Goal: Task Accomplishment & Management: Manage account settings

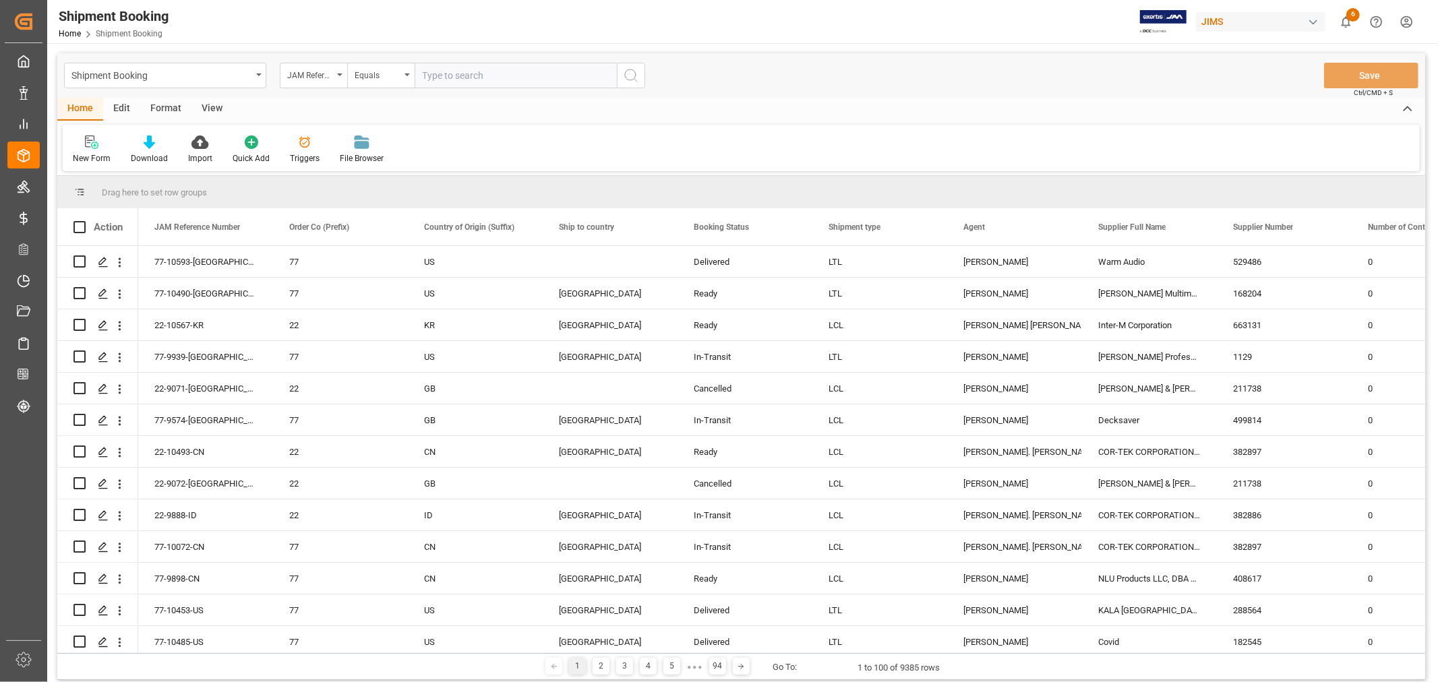
click at [450, 75] on input "text" at bounding box center [516, 76] width 202 height 26
paste input "77-9360-CN"
type input "77-9360-CN"
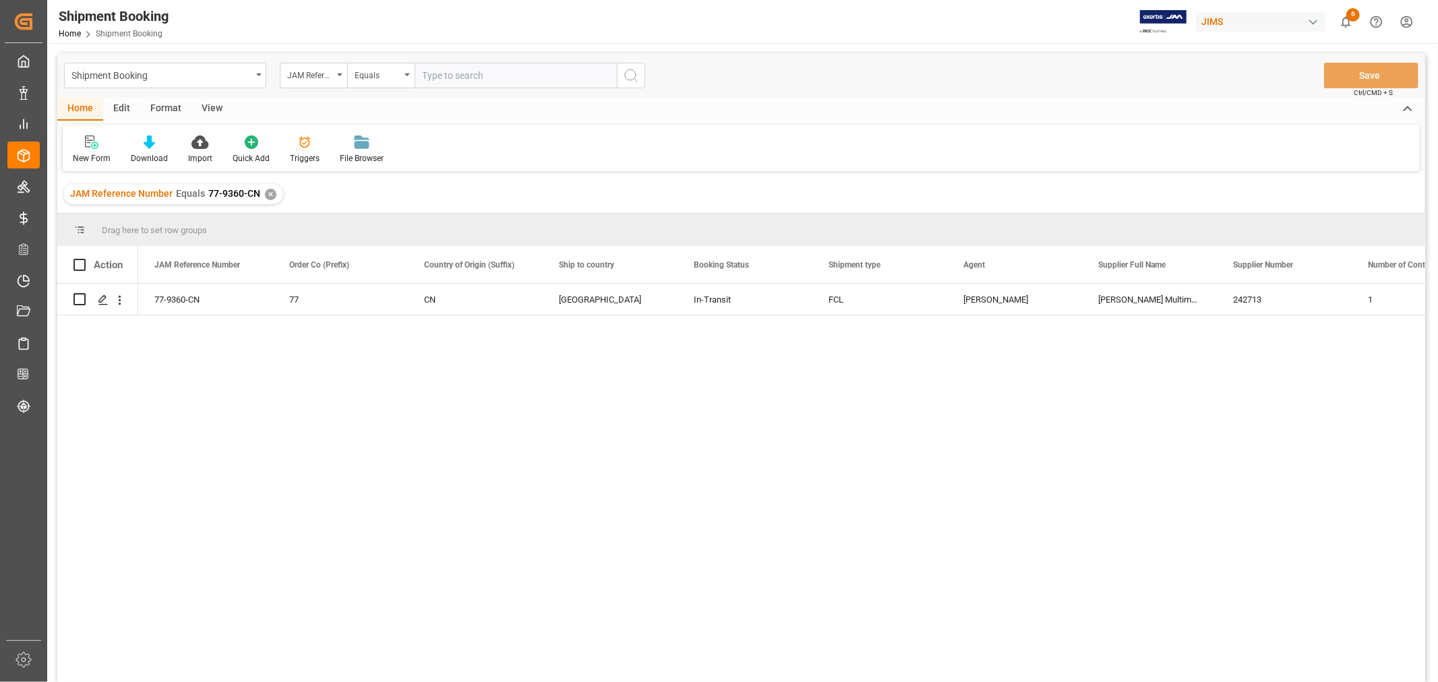
click at [213, 110] on div "View" at bounding box center [211, 109] width 41 height 23
click at [80, 154] on div "Default" at bounding box center [86, 158] width 26 height 12
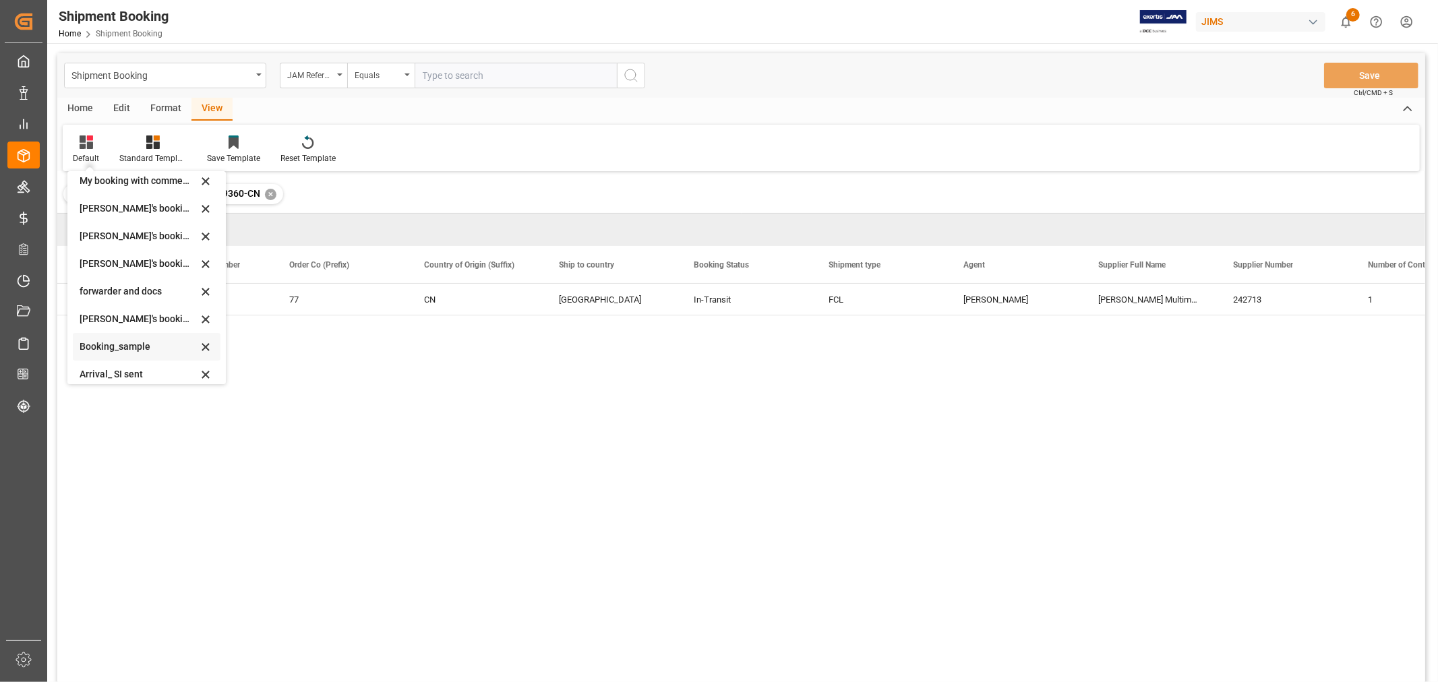
scroll to position [129, 0]
click at [82, 364] on div "booking_5" at bounding box center [139, 366] width 118 height 14
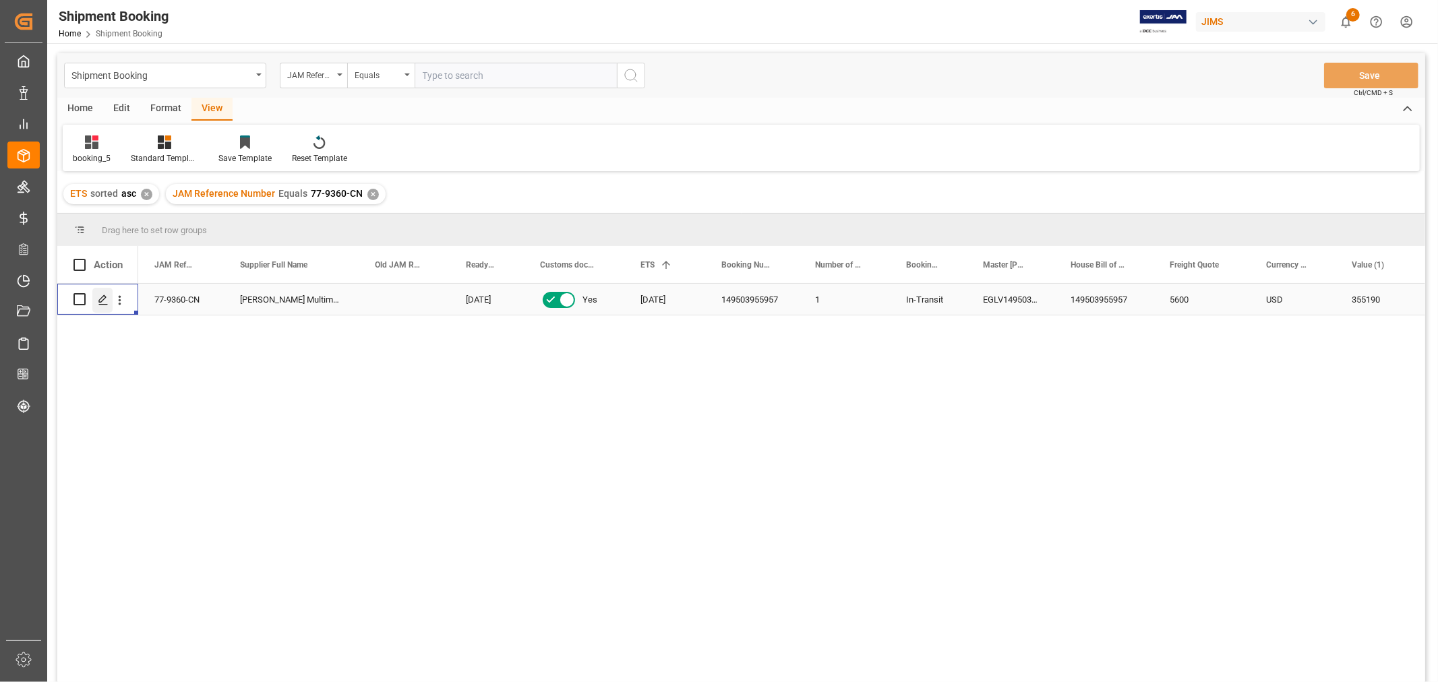
click at [100, 299] on polygon "Press SPACE to select this row." at bounding box center [102, 298] width 7 height 7
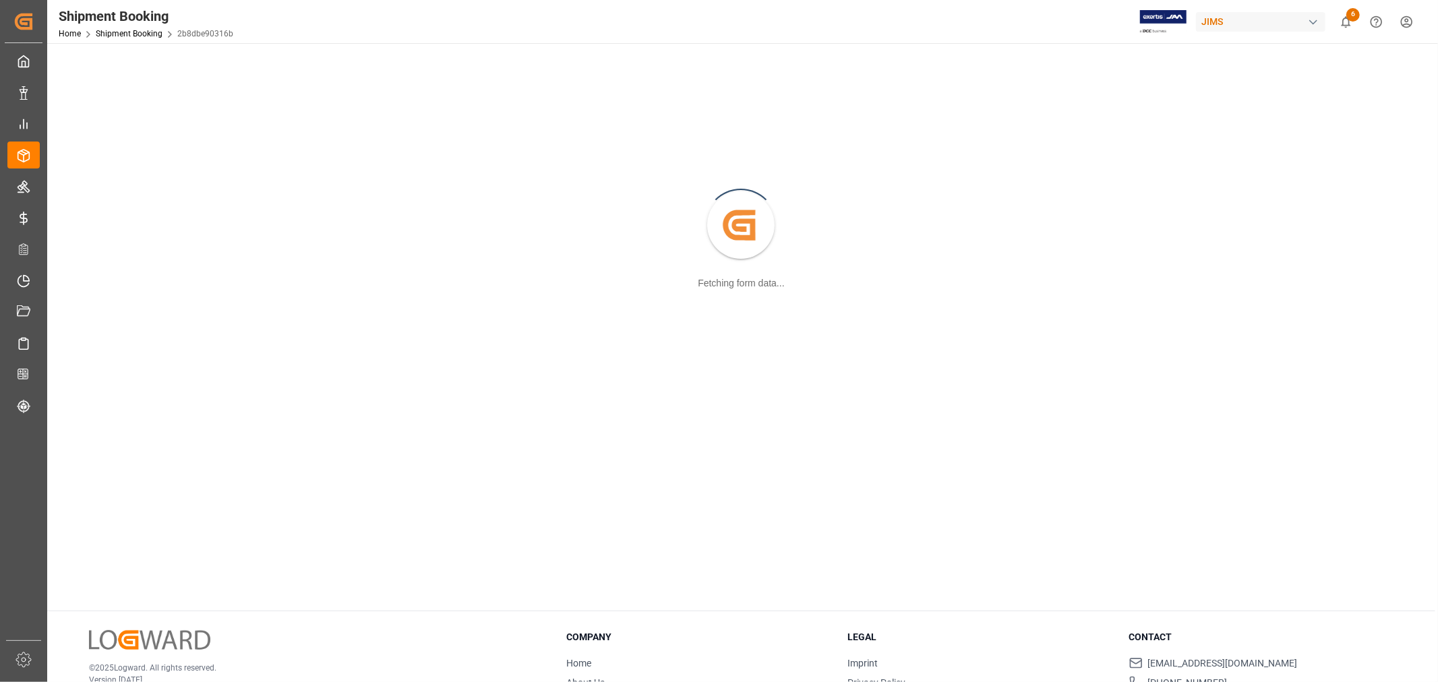
scroll to position [146, 0]
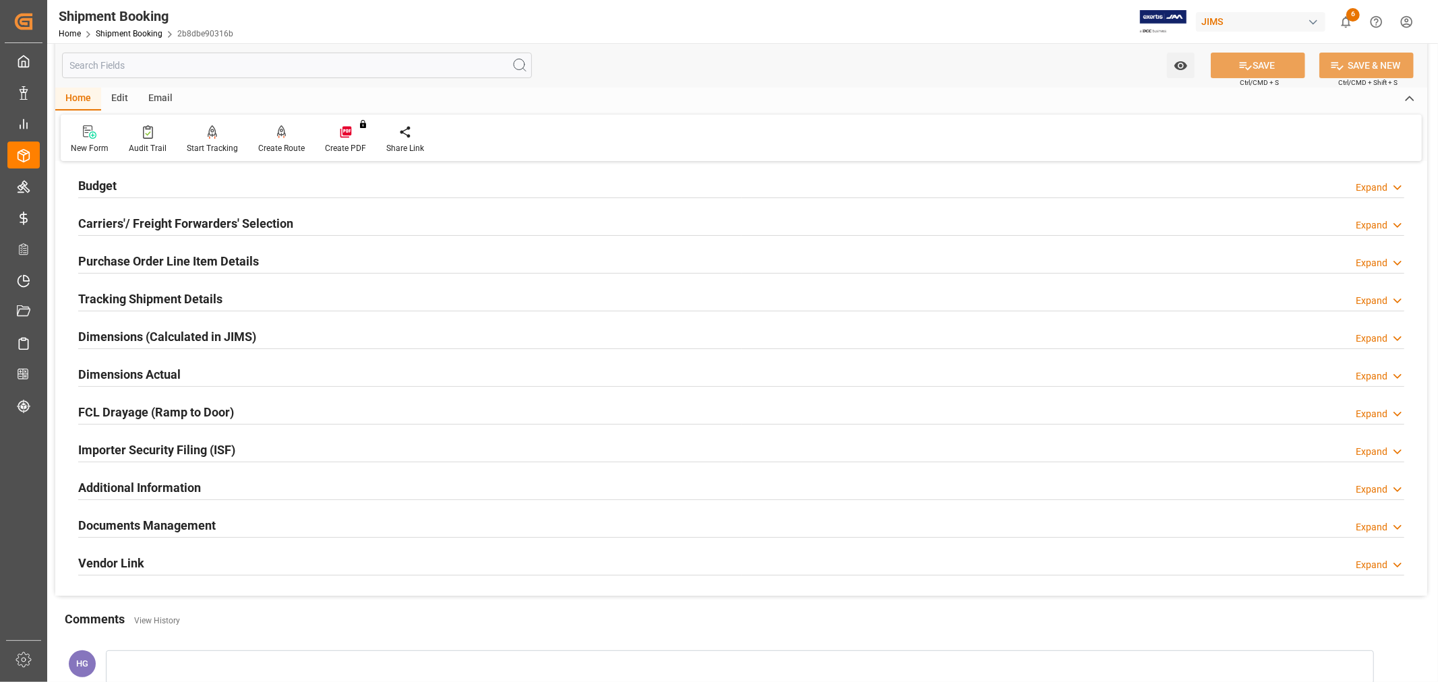
click at [194, 522] on h2 "Documents Management" at bounding box center [146, 525] width 137 height 18
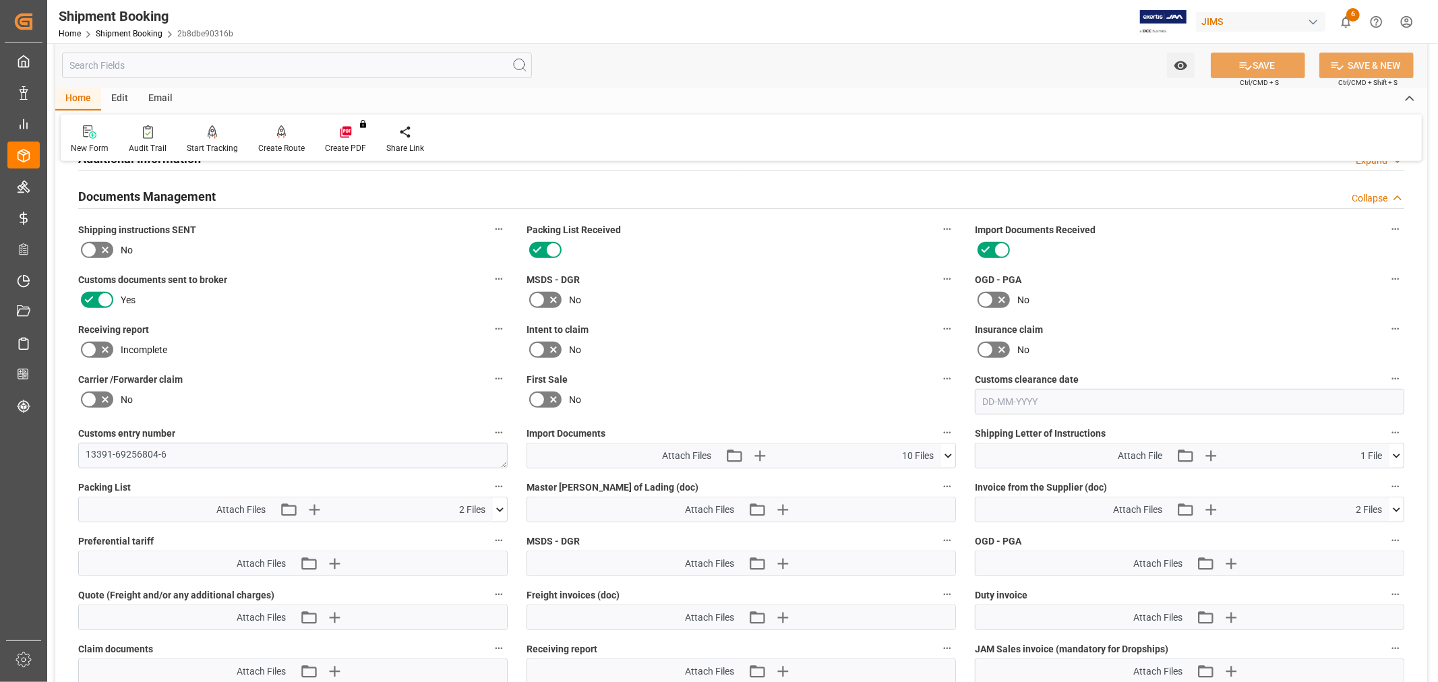
scroll to position [670, 0]
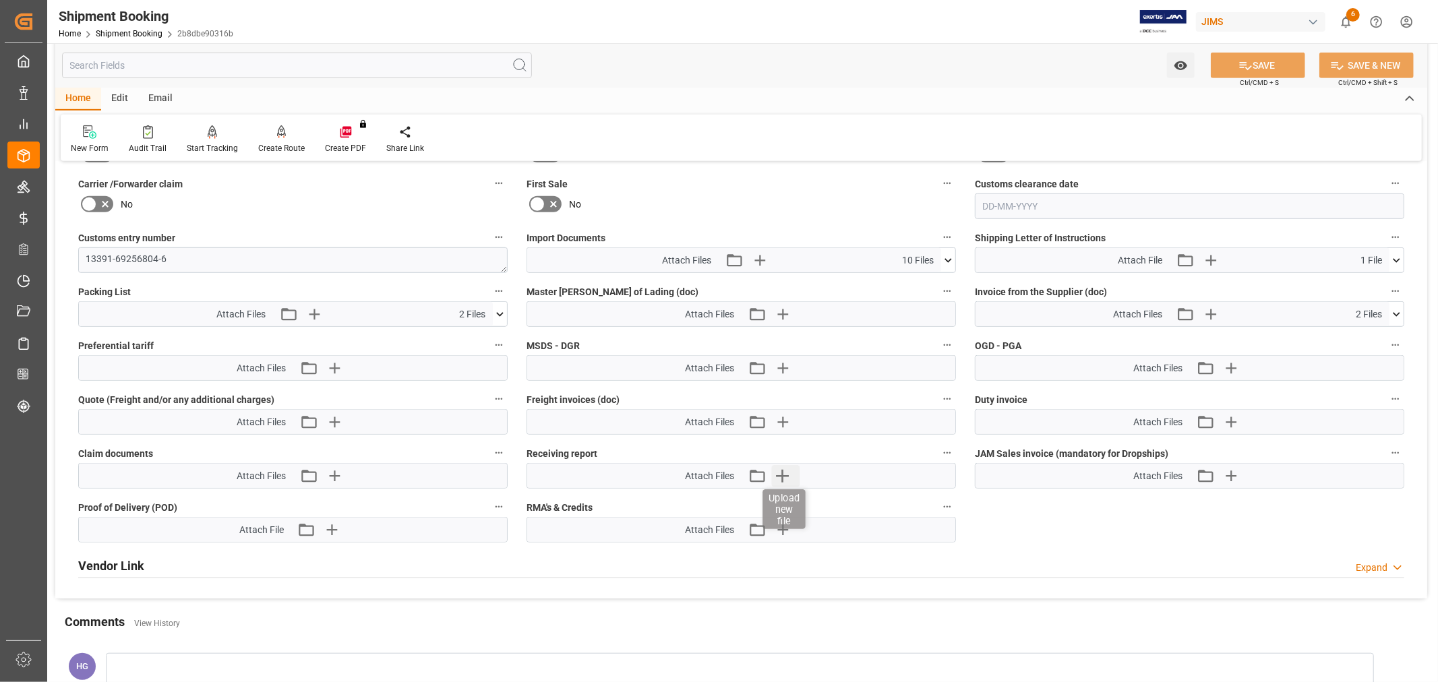
click at [782, 470] on icon "button" at bounding box center [782, 476] width 13 height 13
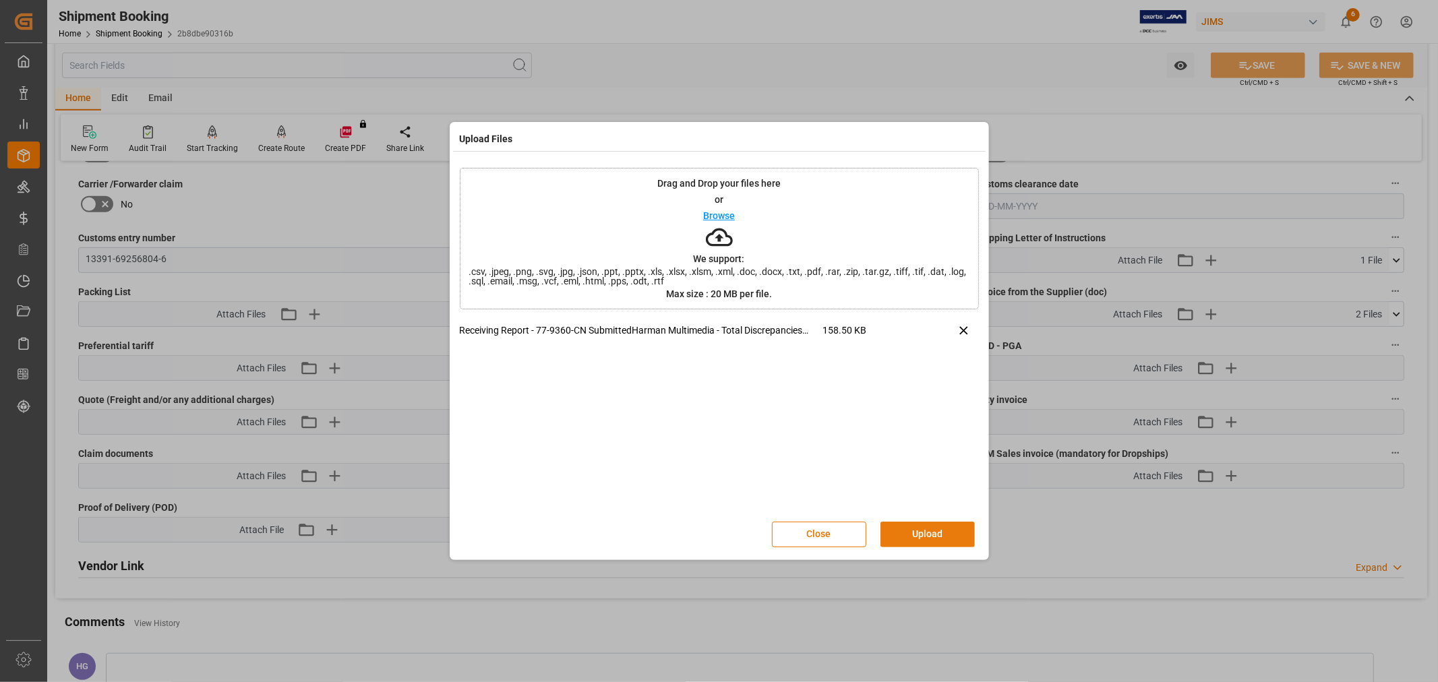
click at [907, 532] on button "Upload" at bounding box center [927, 535] width 94 height 26
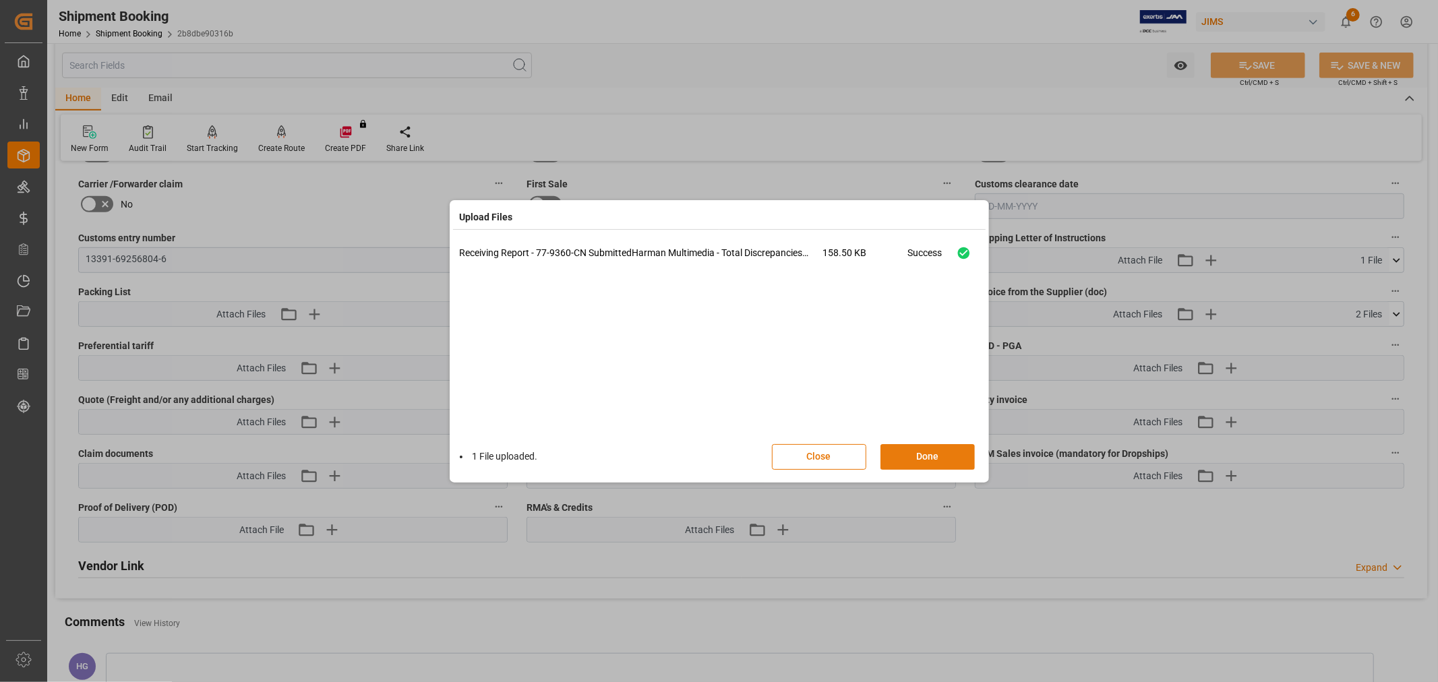
click at [921, 455] on button "Done" at bounding box center [927, 457] width 94 height 26
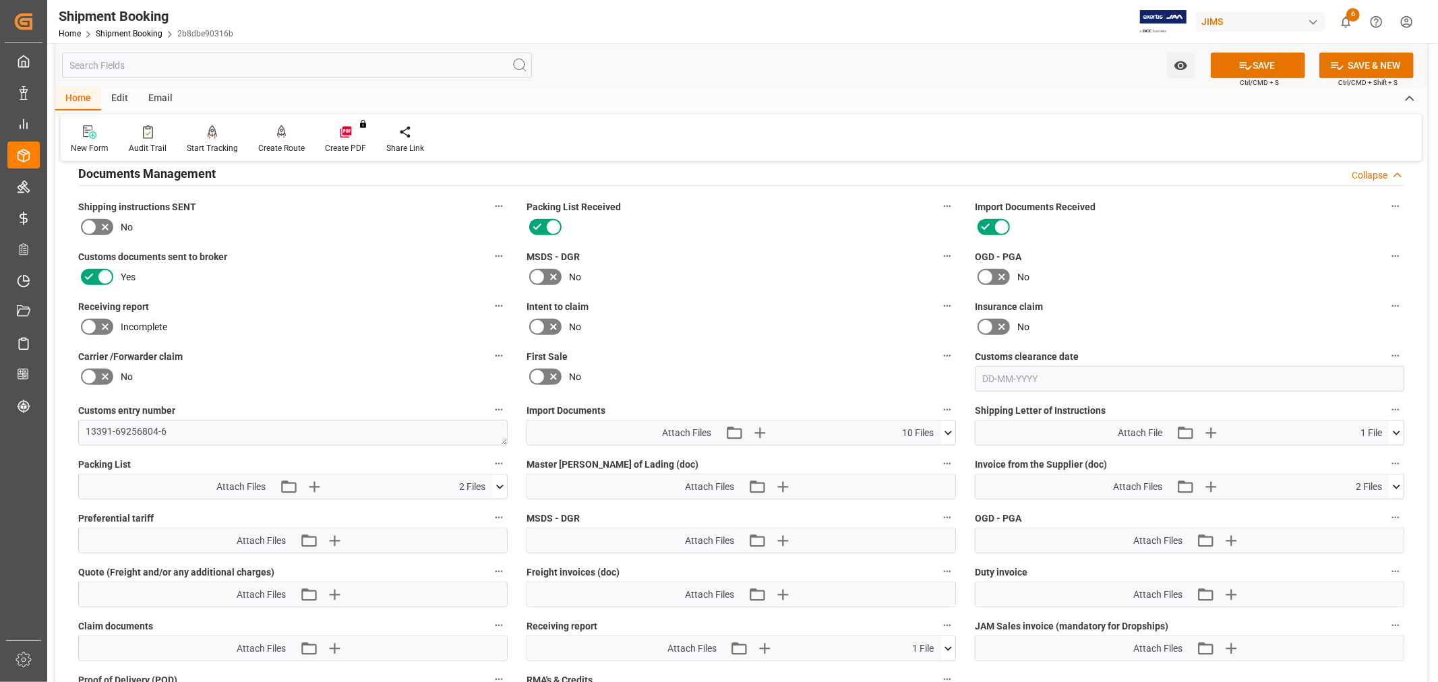
scroll to position [446, 0]
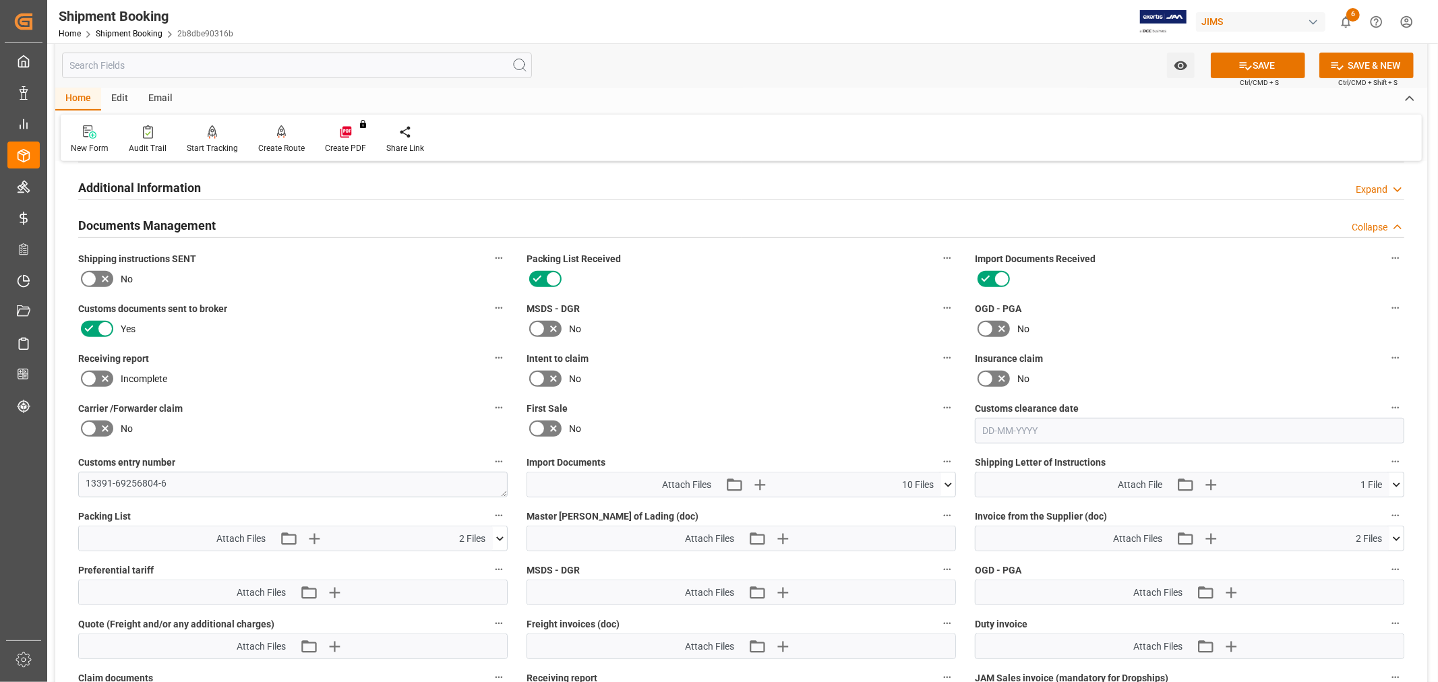
click at [92, 377] on icon at bounding box center [89, 379] width 16 height 16
click at [0, 0] on input "checkbox" at bounding box center [0, 0] width 0 height 0
click at [1256, 69] on button "SAVE" at bounding box center [1257, 66] width 94 height 26
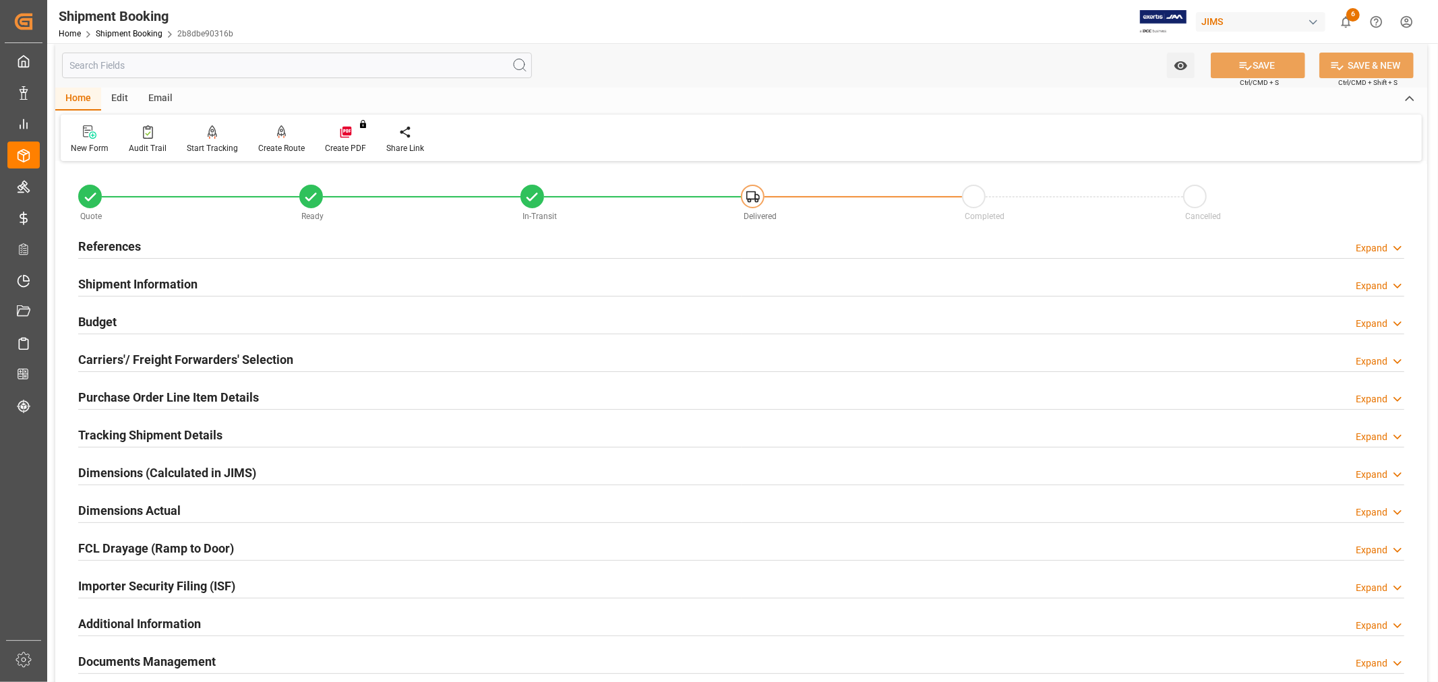
scroll to position [0, 0]
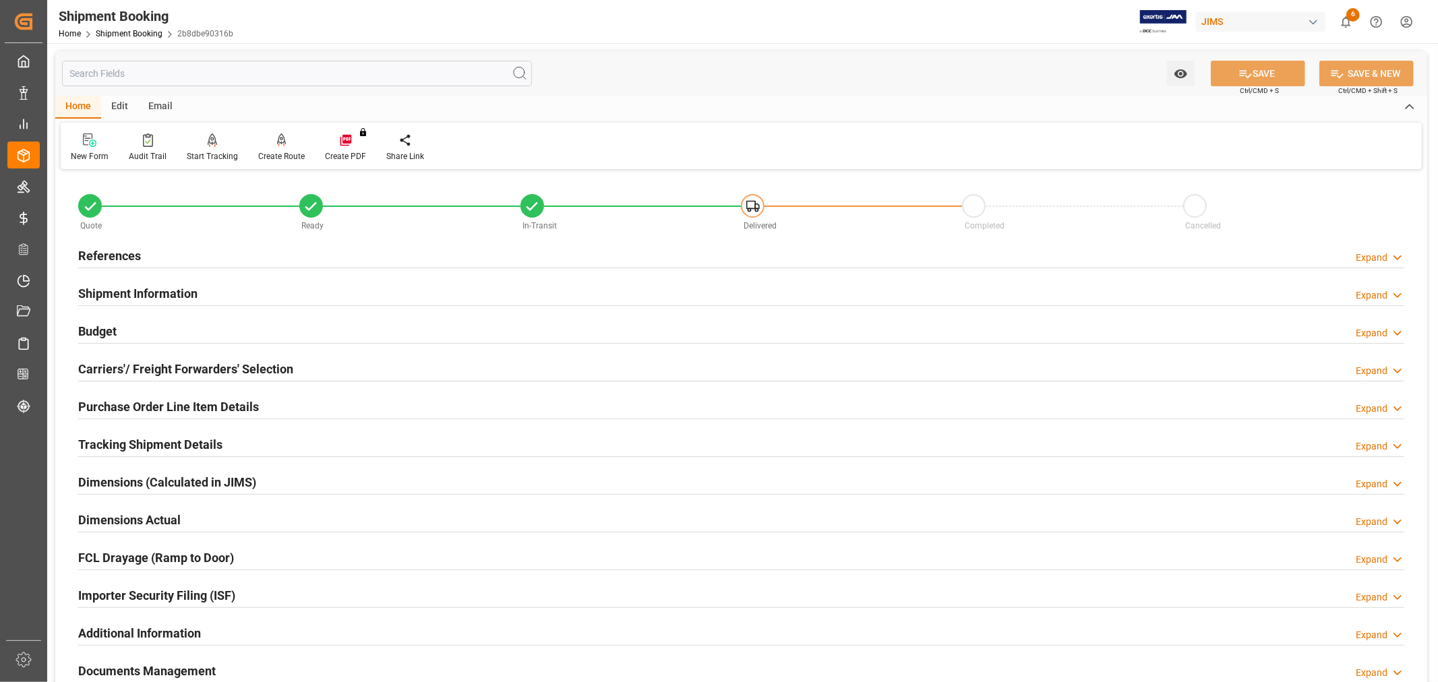
click at [128, 254] on h2 "References" at bounding box center [109, 256] width 63 height 18
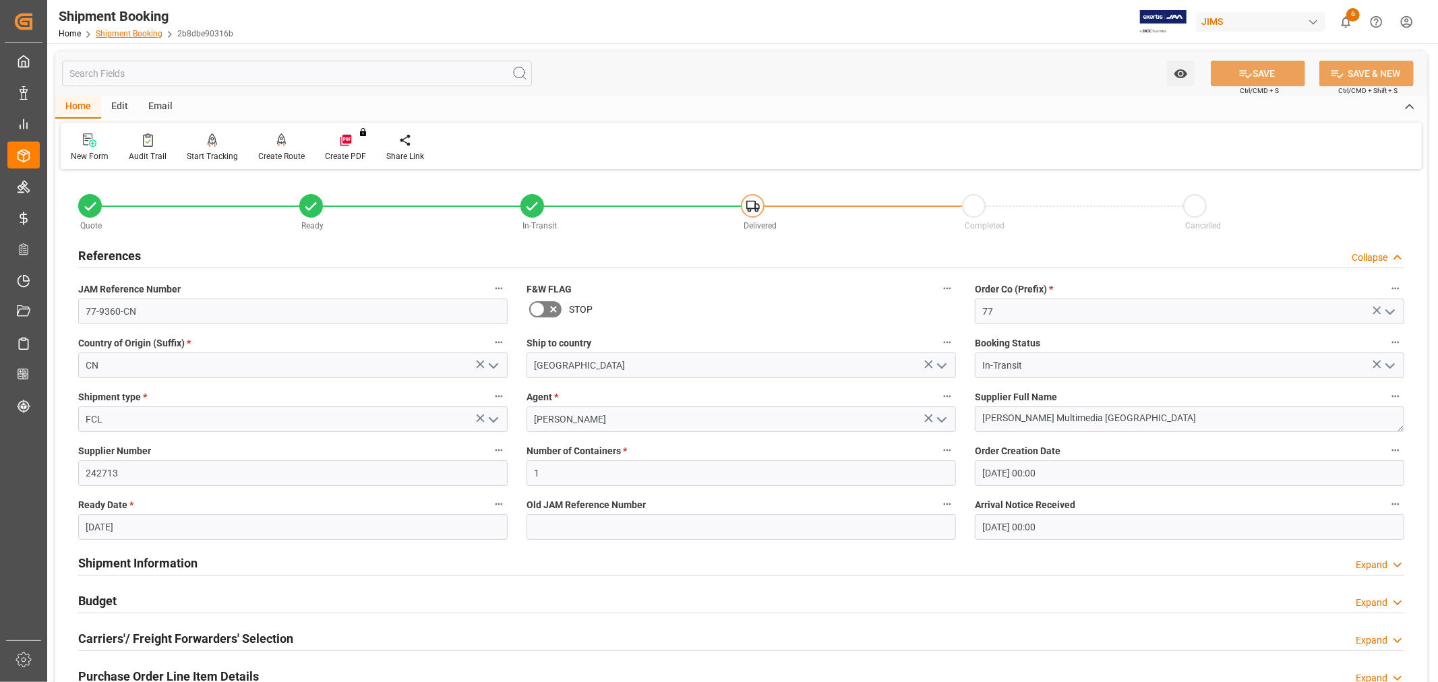
click at [115, 31] on link "Shipment Booking" at bounding box center [129, 33] width 67 height 9
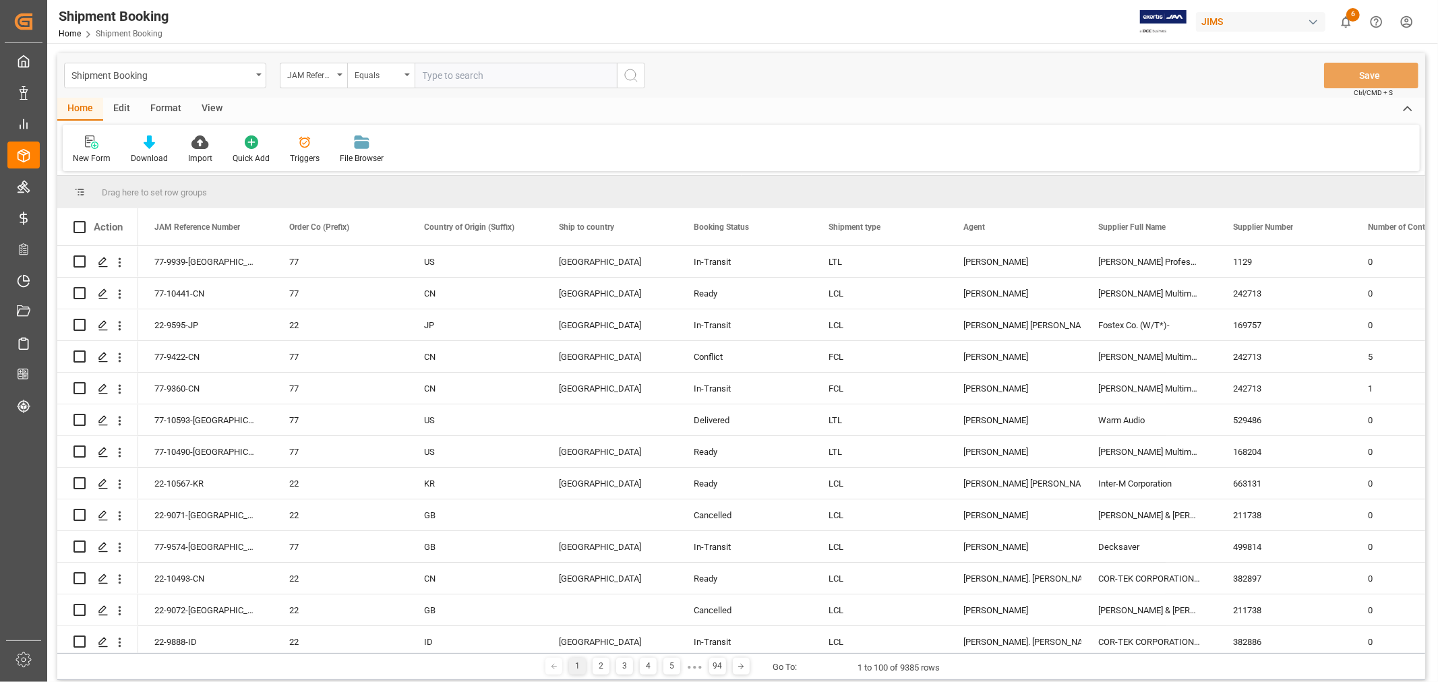
click at [487, 81] on input "text" at bounding box center [516, 76] width 202 height 26
paste input "77-9422-CN"
type input "77-9422-CN"
click at [630, 75] on icon "search button" at bounding box center [631, 75] width 16 height 16
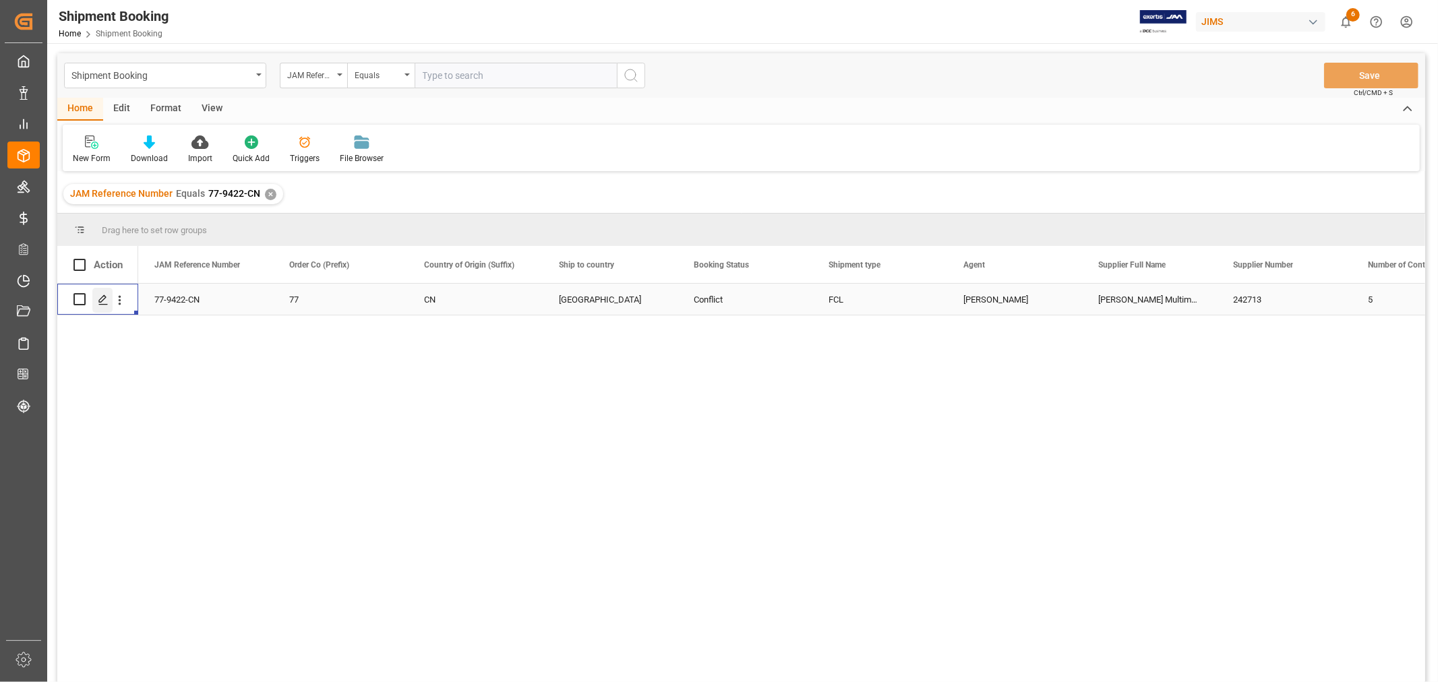
click at [104, 302] on icon "Press SPACE to select this row." at bounding box center [103, 300] width 11 height 11
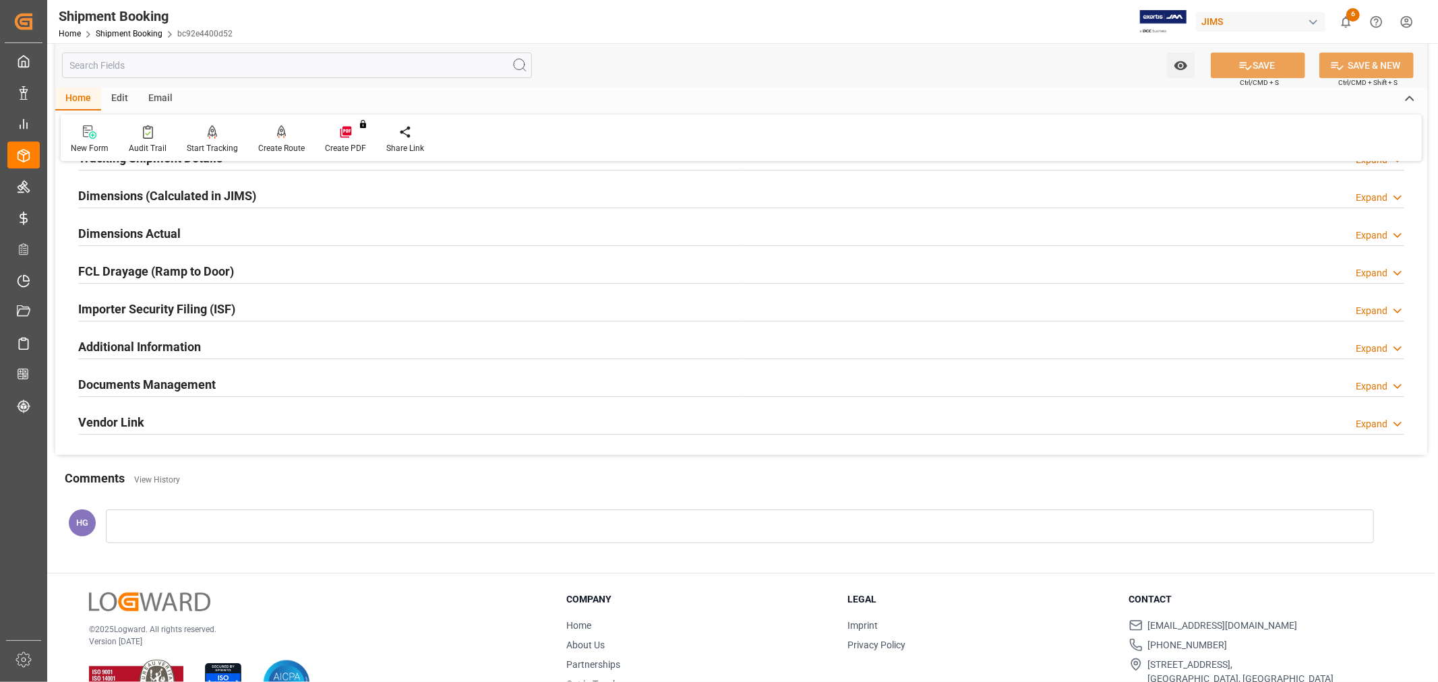
scroll to position [299, 0]
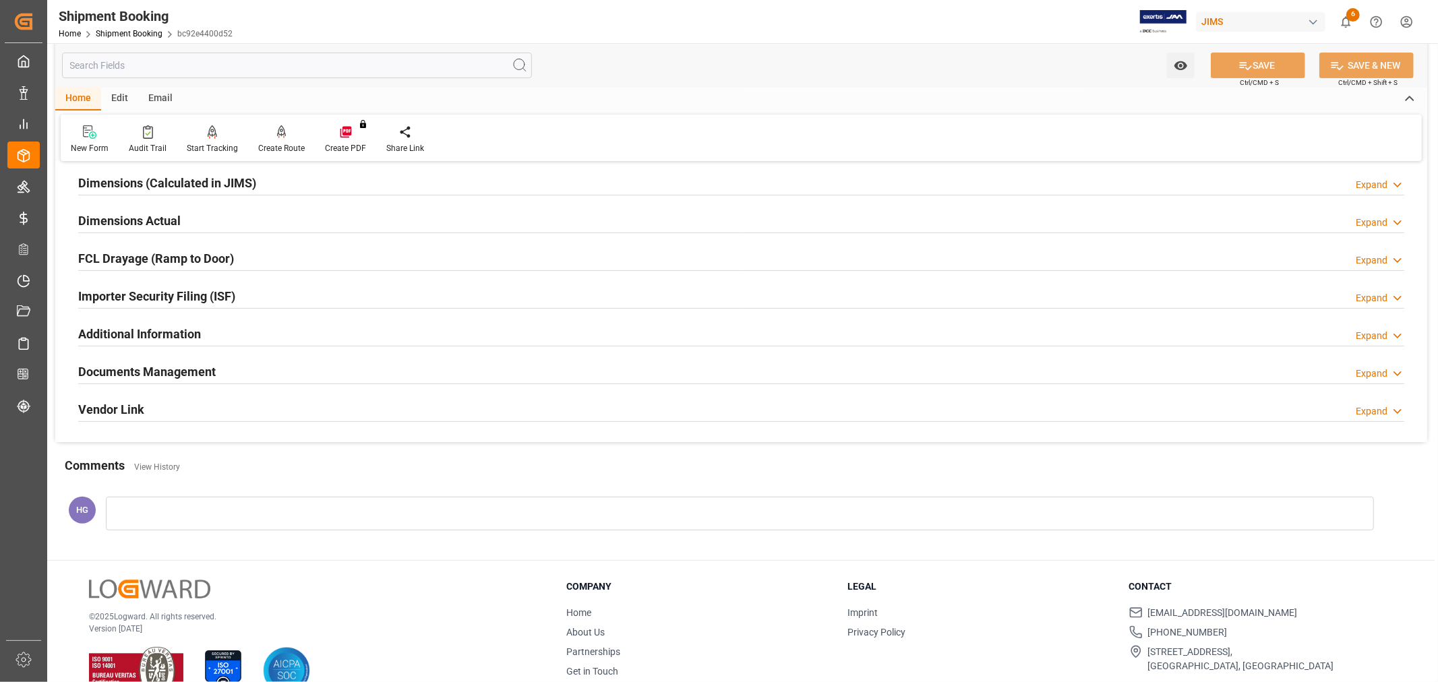
click at [217, 376] on div "Documents Management Expand" at bounding box center [741, 371] width 1326 height 26
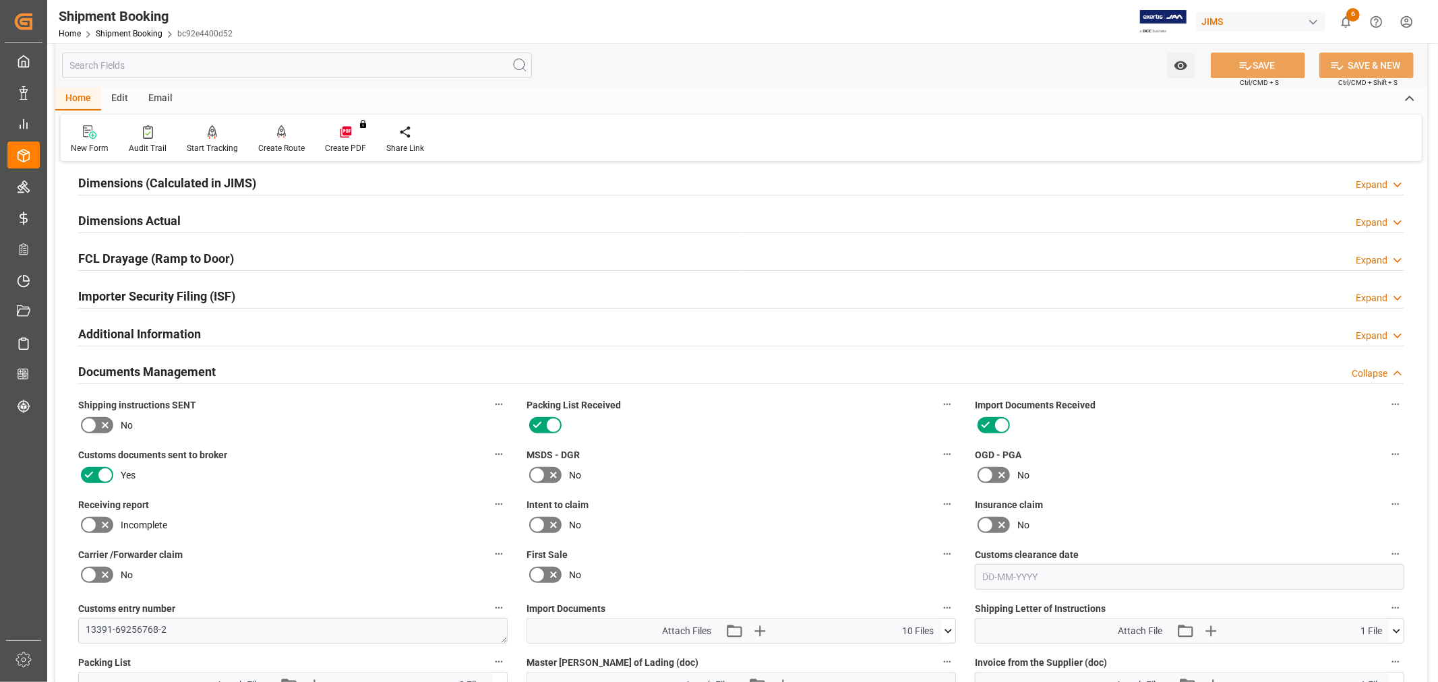
scroll to position [598, 0]
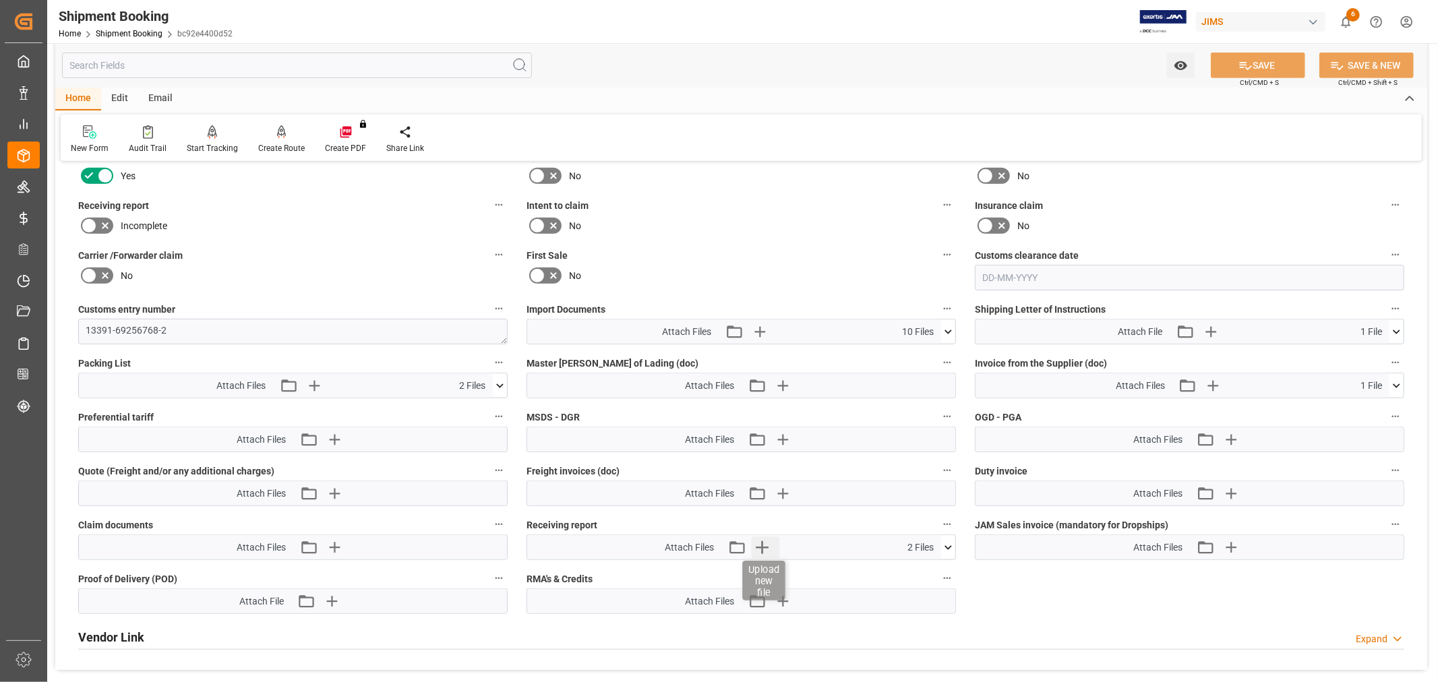
click at [756, 546] on icon "button" at bounding box center [762, 547] width 22 height 22
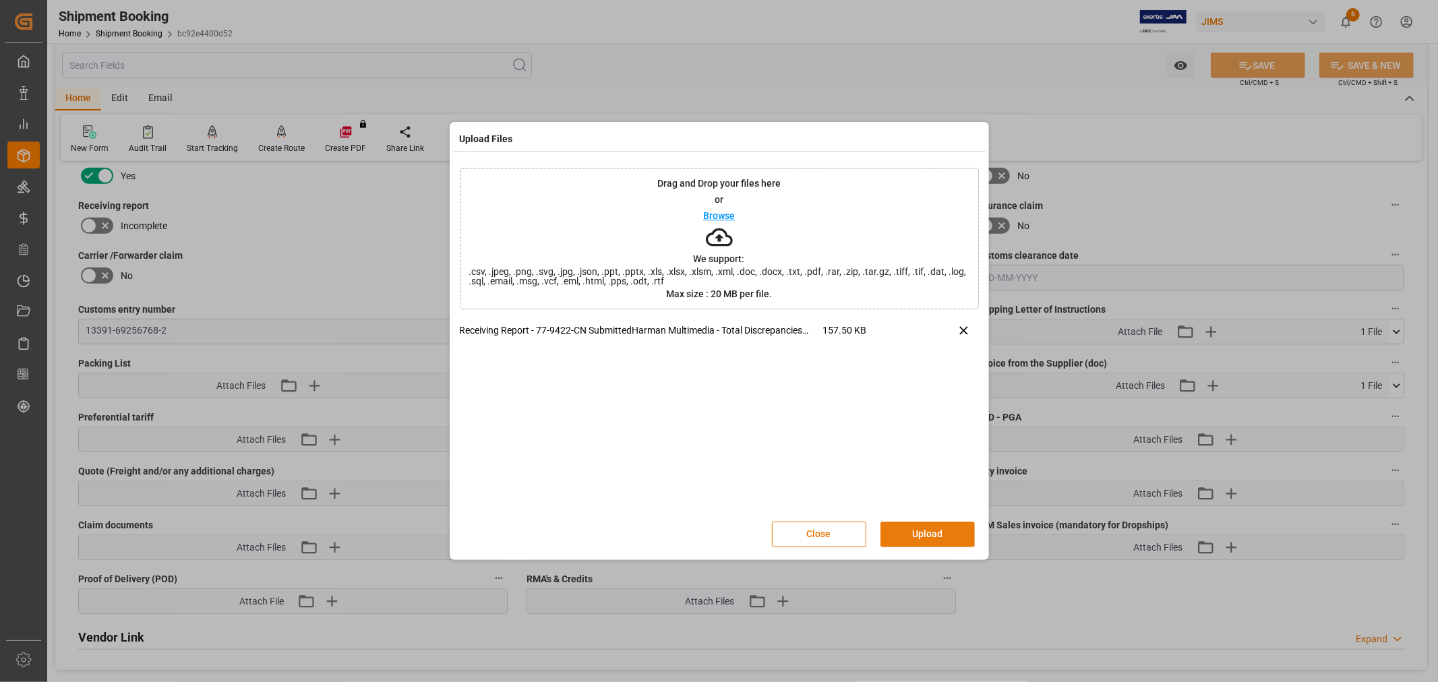
click at [910, 534] on button "Upload" at bounding box center [927, 535] width 94 height 26
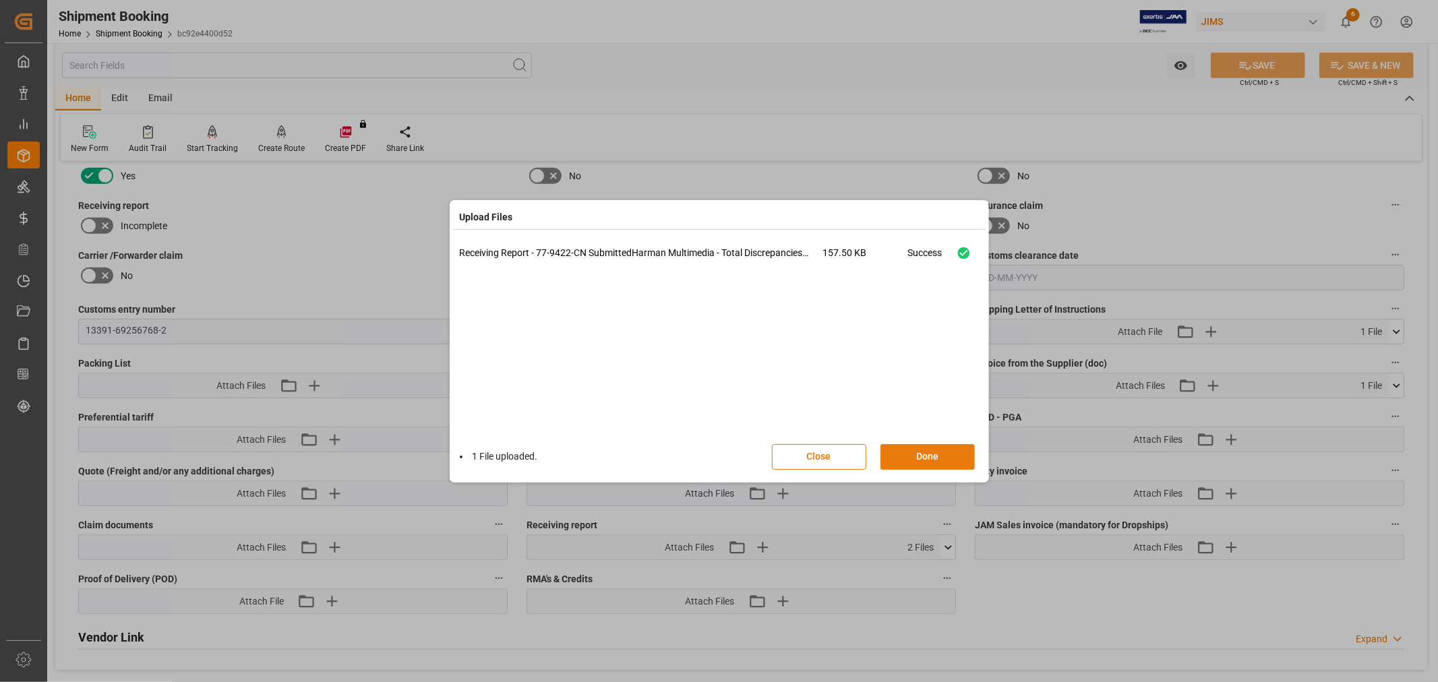
click at [913, 448] on button "Done" at bounding box center [927, 457] width 94 height 26
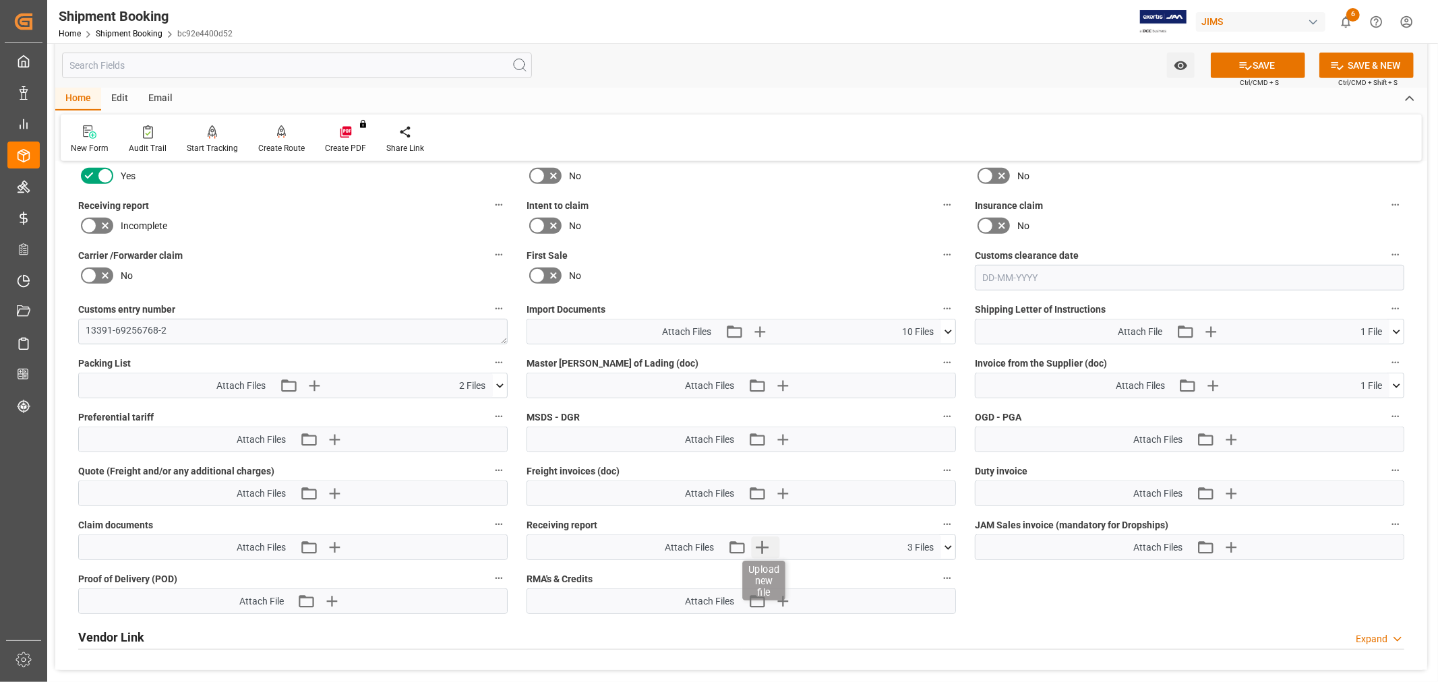
click at [764, 543] on icon "button" at bounding box center [762, 547] width 13 height 13
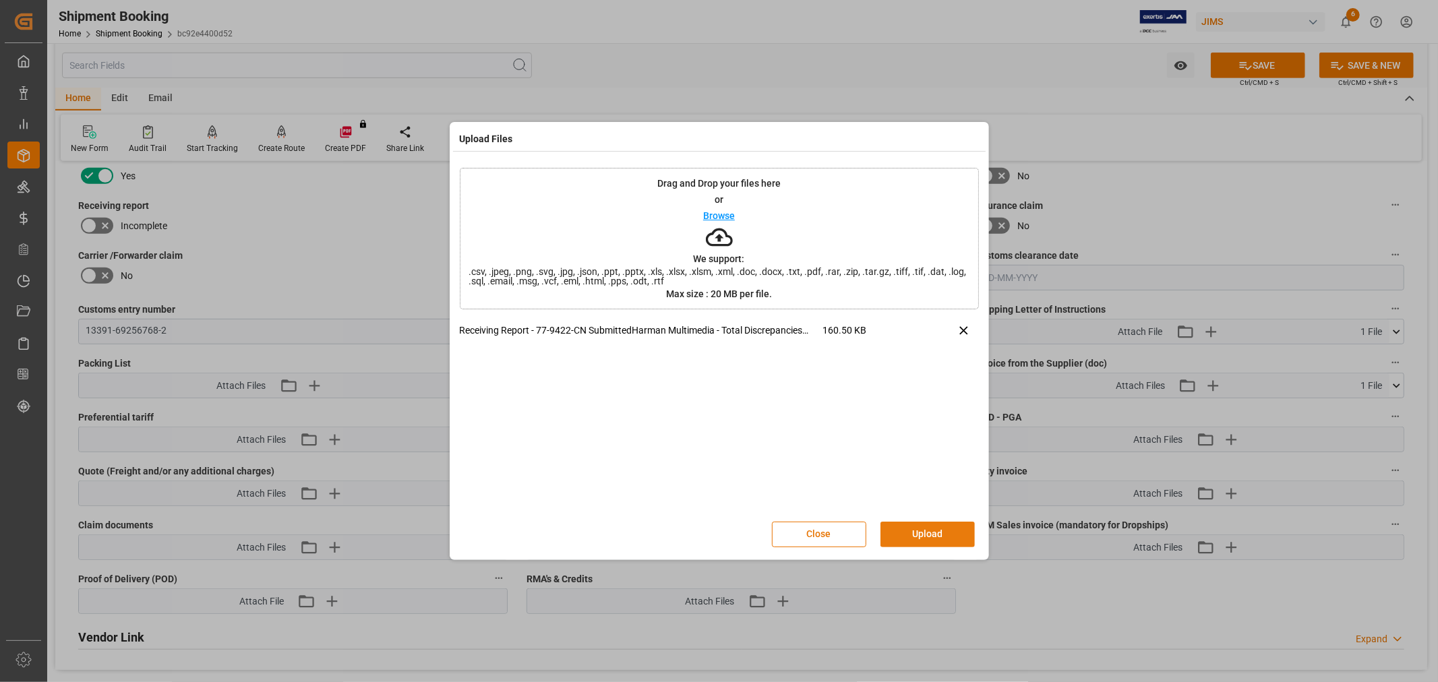
click at [928, 534] on button "Upload" at bounding box center [927, 535] width 94 height 26
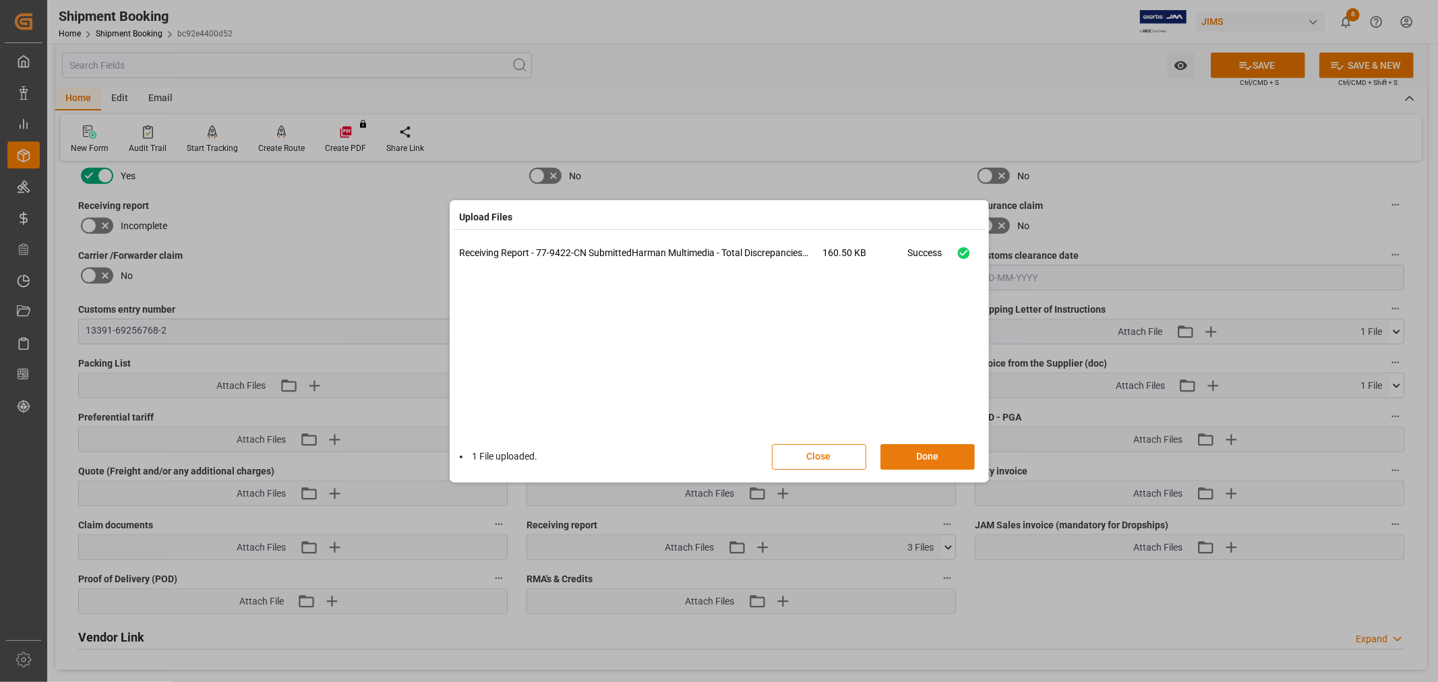
click at [898, 448] on button "Done" at bounding box center [927, 457] width 94 height 26
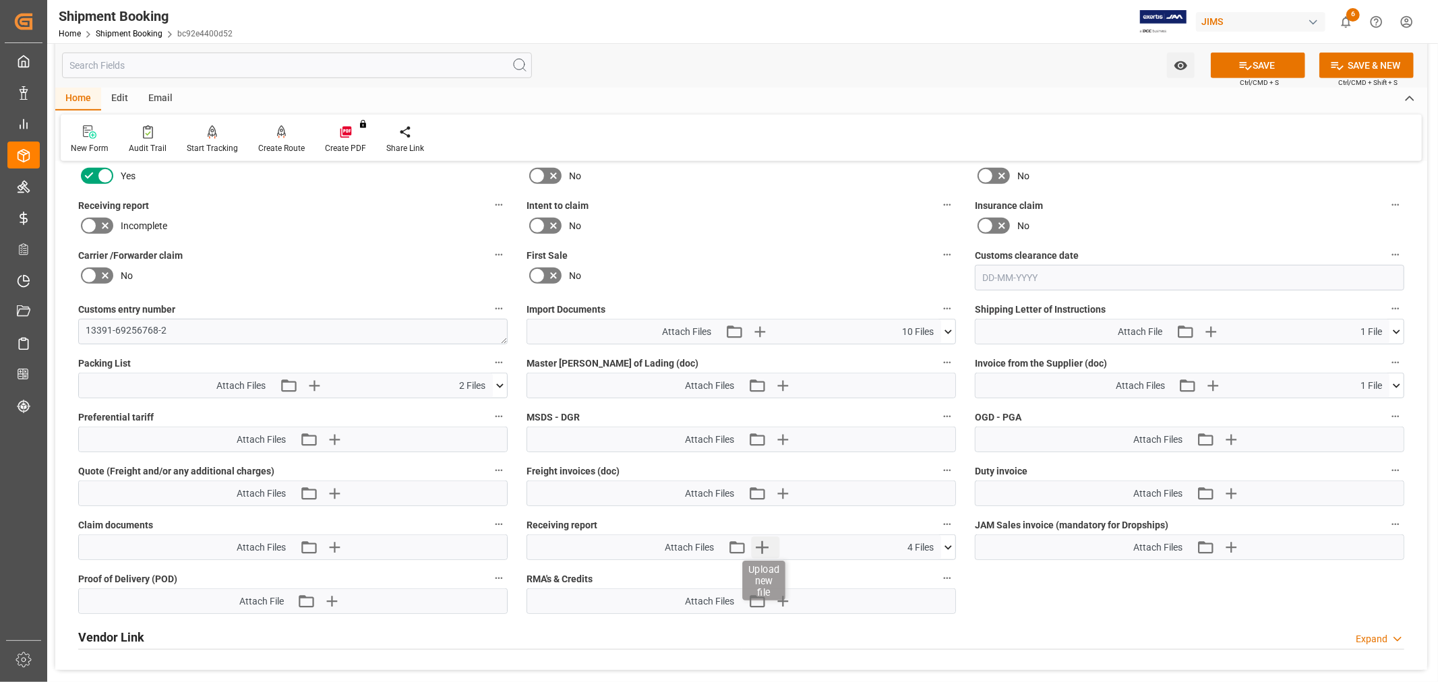
click at [762, 547] on icon "button" at bounding box center [762, 547] width 22 height 22
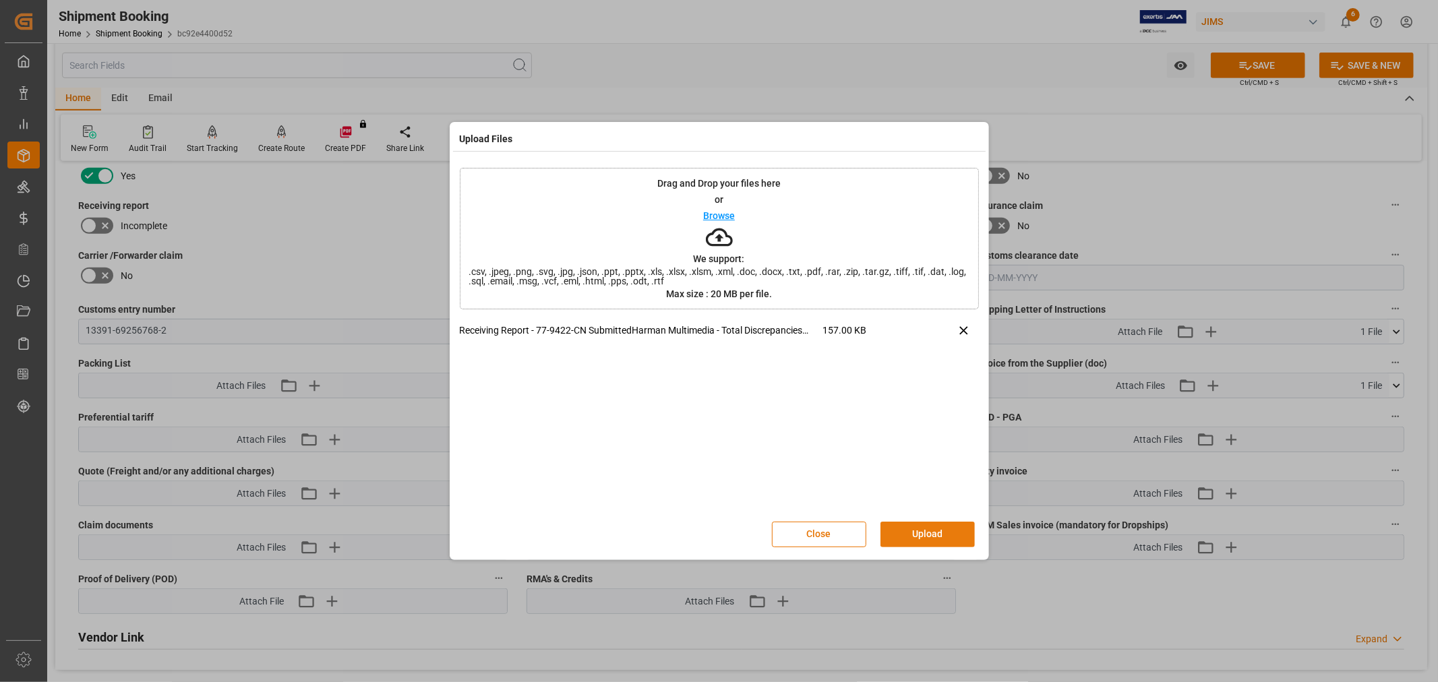
click at [915, 530] on button "Upload" at bounding box center [927, 535] width 94 height 26
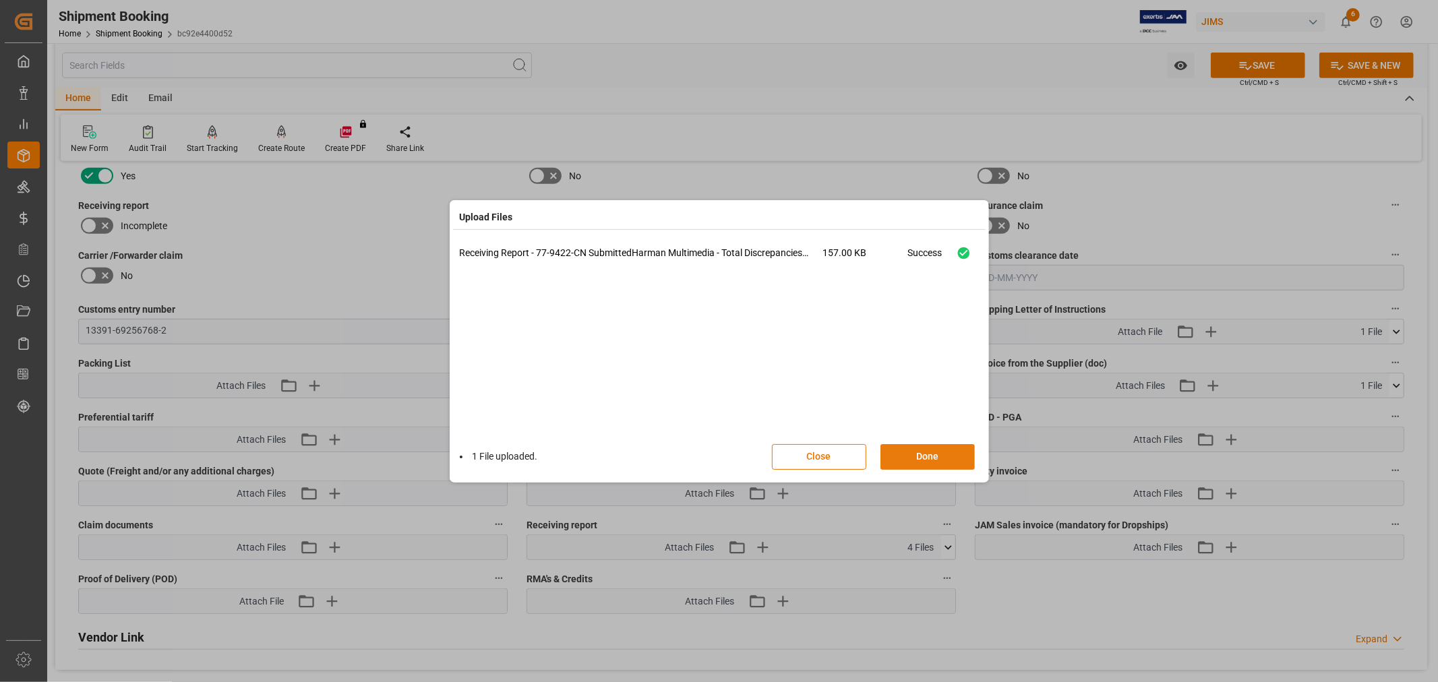
click at [904, 450] on button "Done" at bounding box center [927, 457] width 94 height 26
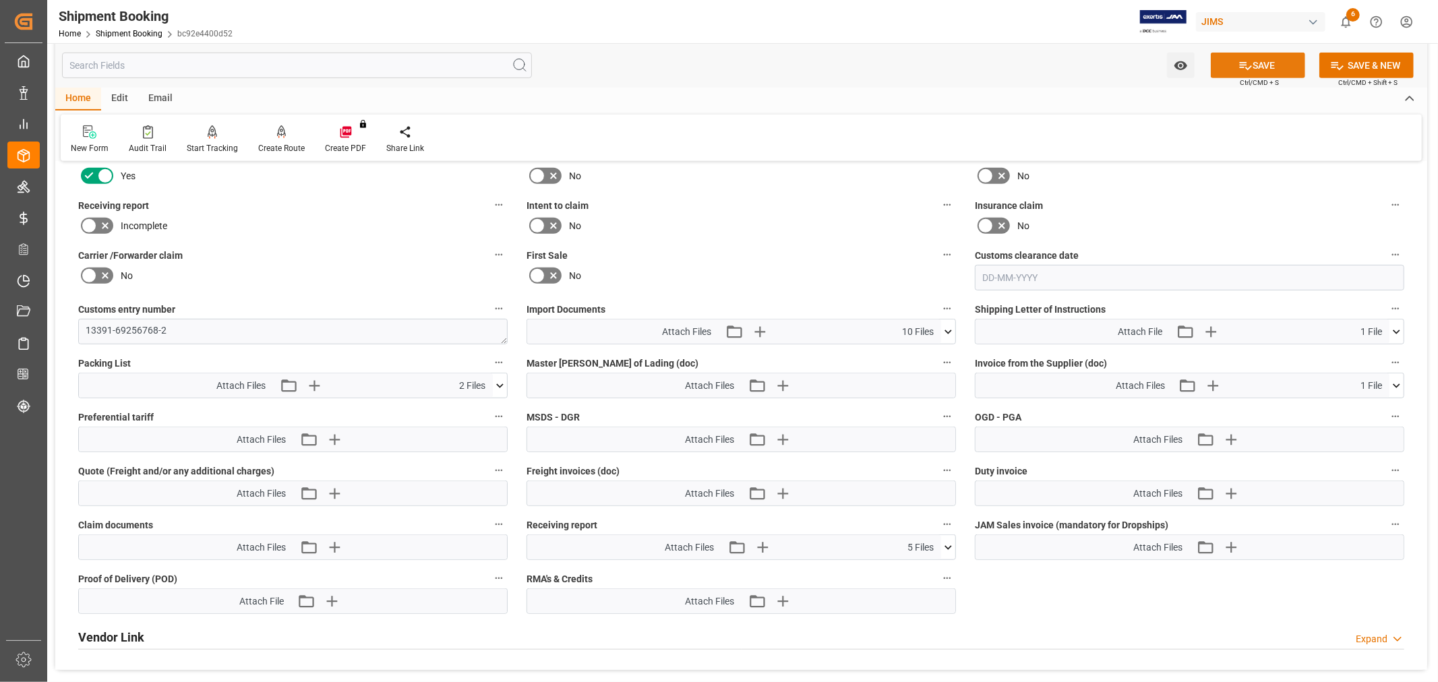
click at [1261, 57] on button "SAVE" at bounding box center [1257, 66] width 94 height 26
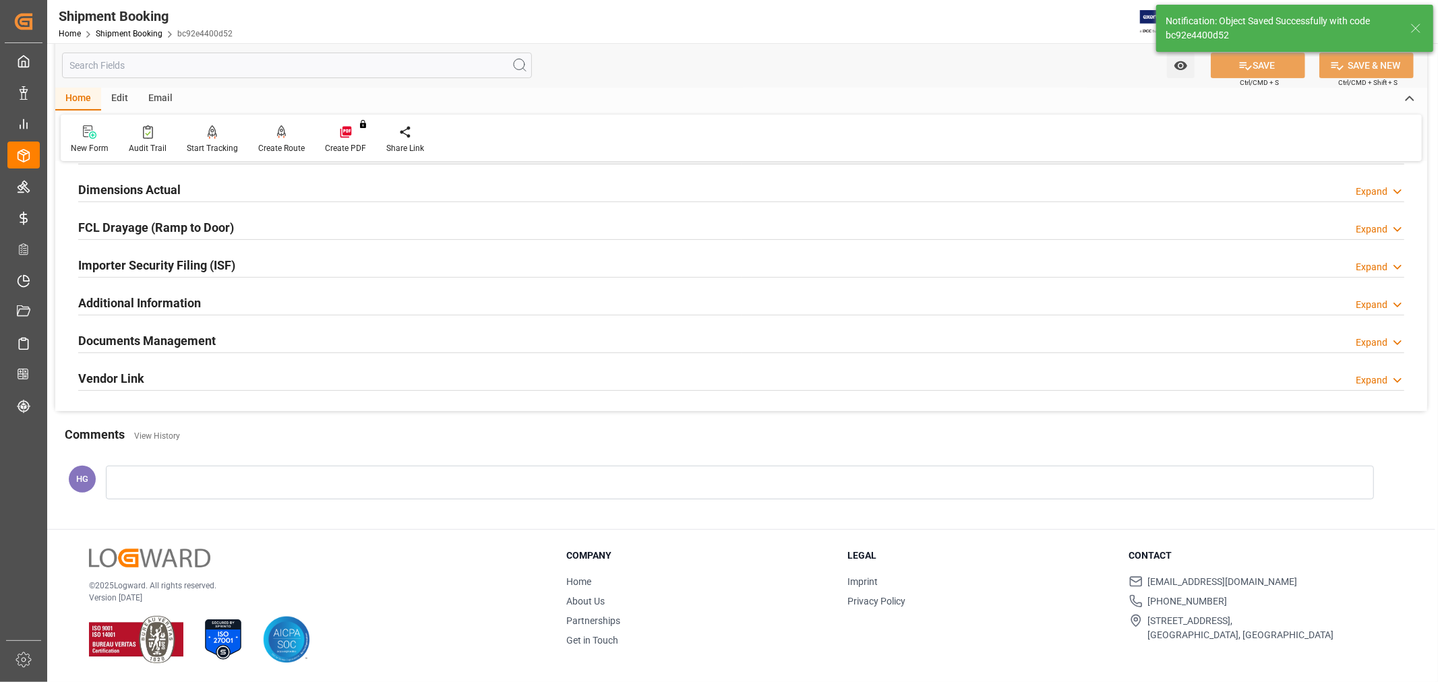
scroll to position [331, 0]
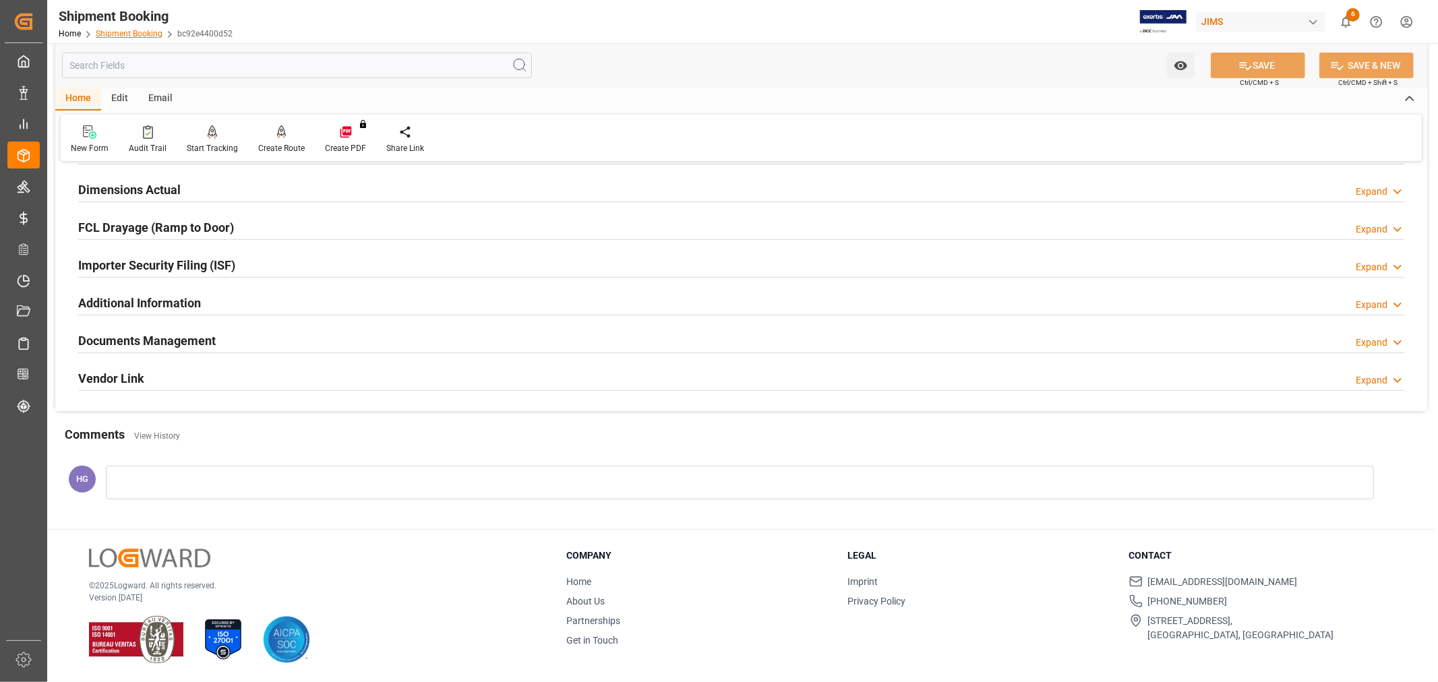
click at [106, 32] on link "Shipment Booking" at bounding box center [129, 33] width 67 height 9
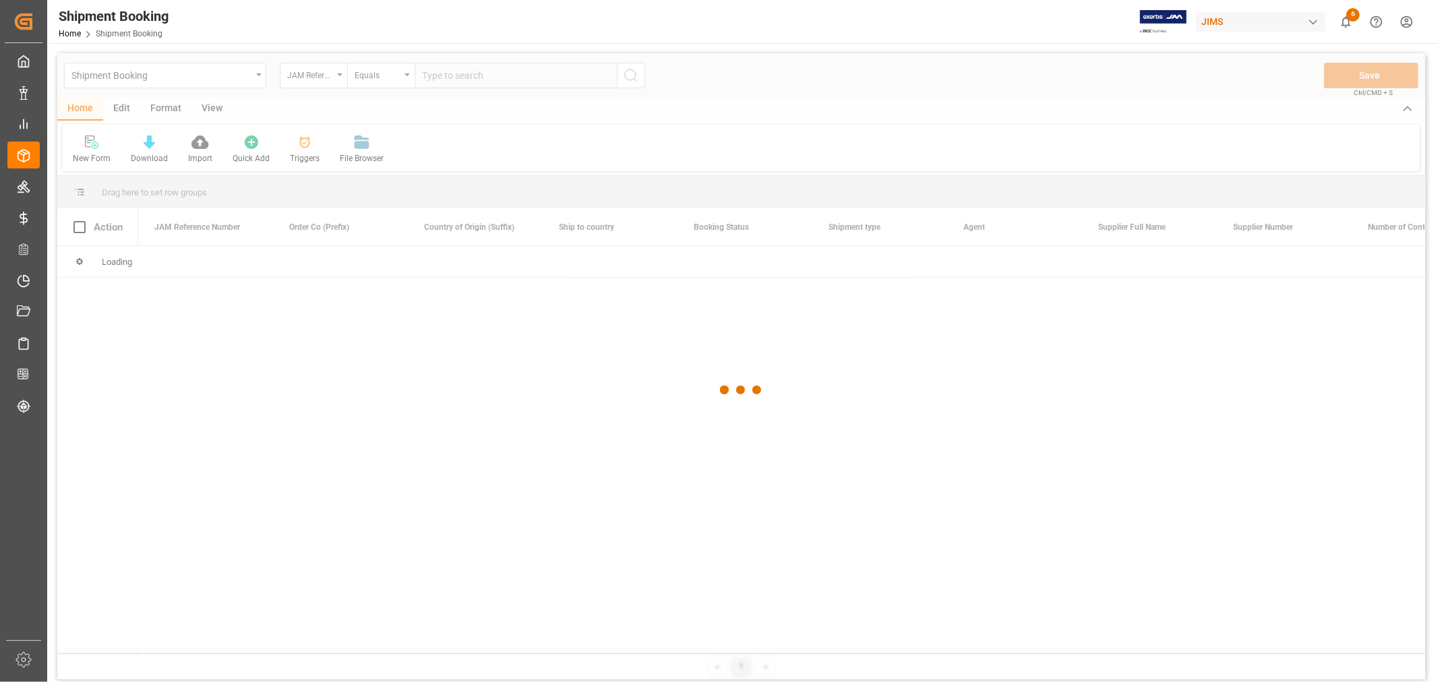
click at [435, 78] on div at bounding box center [741, 390] width 1368 height 674
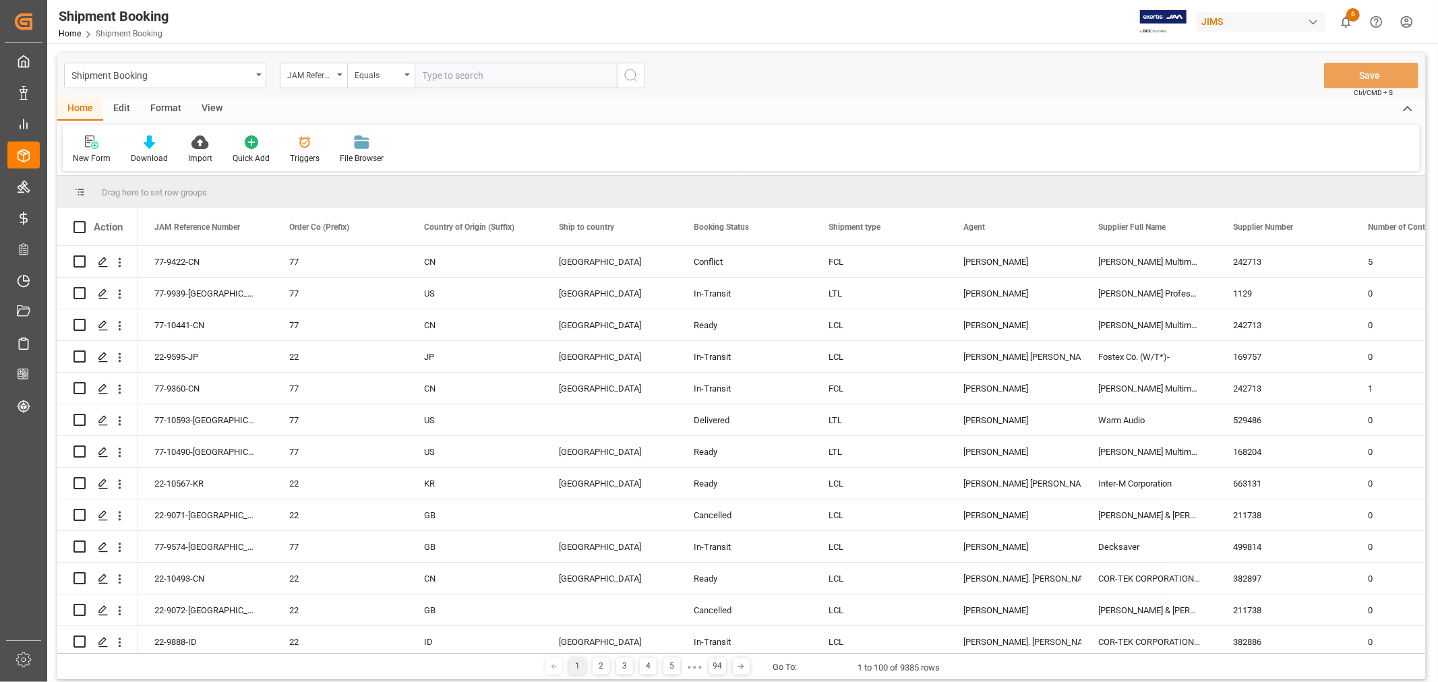
click at [435, 74] on input "text" at bounding box center [516, 76] width 202 height 26
paste input "77-9418-CN"
type input "77-9418-CN"
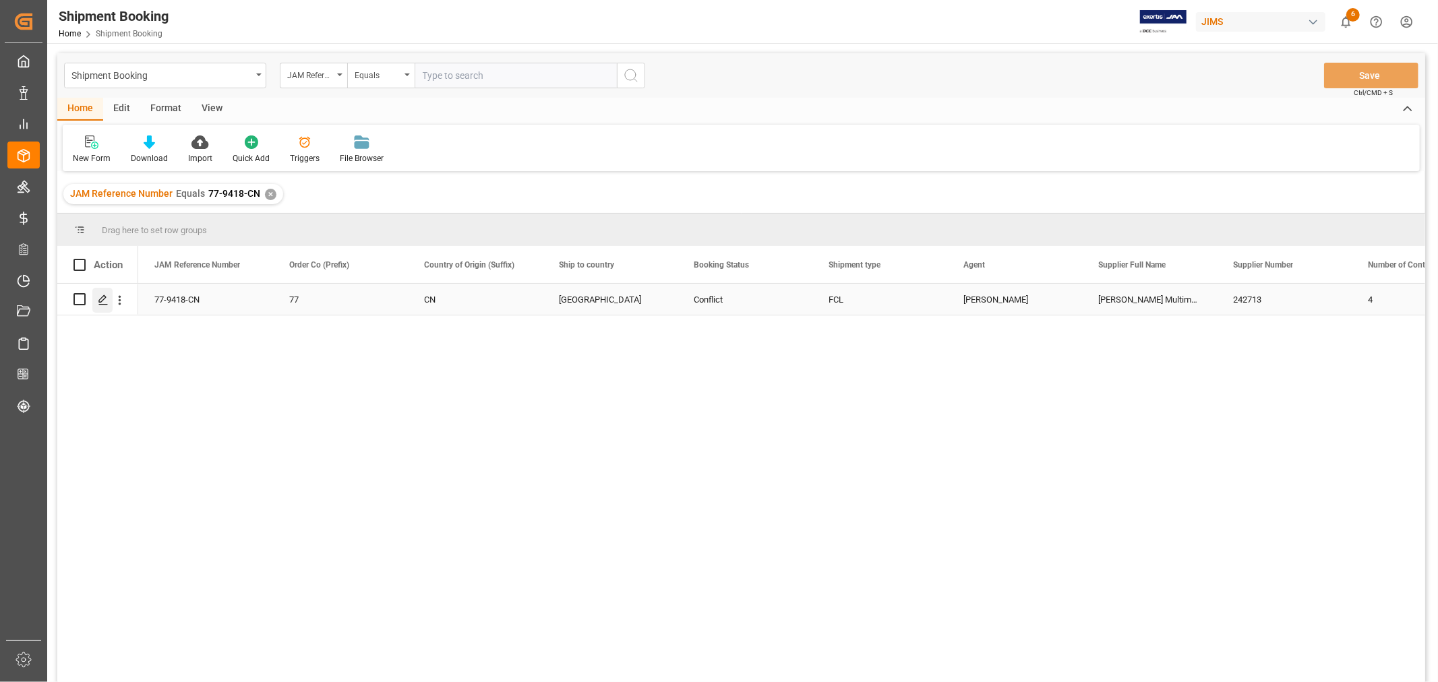
click at [105, 297] on polygon "Press SPACE to select this row." at bounding box center [102, 298] width 7 height 7
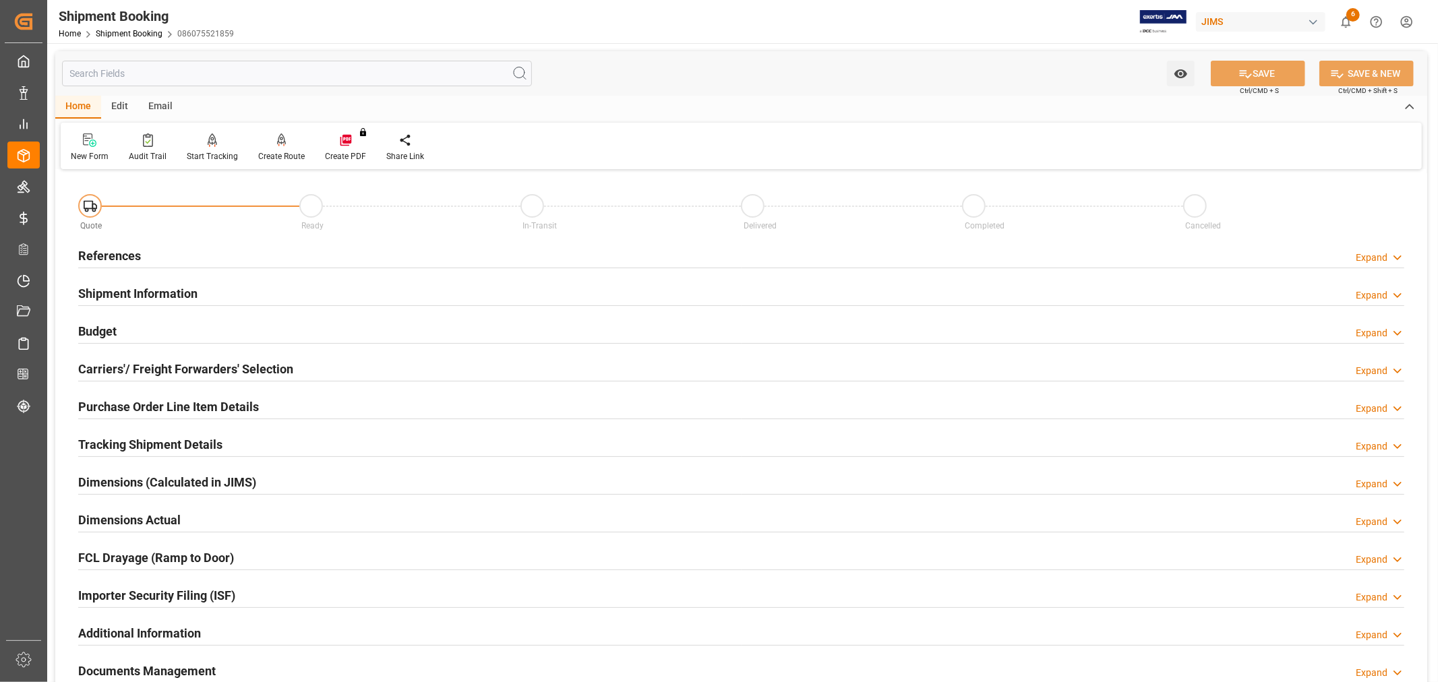
click at [104, 260] on h2 "References" at bounding box center [109, 256] width 63 height 18
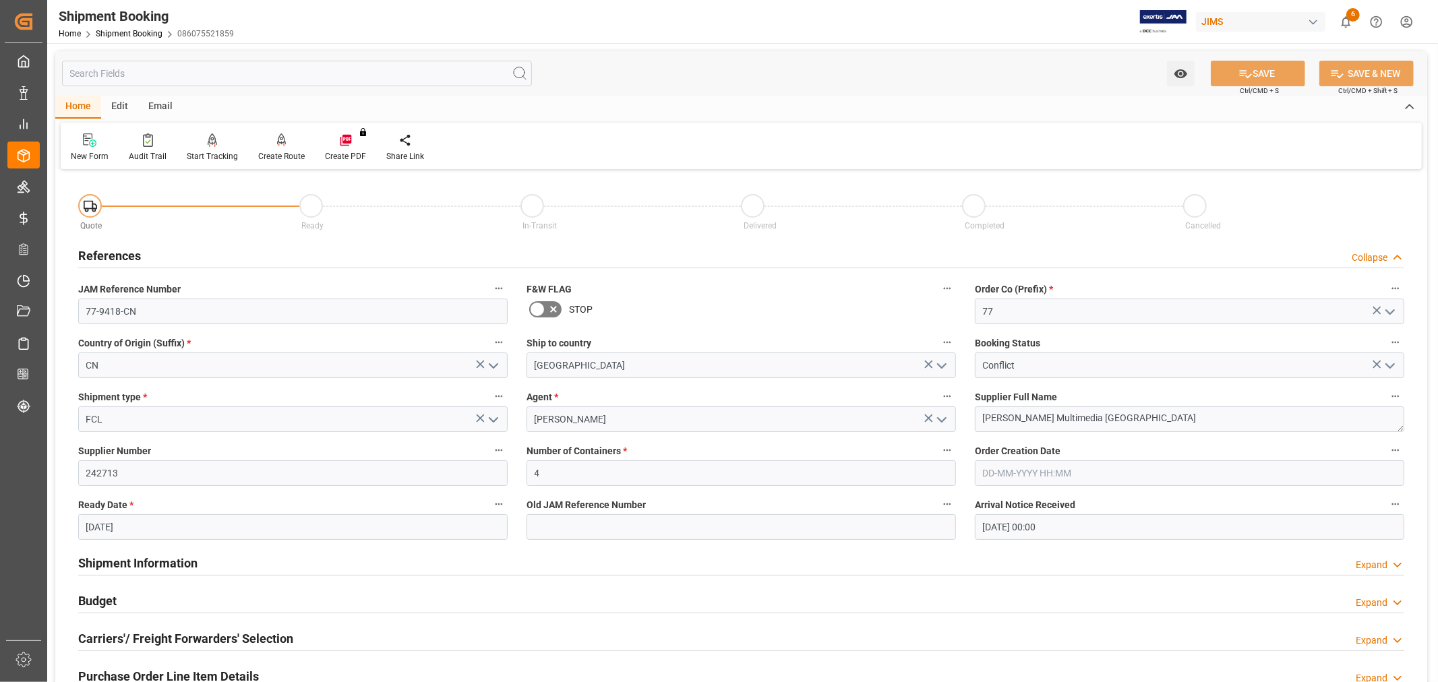
click at [104, 260] on h2 "References" at bounding box center [109, 256] width 63 height 18
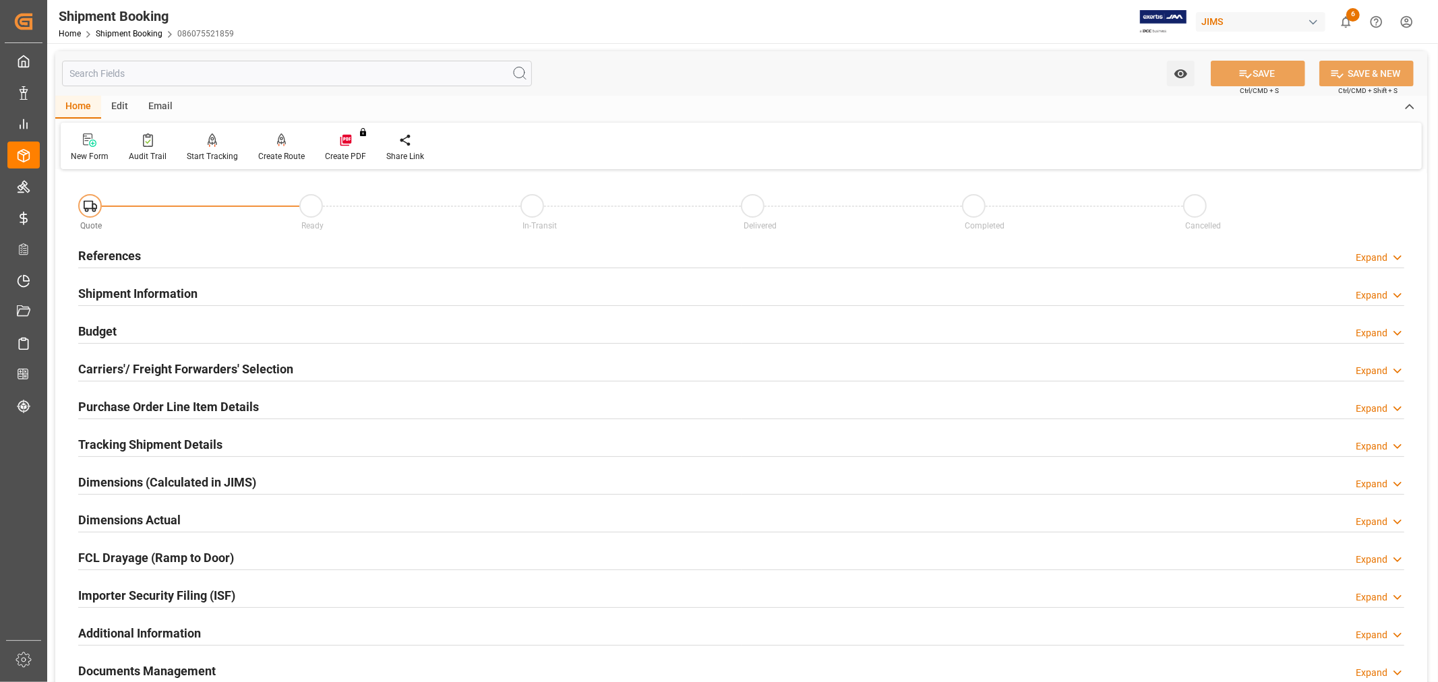
click at [127, 299] on h2 "Shipment Information" at bounding box center [137, 293] width 119 height 18
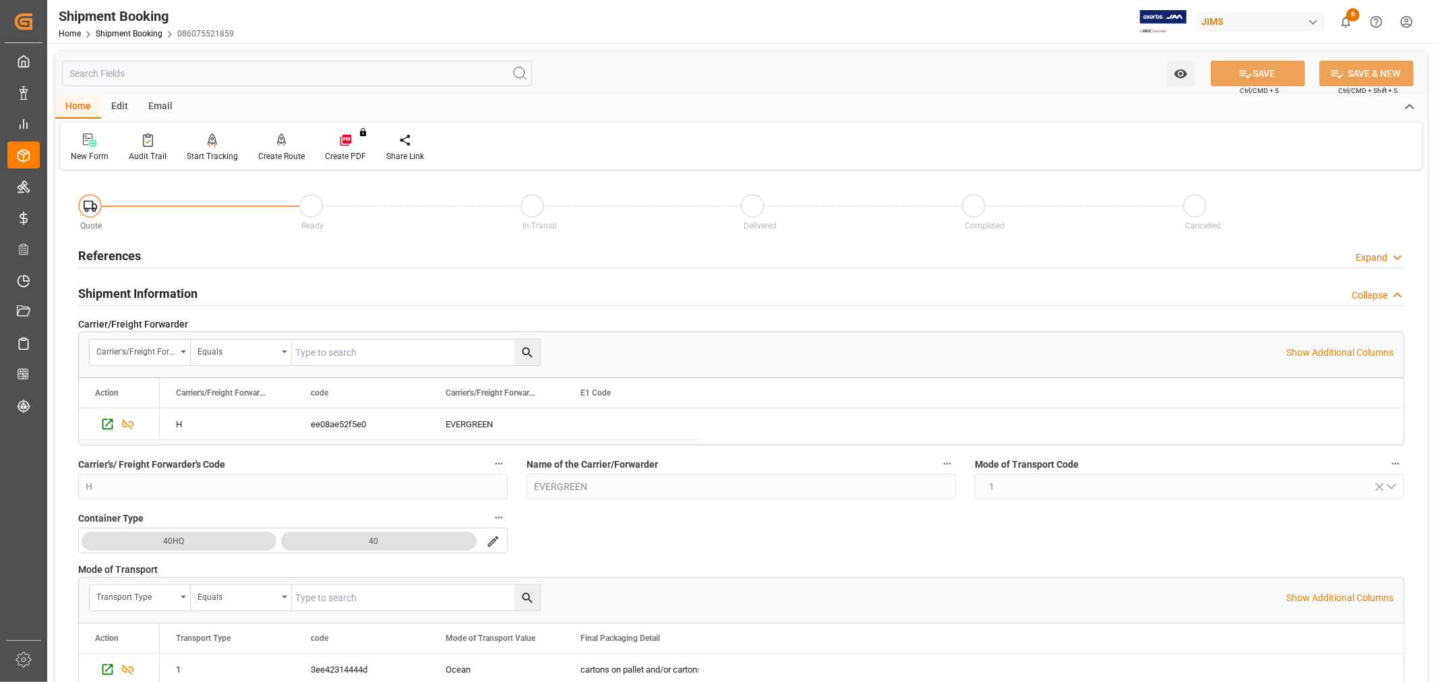
click at [112, 293] on h2 "Shipment Information" at bounding box center [137, 293] width 119 height 18
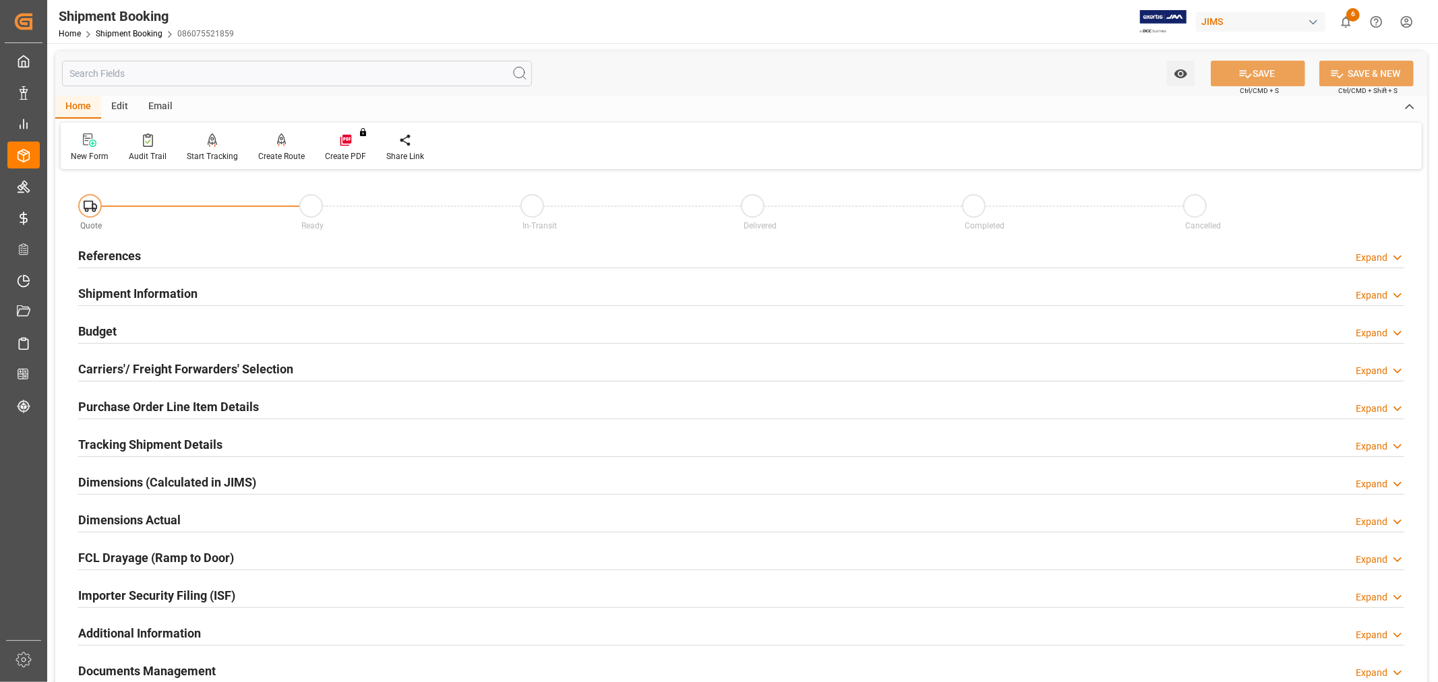
click at [104, 259] on h2 "References" at bounding box center [109, 256] width 63 height 18
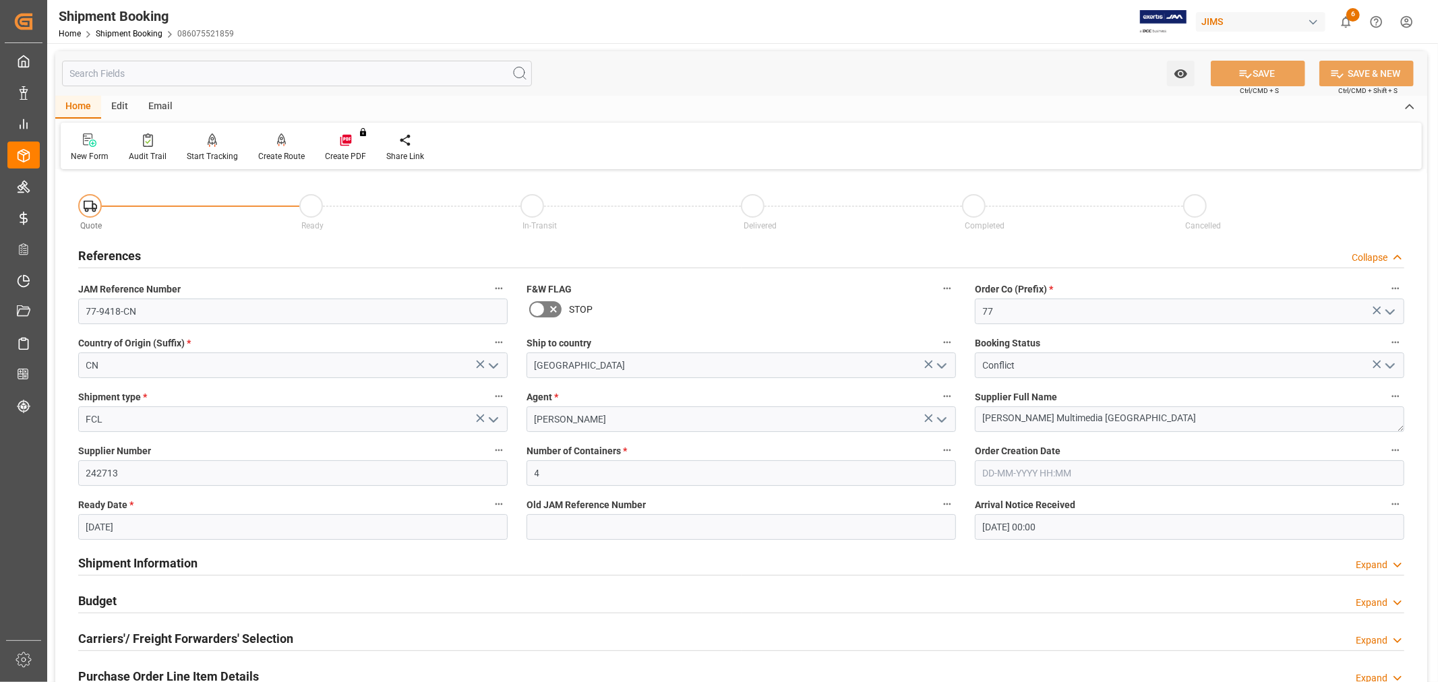
click at [104, 259] on h2 "References" at bounding box center [109, 256] width 63 height 18
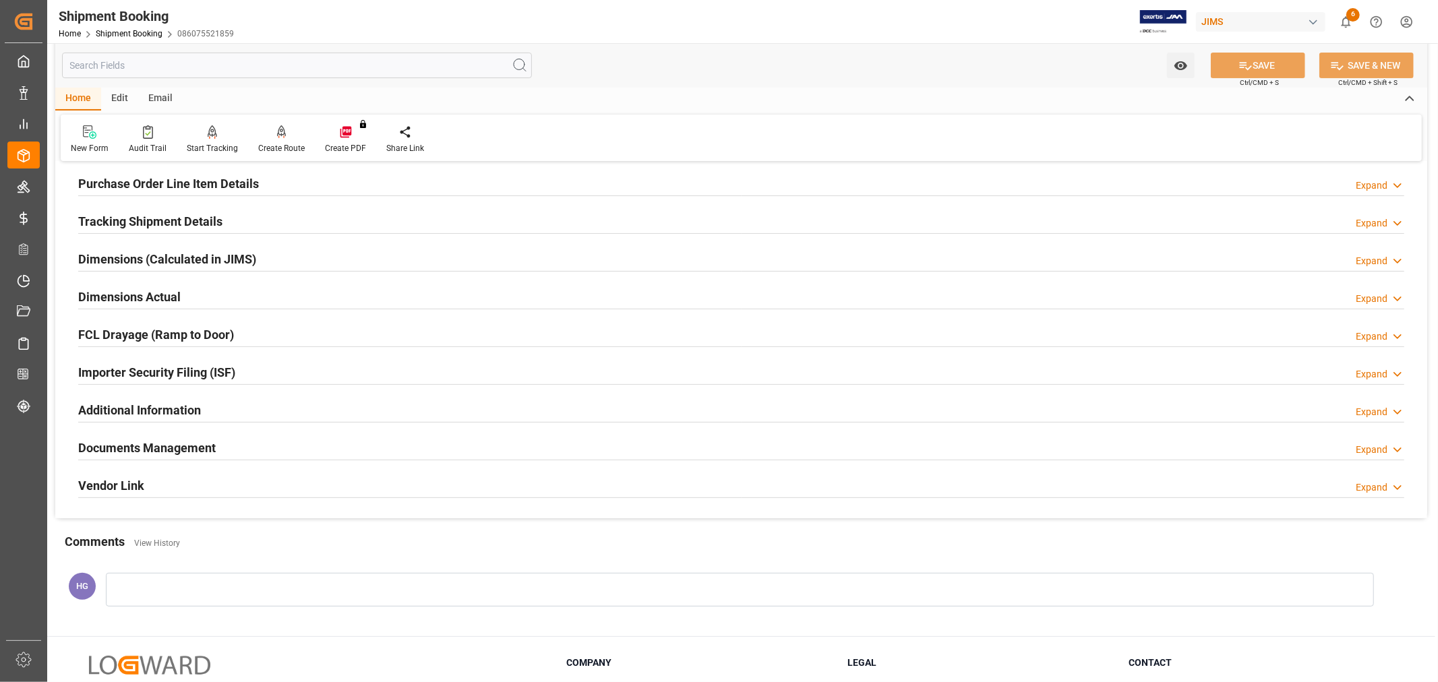
scroll to position [224, 0]
click at [181, 445] on h2 "Documents Management" at bounding box center [146, 446] width 137 height 18
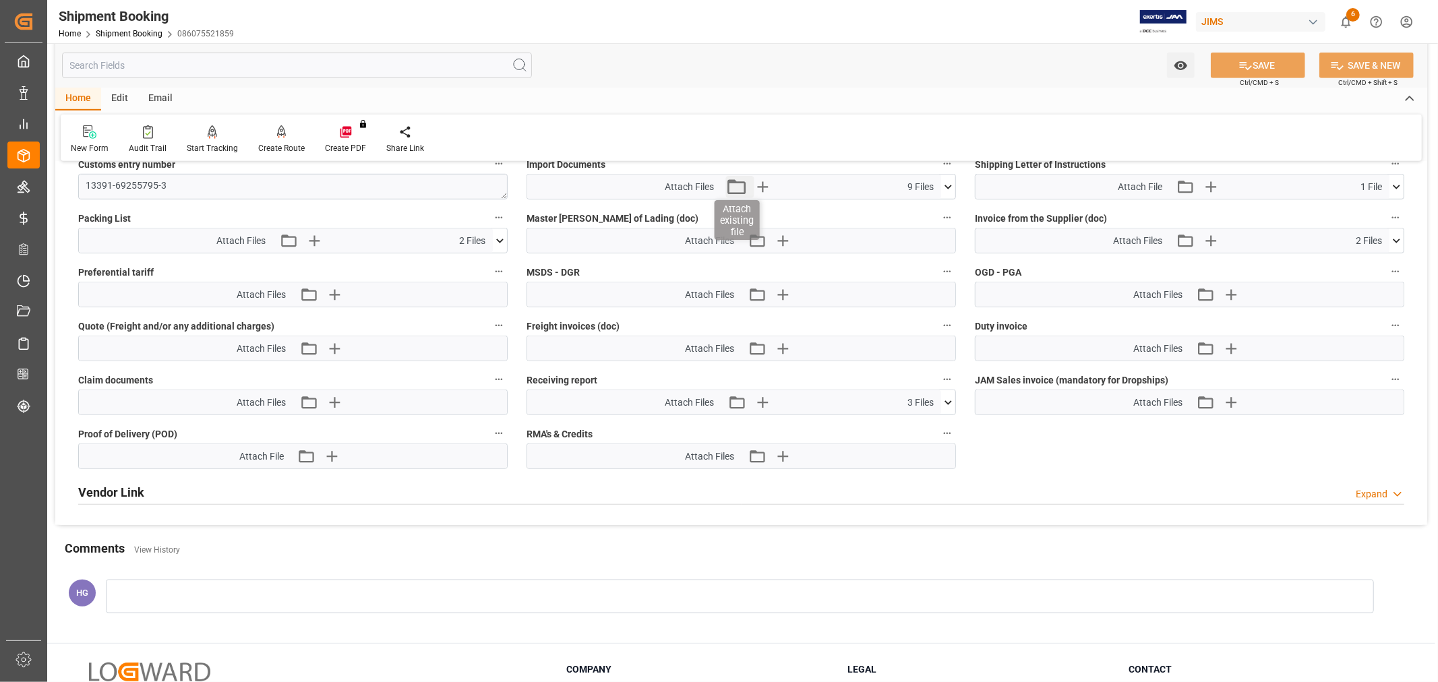
scroll to position [749, 0]
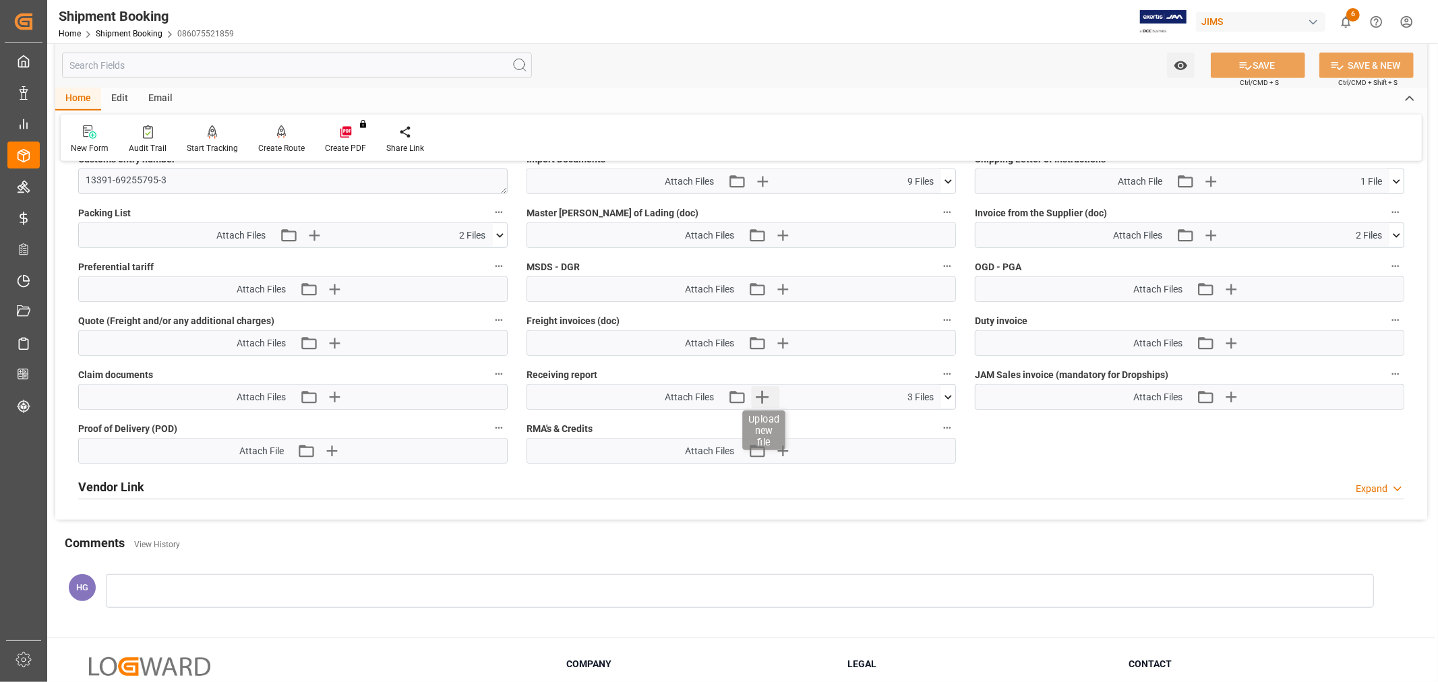
click at [762, 394] on icon "button" at bounding box center [762, 397] width 13 height 13
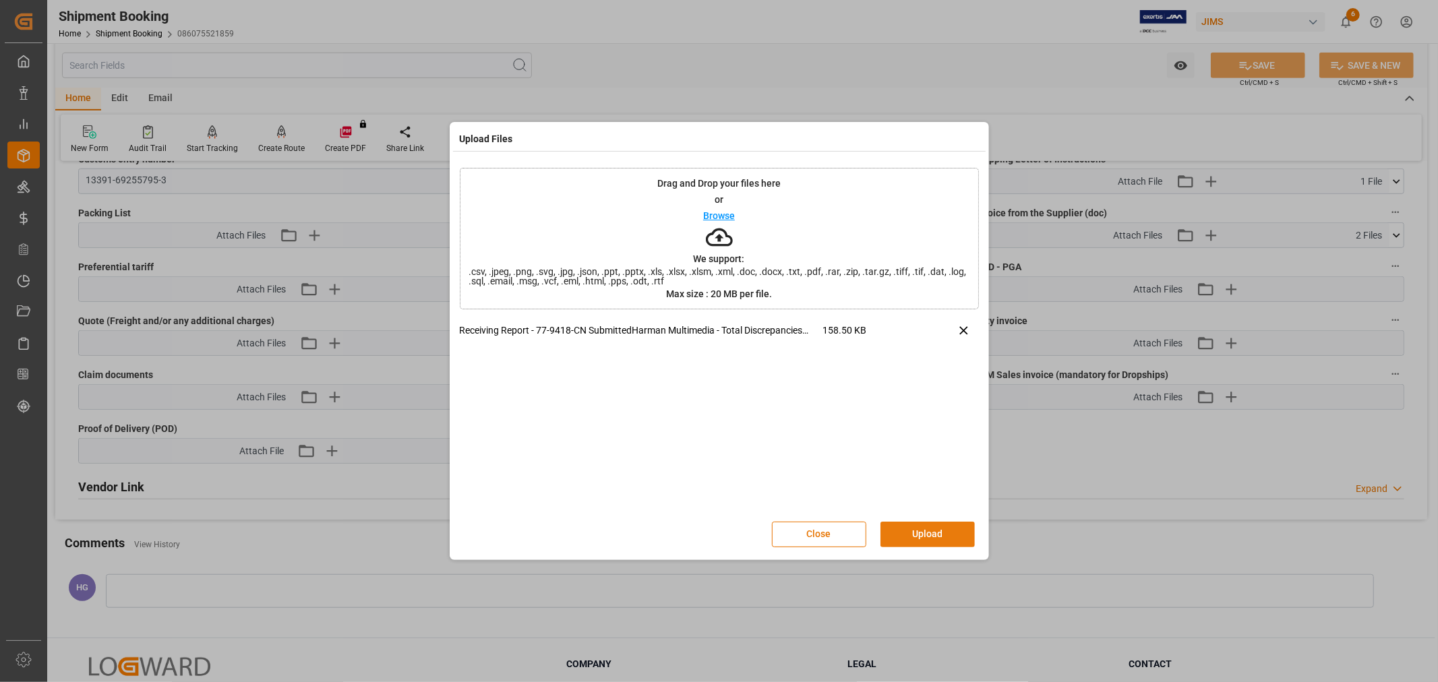
click at [908, 533] on button "Upload" at bounding box center [927, 535] width 94 height 26
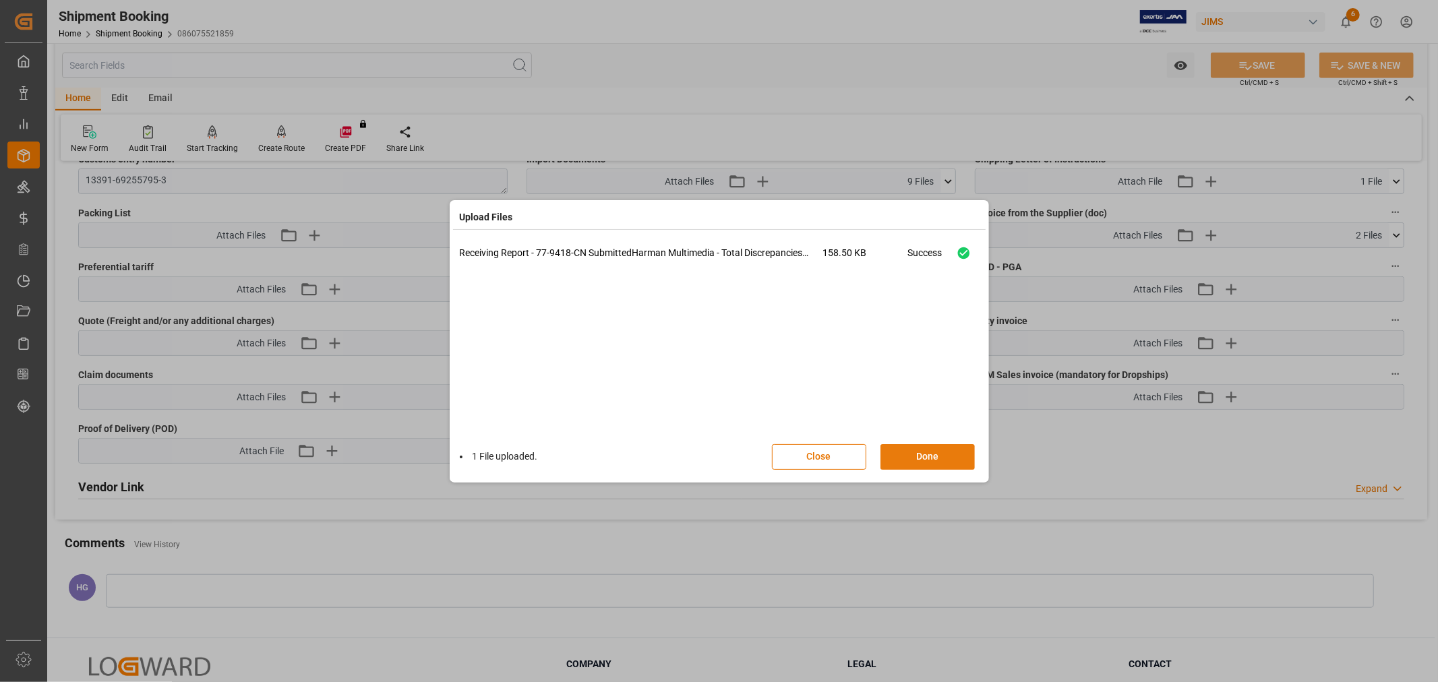
click at [899, 448] on button "Done" at bounding box center [927, 457] width 94 height 26
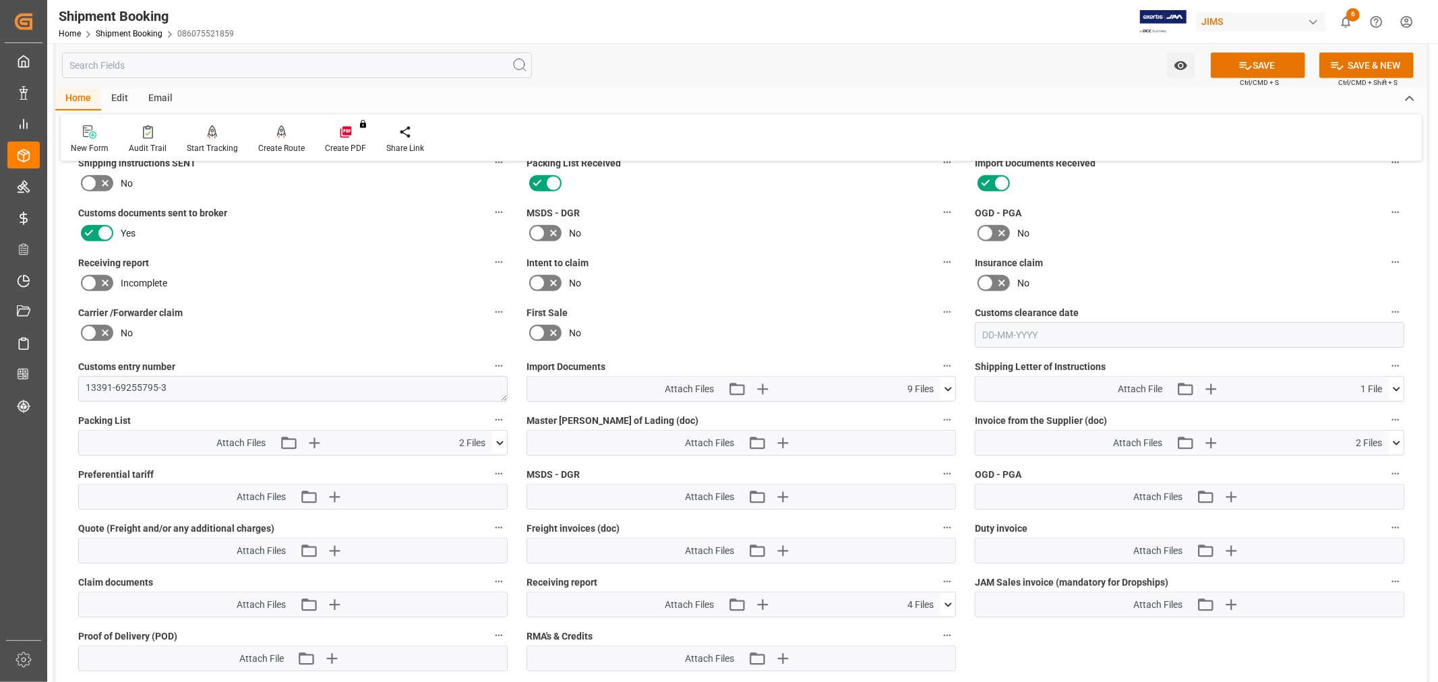
scroll to position [524, 0]
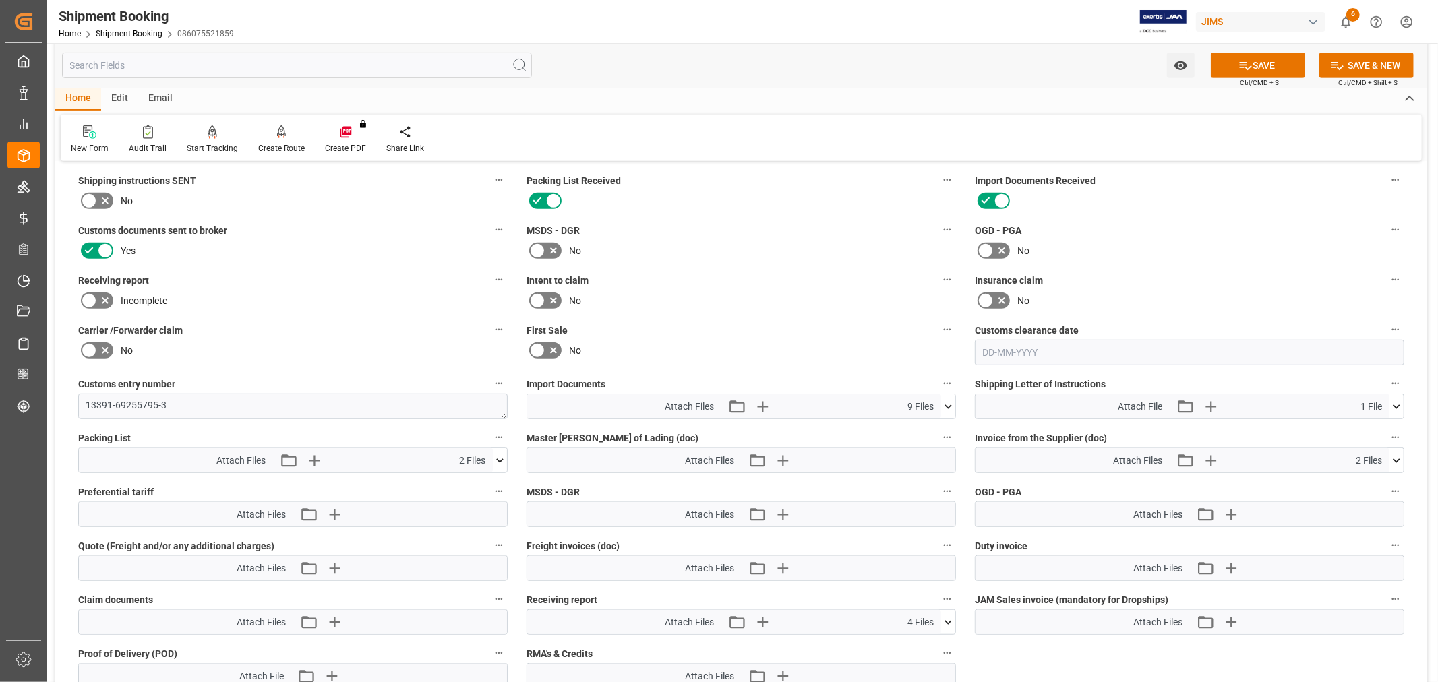
click at [84, 299] on icon at bounding box center [89, 301] width 16 height 16
click at [0, 0] on input "checkbox" at bounding box center [0, 0] width 0 height 0
click at [1255, 69] on button "SAVE" at bounding box center [1257, 66] width 94 height 26
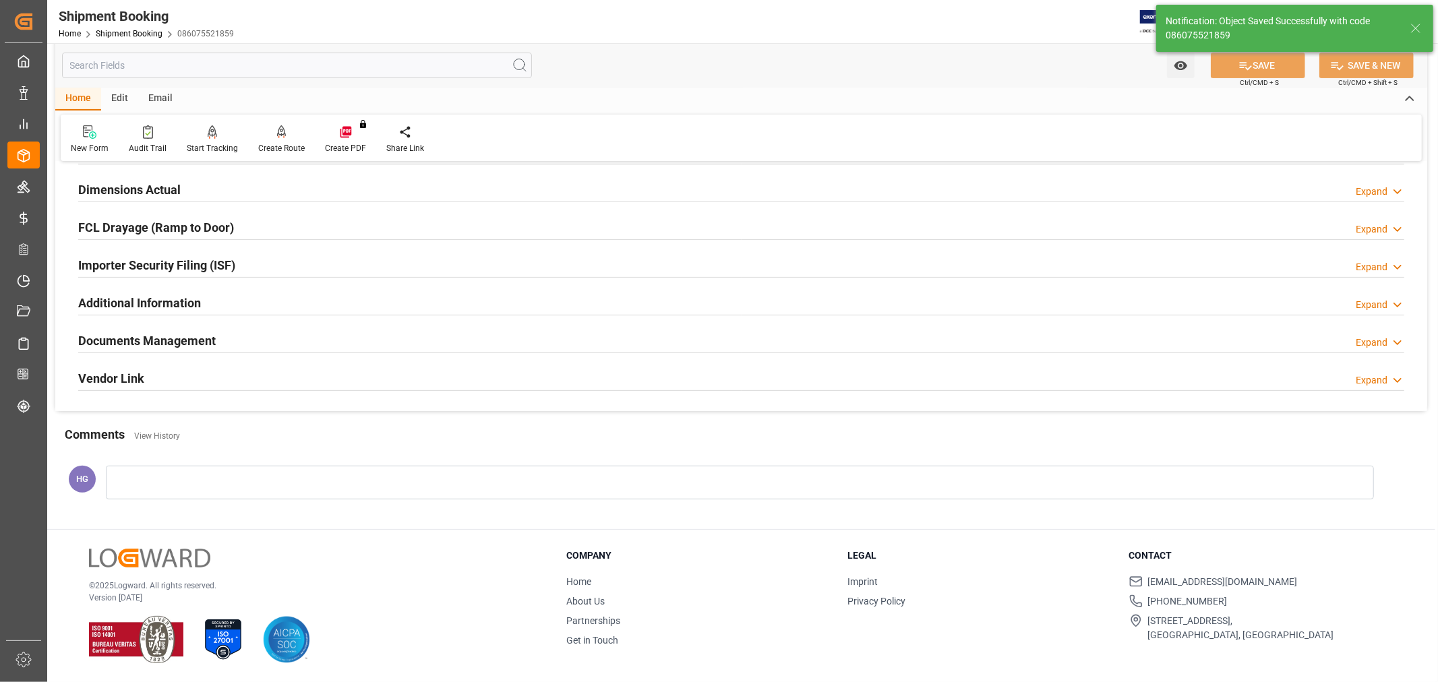
scroll to position [331, 0]
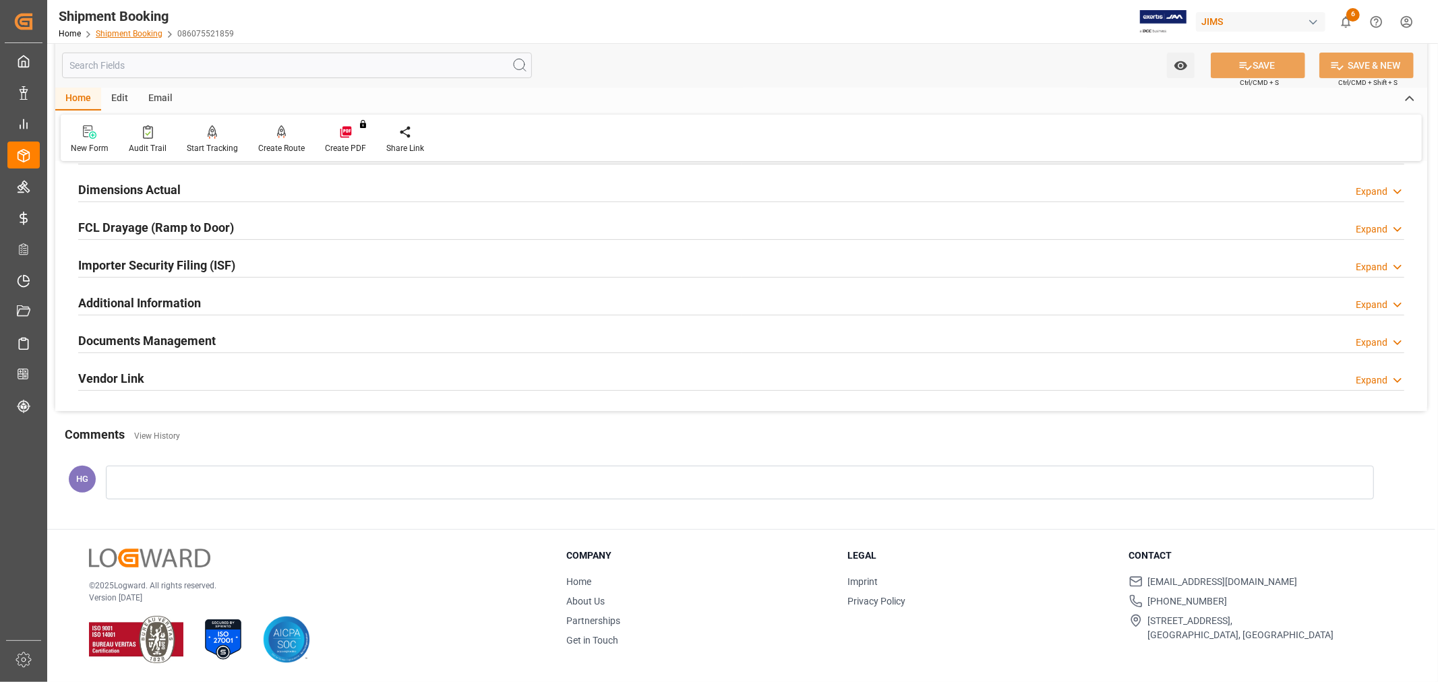
click at [130, 35] on link "Shipment Booking" at bounding box center [129, 33] width 67 height 9
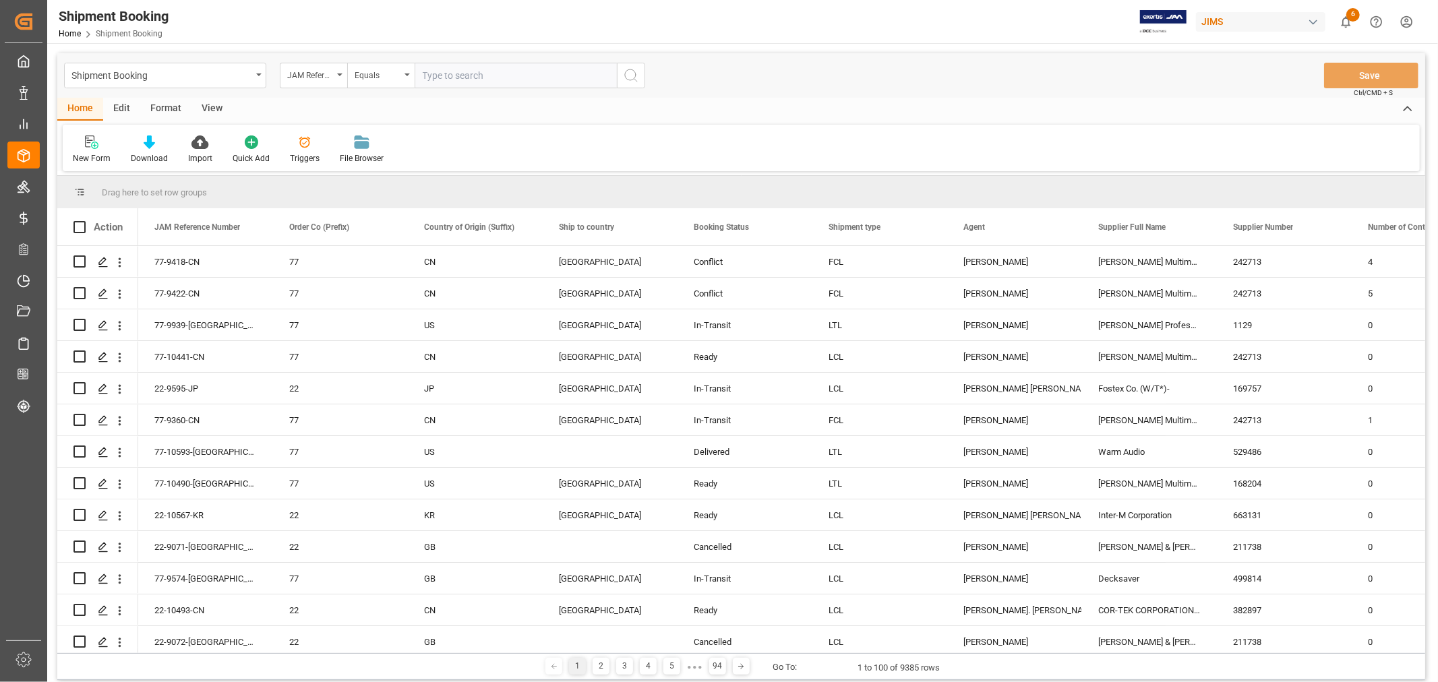
click at [482, 77] on input "text" at bounding box center [516, 76] width 202 height 26
type input "77-9302-VN"
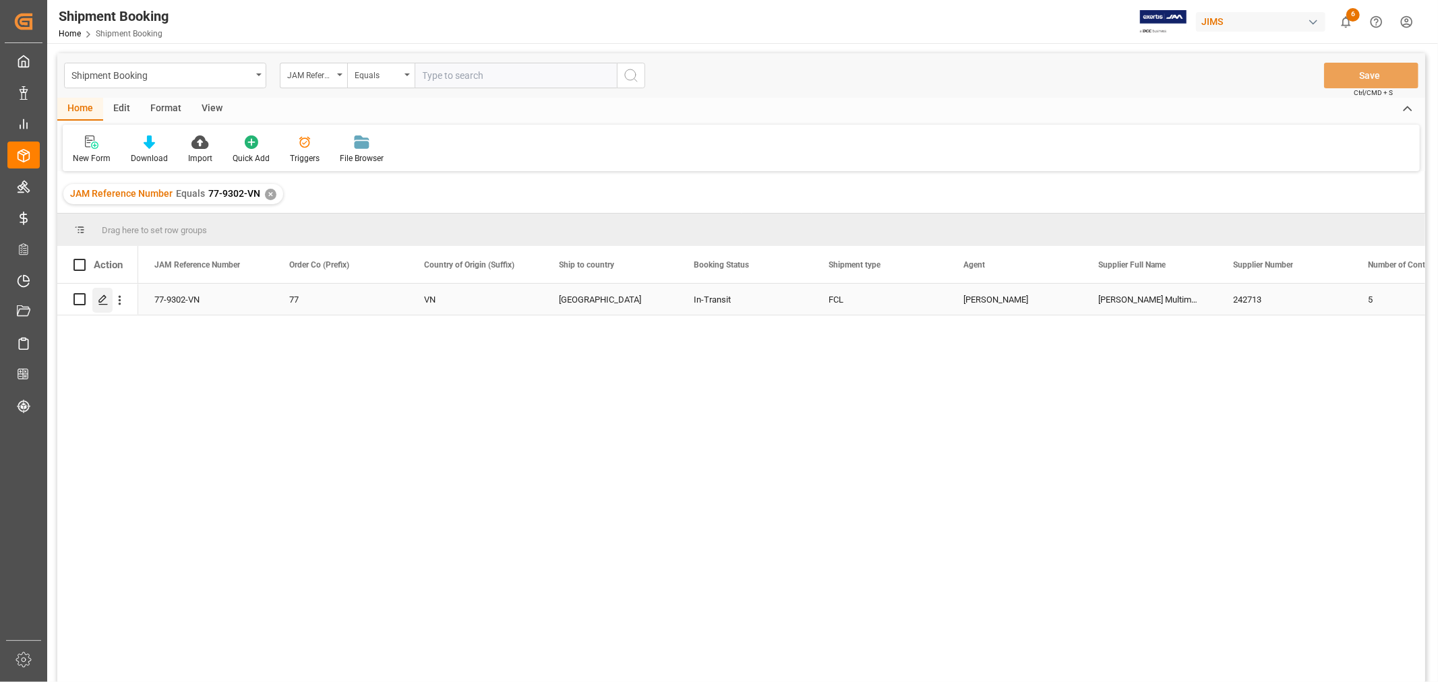
click at [96, 299] on div "Press SPACE to select this row." at bounding box center [102, 300] width 20 height 25
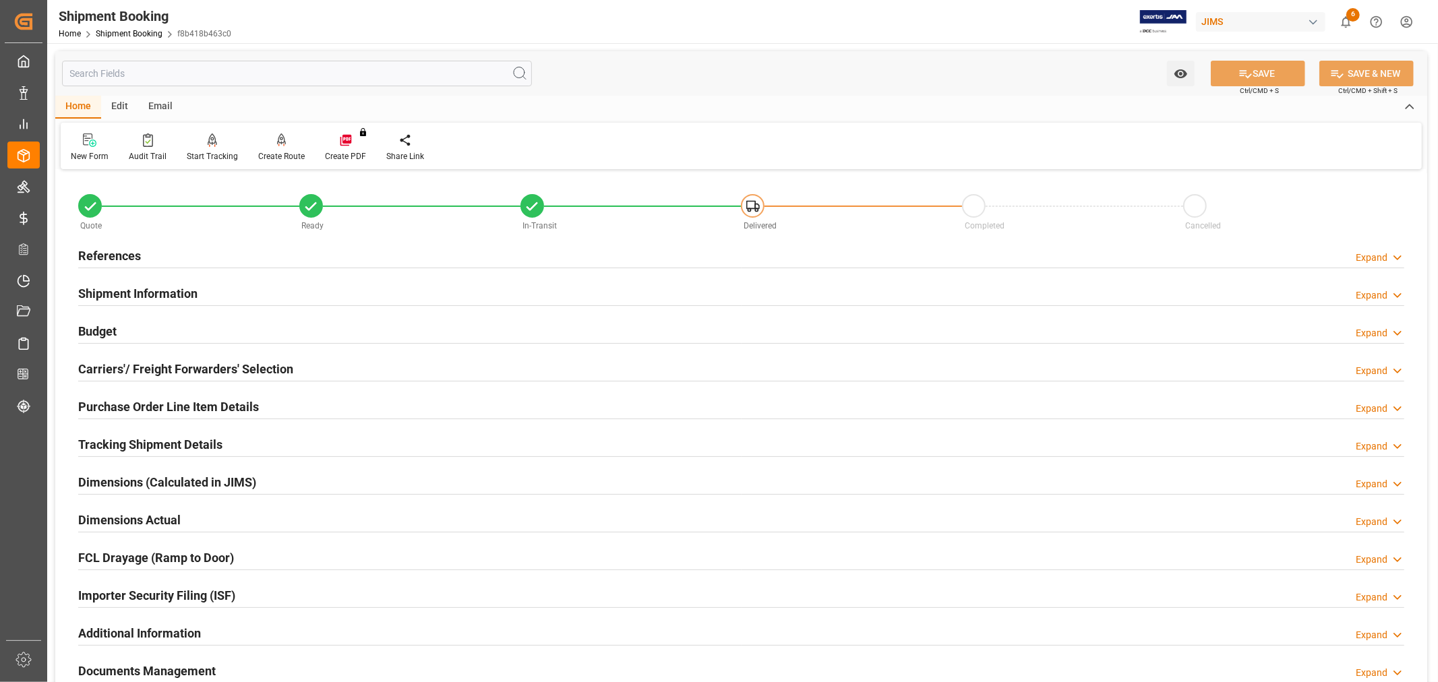
click at [119, 253] on h2 "References" at bounding box center [109, 256] width 63 height 18
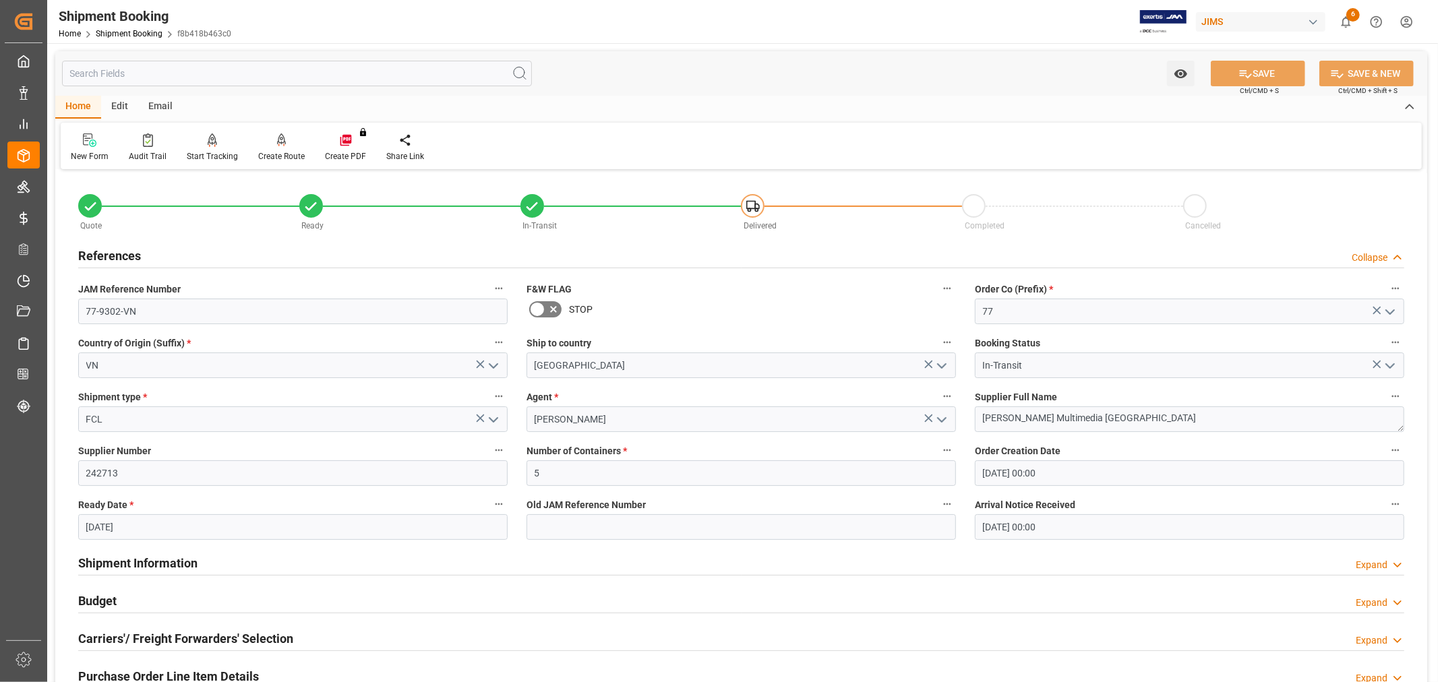
click at [119, 253] on h2 "References" at bounding box center [109, 256] width 63 height 18
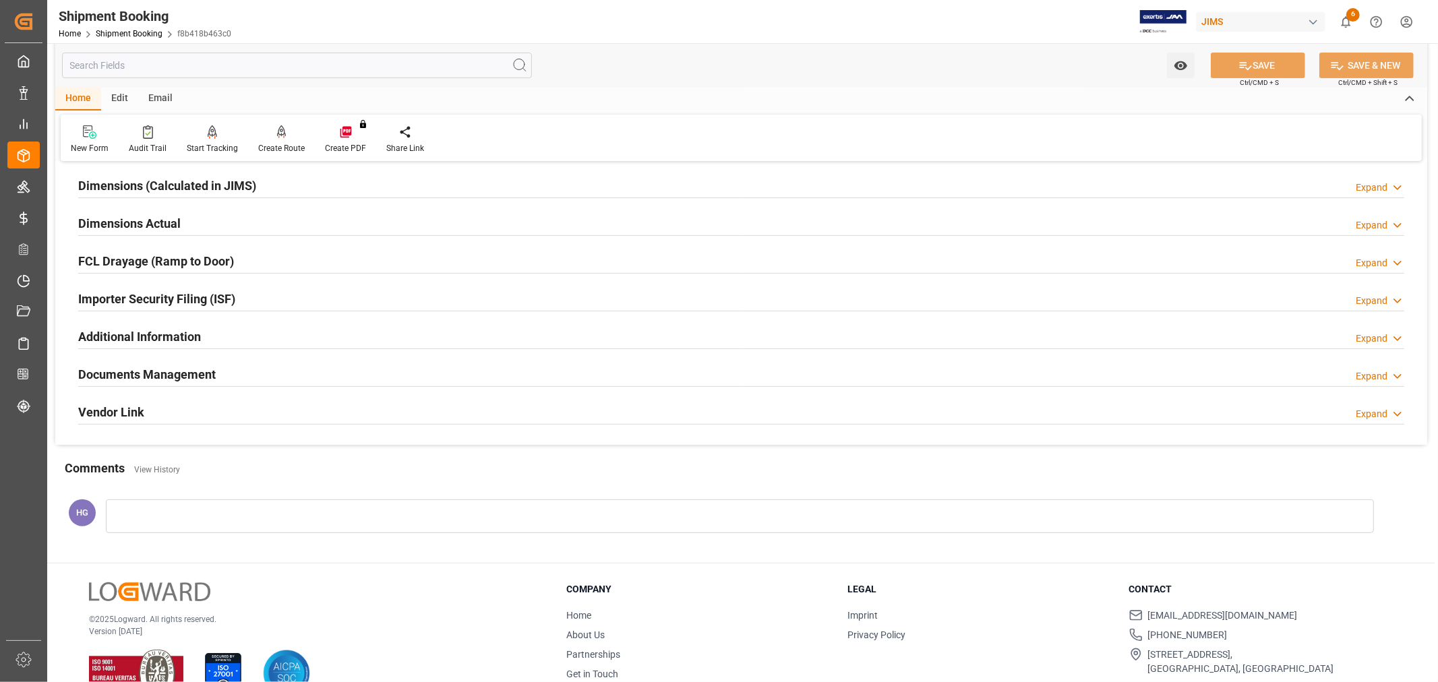
scroll to position [299, 0]
click at [160, 375] on h2 "Documents Management" at bounding box center [146, 372] width 137 height 18
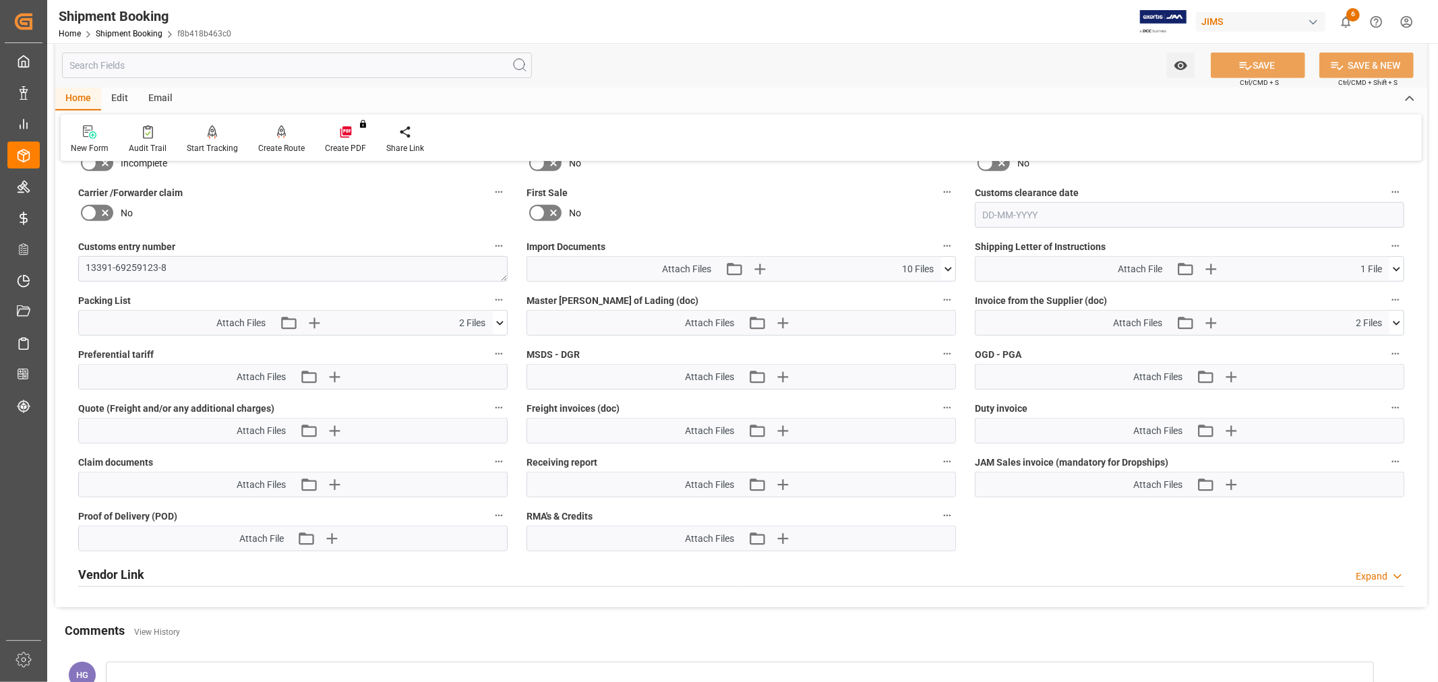
scroll to position [674, 0]
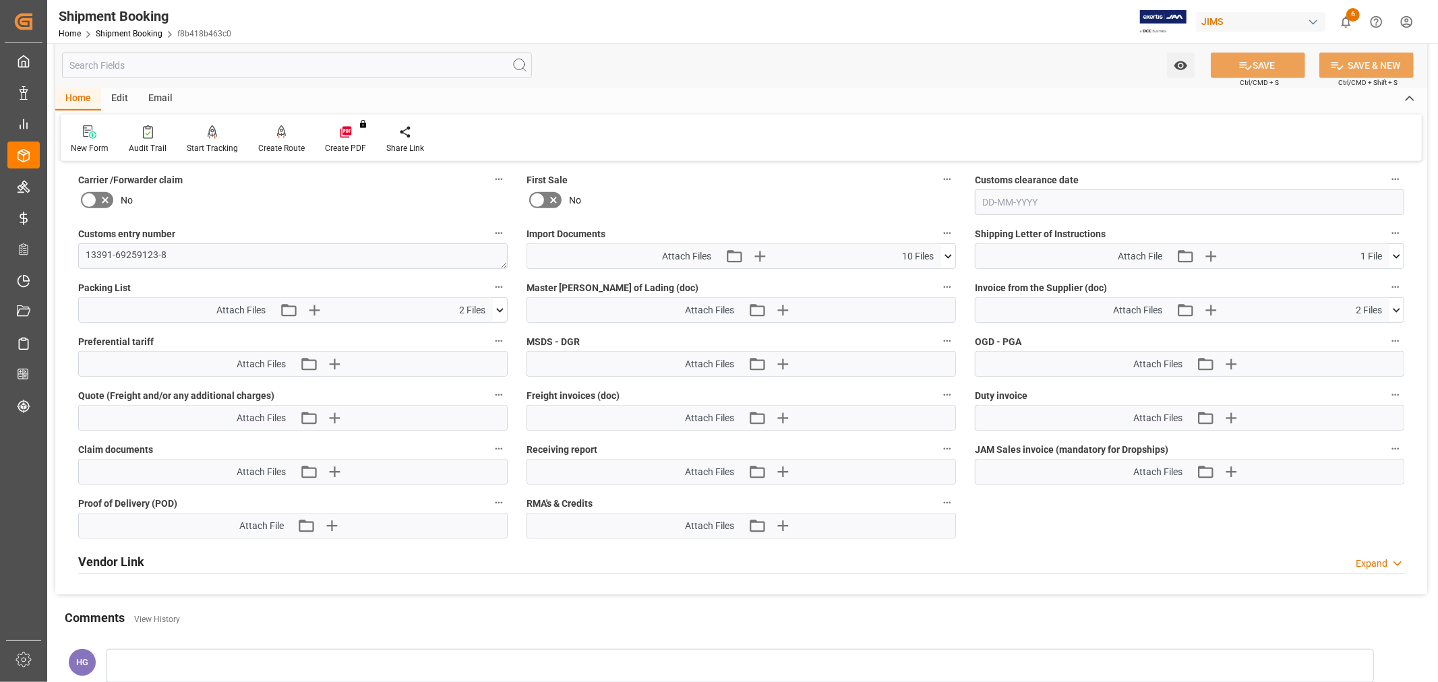
click at [782, 479] on div "Attach Files Attach existing file Upload new file" at bounding box center [741, 472] width 428 height 24
click at [783, 476] on icon "button" at bounding box center [782, 472] width 22 height 22
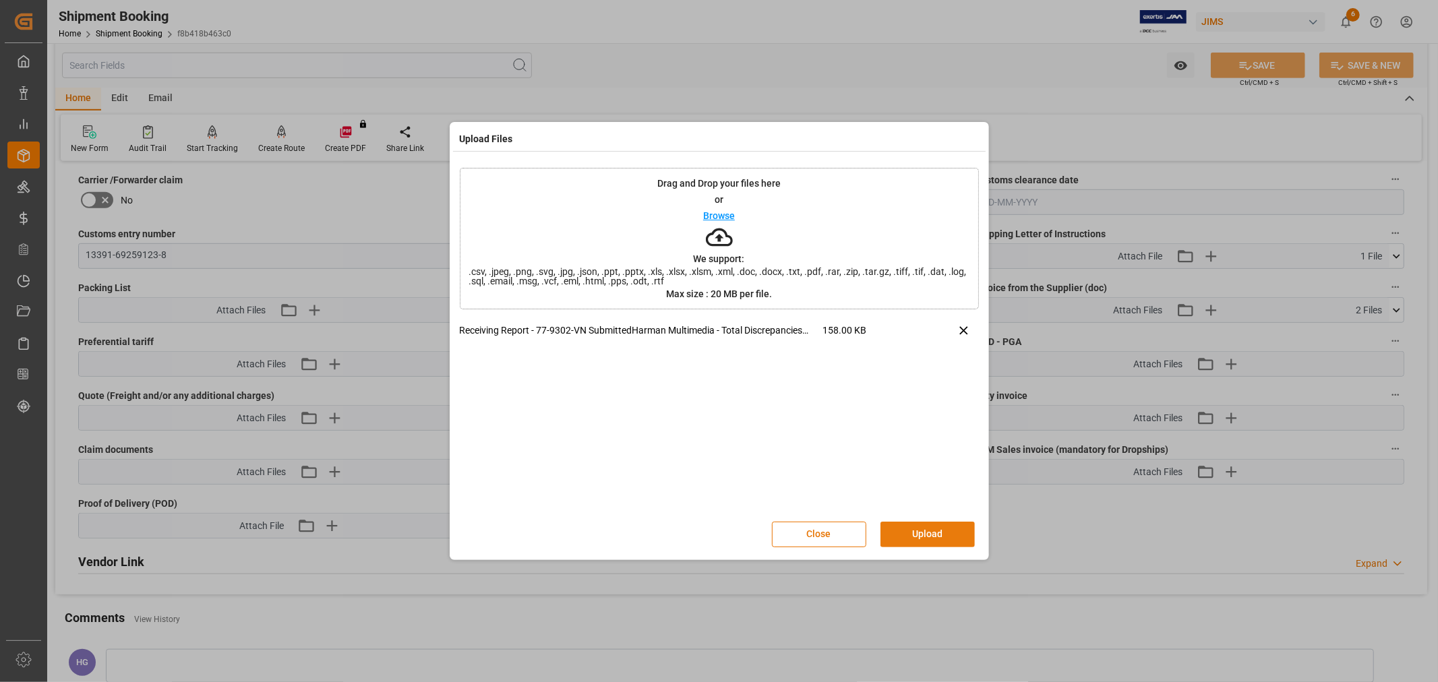
click at [913, 526] on button "Upload" at bounding box center [927, 535] width 94 height 26
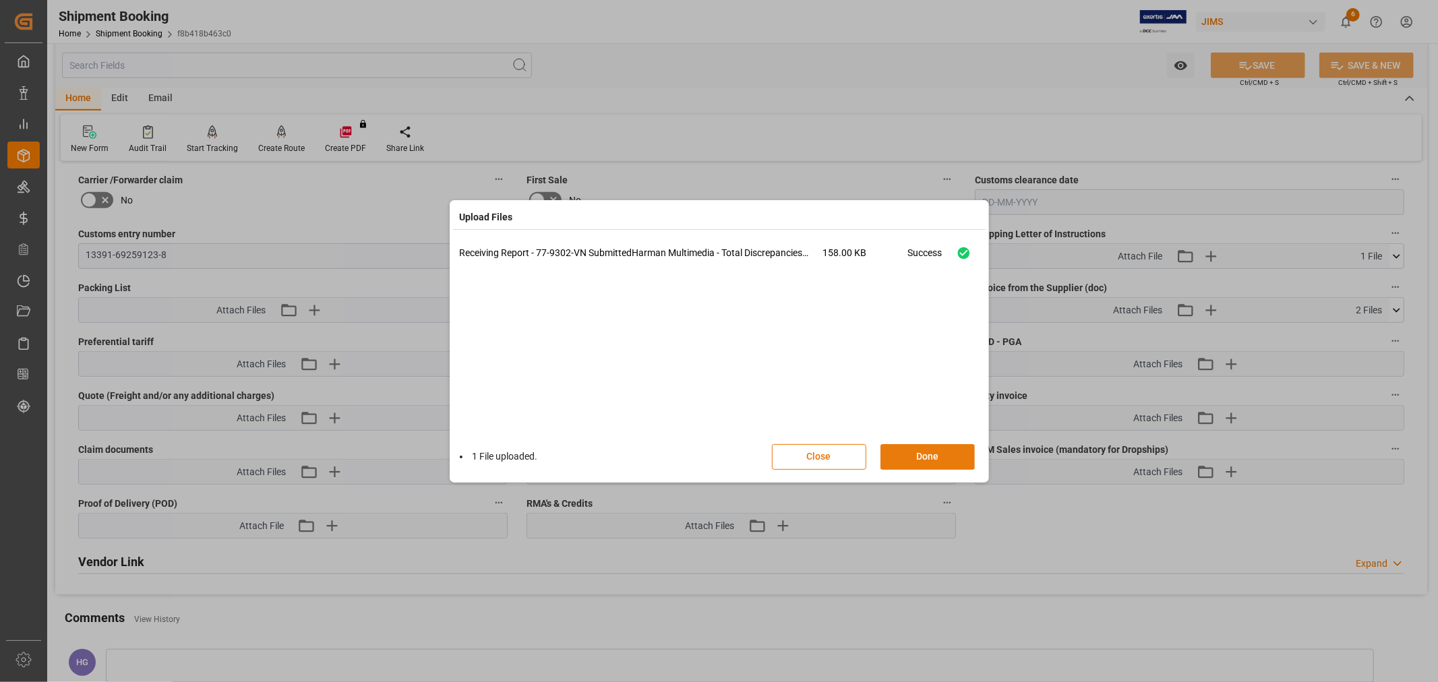
click at [921, 452] on button "Done" at bounding box center [927, 457] width 94 height 26
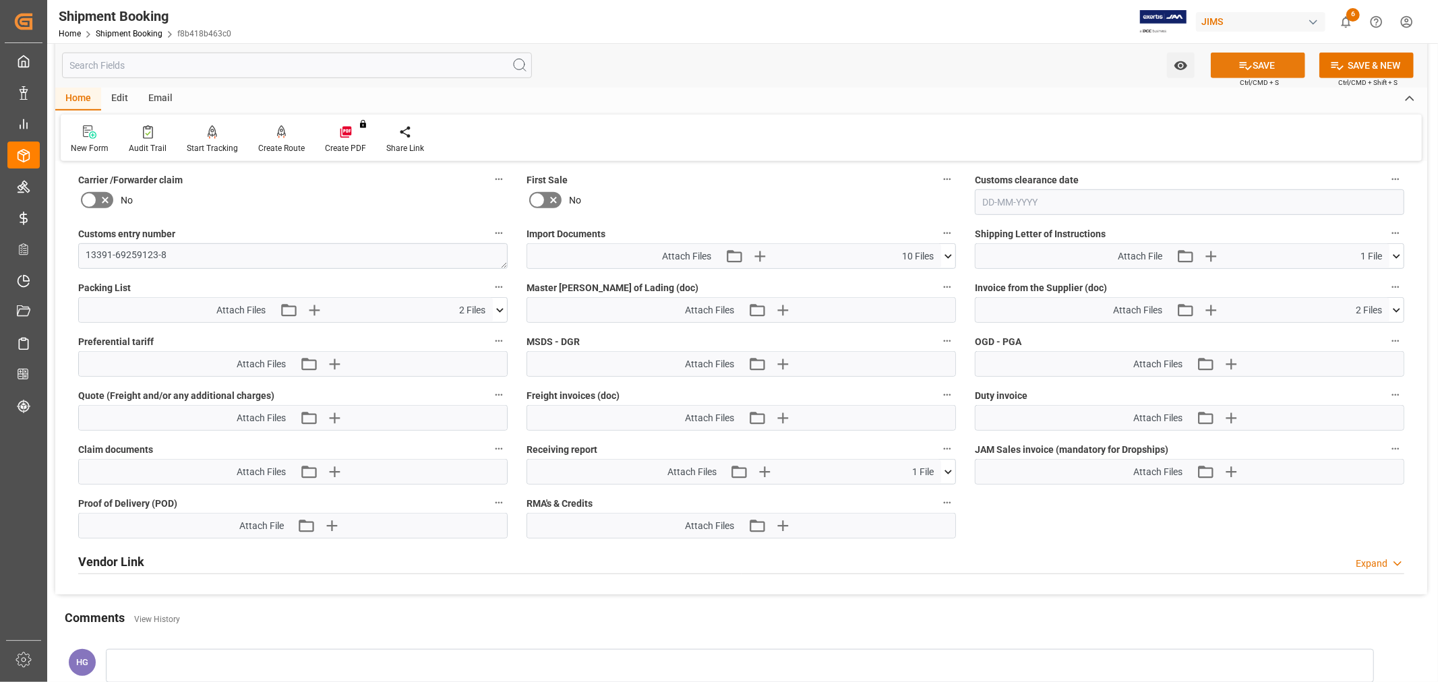
click at [1239, 63] on icon at bounding box center [1245, 66] width 12 height 8
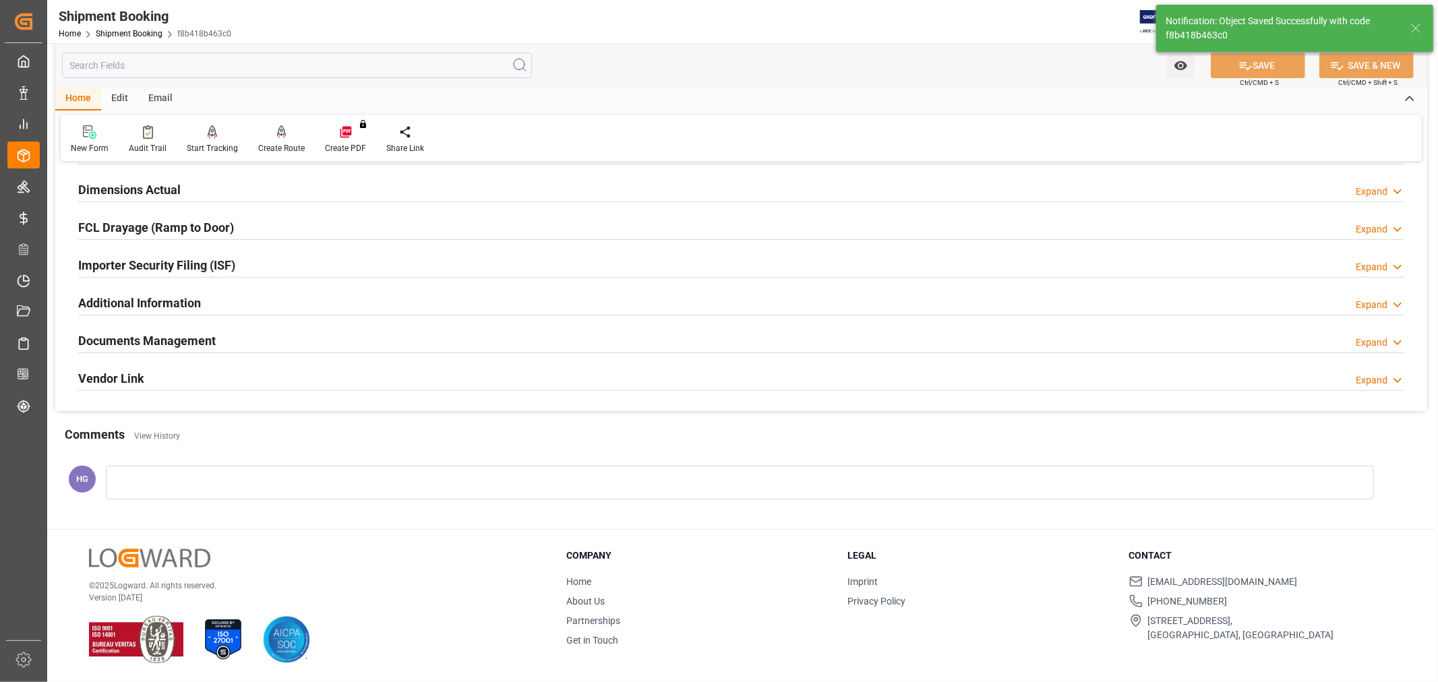
scroll to position [150, 0]
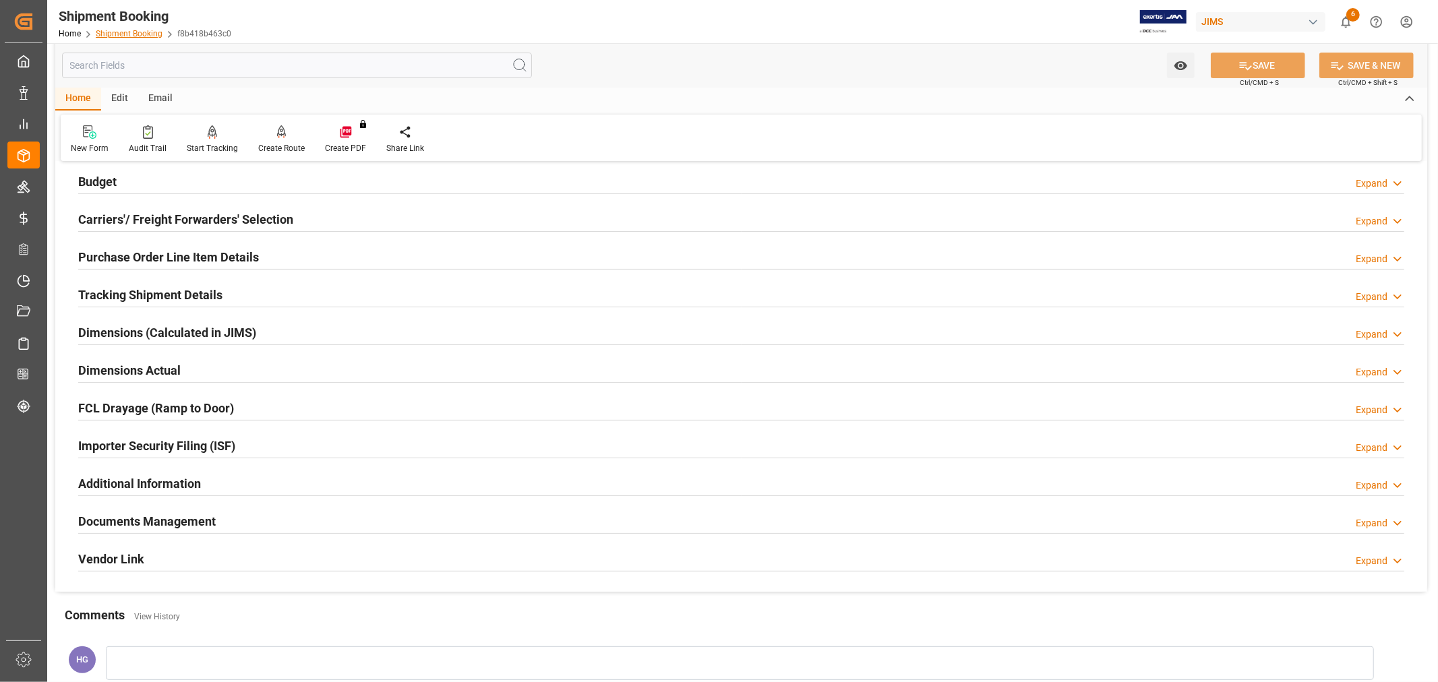
click at [135, 29] on link "Shipment Booking" at bounding box center [129, 33] width 67 height 9
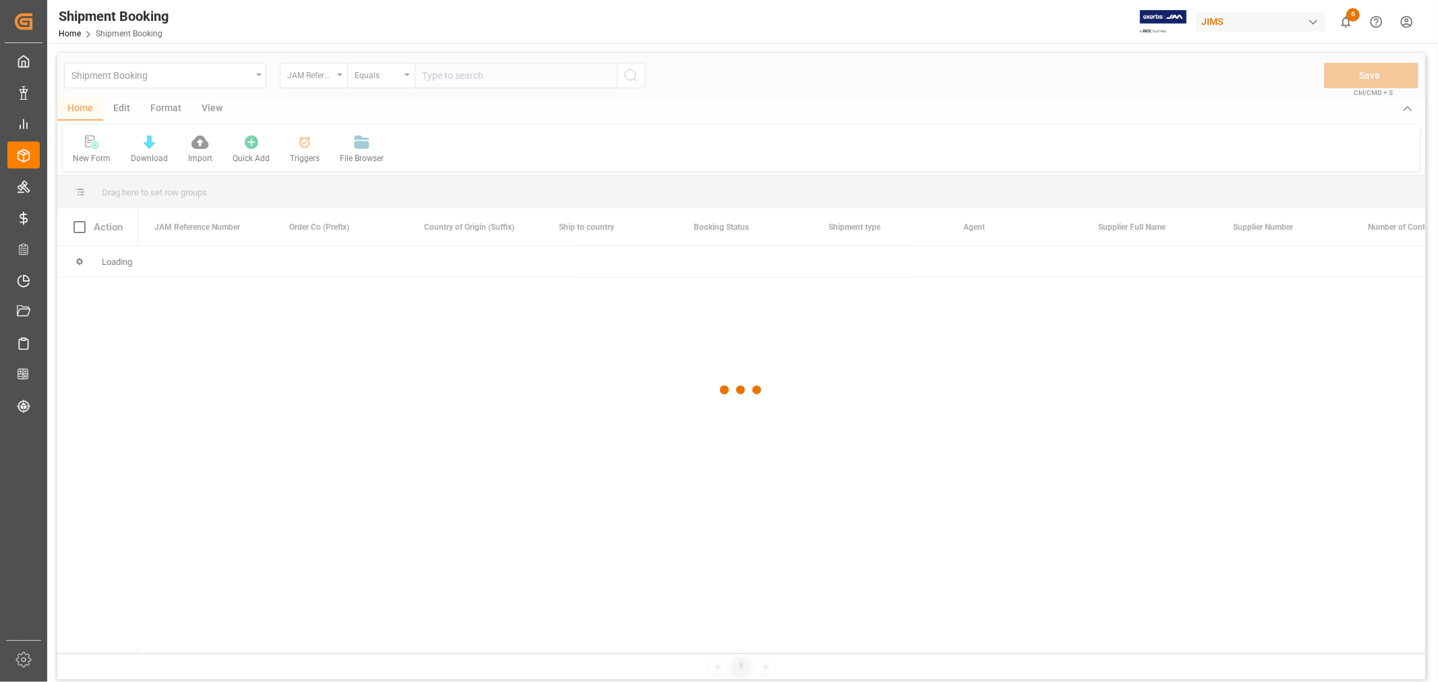
click at [452, 78] on div at bounding box center [741, 390] width 1368 height 674
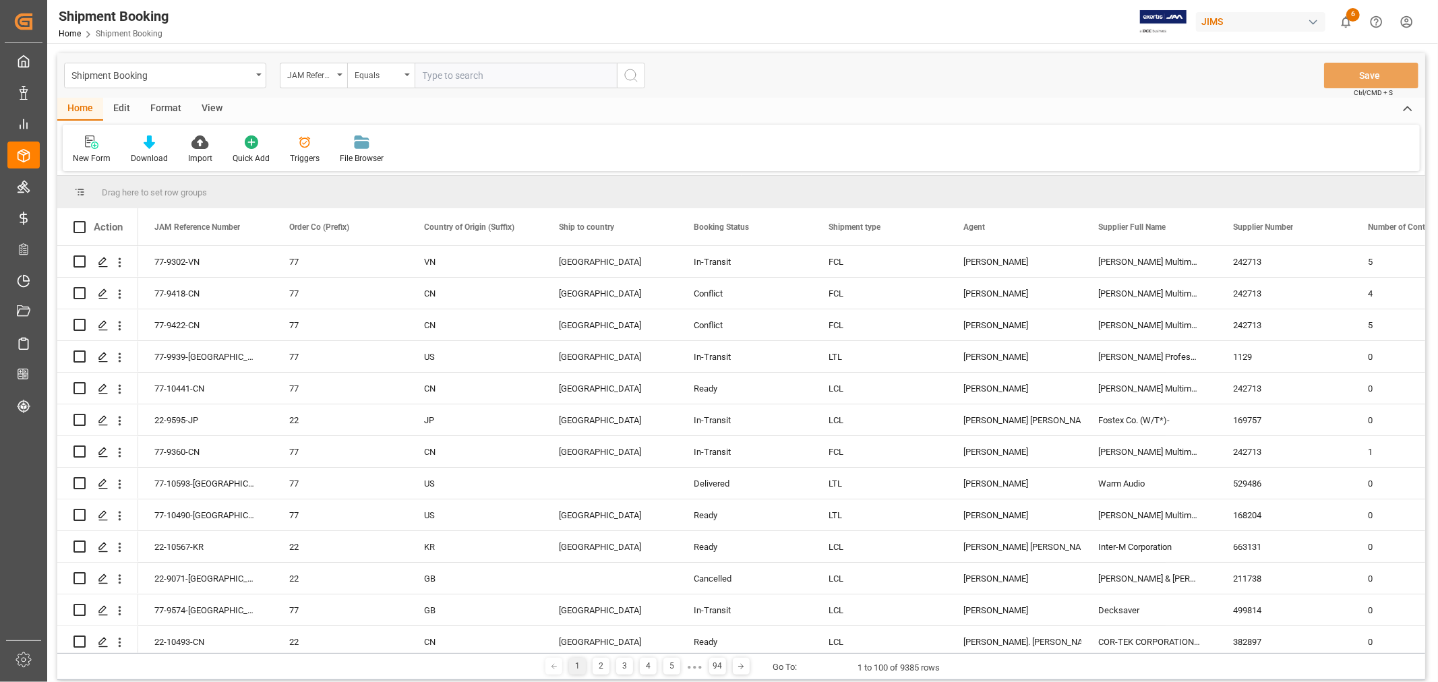
click at [449, 74] on input "text" at bounding box center [516, 76] width 202 height 26
paste input "77-9319-VN"
type input "77-9319-VN"
click at [638, 71] on icon "search button" at bounding box center [631, 75] width 16 height 16
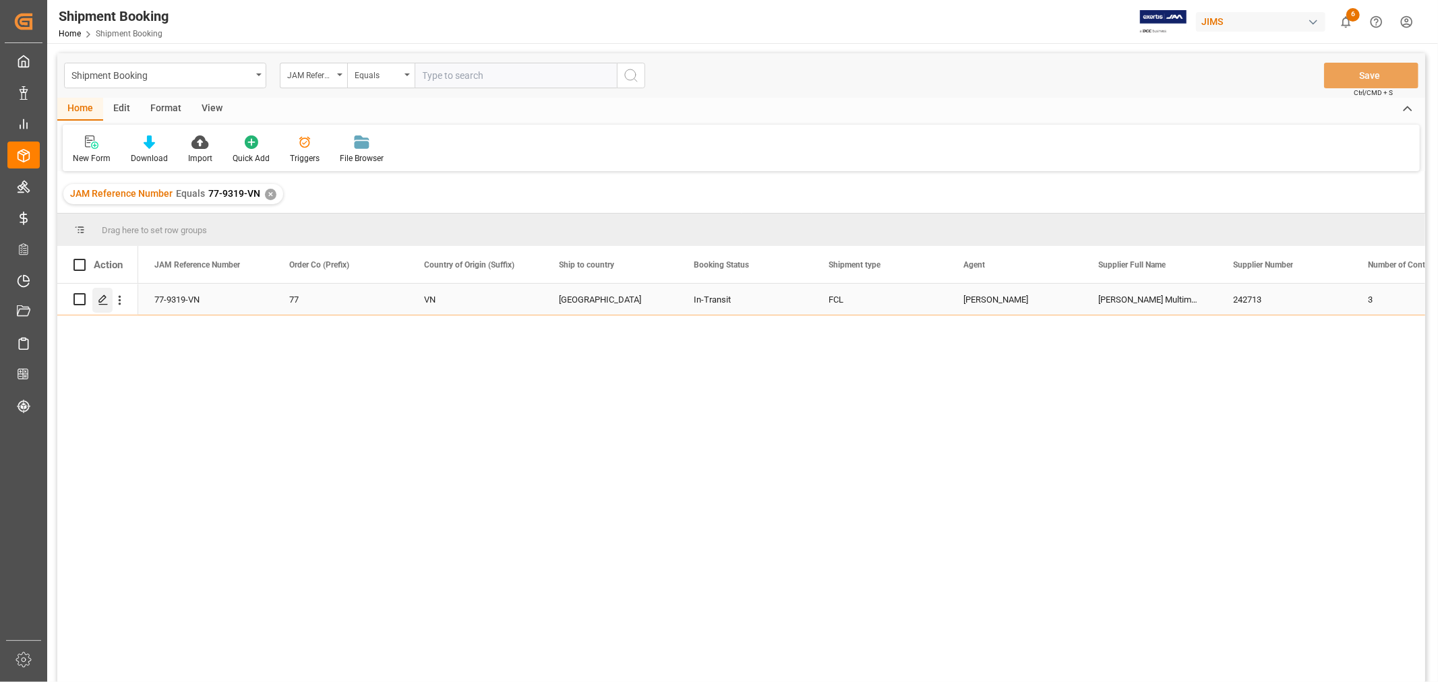
click at [100, 303] on icon "Press SPACE to select this row." at bounding box center [103, 300] width 11 height 11
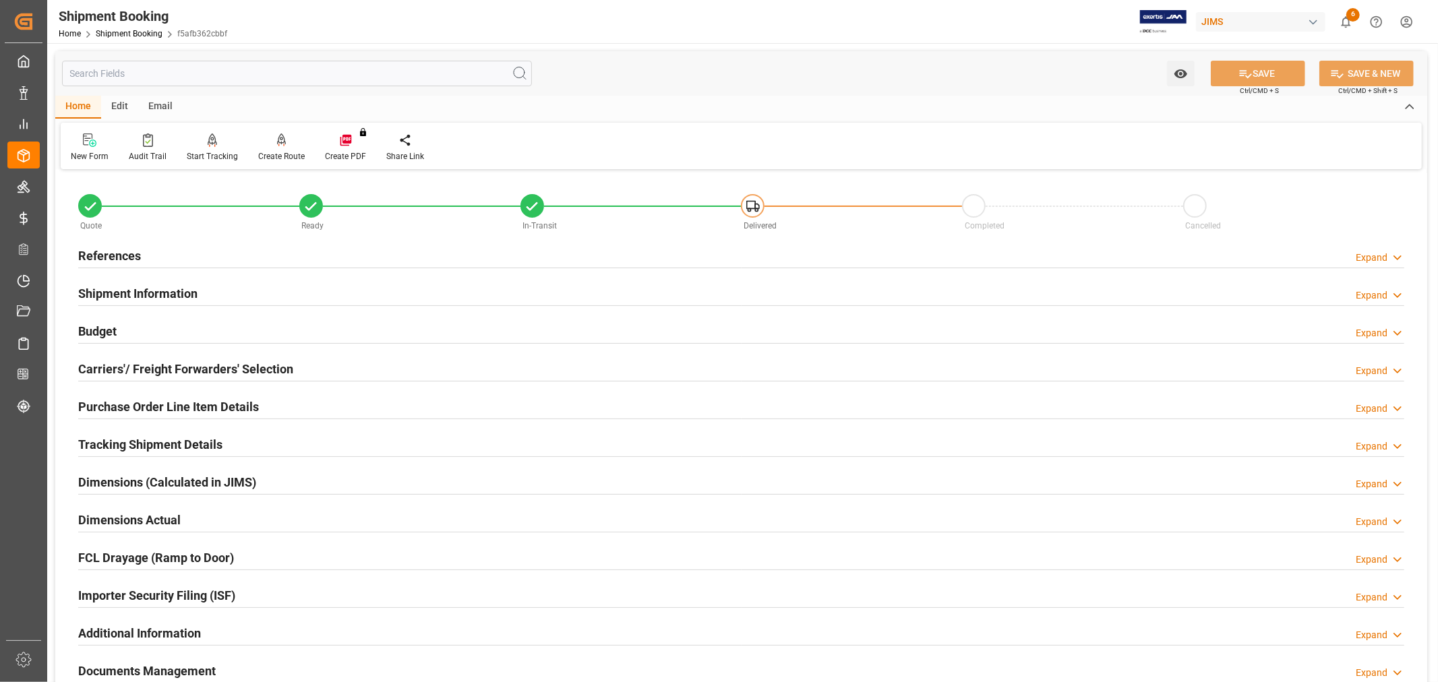
scroll to position [200, 0]
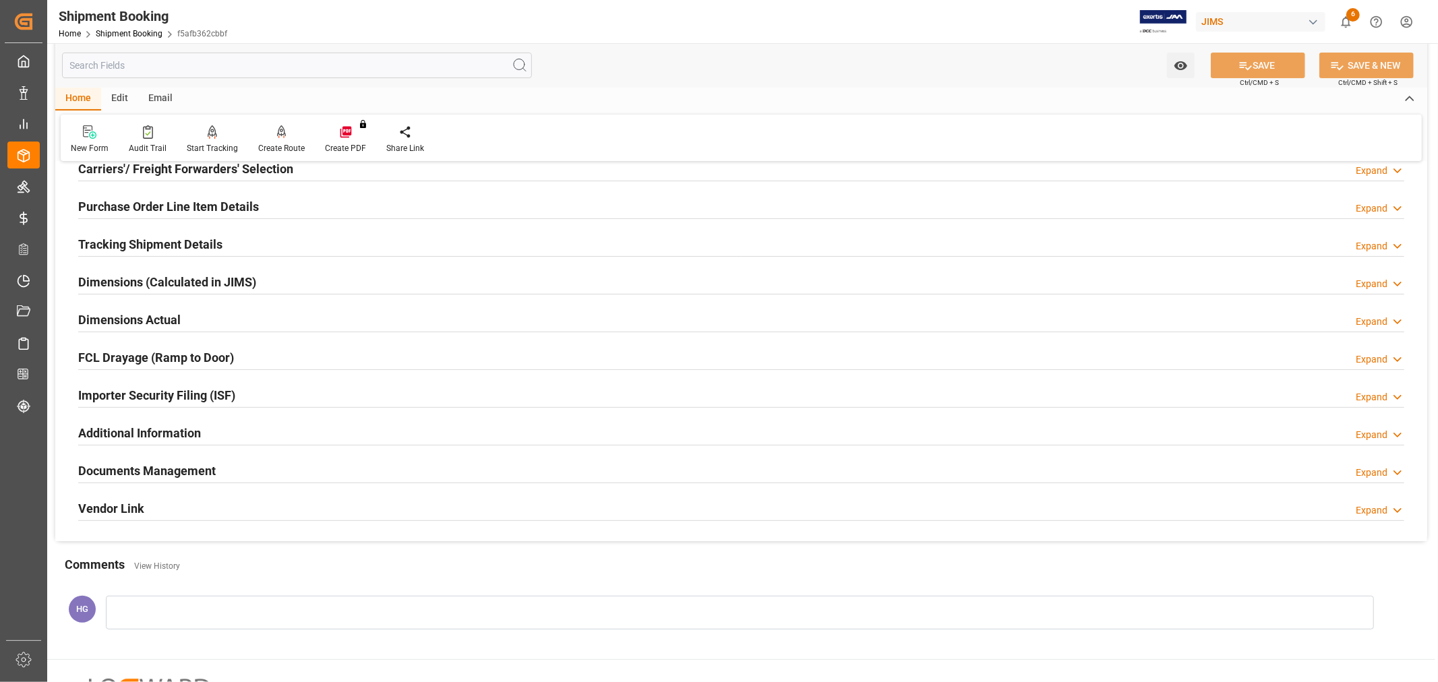
click at [133, 475] on h2 "Documents Management" at bounding box center [146, 471] width 137 height 18
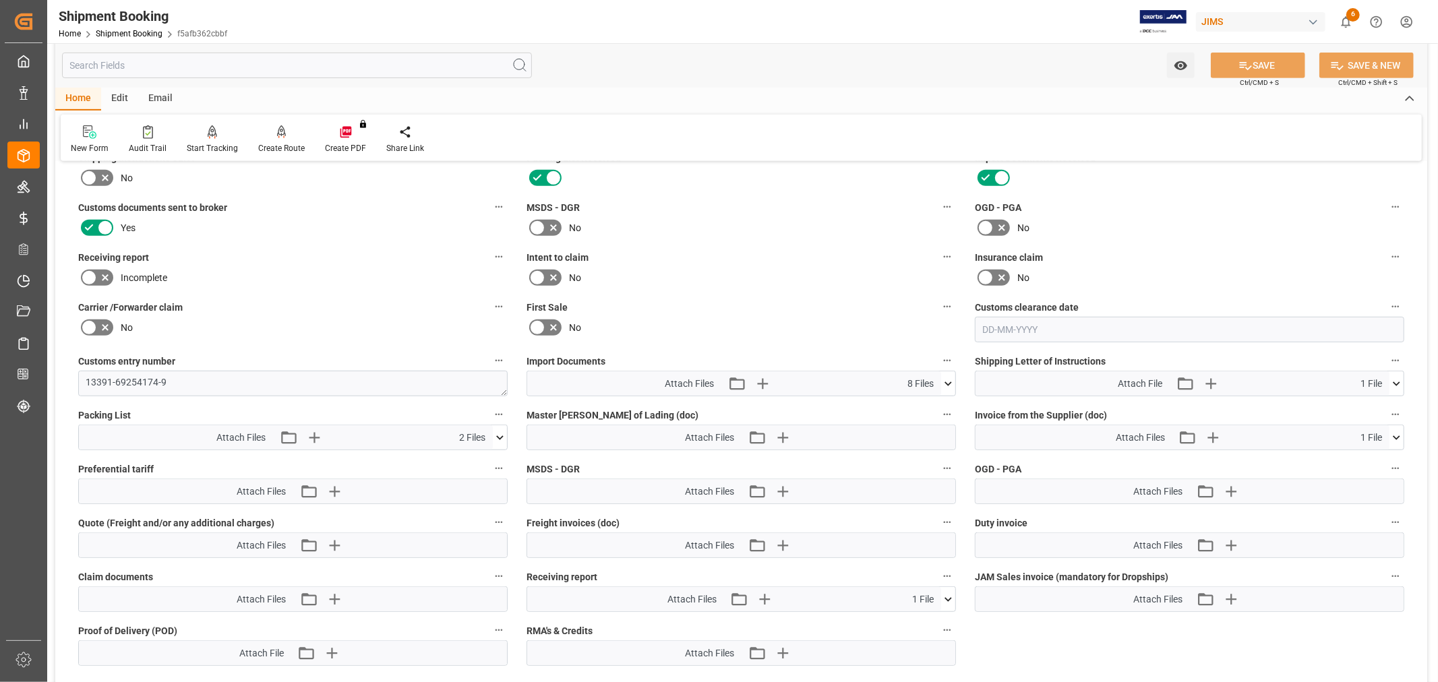
scroll to position [650, 0]
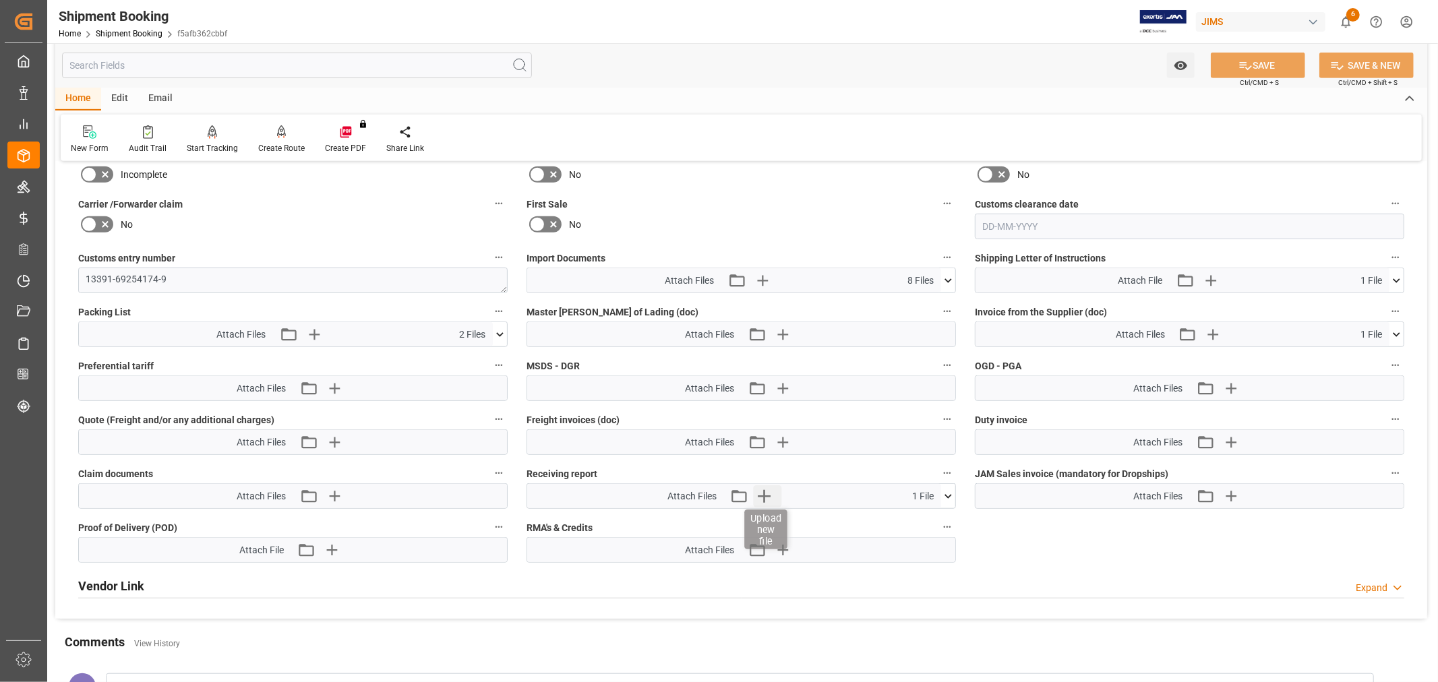
click at [766, 495] on icon "button" at bounding box center [765, 496] width 22 height 22
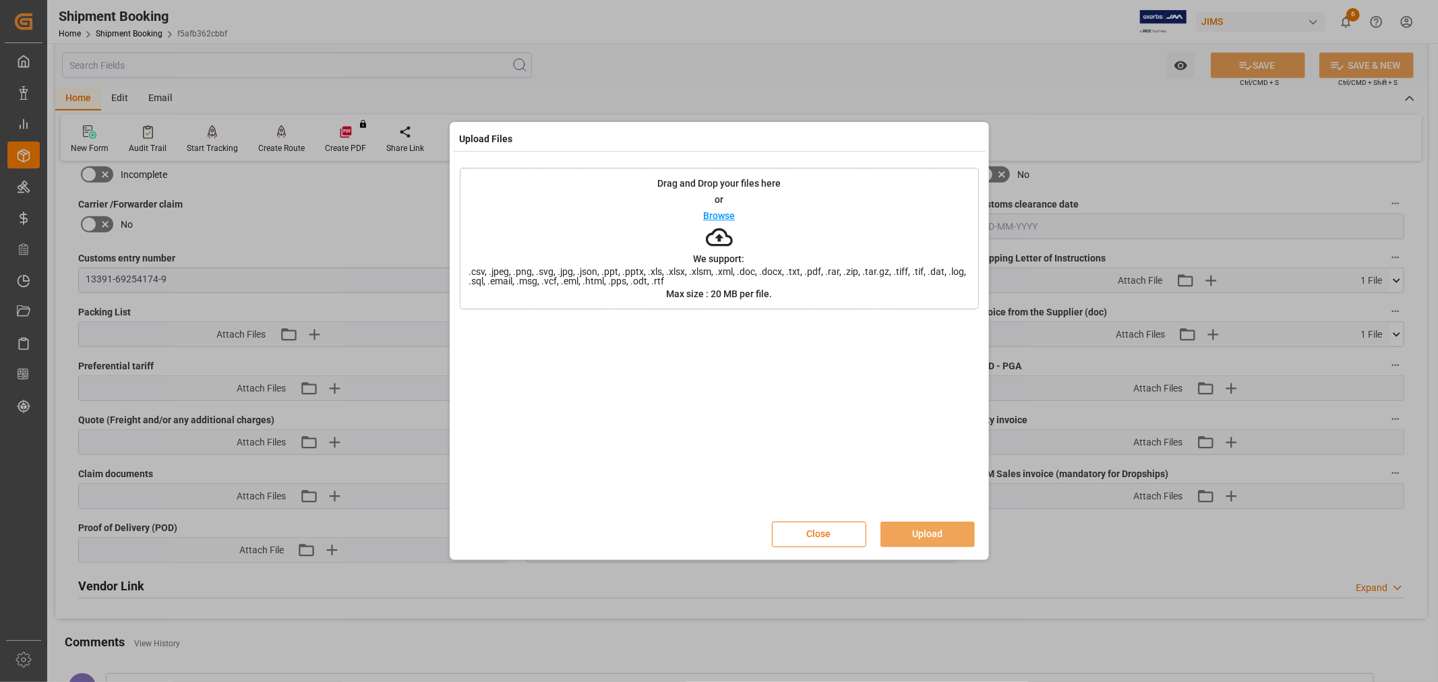
click at [797, 533] on button "Close" at bounding box center [819, 535] width 94 height 26
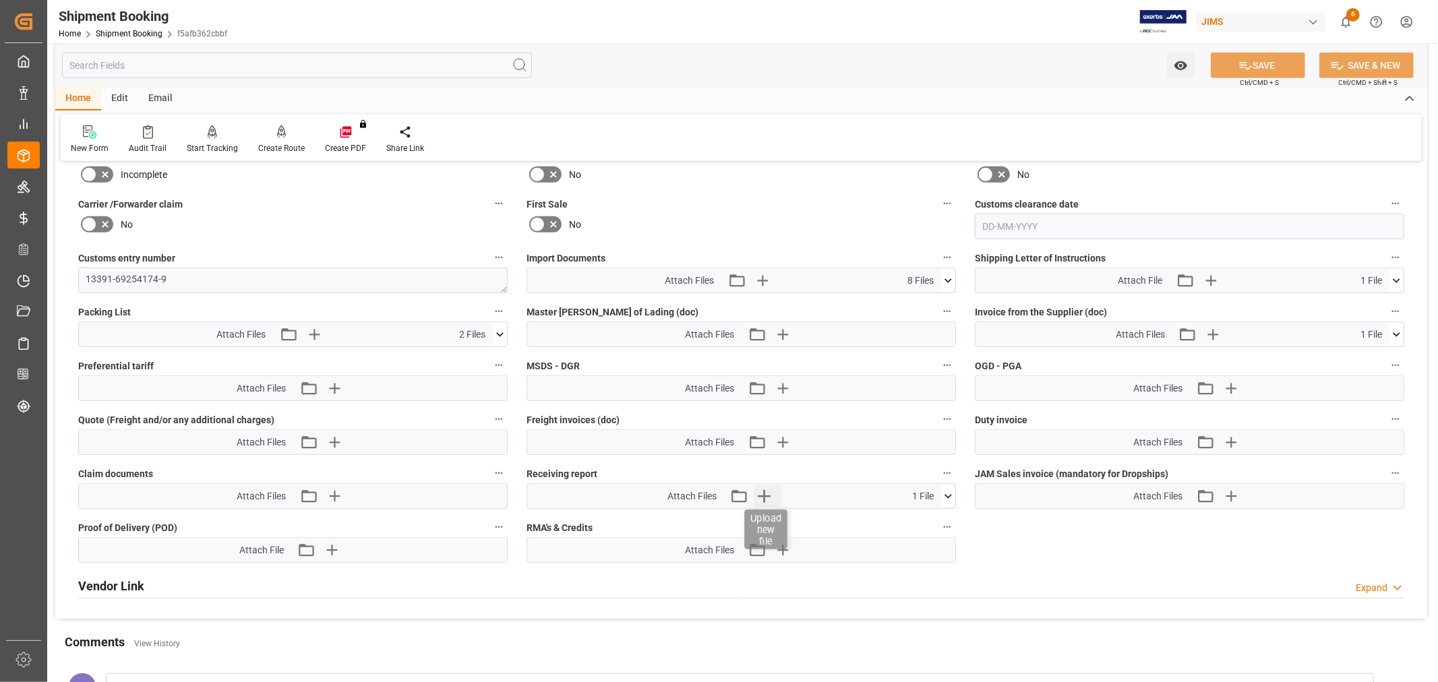
click at [760, 492] on icon "button" at bounding box center [765, 496] width 22 height 22
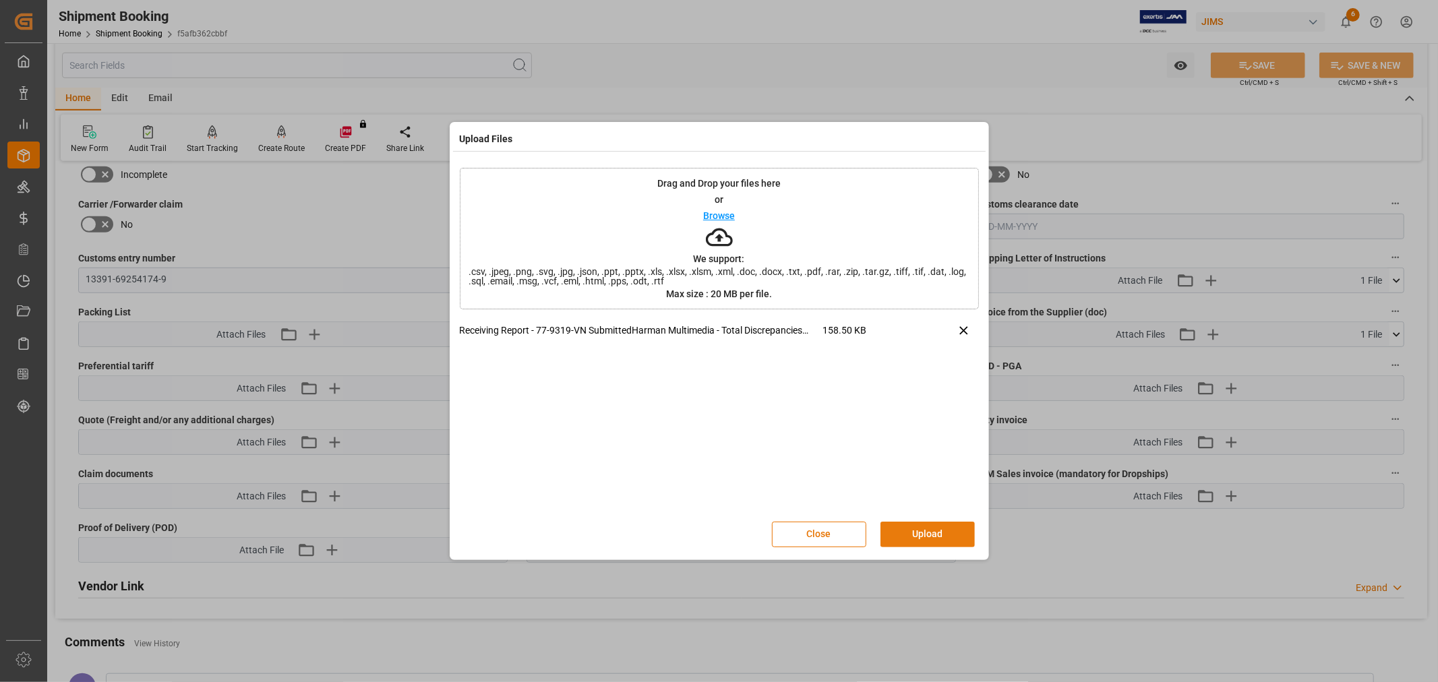
click at [941, 531] on button "Upload" at bounding box center [927, 535] width 94 height 26
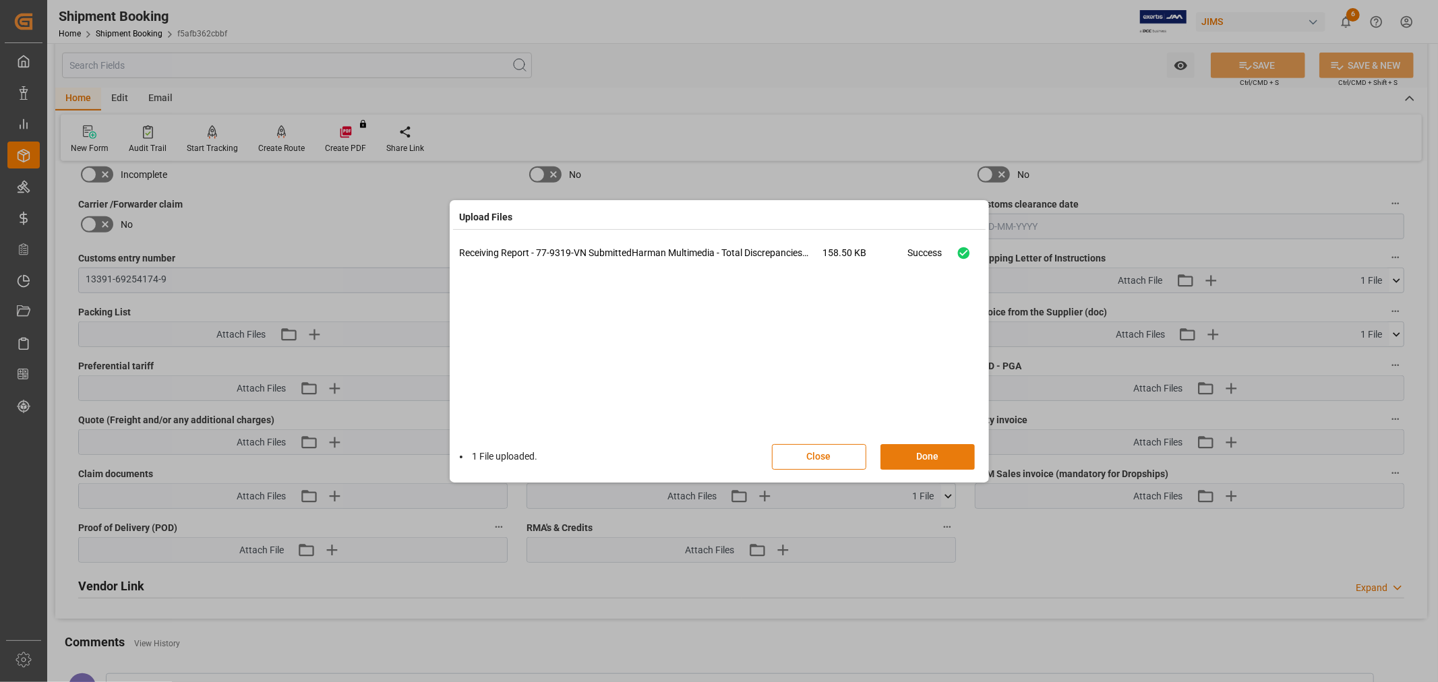
click at [904, 449] on button "Done" at bounding box center [927, 457] width 94 height 26
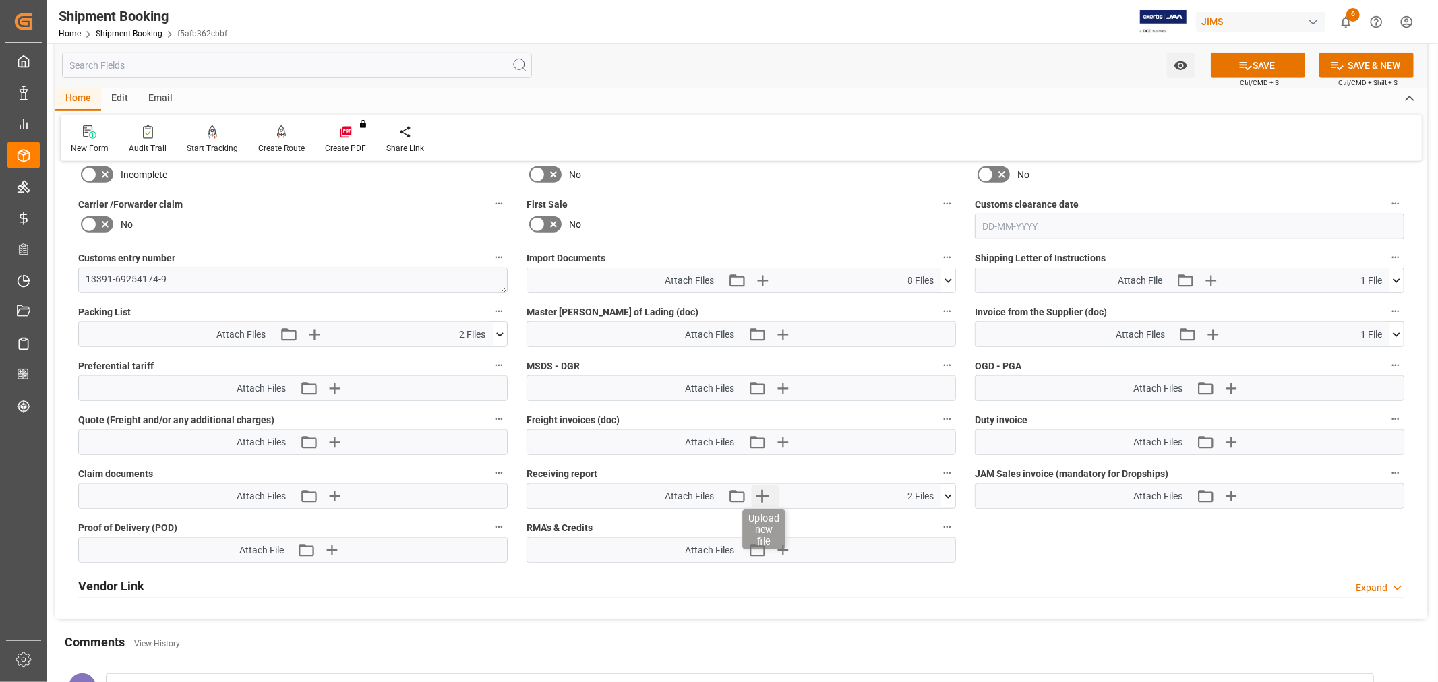
click at [762, 494] on icon "button" at bounding box center [762, 496] width 13 height 13
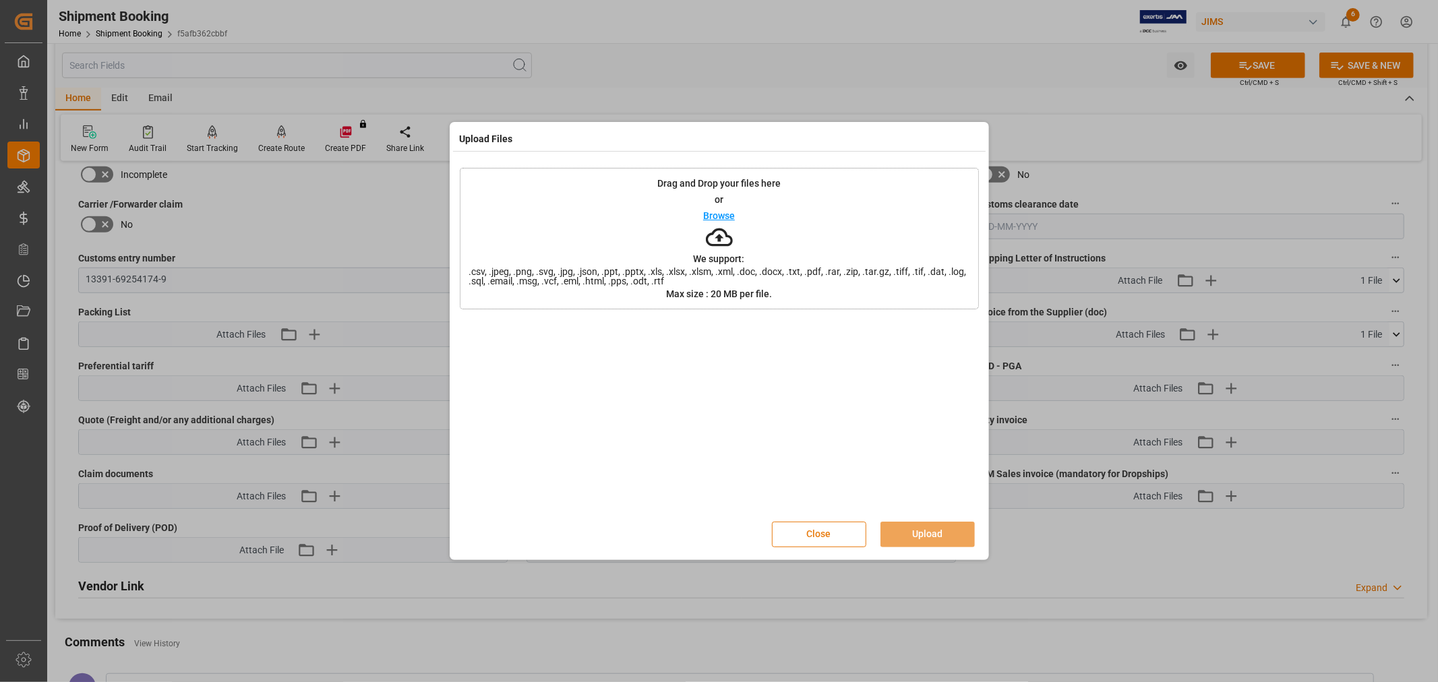
click at [802, 541] on button "Close" at bounding box center [819, 535] width 94 height 26
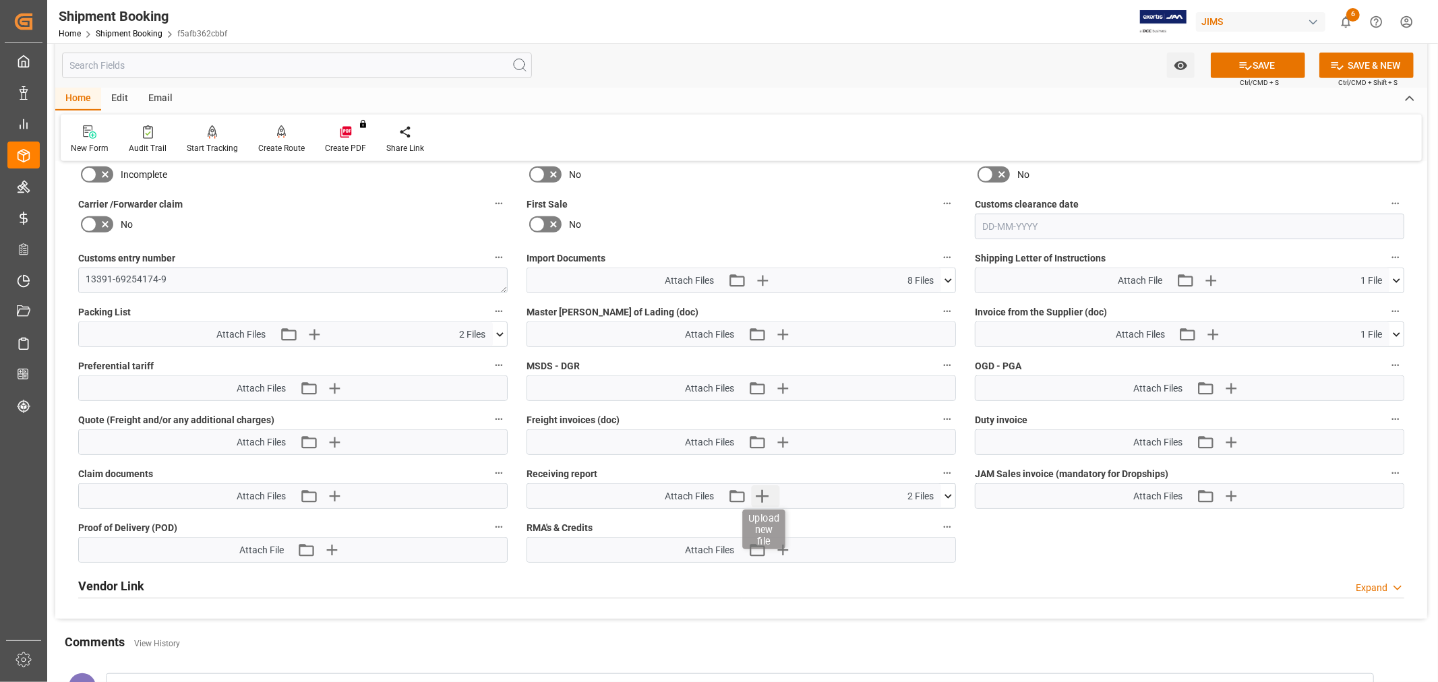
click at [763, 487] on icon "button" at bounding box center [762, 496] width 22 height 22
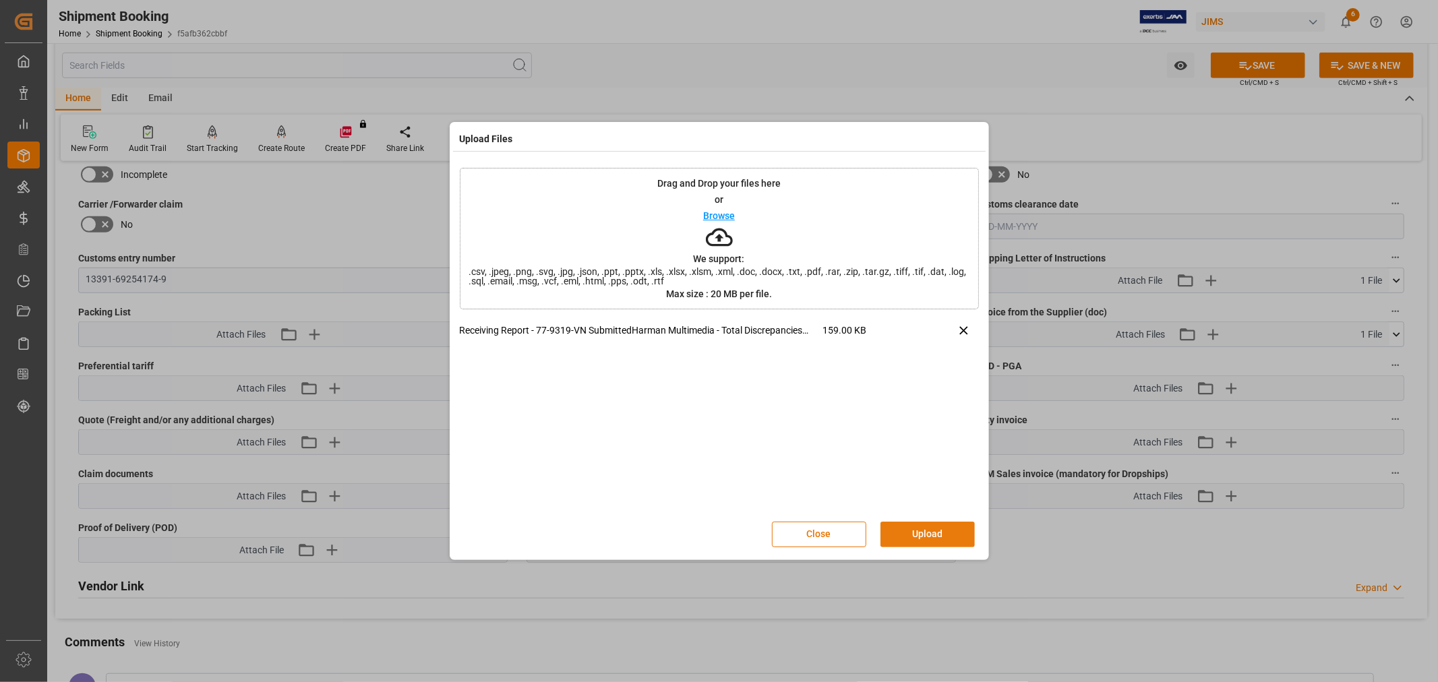
click at [894, 531] on button "Upload" at bounding box center [927, 535] width 94 height 26
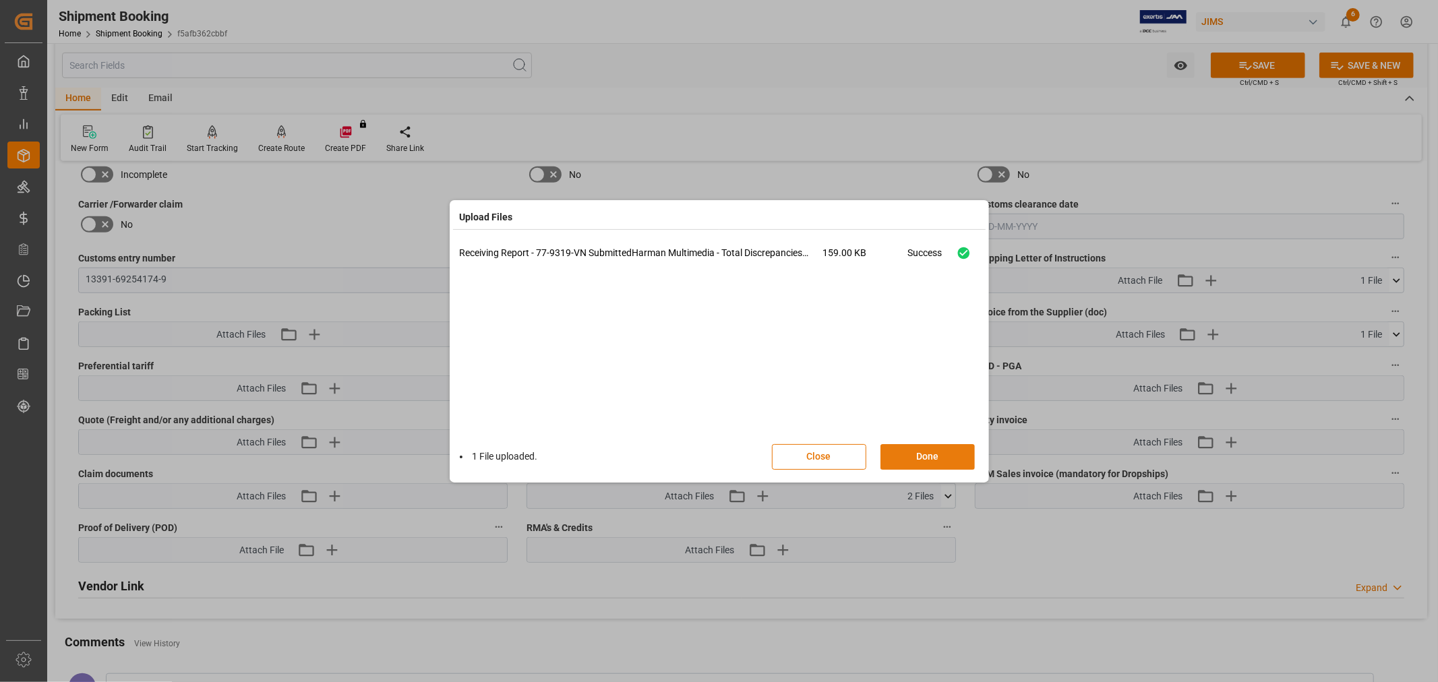
click at [896, 461] on button "Done" at bounding box center [927, 457] width 94 height 26
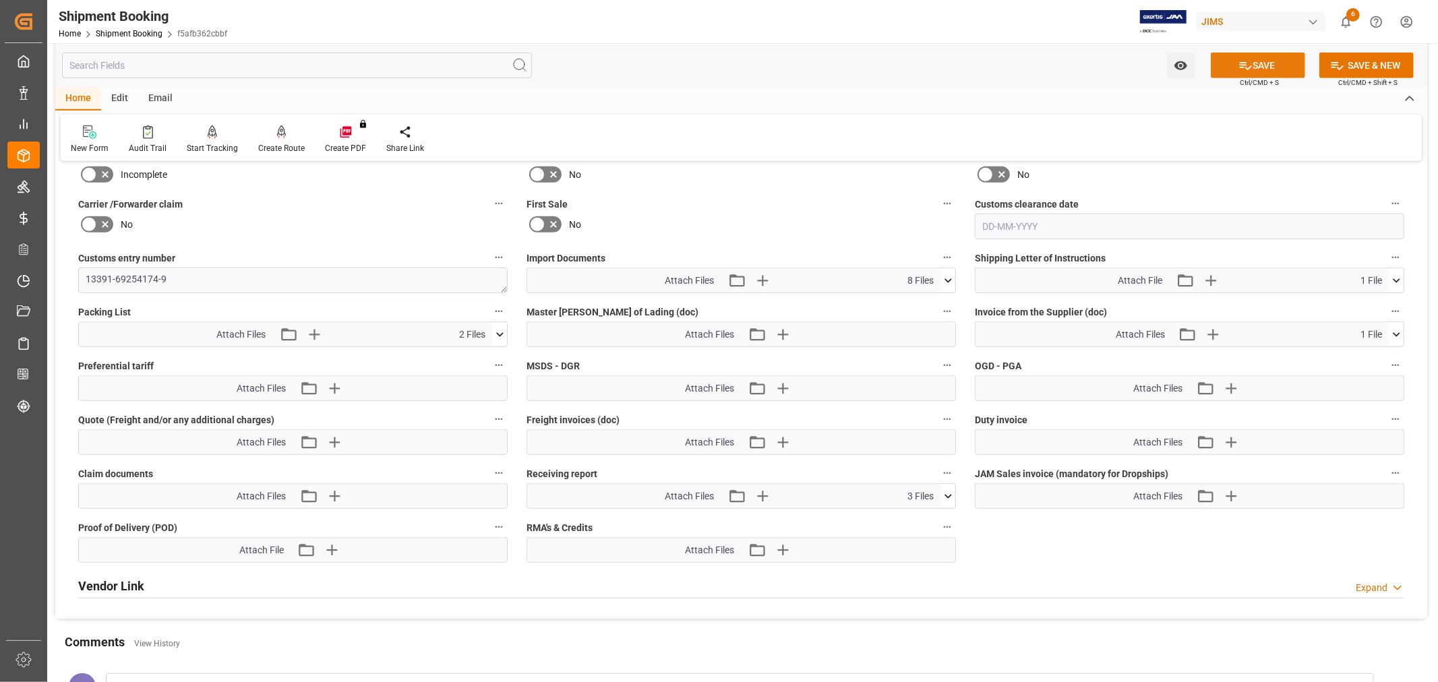
click at [1241, 64] on icon at bounding box center [1245, 66] width 12 height 8
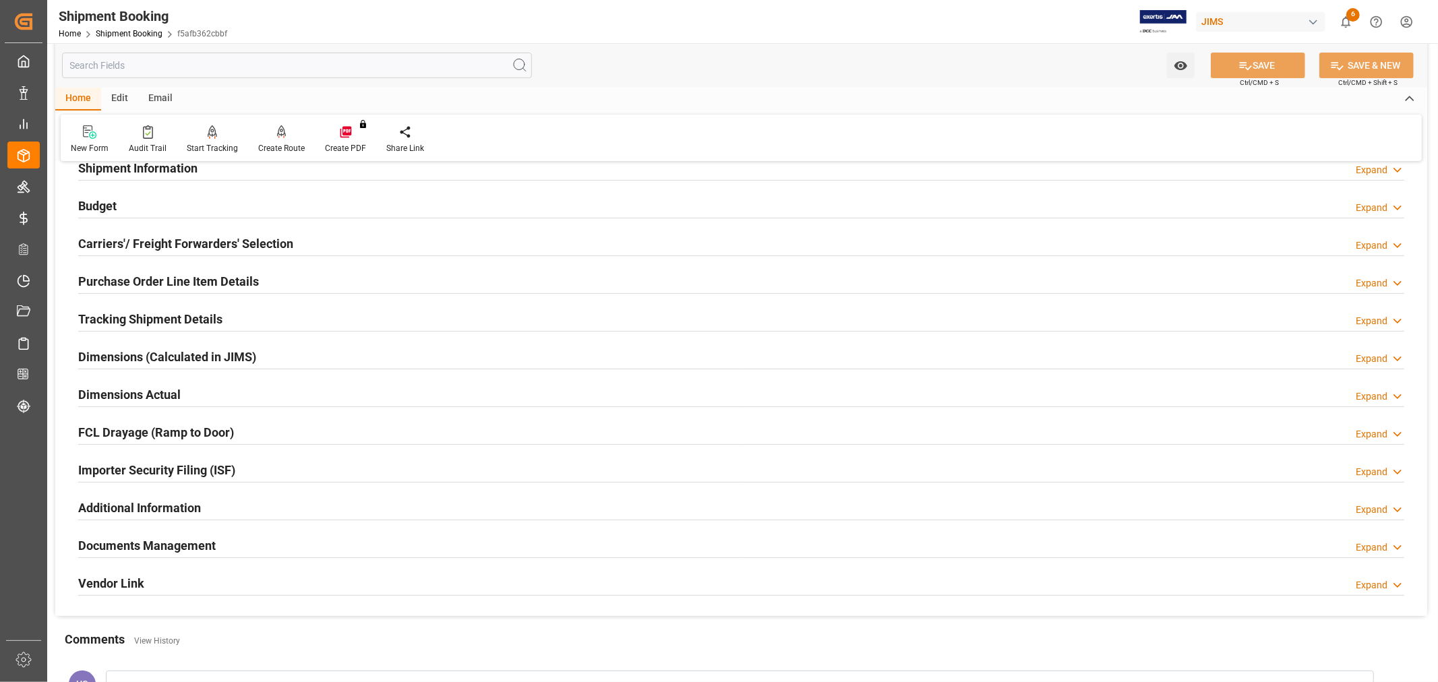
scroll to position [0, 0]
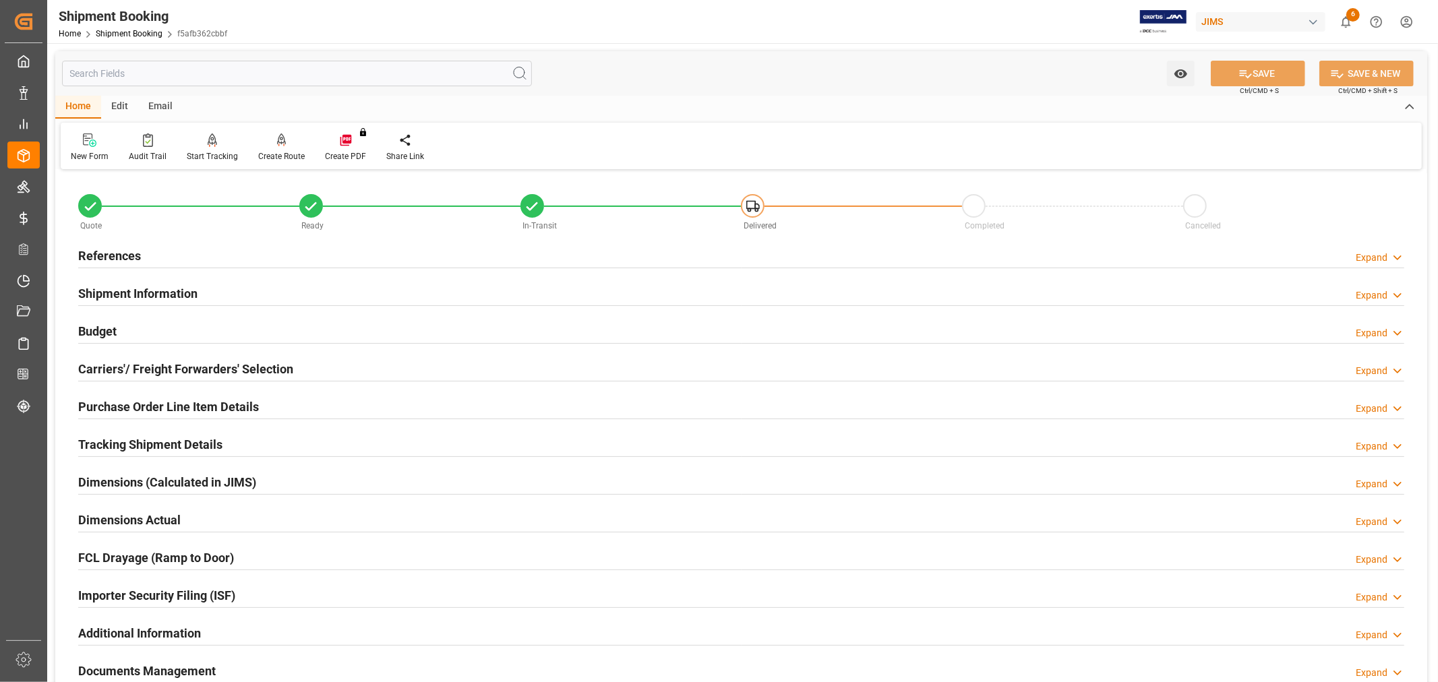
click at [137, 256] on h2 "References" at bounding box center [109, 256] width 63 height 18
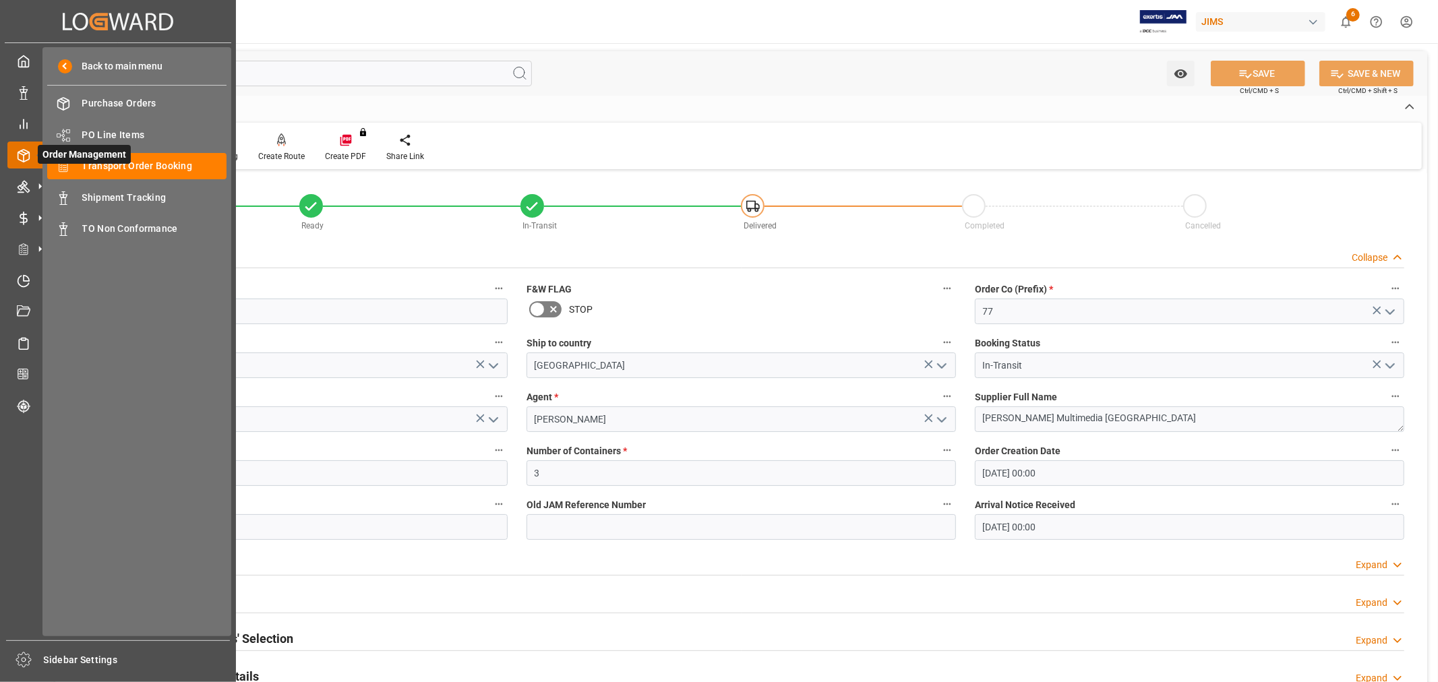
click at [18, 150] on icon at bounding box center [23, 156] width 11 height 12
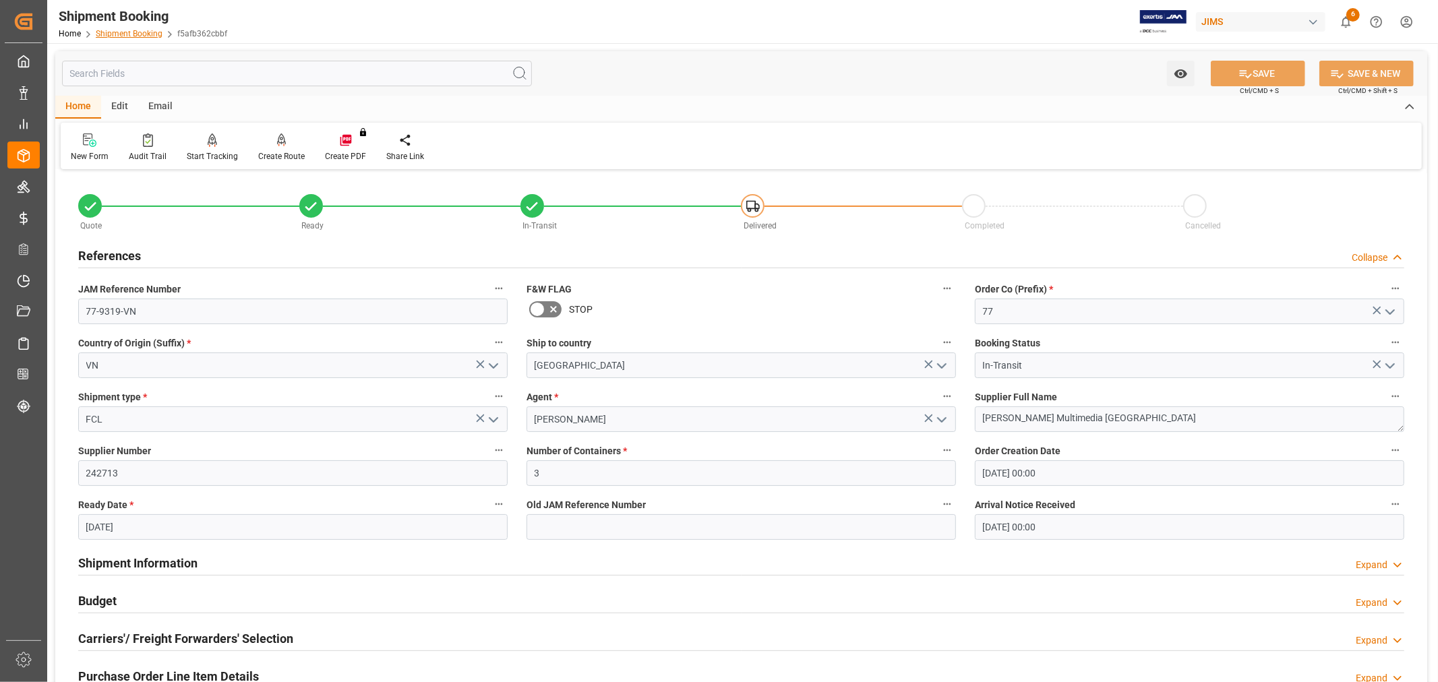
click at [104, 37] on link "Shipment Booking" at bounding box center [129, 33] width 67 height 9
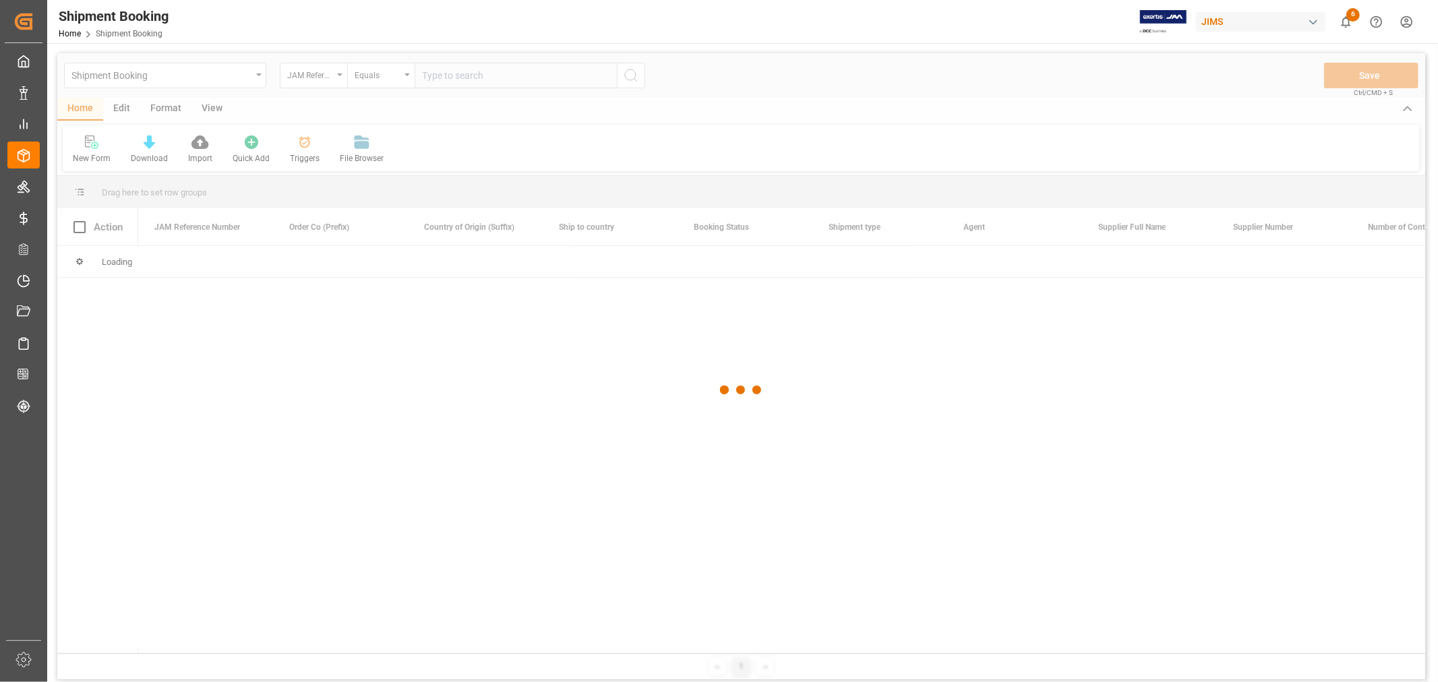
click at [470, 84] on div at bounding box center [741, 390] width 1368 height 674
click at [450, 74] on div at bounding box center [741, 390] width 1368 height 674
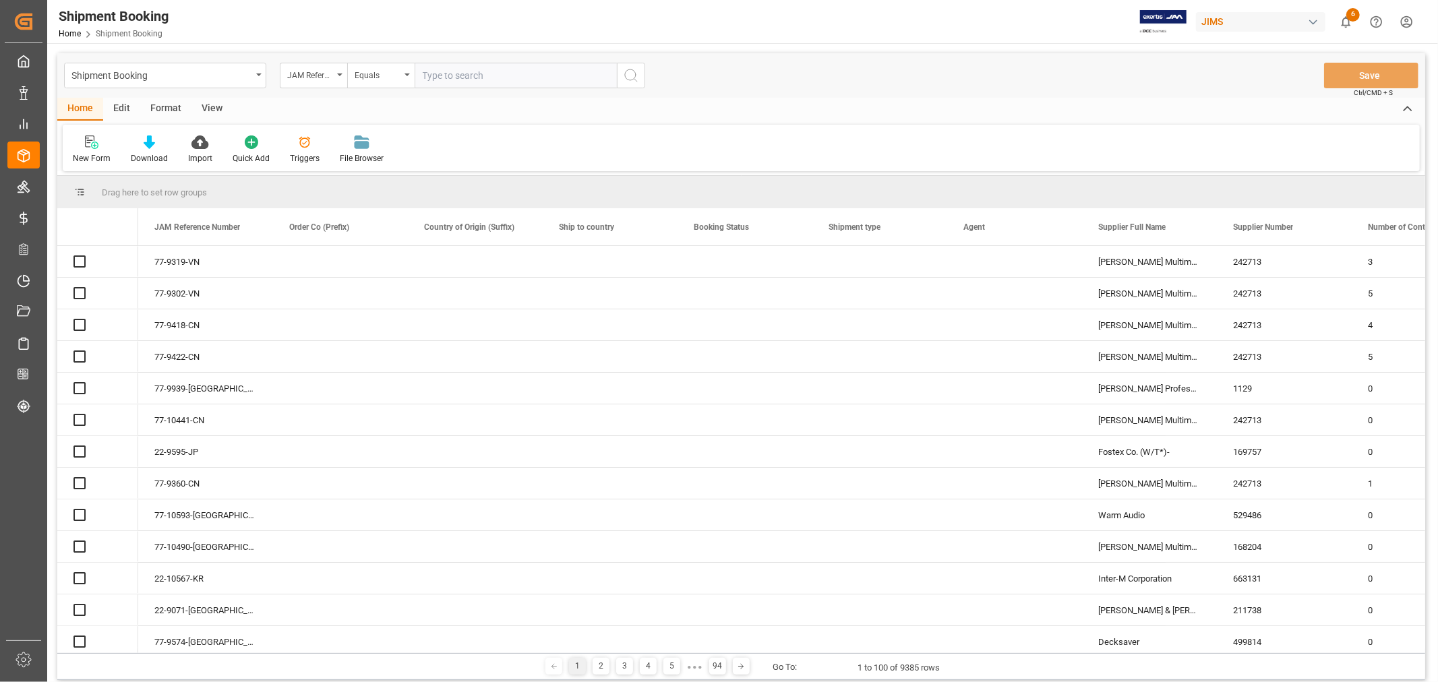
click at [450, 74] on input "text" at bounding box center [516, 76] width 202 height 26
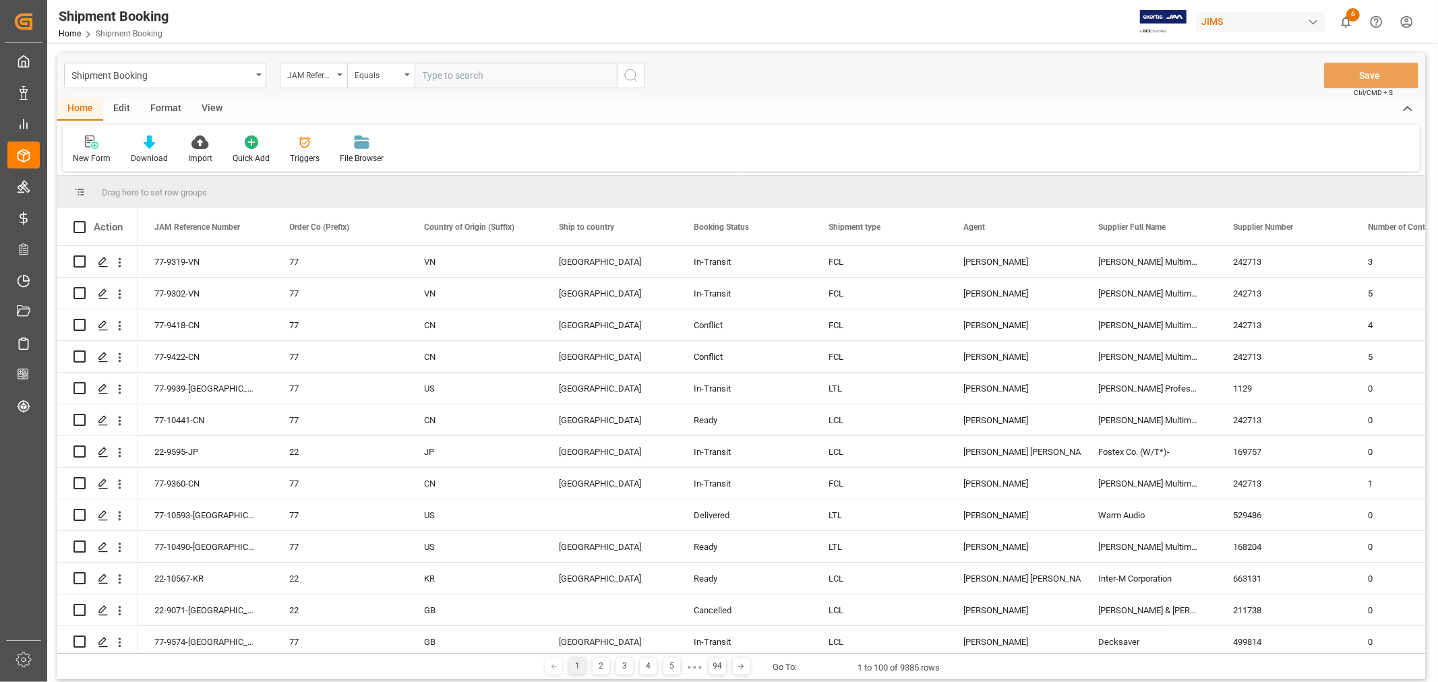
paste input "77-9302-VN"
type input "77-9302-VN"
click at [627, 78] on circle "search button" at bounding box center [630, 74] width 11 height 11
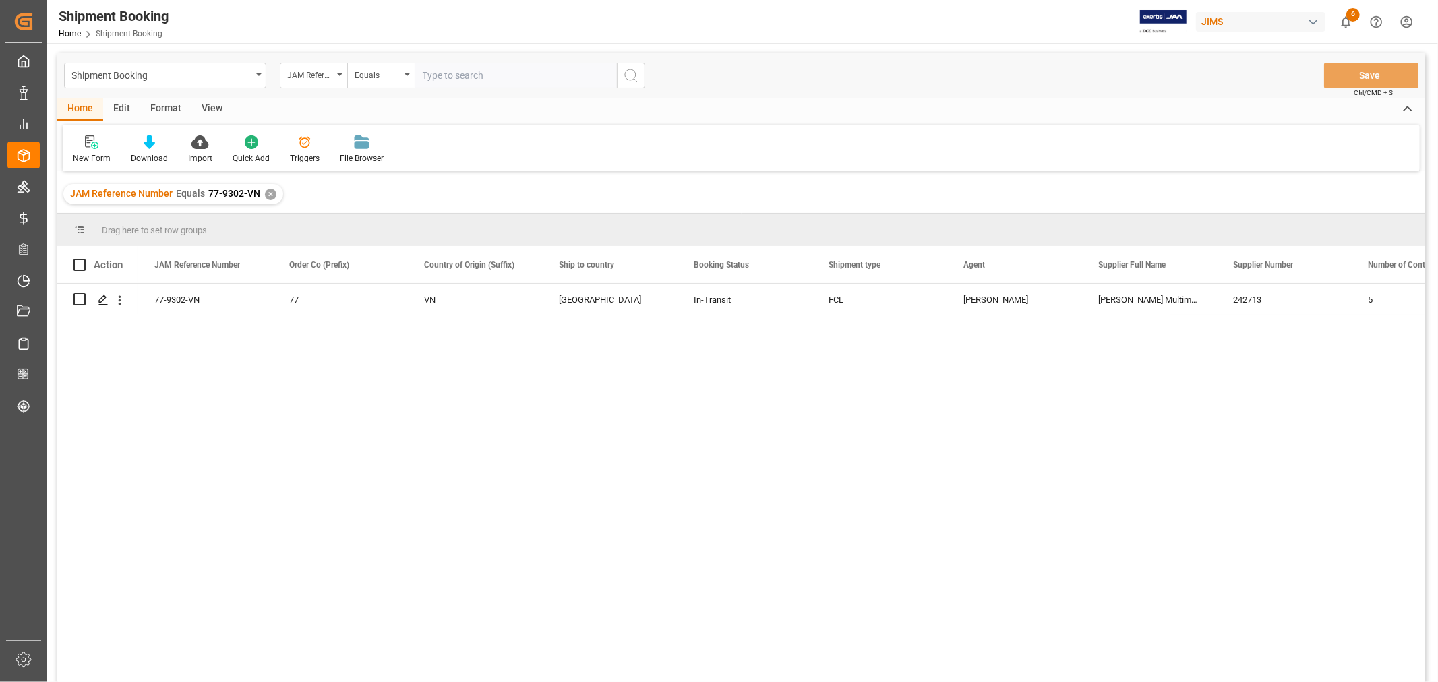
click at [270, 193] on div "✕" at bounding box center [270, 194] width 11 height 11
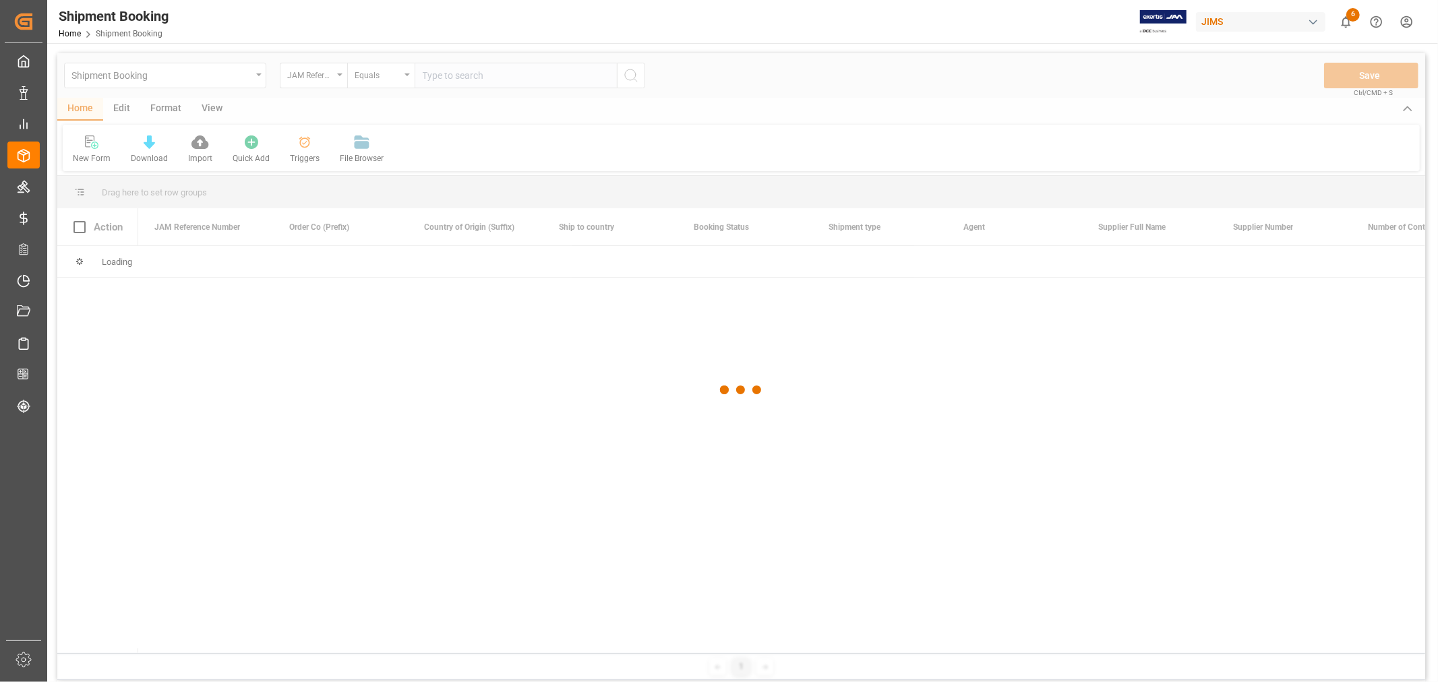
click at [439, 84] on div at bounding box center [741, 390] width 1368 height 674
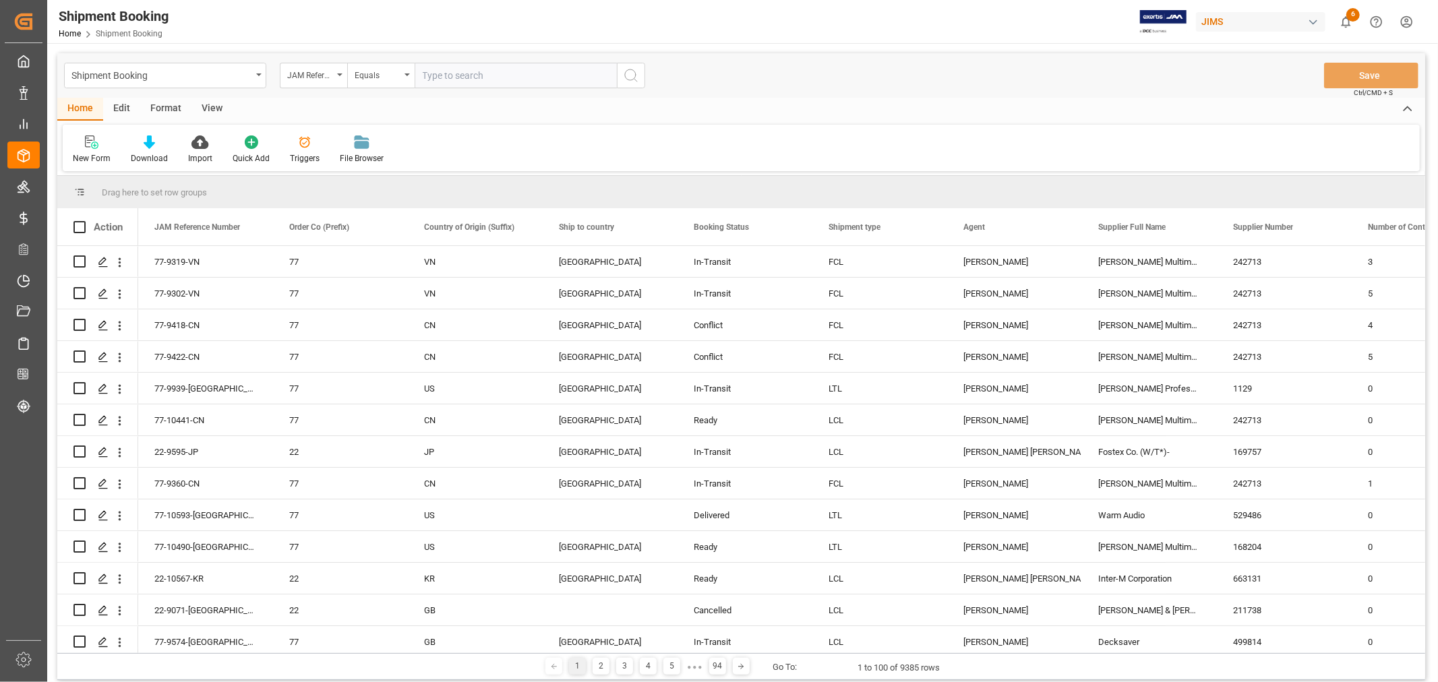
click at [439, 75] on input "text" at bounding box center [516, 76] width 202 height 26
paste input "77-9468-CN"
type input "77-9468-CN"
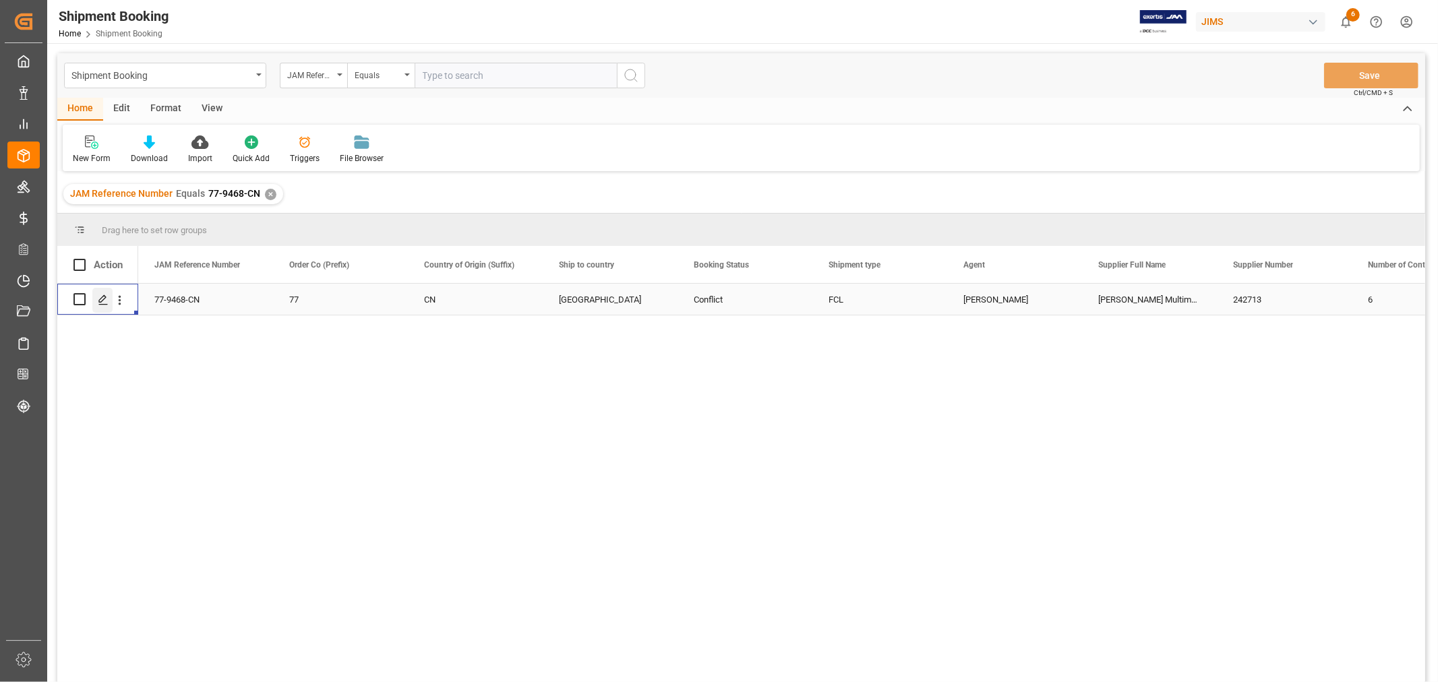
click at [102, 300] on polygon "Press SPACE to select this row." at bounding box center [102, 298] width 7 height 7
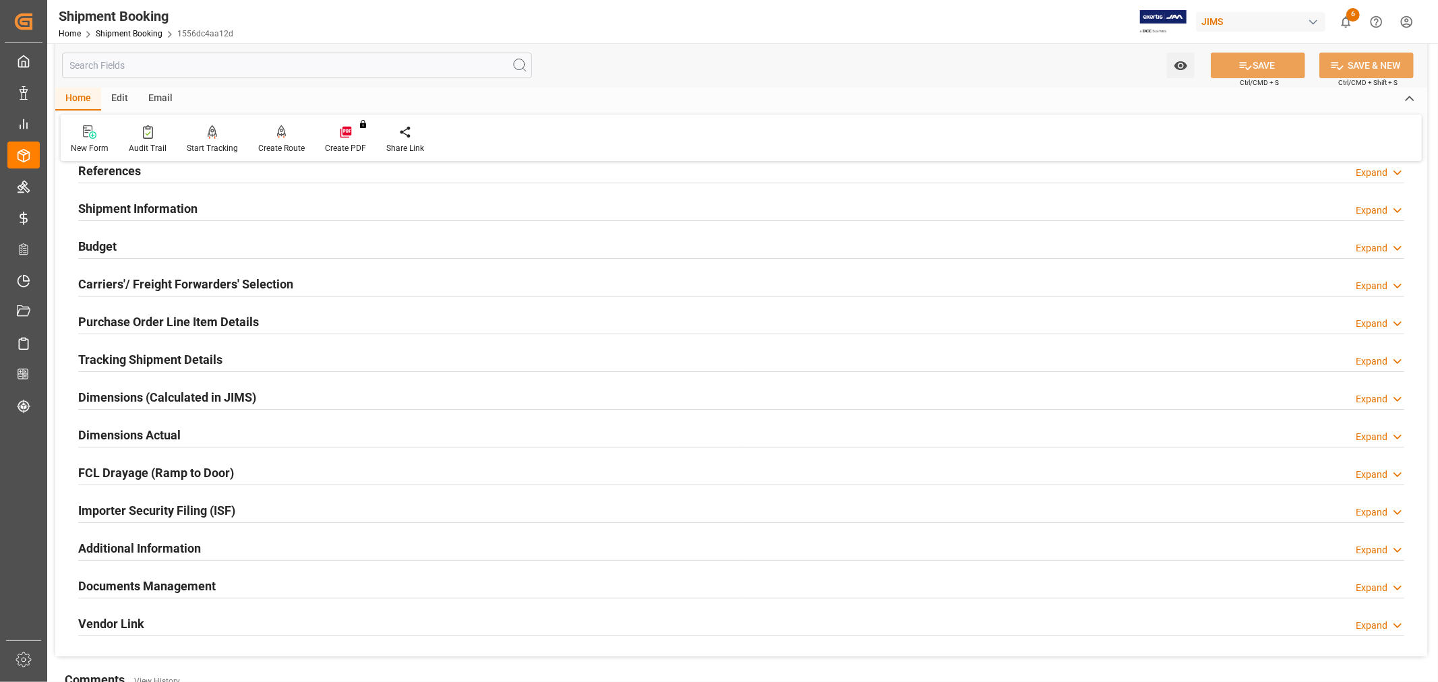
scroll to position [224, 0]
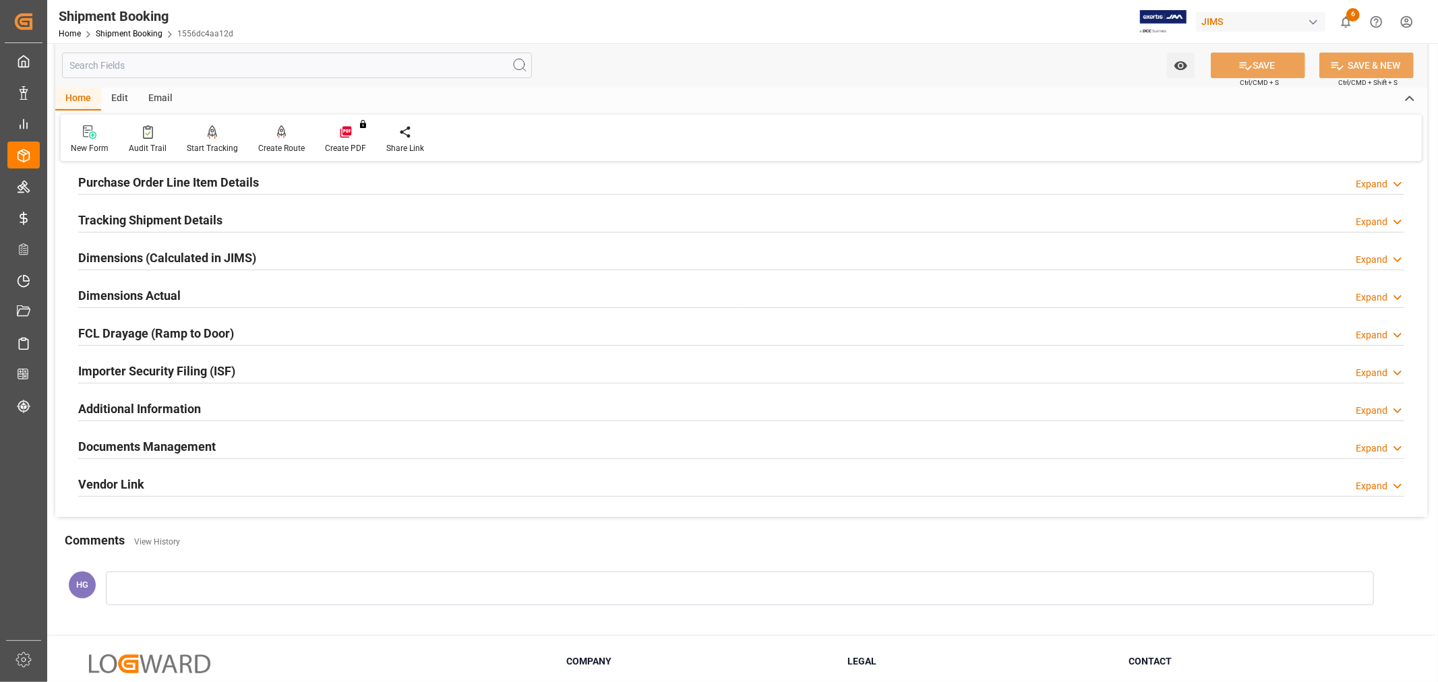
click at [162, 448] on h2 "Documents Management" at bounding box center [146, 446] width 137 height 18
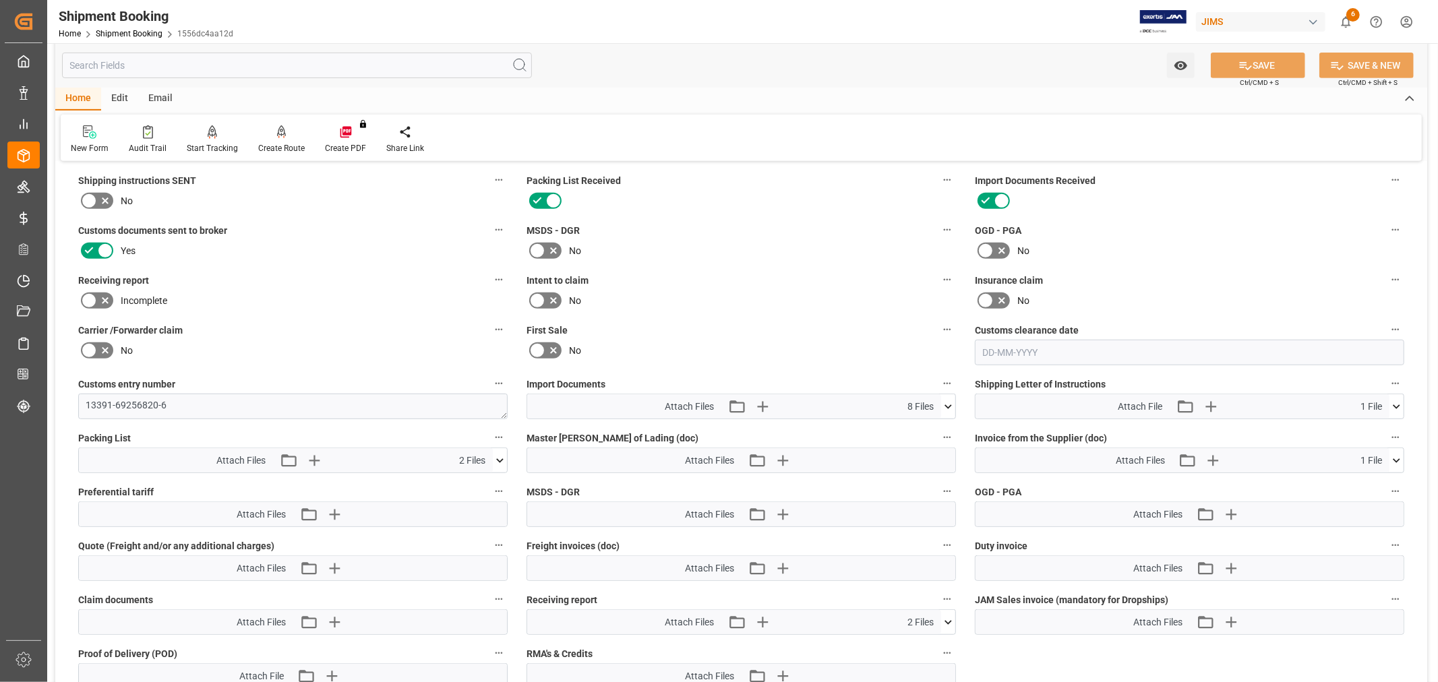
scroll to position [749, 0]
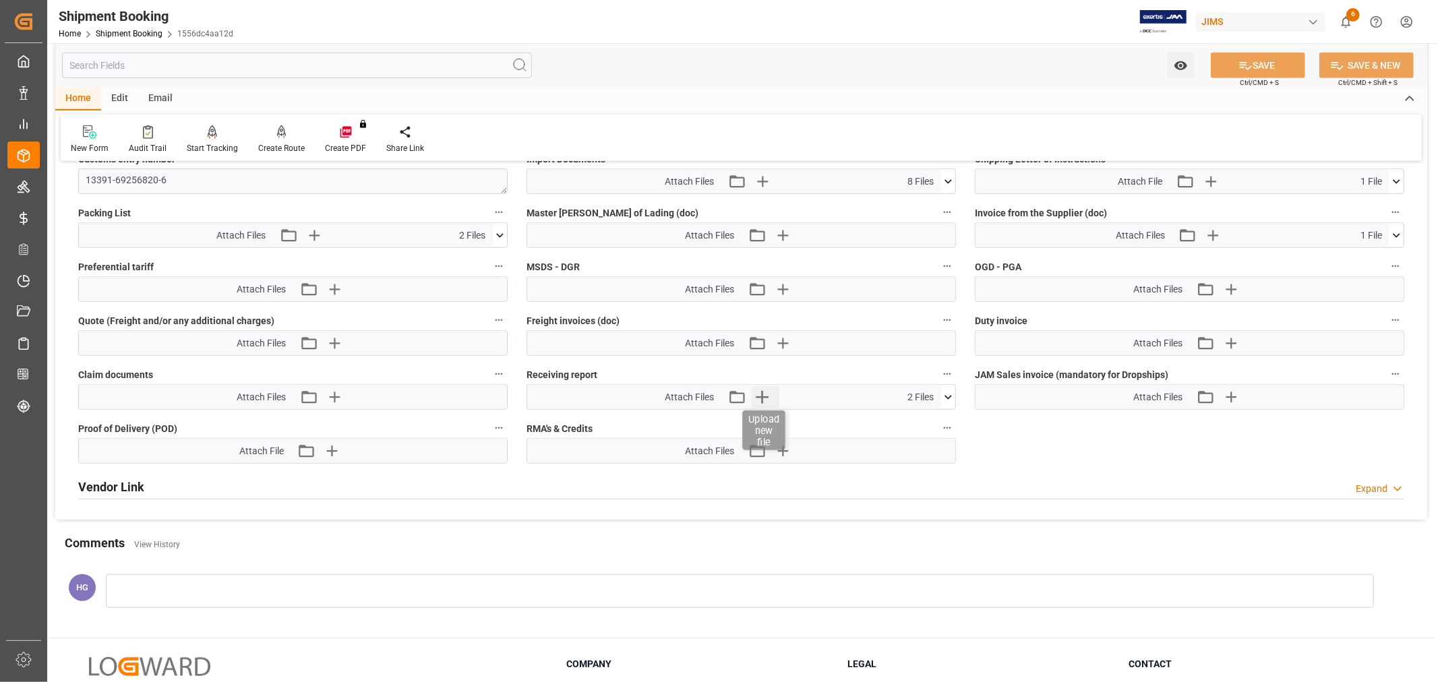
click at [766, 396] on icon "button" at bounding box center [762, 397] width 22 height 22
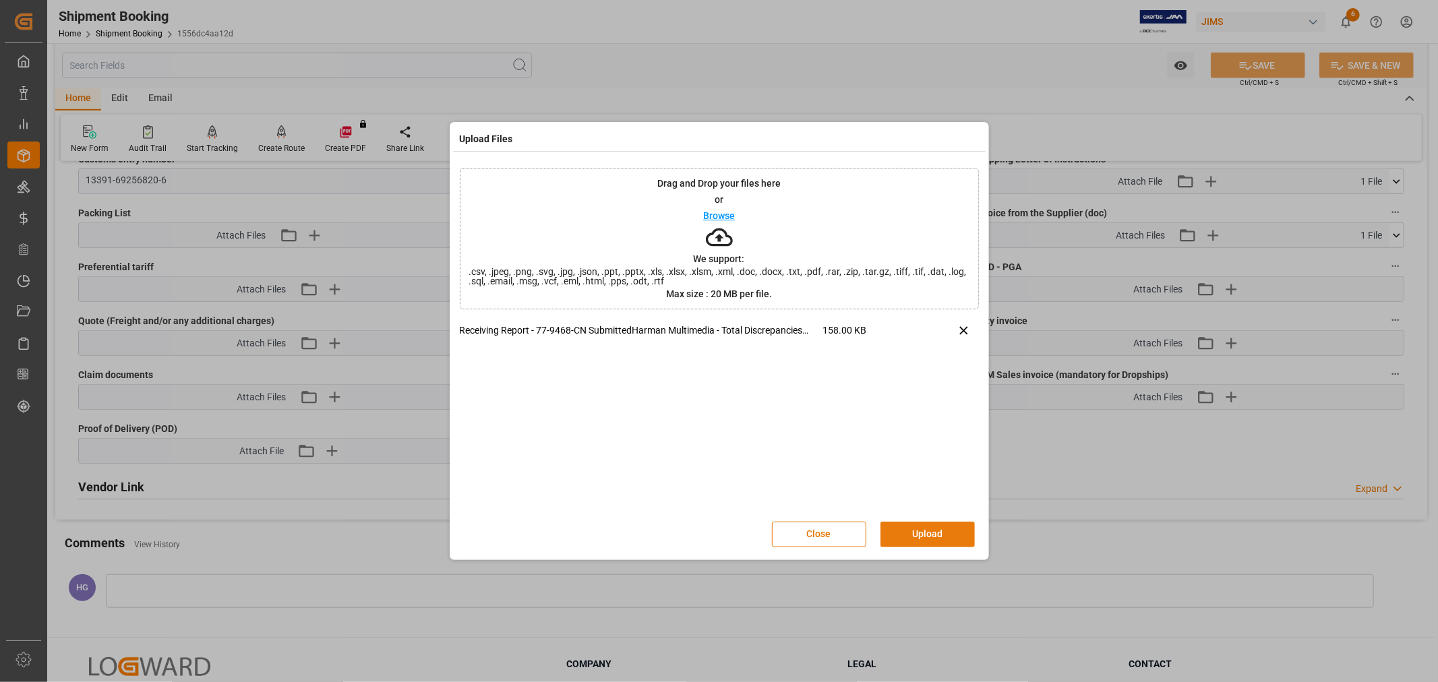
click at [909, 533] on button "Upload" at bounding box center [927, 535] width 94 height 26
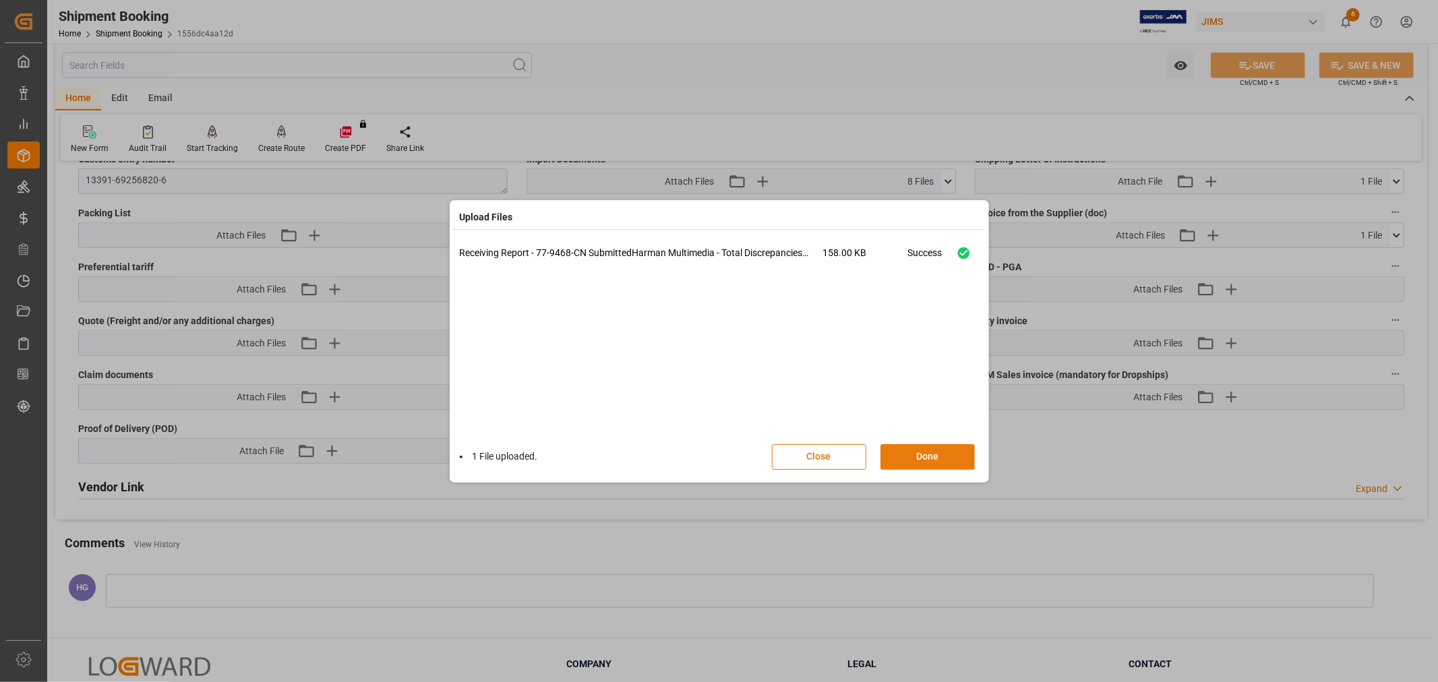
click at [907, 460] on button "Done" at bounding box center [927, 457] width 94 height 26
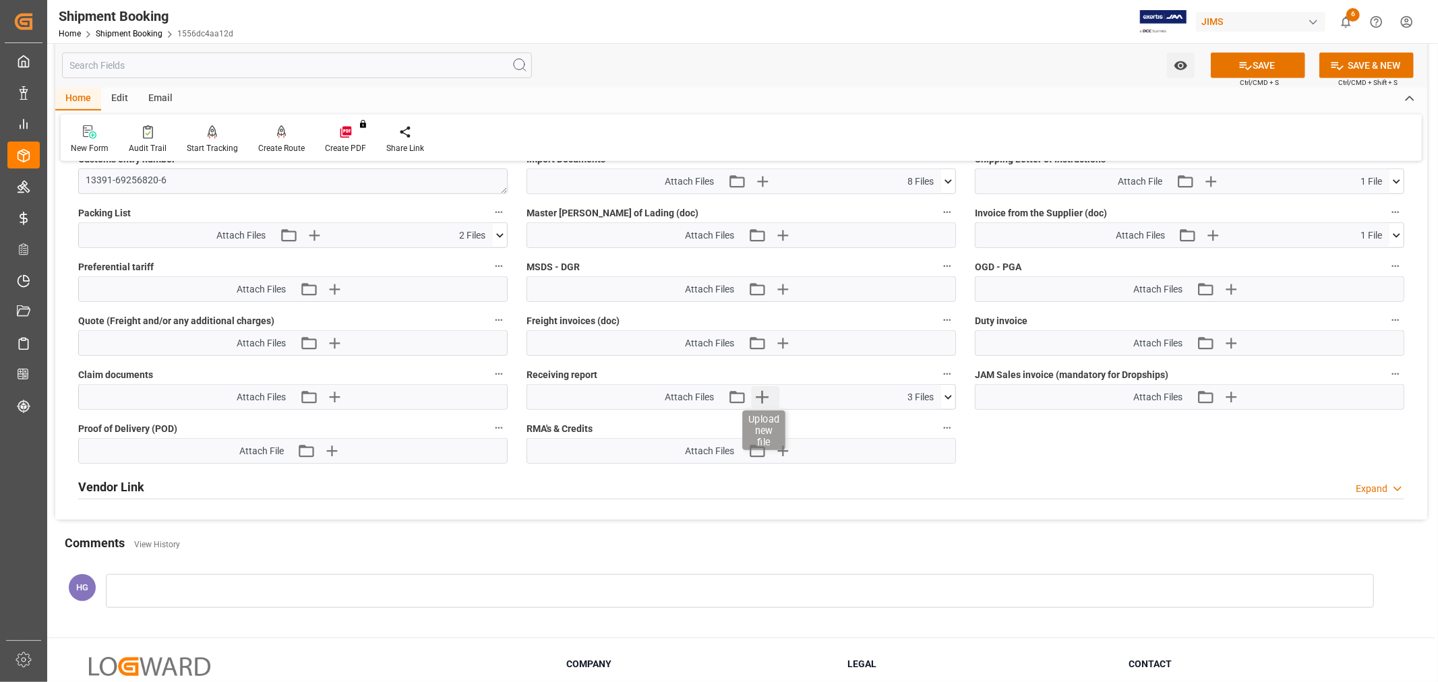
click at [751, 396] on icon "button" at bounding box center [762, 397] width 22 height 22
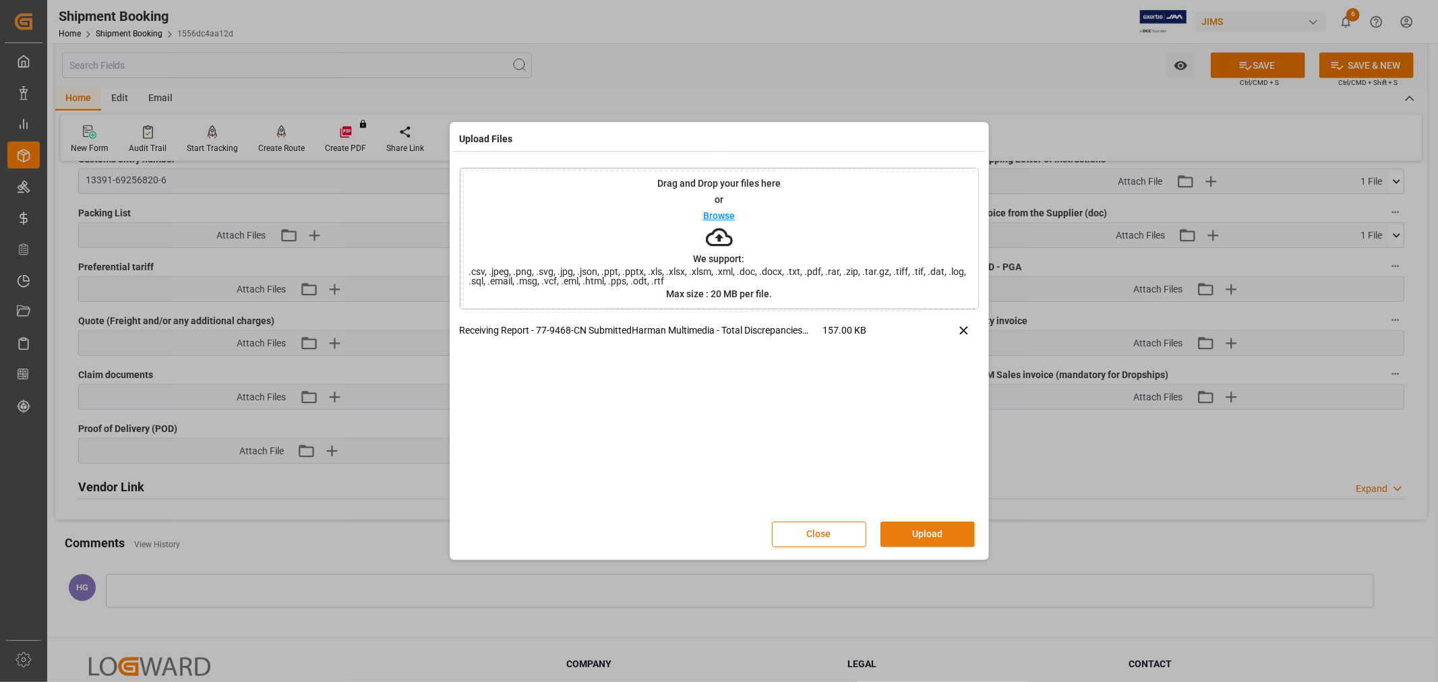
click at [896, 532] on button "Upload" at bounding box center [927, 535] width 94 height 26
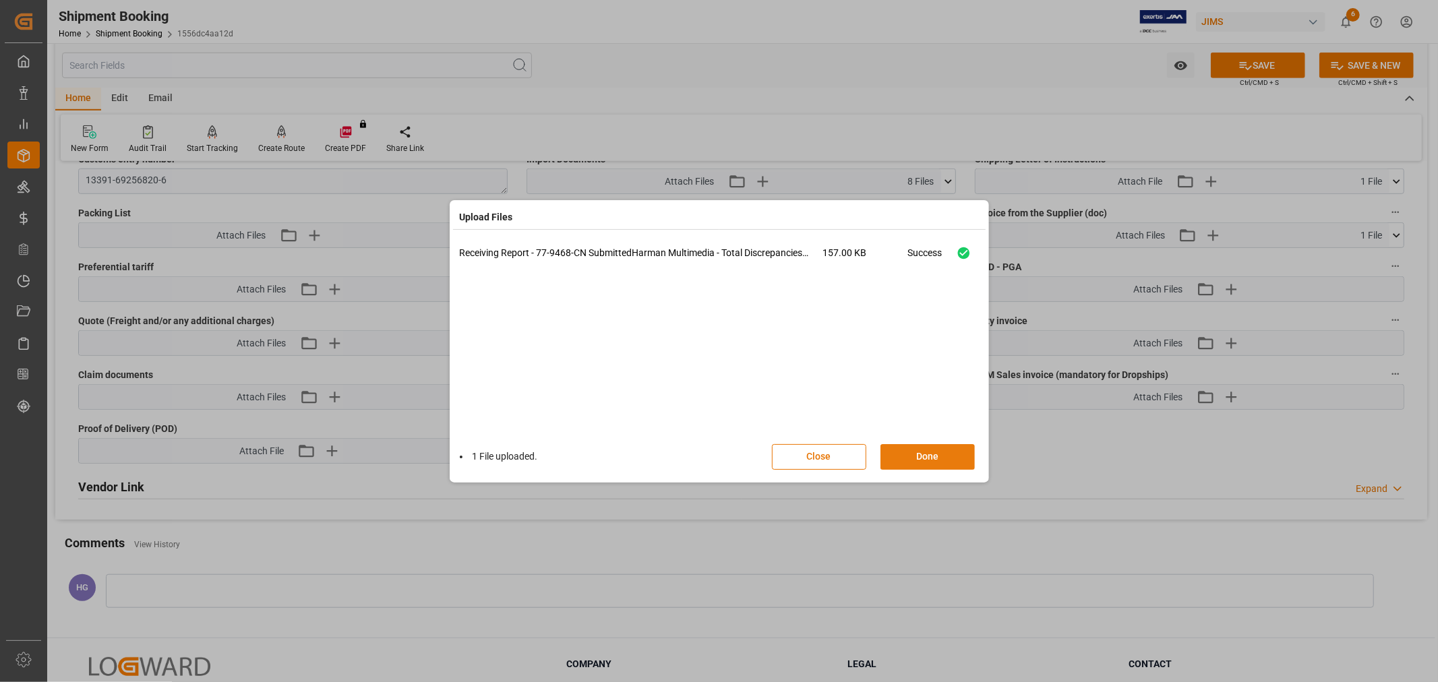
click at [898, 467] on button "Done" at bounding box center [927, 457] width 94 height 26
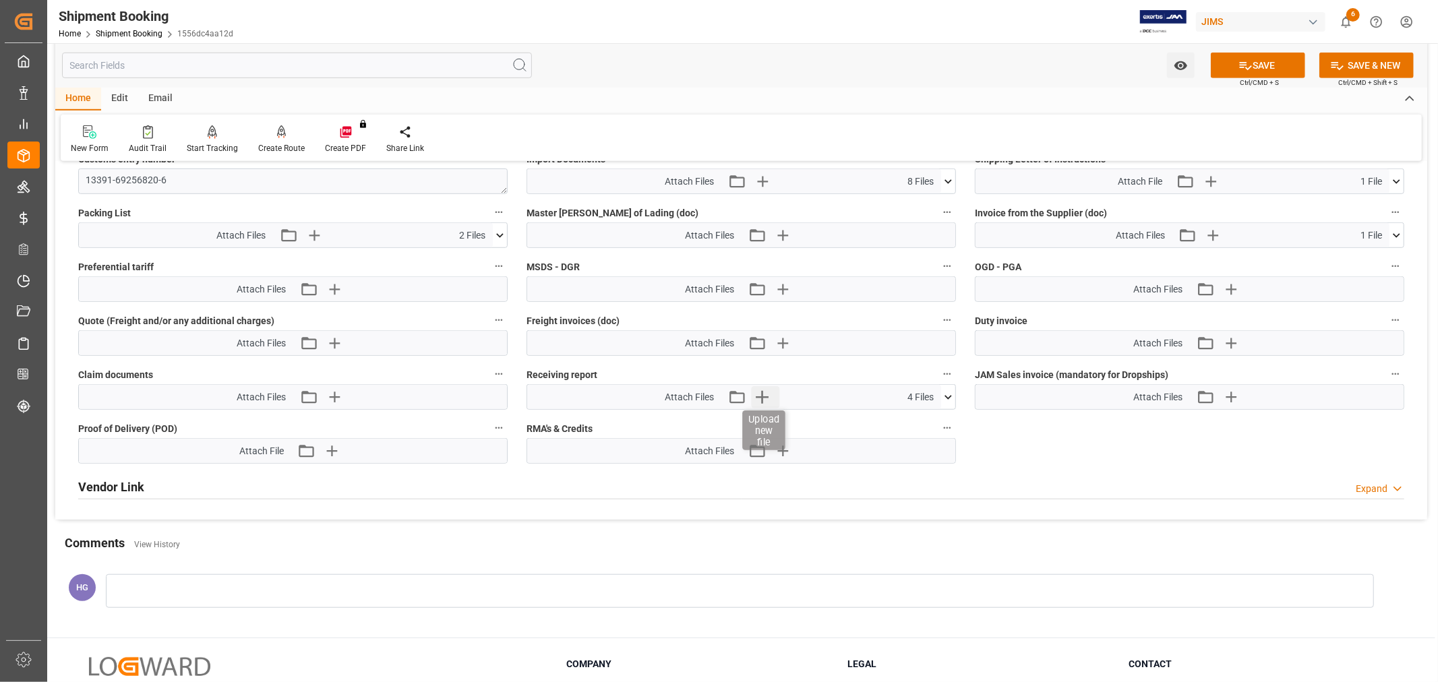
click at [758, 393] on icon "button" at bounding box center [762, 397] width 22 height 22
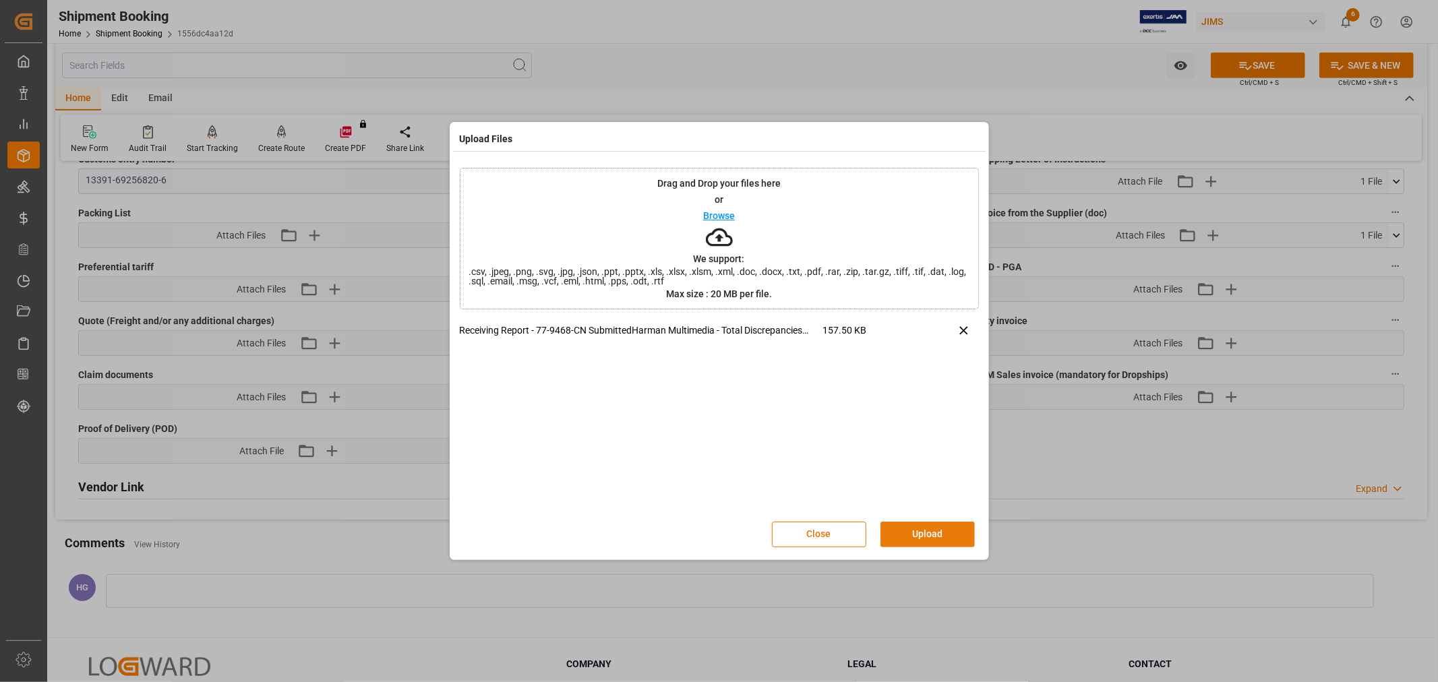
click at [897, 534] on button "Upload" at bounding box center [927, 535] width 94 height 26
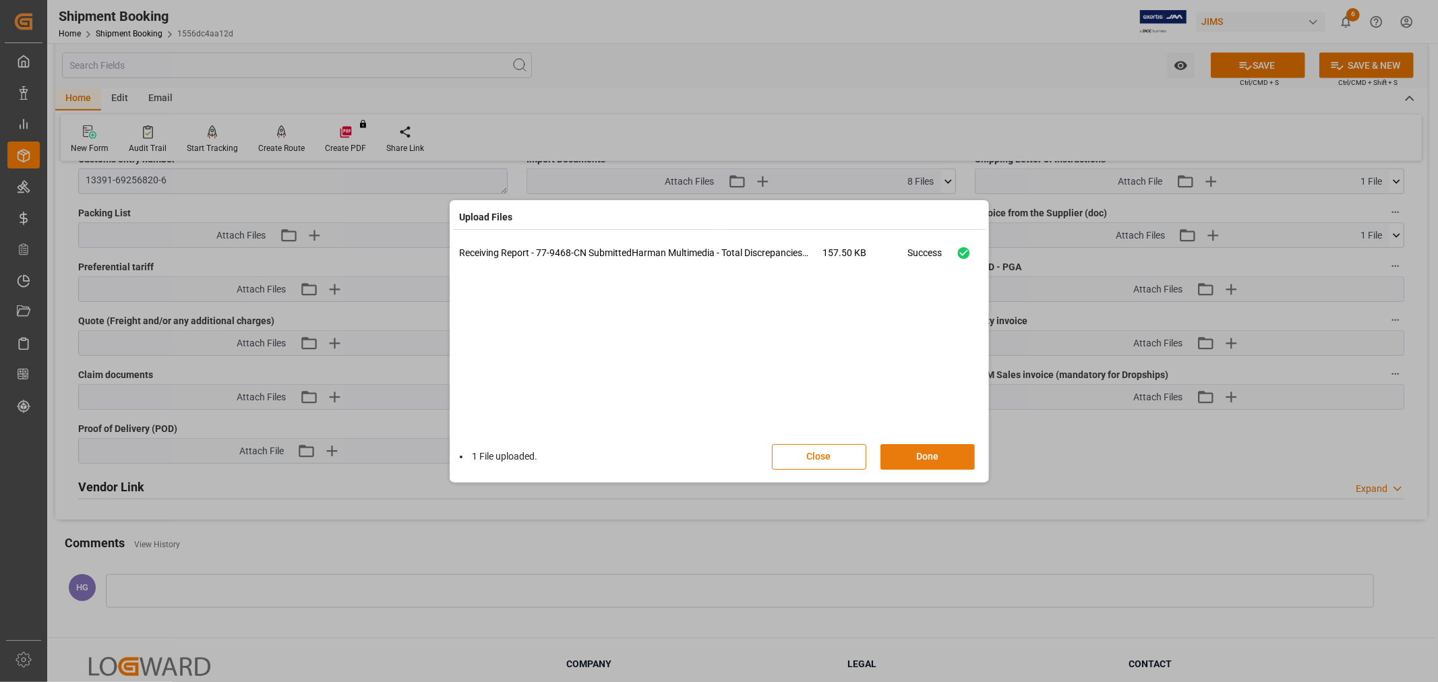
click at [912, 455] on button "Done" at bounding box center [927, 457] width 94 height 26
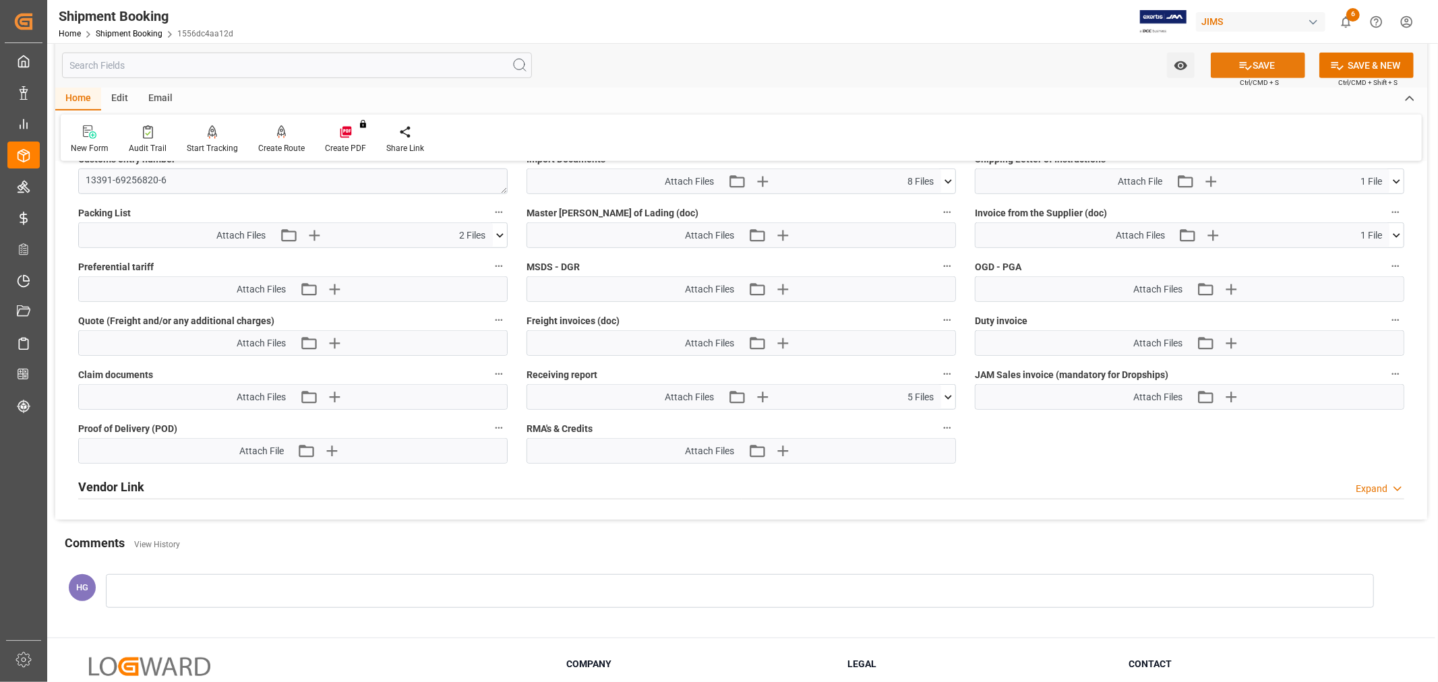
click at [1256, 63] on button "SAVE" at bounding box center [1257, 66] width 94 height 26
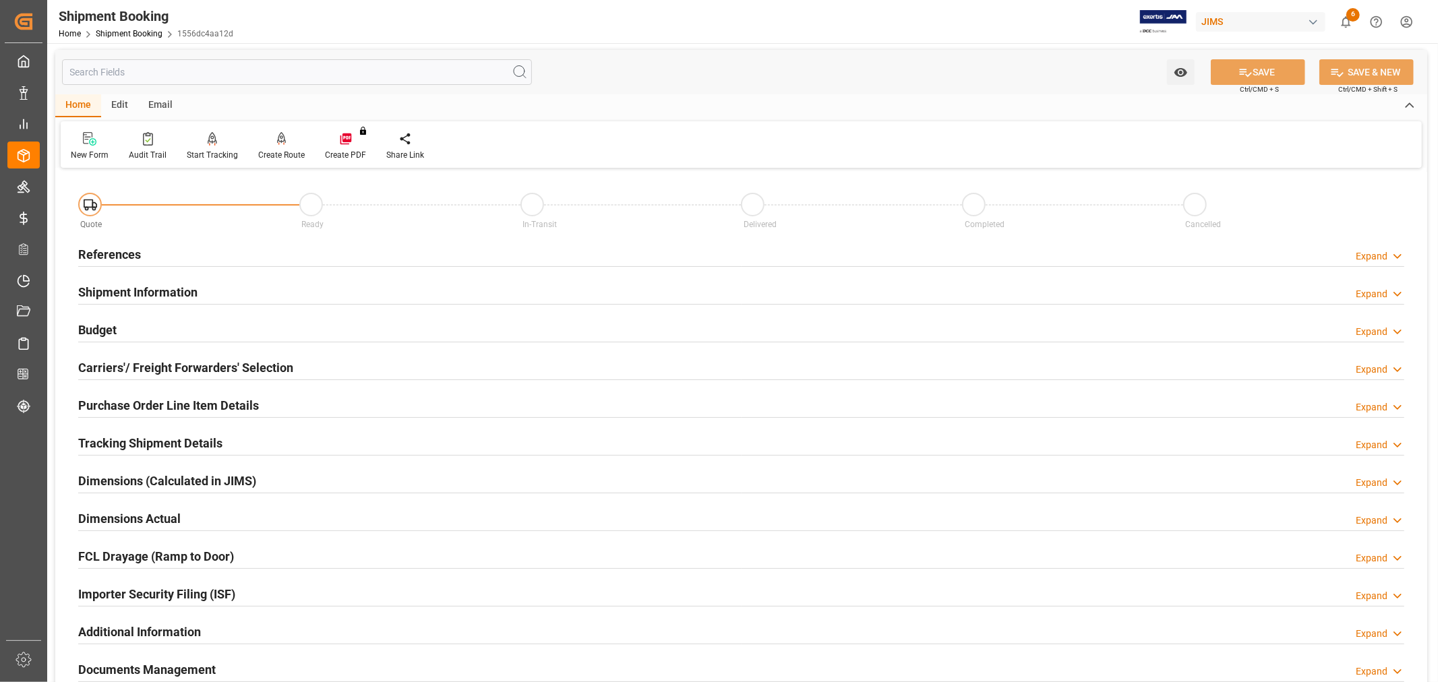
scroll to position [0, 0]
click at [122, 253] on h2 "References" at bounding box center [109, 256] width 63 height 18
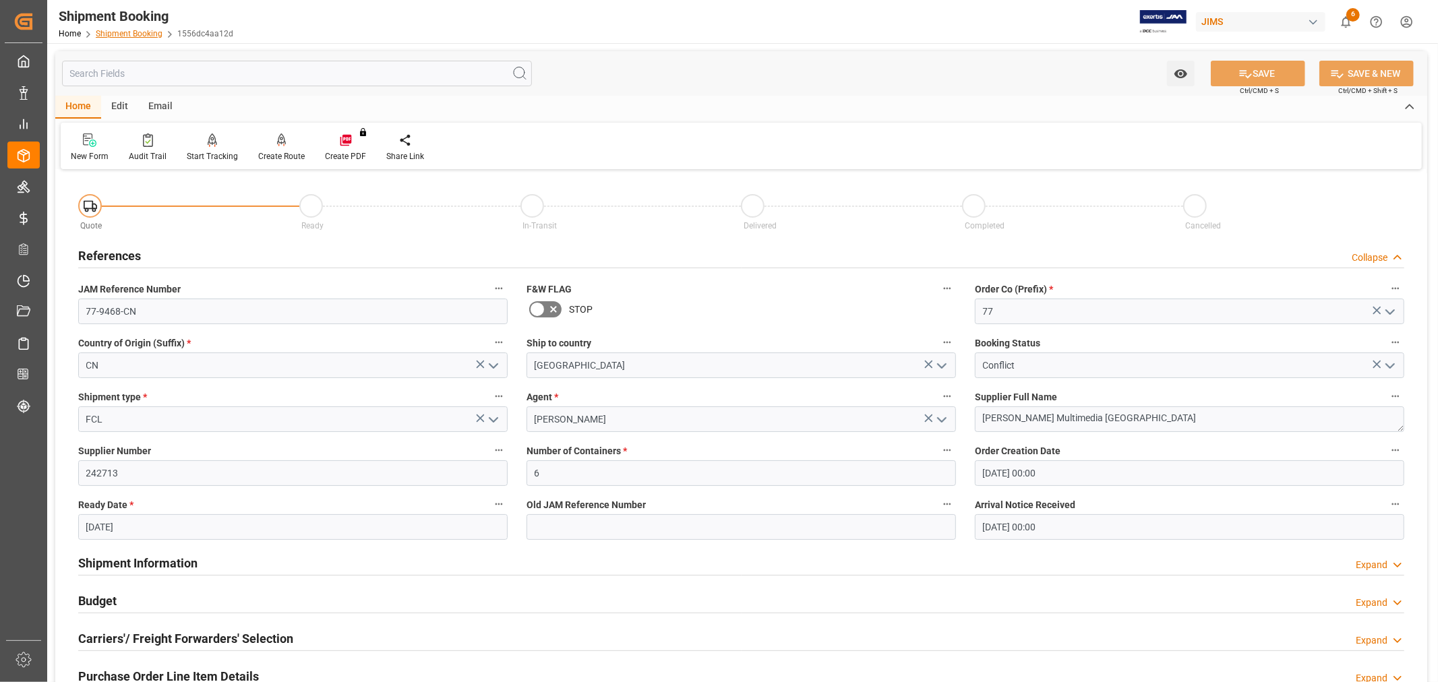
click at [142, 30] on link "Shipment Booking" at bounding box center [129, 33] width 67 height 9
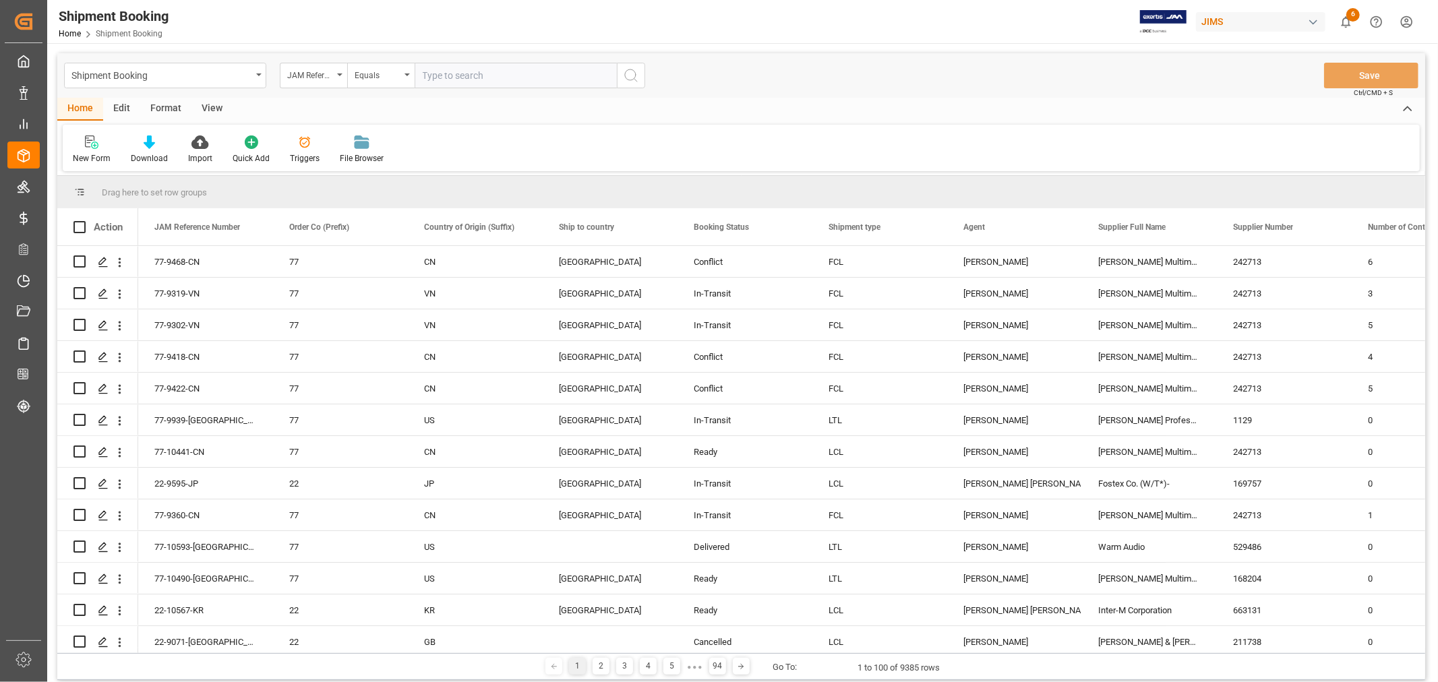
click at [436, 68] on input "text" at bounding box center [516, 76] width 202 height 26
paste input "77-9351-CN"
type input "77-9351-CN"
click at [638, 78] on icon "search button" at bounding box center [631, 75] width 16 height 16
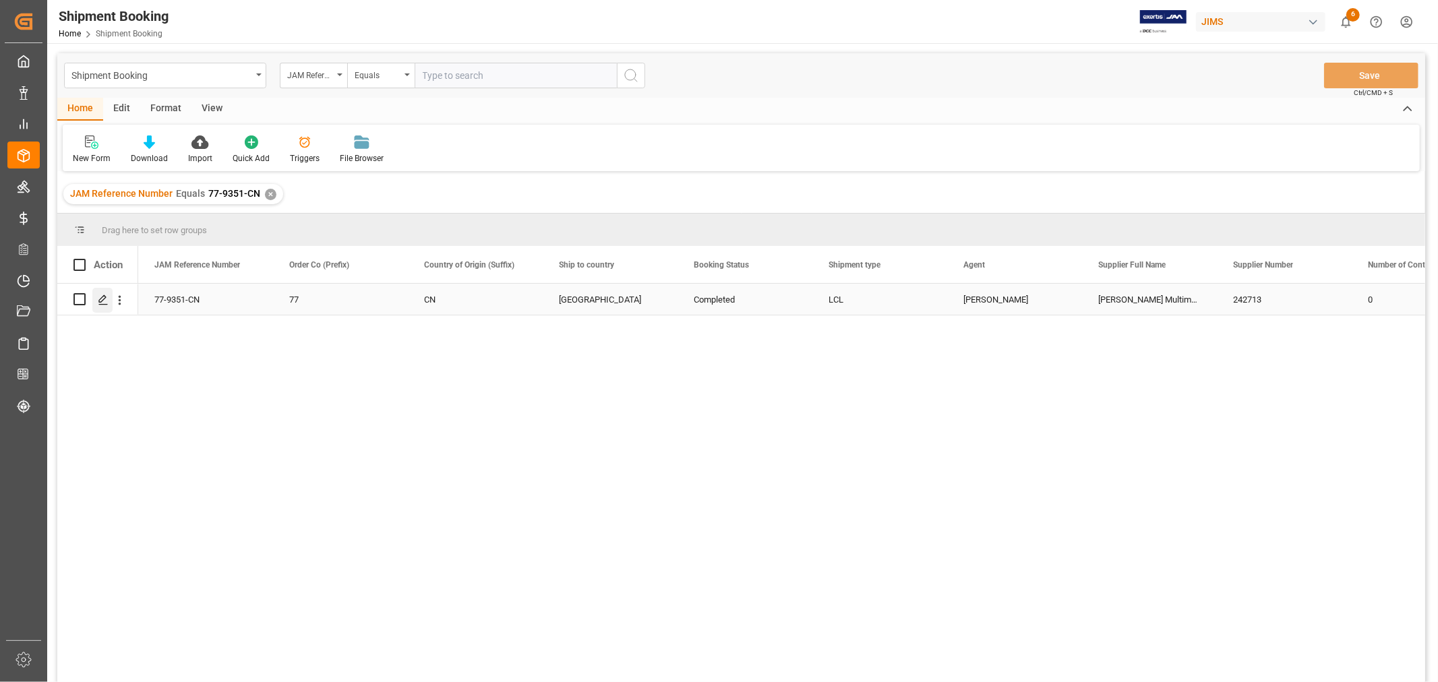
click at [102, 299] on polygon "Press SPACE to select this row." at bounding box center [102, 298] width 7 height 7
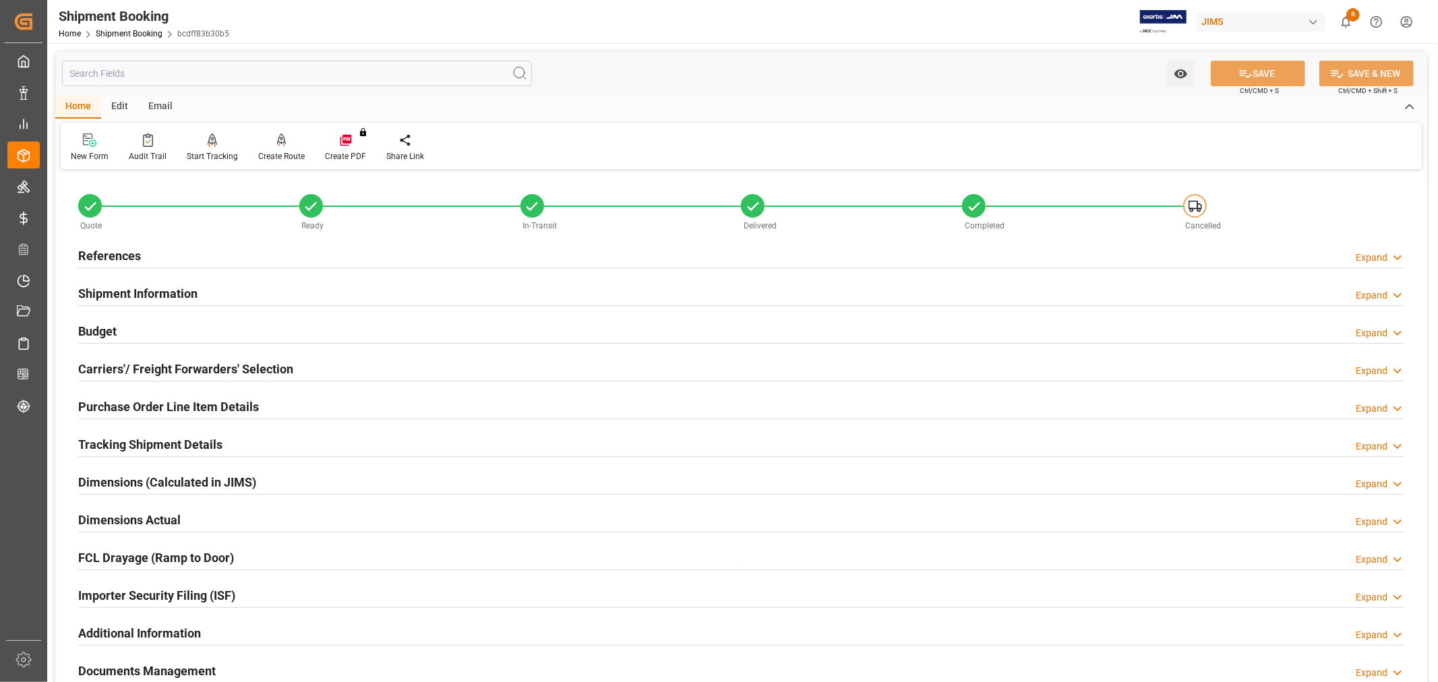
scroll to position [299, 0]
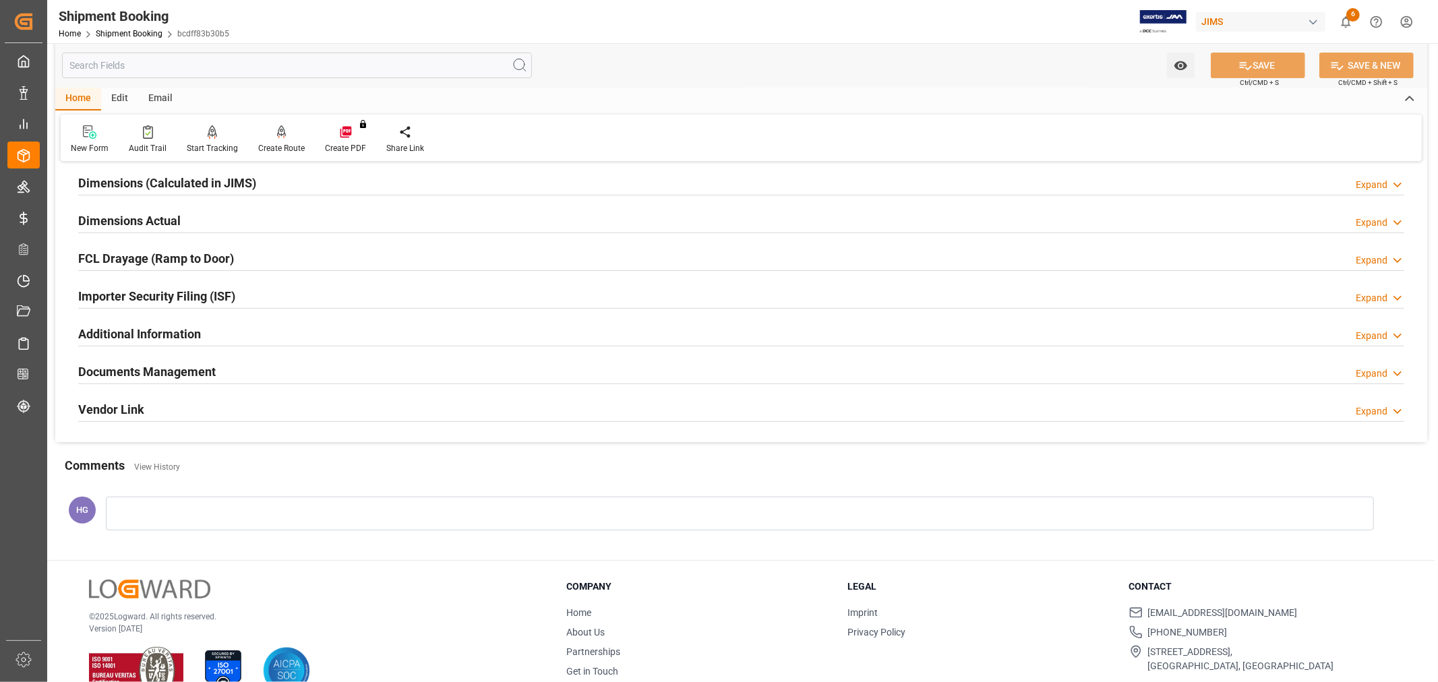
click at [148, 368] on h2 "Documents Management" at bounding box center [146, 372] width 137 height 18
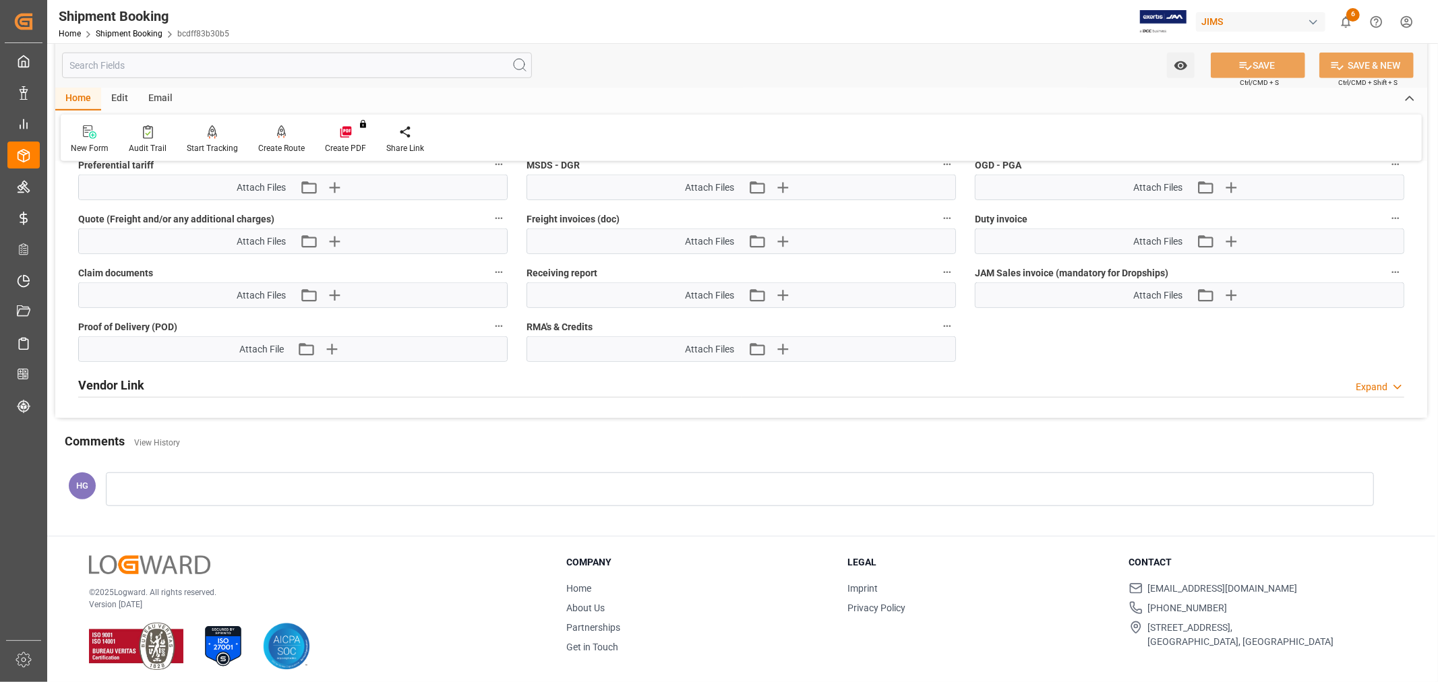
scroll to position [855, 0]
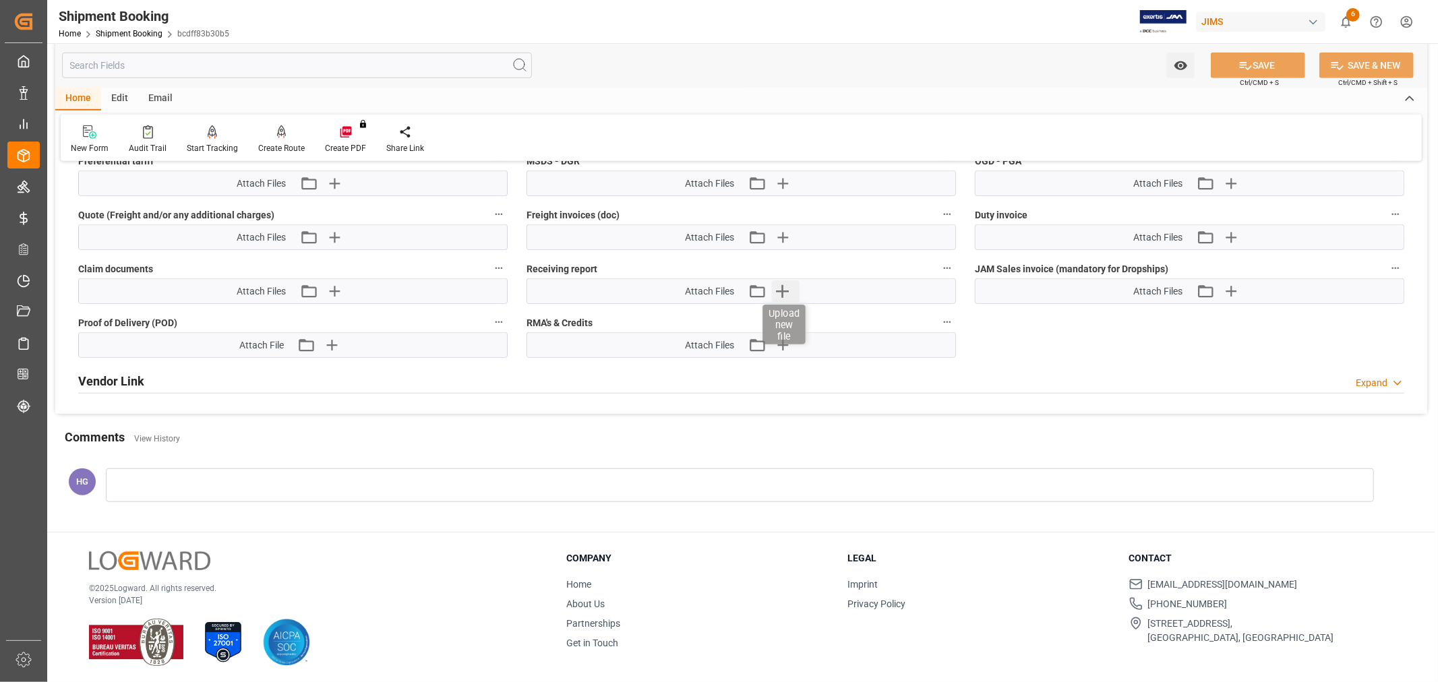
click at [778, 287] on icon "button" at bounding box center [782, 291] width 13 height 13
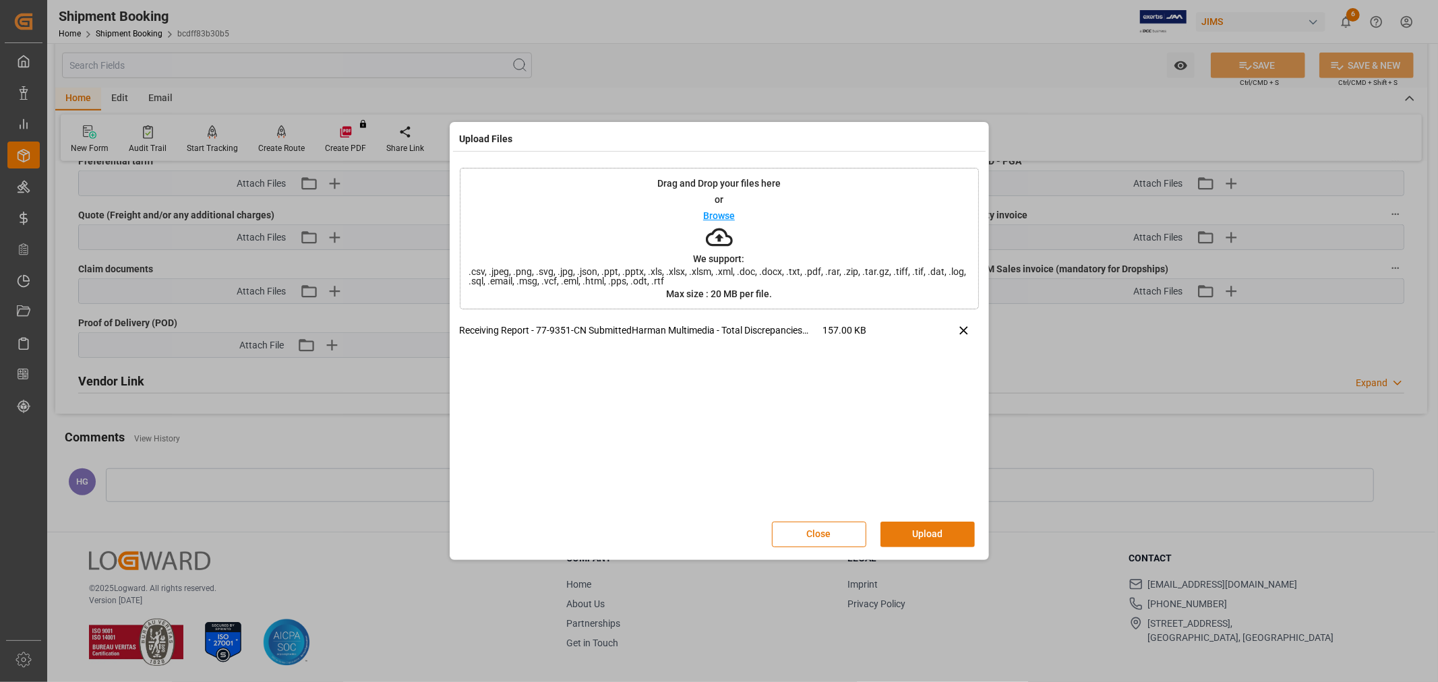
click at [911, 526] on button "Upload" at bounding box center [927, 535] width 94 height 26
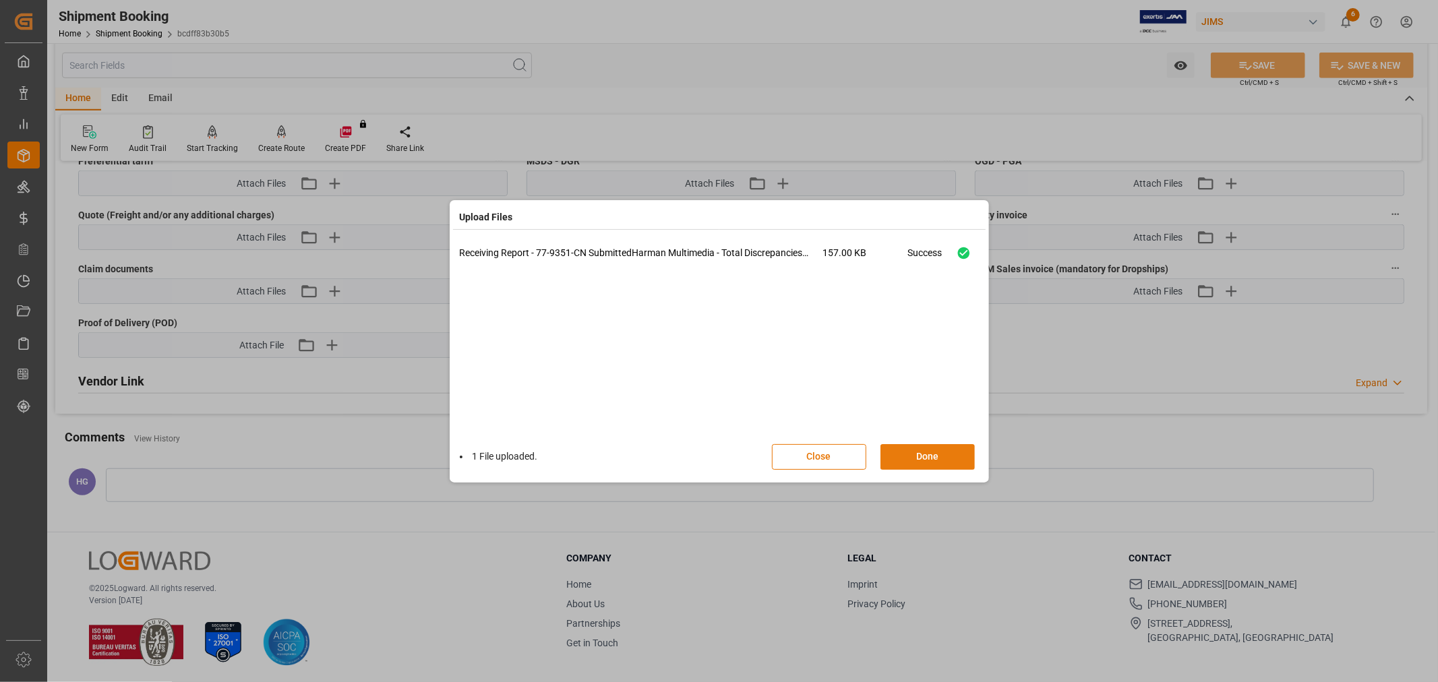
click at [919, 457] on button "Done" at bounding box center [927, 457] width 94 height 26
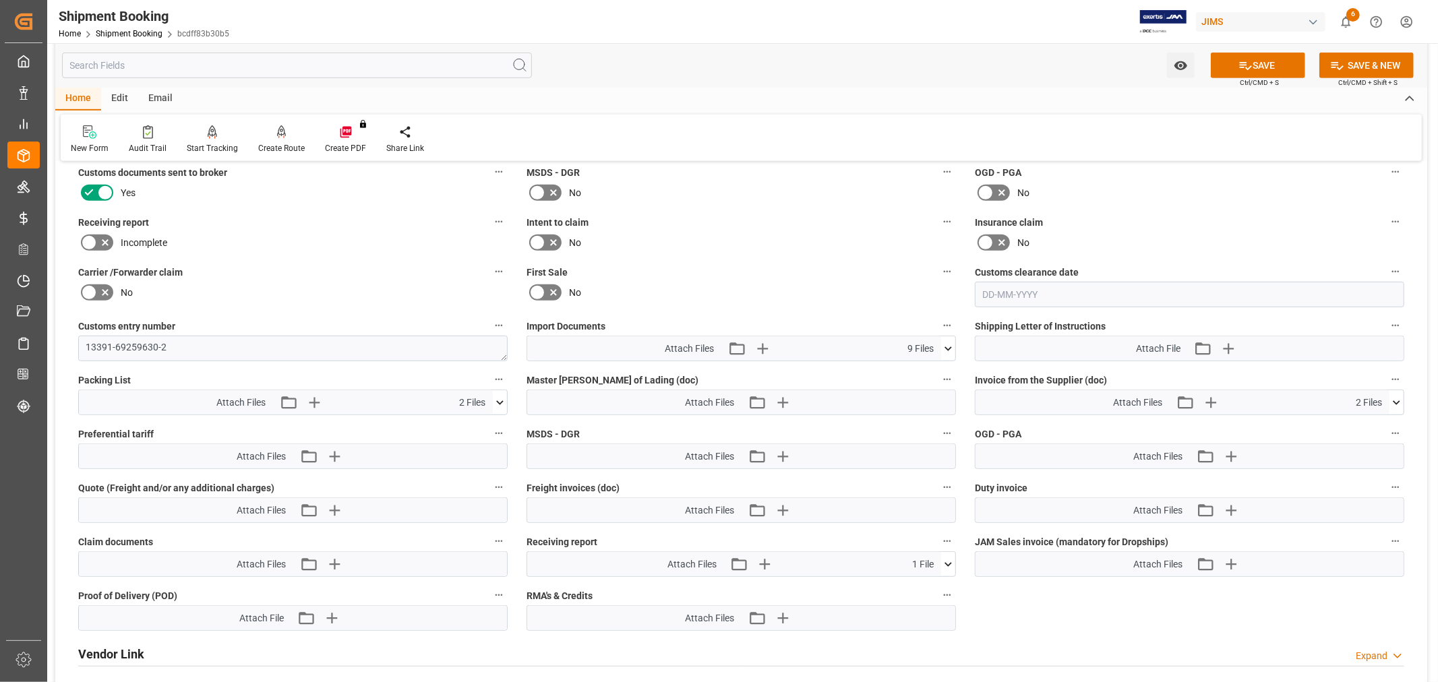
scroll to position [555, 0]
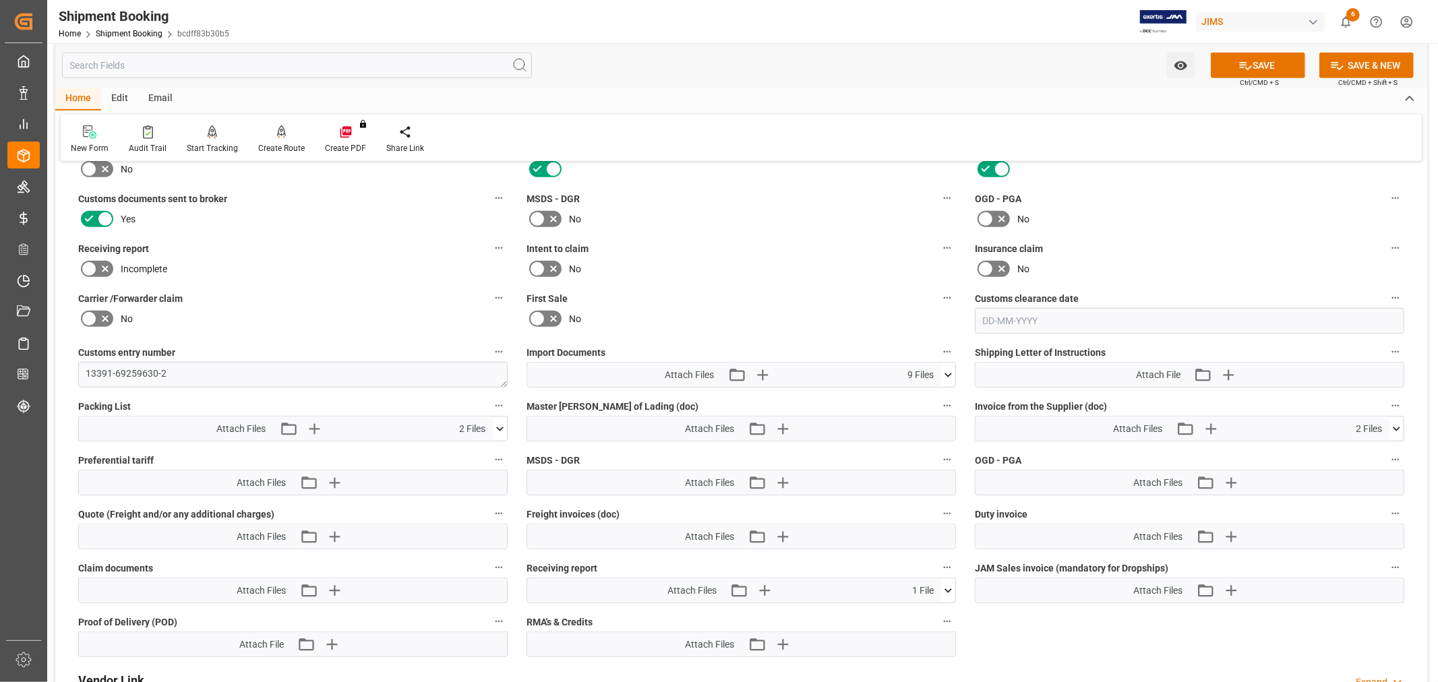
click at [94, 264] on icon at bounding box center [89, 269] width 16 height 16
click at [0, 0] on input "checkbox" at bounding box center [0, 0] width 0 height 0
click at [1241, 65] on icon at bounding box center [1245, 66] width 14 height 14
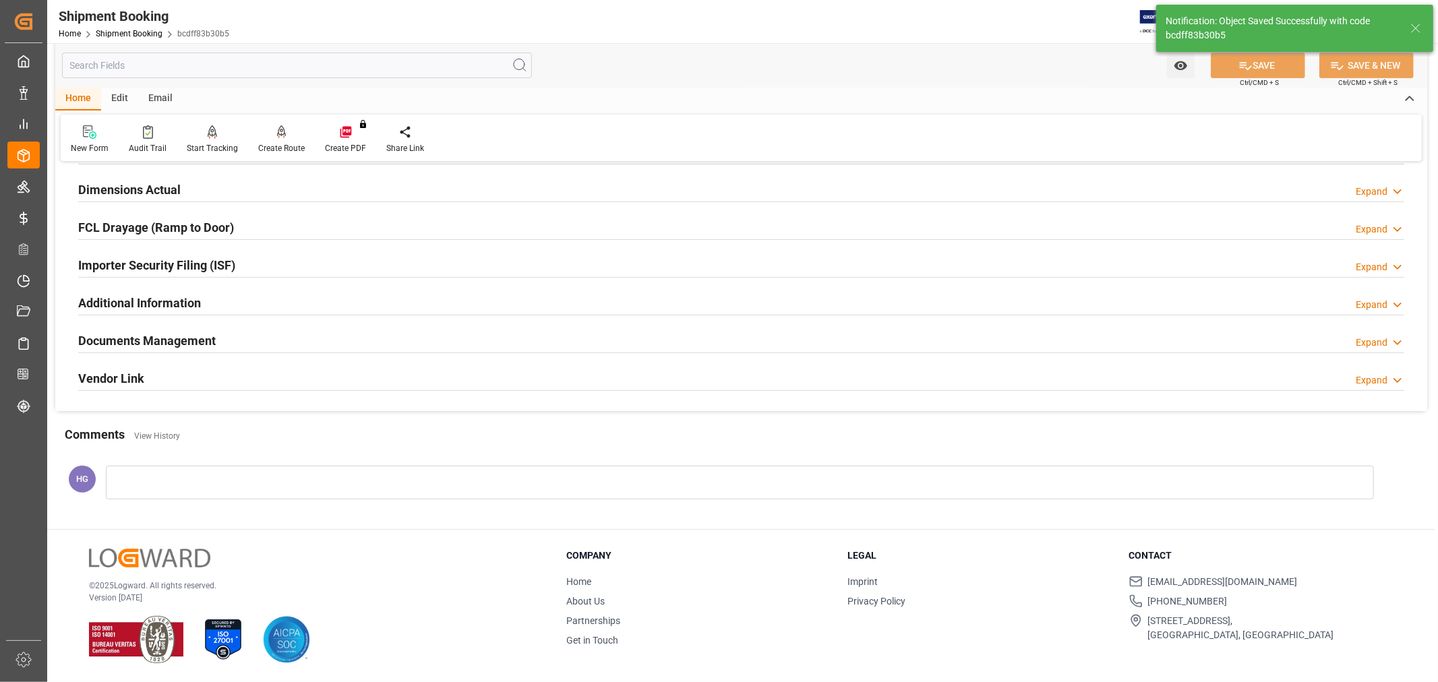
scroll to position [331, 0]
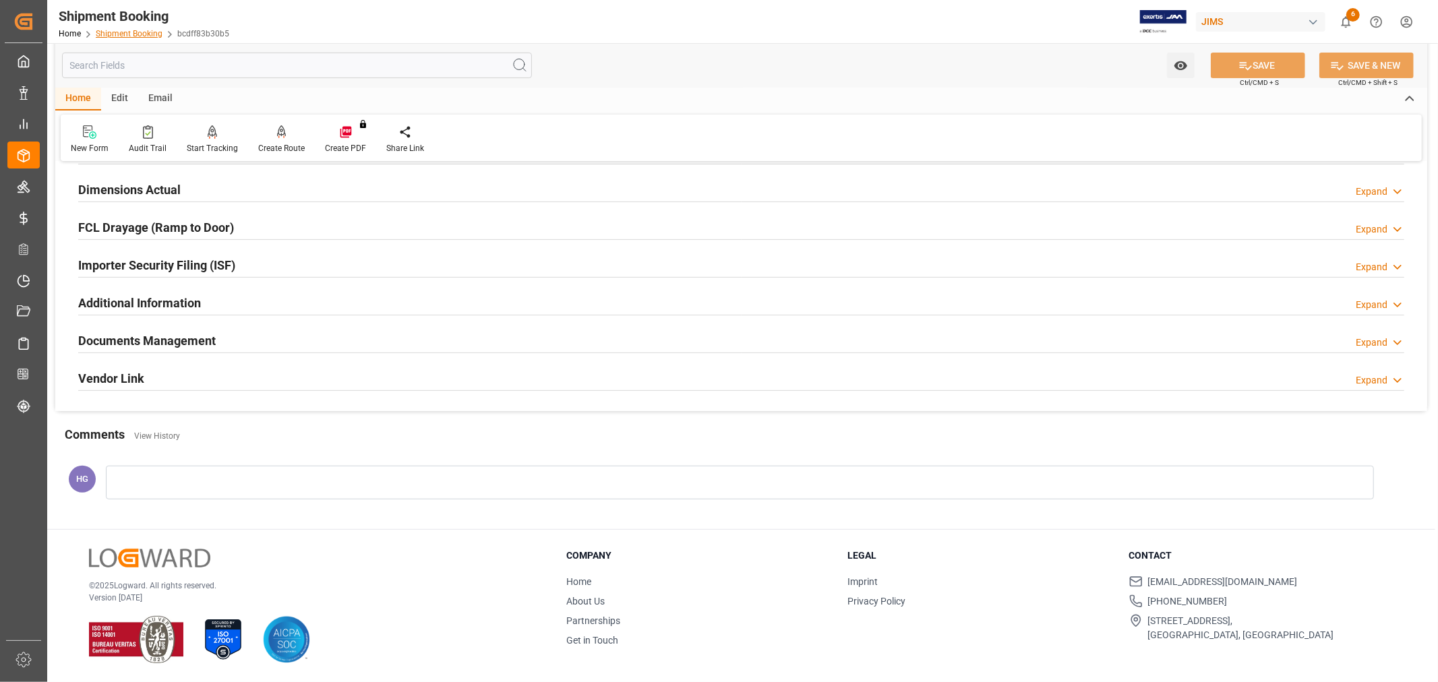
click at [139, 34] on link "Shipment Booking" at bounding box center [129, 33] width 67 height 9
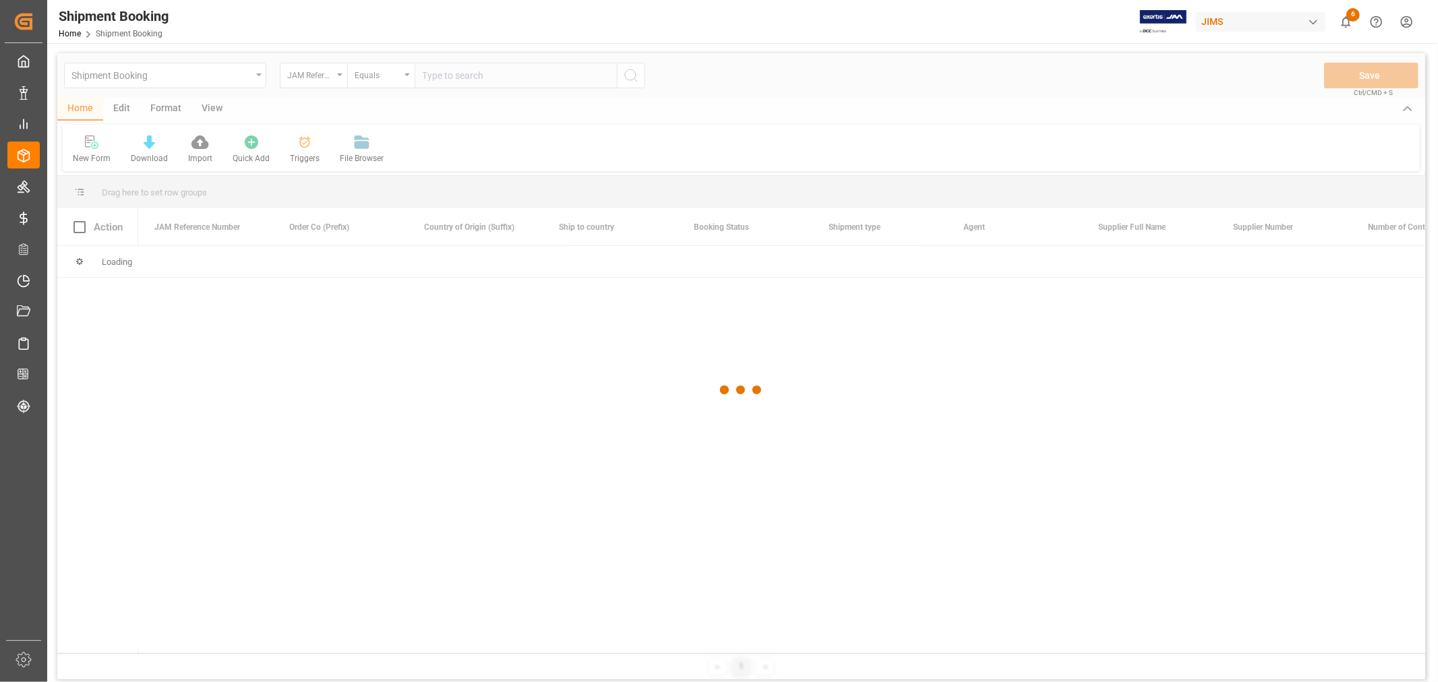
click at [445, 71] on div at bounding box center [741, 390] width 1368 height 674
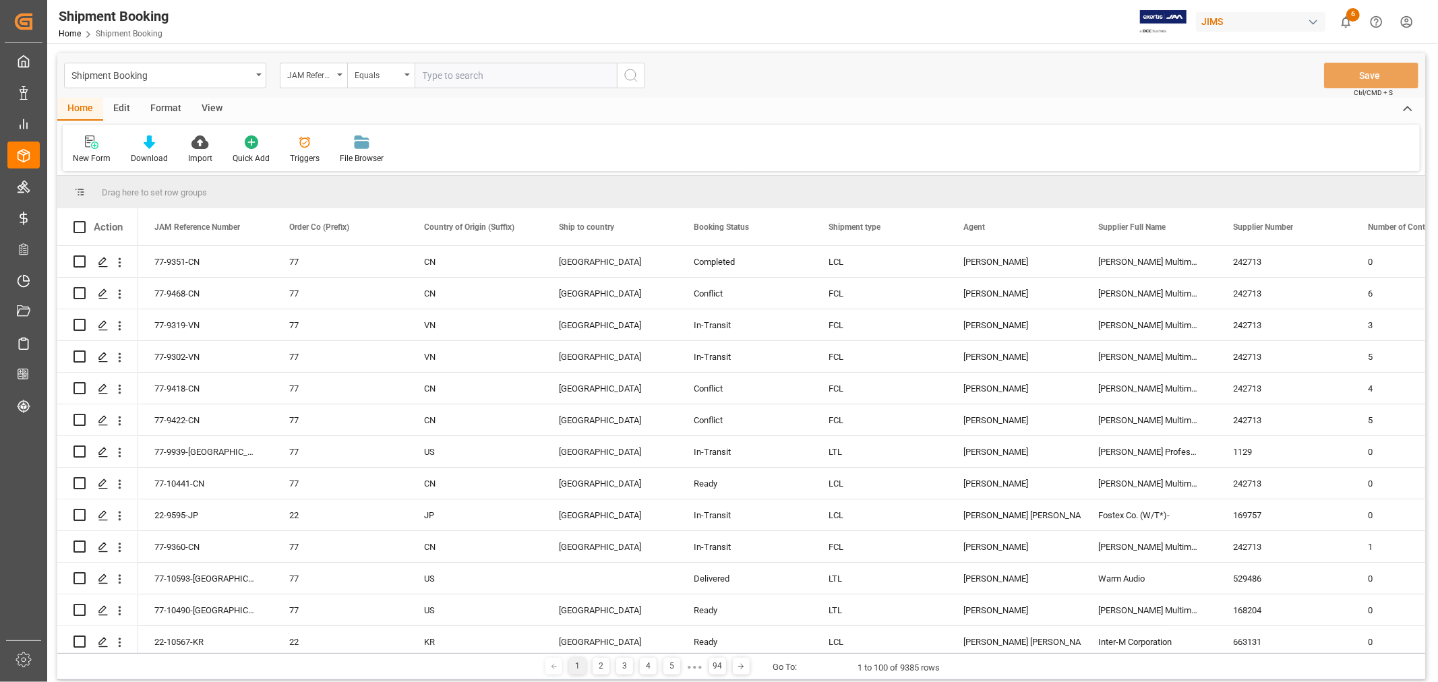
click at [443, 75] on input "text" at bounding box center [516, 76] width 202 height 26
paste input "77-9422-CN"
type input "77-9422-CN"
click at [631, 82] on icon "search button" at bounding box center [631, 75] width 16 height 16
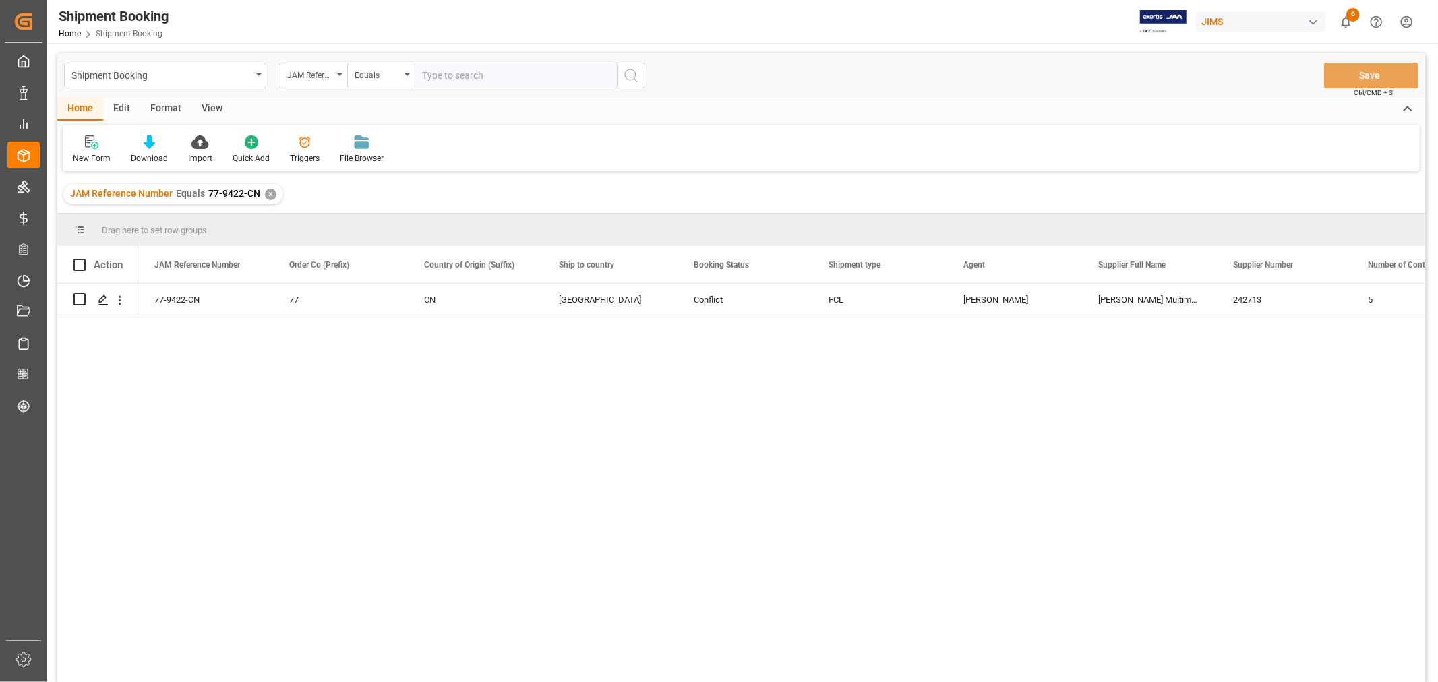
click at [259, 189] on div "JAM Reference Number Equals 77-9422-CN ✕" at bounding box center [173, 194] width 220 height 20
click at [265, 191] on div "✕" at bounding box center [270, 194] width 11 height 11
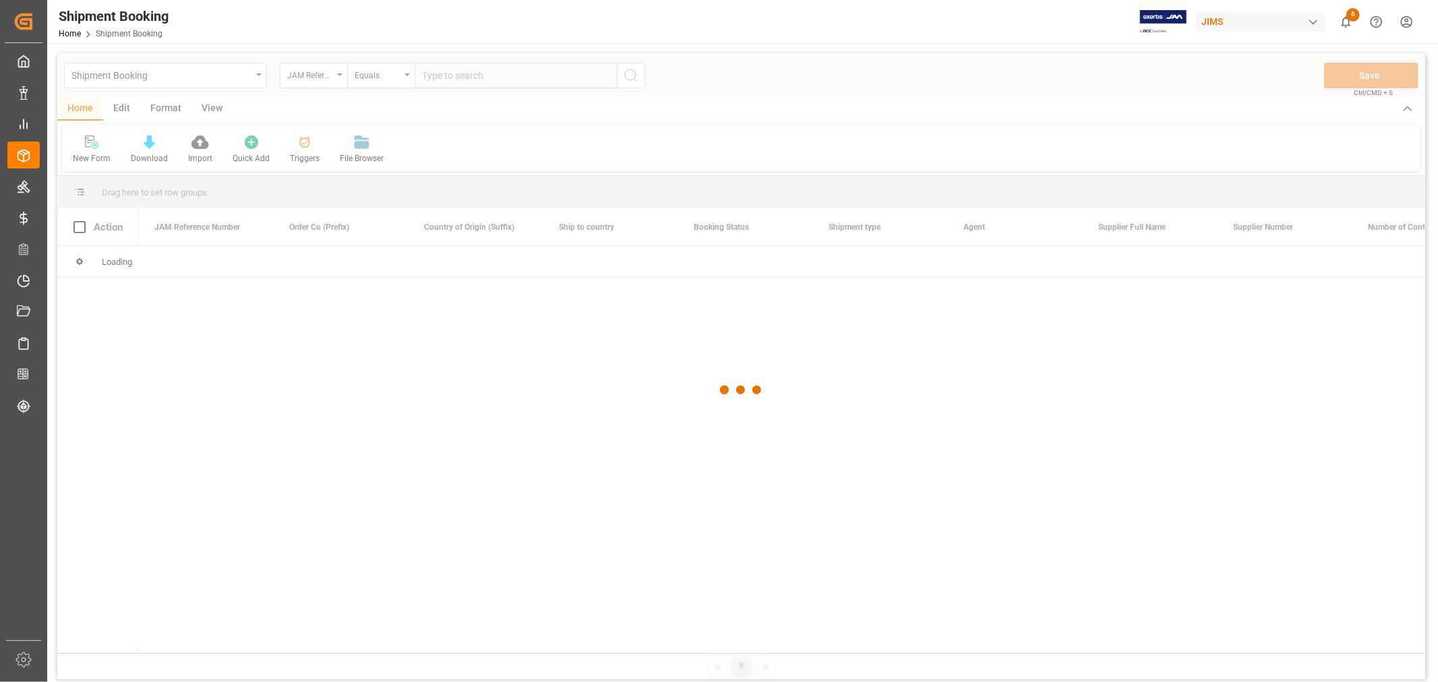
click at [328, 88] on div at bounding box center [741, 390] width 1368 height 674
click at [328, 77] on div at bounding box center [741, 390] width 1368 height 674
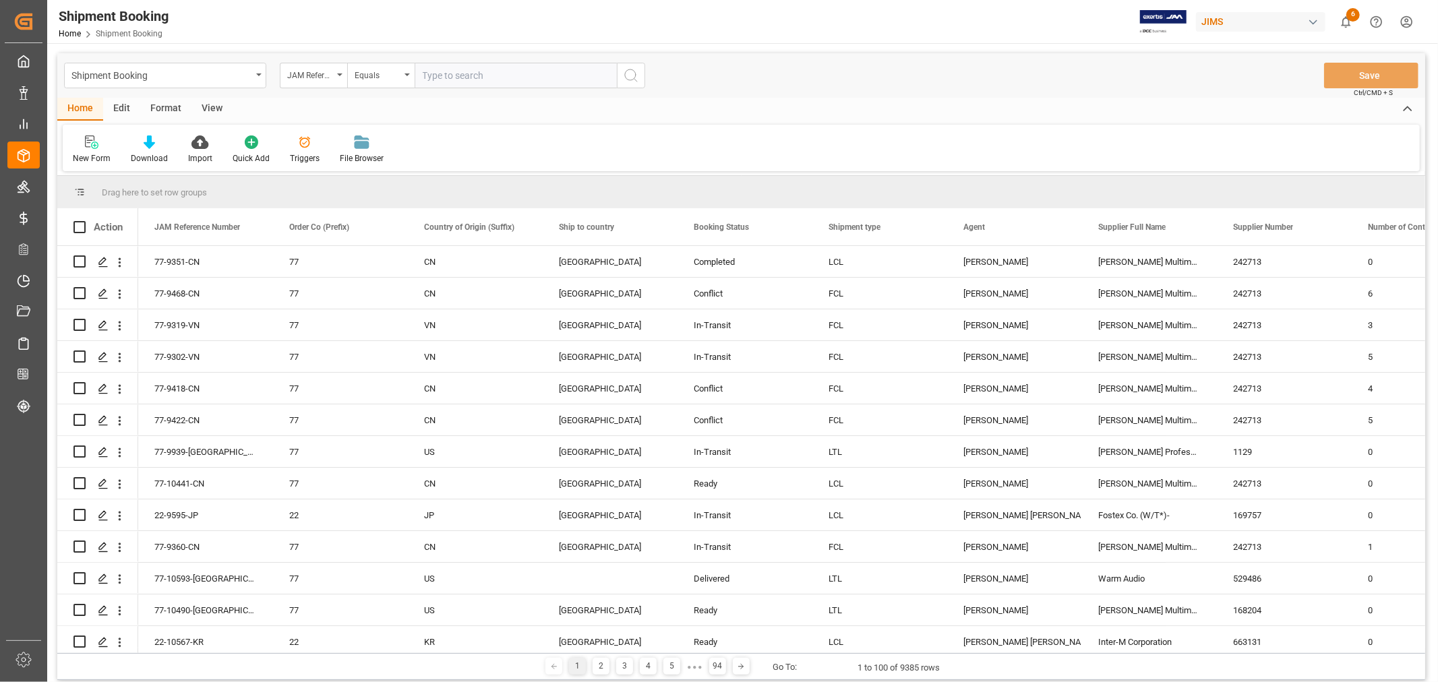
click at [328, 77] on div "JAM Reference Number" at bounding box center [310, 74] width 46 height 16
type input "agent"
click at [379, 143] on div "Agent" at bounding box center [380, 137] width 201 height 28
click at [430, 79] on span "Select Items" at bounding box center [451, 75] width 57 height 11
type input "hui"
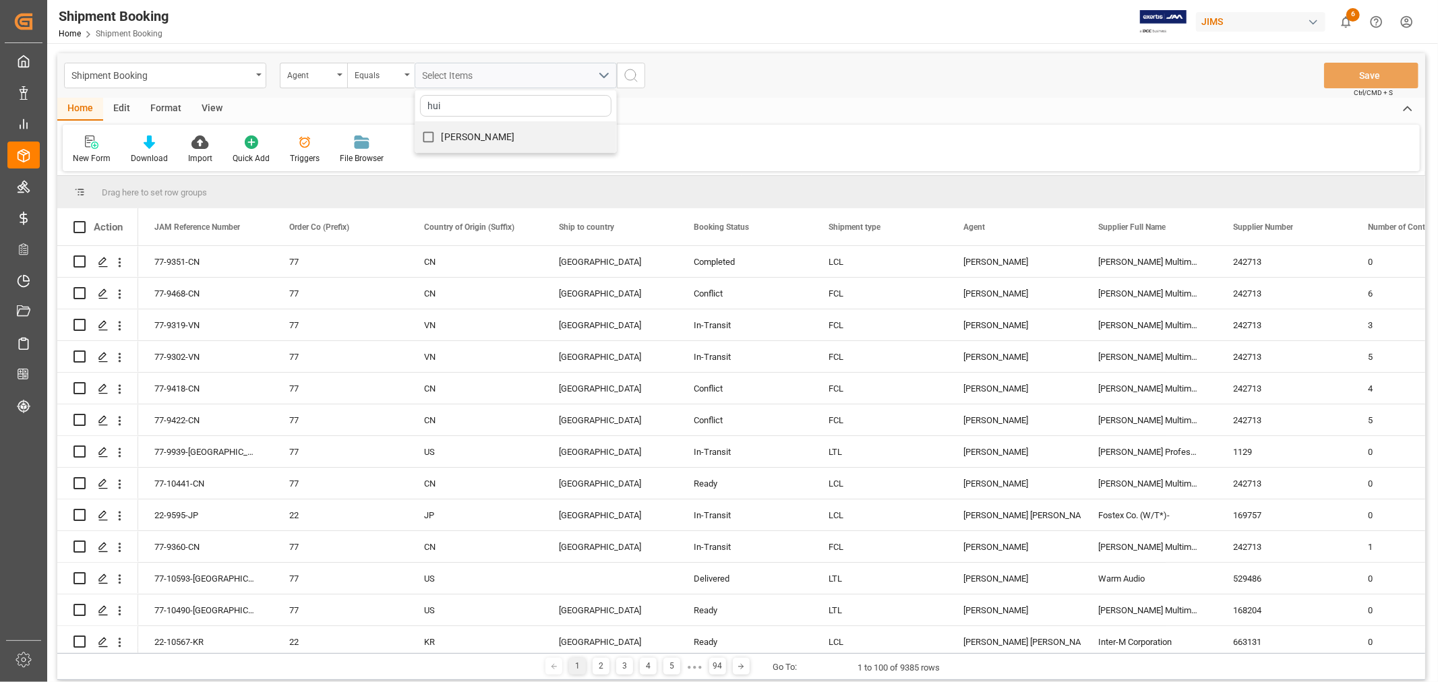
click at [443, 132] on span "[PERSON_NAME]" at bounding box center [477, 136] width 73 height 11
click at [441, 132] on input "[PERSON_NAME]" at bounding box center [428, 137] width 26 height 26
checkbox input "true"
click at [627, 70] on circle "search button" at bounding box center [630, 74] width 11 height 11
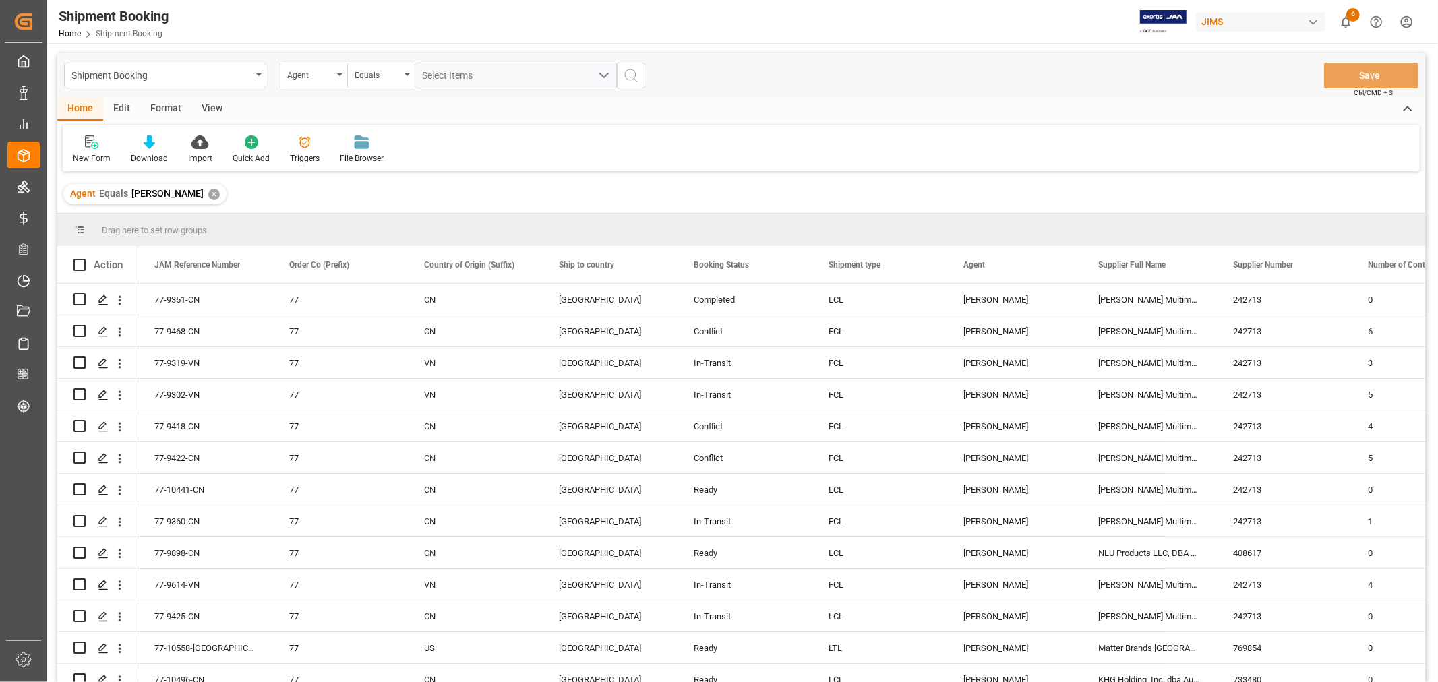
click at [331, 78] on div "Agent" at bounding box center [310, 74] width 46 height 16
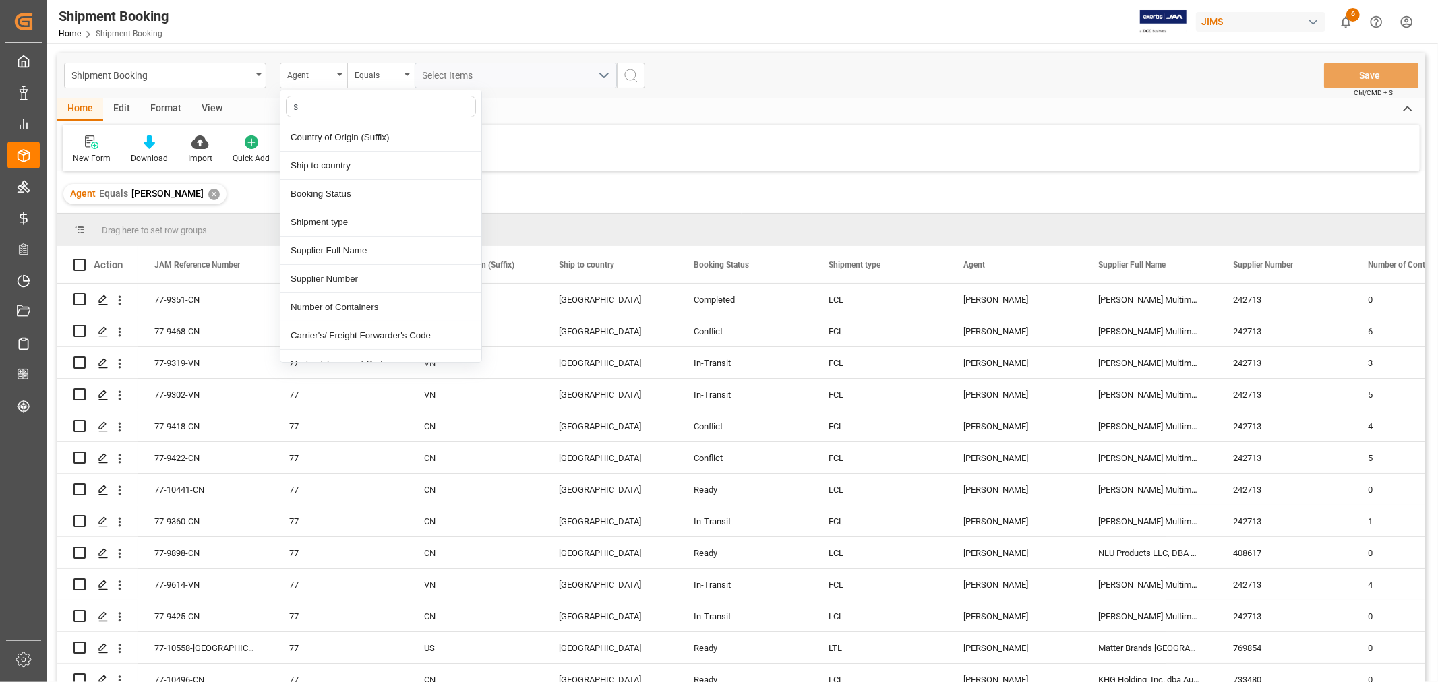
type input "st"
click at [331, 131] on div "Booking Status" at bounding box center [380, 137] width 201 height 28
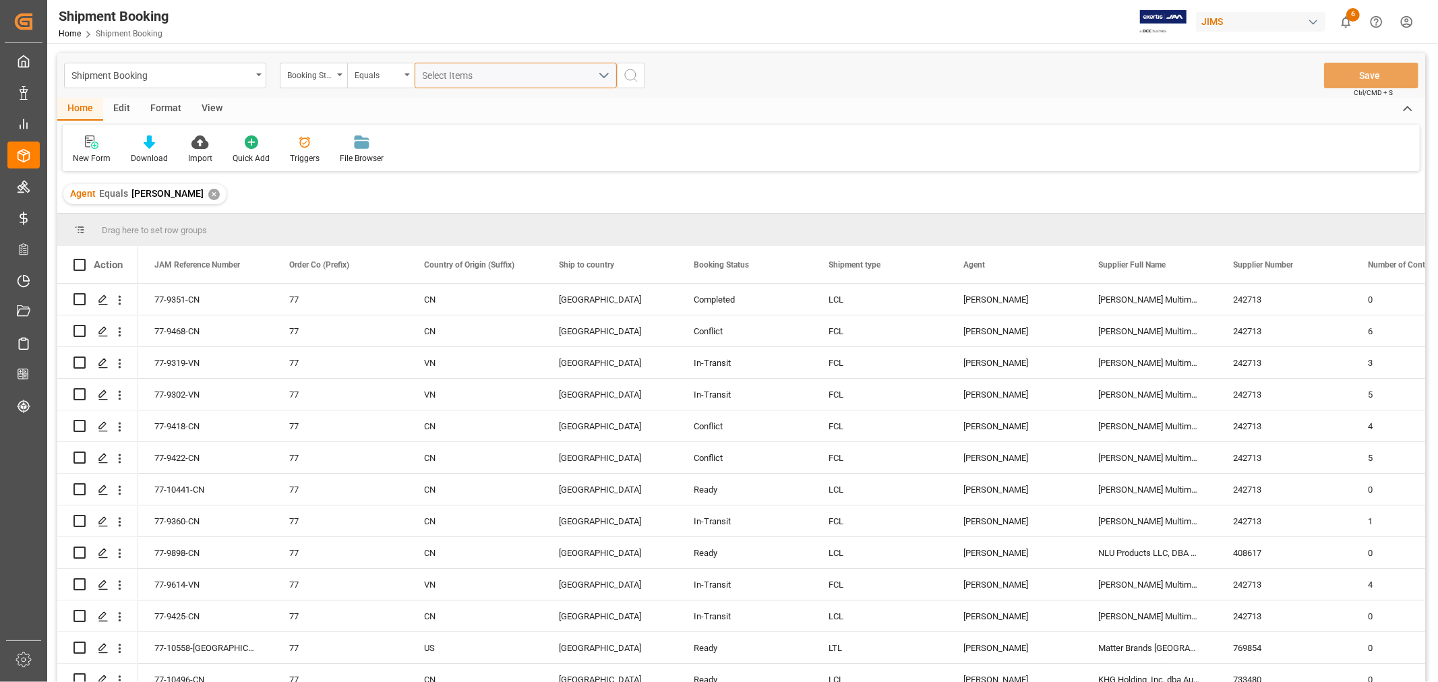
click at [436, 74] on span "Select Items" at bounding box center [451, 75] width 57 height 11
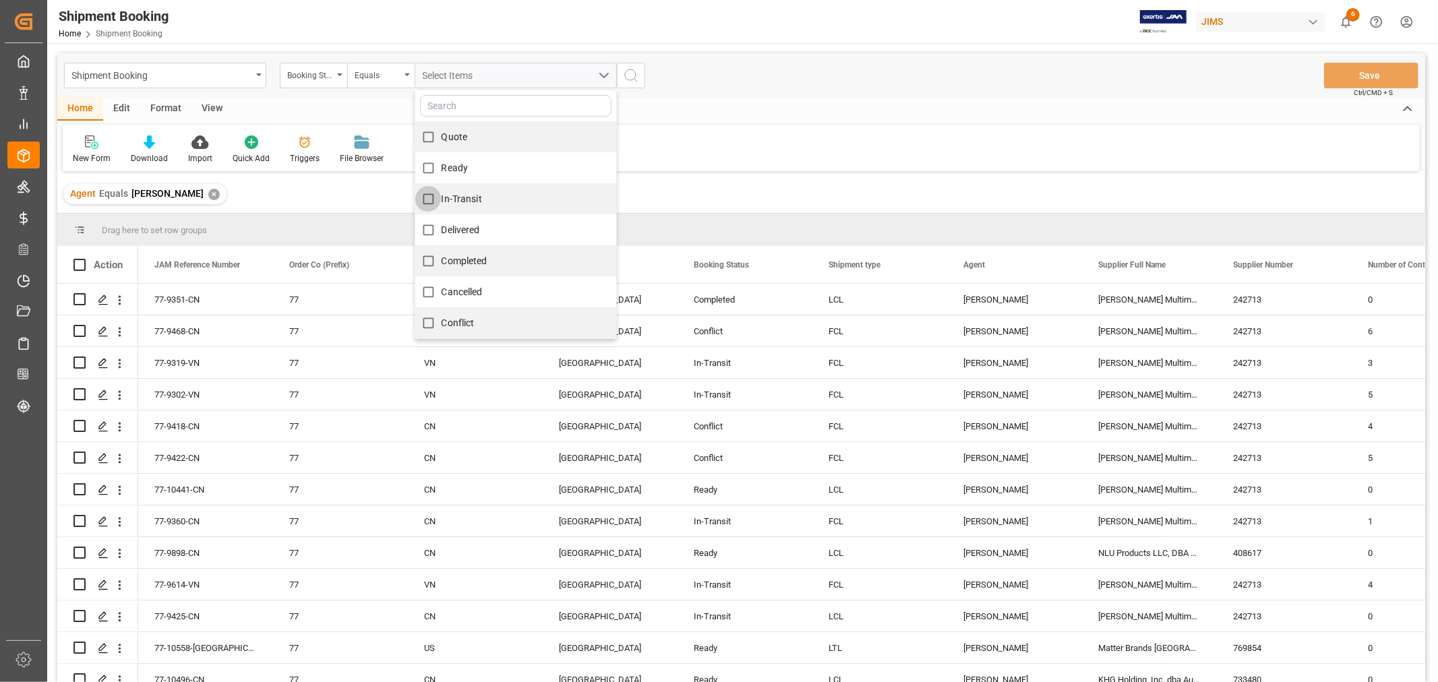
click at [439, 204] on input "In-Transit" at bounding box center [428, 199] width 26 height 26
checkbox input "true"
click at [623, 75] on div "In-Transit Quote Ready In-Transit Delivered Completed Cancelled Conflict" at bounding box center [515, 76] width 222 height 26
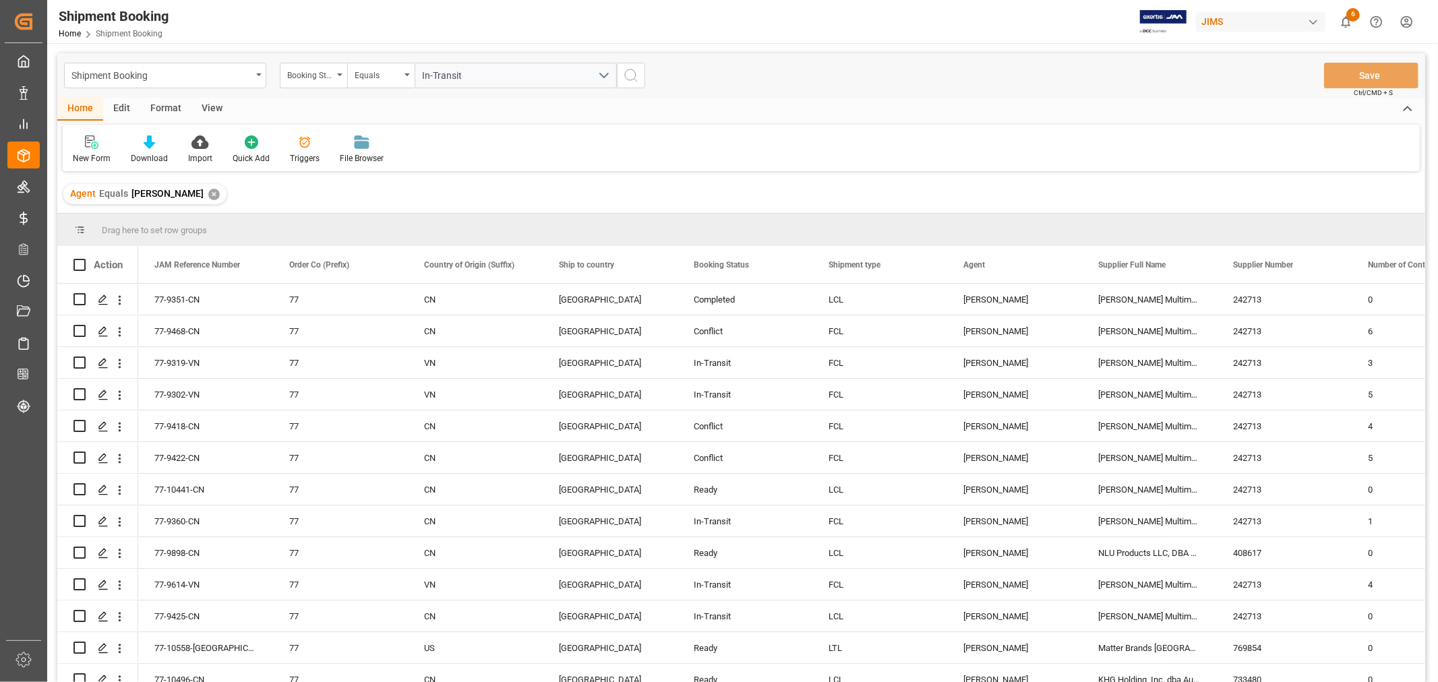
click at [627, 75] on icon "search button" at bounding box center [631, 75] width 16 height 16
click at [340, 72] on div "Booking Status" at bounding box center [313, 76] width 67 height 26
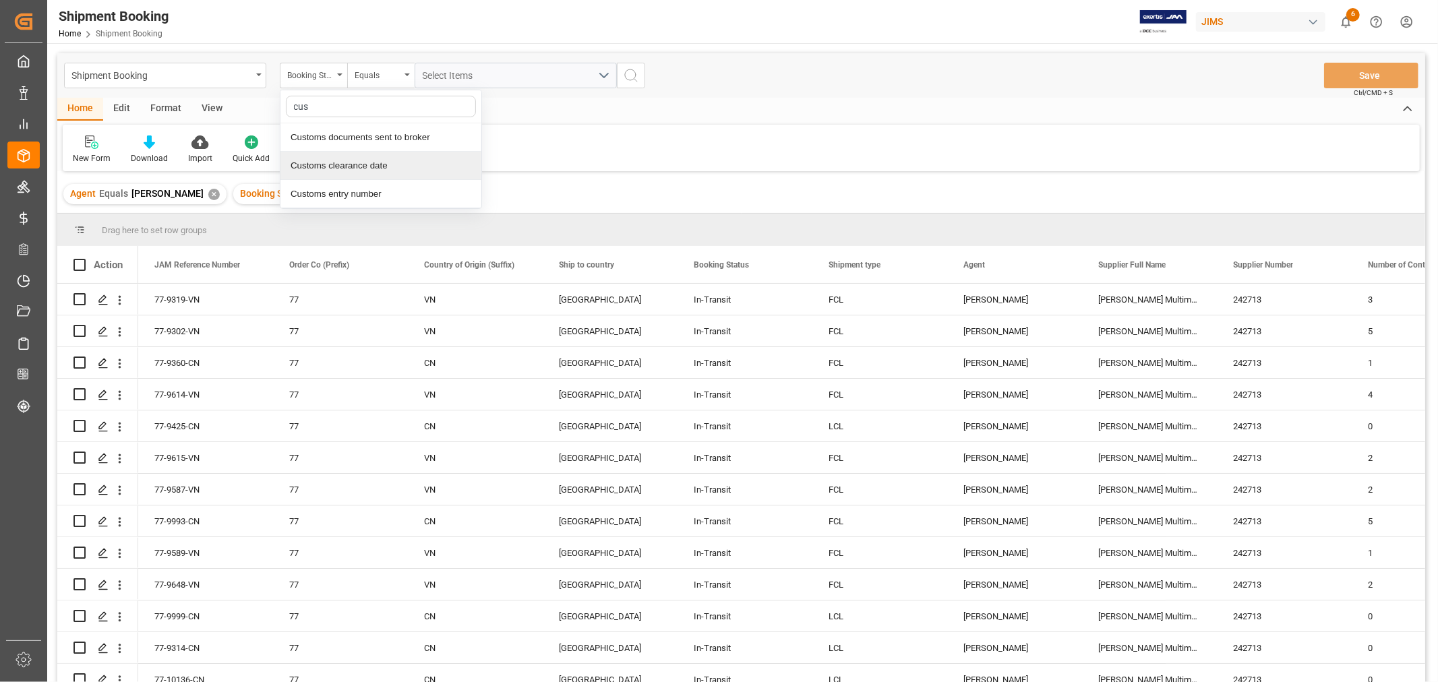
type input "cust"
click at [365, 136] on div "Customs documents sent to broker" at bounding box center [380, 137] width 201 height 28
click at [470, 75] on icon "search button" at bounding box center [469, 75] width 16 height 16
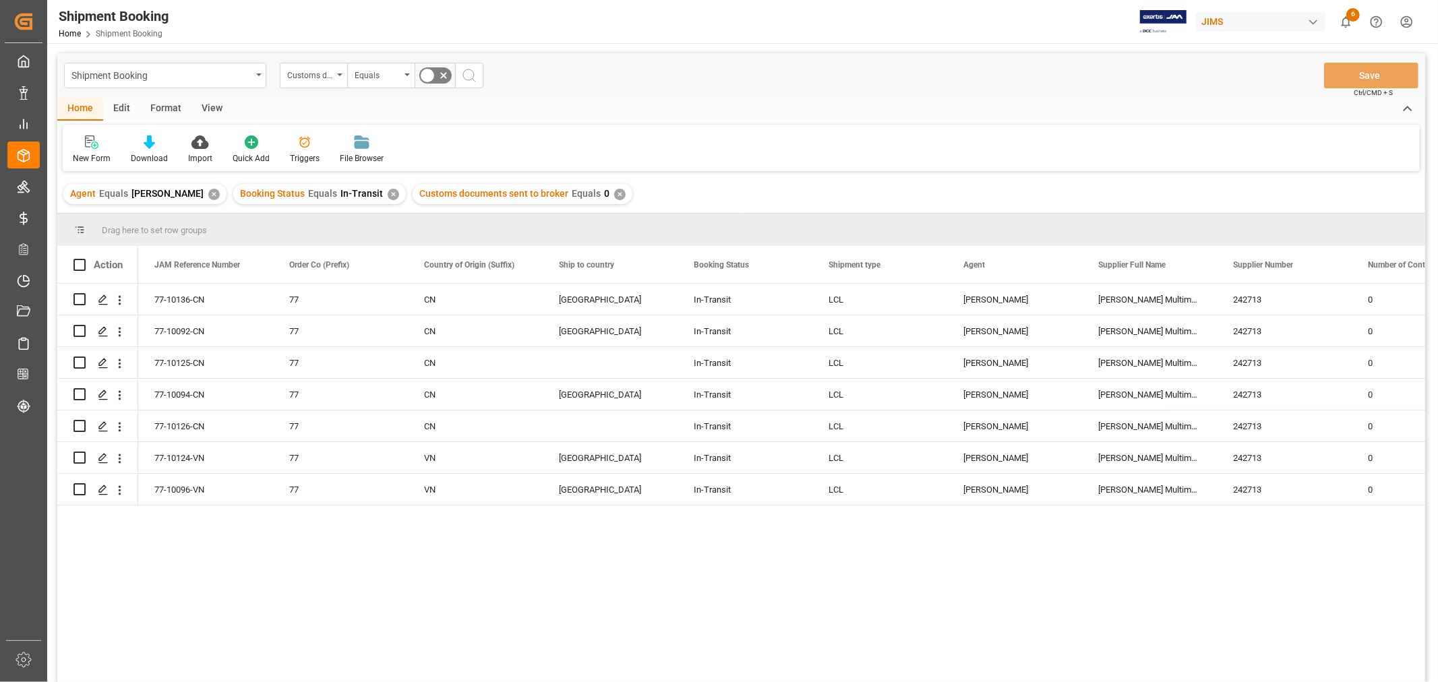
click at [583, 580] on div "77-10136-CN 77 CN Canada In-Transit LCL HuiXin Gao Harman Multimedia China 2427…" at bounding box center [781, 487] width 1287 height 407
click at [211, 106] on div "View" at bounding box center [211, 109] width 41 height 23
click at [76, 150] on div "Default" at bounding box center [86, 150] width 47 height 30
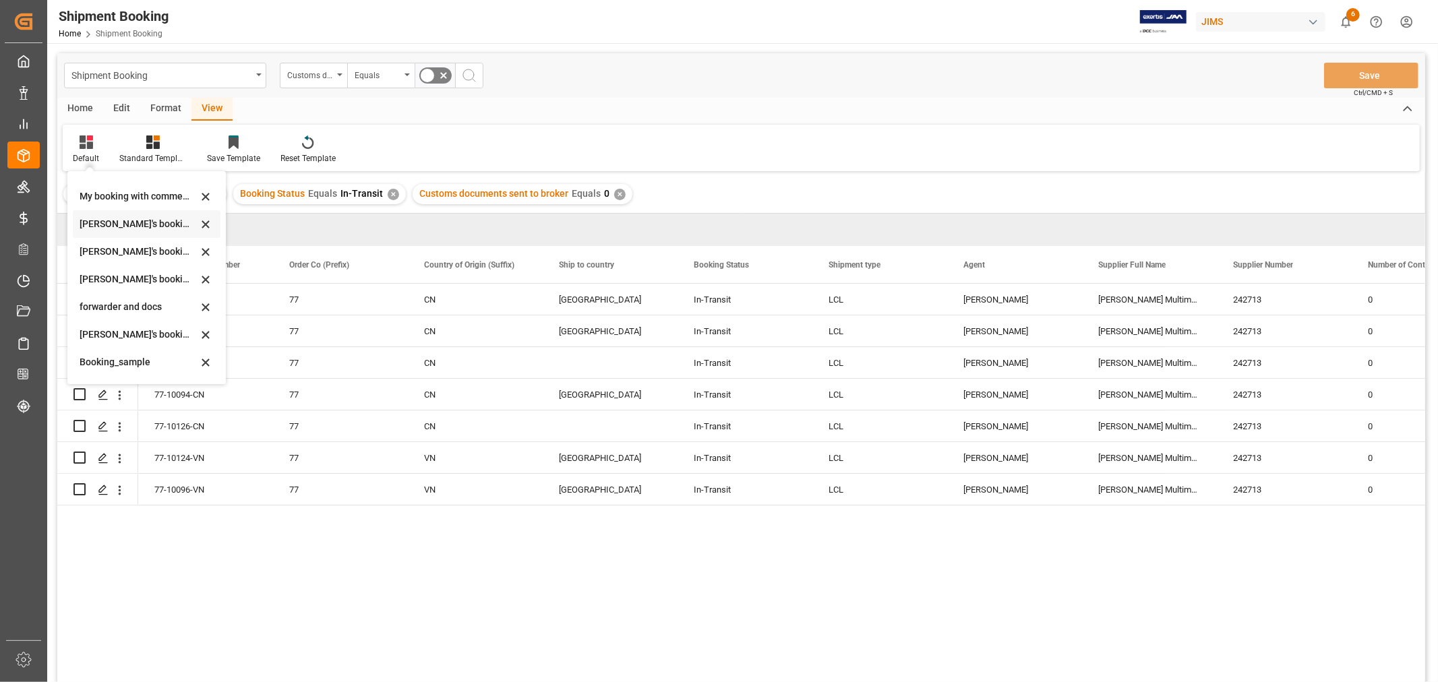
scroll to position [129, 0]
click at [111, 361] on div "booking_5" at bounding box center [139, 366] width 118 height 14
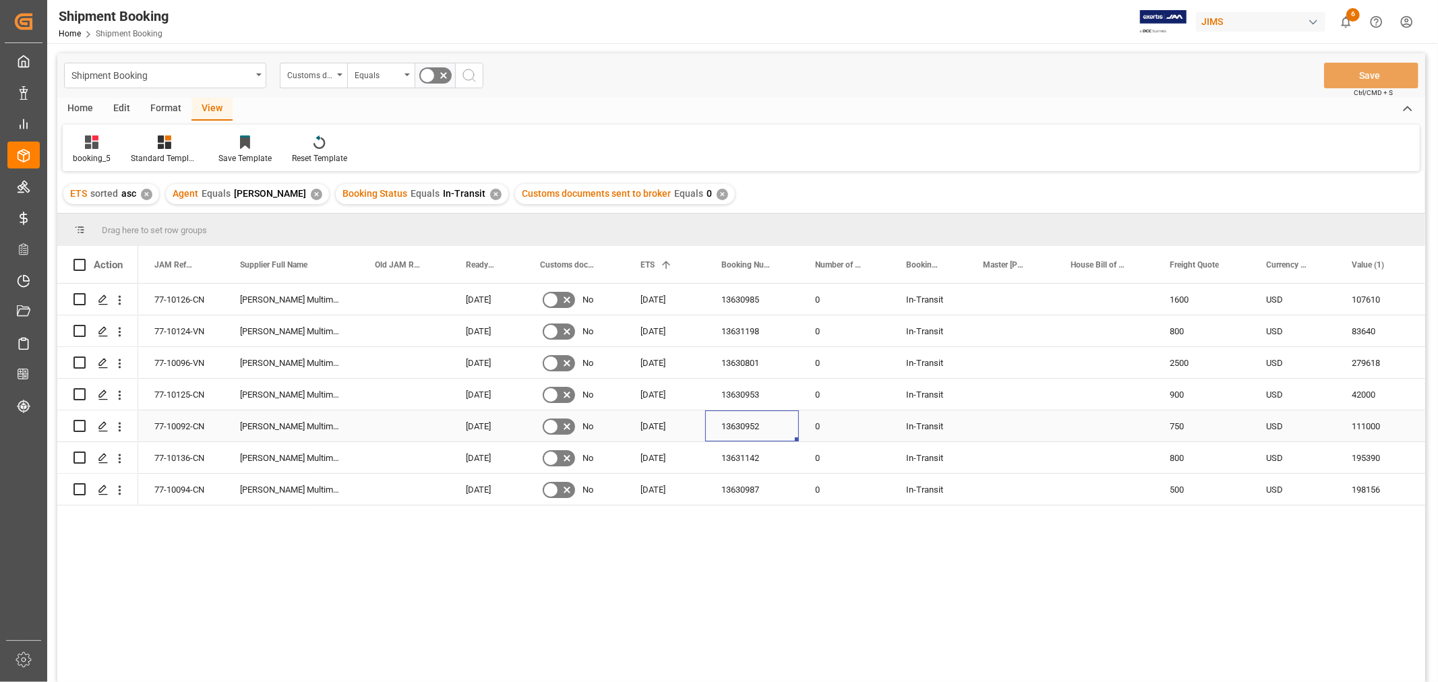
click at [737, 425] on div "13630952" at bounding box center [752, 425] width 94 height 31
click at [197, 486] on div "77-10094-CN" at bounding box center [181, 489] width 86 height 31
click at [748, 489] on div "13630987" at bounding box center [752, 489] width 94 height 31
click at [199, 361] on div "77-10096-VN" at bounding box center [181, 362] width 86 height 31
click at [752, 352] on div "13630801" at bounding box center [752, 362] width 94 height 31
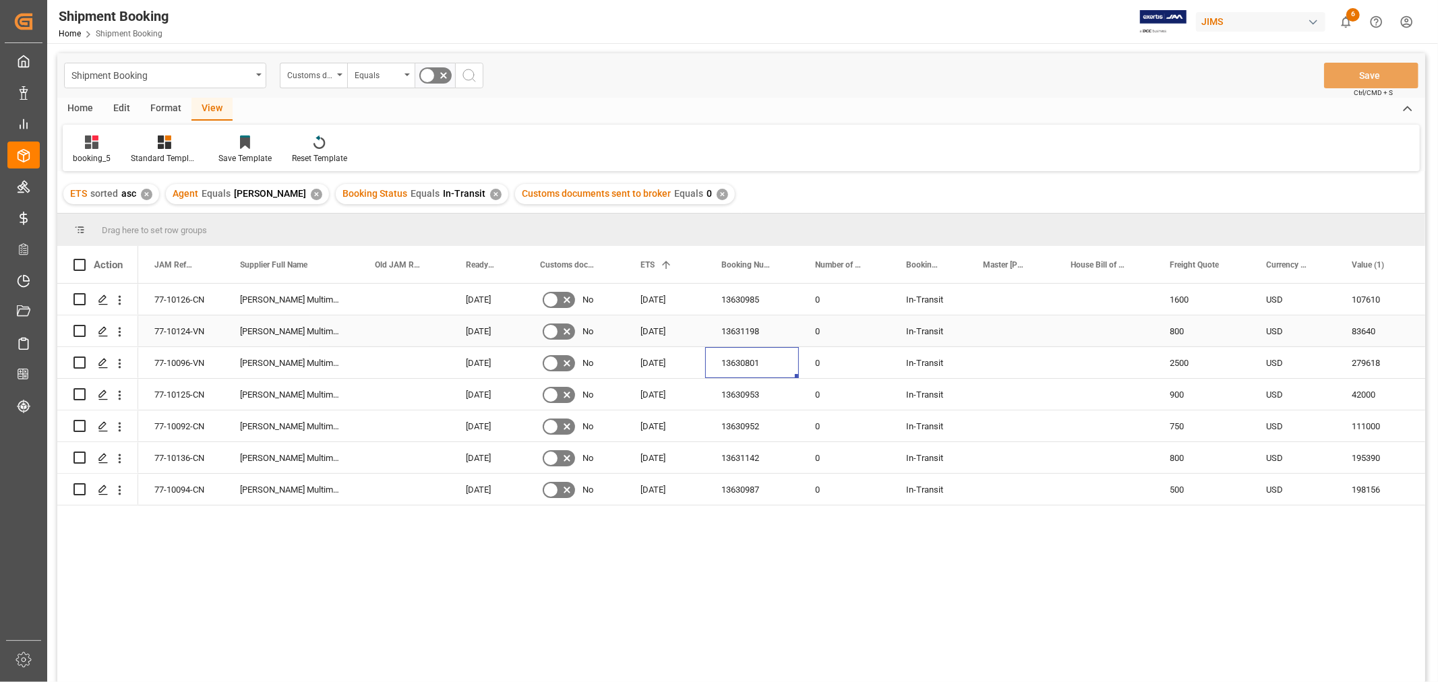
click at [757, 326] on div "13631198" at bounding box center [752, 330] width 94 height 31
click at [735, 394] on div "13630953" at bounding box center [752, 394] width 94 height 31
click at [749, 460] on div "13631142" at bounding box center [752, 457] width 94 height 31
click at [685, 351] on div "04-08-2025" at bounding box center [664, 362] width 81 height 31
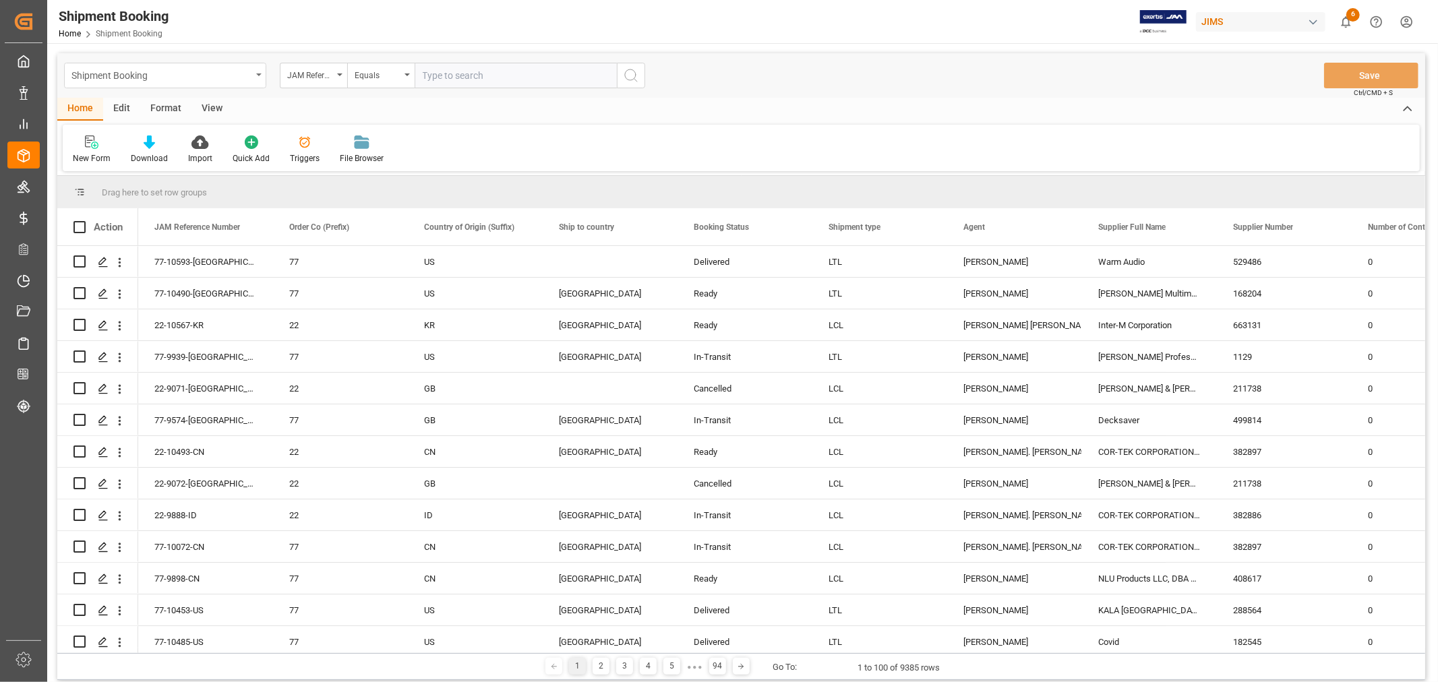
click at [192, 73] on div "Shipment Booking" at bounding box center [161, 74] width 180 height 17
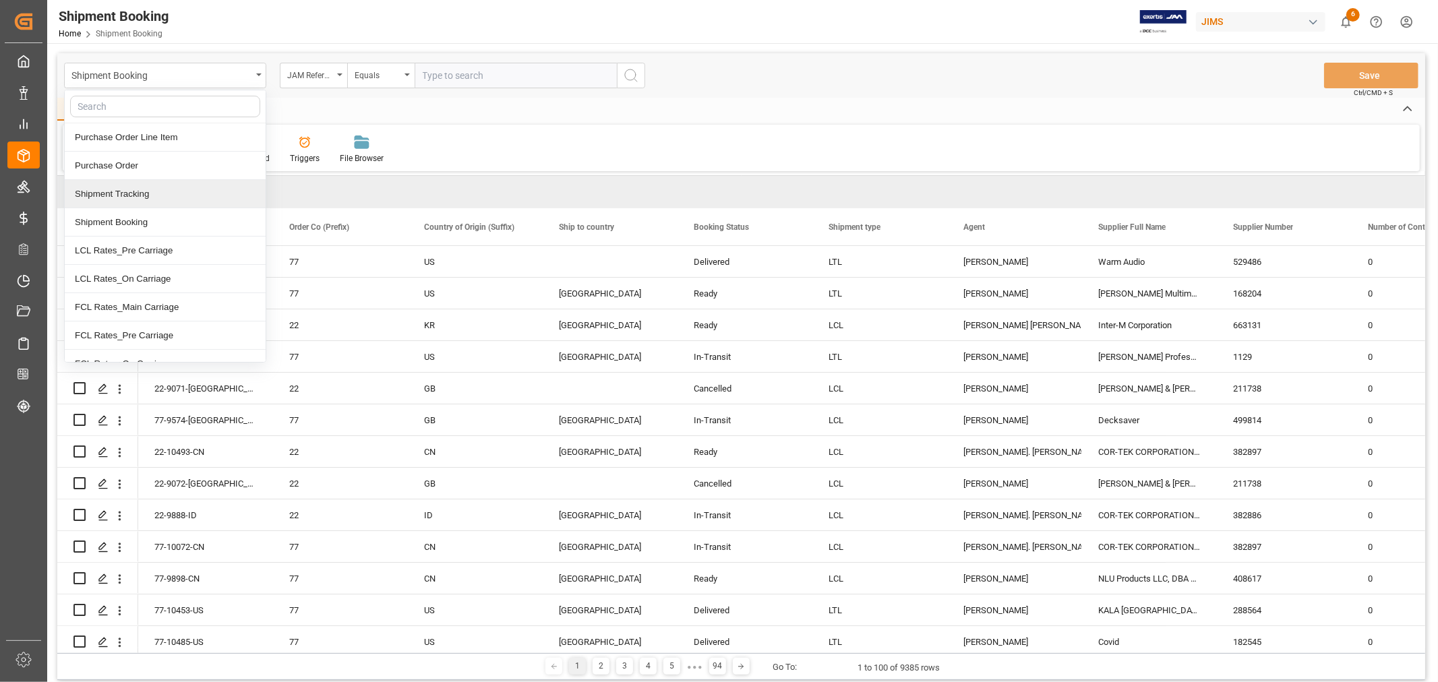
click at [139, 197] on div "Shipment Tracking" at bounding box center [165, 194] width 201 height 28
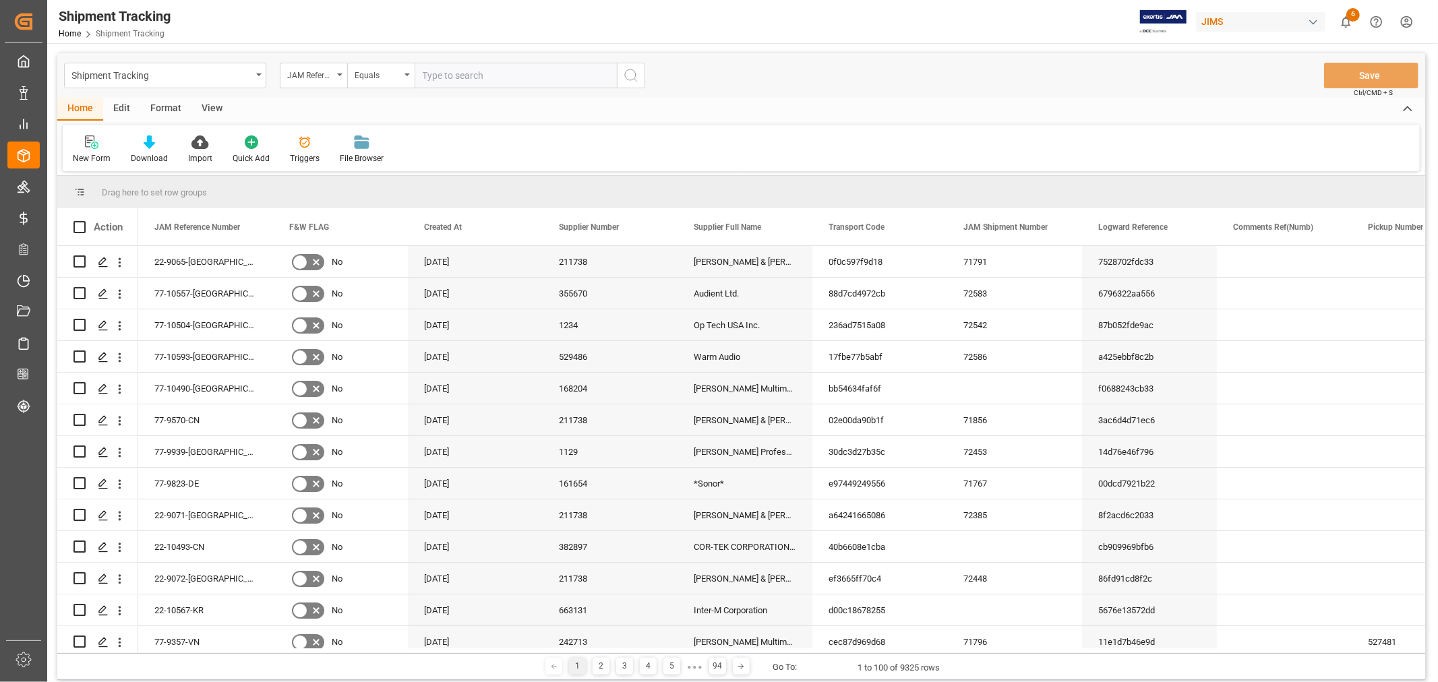
click at [439, 71] on input "text" at bounding box center [516, 76] width 202 height 26
type input "77-9360-cn"
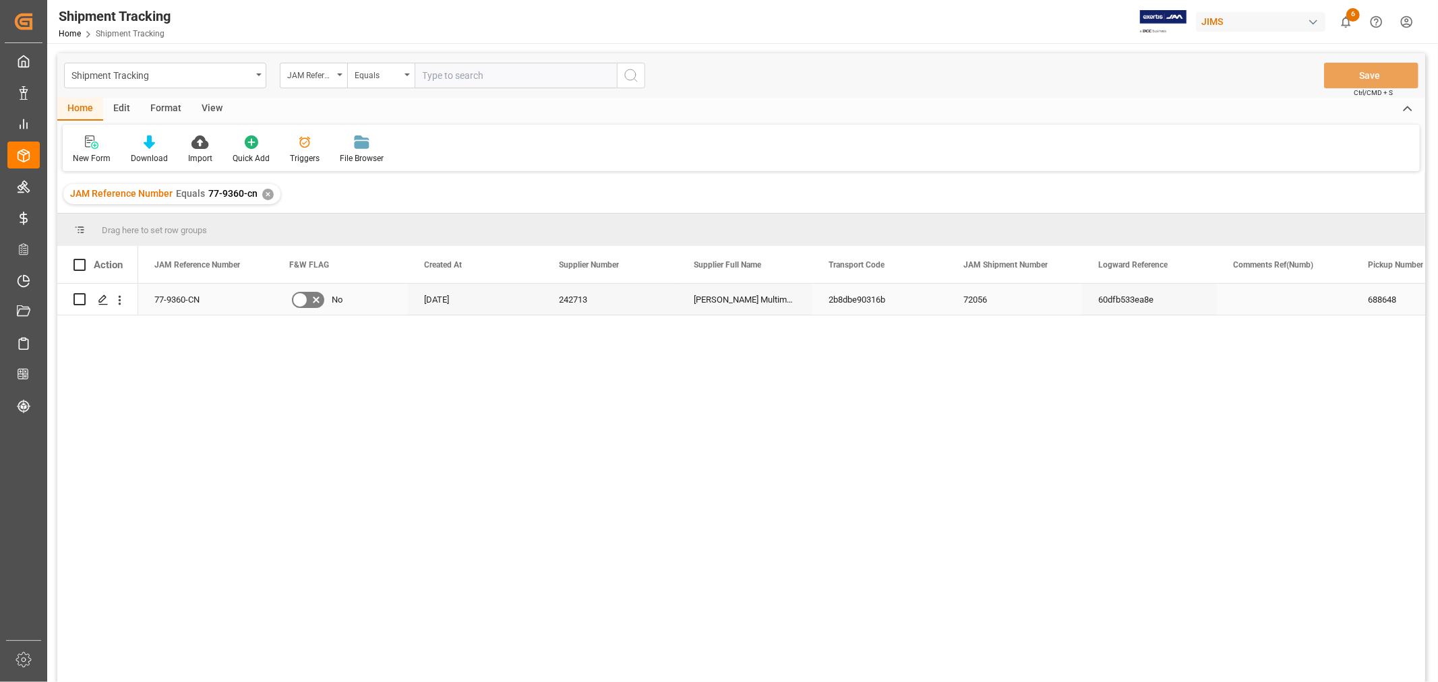
click at [205, 290] on div "77-9360-CN" at bounding box center [205, 299] width 135 height 31
click at [205, 105] on div "View" at bounding box center [211, 109] width 41 height 23
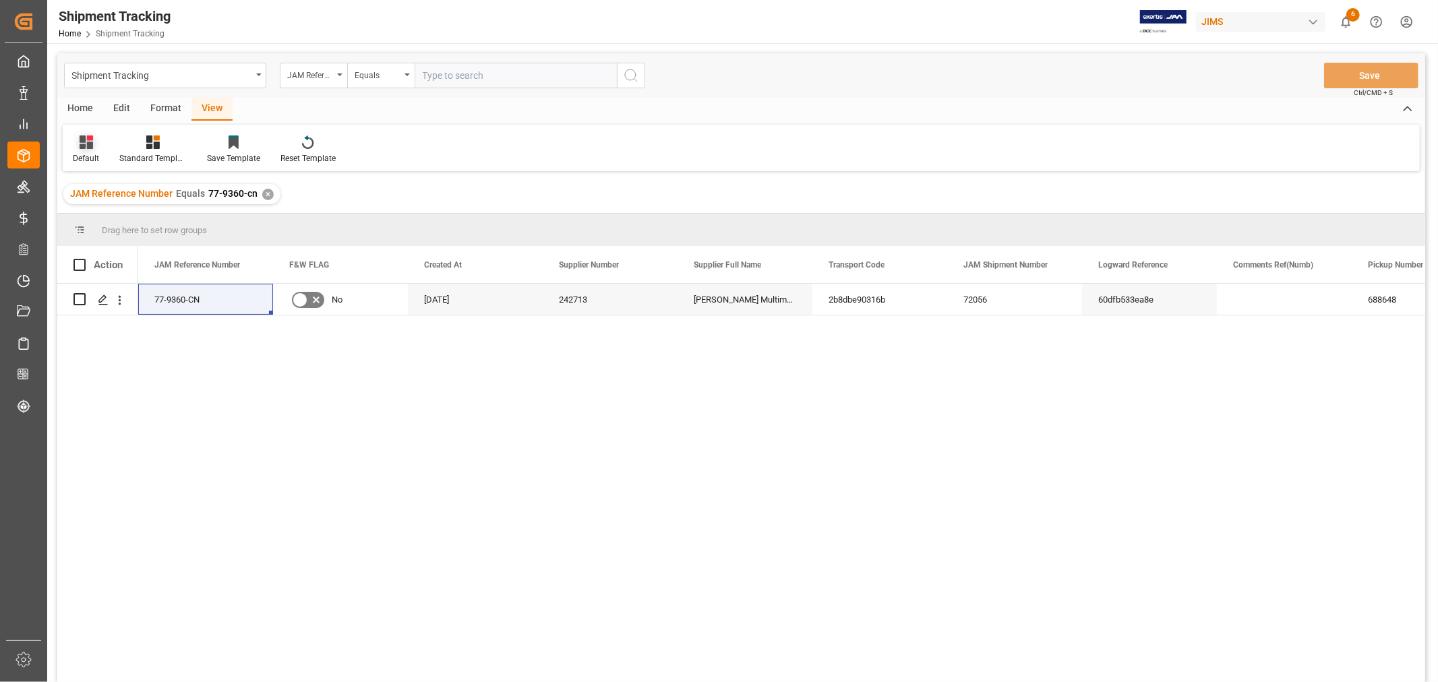
click at [90, 152] on div "Default" at bounding box center [86, 158] width 26 height 12
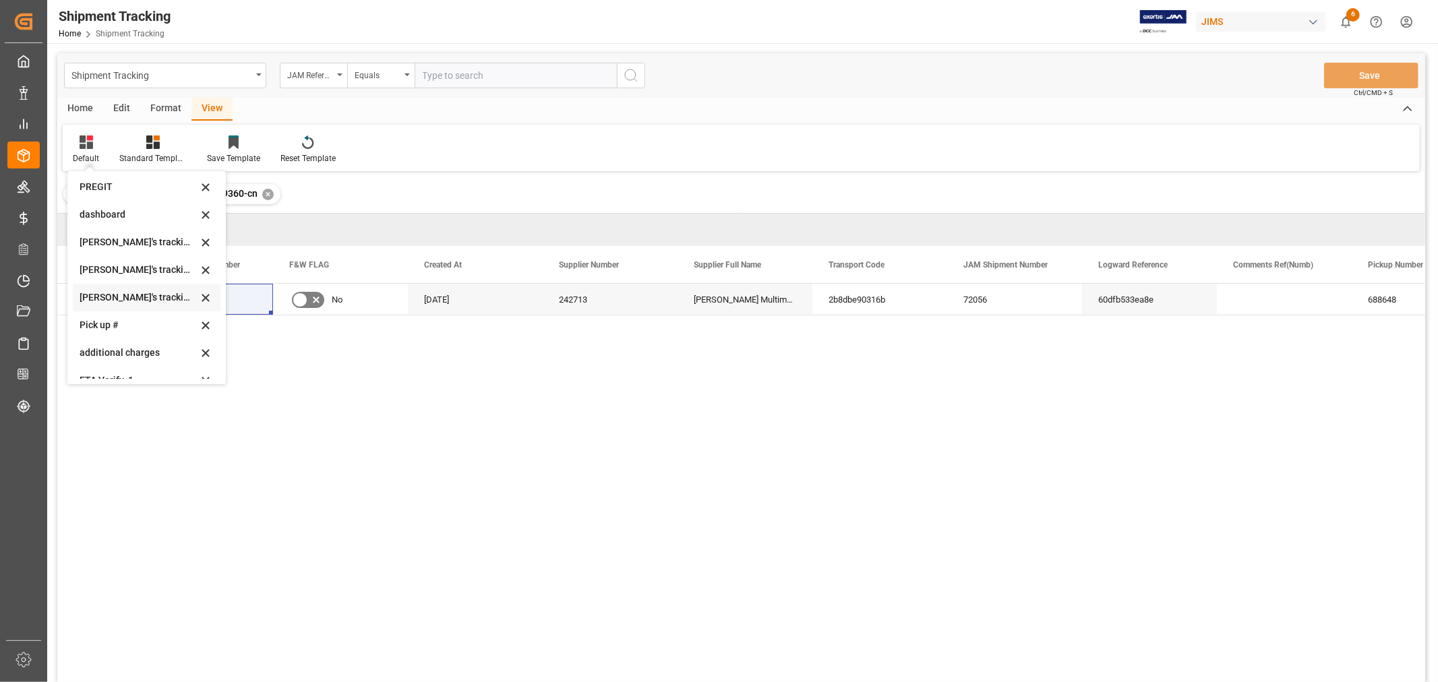
scroll to position [267, 0]
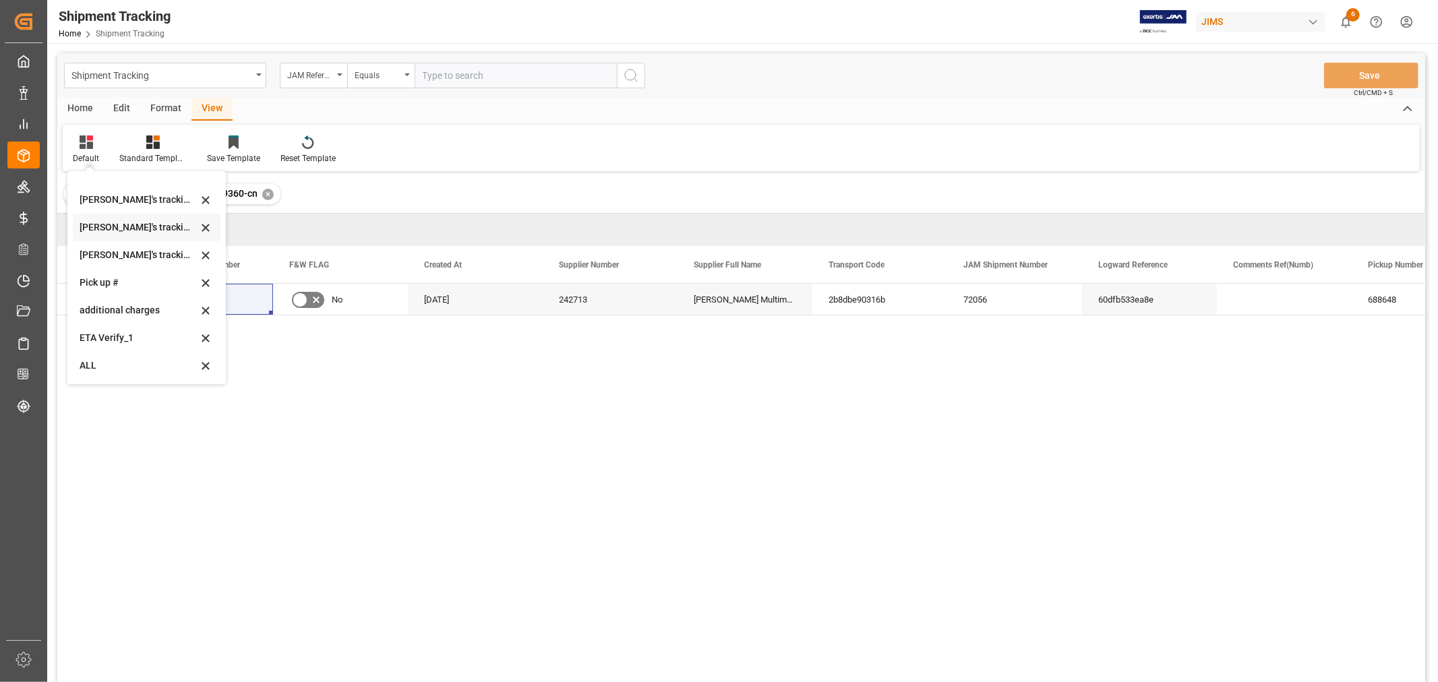
click at [133, 232] on div "[PERSON_NAME]'s tracking all # _5" at bounding box center [139, 227] width 118 height 14
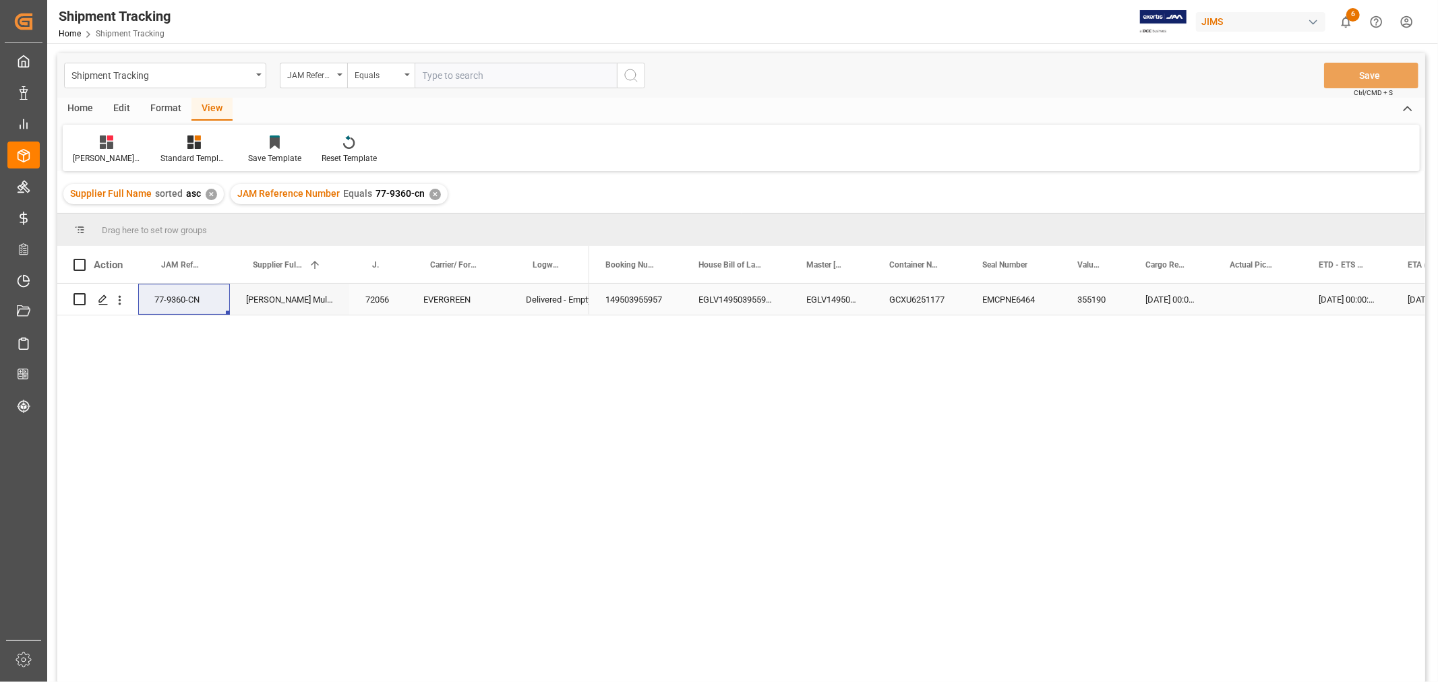
click at [1243, 297] on div "Press SPACE to select this row." at bounding box center [1257, 299] width 89 height 31
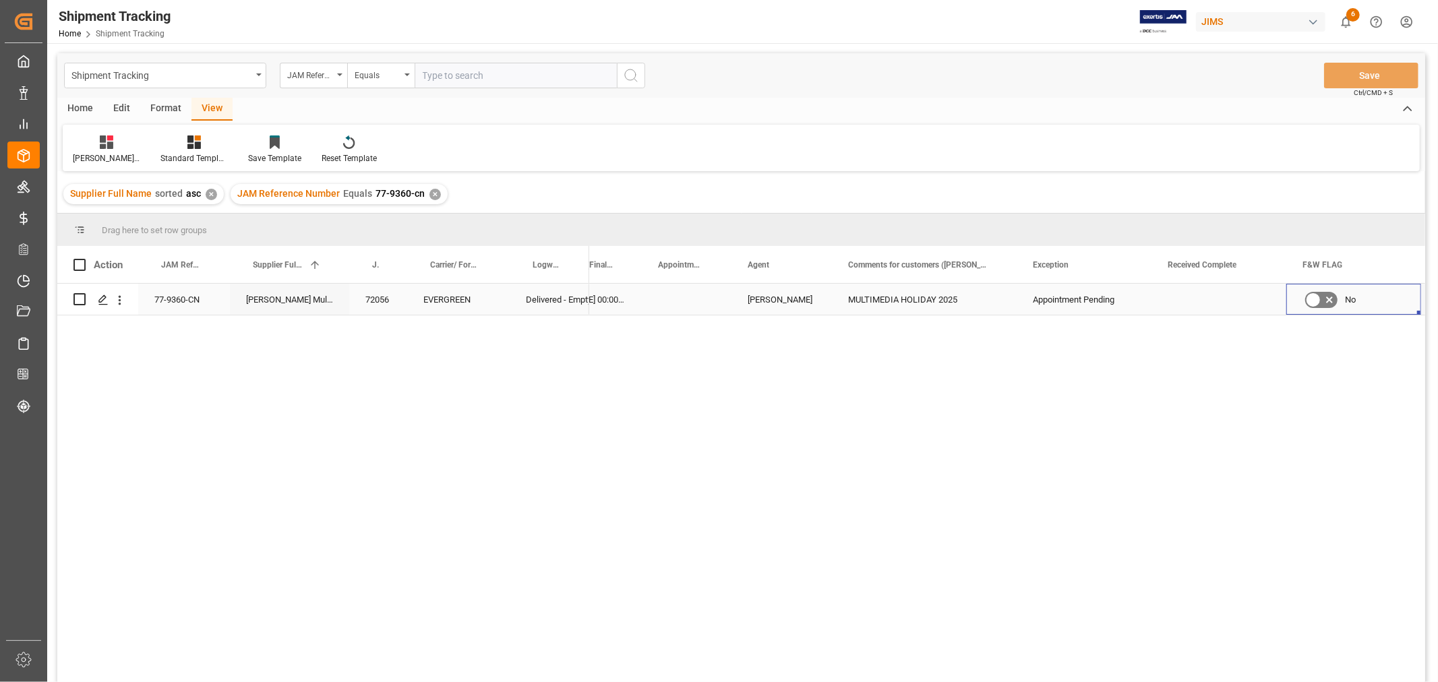
click at [1220, 295] on div "Press SPACE to select this row." at bounding box center [1218, 299] width 135 height 31
click at [1210, 301] on div "Press SPACE to select this row." at bounding box center [1218, 299] width 135 height 31
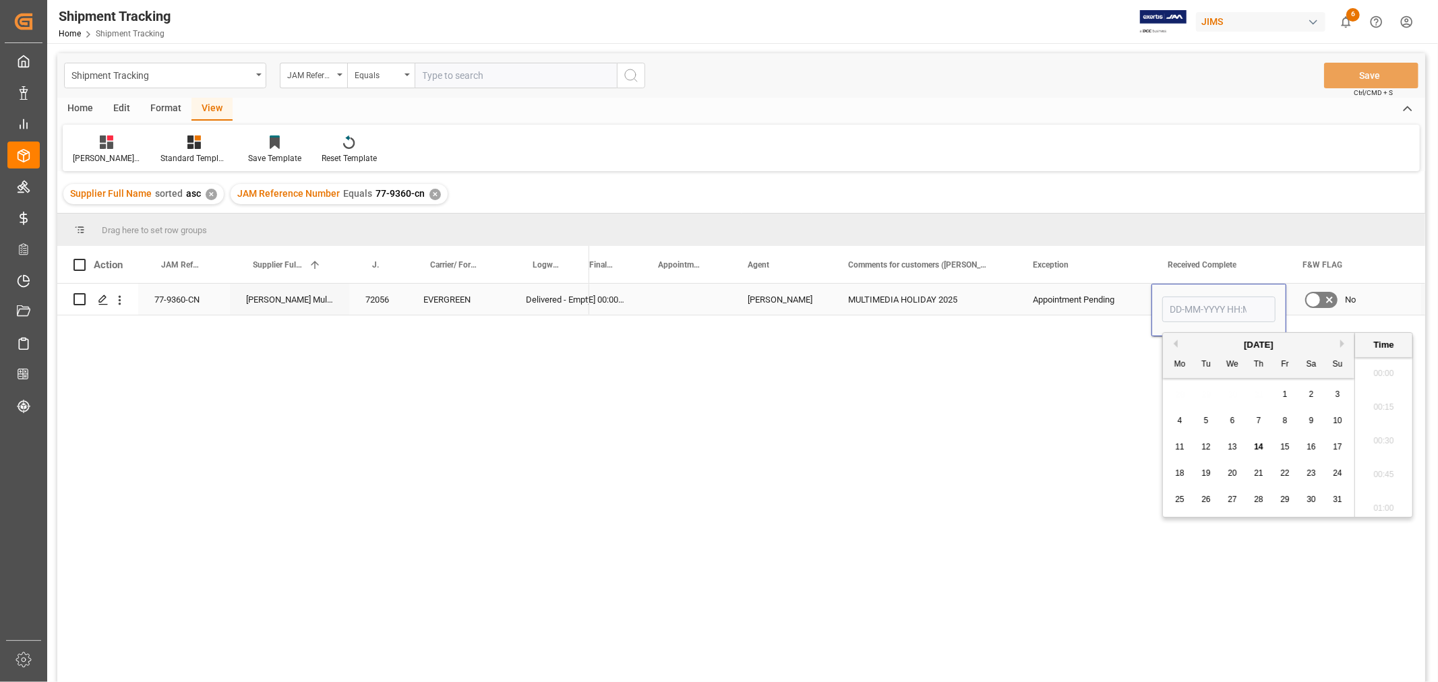
scroll to position [1891, 0]
type input "13-08-2025 00:00"
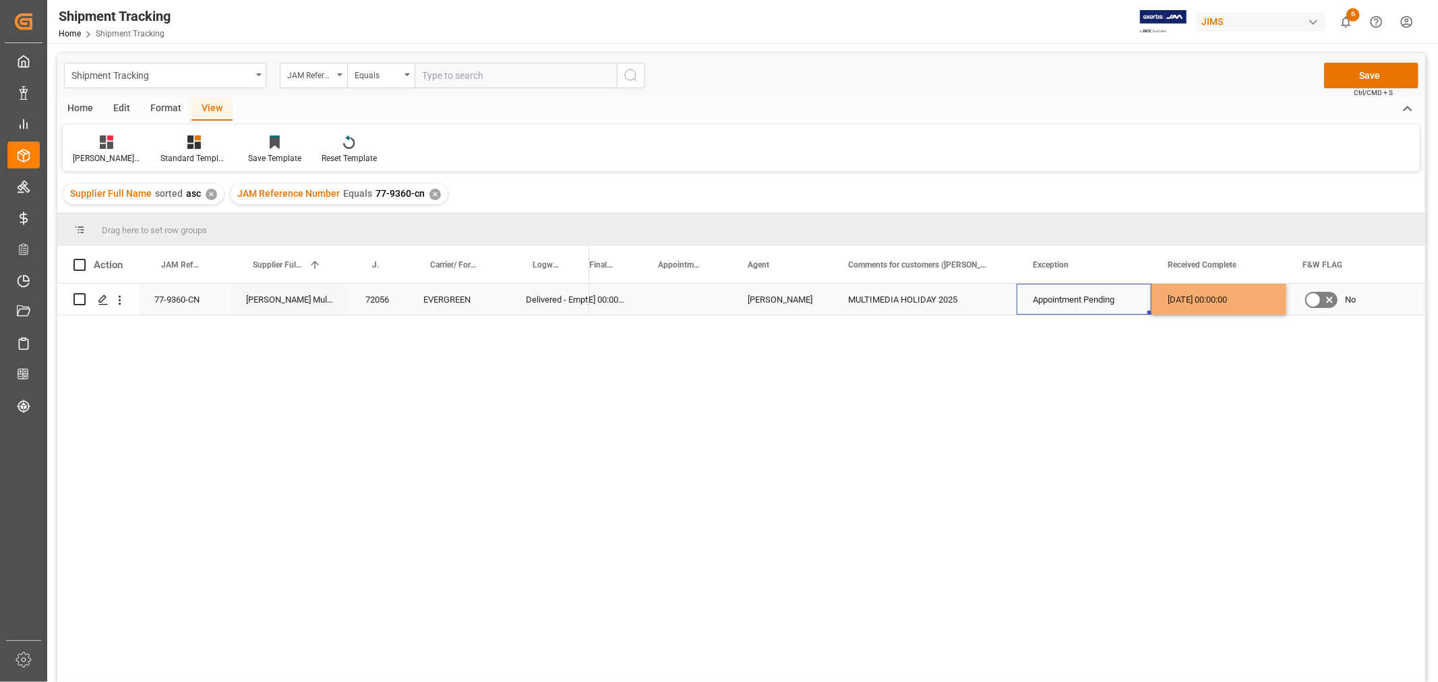
click at [1096, 302] on div "Appointment Pending" at bounding box center [1084, 299] width 102 height 31
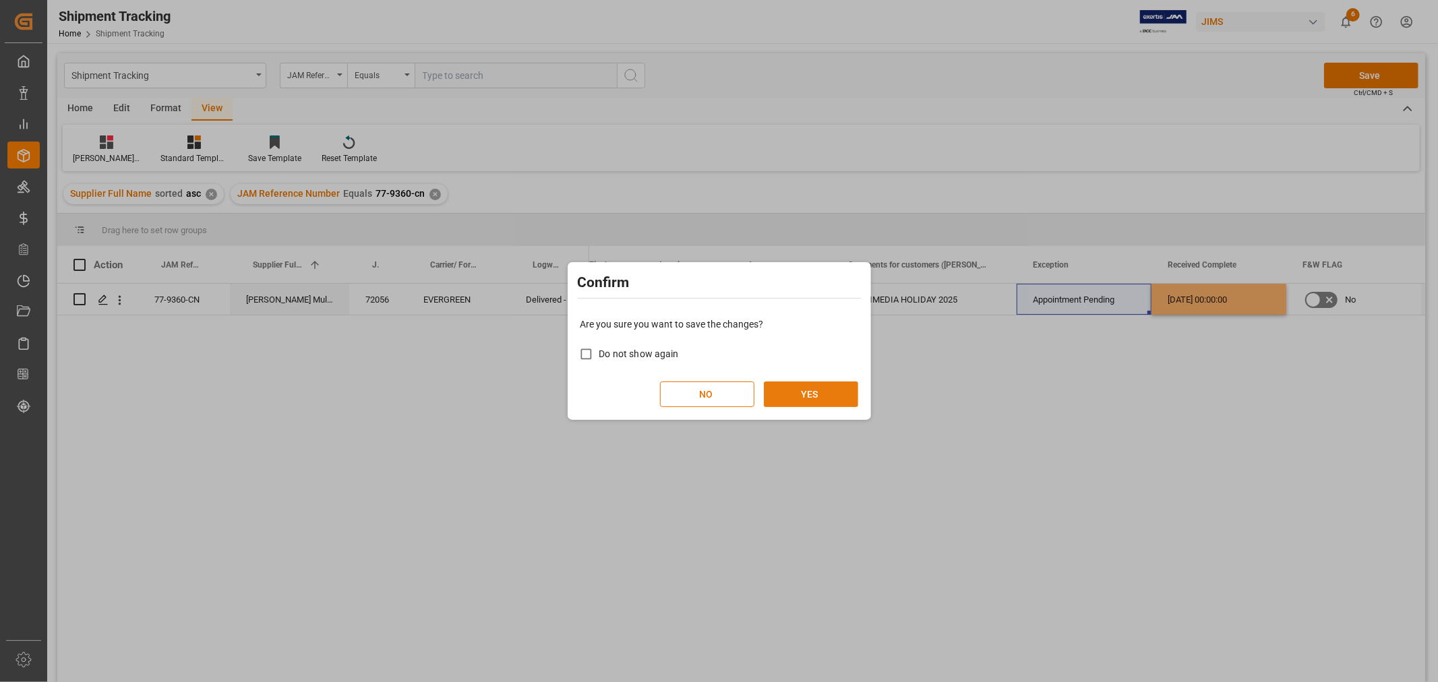
click at [806, 399] on button "YES" at bounding box center [811, 394] width 94 height 26
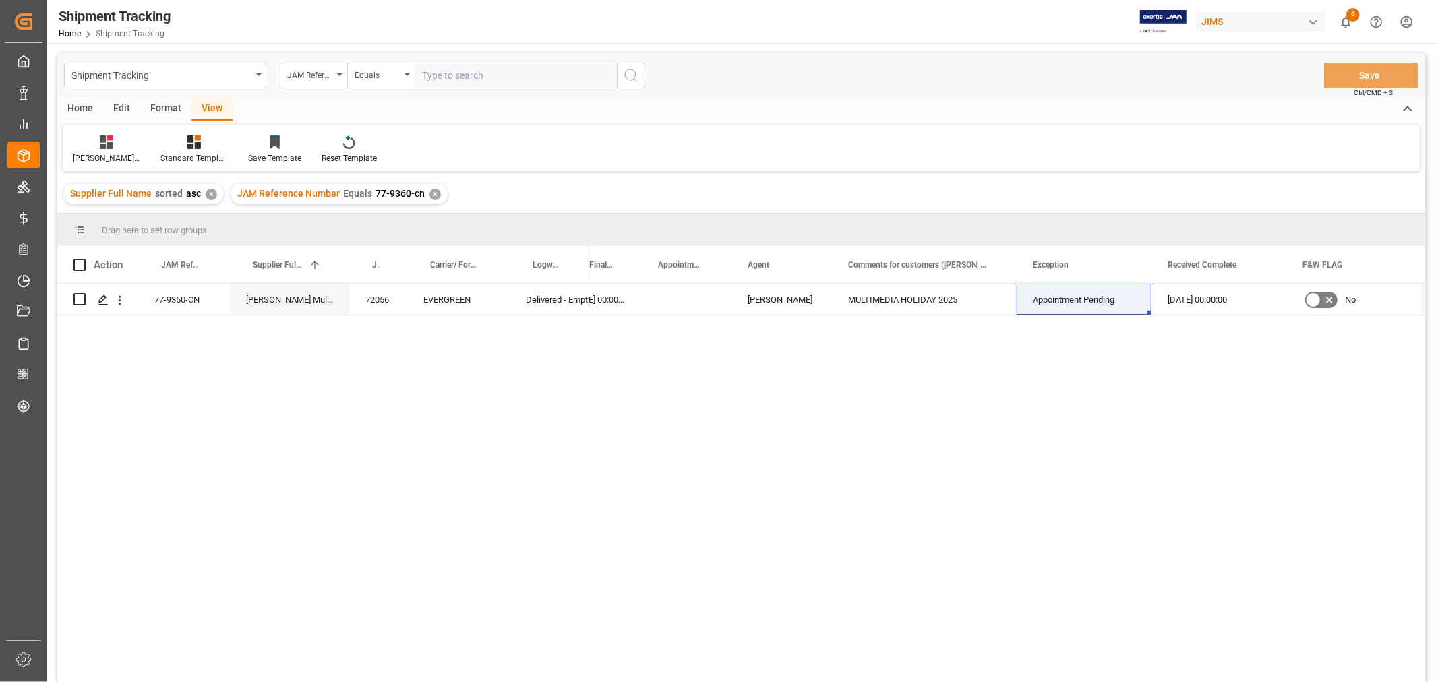
click at [429, 190] on div "✕" at bounding box center [434, 194] width 11 height 11
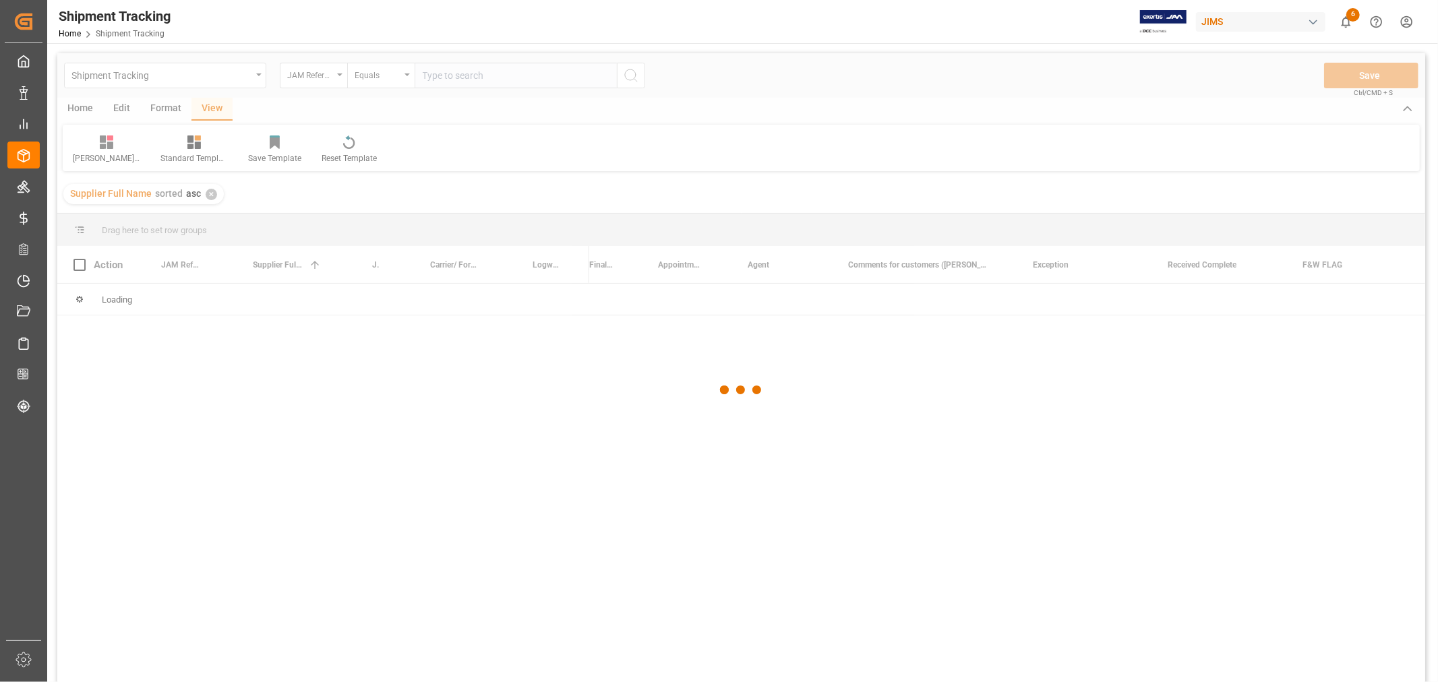
click at [450, 86] on div at bounding box center [741, 390] width 1368 height 674
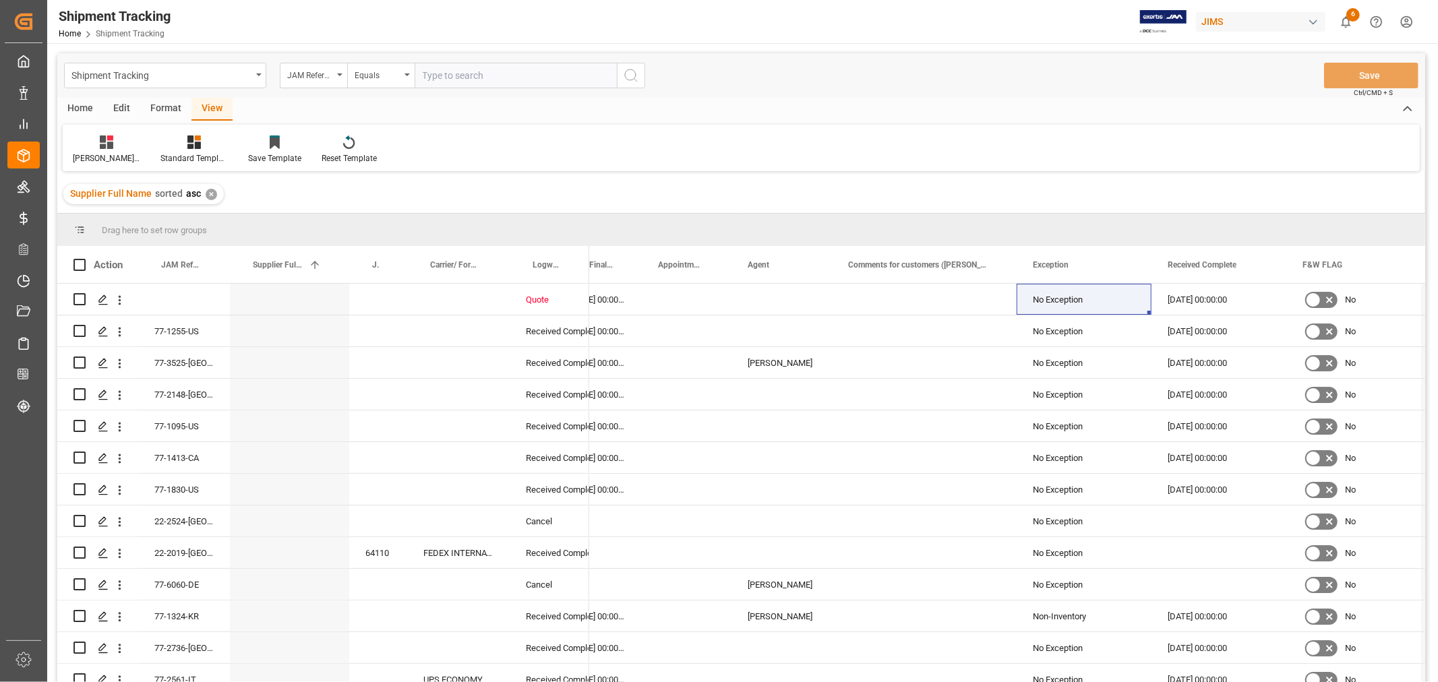
click at [452, 78] on input "text" at bounding box center [516, 76] width 202 height 26
paste input "77-9422-CN"
type input "77-9422-CN"
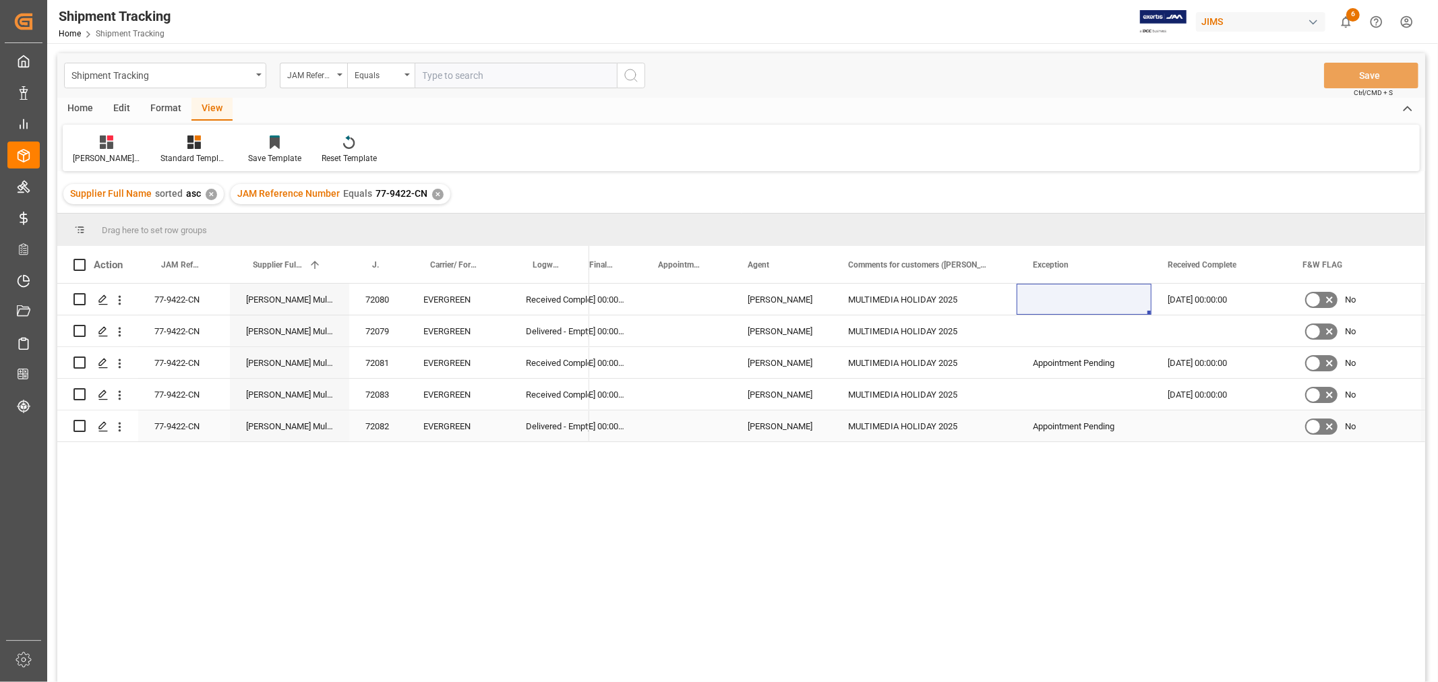
click at [1196, 433] on div "Press SPACE to select this row." at bounding box center [1218, 425] width 135 height 31
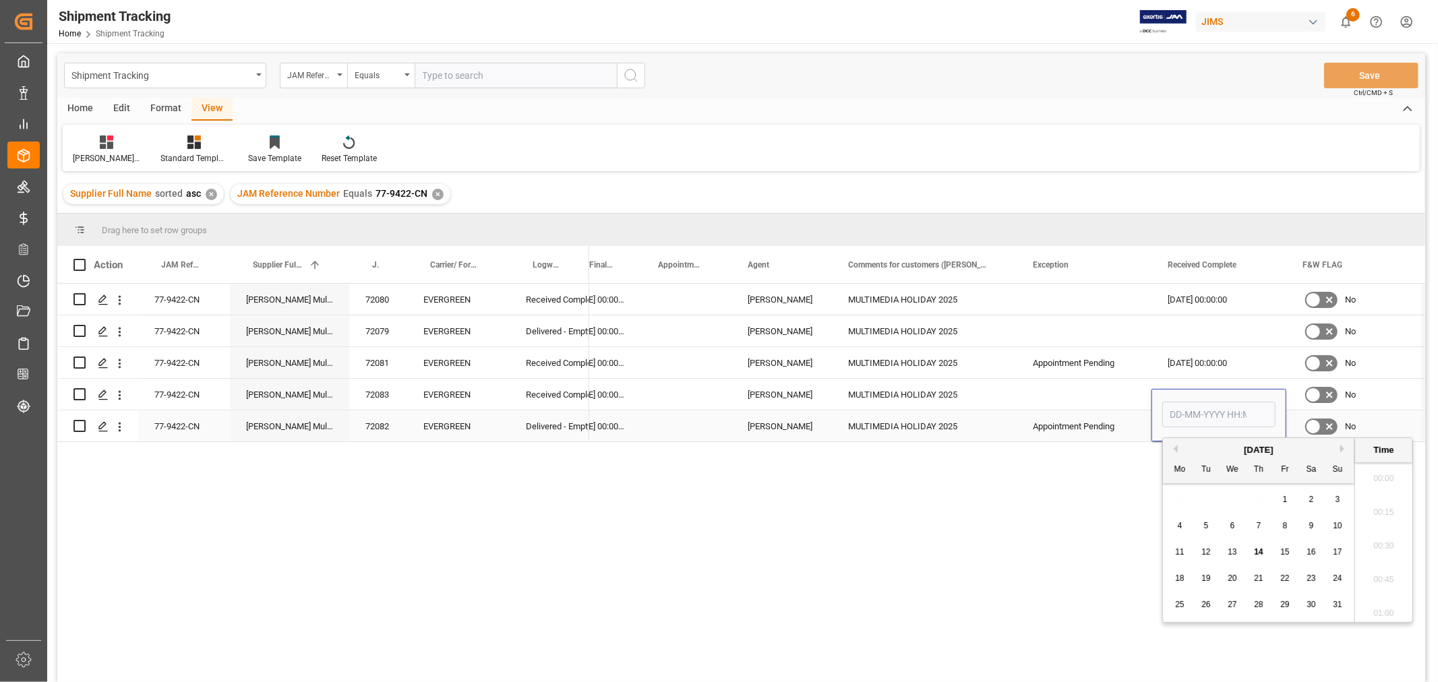
scroll to position [1891, 0]
click at [1224, 554] on div "13" at bounding box center [1232, 553] width 17 height 16
type input "13-08-2025 00:00"
click at [1190, 332] on div "Press SPACE to select this row." at bounding box center [1218, 330] width 135 height 31
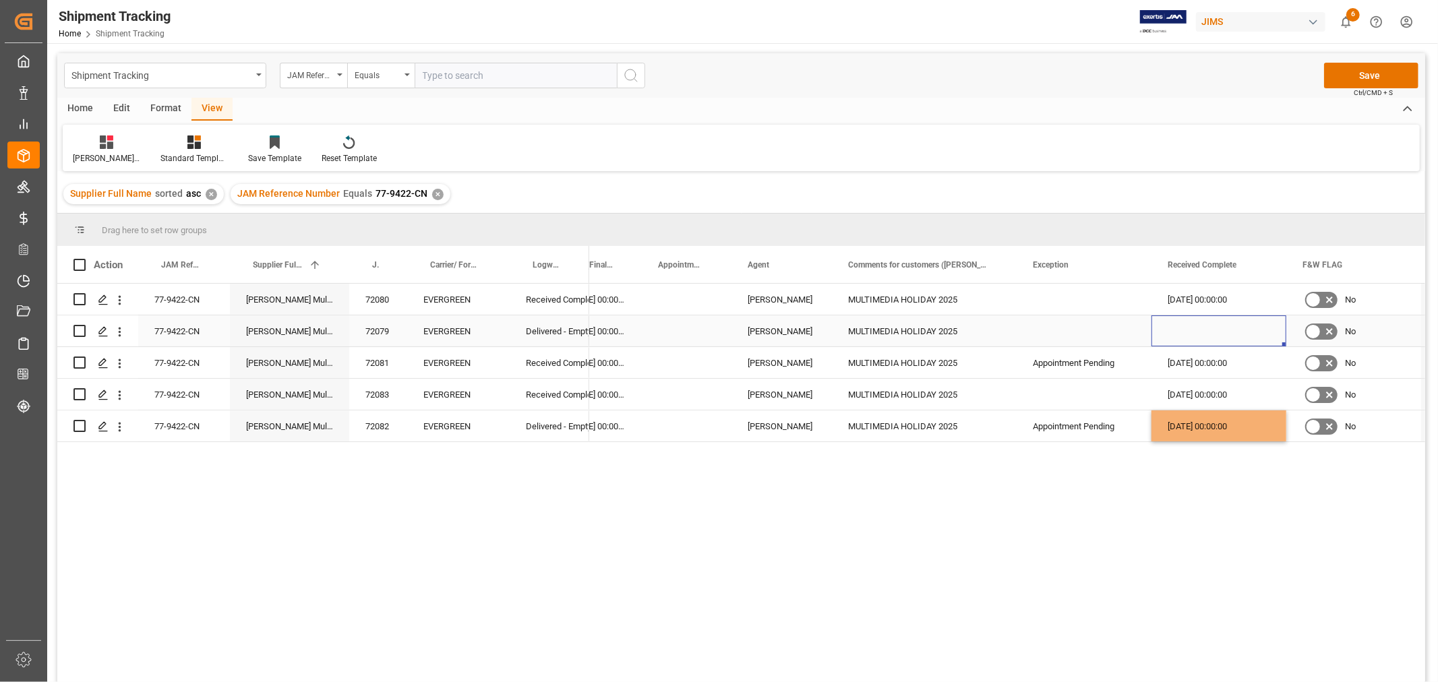
click at [1190, 332] on div "Press SPACE to select this row." at bounding box center [1218, 330] width 135 height 31
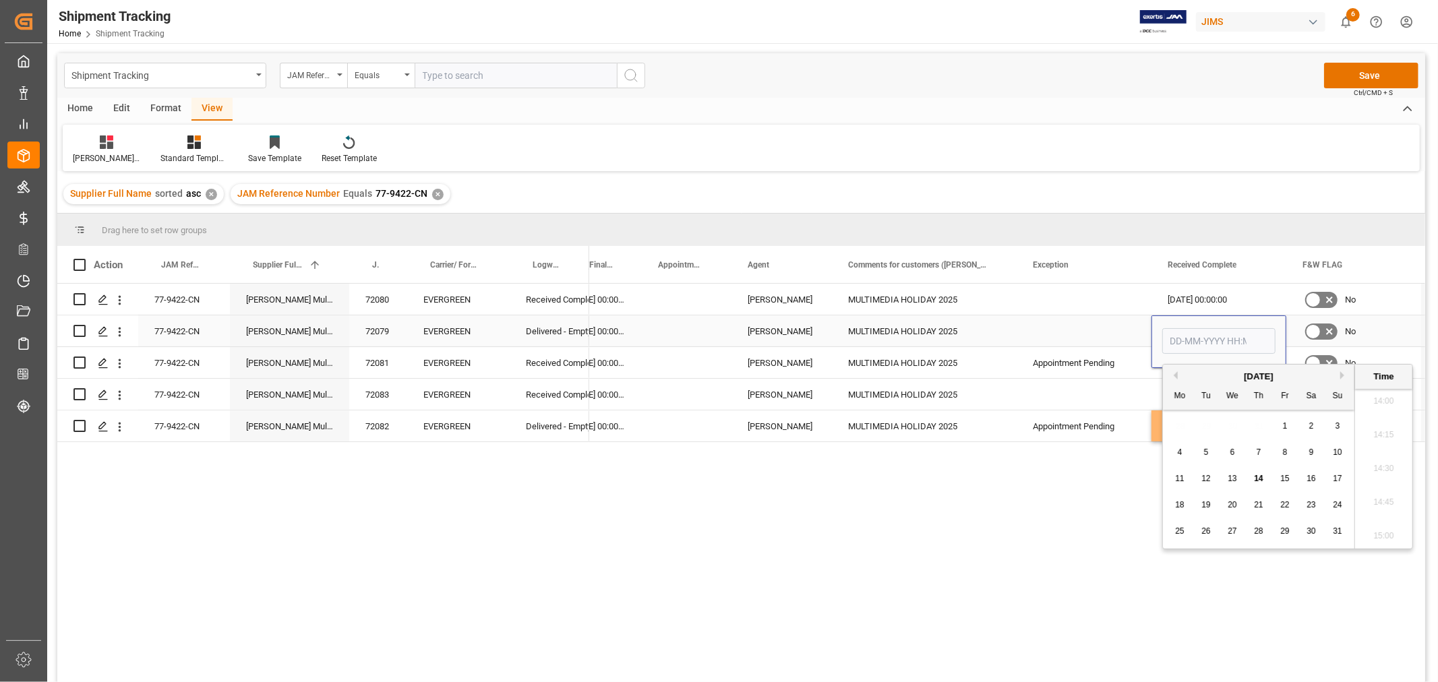
click at [1190, 332] on input "Press SPACE to select this row." at bounding box center [1218, 341] width 113 height 26
click at [1177, 479] on span "11" at bounding box center [1179, 478] width 9 height 9
click at [1200, 479] on div "12" at bounding box center [1206, 479] width 17 height 16
type input "12-08-2025 00:00"
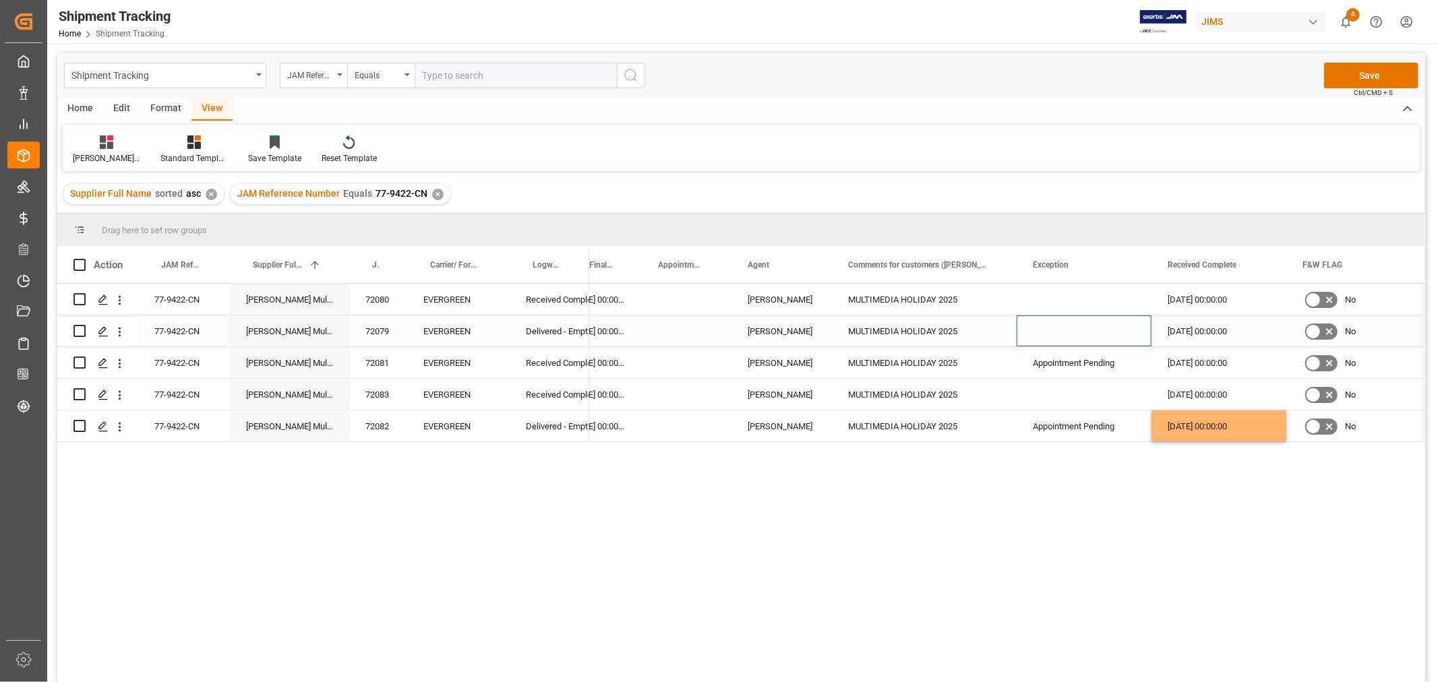
click at [1083, 324] on div "Press SPACE to select this row." at bounding box center [1083, 330] width 135 height 31
click at [1350, 76] on button "Save" at bounding box center [1371, 76] width 94 height 26
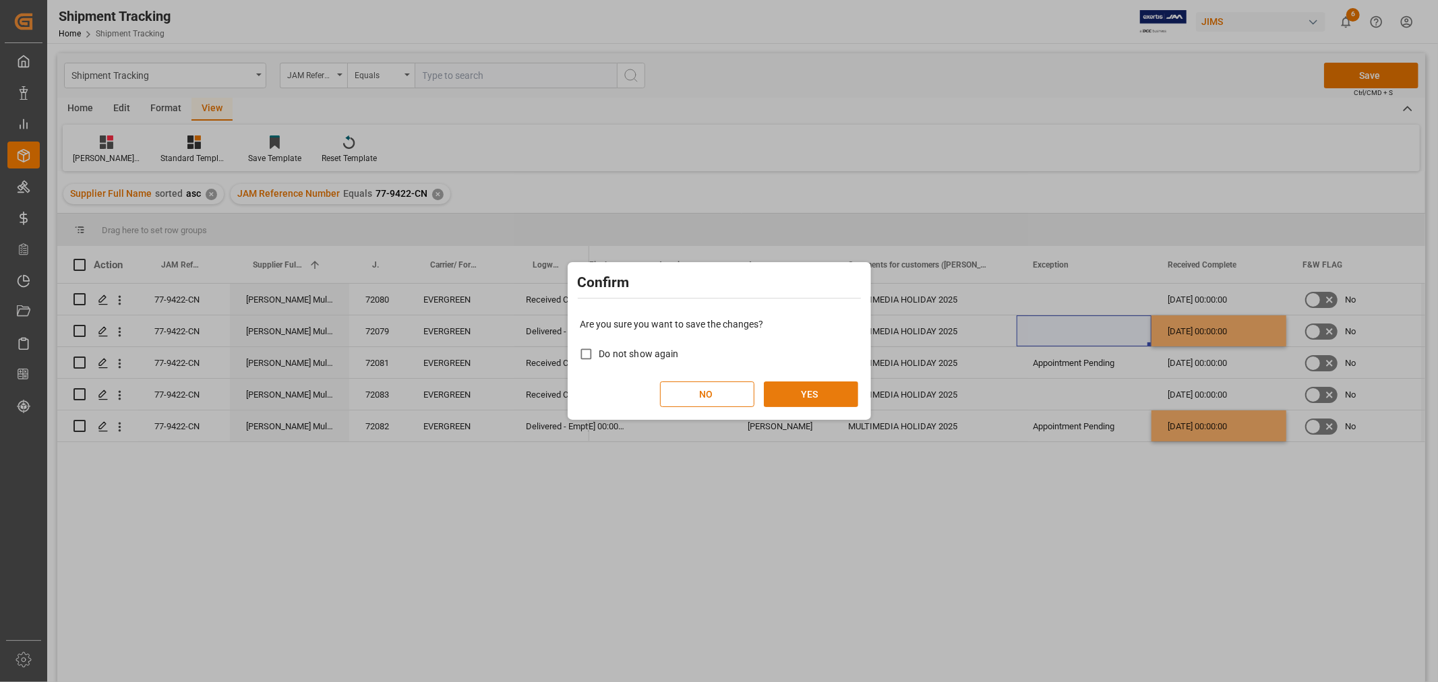
click at [811, 389] on button "YES" at bounding box center [811, 394] width 94 height 26
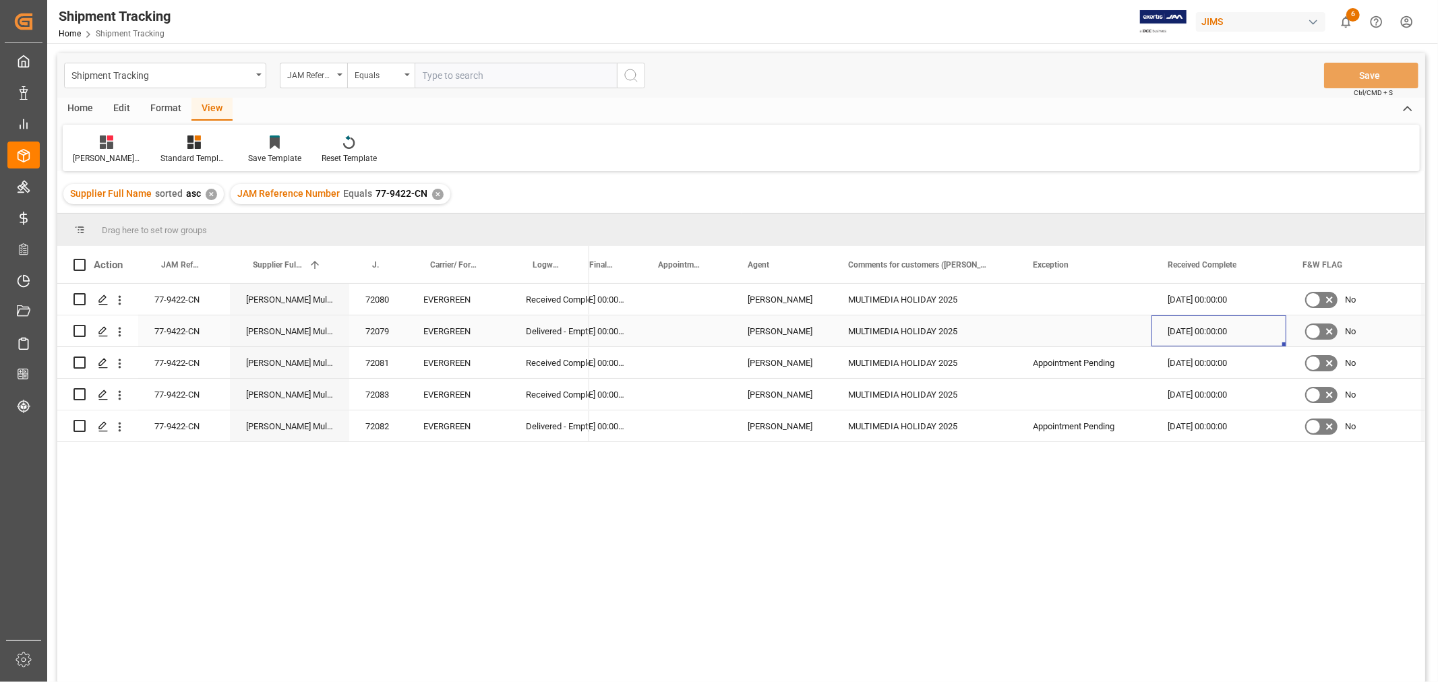
click at [1178, 338] on div "12-08-2025 00:00:00" at bounding box center [1218, 330] width 135 height 31
click at [632, 548] on div "29-06-2025 00:00:00 08-08-2025 00:00:00 HuiXin Gao MULTIMEDIA HOLIDAY 2025 11-0…" at bounding box center [1007, 487] width 836 height 407
click at [167, 298] on div "77-9422-CN" at bounding box center [184, 299] width 92 height 31
click at [433, 189] on div "✕" at bounding box center [437, 194] width 11 height 11
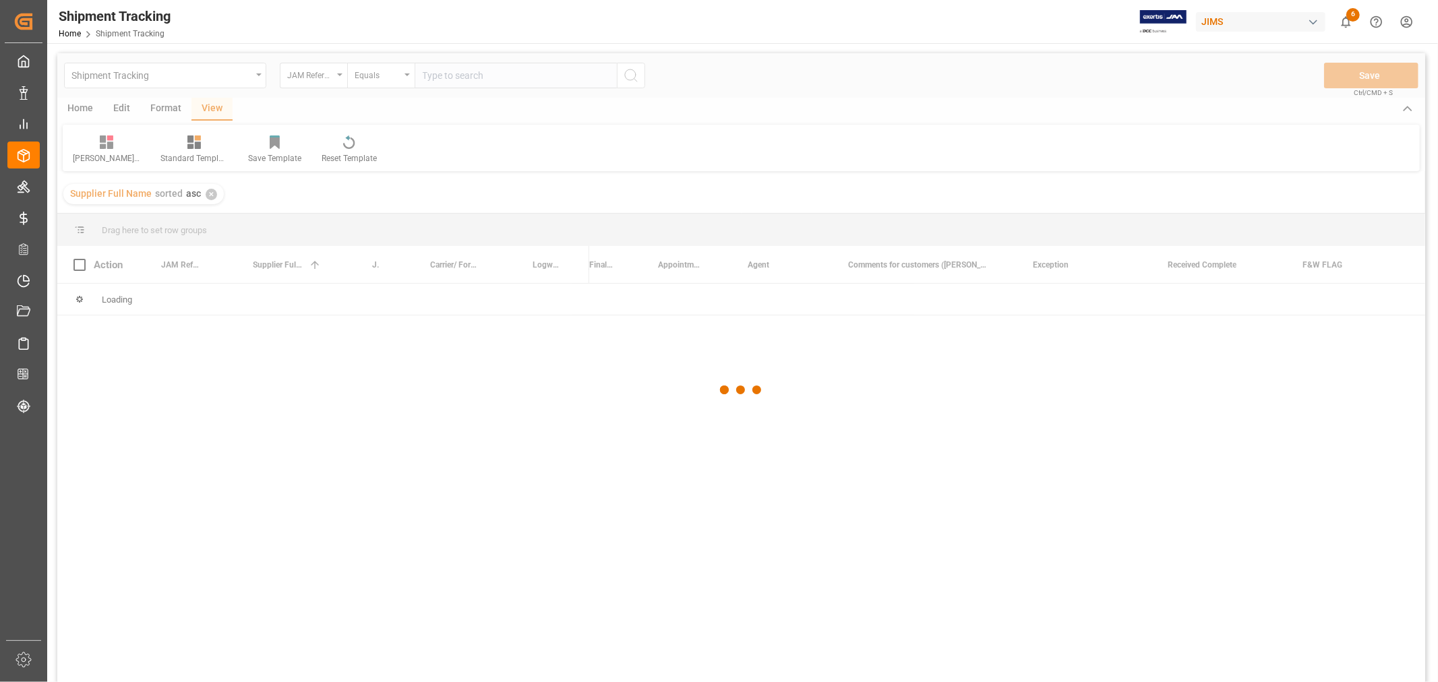
click at [520, 69] on div at bounding box center [741, 390] width 1368 height 674
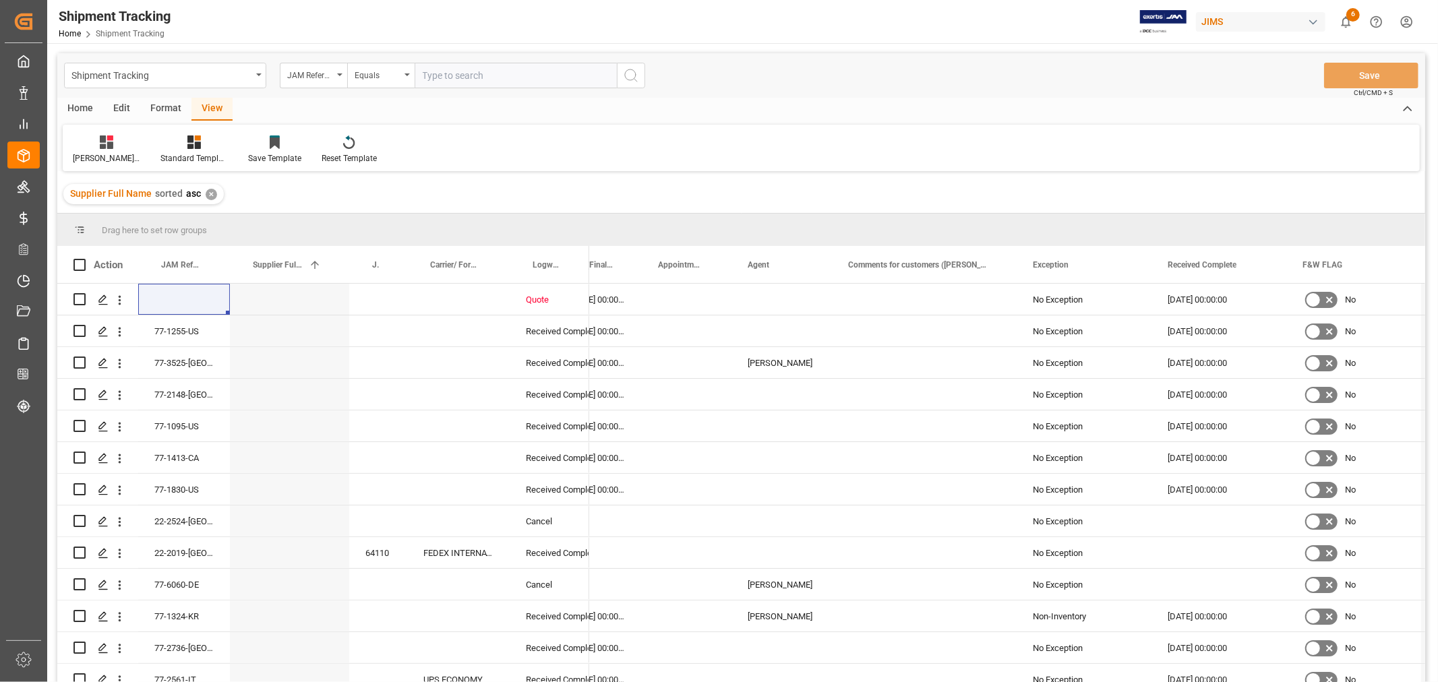
click at [512, 77] on input "text" at bounding box center [516, 76] width 202 height 26
paste input "77-9418-CN"
type input "77-9418-CN"
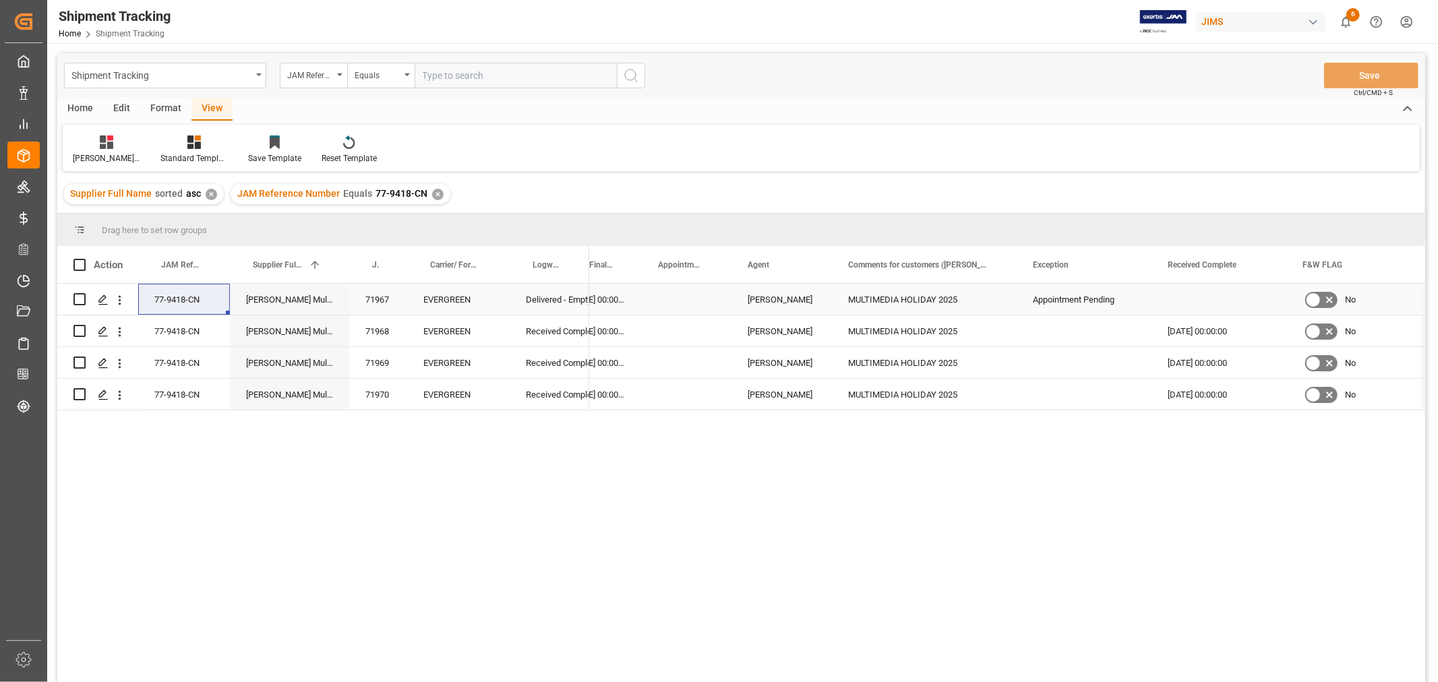
click at [1185, 292] on div "Press SPACE to select this row." at bounding box center [1218, 299] width 135 height 31
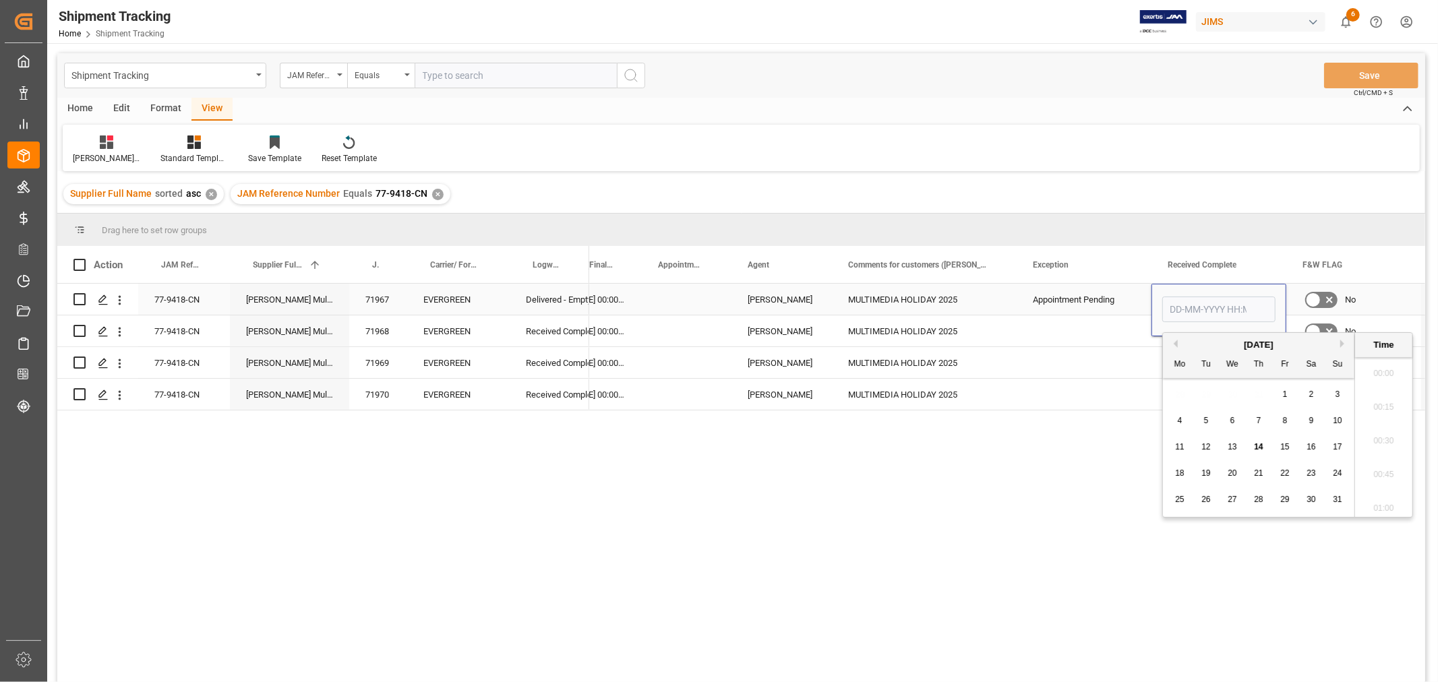
scroll to position [1925, 0]
type input "13-08-2025 00:00"
click at [1083, 367] on div "Press SPACE to select this row." at bounding box center [1083, 362] width 135 height 31
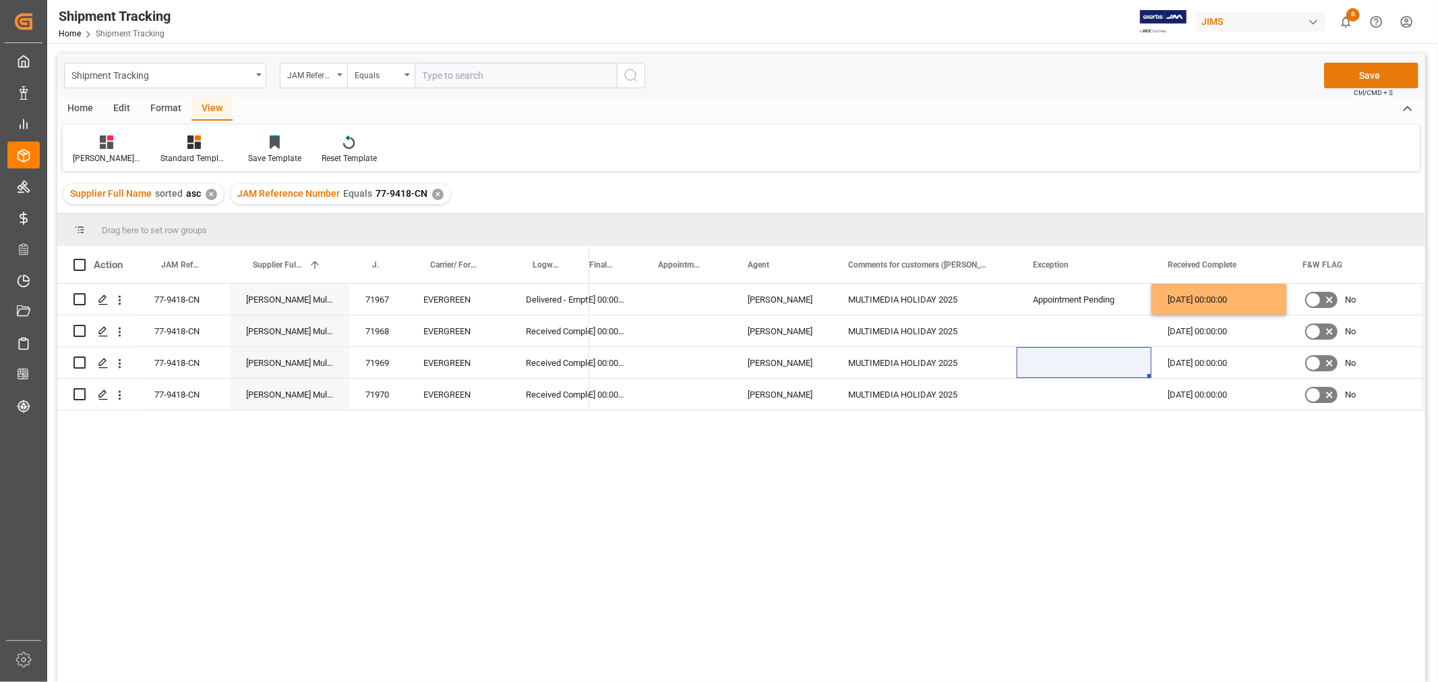
click at [1349, 73] on button "Save" at bounding box center [1371, 76] width 94 height 26
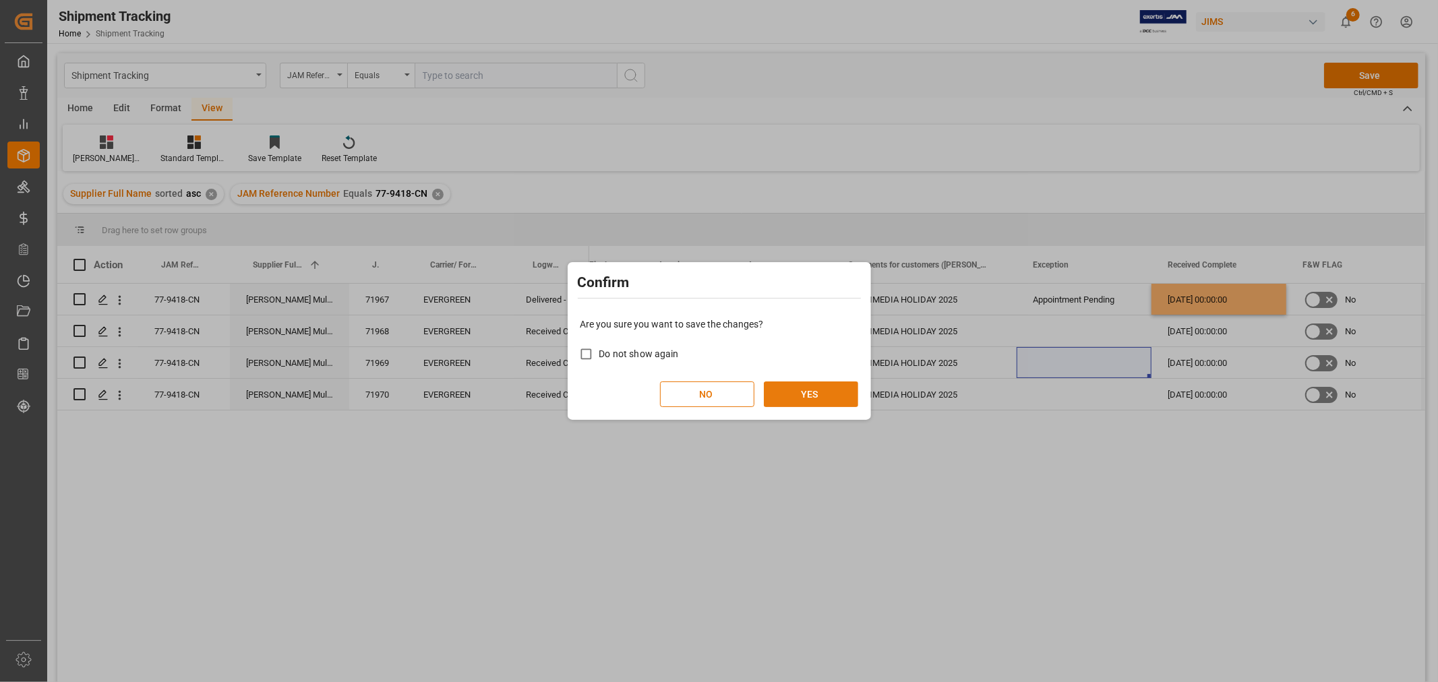
click at [801, 394] on button "YES" at bounding box center [811, 394] width 94 height 26
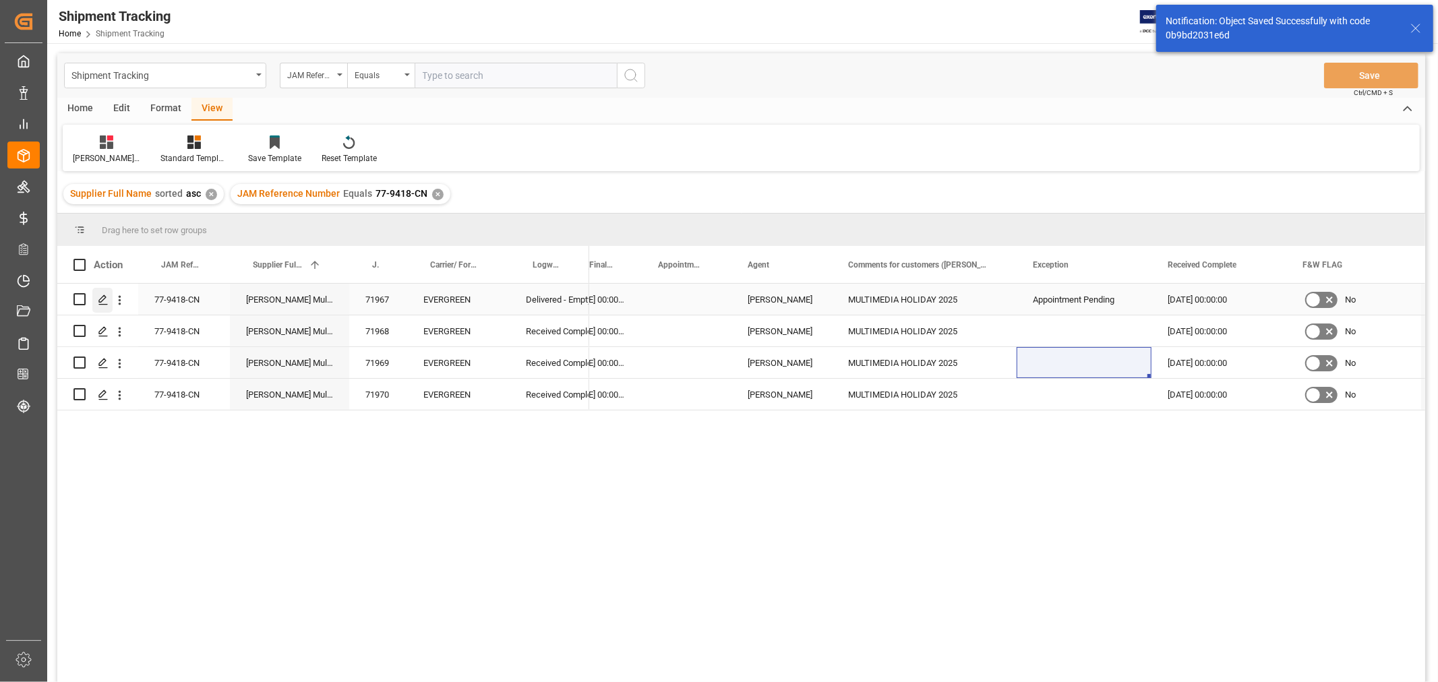
click at [96, 295] on div "Press SPACE to select this row." at bounding box center [102, 300] width 20 height 25
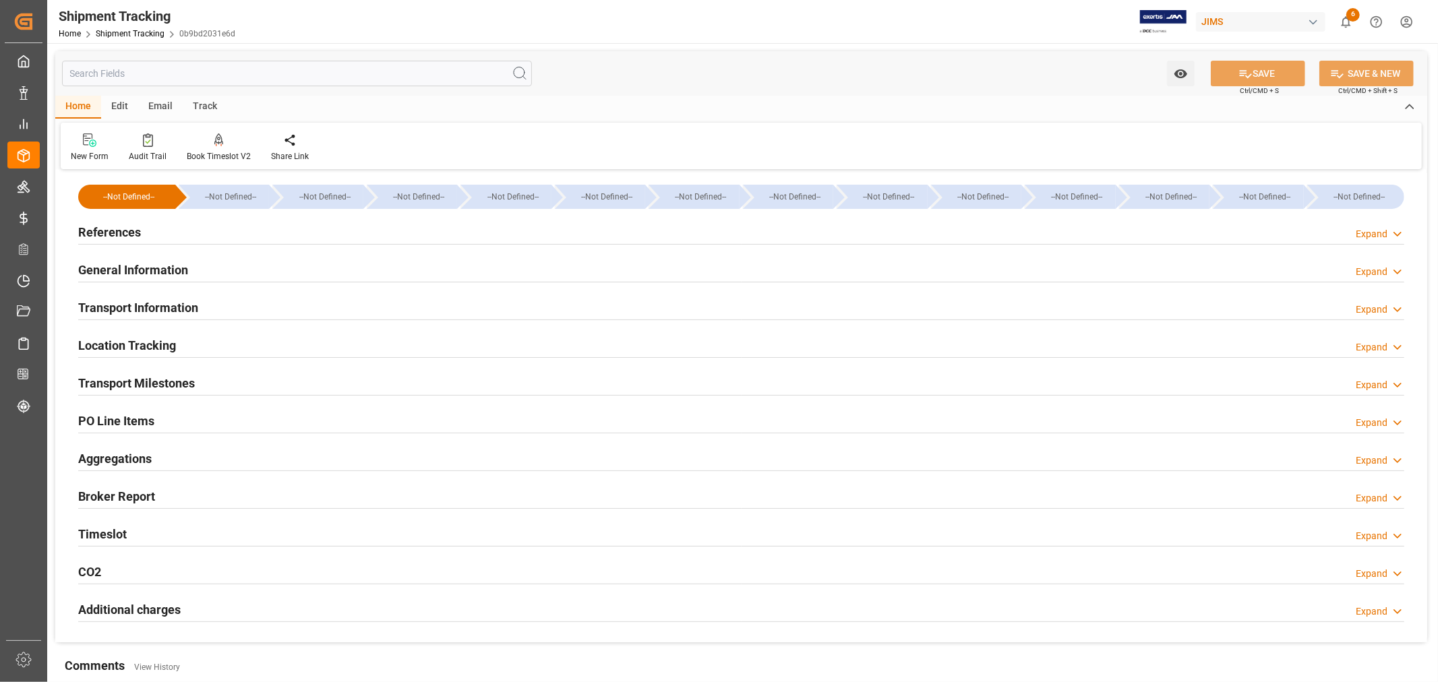
click at [137, 423] on h2 "PO Line Items" at bounding box center [116, 421] width 76 height 18
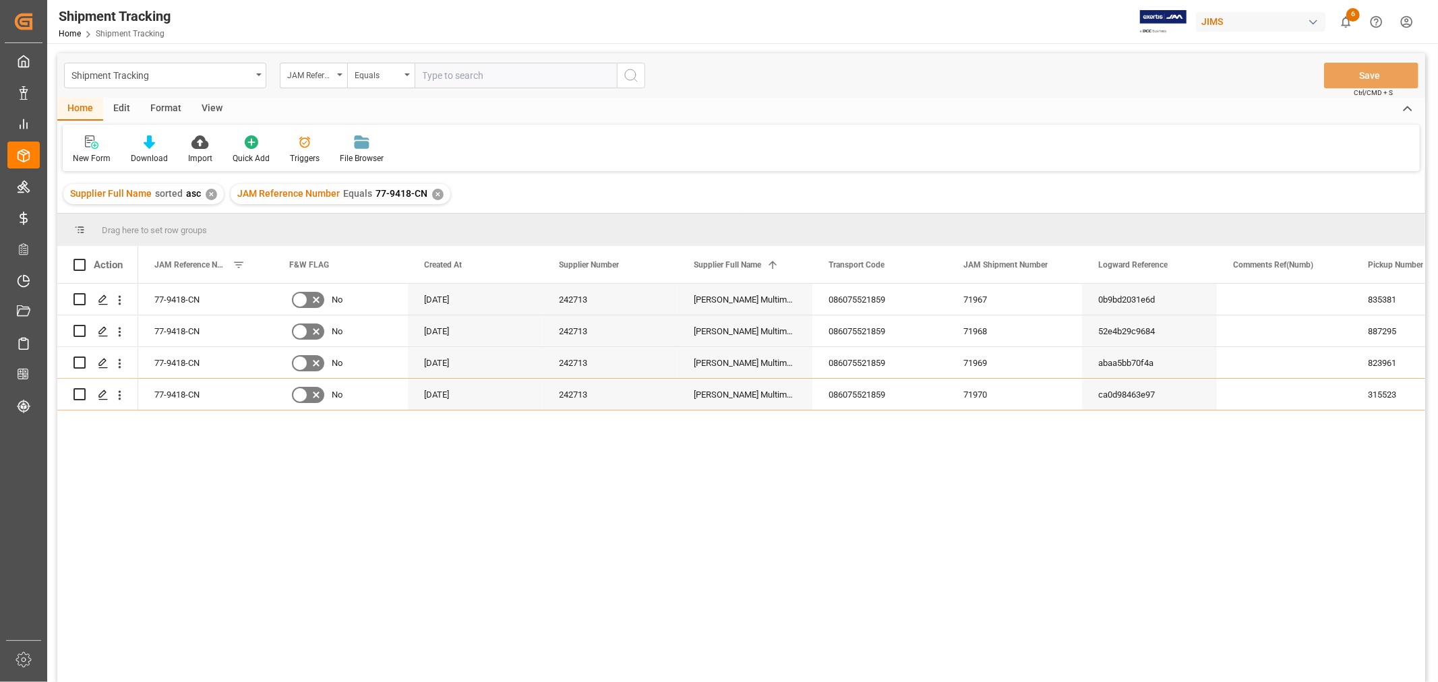
click at [433, 191] on div "✕" at bounding box center [437, 194] width 11 height 11
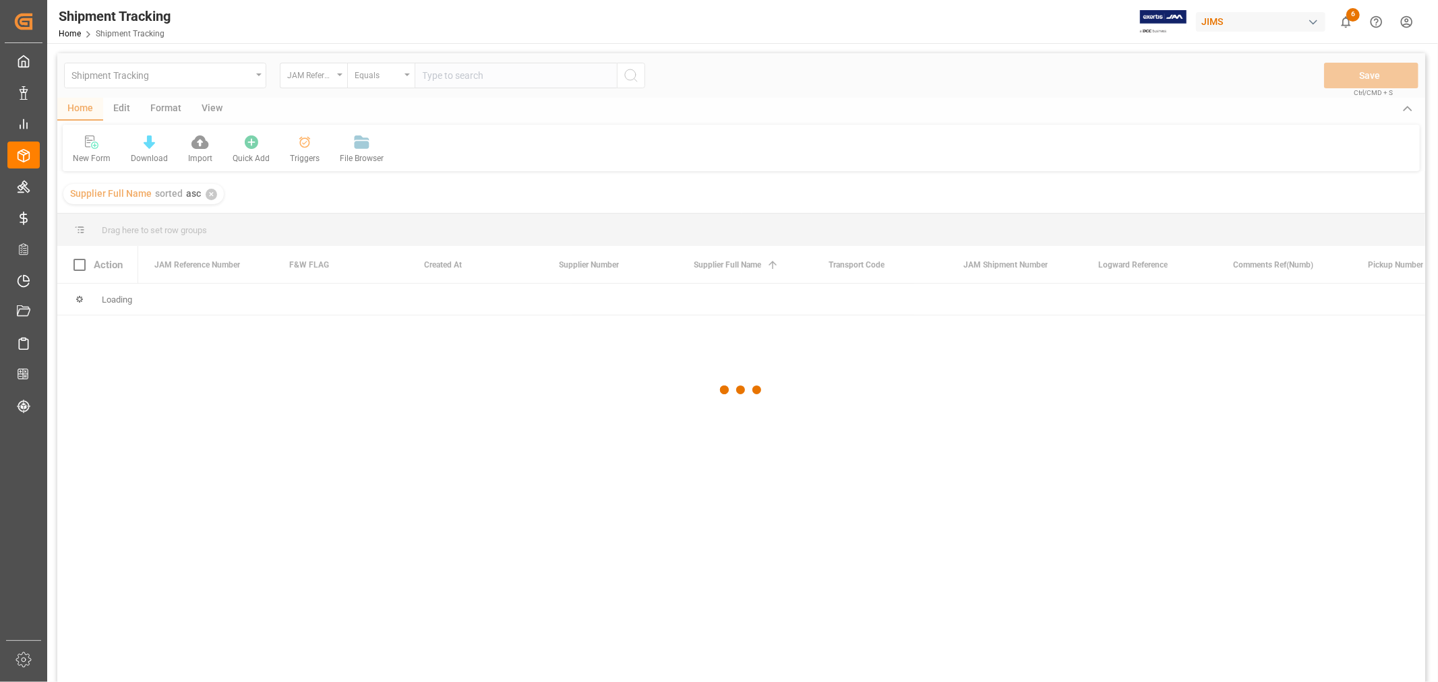
click at [511, 68] on input "text" at bounding box center [516, 76] width 202 height 26
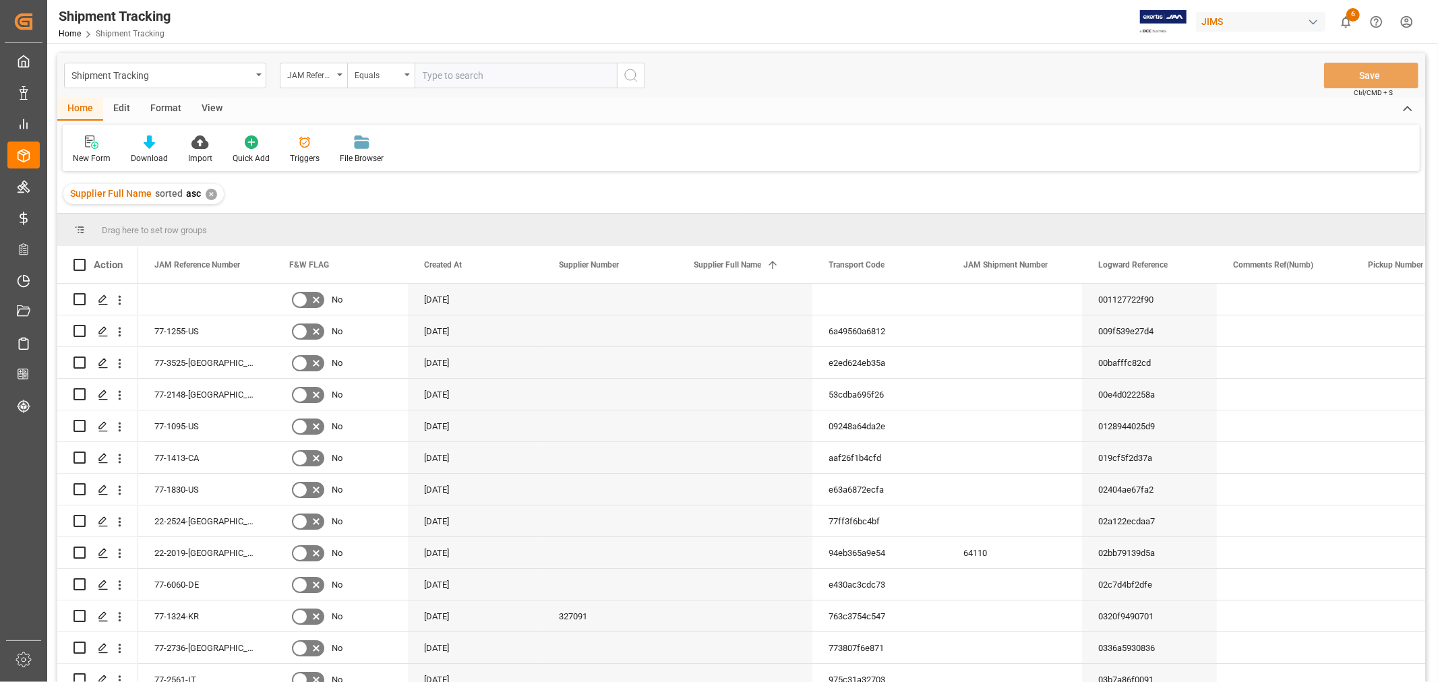
paste input "77-9302-VN"
type input "77-9302-VN"
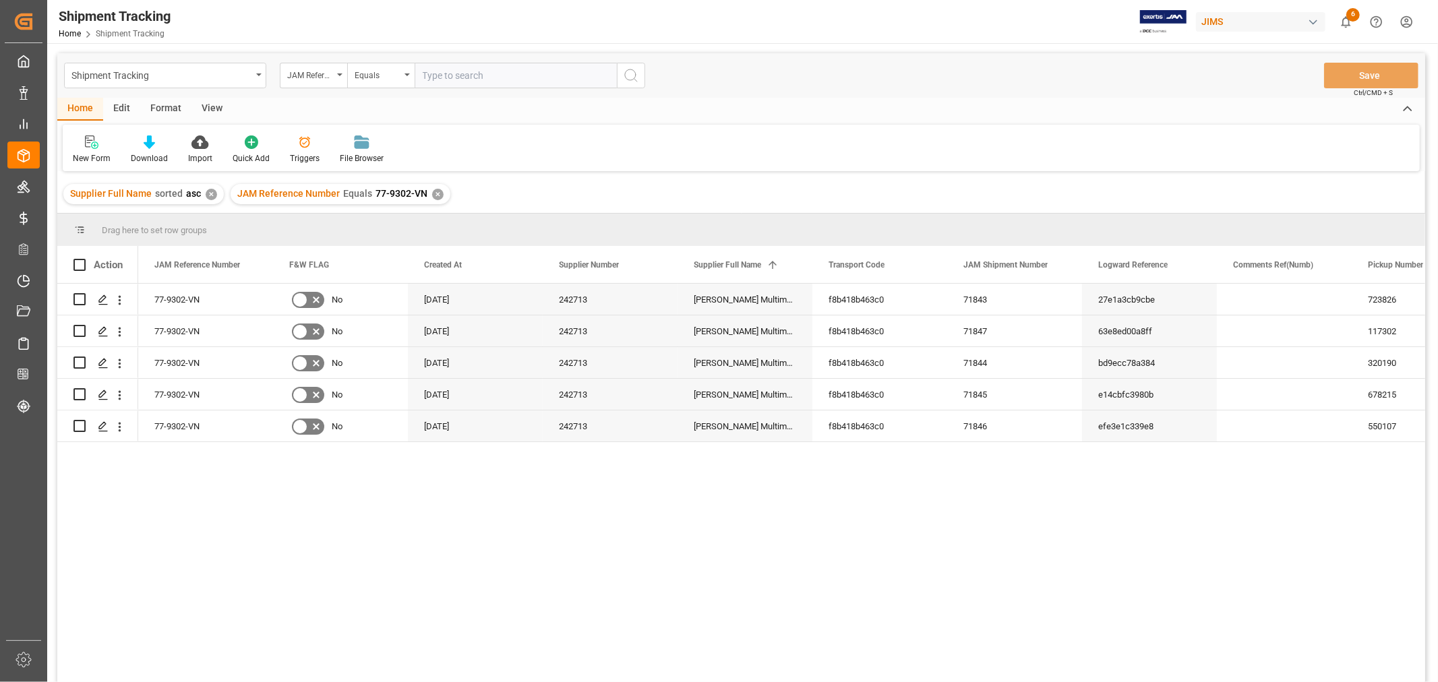
click at [212, 112] on div "View" at bounding box center [211, 109] width 41 height 23
click at [96, 147] on div at bounding box center [86, 142] width 26 height 14
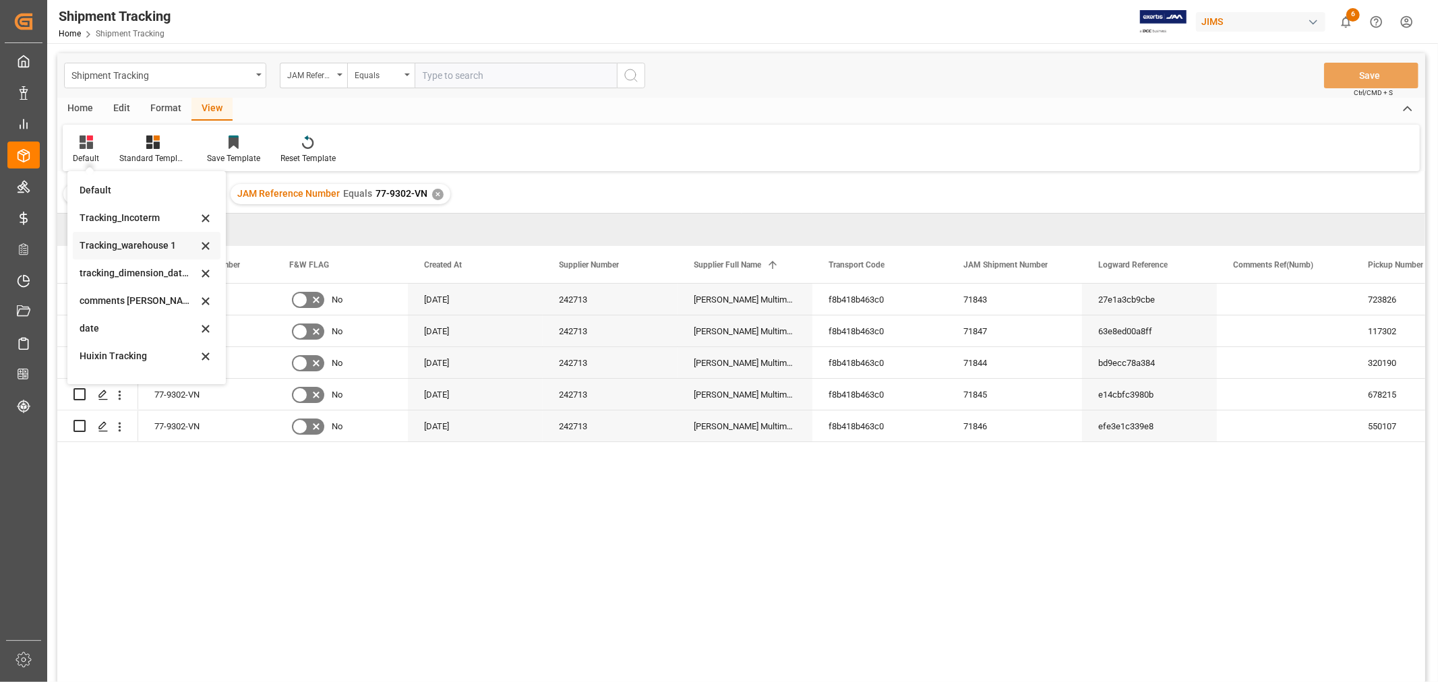
scroll to position [224, 0]
click at [155, 275] on div "Huixin's tracking all # _5" at bounding box center [139, 270] width 118 height 14
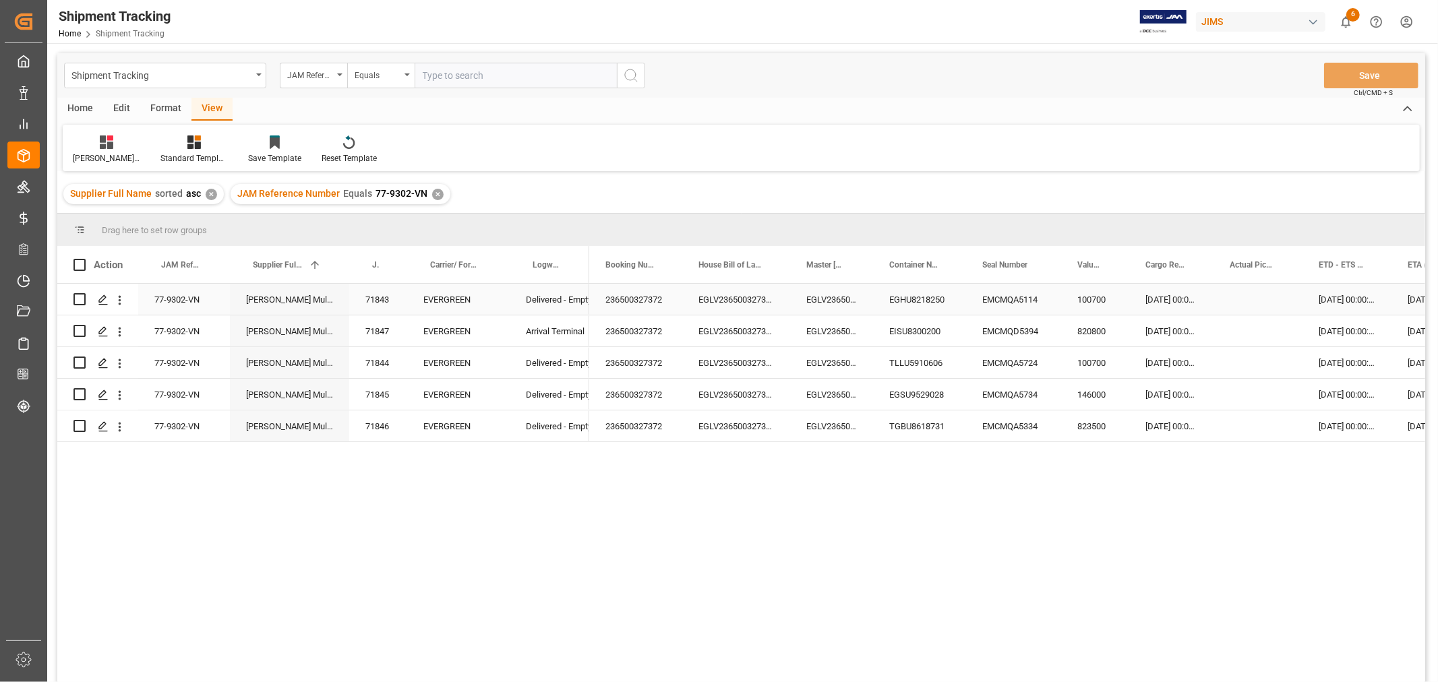
click at [1287, 308] on div "Press SPACE to select this row." at bounding box center [1257, 299] width 89 height 31
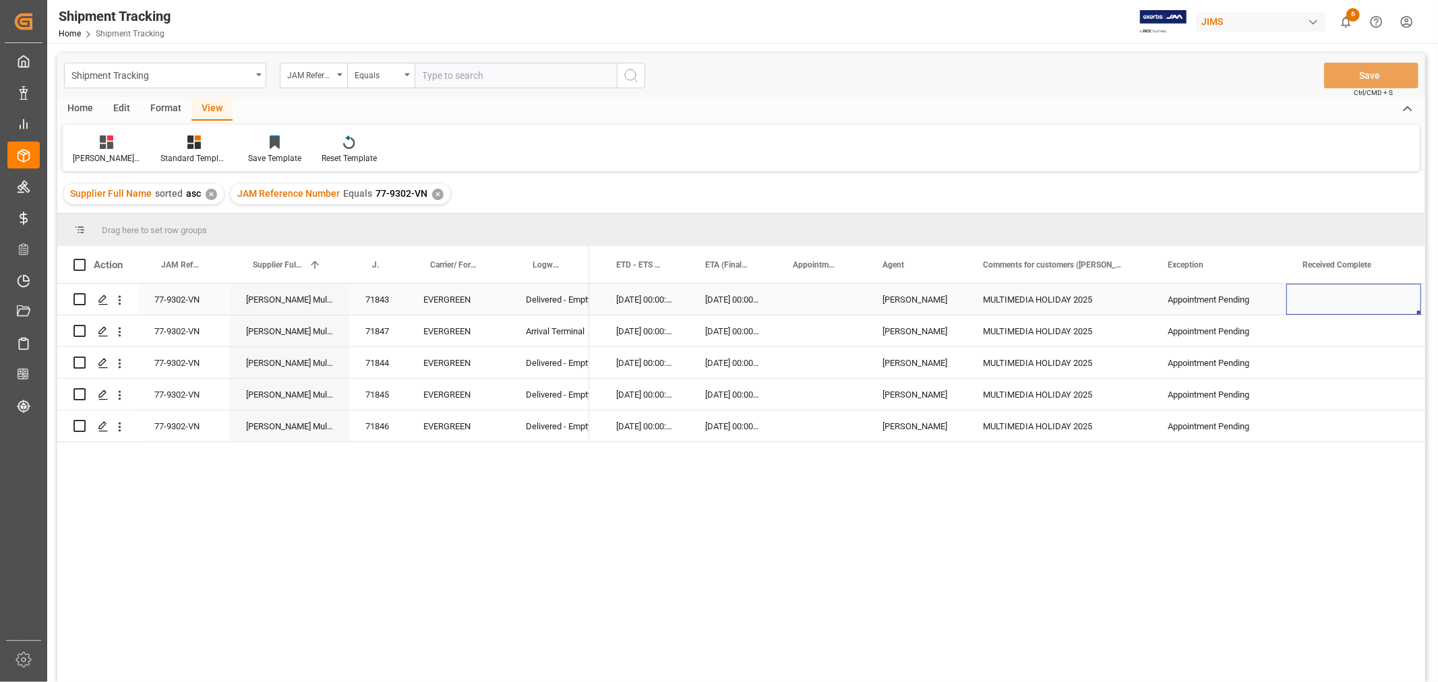
scroll to position [0, 837]
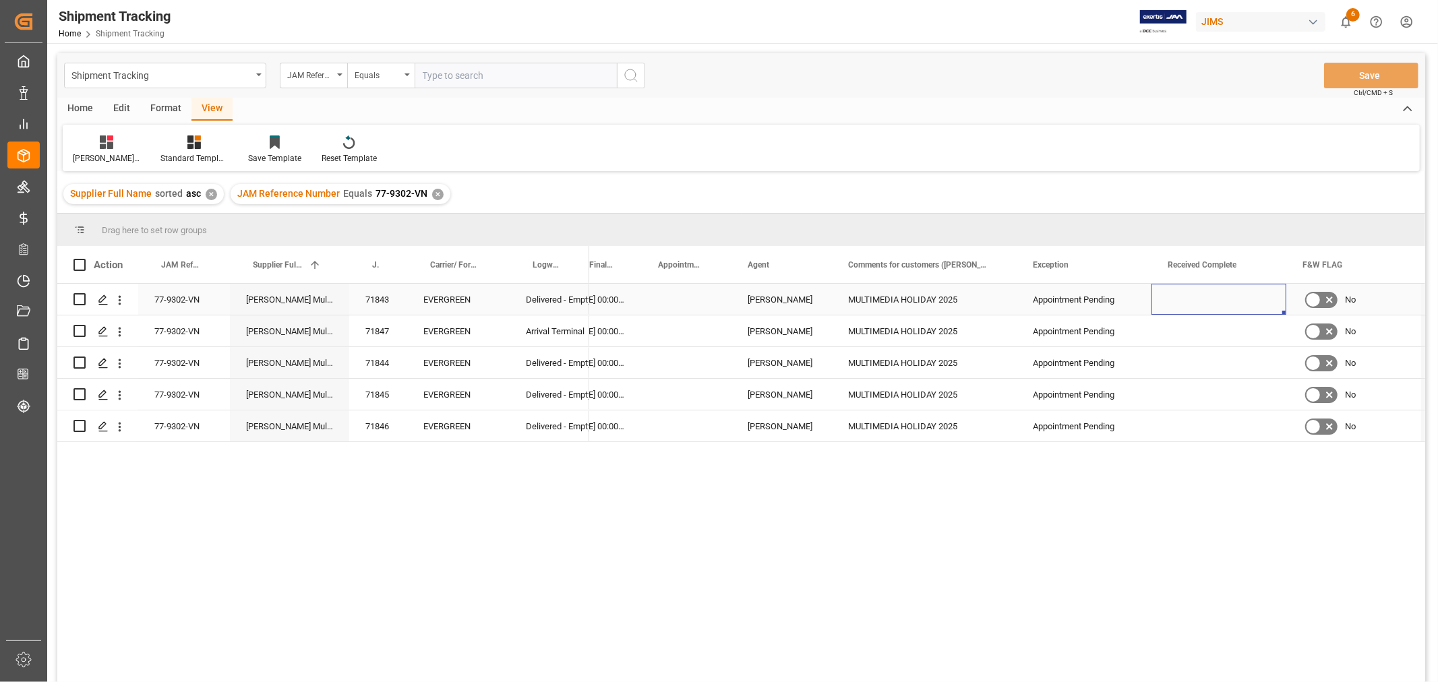
click at [1198, 301] on div "Press SPACE to select this row." at bounding box center [1218, 299] width 135 height 31
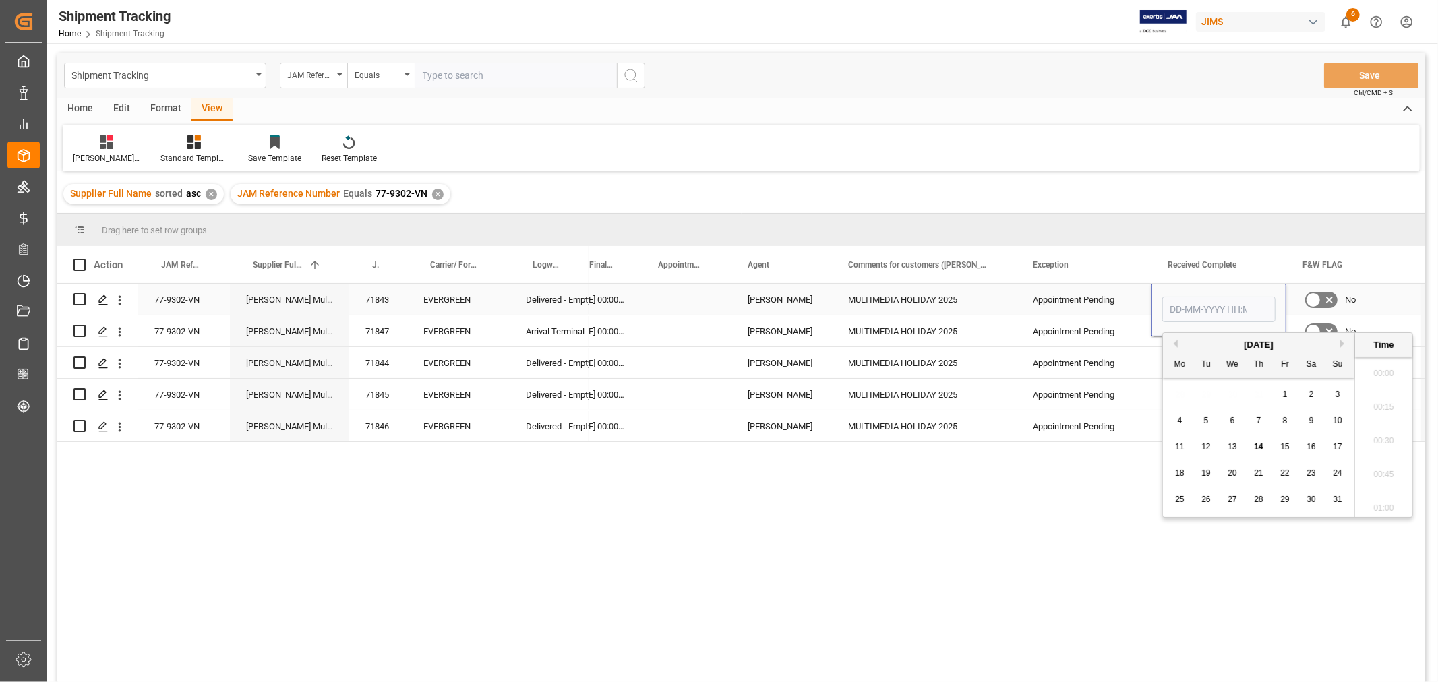
scroll to position [1925, 0]
type input "13-08-2025 00:00"
click at [1188, 352] on div "Press SPACE to select this row." at bounding box center [1218, 362] width 135 height 31
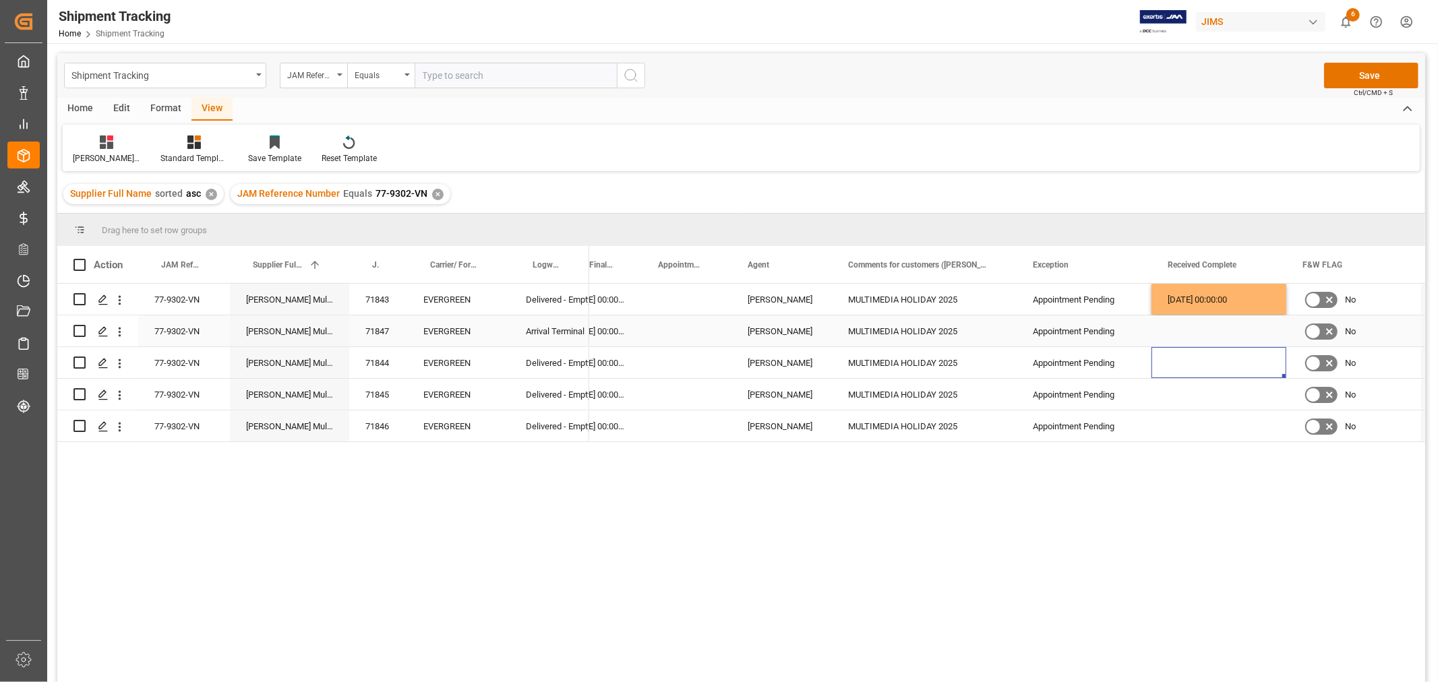
click at [1193, 328] on div "Press SPACE to select this row." at bounding box center [1218, 330] width 135 height 31
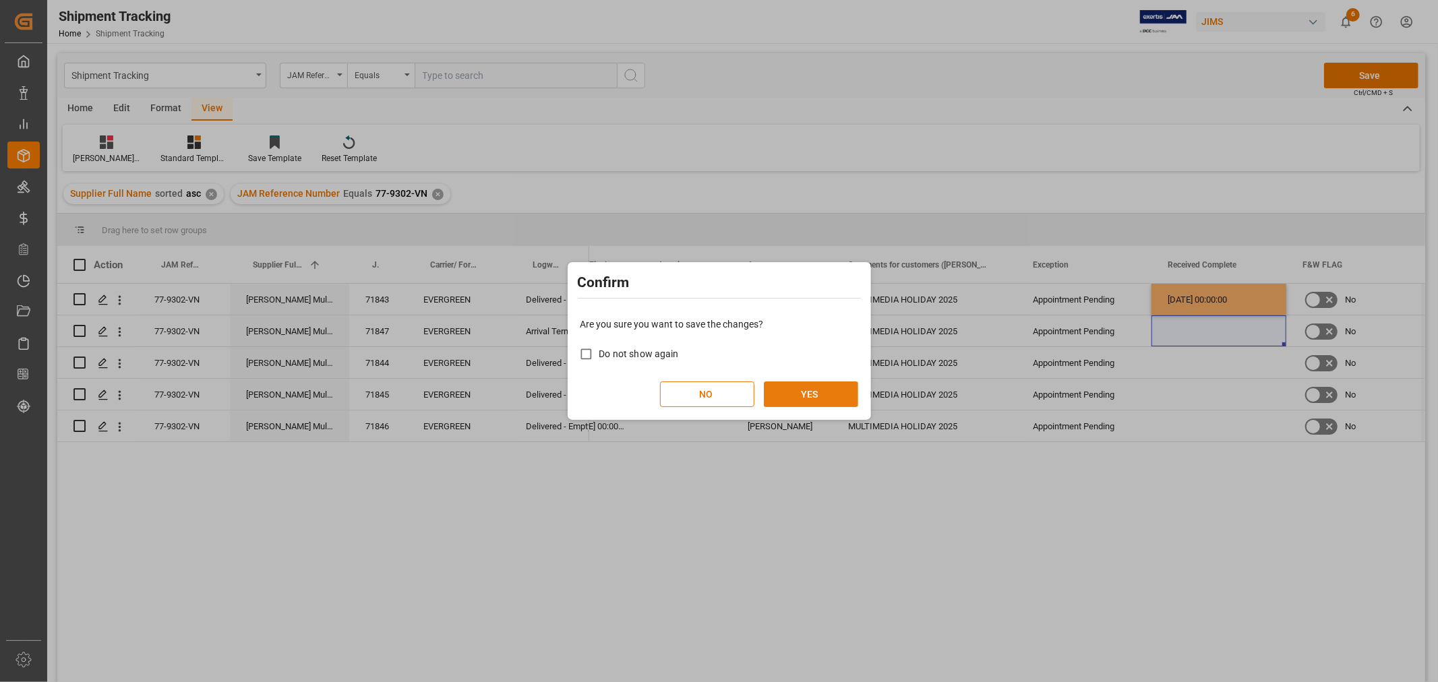
click at [786, 395] on button "YES" at bounding box center [811, 394] width 94 height 26
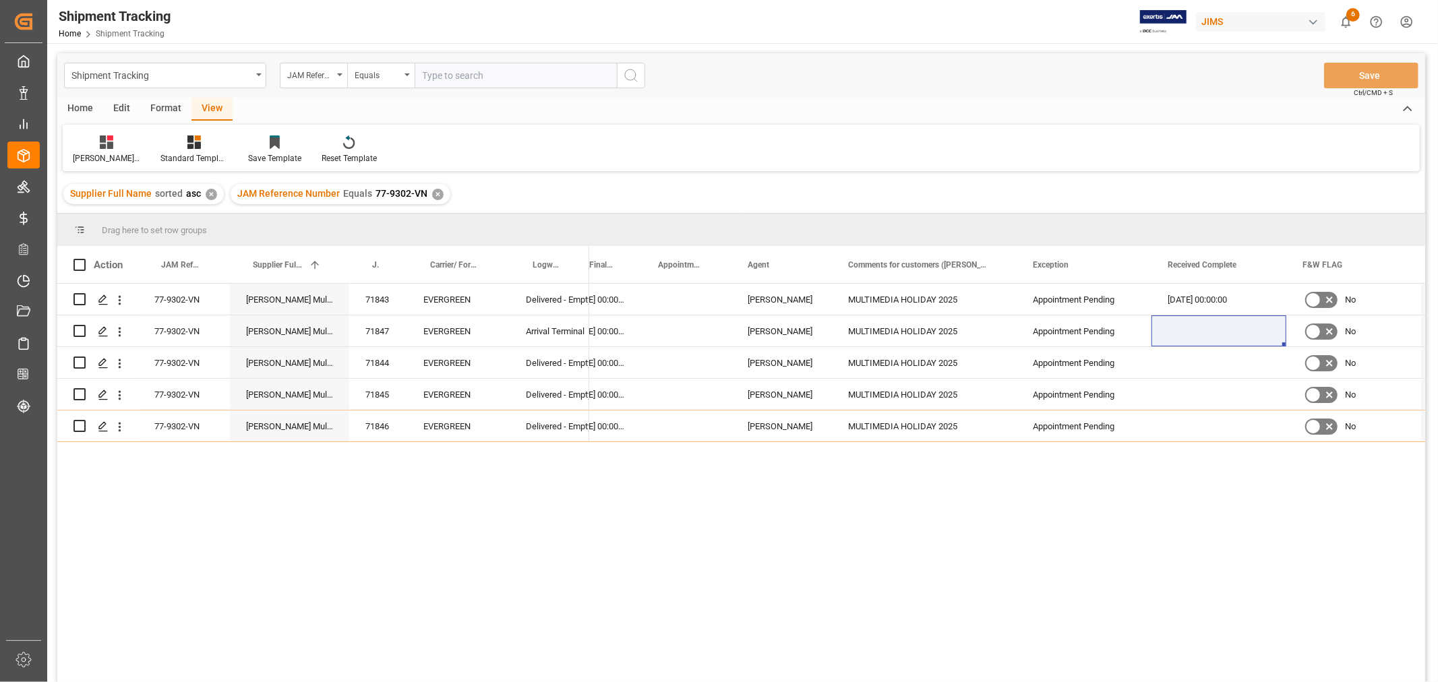
click at [432, 191] on div "✕" at bounding box center [437, 194] width 11 height 11
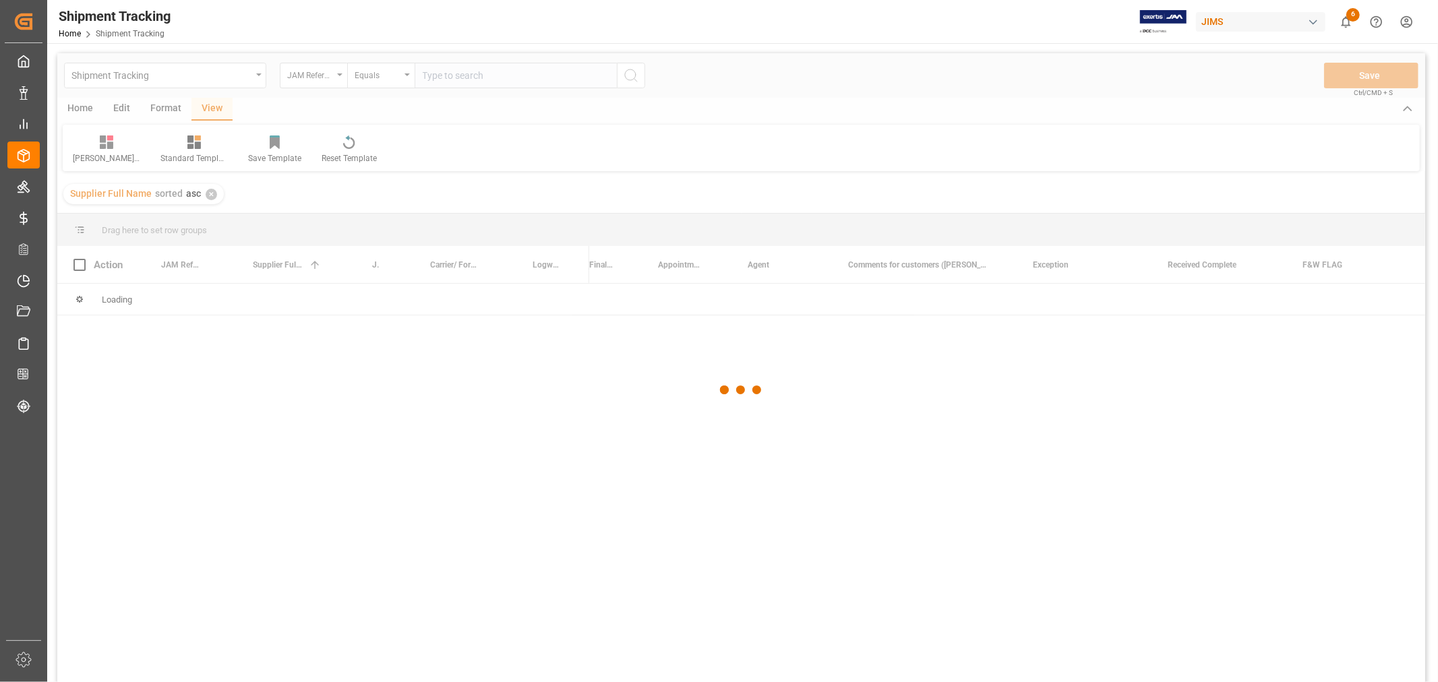
click at [460, 76] on div at bounding box center [741, 390] width 1368 height 674
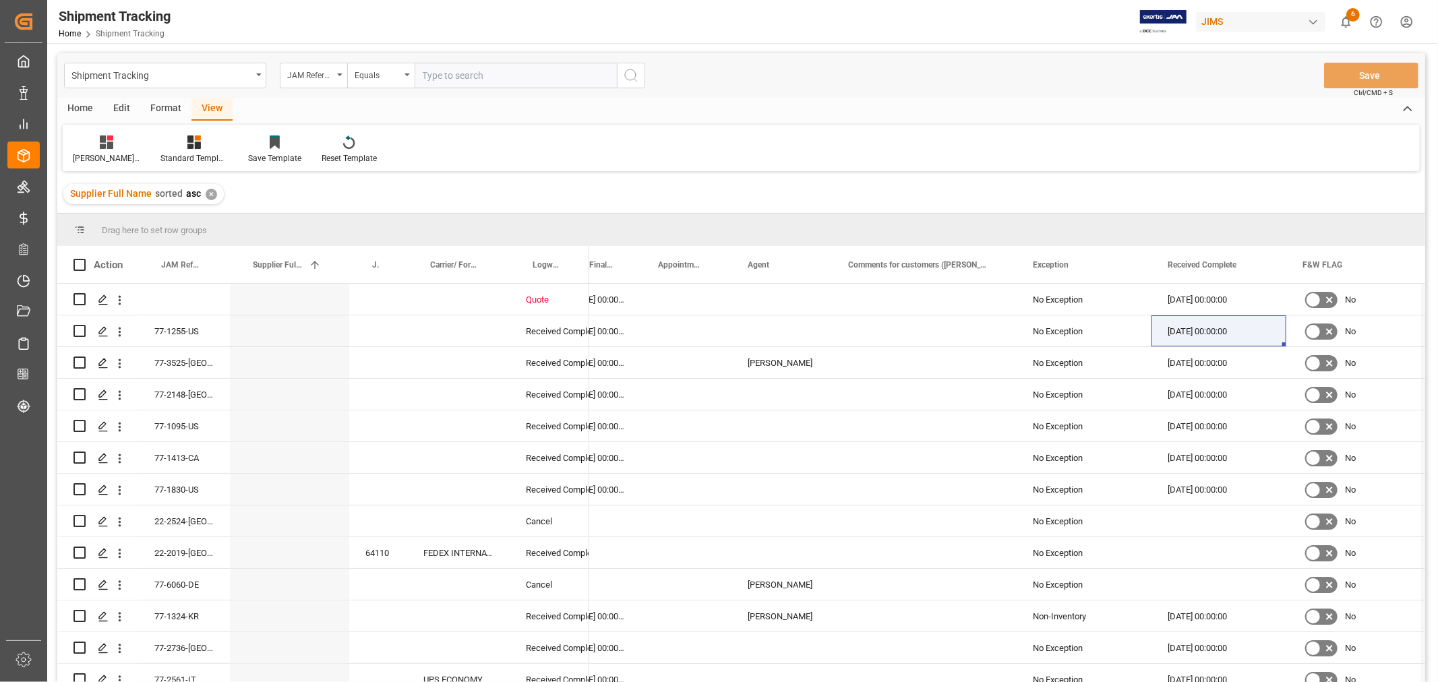
click at [460, 76] on input "text" at bounding box center [516, 76] width 202 height 26
paste input "77-9319-VN"
type input "77-9319-VN"
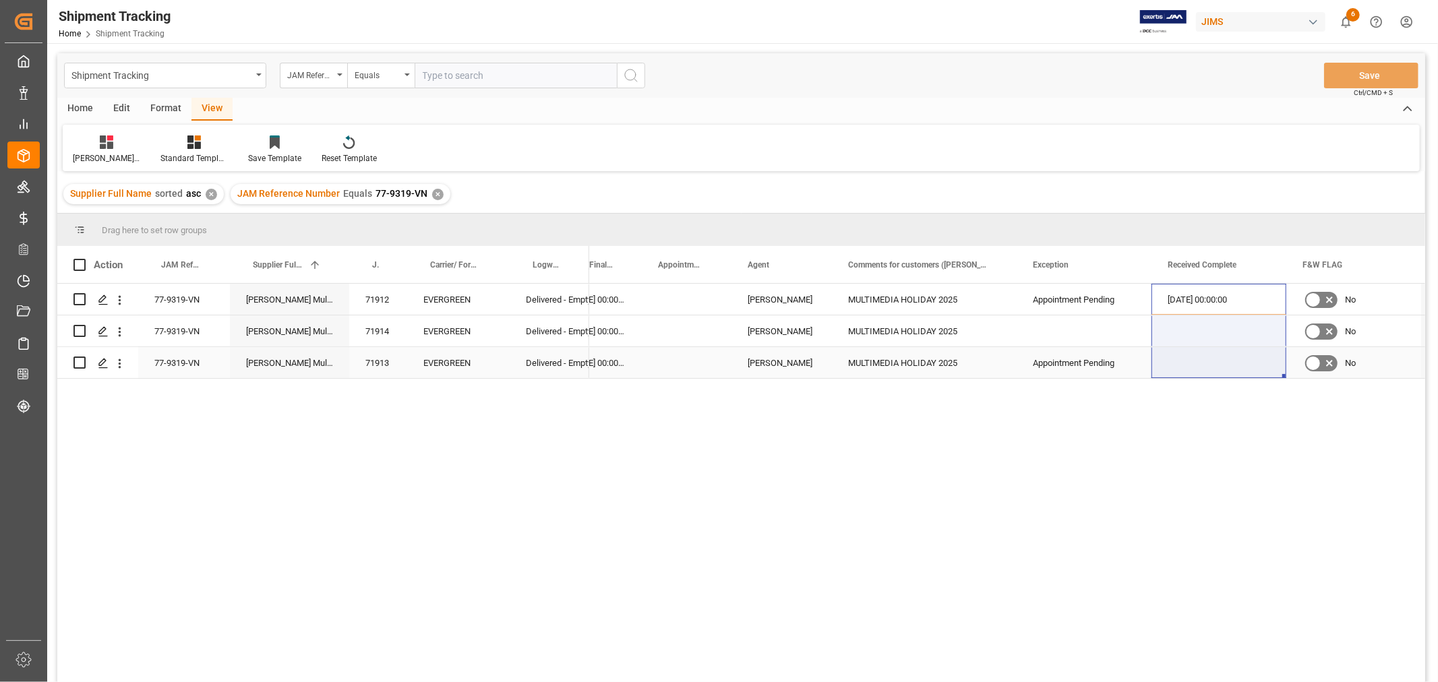
drag, startPoint x: 1186, startPoint y: 299, endPoint x: 1196, endPoint y: 350, distance: 52.2
click at [1196, 350] on div "17-06-2025 00:00:00 09-08-2025 00:00:00 HuiXin Gao MULTIMEDIA HOLIDAY 2025 Appo…" at bounding box center [788, 331] width 2073 height 95
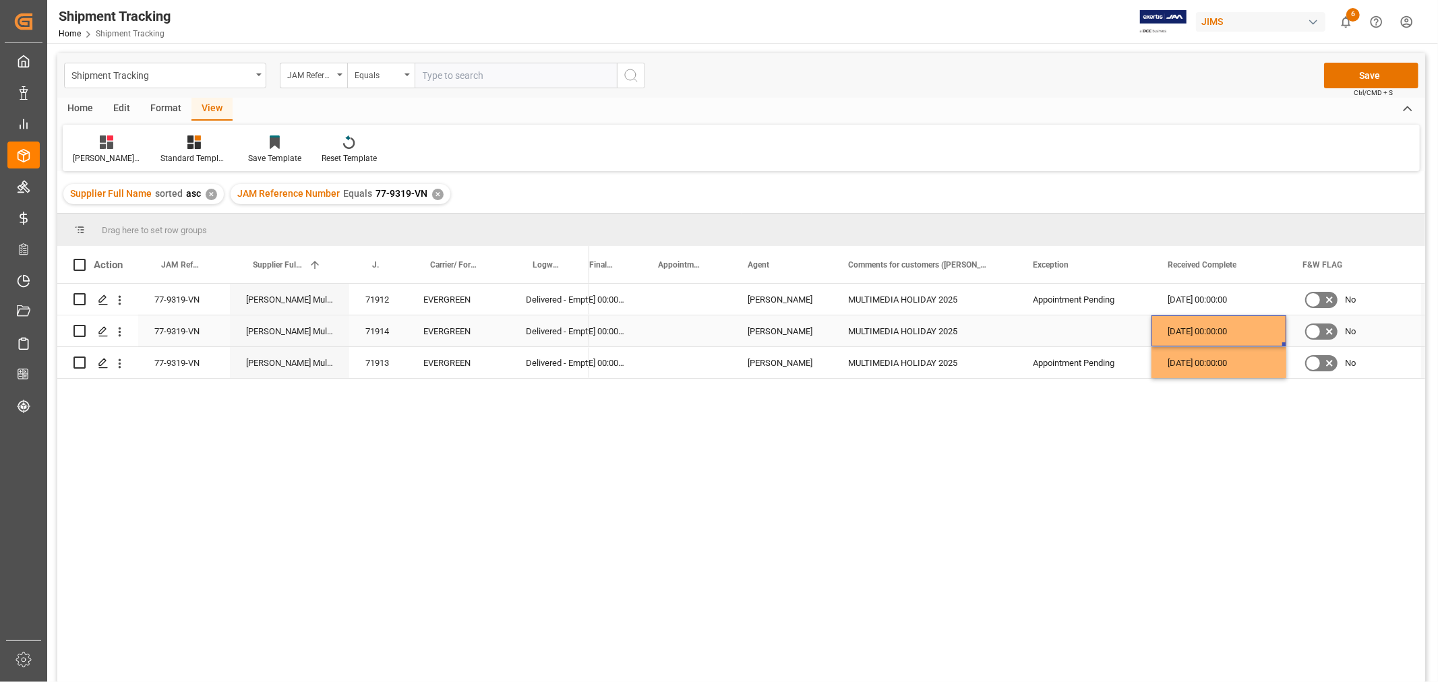
click at [1174, 329] on div "11-08-2025 00:00:00" at bounding box center [1218, 330] width 135 height 31
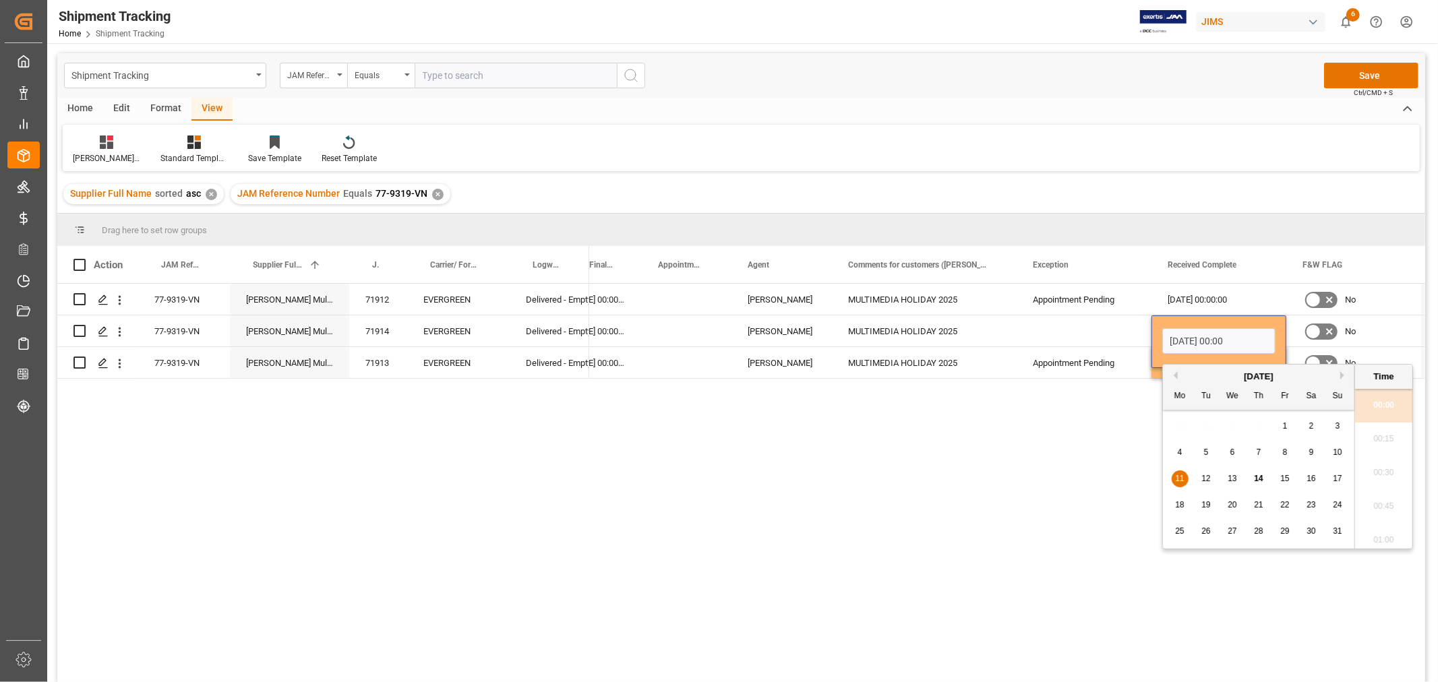
click at [1204, 477] on span "12" at bounding box center [1205, 478] width 9 height 9
type input "12-08-2025 00:00"
click at [1100, 467] on div "17-06-2025 00:00:00 09-08-2025 00:00:00 HuiXin Gao MULTIMEDIA HOLIDAY 2025 Appo…" at bounding box center [1007, 487] width 836 height 407
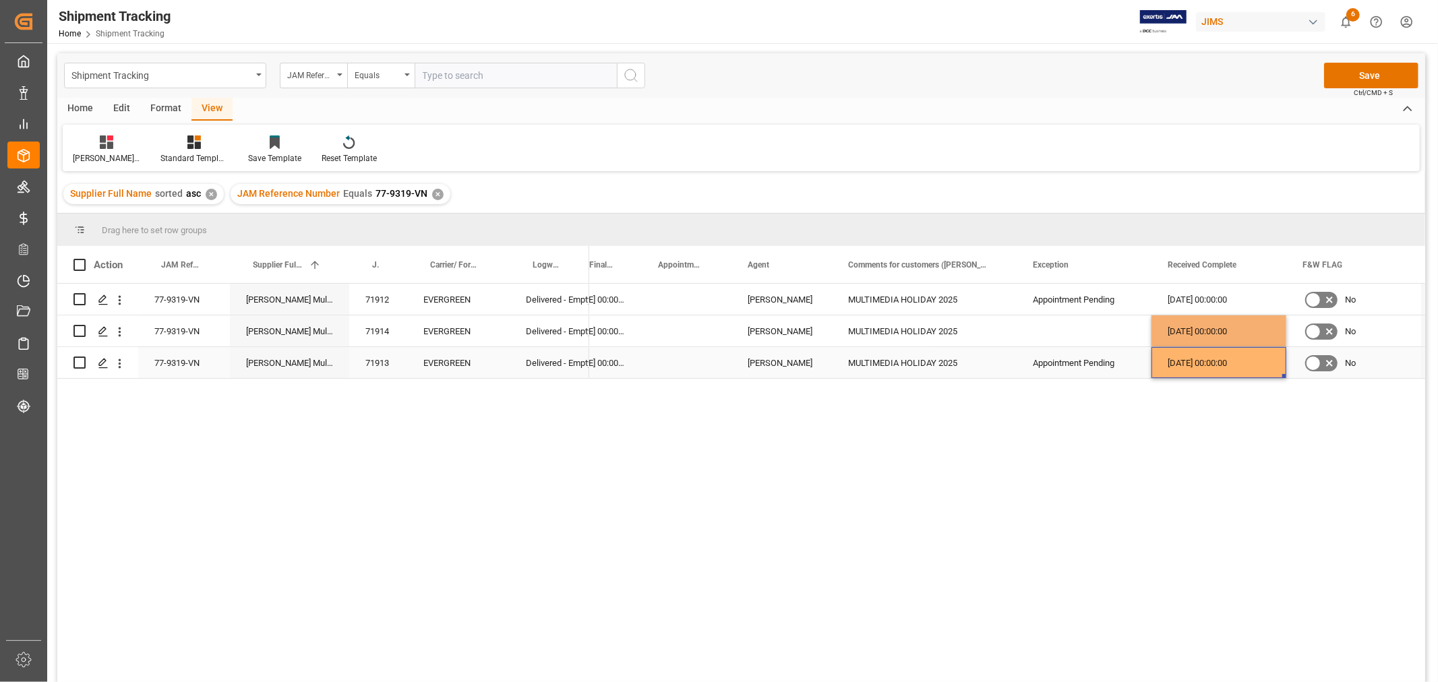
click at [1169, 375] on div "11-08-2025 00:00:00" at bounding box center [1218, 362] width 135 height 31
drag, startPoint x: 1185, startPoint y: 334, endPoint x: 1185, endPoint y: 355, distance: 20.9
click at [1185, 355] on div "17-06-2025 00:00:00 09-08-2025 00:00:00 HuiXin Gao MULTIMEDIA HOLIDAY 2025 Appo…" at bounding box center [788, 331] width 2073 height 95
click at [1200, 363] on div "12-08-2025 00:00:00" at bounding box center [1218, 362] width 135 height 31
click at [1113, 327] on div "Press SPACE to select this row." at bounding box center [1083, 330] width 135 height 31
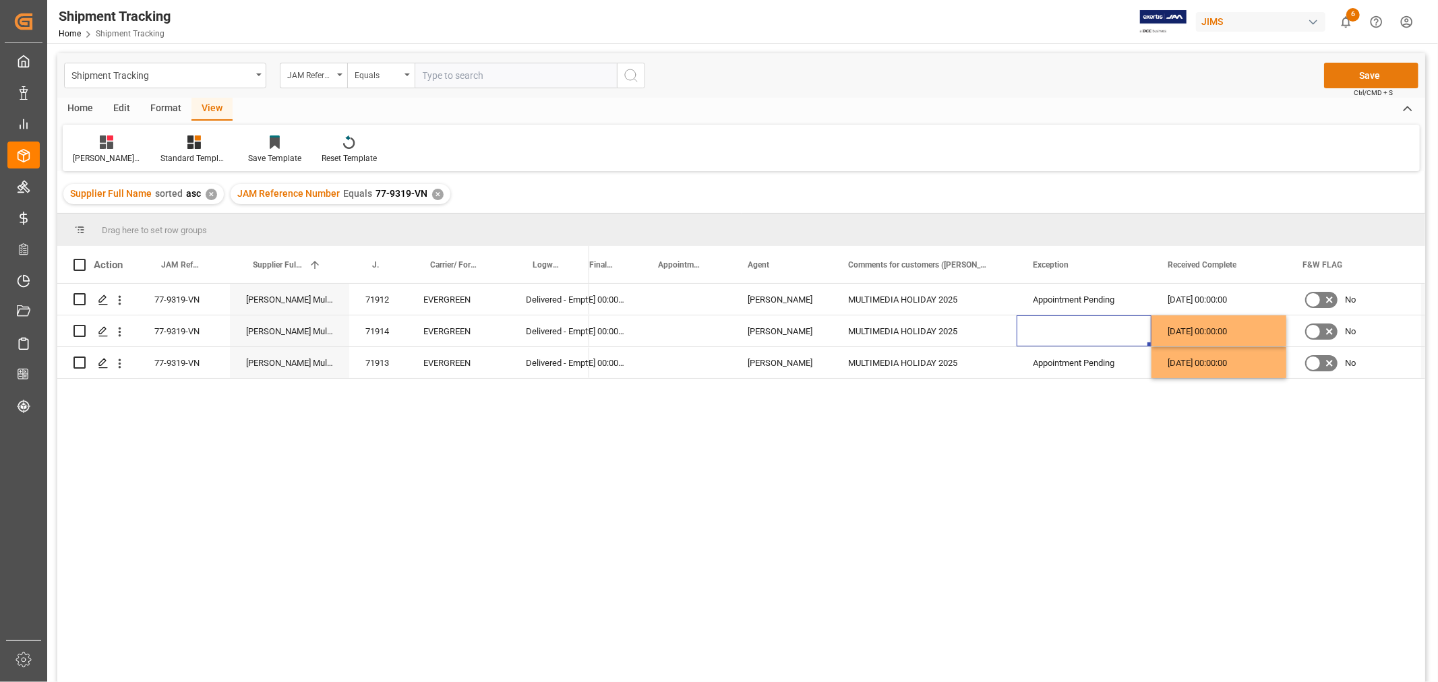
click at [1353, 79] on button "Save" at bounding box center [1371, 76] width 94 height 26
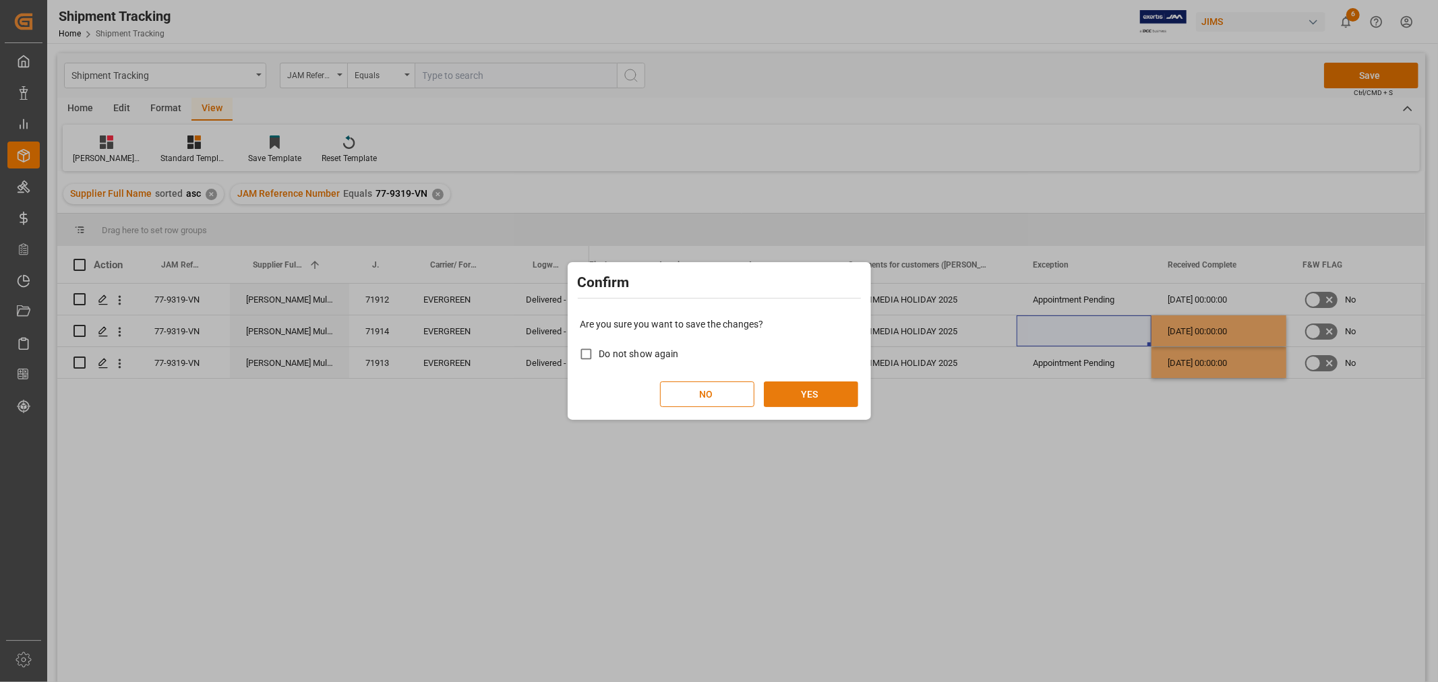
click at [820, 403] on button "YES" at bounding box center [811, 394] width 94 height 26
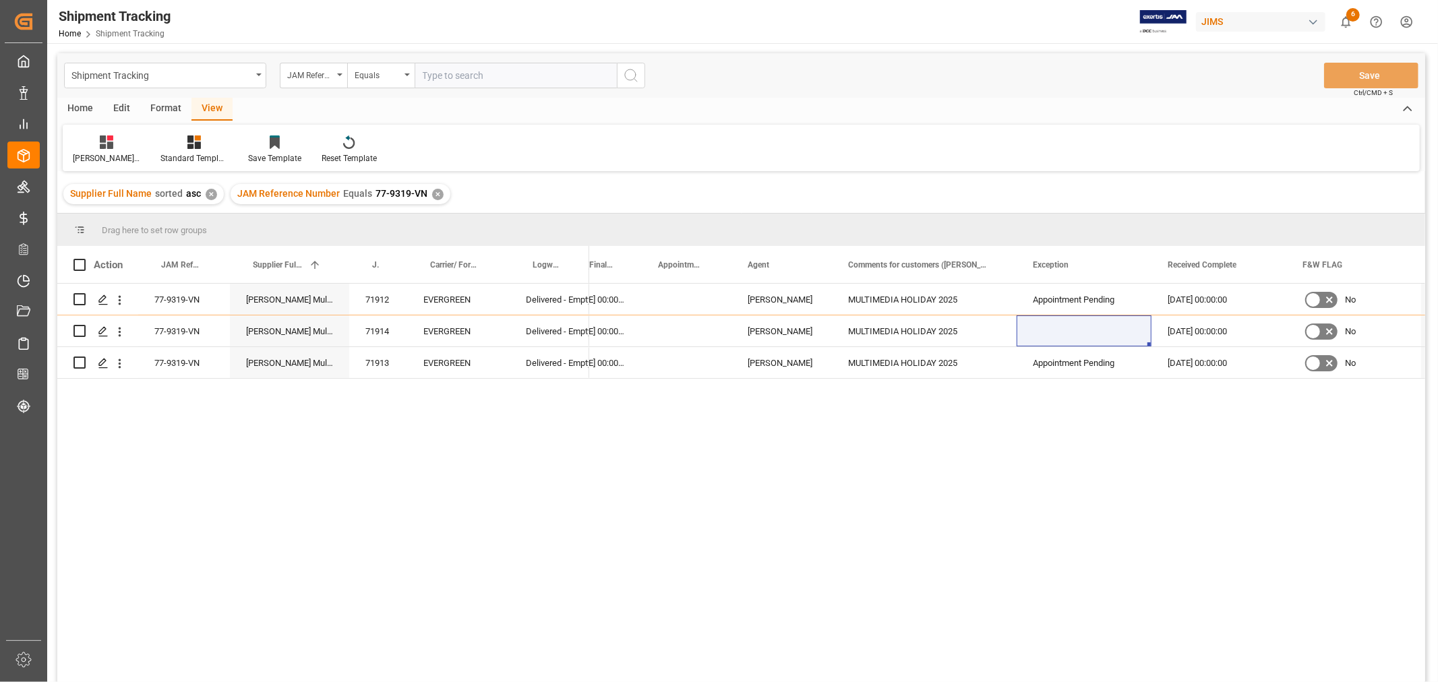
click at [422, 191] on div "JAM Reference Number Equals 77-9319-VN ✕" at bounding box center [341, 194] width 220 height 20
click at [432, 193] on div "✕" at bounding box center [437, 194] width 11 height 11
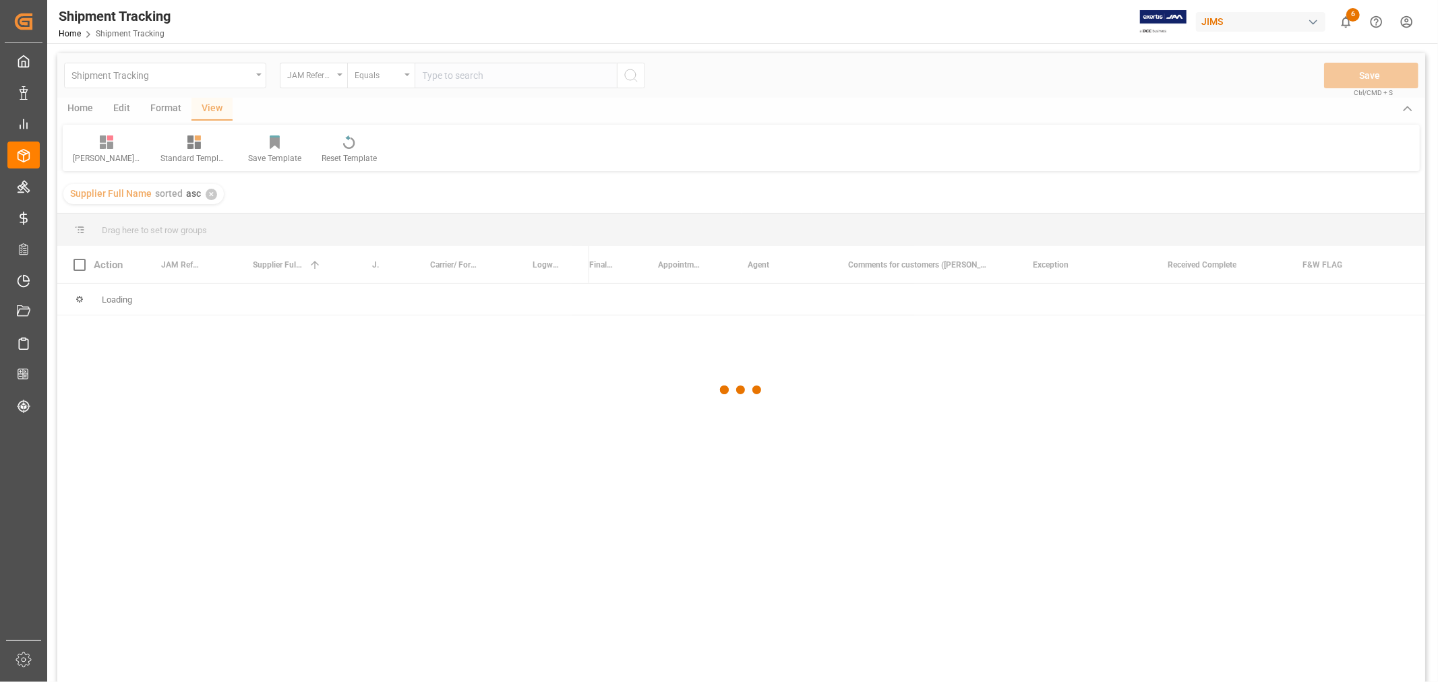
click at [443, 75] on div at bounding box center [741, 390] width 1368 height 674
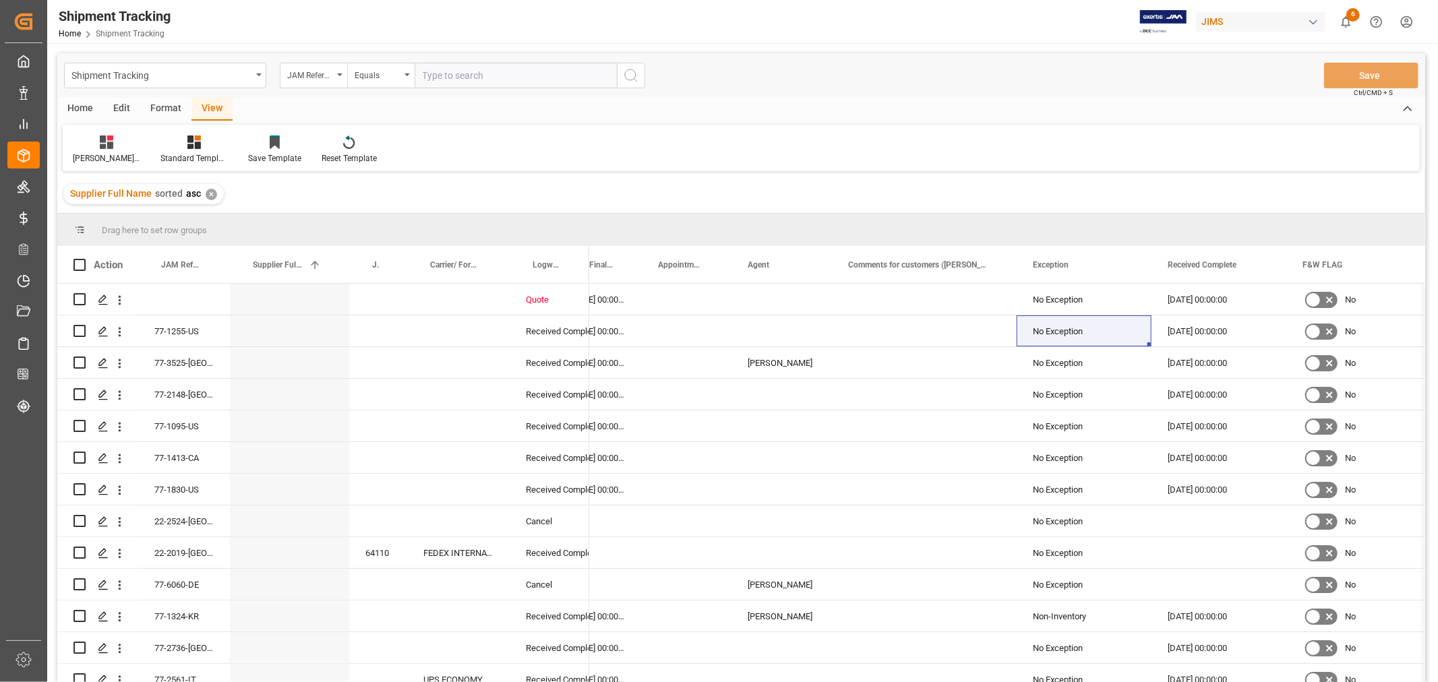
click at [443, 75] on input "text" at bounding box center [516, 76] width 202 height 26
paste input "77-9302-VN"
type input "77-9302-VN"
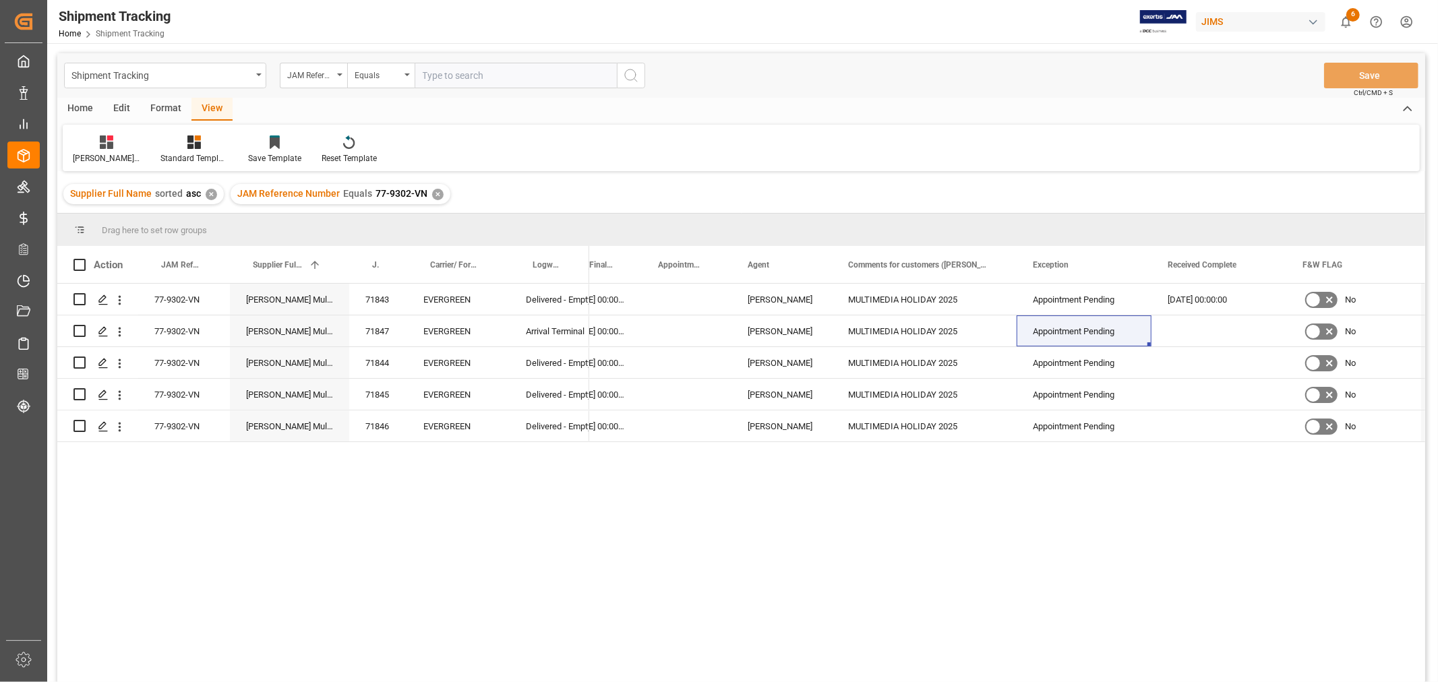
click at [426, 192] on div "JAM Reference Number Equals 77-9302-VN ✕" at bounding box center [341, 194] width 220 height 20
click at [432, 192] on div "✕" at bounding box center [437, 194] width 11 height 11
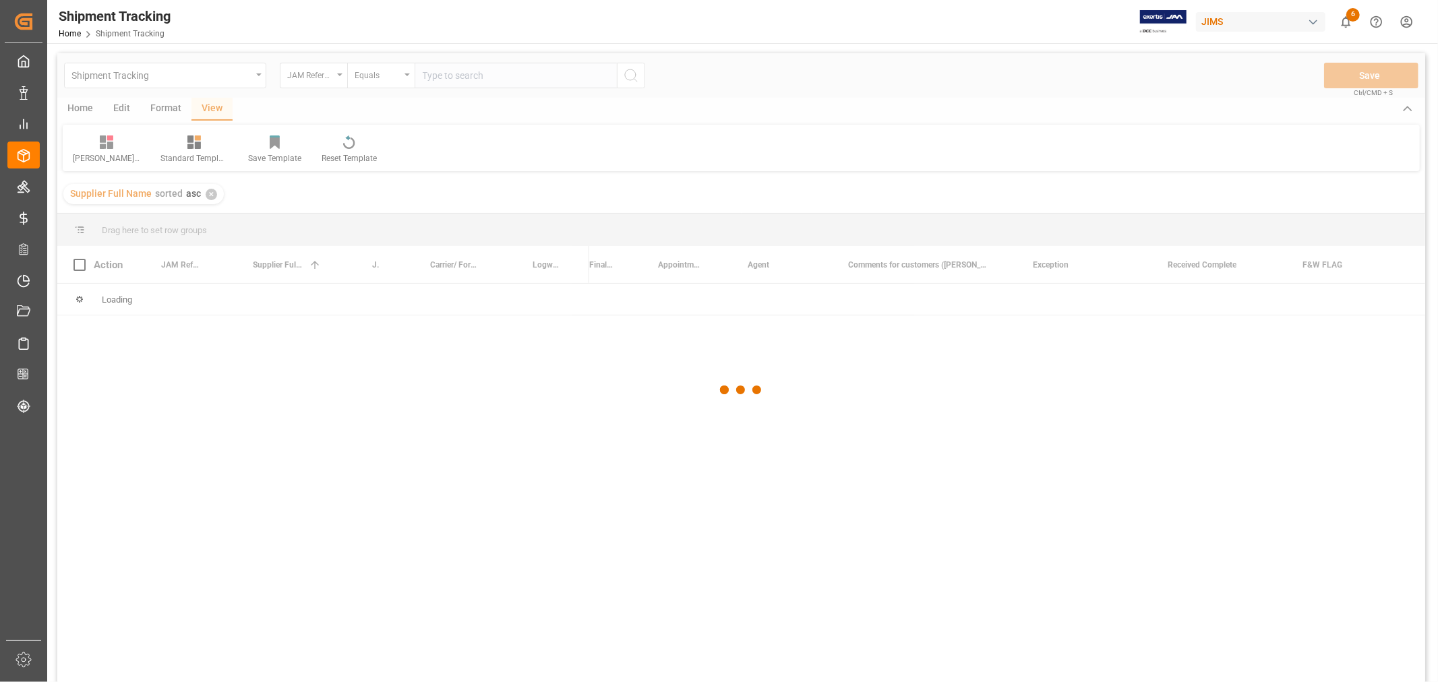
click at [456, 79] on div at bounding box center [741, 390] width 1368 height 674
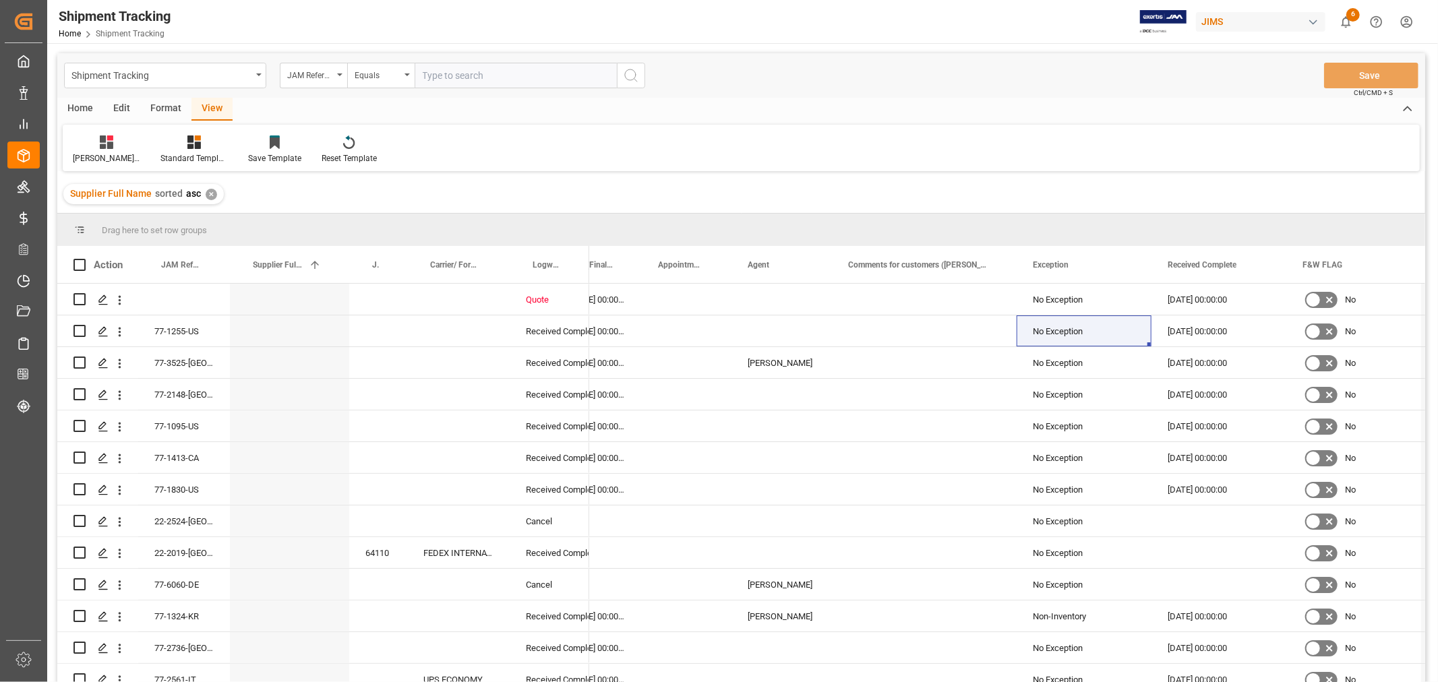
click at [455, 75] on input "text" at bounding box center [516, 76] width 202 height 26
paste input "77-9468-CN"
type input "77-9468-CN"
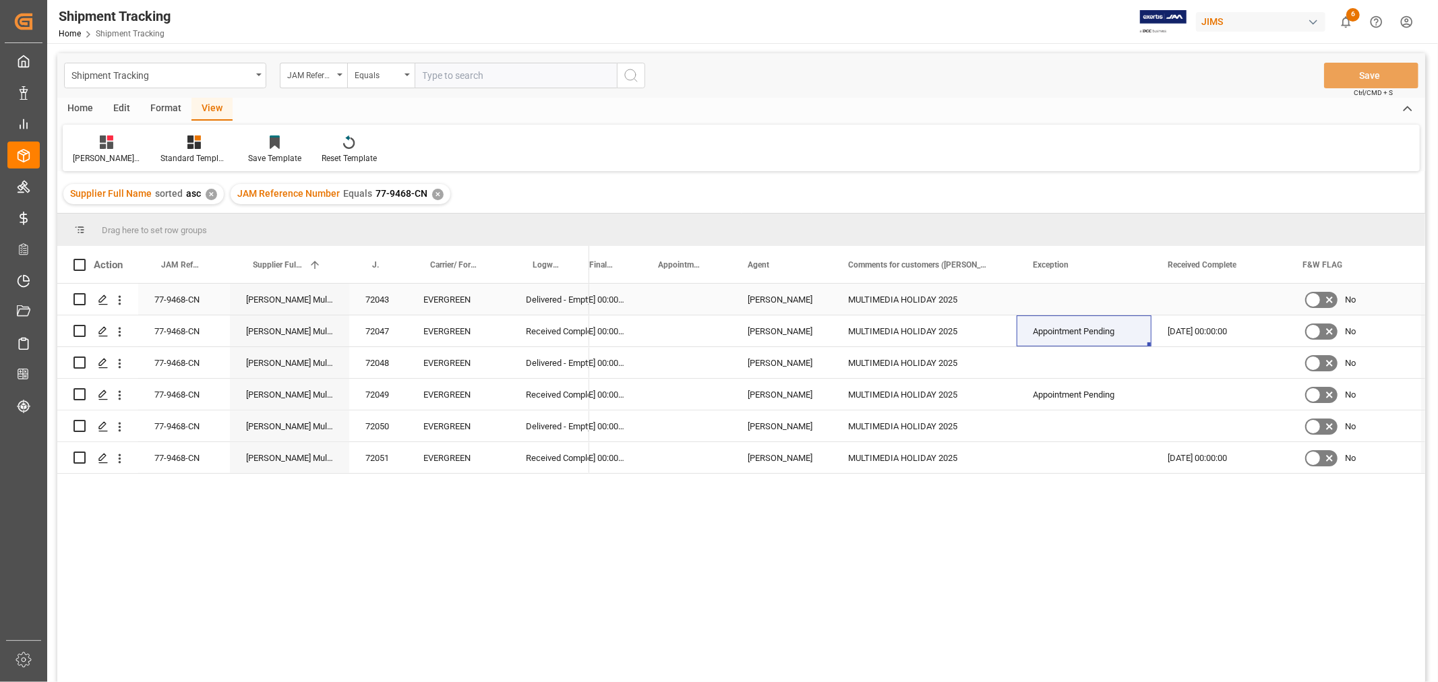
click at [1207, 292] on div "Press SPACE to select this row." at bounding box center [1218, 299] width 135 height 31
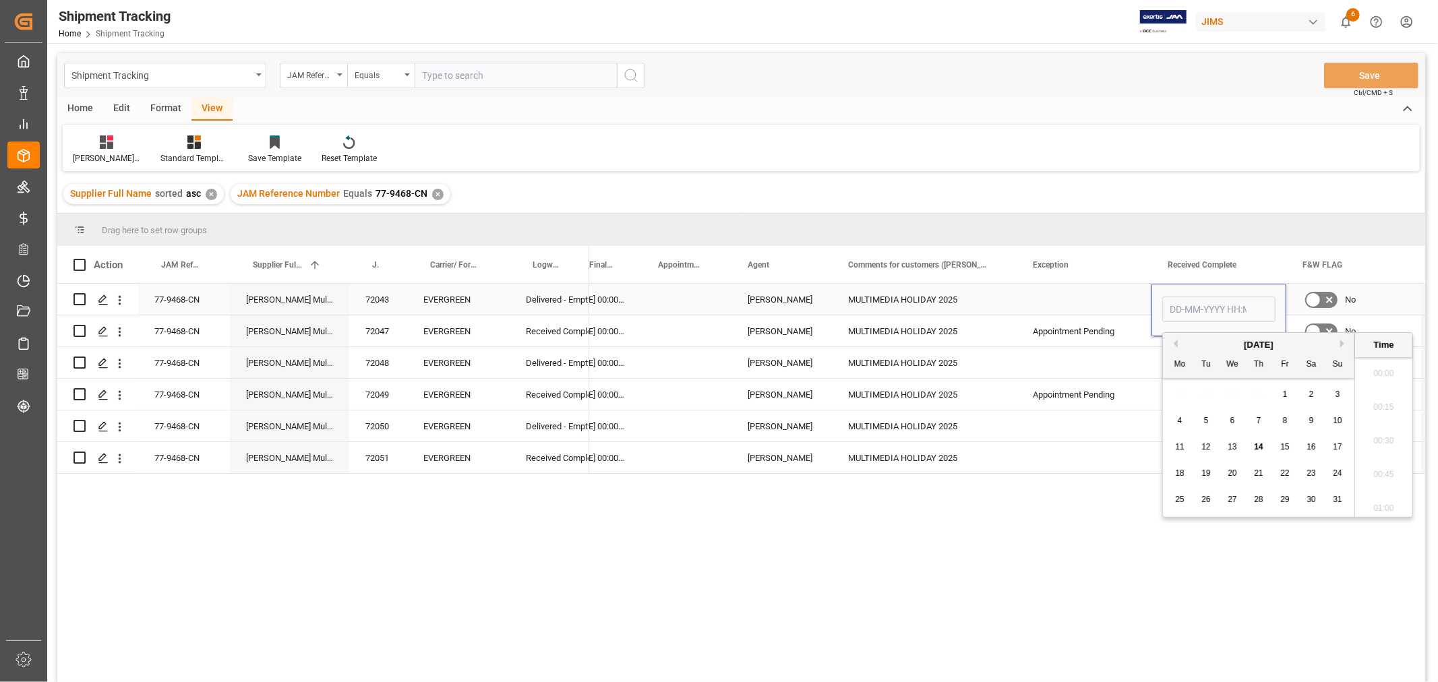
scroll to position [1925, 0]
type input "12-08-2025 00:00"
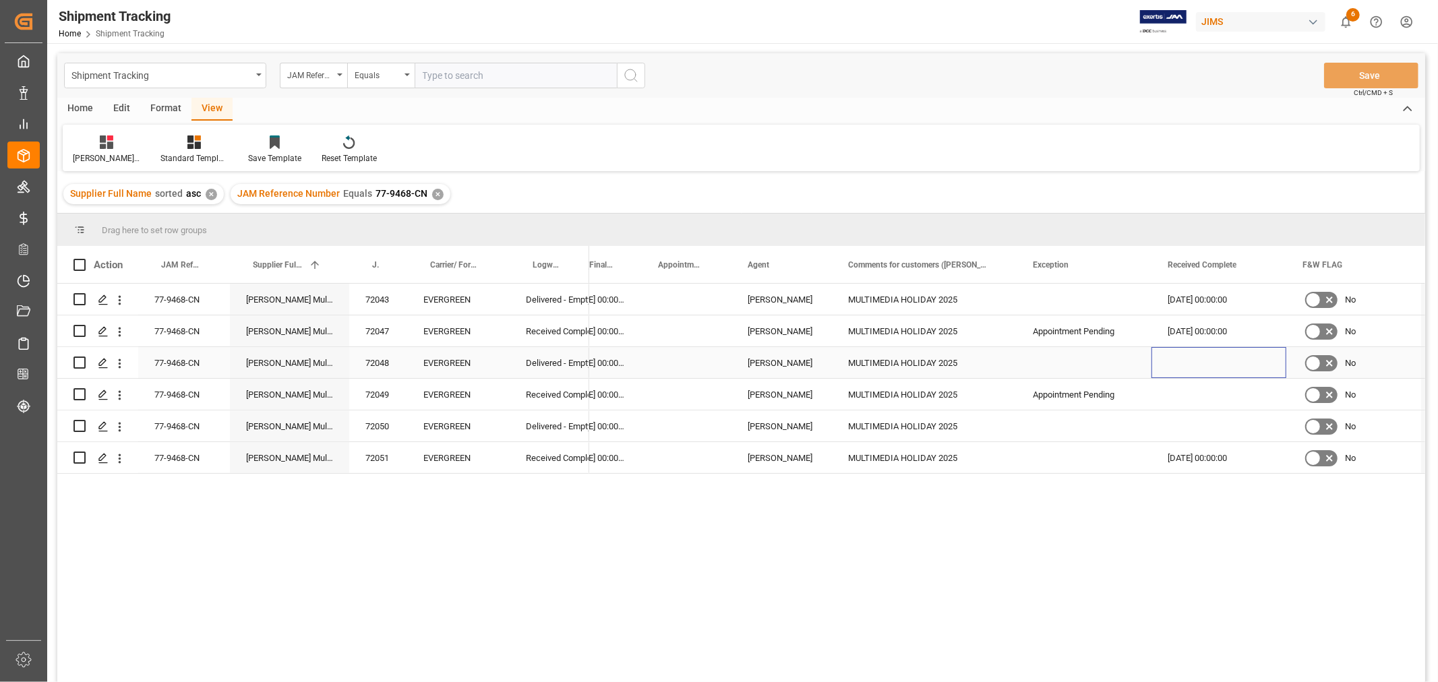
click at [1177, 355] on div "Press SPACE to select this row." at bounding box center [1218, 362] width 135 height 31
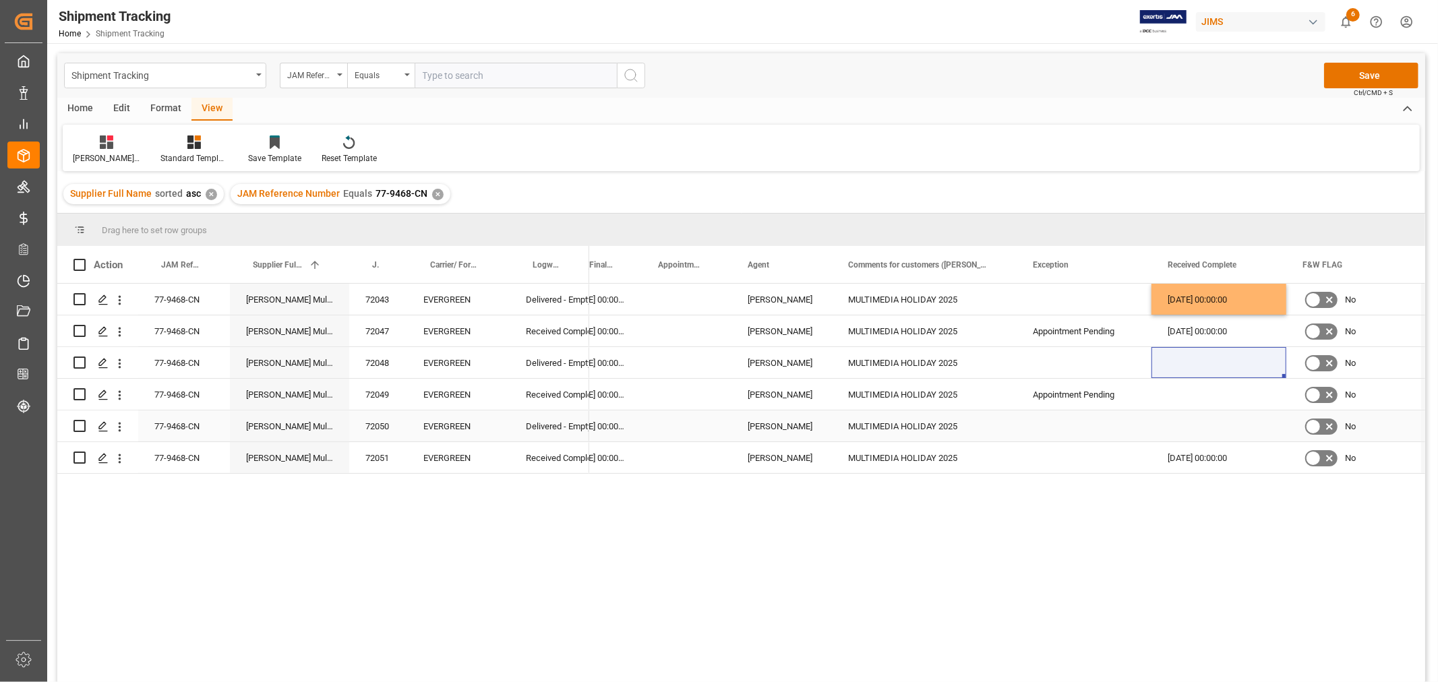
click at [1196, 432] on div "Press SPACE to select this row." at bounding box center [1218, 425] width 135 height 31
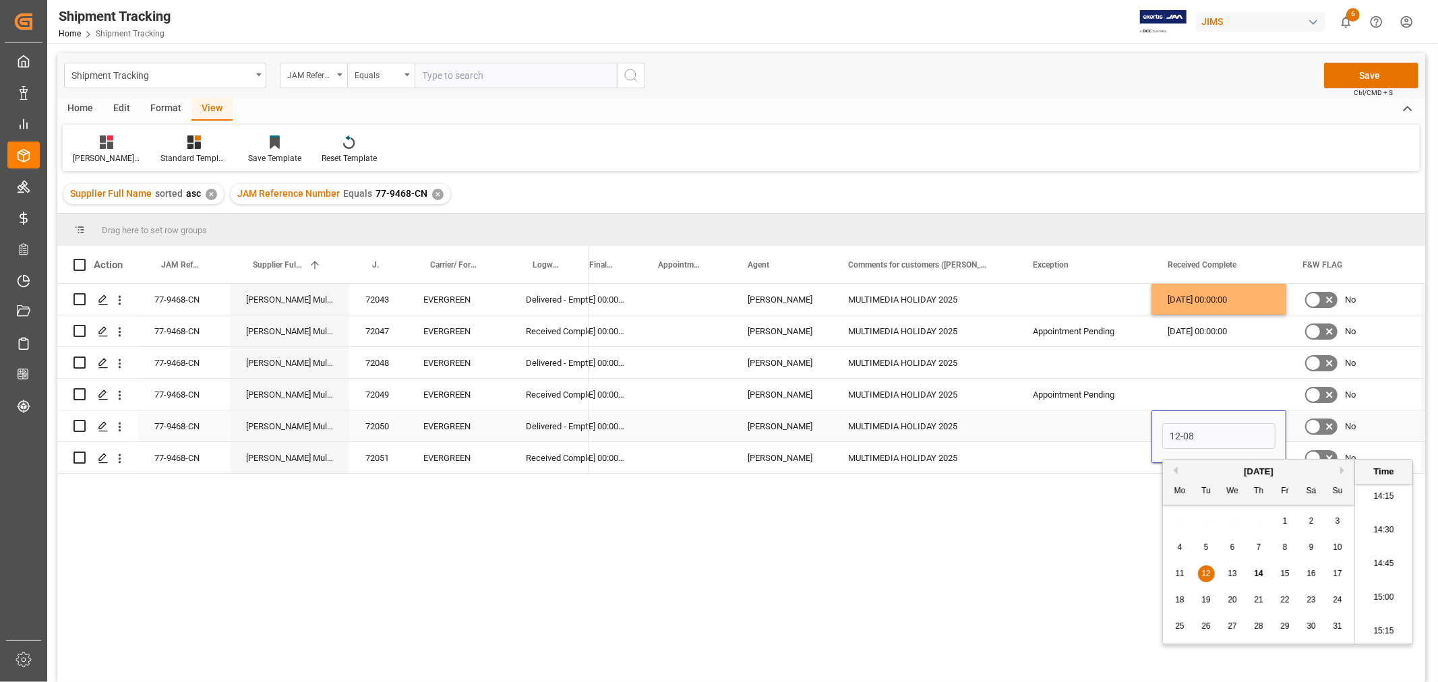
type input "12-08-2025 00:00"
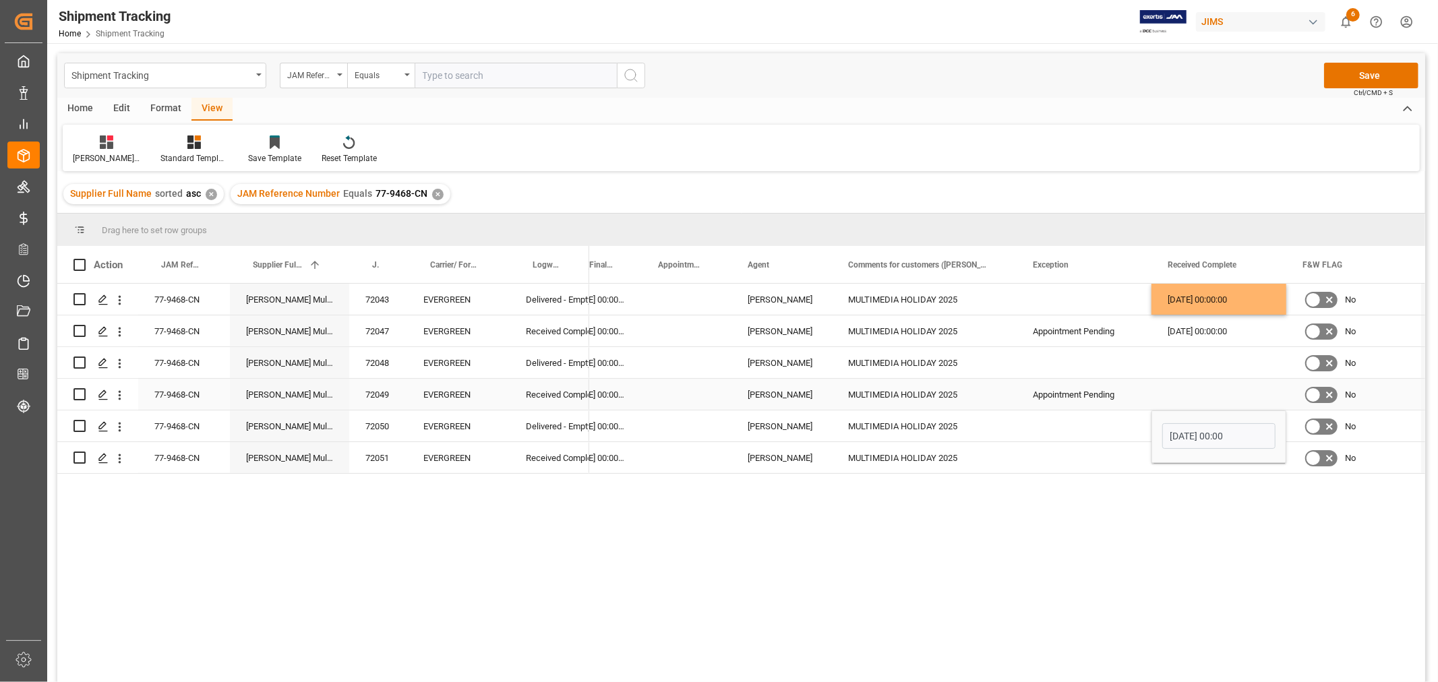
click at [1192, 400] on div "Press SPACE to select this row." at bounding box center [1218, 394] width 135 height 31
click at [1202, 364] on div "Press SPACE to select this row." at bounding box center [1218, 362] width 135 height 31
drag, startPoint x: 1192, startPoint y: 327, endPoint x: 1190, endPoint y: 355, distance: 27.7
click at [1190, 355] on div "29-06-2025 00:00:00 11-08-2025 00:00:00 HuiXin Gao MULTIMEDIA HOLIDAY 2025 12-0…" at bounding box center [788, 379] width 2073 height 190
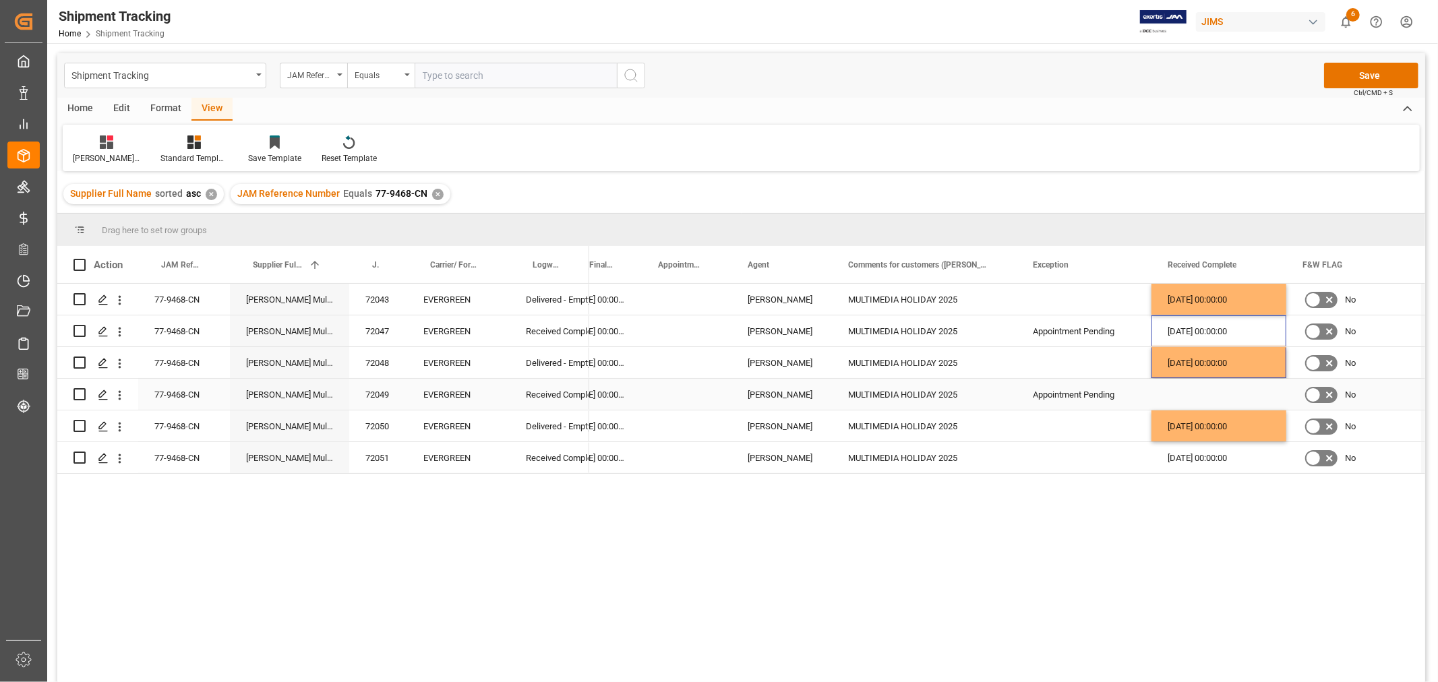
click at [1200, 389] on div "Press SPACE to select this row." at bounding box center [1218, 394] width 135 height 31
click at [1072, 360] on div "Press SPACE to select this row." at bounding box center [1083, 362] width 135 height 31
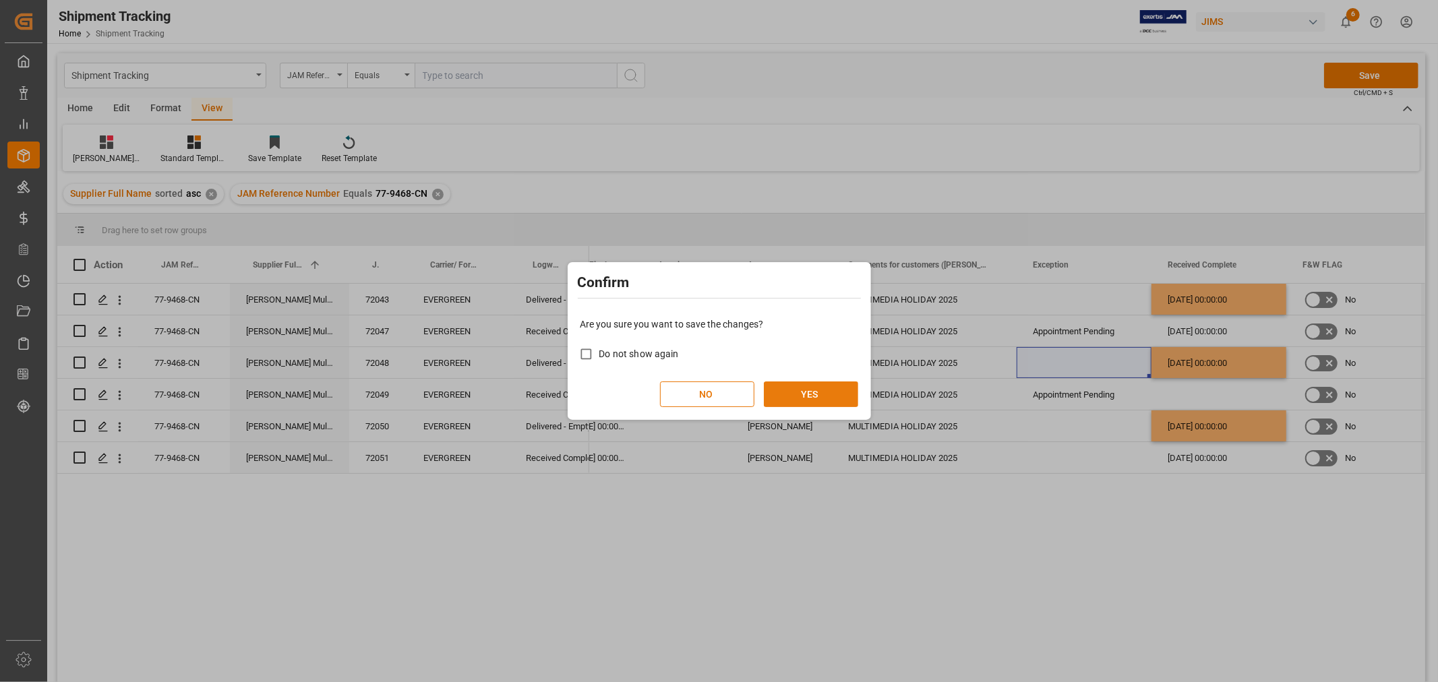
click at [790, 392] on button "YES" at bounding box center [811, 394] width 94 height 26
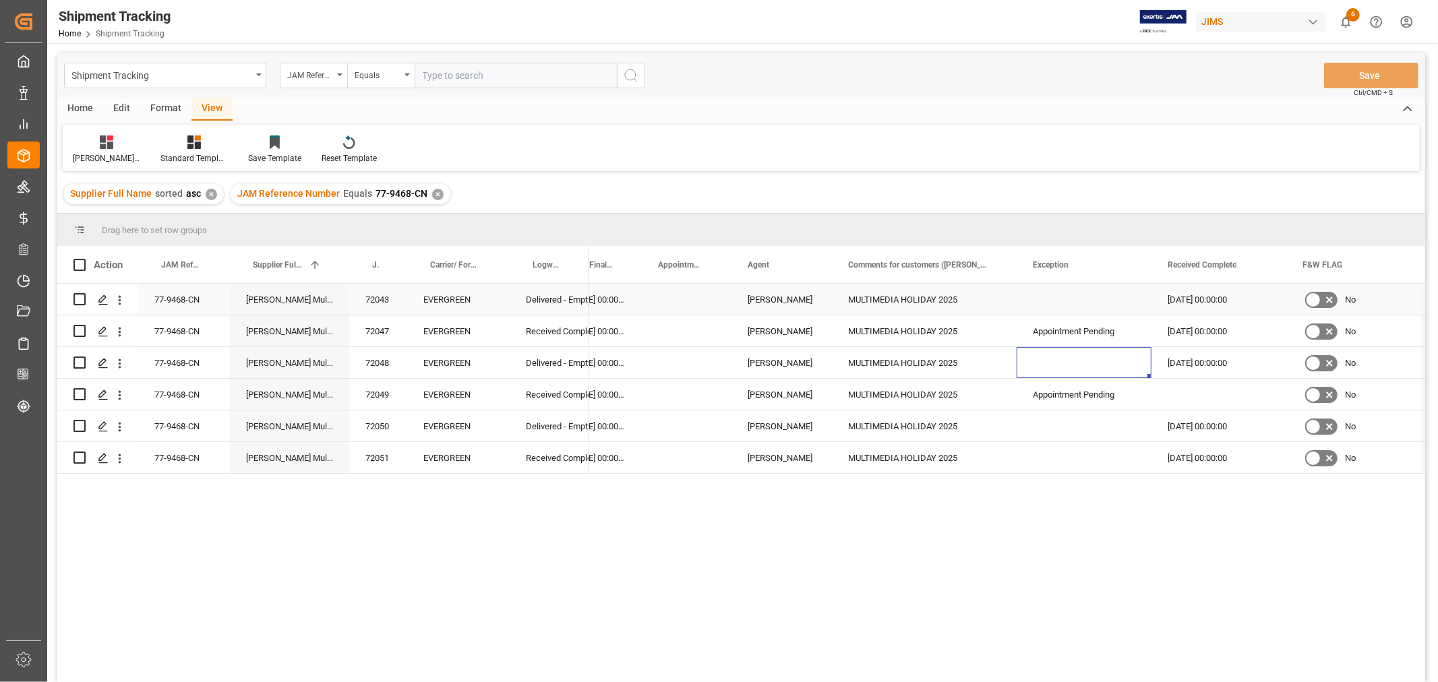
click at [196, 290] on div "77-9468-CN" at bounding box center [184, 299] width 92 height 31
click at [432, 195] on div "✕" at bounding box center [437, 194] width 11 height 11
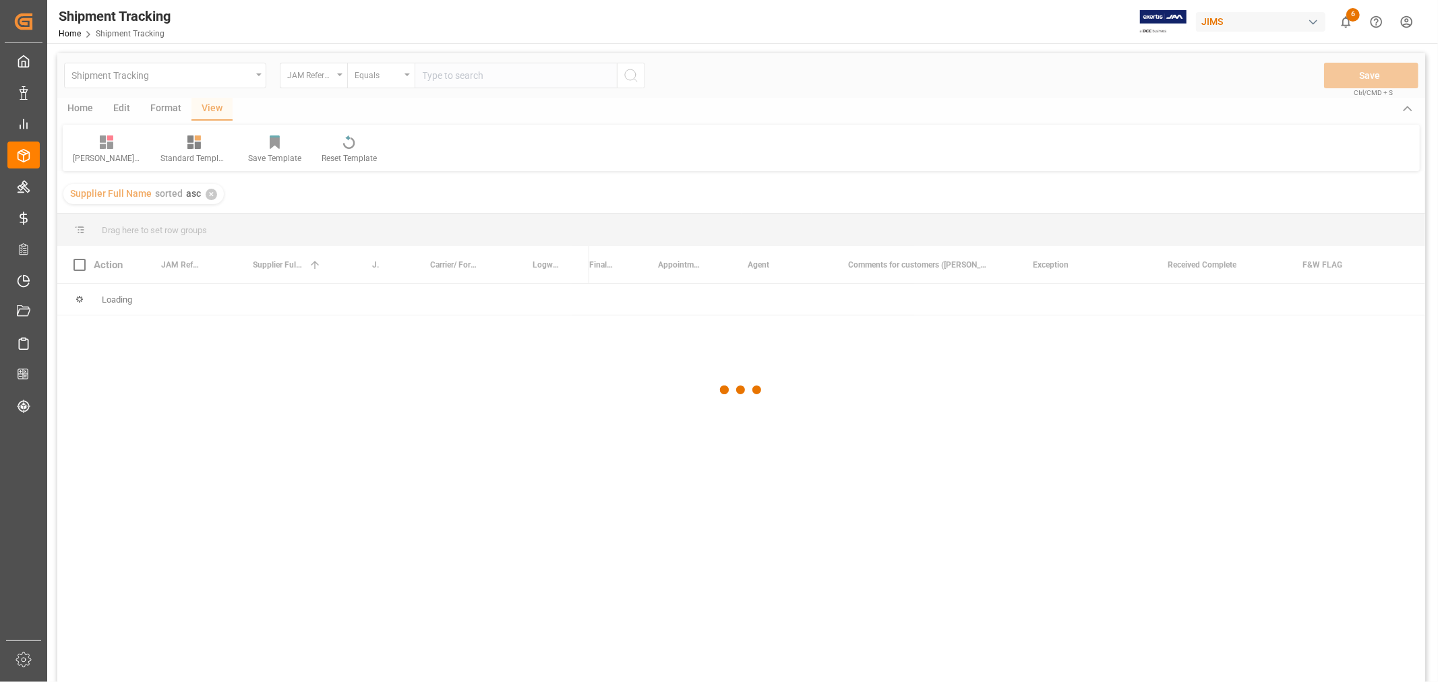
click at [461, 75] on div at bounding box center [741, 390] width 1368 height 674
click at [455, 75] on div at bounding box center [741, 390] width 1368 height 674
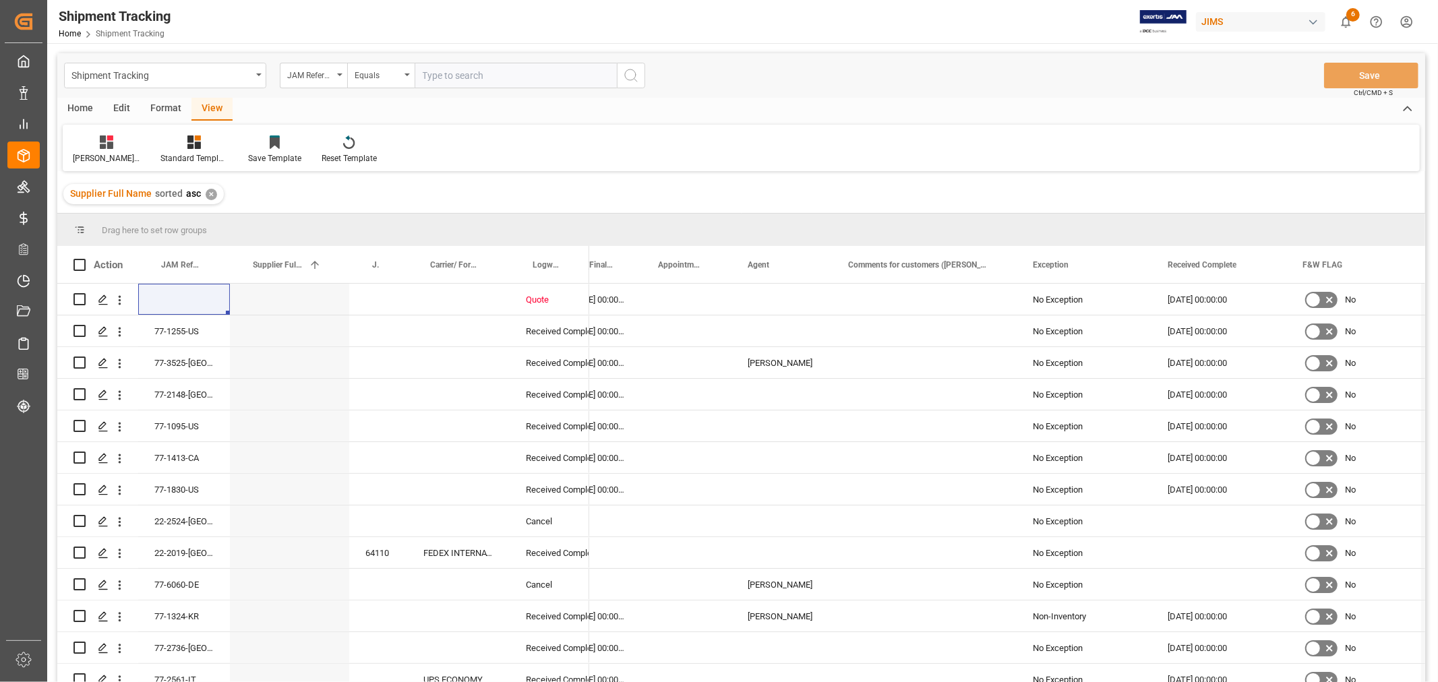
click at [455, 75] on input "text" at bounding box center [516, 76] width 202 height 26
paste input "77-9351-CN"
type input "77-9351-CN"
click at [636, 80] on line "search button" at bounding box center [635, 80] width 3 height 3
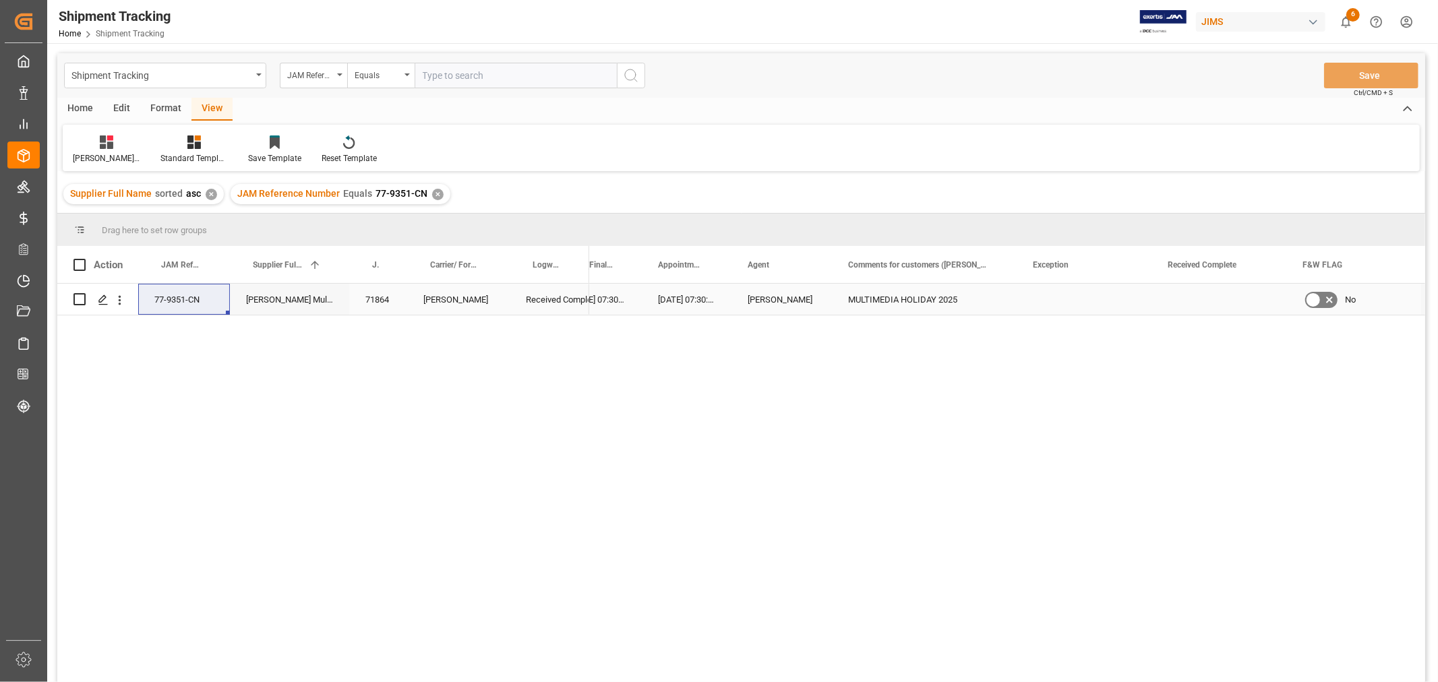
click at [1182, 302] on div "Press SPACE to select this row." at bounding box center [1218, 299] width 135 height 31
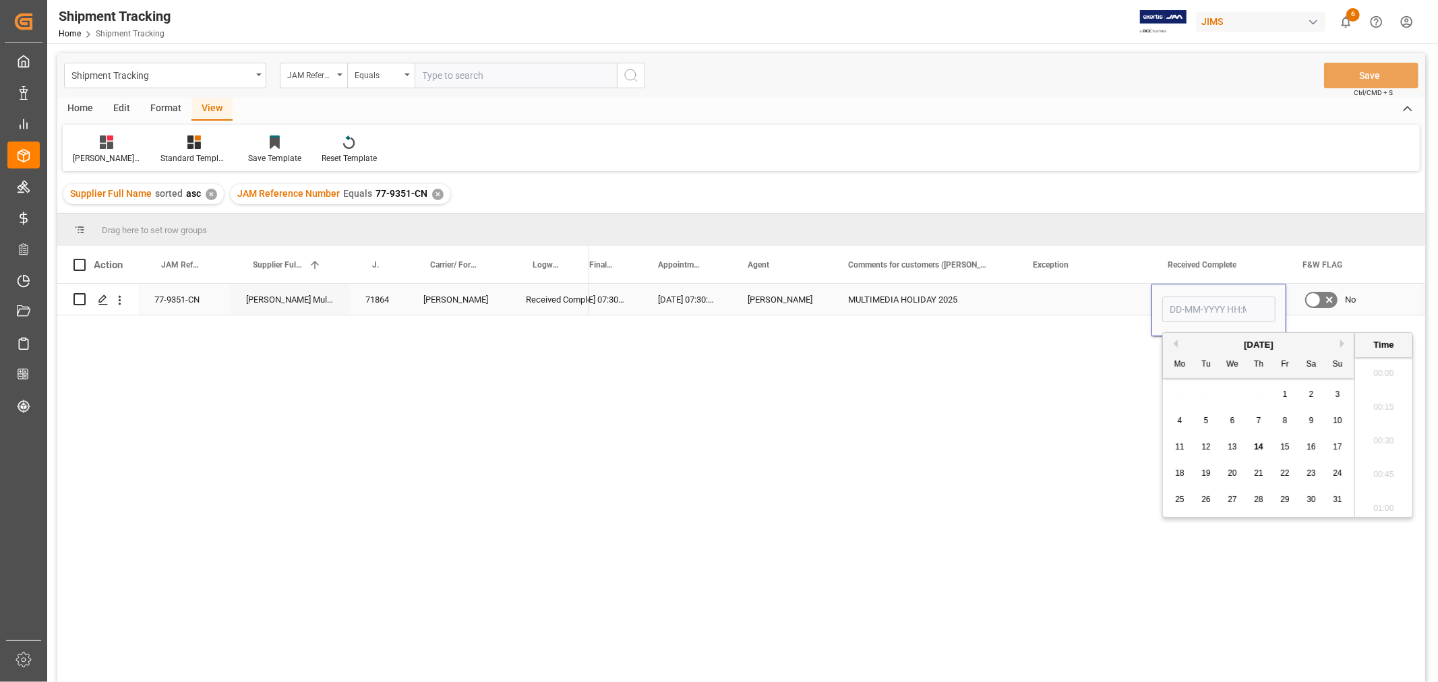
click at [1182, 302] on input "Press SPACE to select this row." at bounding box center [1218, 310] width 113 height 26
type input "13-08-2025 00:00"
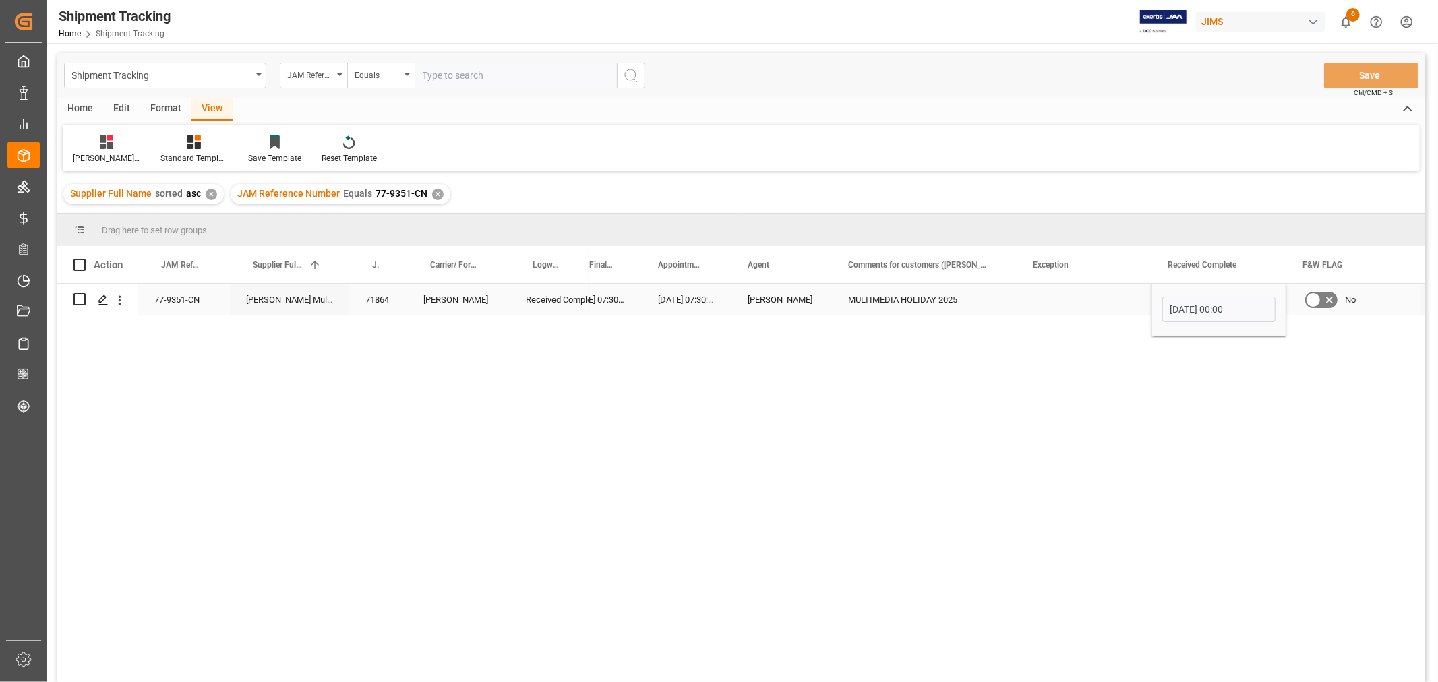
click at [1070, 286] on div "Press SPACE to select this row." at bounding box center [1083, 299] width 135 height 31
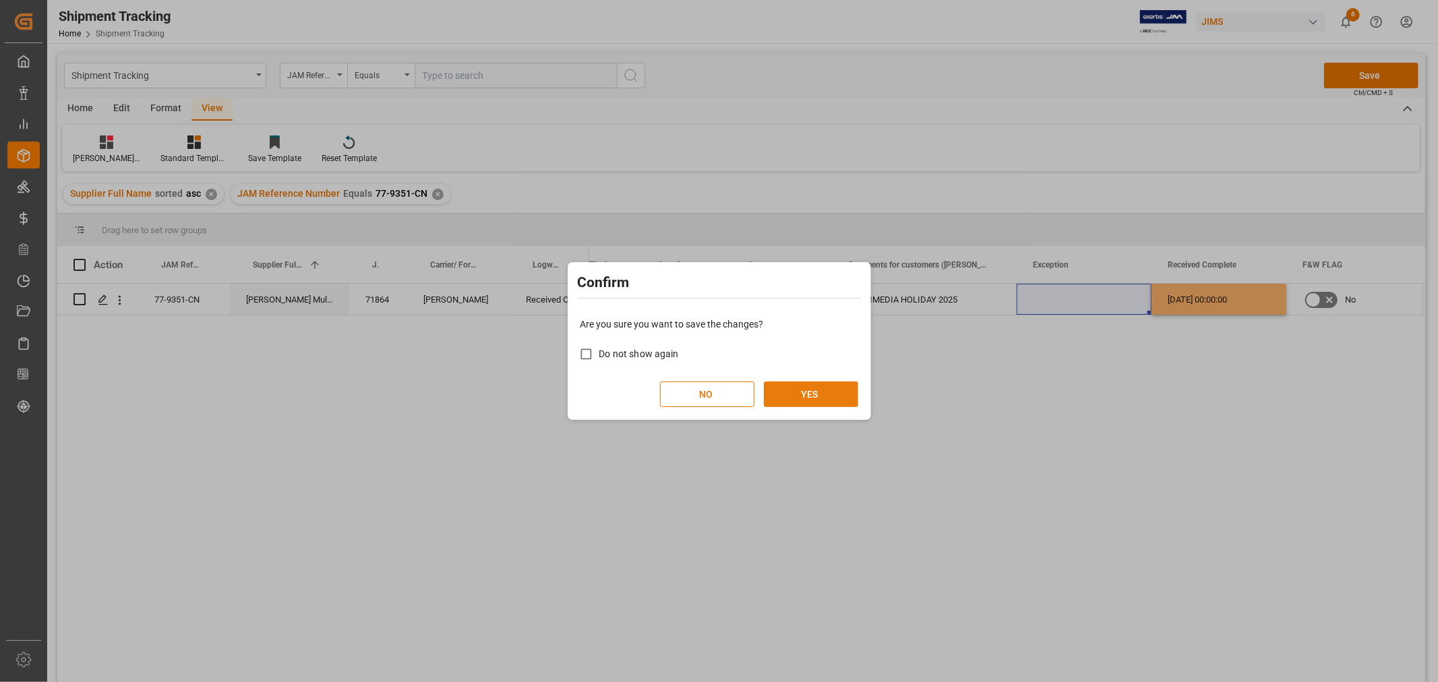
click at [802, 393] on button "YES" at bounding box center [811, 394] width 94 height 26
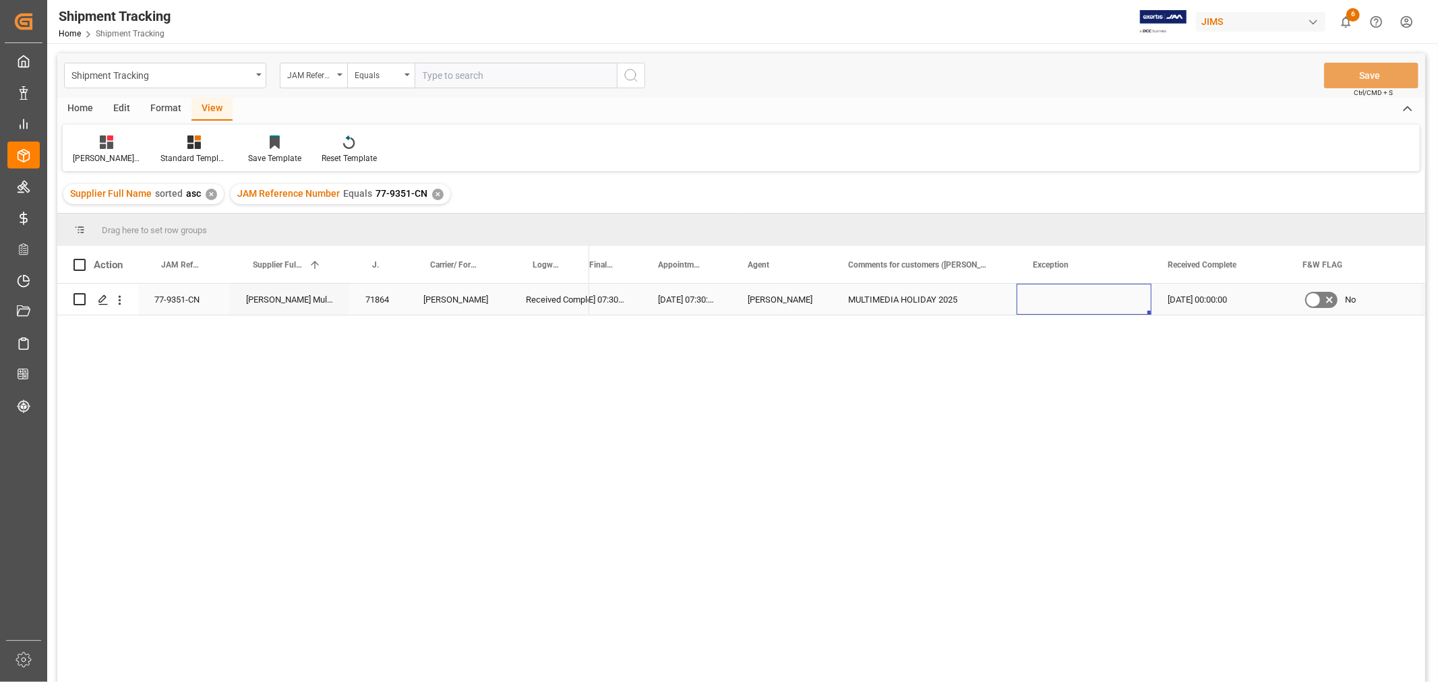
click at [167, 302] on div "77-9351-CN" at bounding box center [184, 299] width 92 height 31
click at [432, 190] on div "✕" at bounding box center [437, 194] width 11 height 11
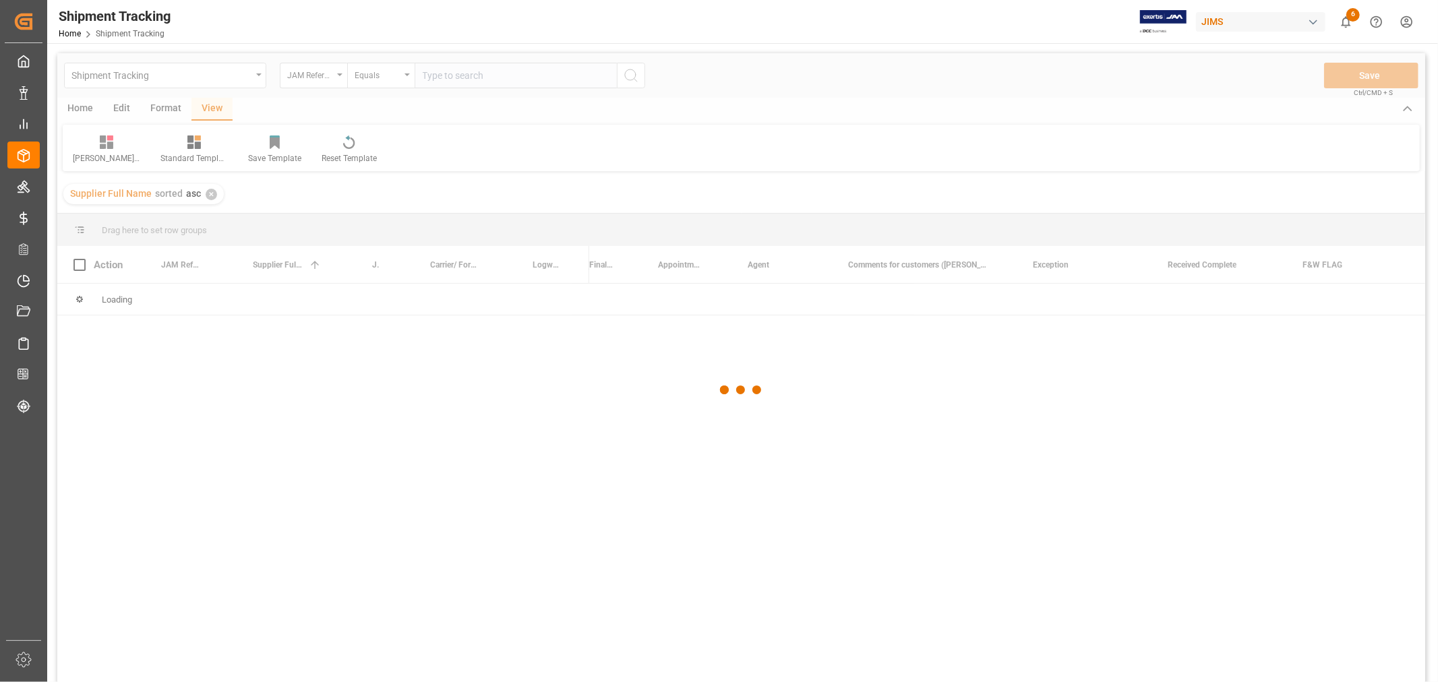
click at [439, 79] on div at bounding box center [741, 390] width 1368 height 674
click at [439, 71] on div at bounding box center [741, 390] width 1368 height 674
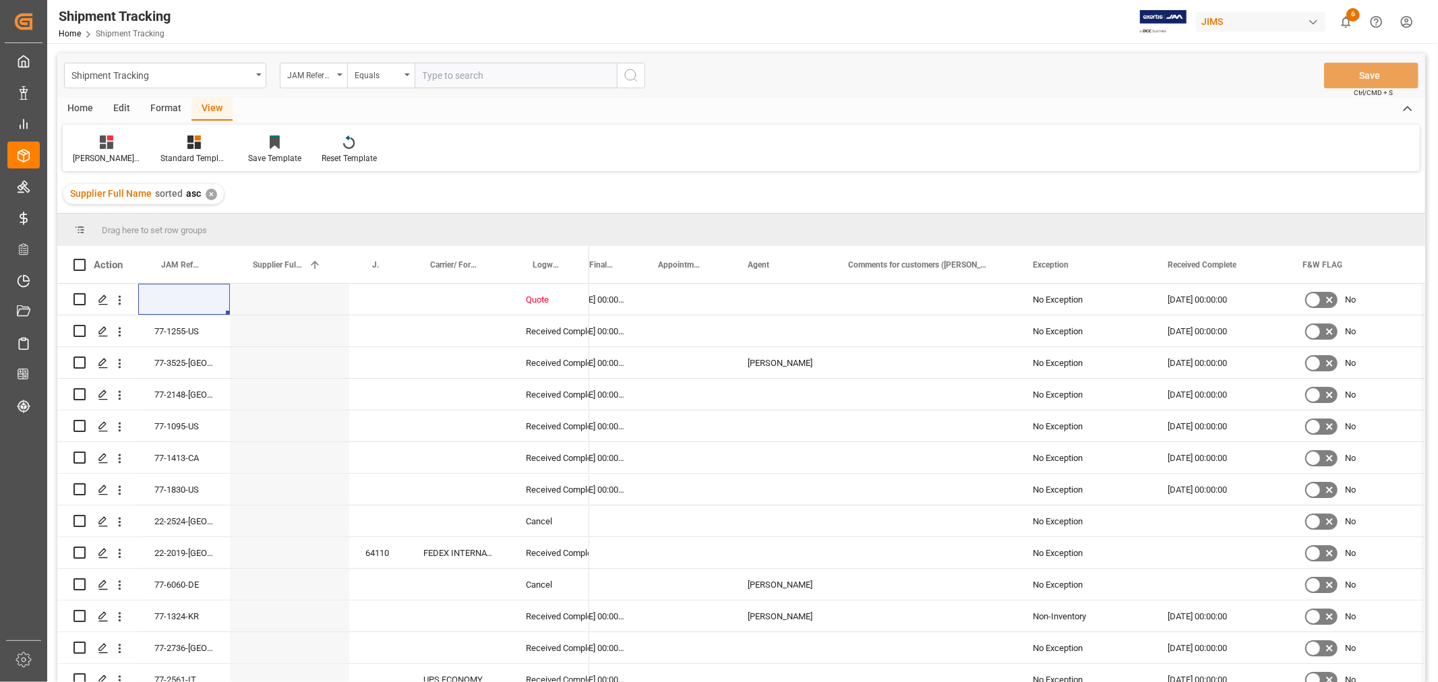
click at [439, 71] on input "text" at bounding box center [516, 76] width 202 height 26
paste input "77-9422-CN"
type input "77-9422-CN"
click at [632, 70] on circle "search button" at bounding box center [630, 74] width 11 height 11
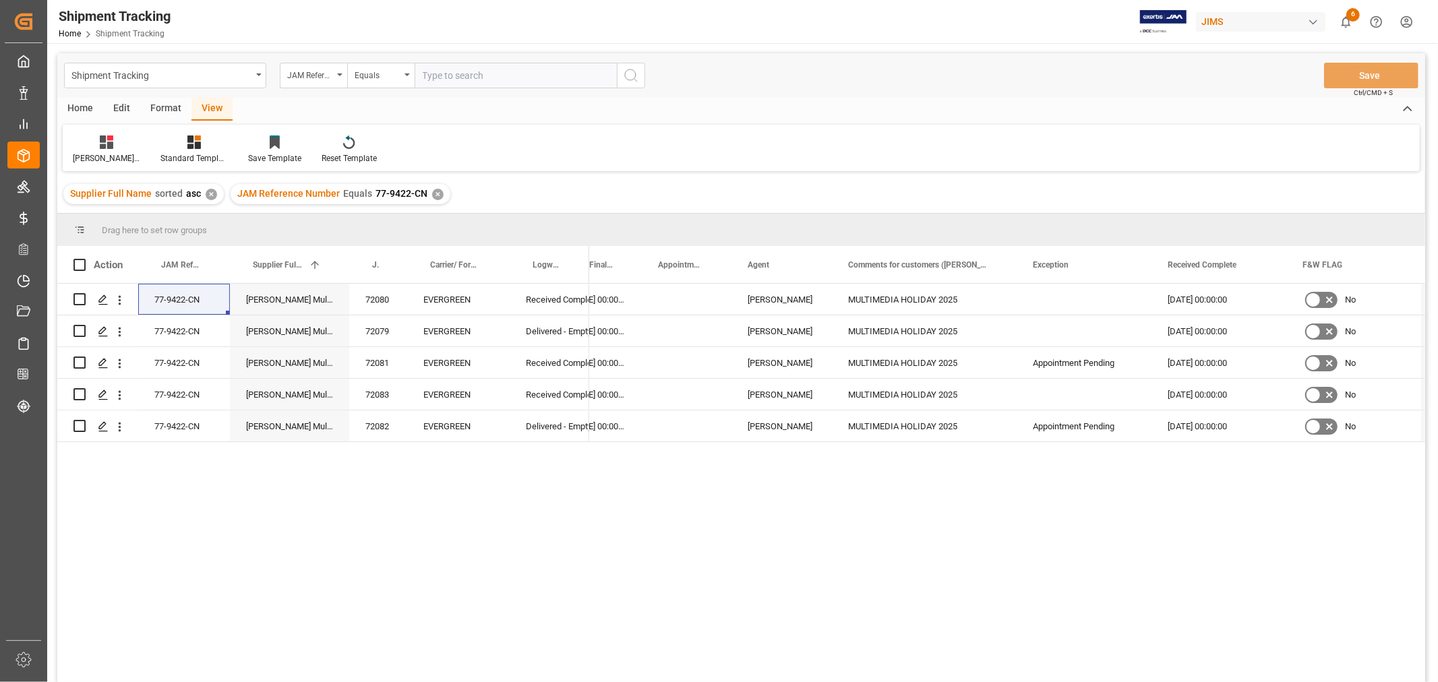
click at [432, 191] on div "✕" at bounding box center [437, 194] width 11 height 11
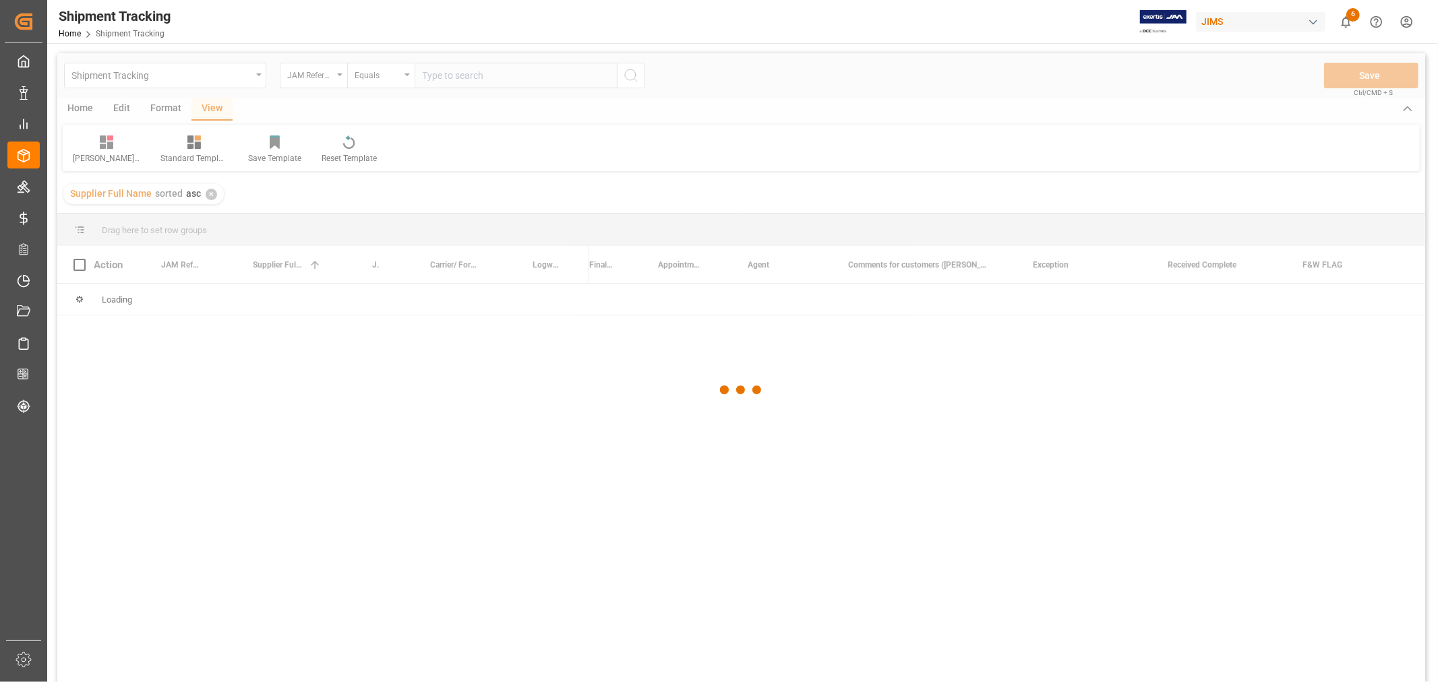
click at [448, 76] on div at bounding box center [741, 390] width 1368 height 674
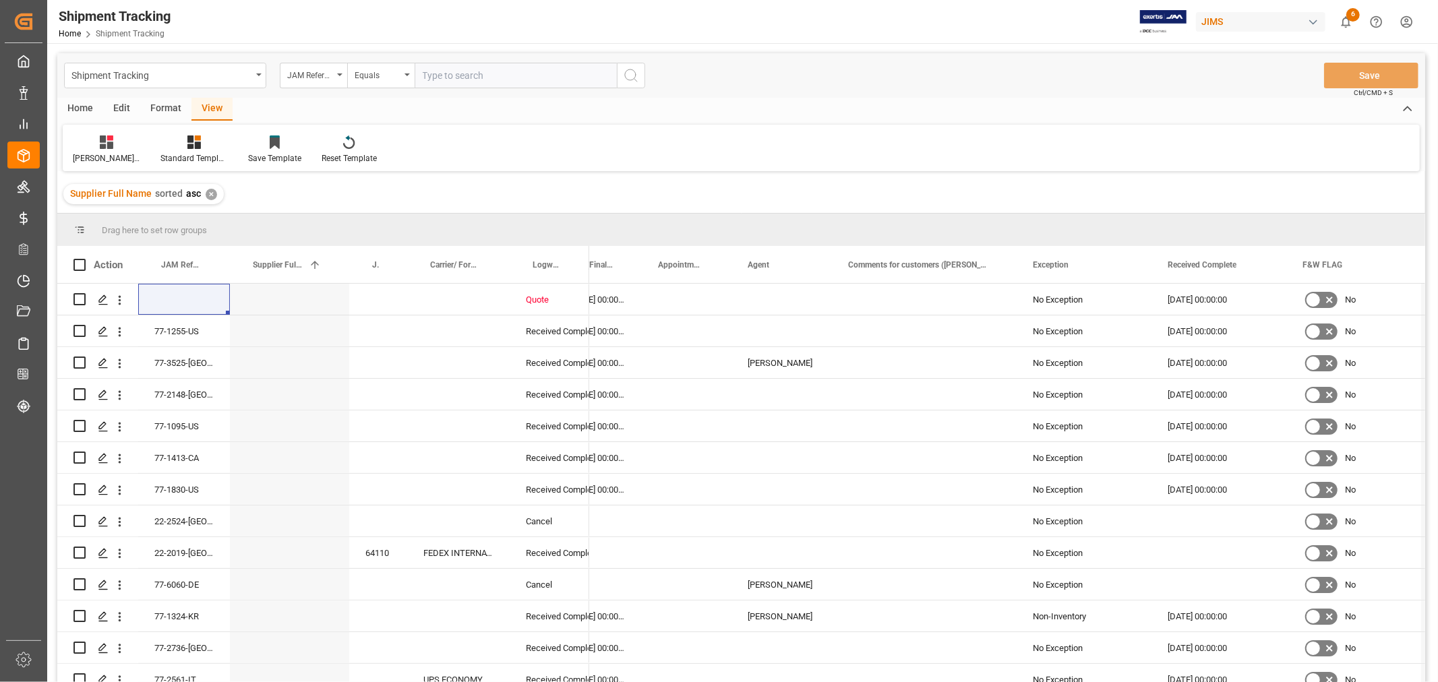
click at [441, 75] on input "text" at bounding box center [516, 76] width 202 height 26
paste input "77-9319-VN"
type input "77-9319-VN"
click at [636, 76] on icon "search button" at bounding box center [631, 75] width 16 height 16
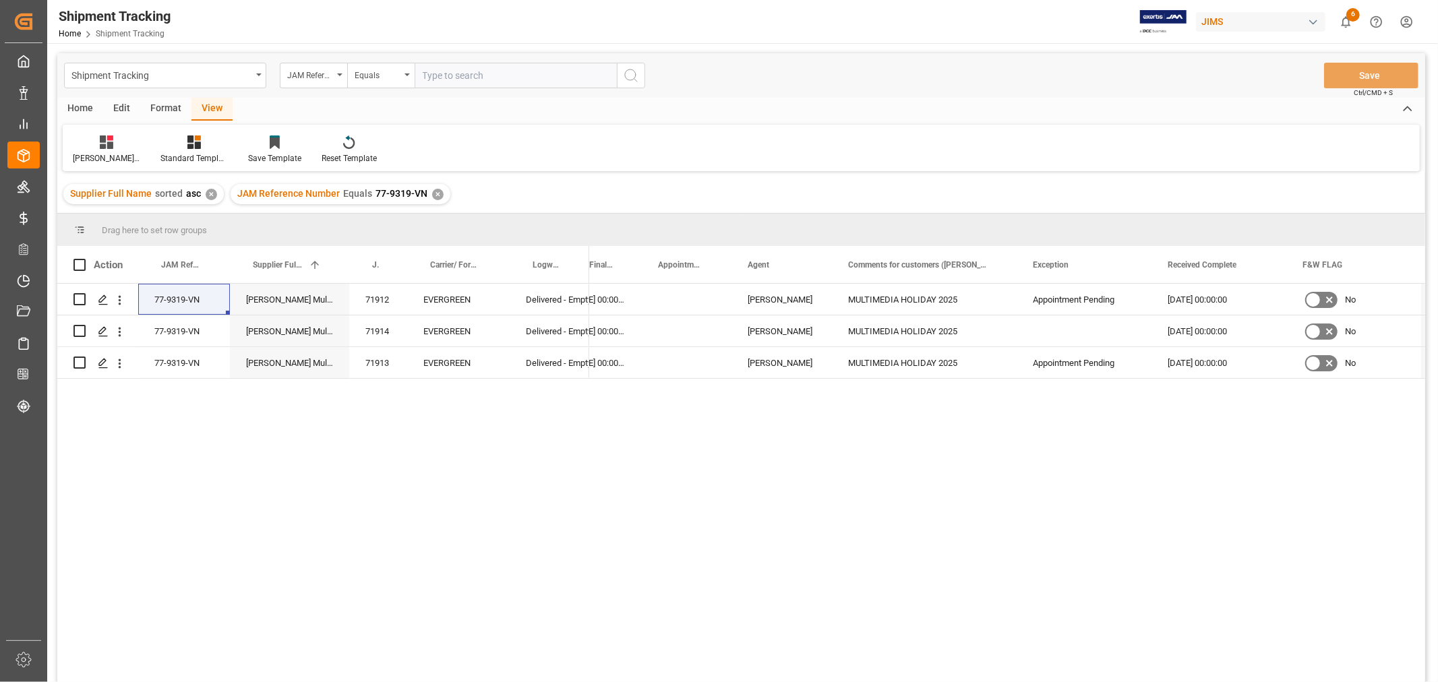
click at [432, 193] on div "✕" at bounding box center [437, 194] width 11 height 11
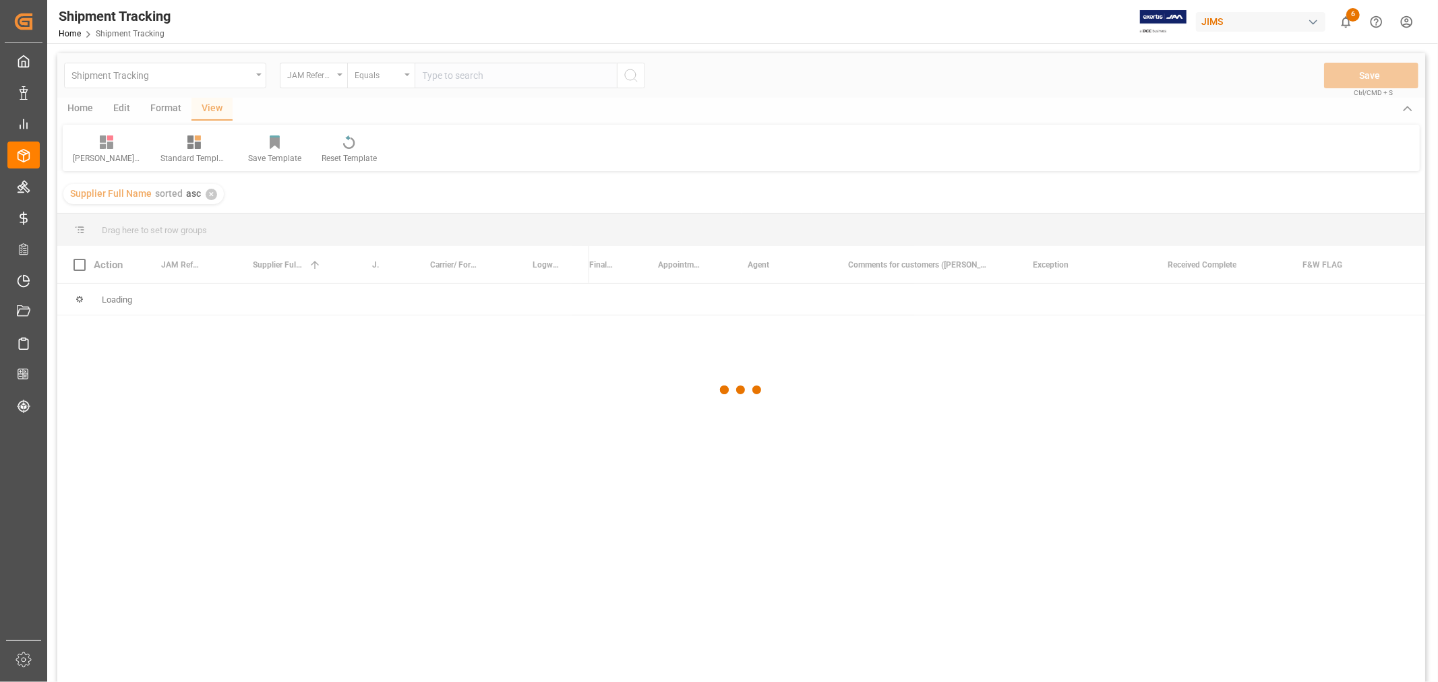
click at [440, 80] on div at bounding box center [741, 390] width 1368 height 674
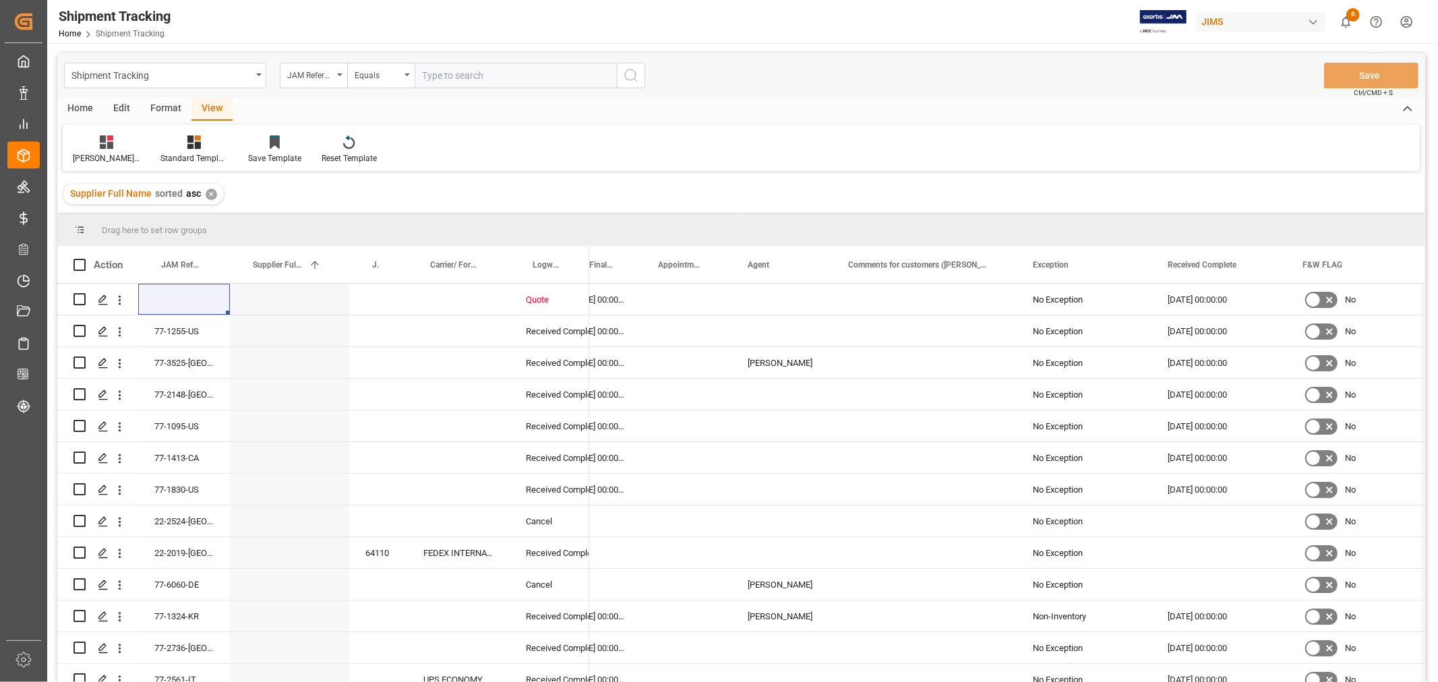
click at [435, 73] on input "text" at bounding box center [516, 76] width 202 height 26
paste input "77-9302-VN"
type input "77-9302-VN"
click at [623, 84] on button "search button" at bounding box center [631, 76] width 28 height 26
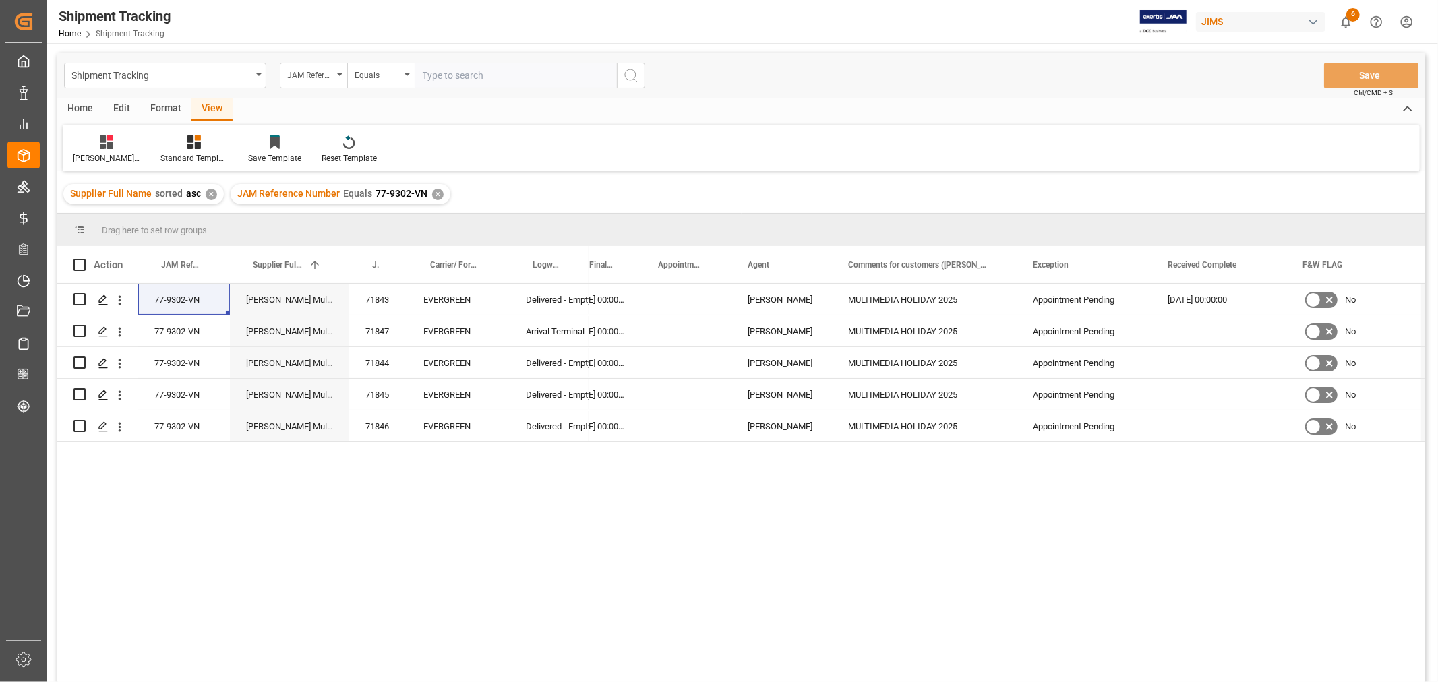
click at [432, 193] on div "✕" at bounding box center [437, 194] width 11 height 11
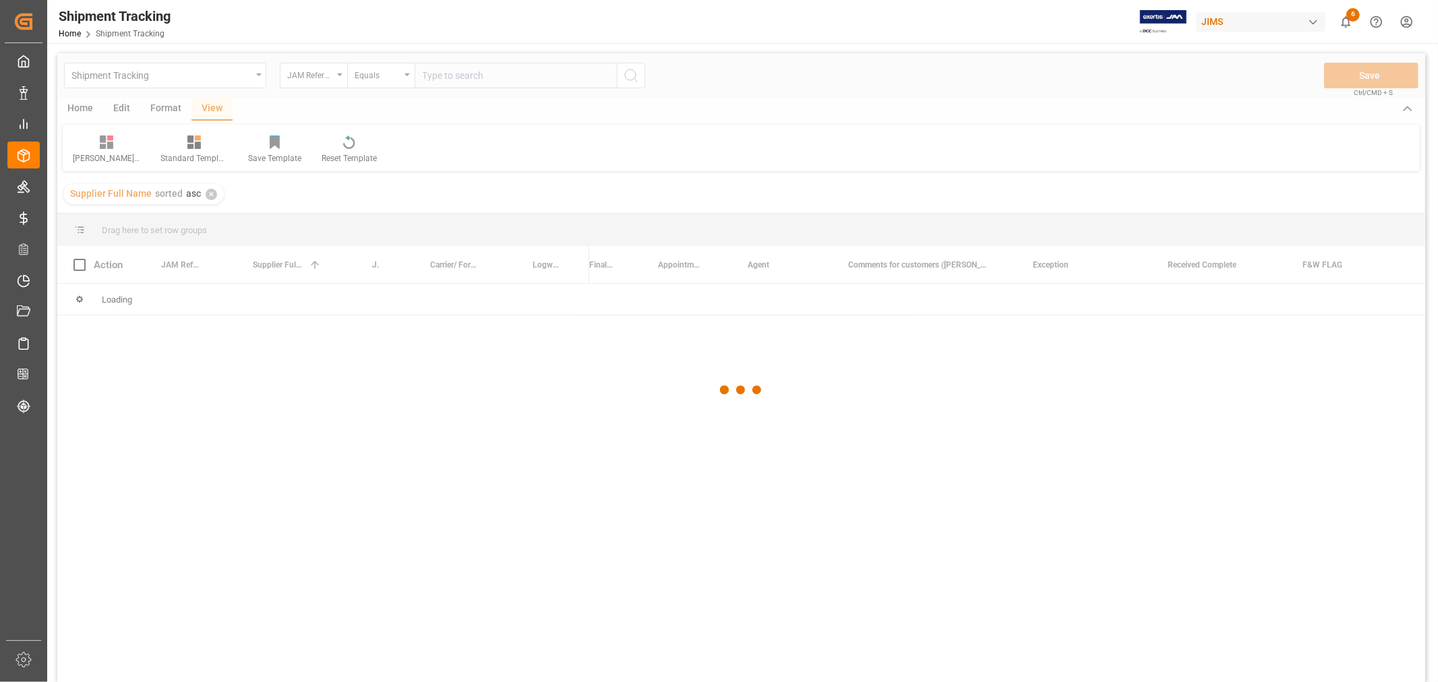
click at [443, 81] on div at bounding box center [741, 390] width 1368 height 674
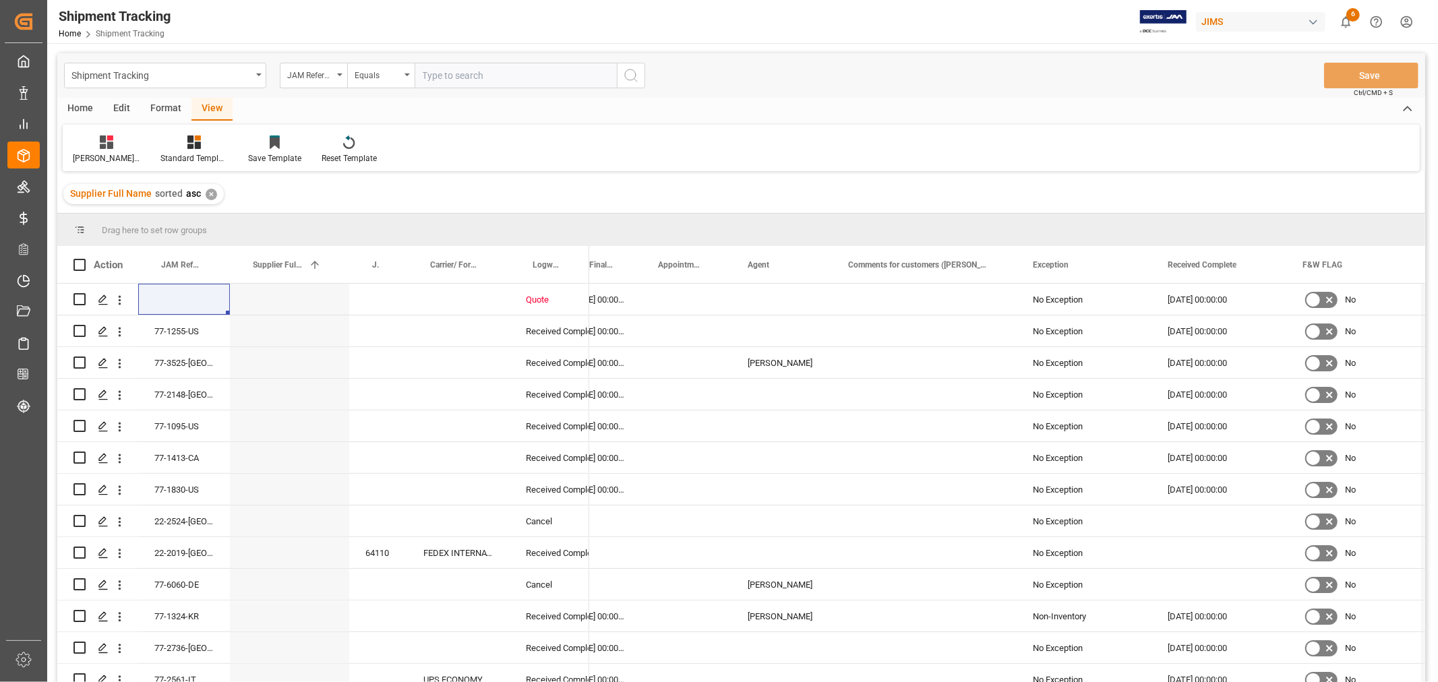
click at [442, 73] on input "text" at bounding box center [516, 76] width 202 height 26
paste input "77-9418-CN"
type input "77-9418-CN"
click at [620, 71] on button "search button" at bounding box center [631, 76] width 28 height 26
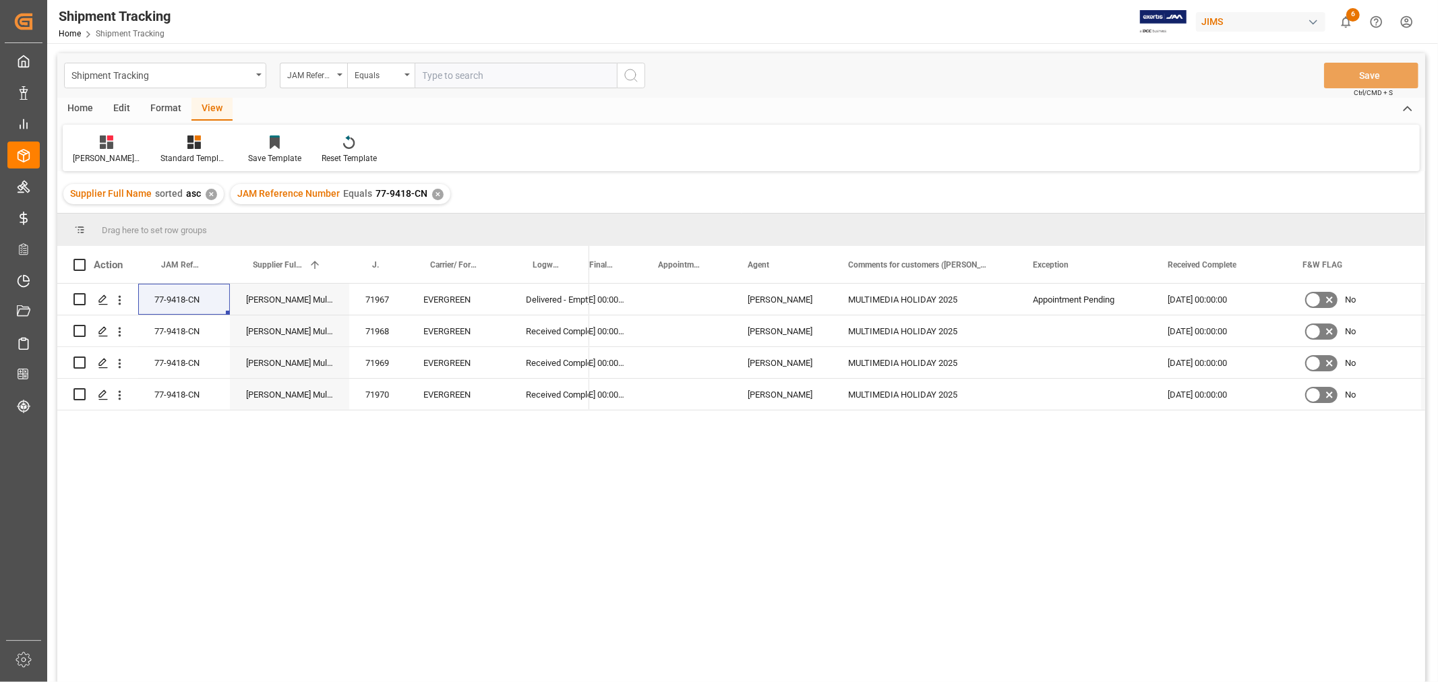
click at [436, 193] on div "✕" at bounding box center [437, 194] width 11 height 11
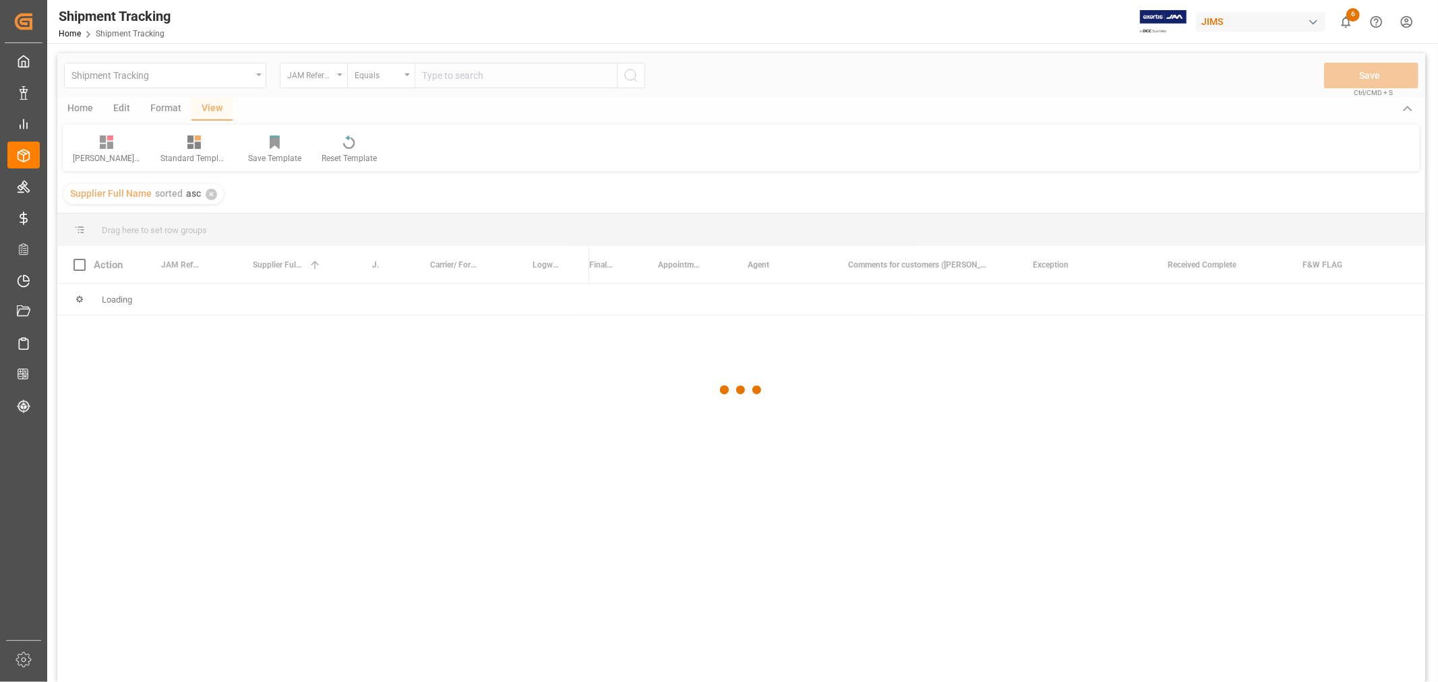
click at [453, 84] on div at bounding box center [741, 390] width 1368 height 674
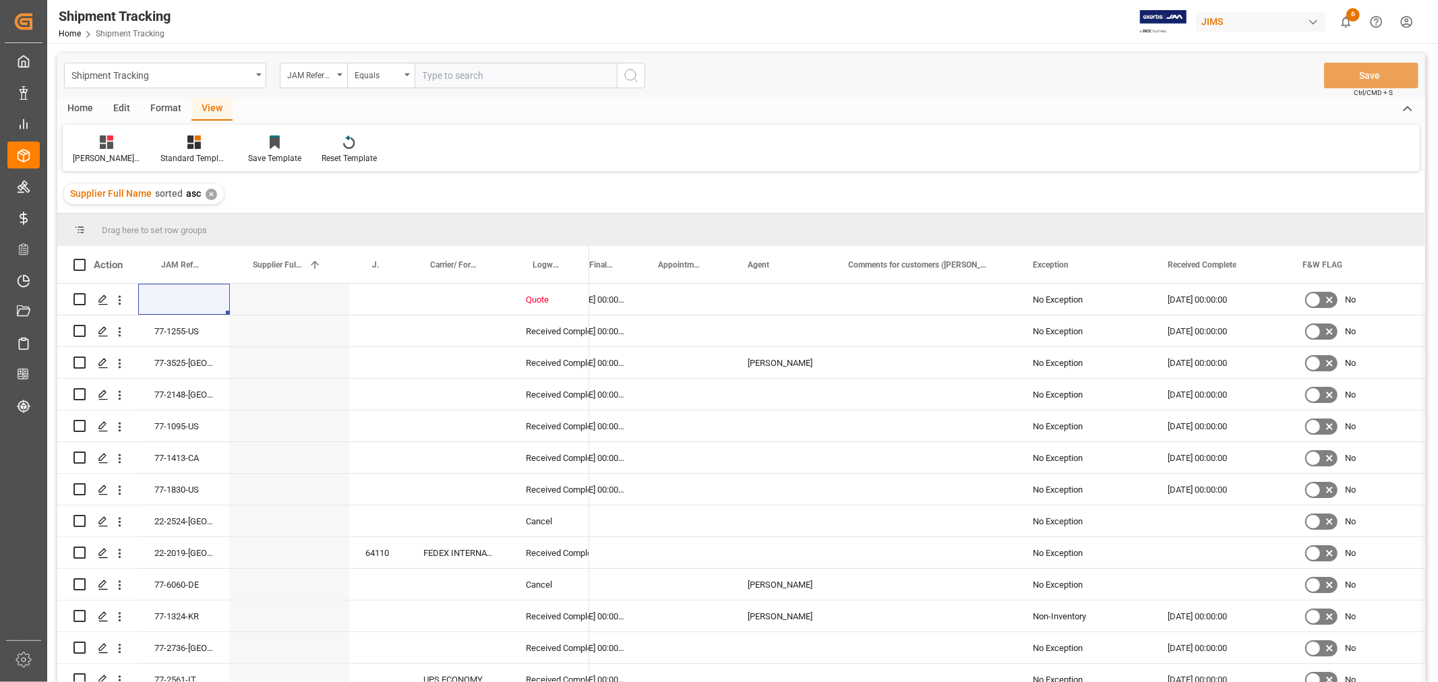
click at [450, 78] on input "text" at bounding box center [516, 76] width 202 height 26
paste input "77-9418-CN"
click at [445, 78] on input "77-9418-CN" at bounding box center [516, 76] width 202 height 26
type input "77-9422-CN"
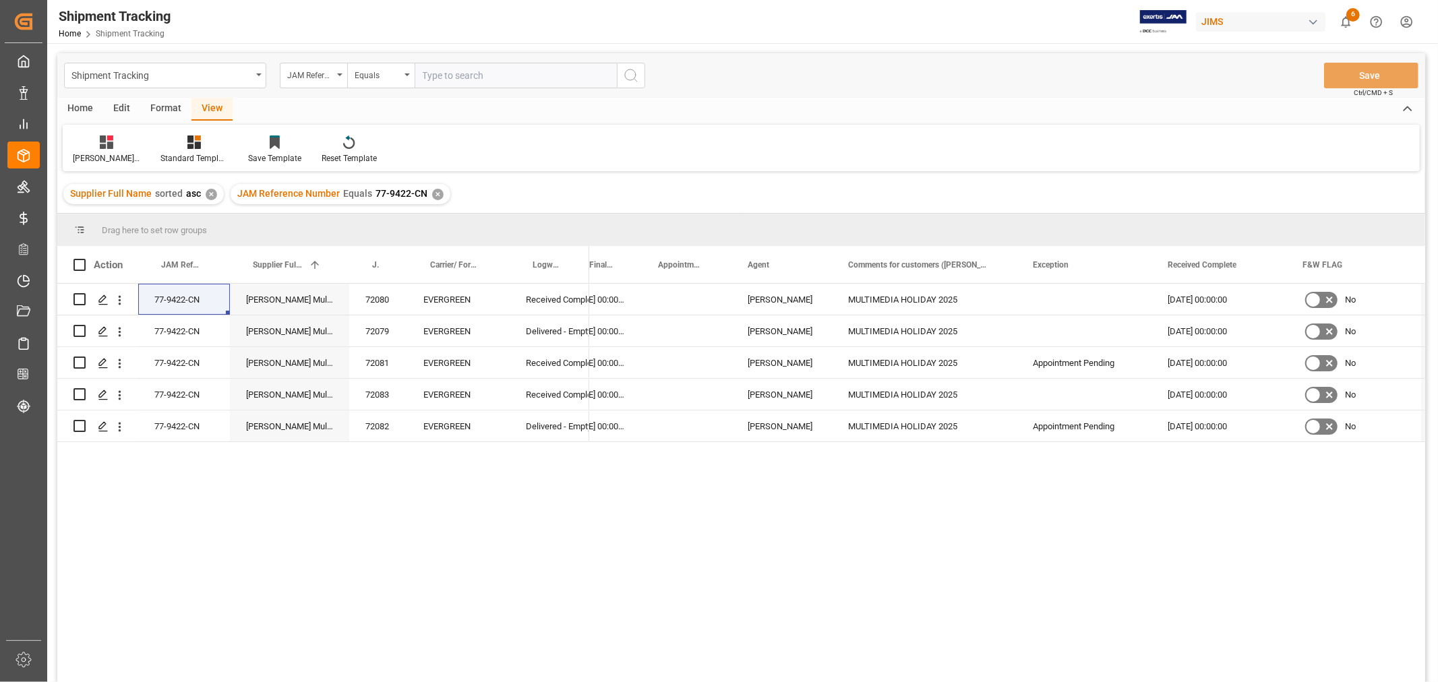
click at [432, 193] on div "✕" at bounding box center [437, 194] width 11 height 11
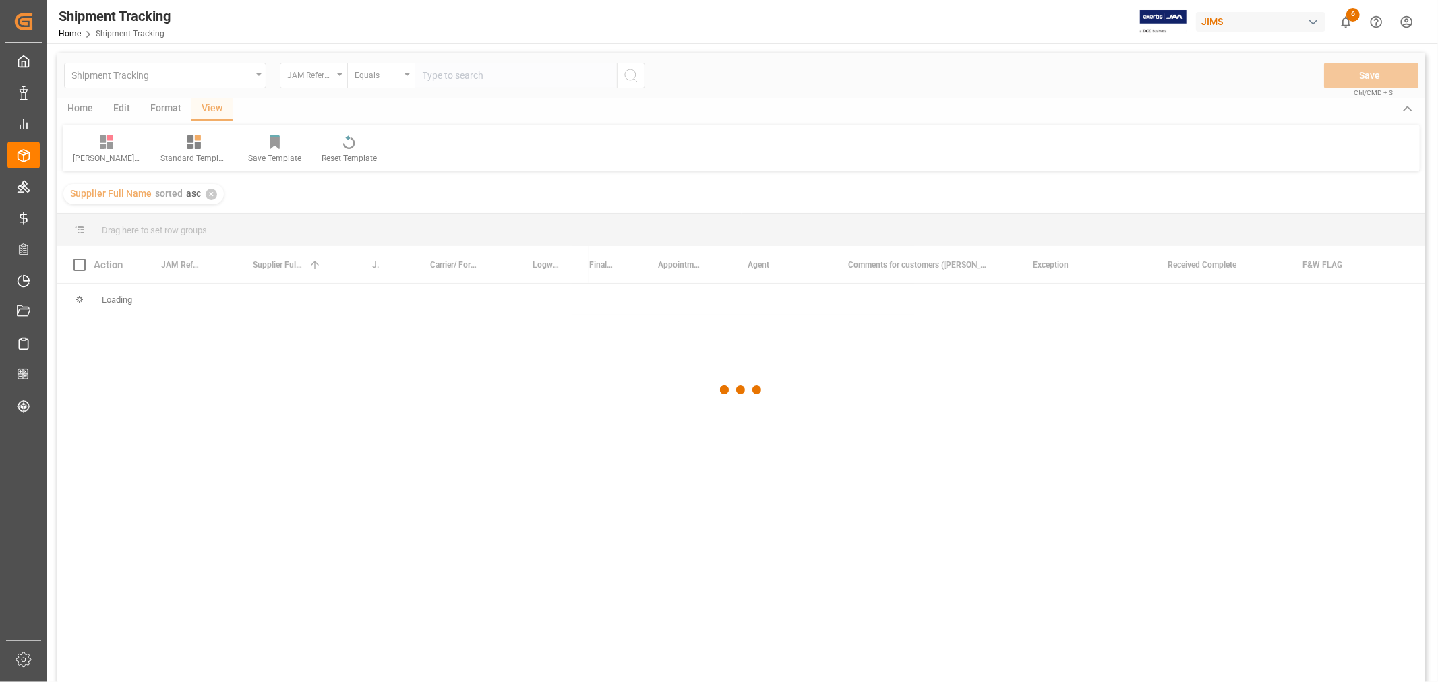
click at [443, 79] on div at bounding box center [741, 390] width 1368 height 674
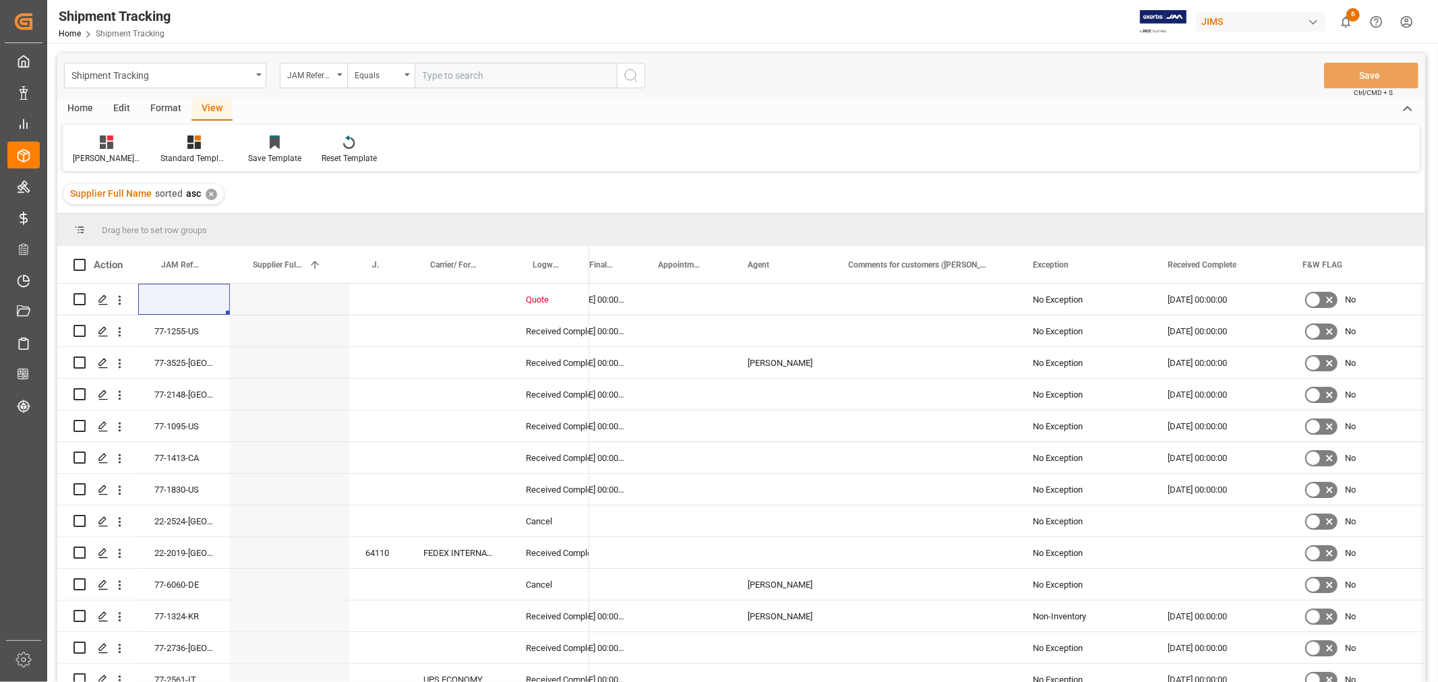
click at [442, 75] on input "text" at bounding box center [516, 76] width 202 height 26
paste input "77-9360-CN"
type input "77-9360-CN"
click at [625, 75] on icon "search button" at bounding box center [631, 75] width 16 height 16
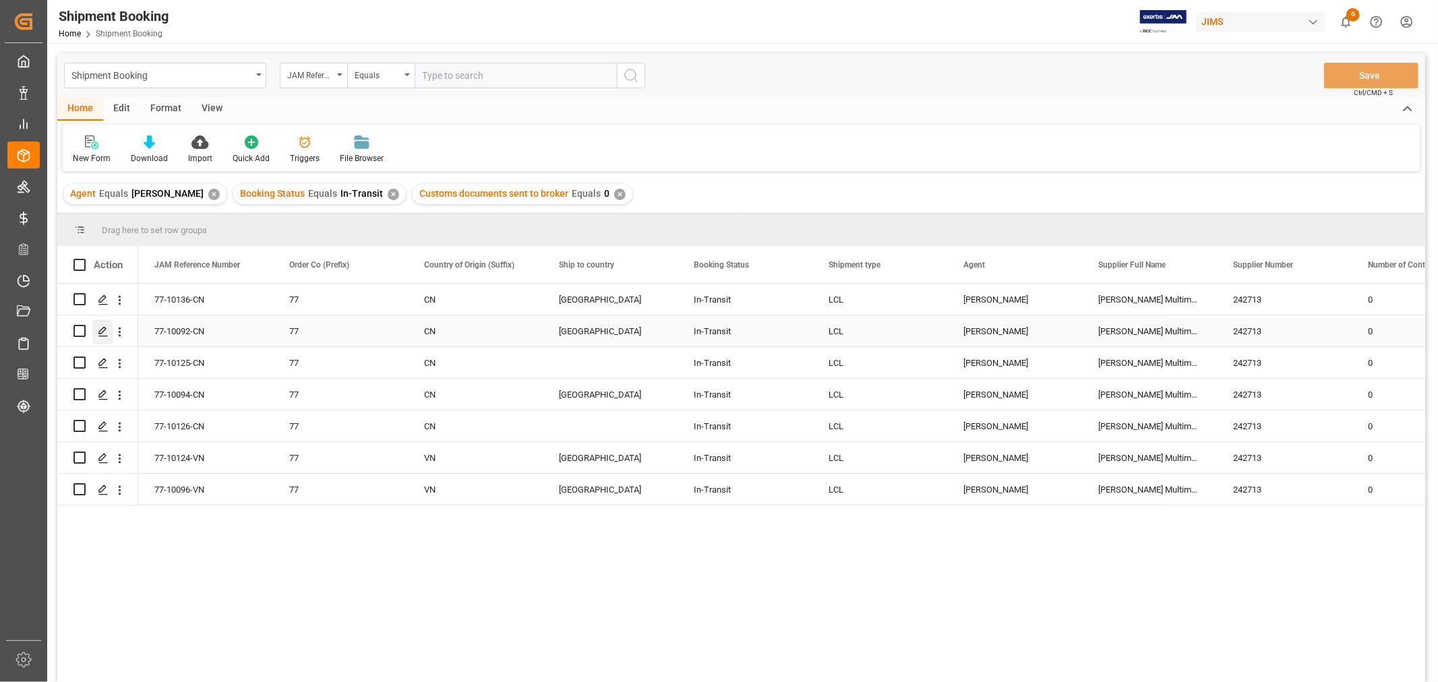
click at [102, 332] on polygon "Press SPACE to select this row." at bounding box center [102, 330] width 7 height 7
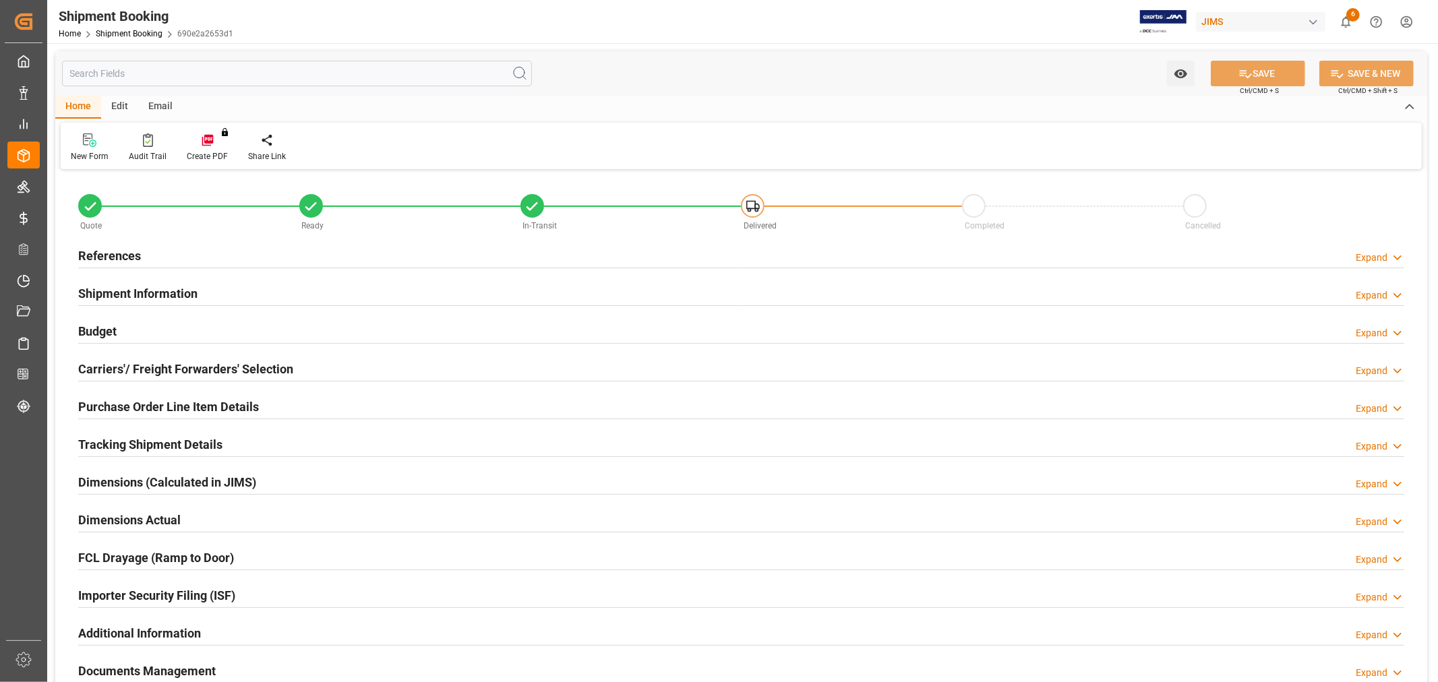
type input "48"
click at [128, 256] on h2 "References" at bounding box center [109, 256] width 63 height 18
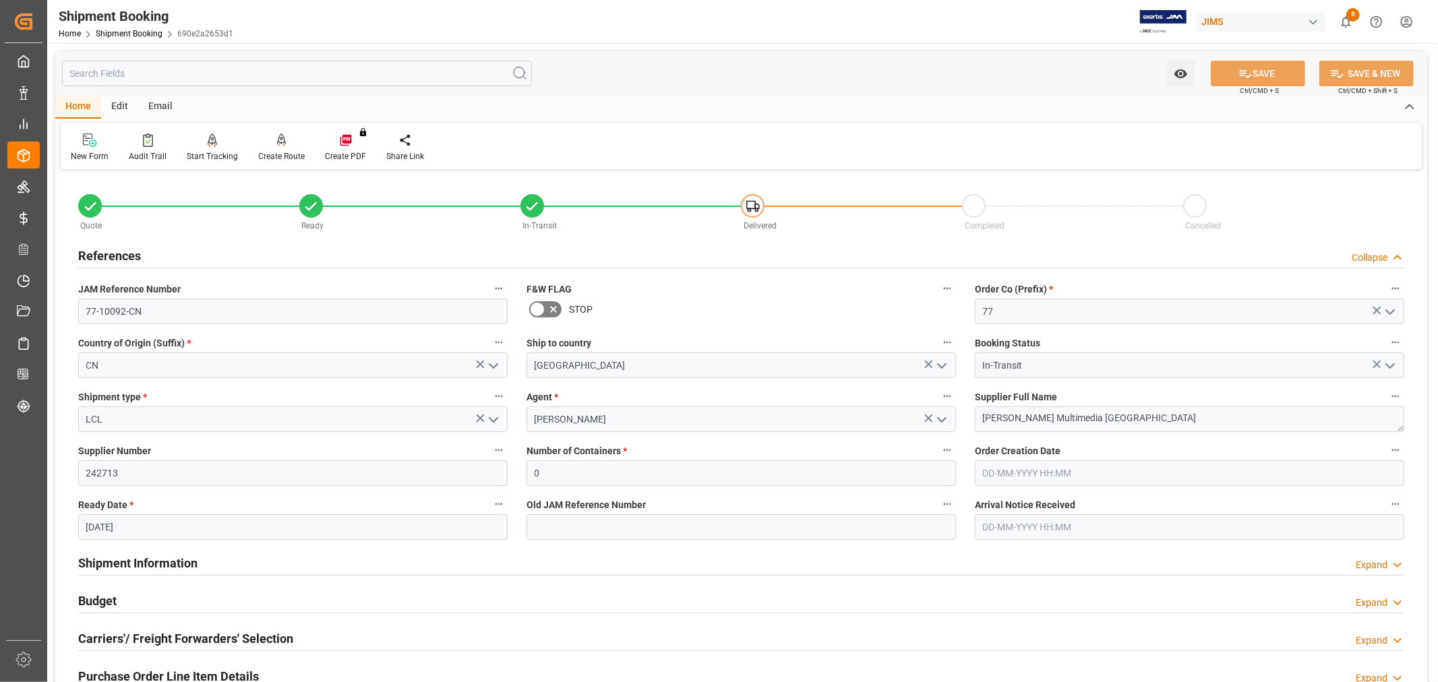
click at [128, 256] on h2 "References" at bounding box center [109, 256] width 63 height 18
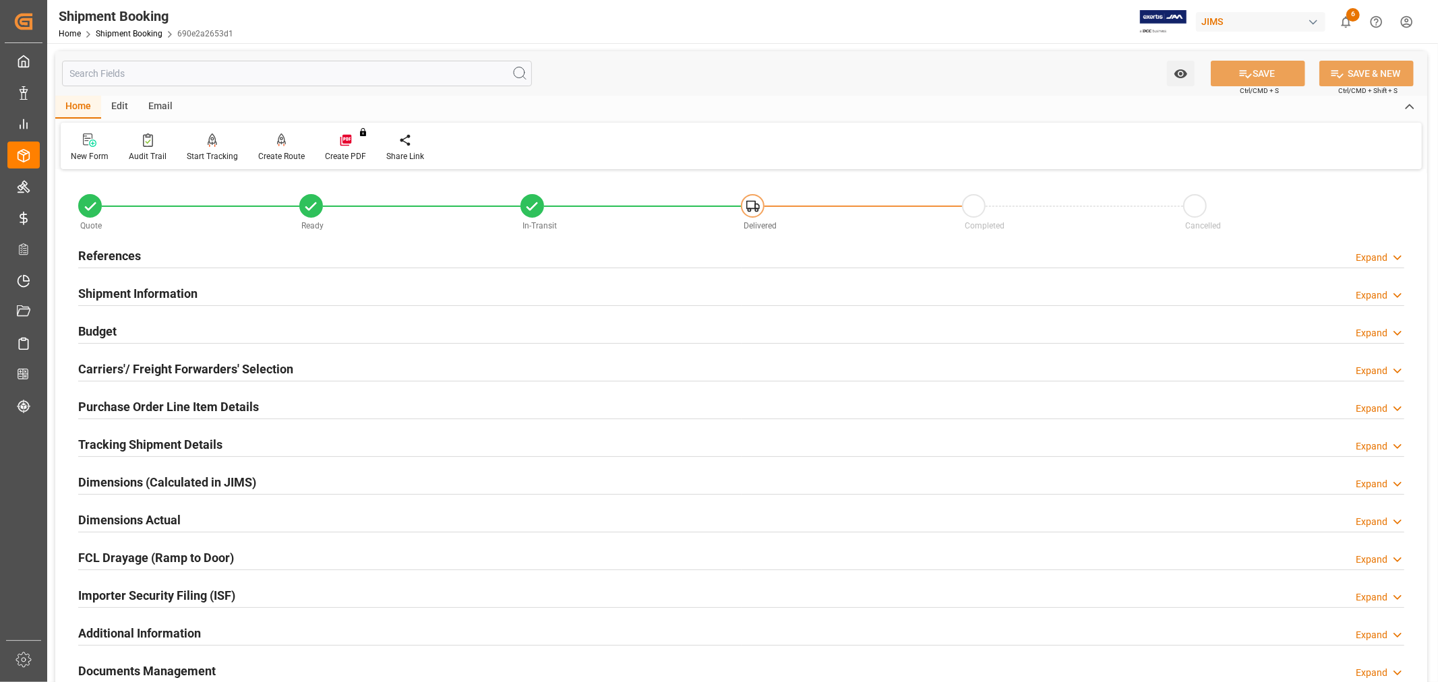
click at [131, 365] on h2 "Carriers'/ Freight Forwarders' Selection" at bounding box center [185, 369] width 215 height 18
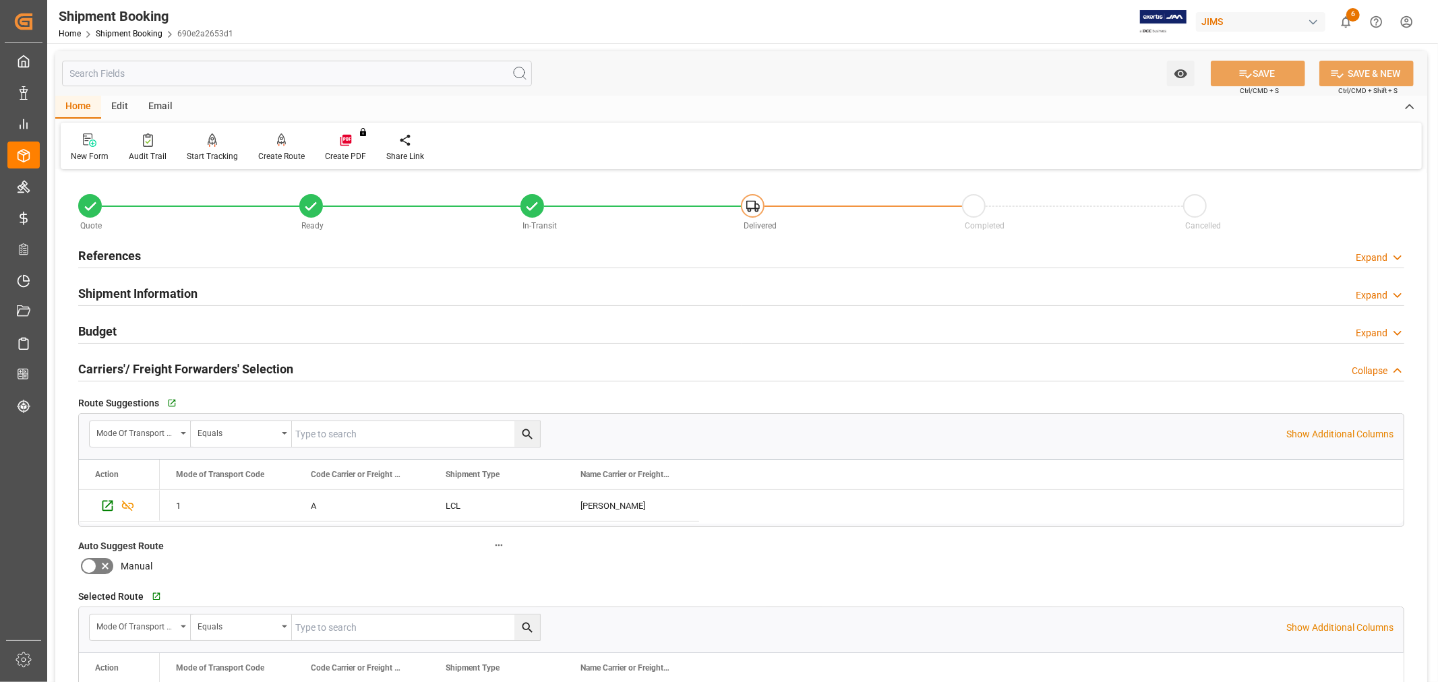
click at [131, 365] on h2 "Carriers'/ Freight Forwarders' Selection" at bounding box center [185, 369] width 215 height 18
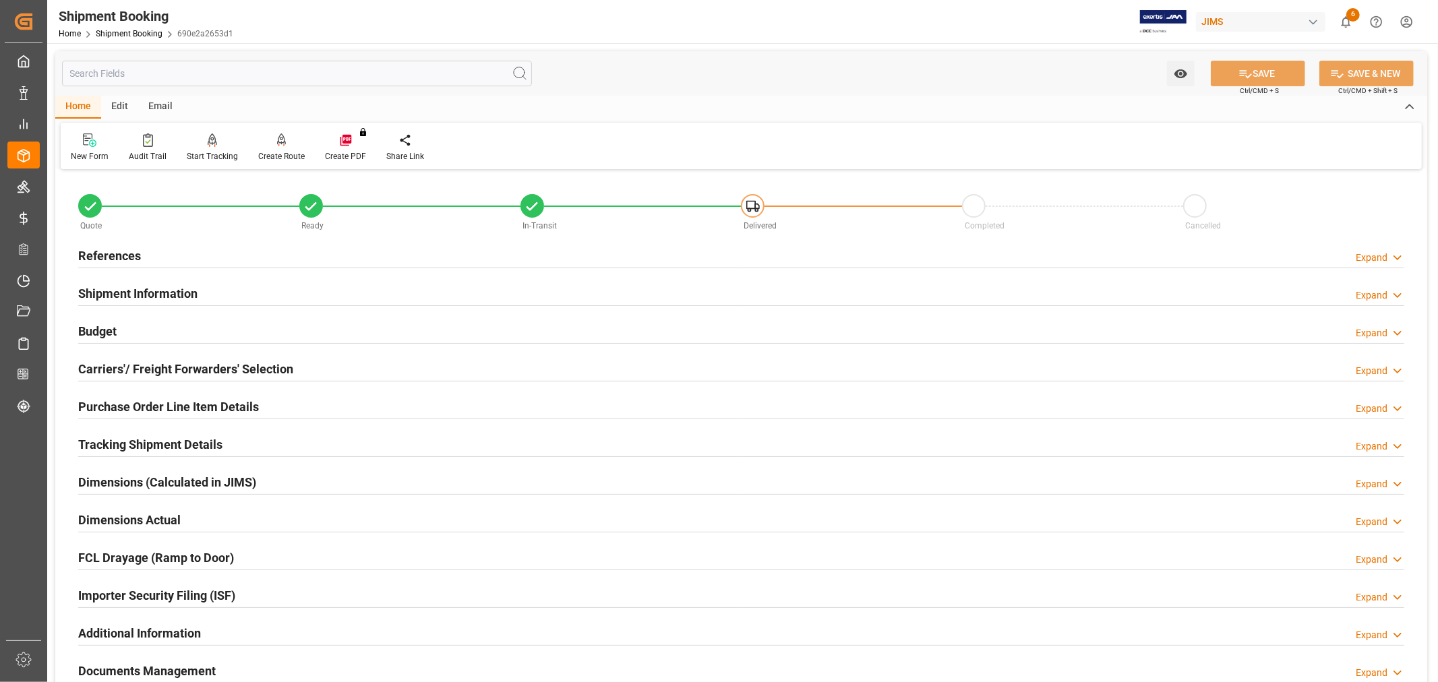
click at [158, 291] on h2 "Shipment Information" at bounding box center [137, 293] width 119 height 18
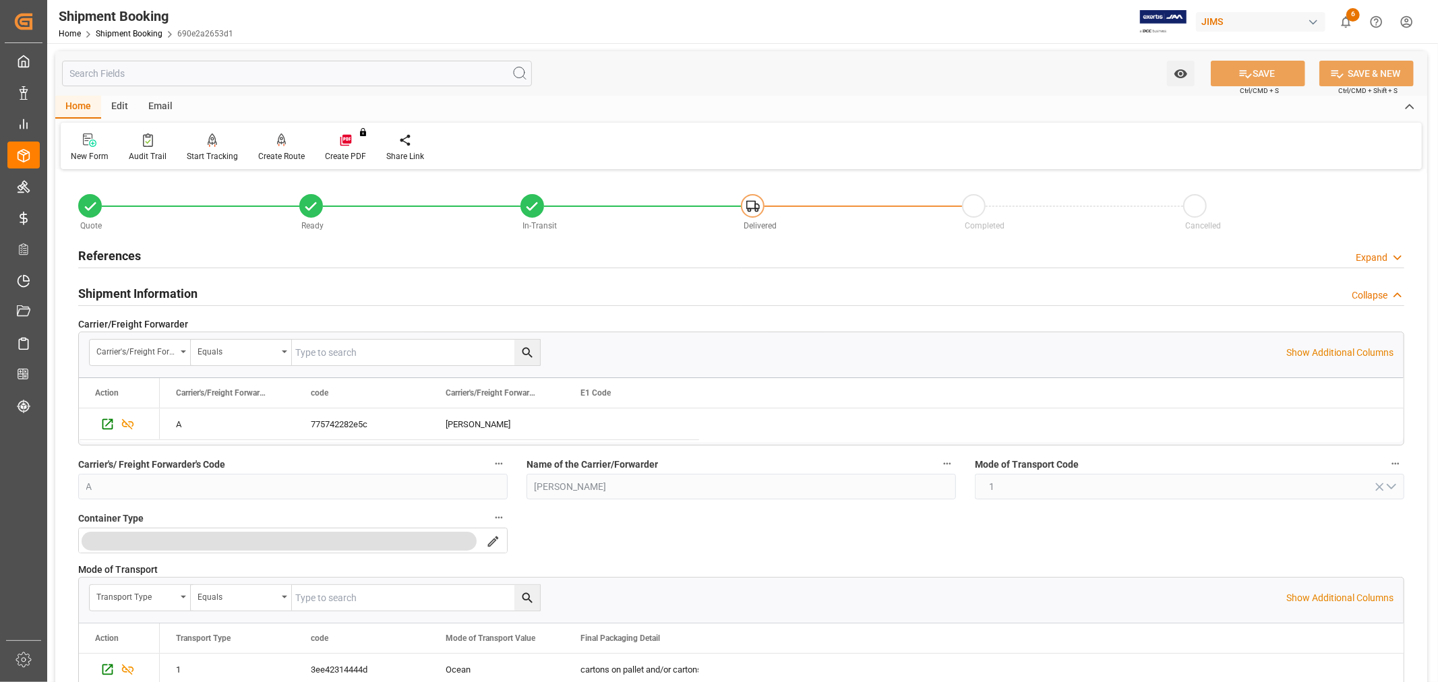
click at [111, 251] on h2 "References" at bounding box center [109, 256] width 63 height 18
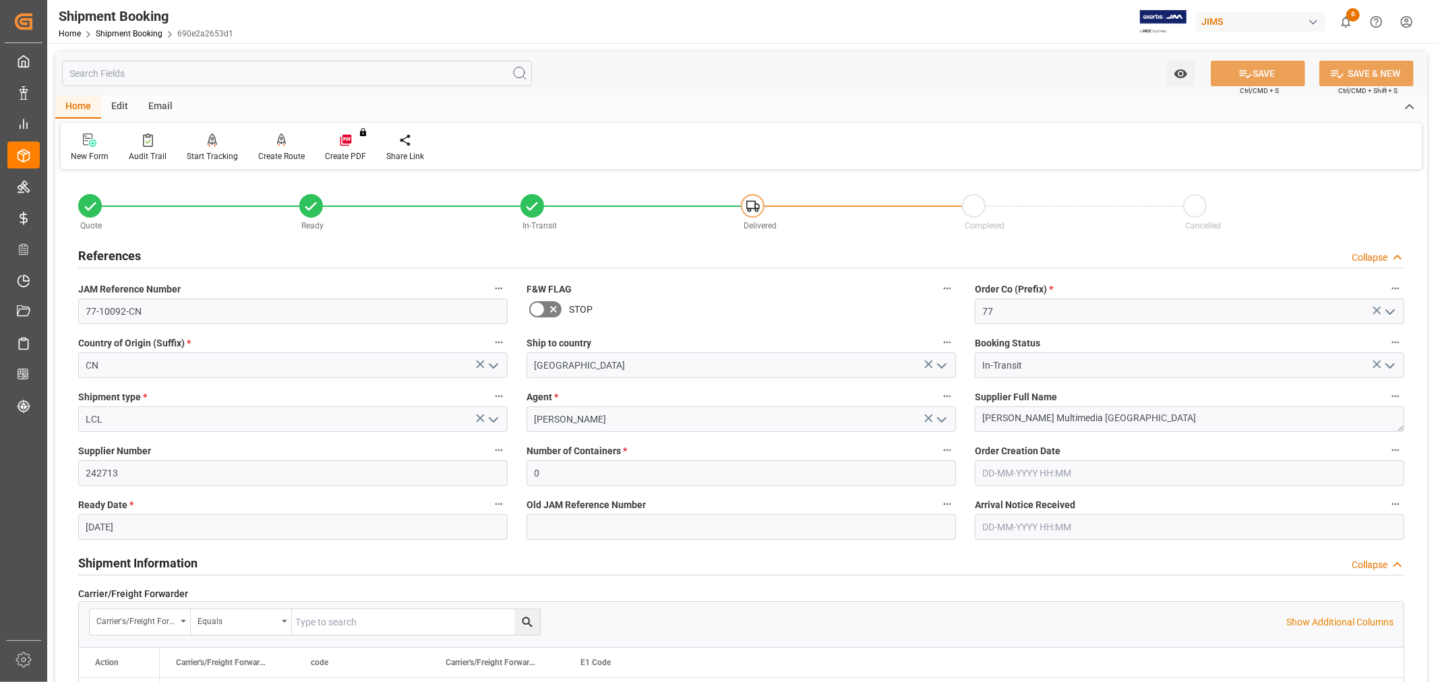
click at [111, 251] on h2 "References" at bounding box center [109, 256] width 63 height 18
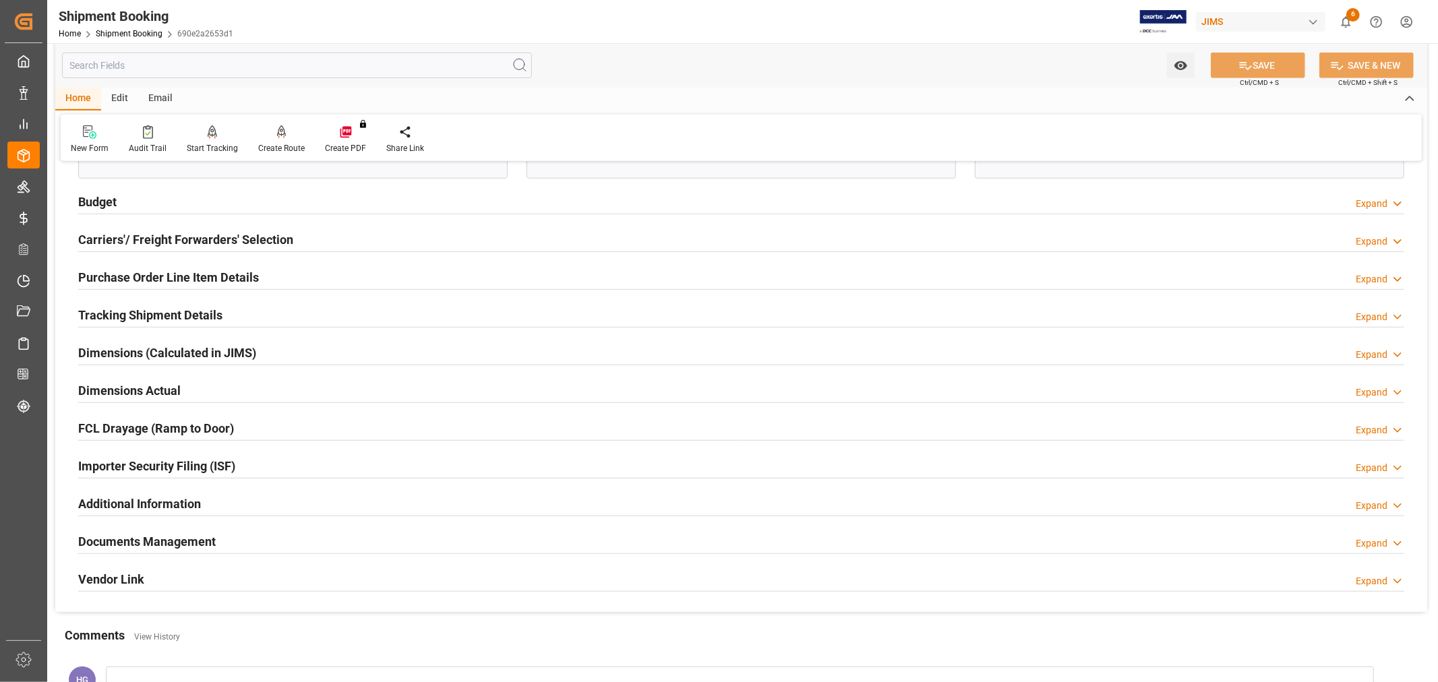
scroll to position [876, 0]
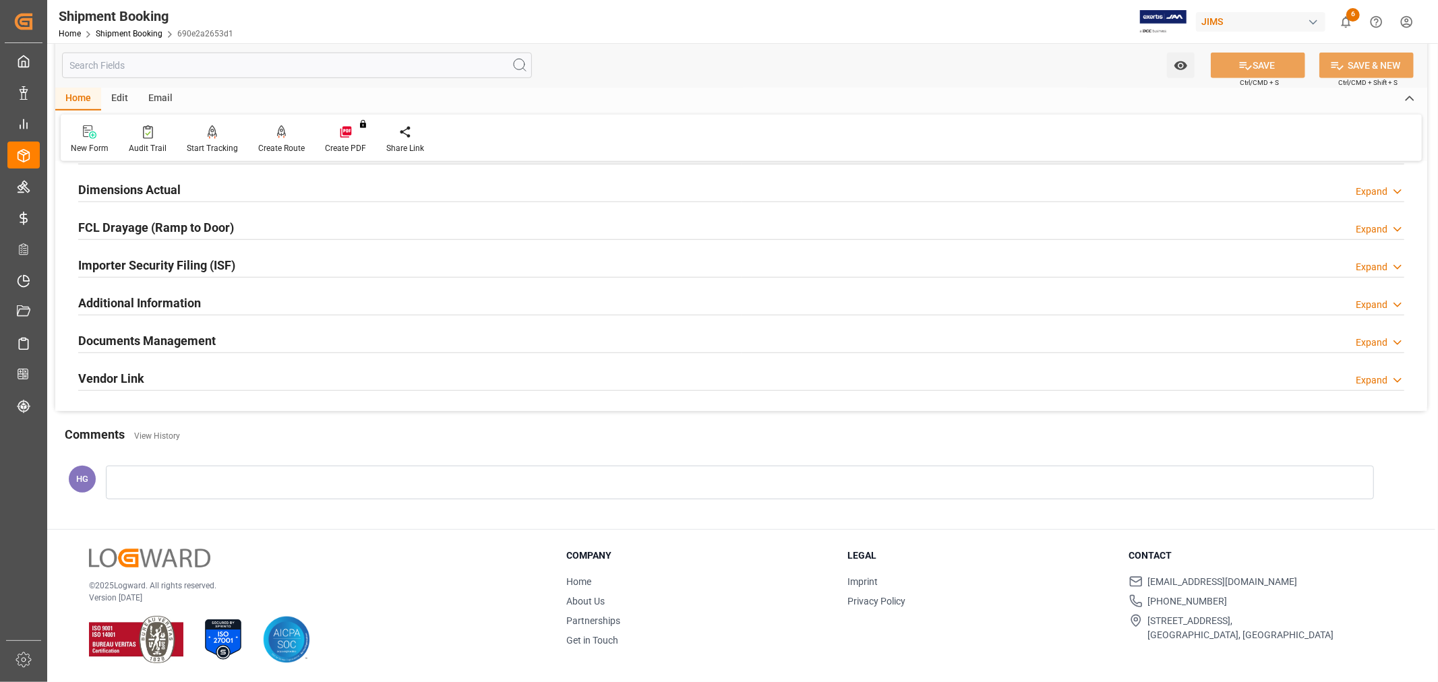
click at [154, 340] on h2 "Documents Management" at bounding box center [146, 341] width 137 height 18
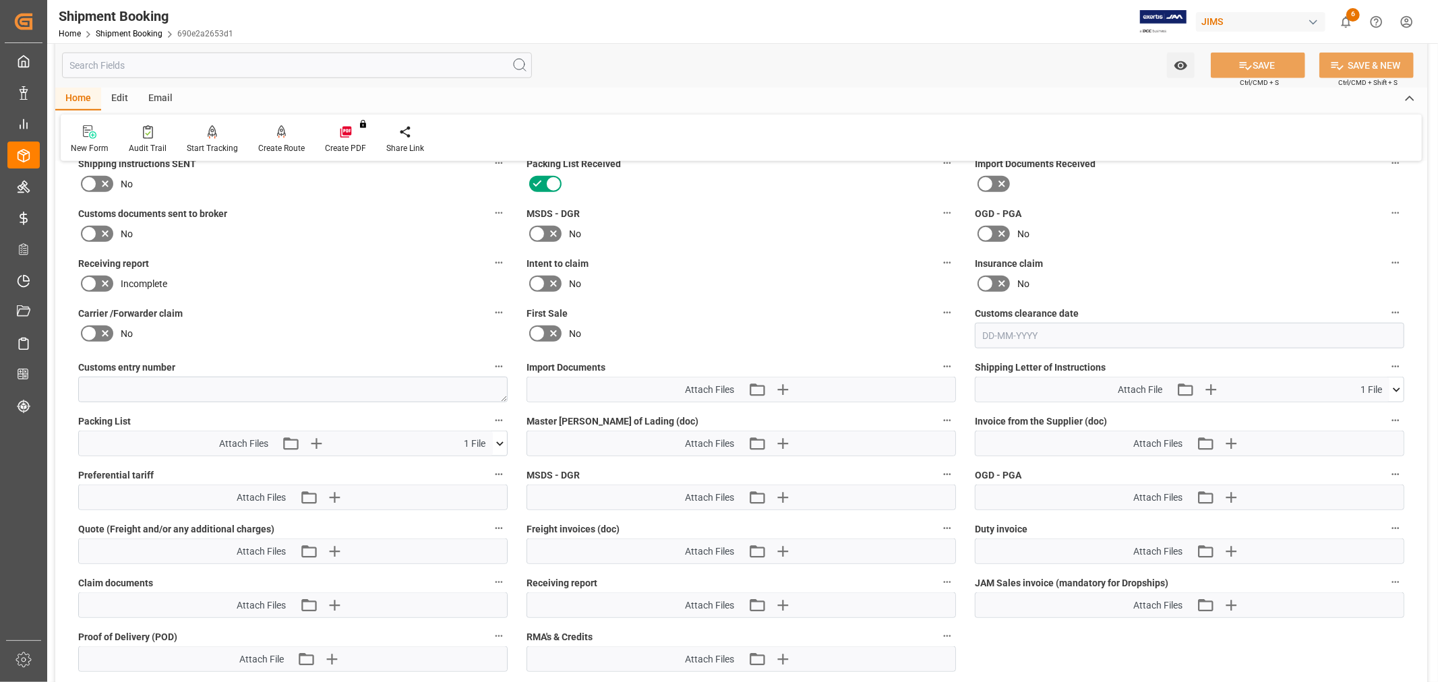
scroll to position [1101, 0]
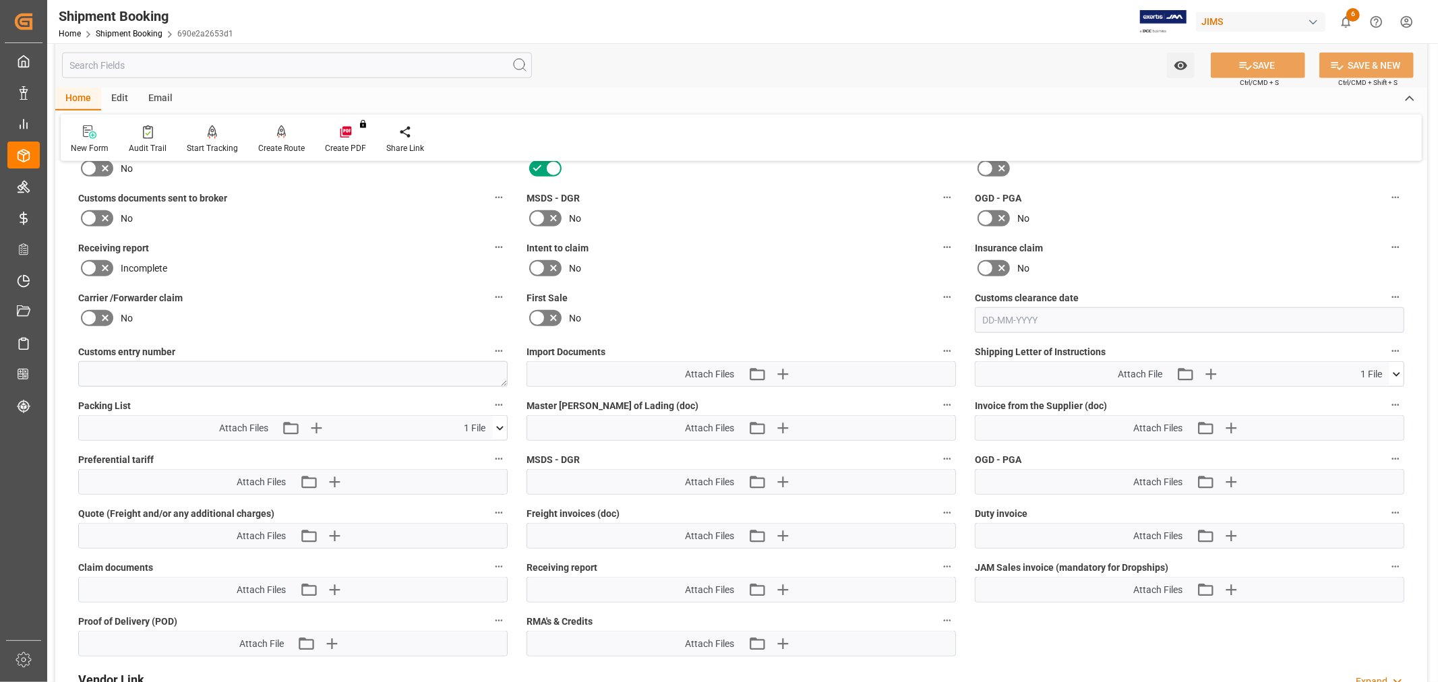
click at [92, 214] on icon at bounding box center [89, 218] width 16 height 16
click at [0, 0] on input "checkbox" at bounding box center [0, 0] width 0 height 0
click at [782, 373] on icon "button" at bounding box center [782, 374] width 13 height 13
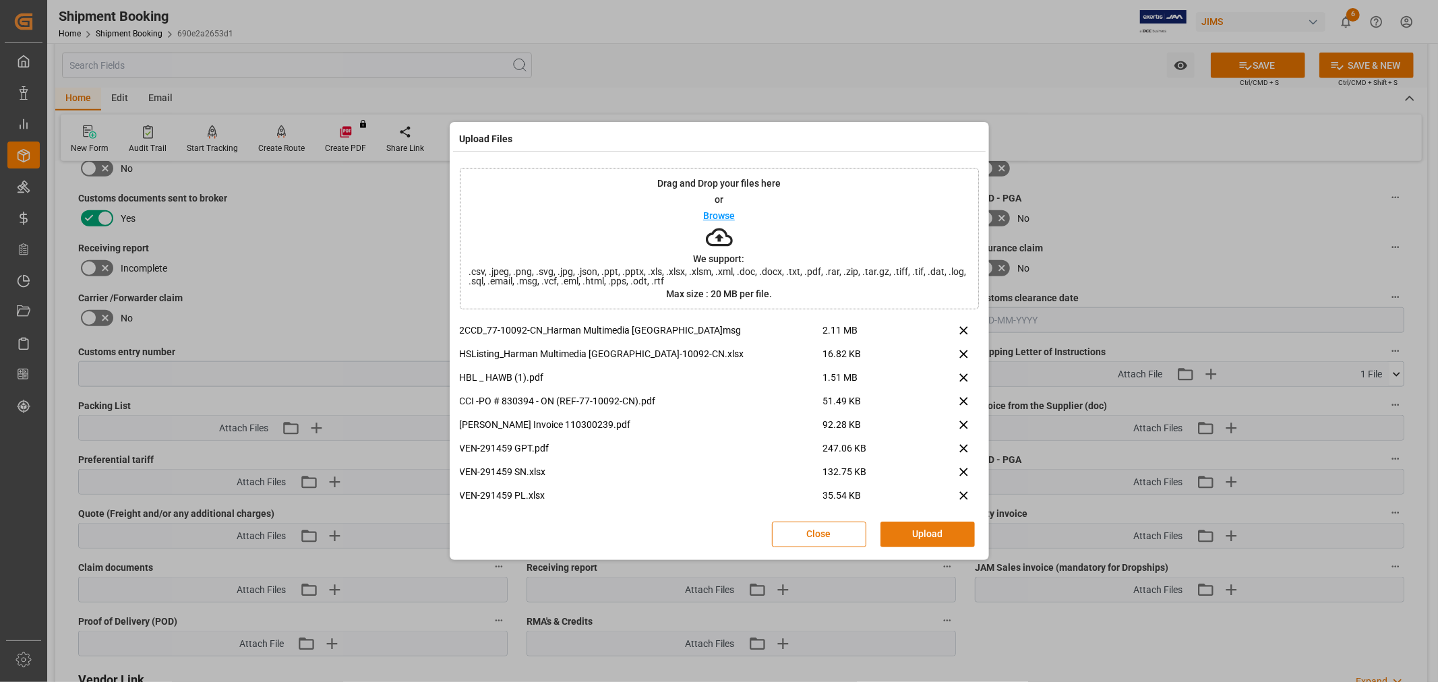
click at [917, 530] on button "Upload" at bounding box center [927, 535] width 94 height 26
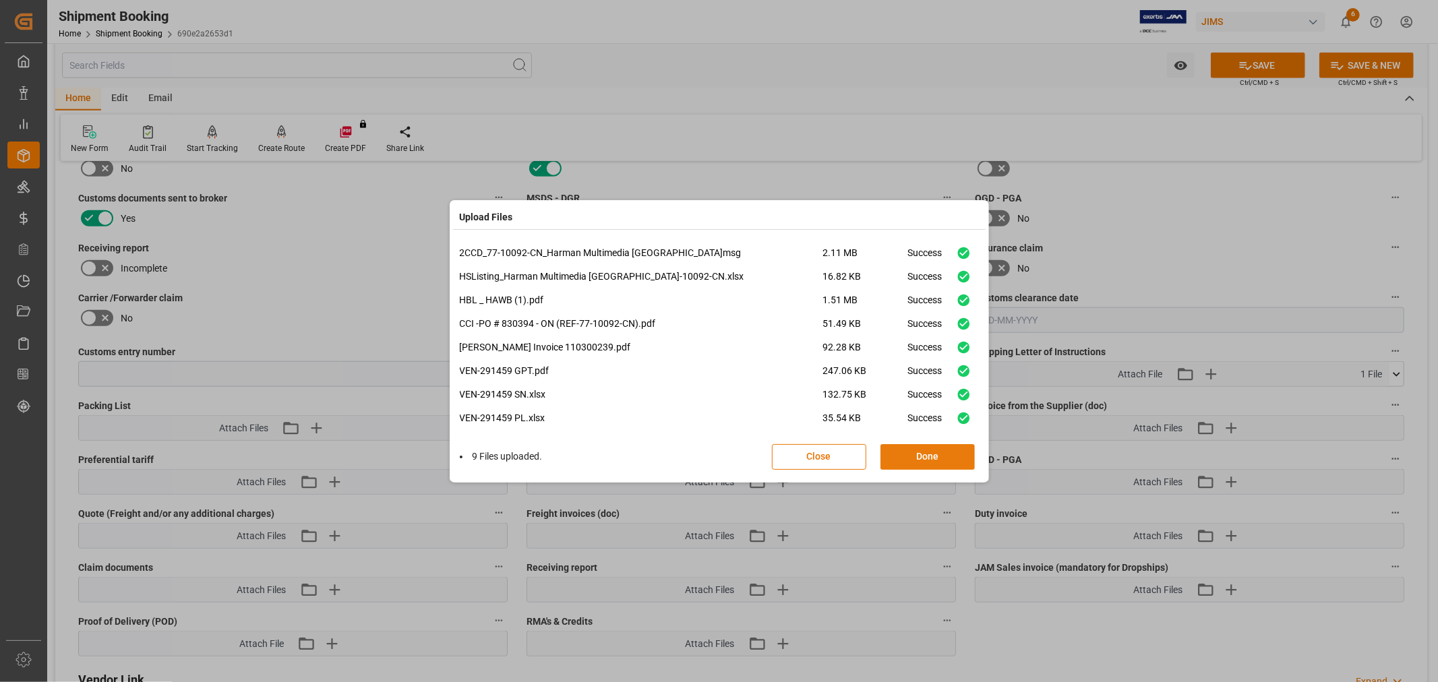
click at [914, 458] on button "Done" at bounding box center [927, 457] width 94 height 26
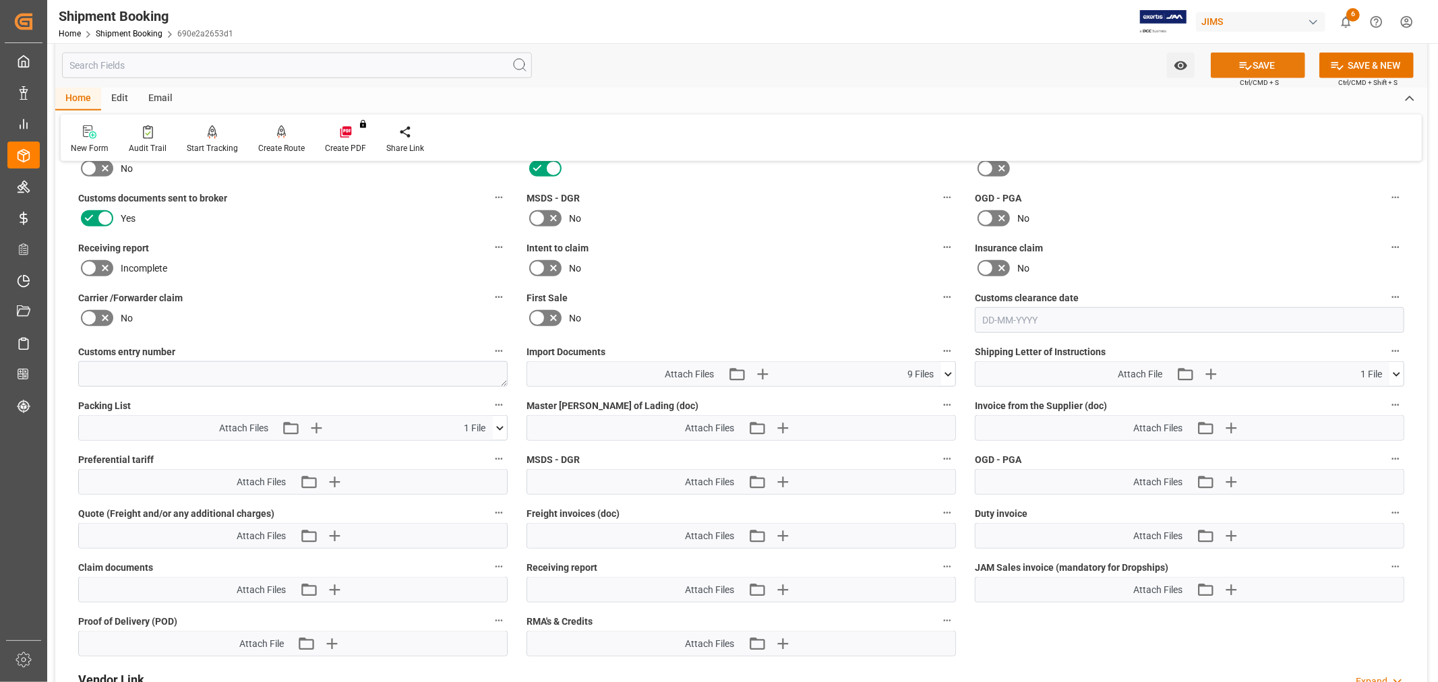
click at [1239, 62] on icon at bounding box center [1245, 66] width 12 height 8
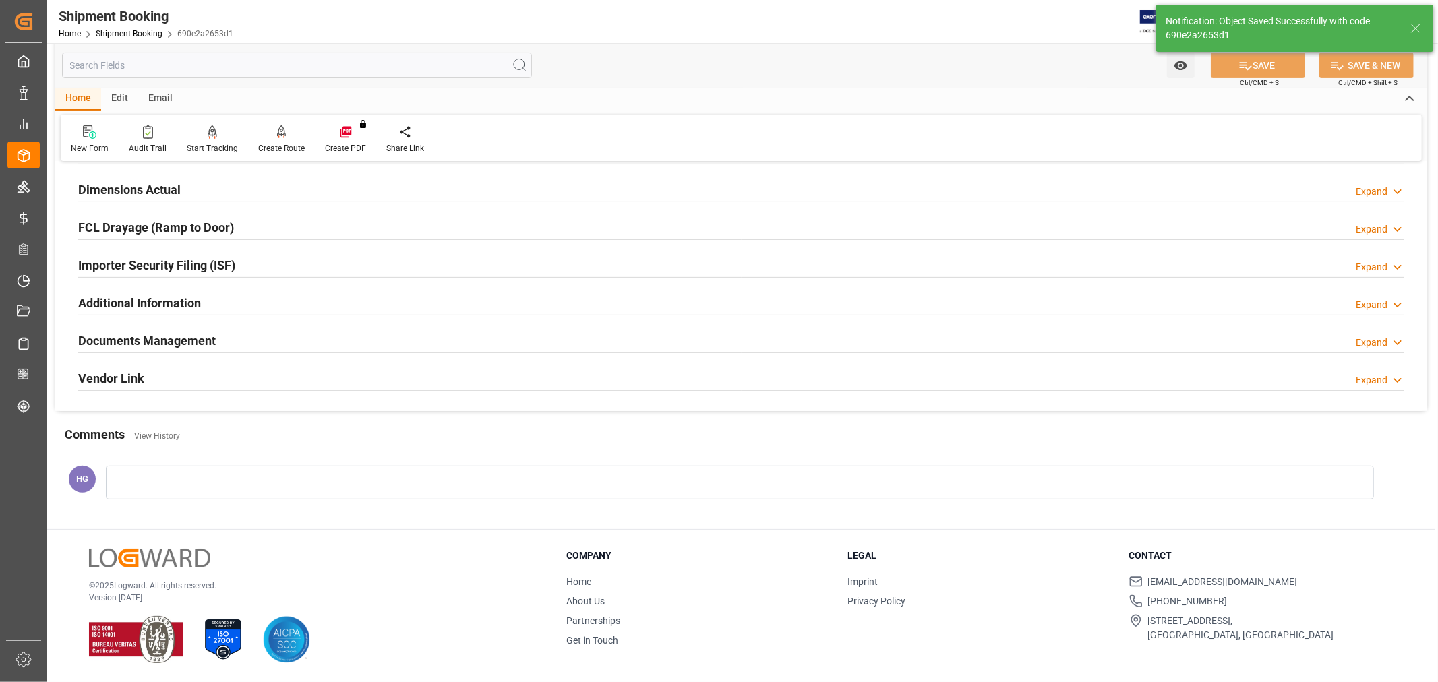
scroll to position [331, 0]
click at [123, 339] on h2 "Documents Management" at bounding box center [146, 341] width 137 height 18
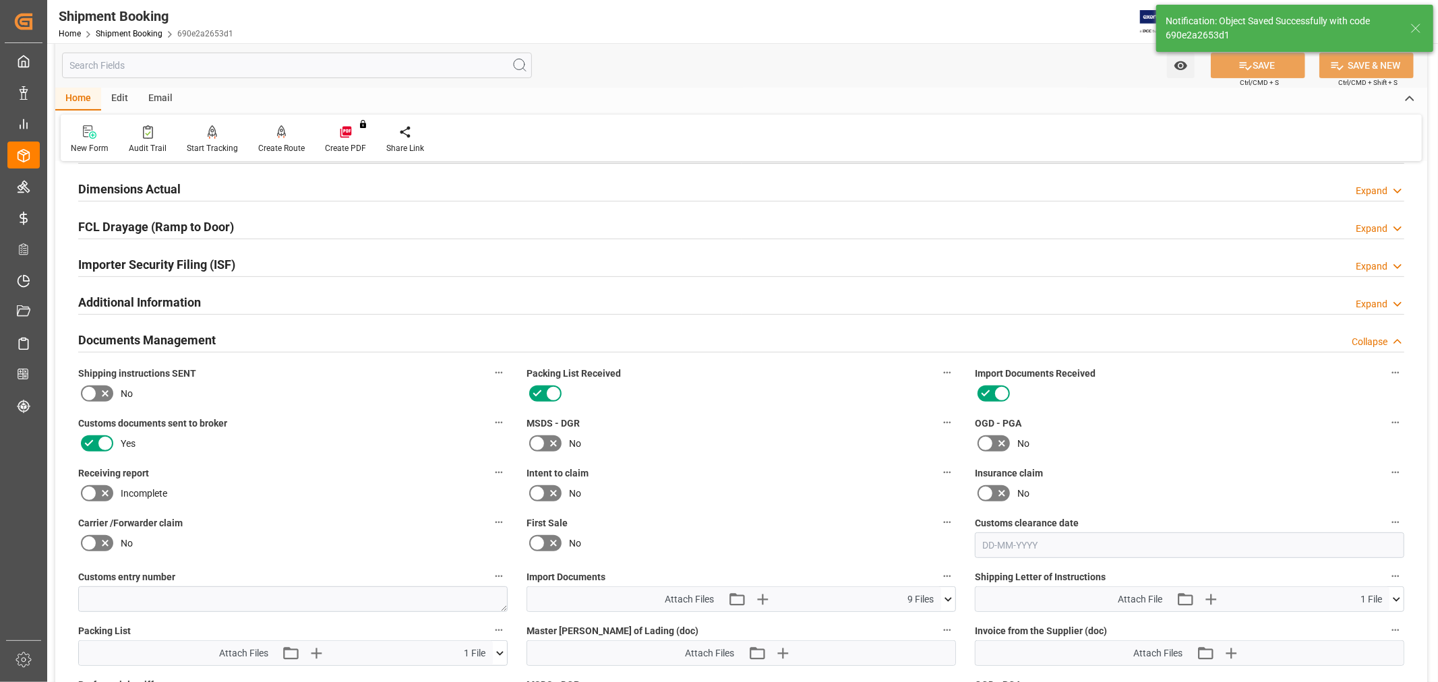
scroll to position [555, 0]
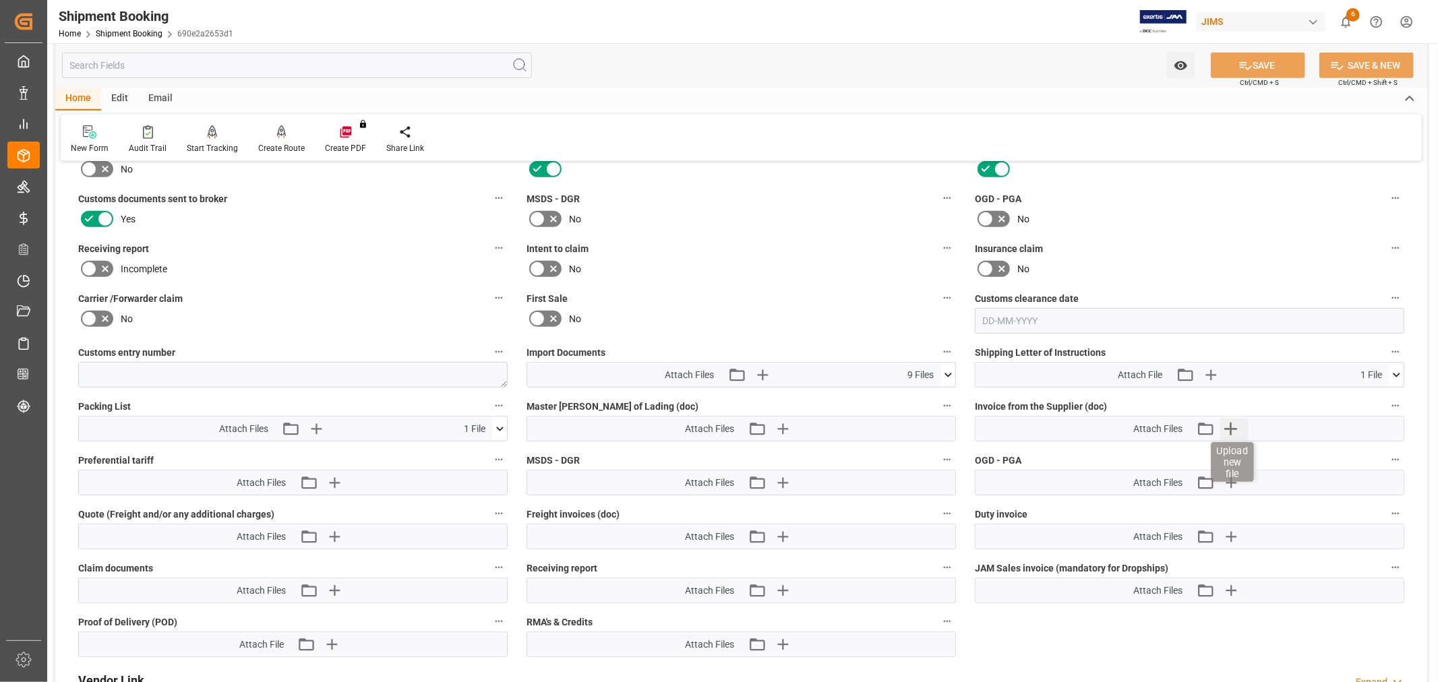
click at [1234, 425] on icon "button" at bounding box center [1230, 429] width 13 height 13
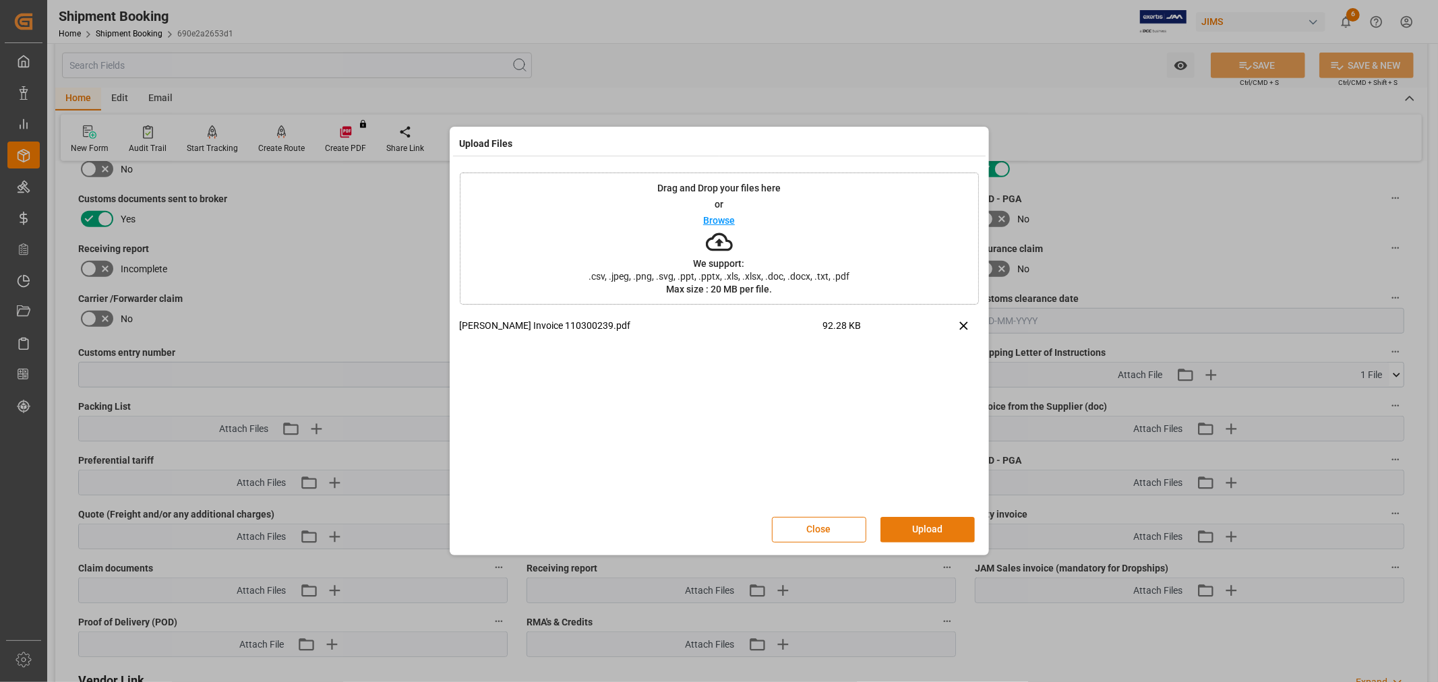
click at [933, 526] on button "Upload" at bounding box center [927, 530] width 94 height 26
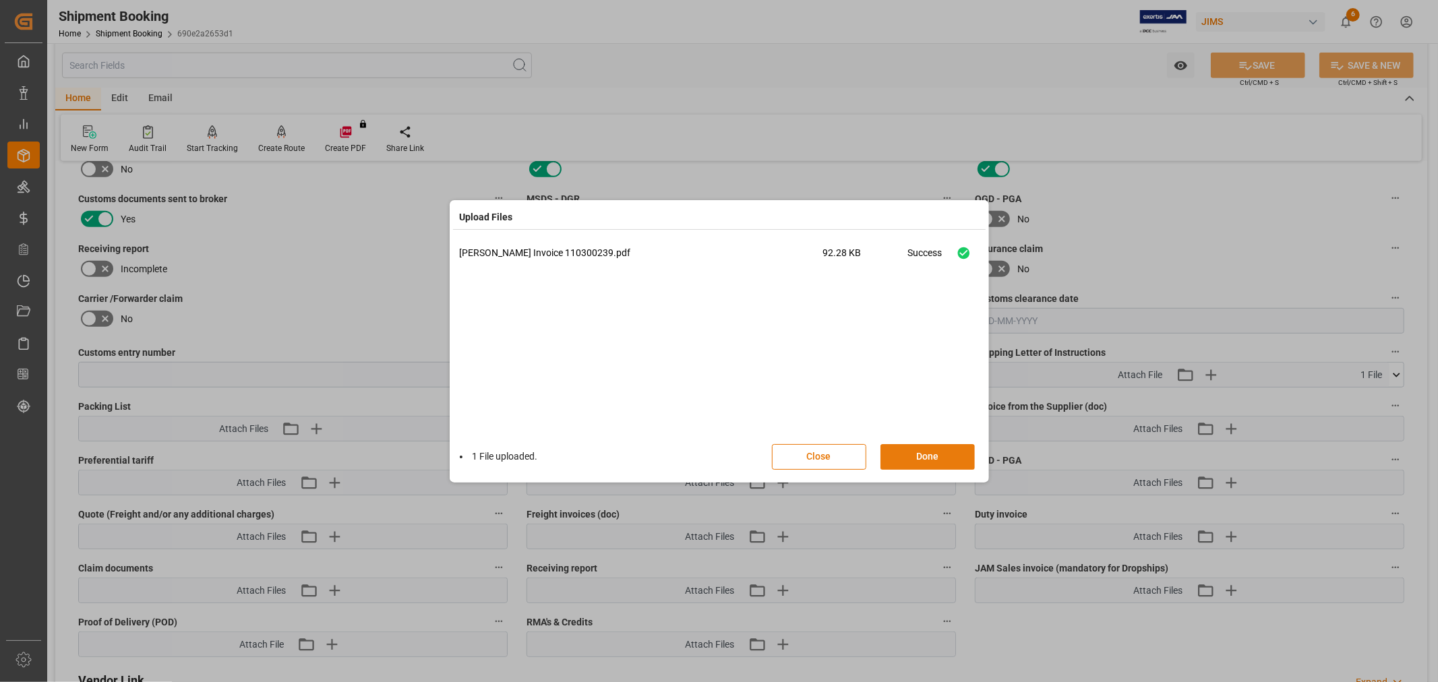
click at [914, 456] on button "Done" at bounding box center [927, 457] width 94 height 26
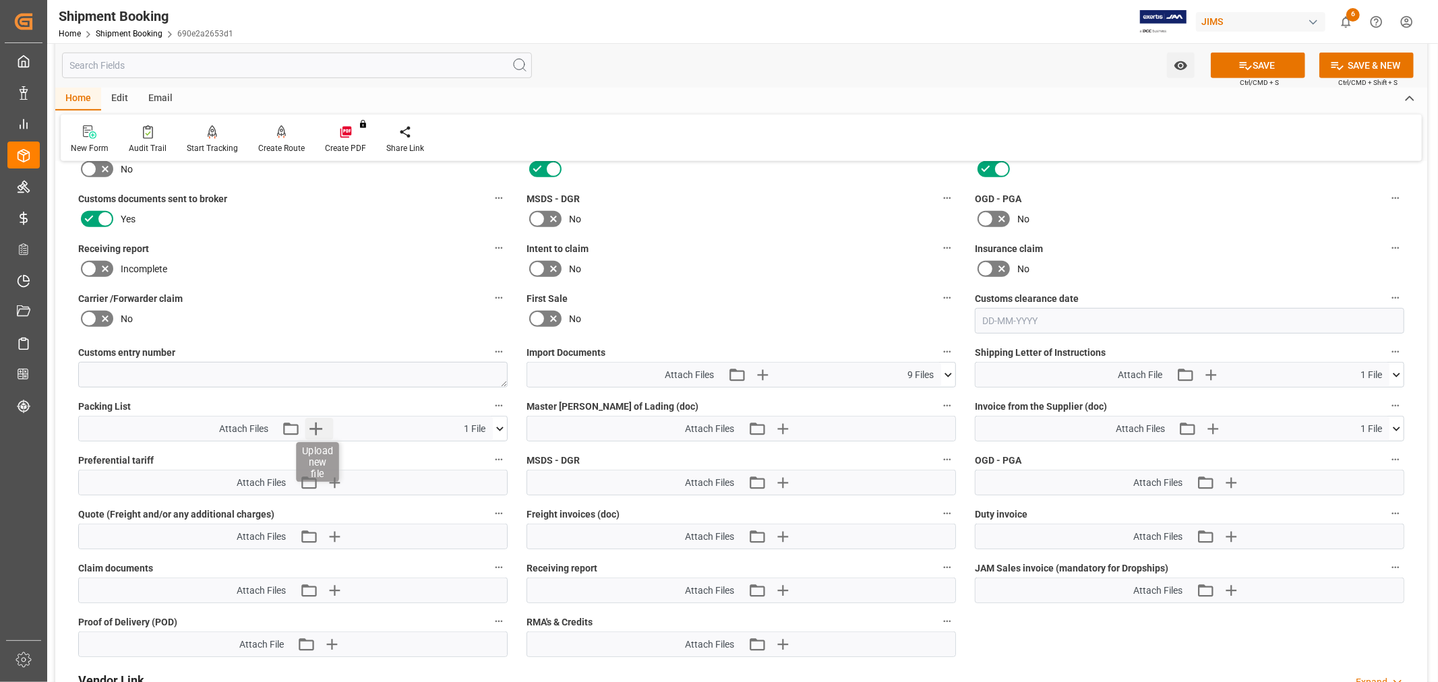
click at [320, 426] on icon "button" at bounding box center [315, 429] width 13 height 13
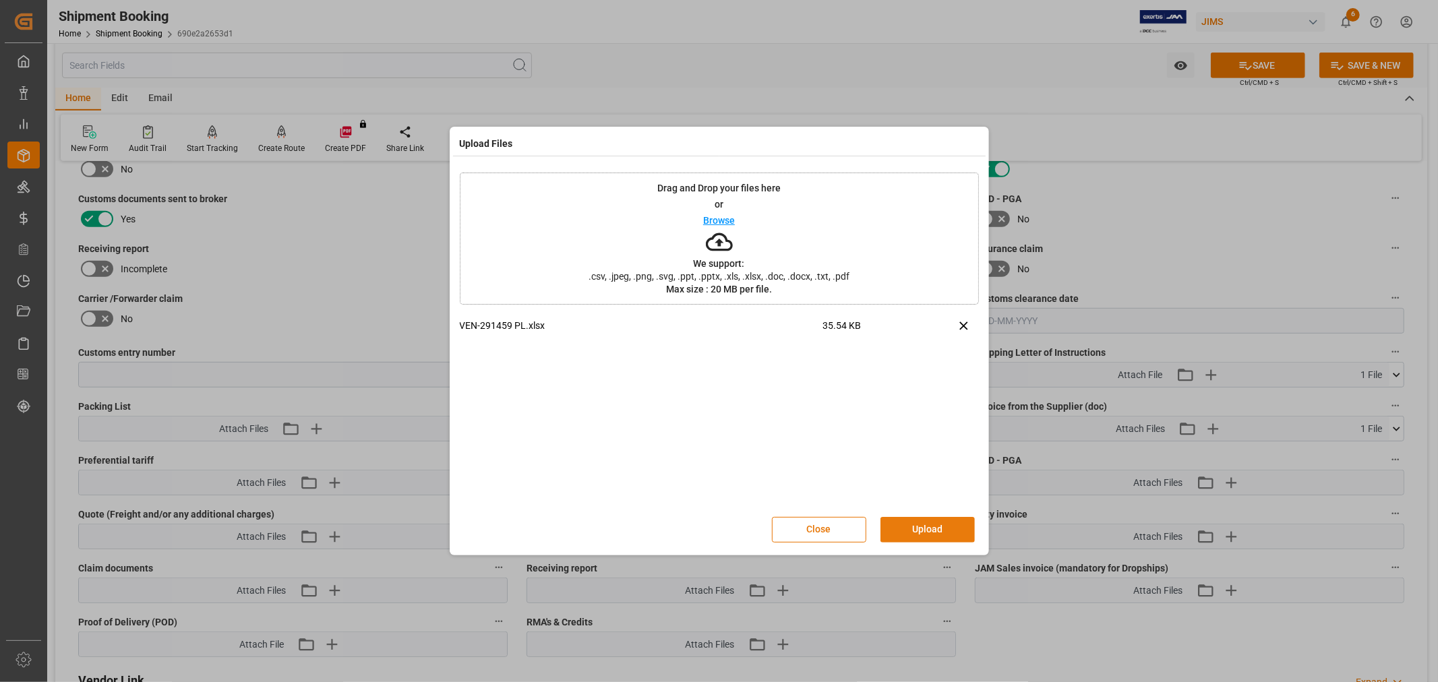
click at [919, 522] on button "Upload" at bounding box center [927, 530] width 94 height 26
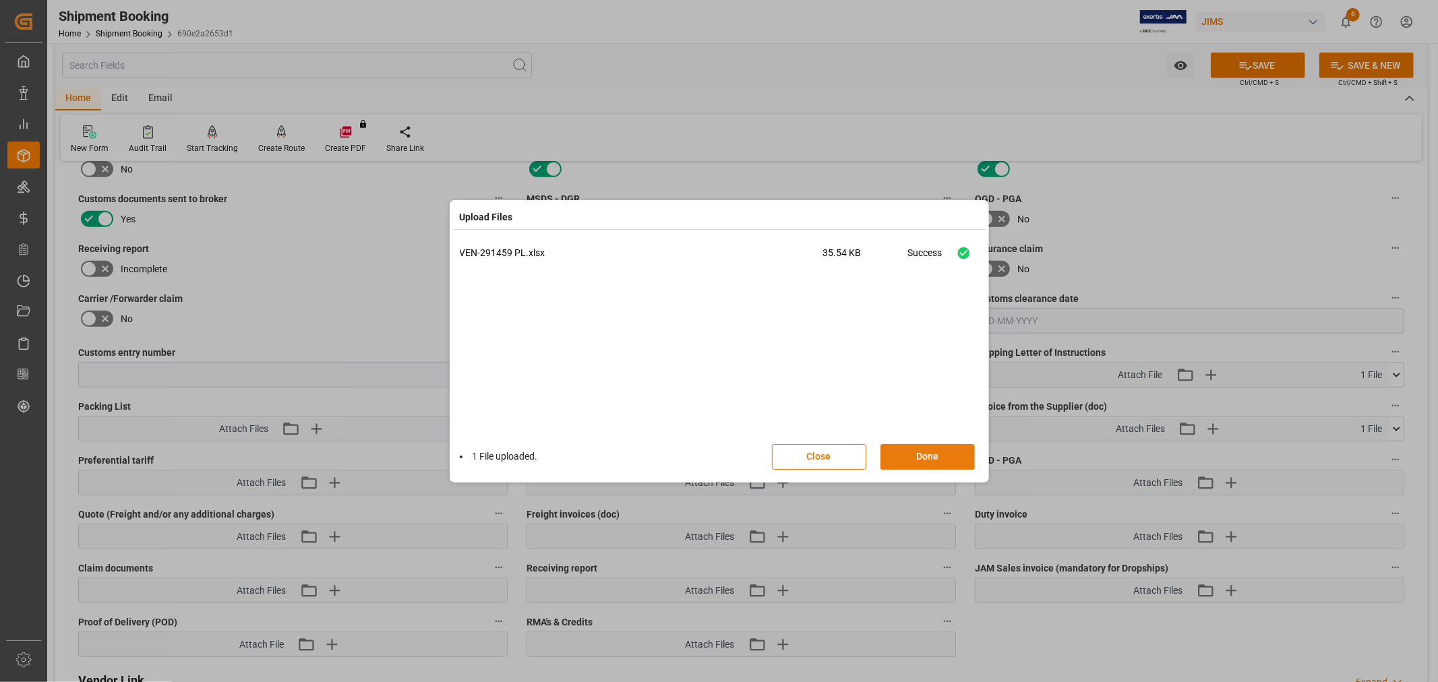
click at [944, 456] on button "Done" at bounding box center [927, 457] width 94 height 26
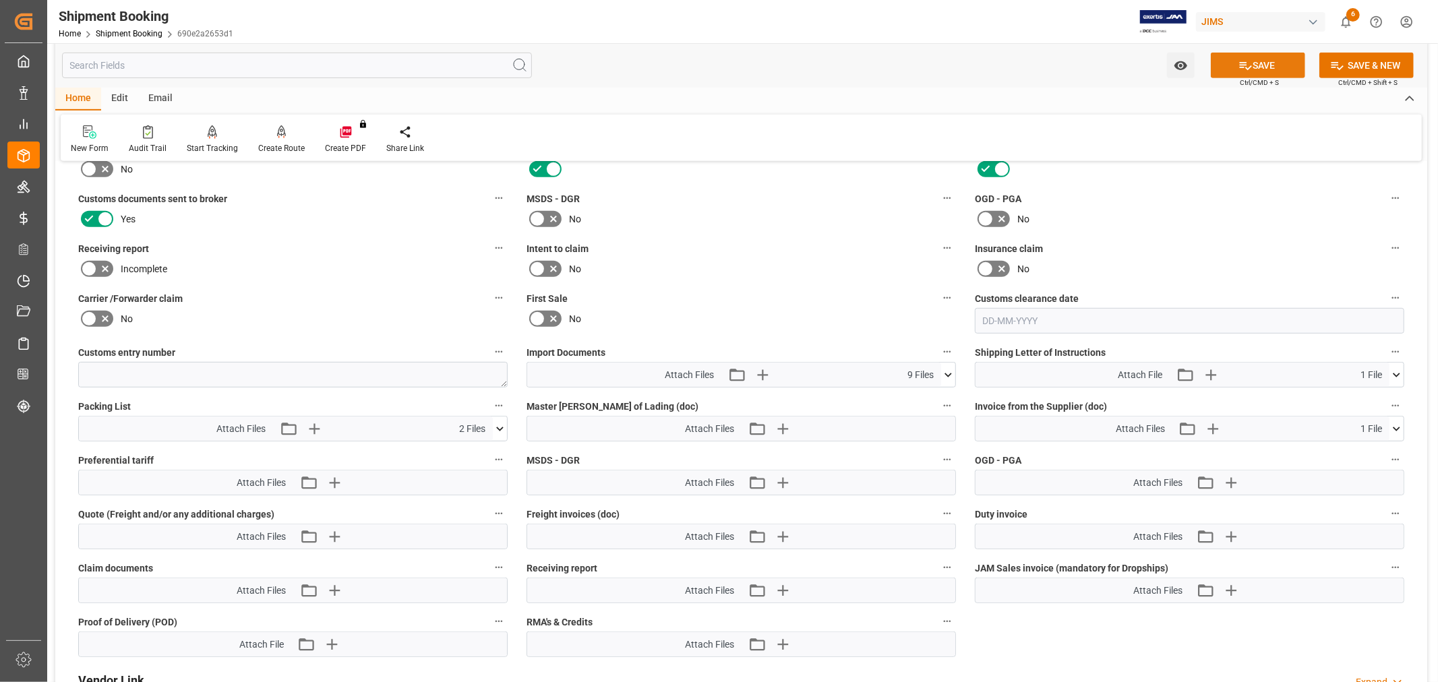
click at [1239, 66] on icon at bounding box center [1245, 66] width 12 height 8
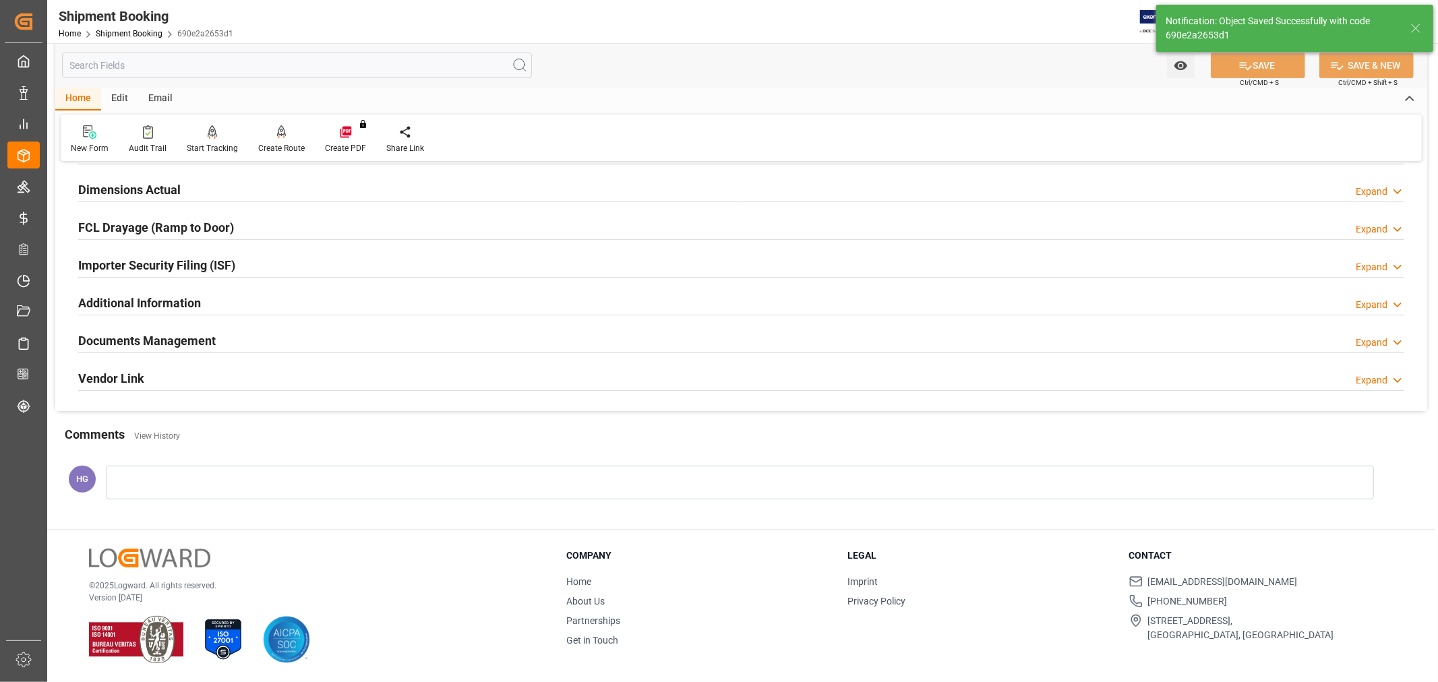
scroll to position [331, 0]
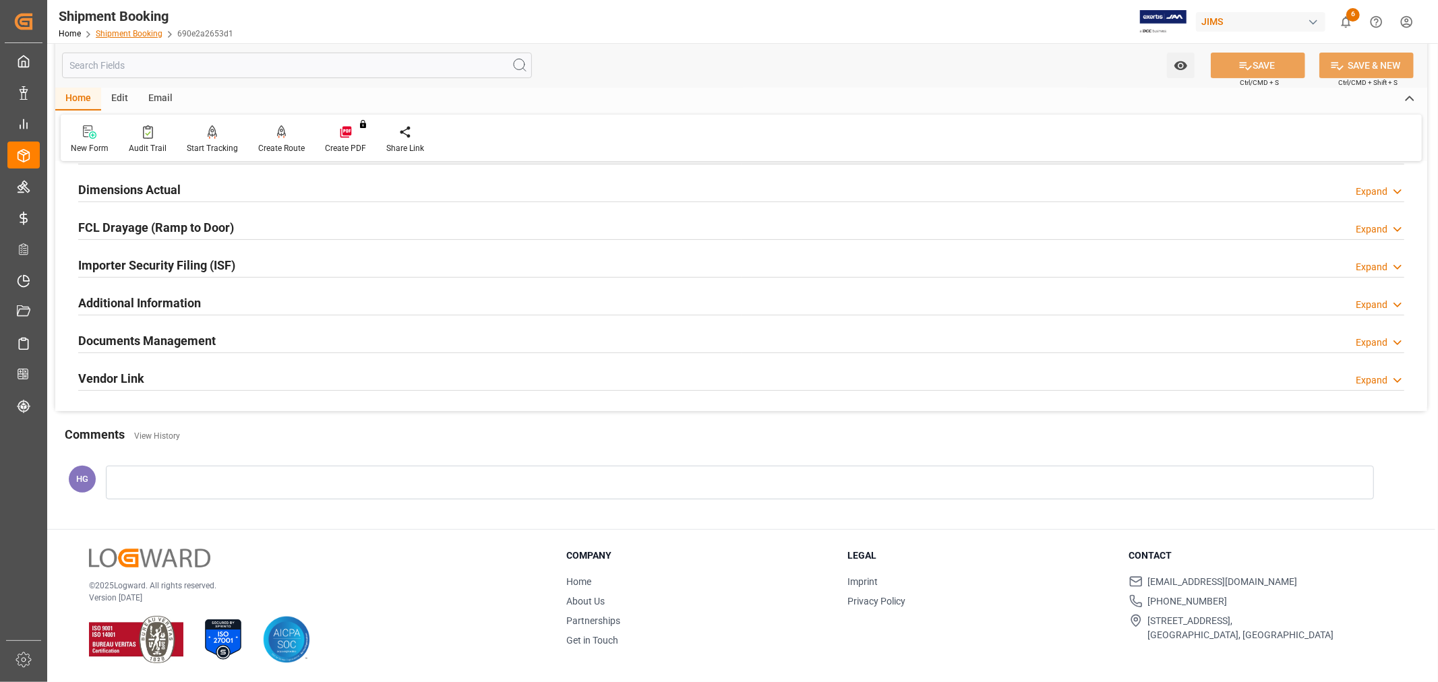
click at [123, 34] on link "Shipment Booking" at bounding box center [129, 33] width 67 height 9
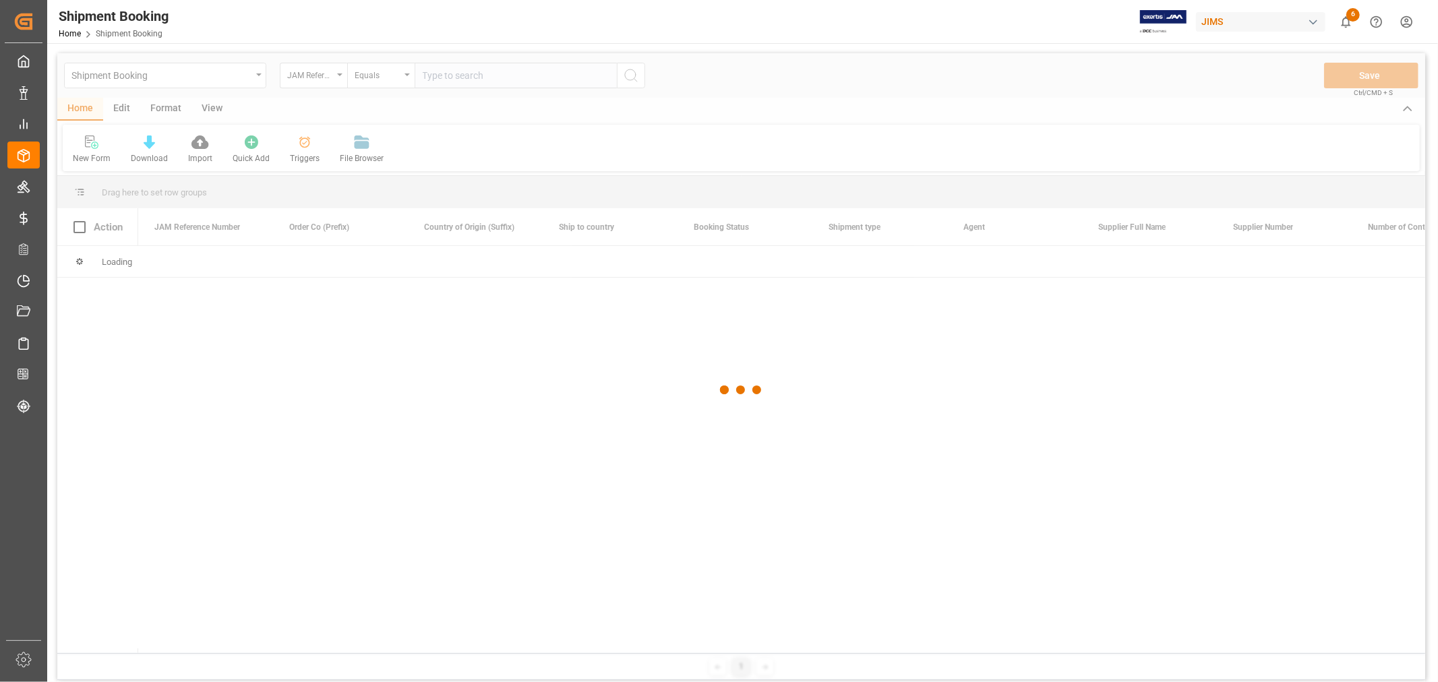
click at [448, 75] on div at bounding box center [741, 390] width 1368 height 674
click at [446, 75] on div at bounding box center [741, 390] width 1368 height 674
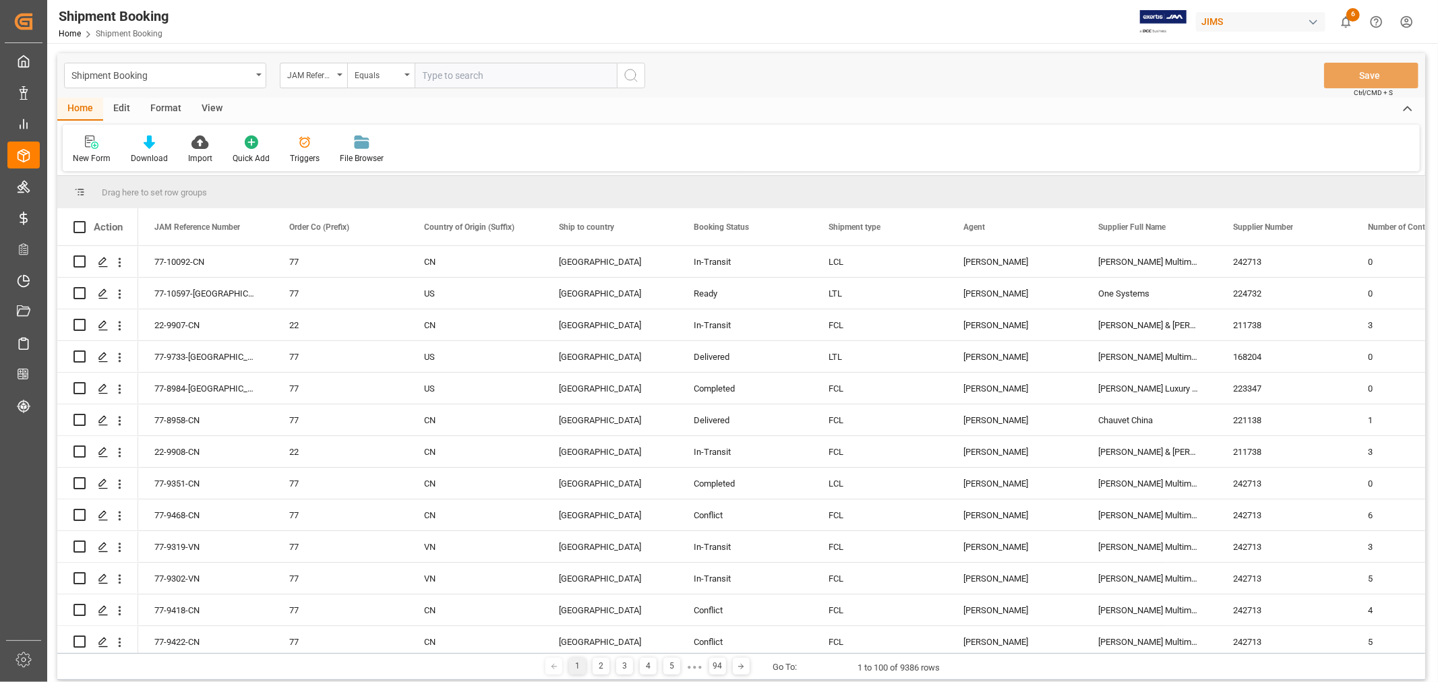
click at [439, 76] on input "text" at bounding box center [516, 76] width 202 height 26
paste input "77-10094-CN"
type input "77-10094-CN"
click at [628, 75] on icon "search button" at bounding box center [631, 75] width 16 height 16
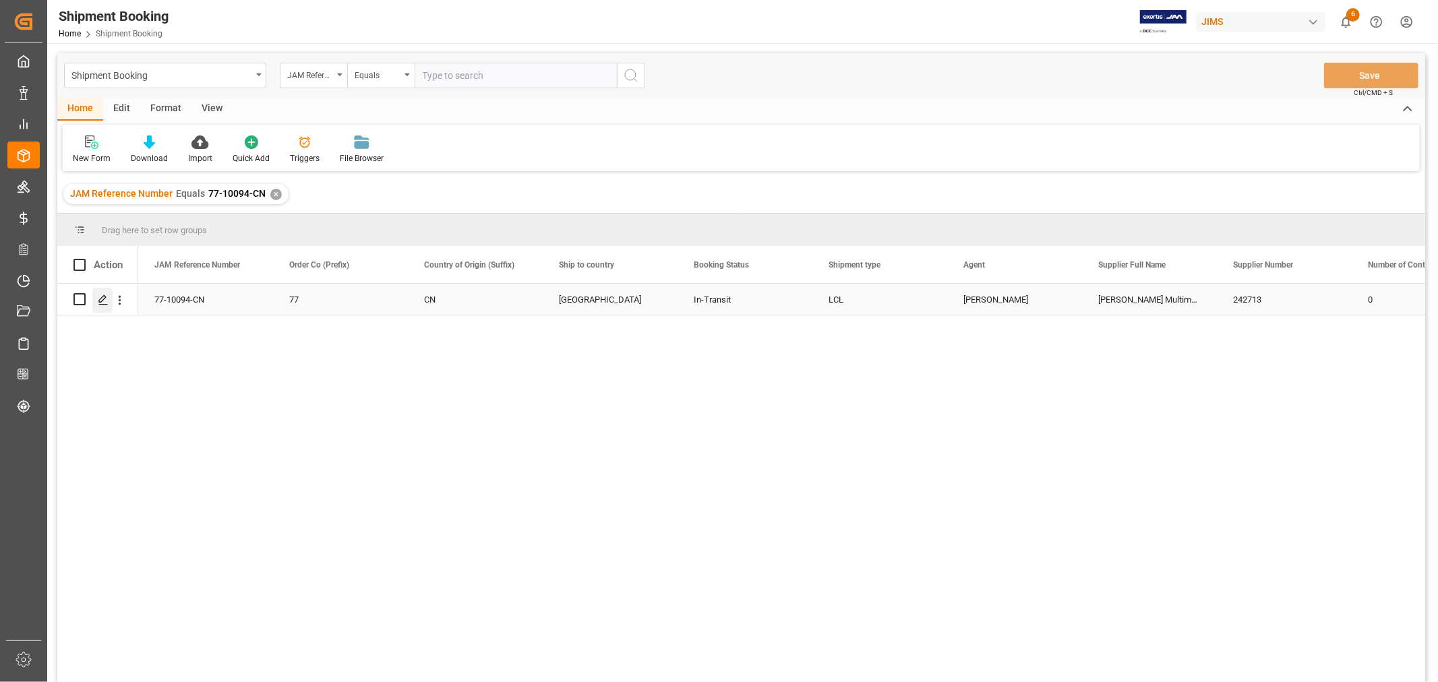
click at [100, 301] on polygon "Press SPACE to select this row." at bounding box center [102, 298] width 7 height 7
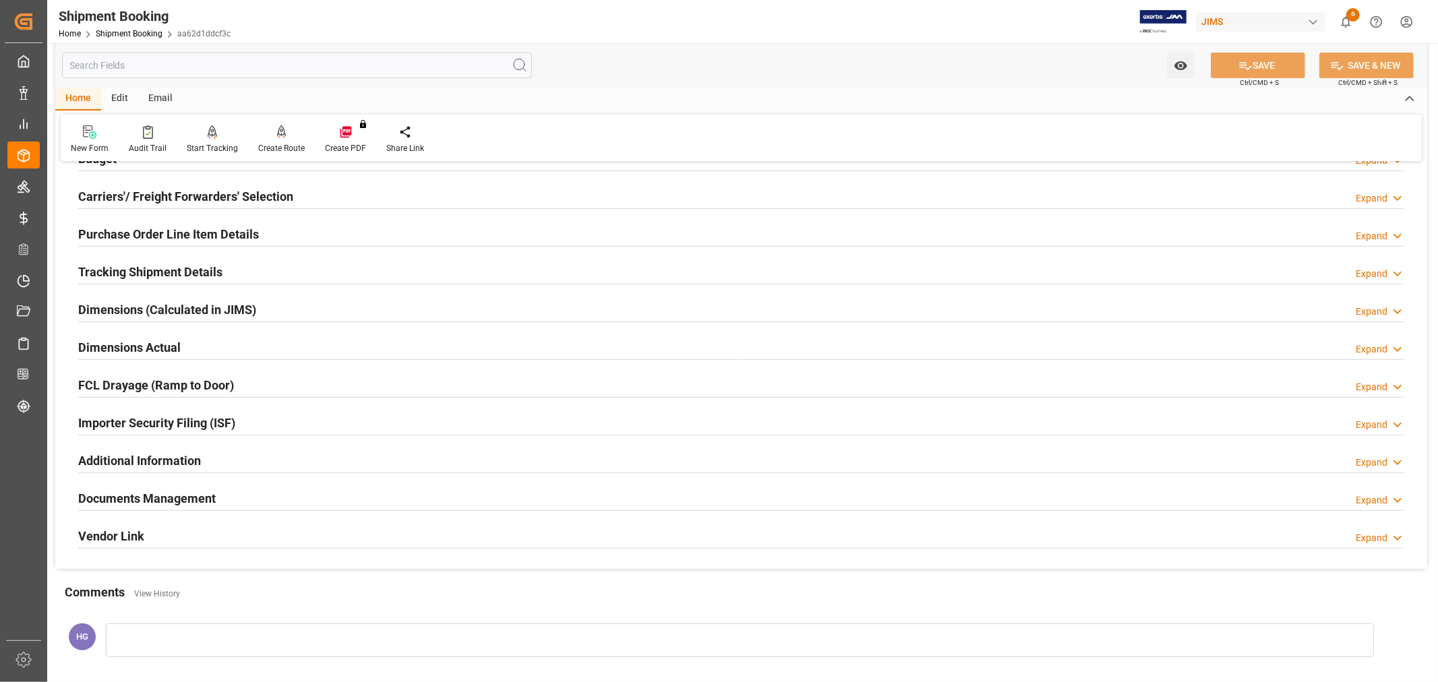
scroll to position [224, 0]
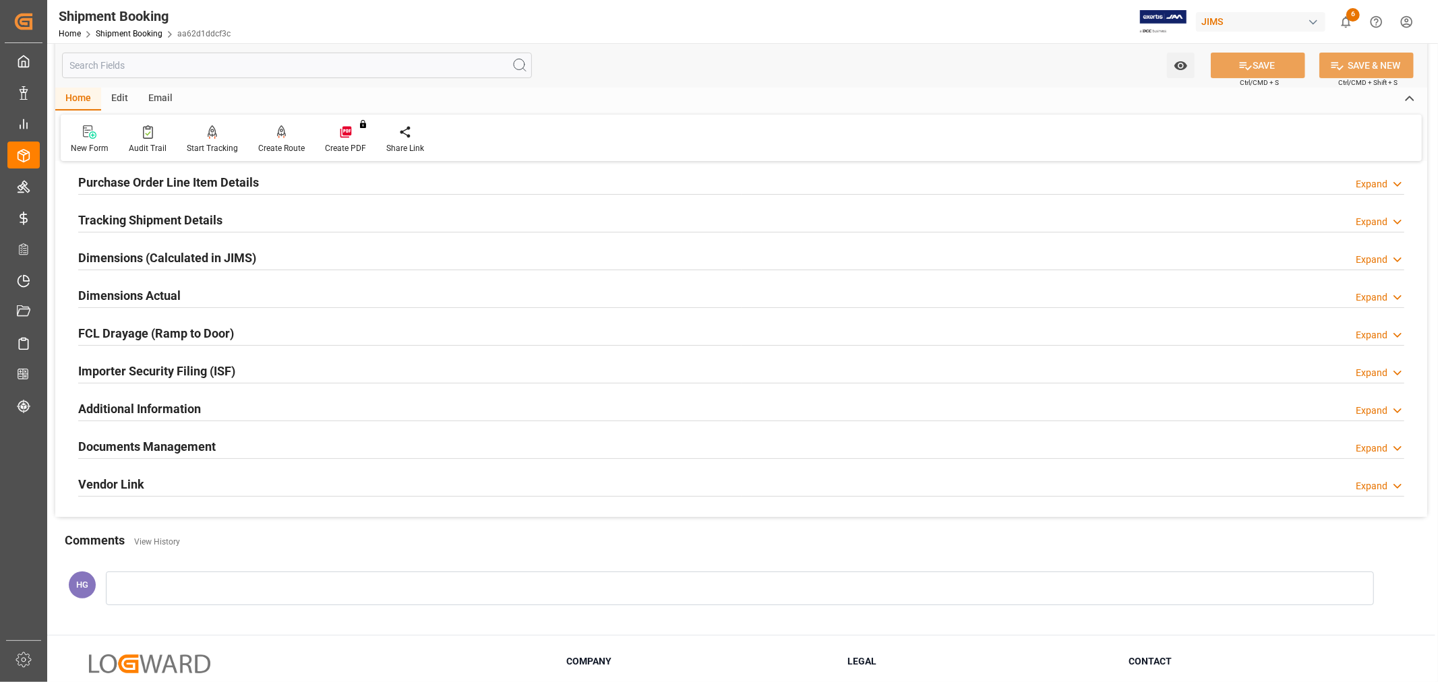
click at [123, 450] on h2 "Documents Management" at bounding box center [146, 446] width 137 height 18
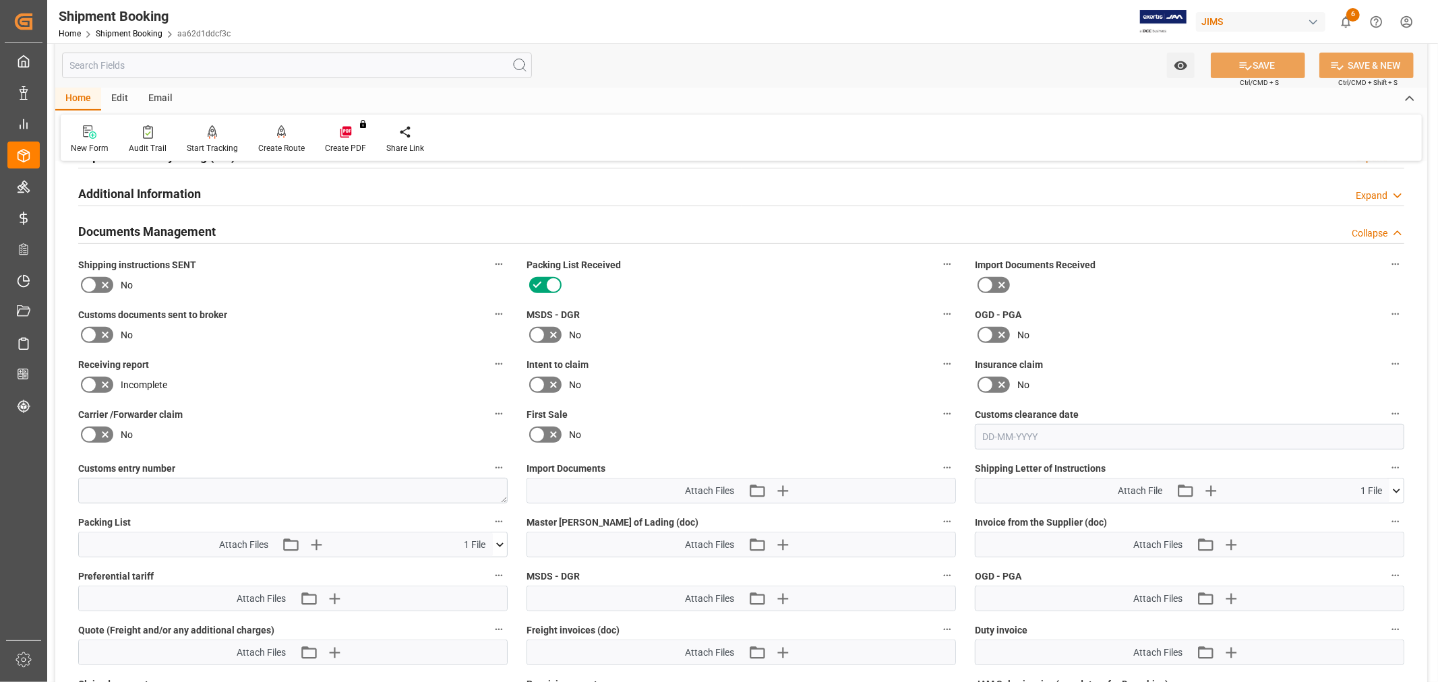
scroll to position [449, 0]
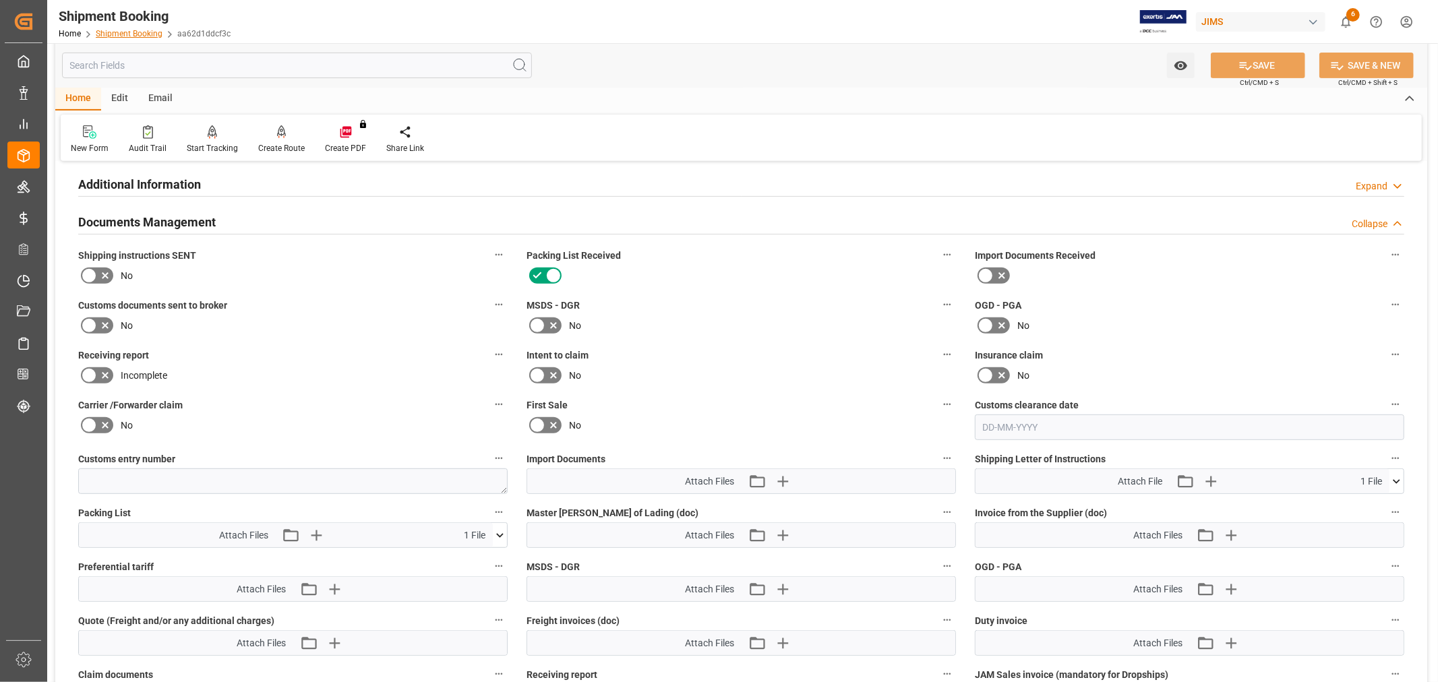
click at [131, 36] on link "Shipment Booking" at bounding box center [129, 33] width 67 height 9
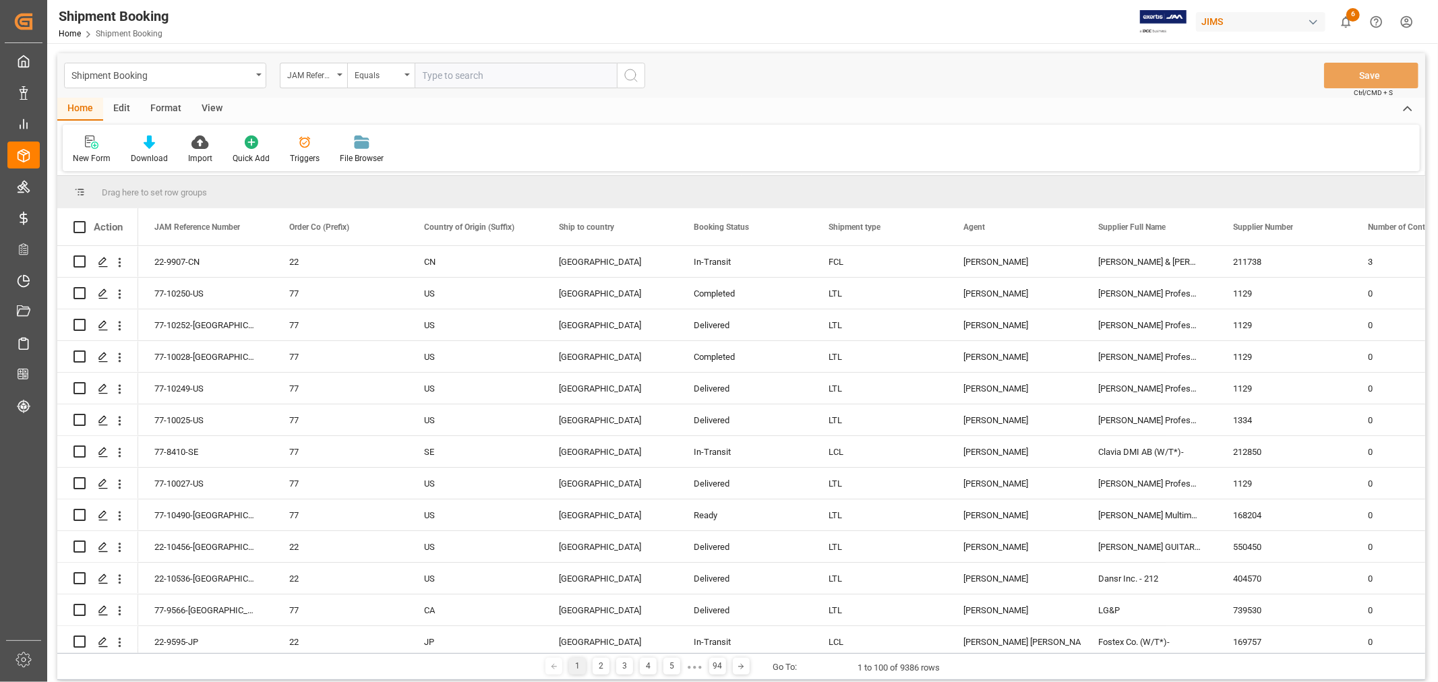
click at [437, 73] on input "text" at bounding box center [516, 76] width 202 height 26
type input "77-10125-CN"
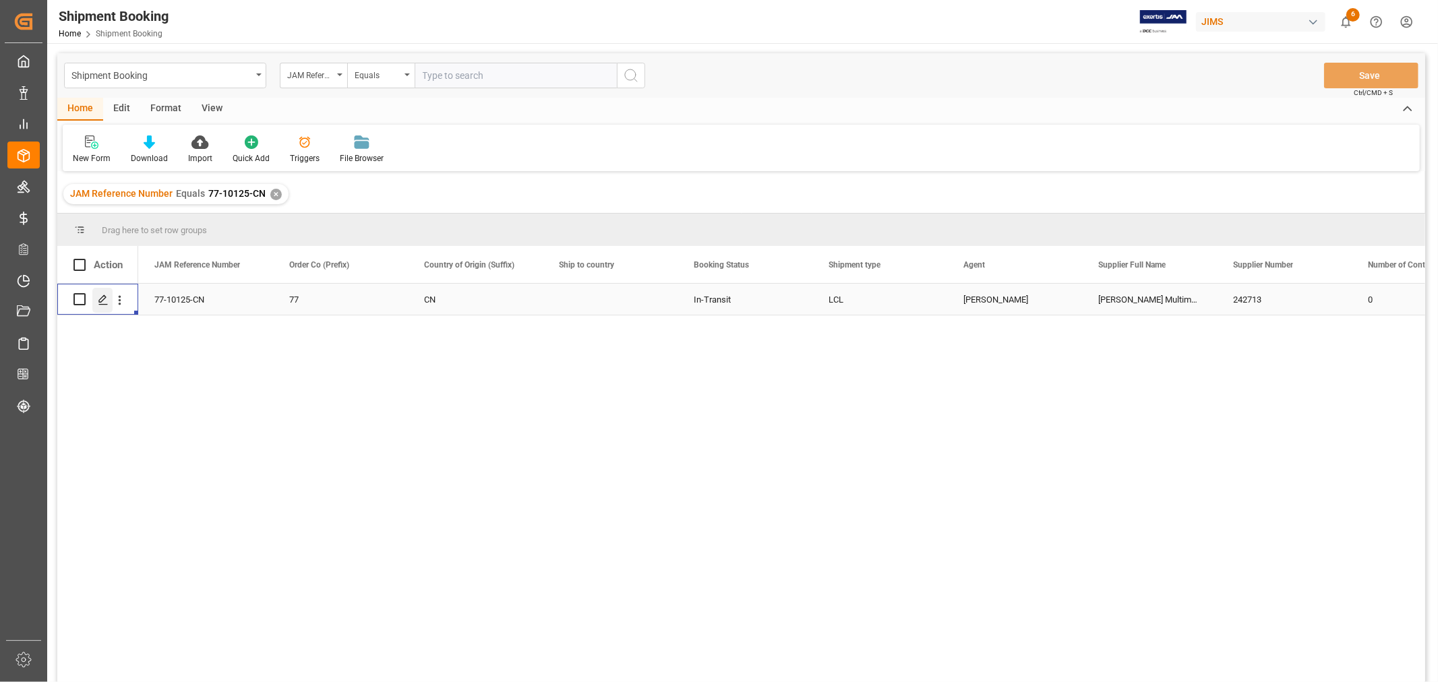
click at [101, 299] on icon "Press SPACE to select this row." at bounding box center [103, 300] width 11 height 11
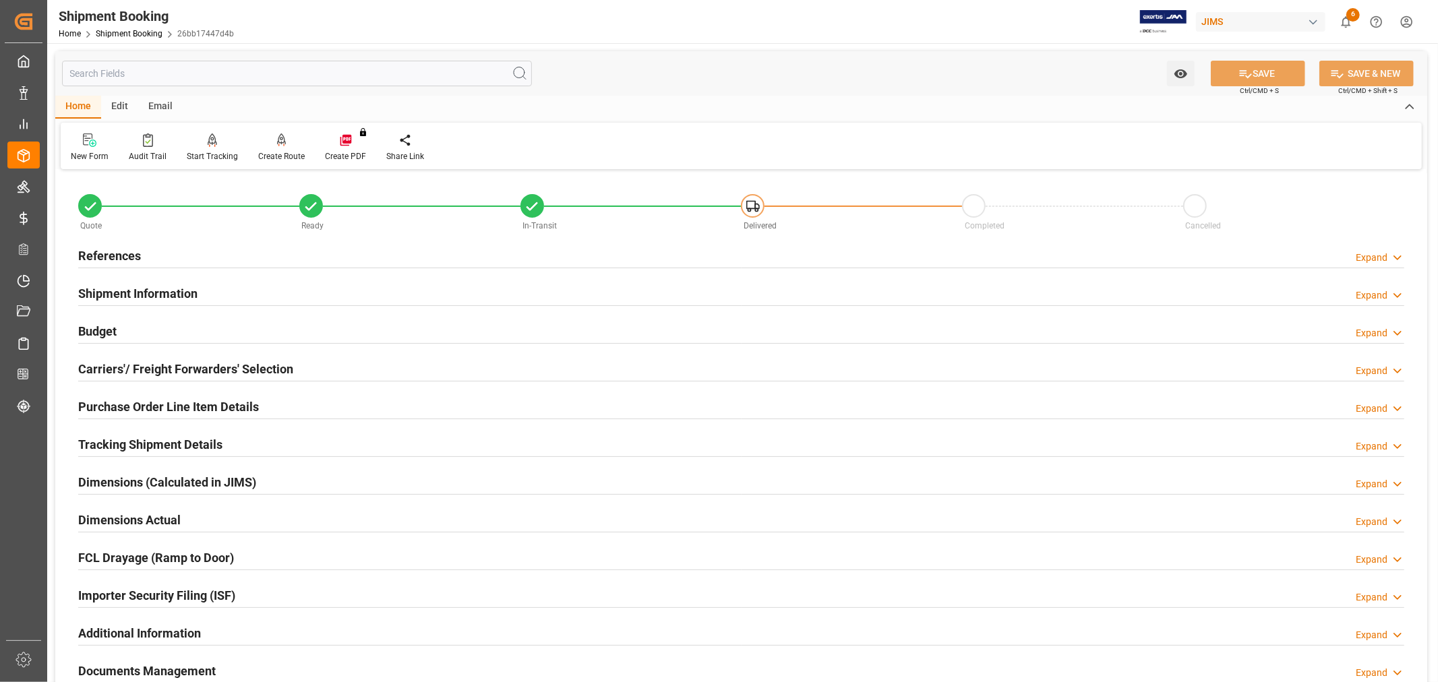
scroll to position [331, 0]
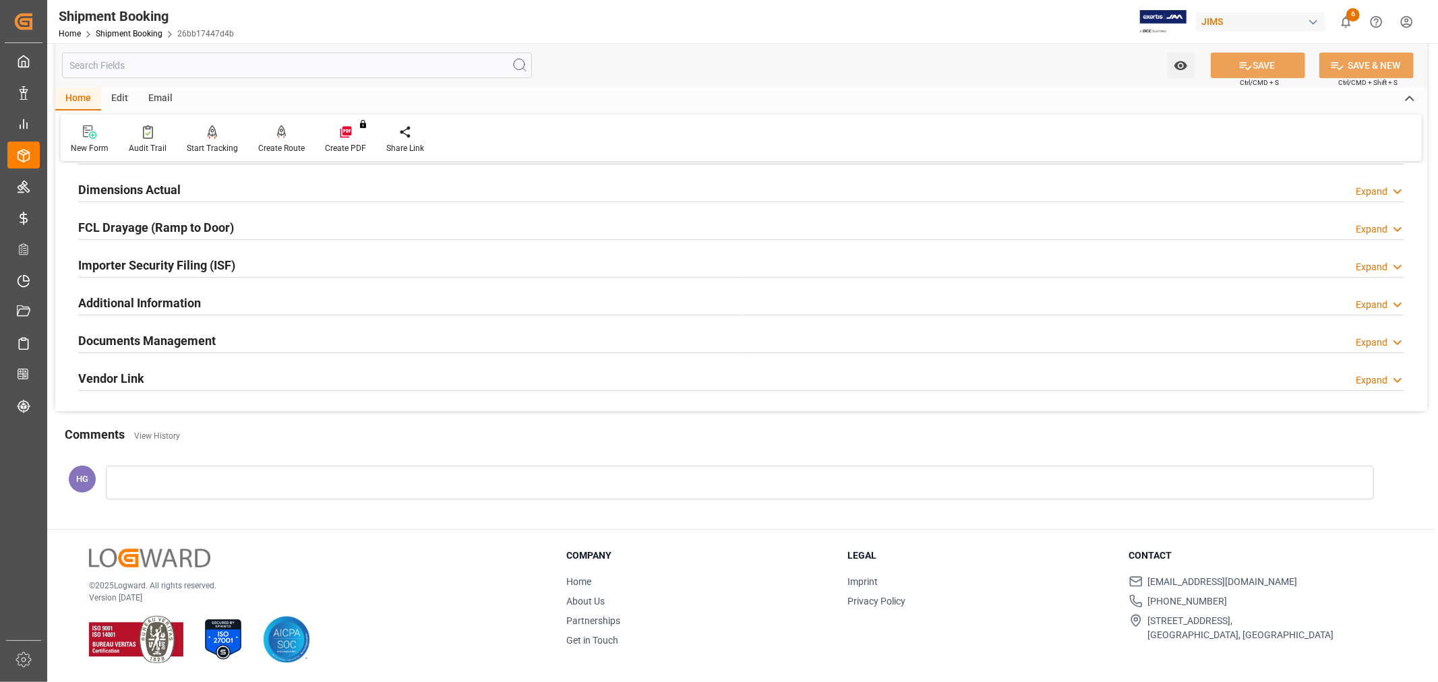
click at [158, 334] on h2 "Documents Management" at bounding box center [146, 341] width 137 height 18
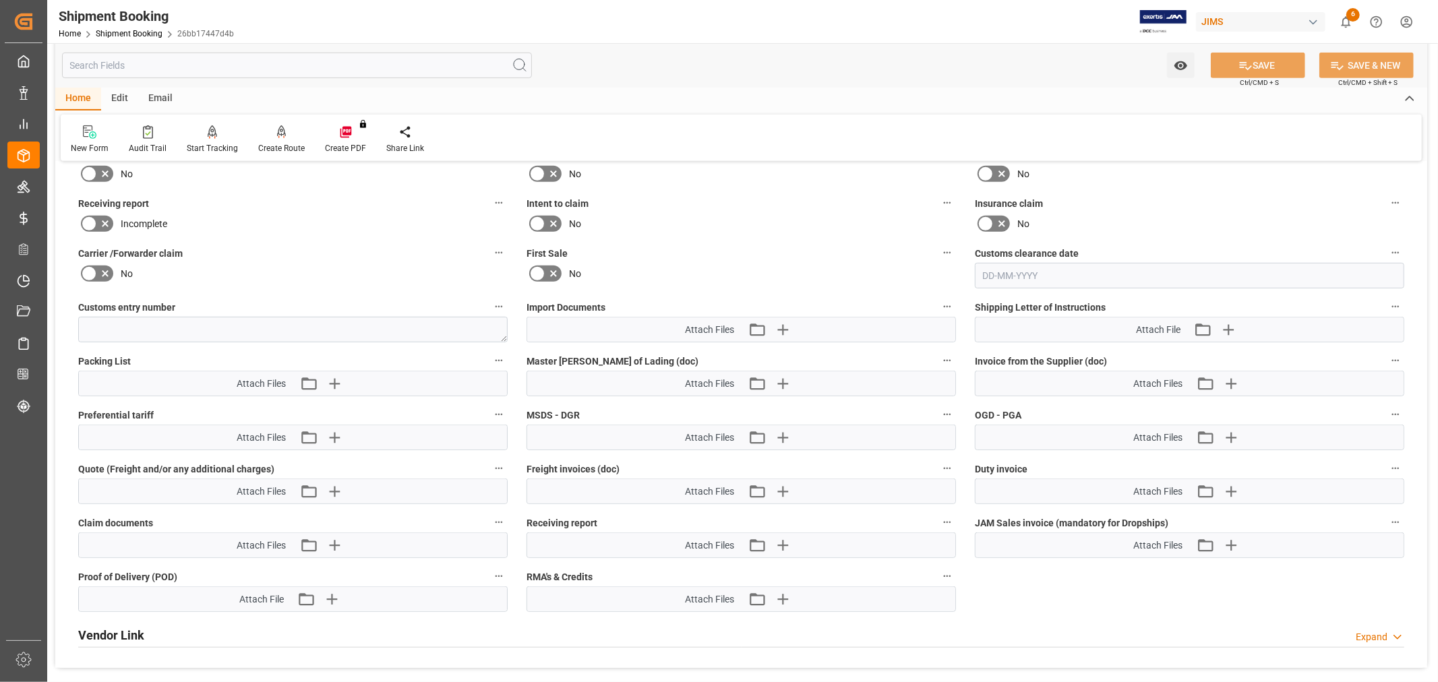
scroll to position [630, 0]
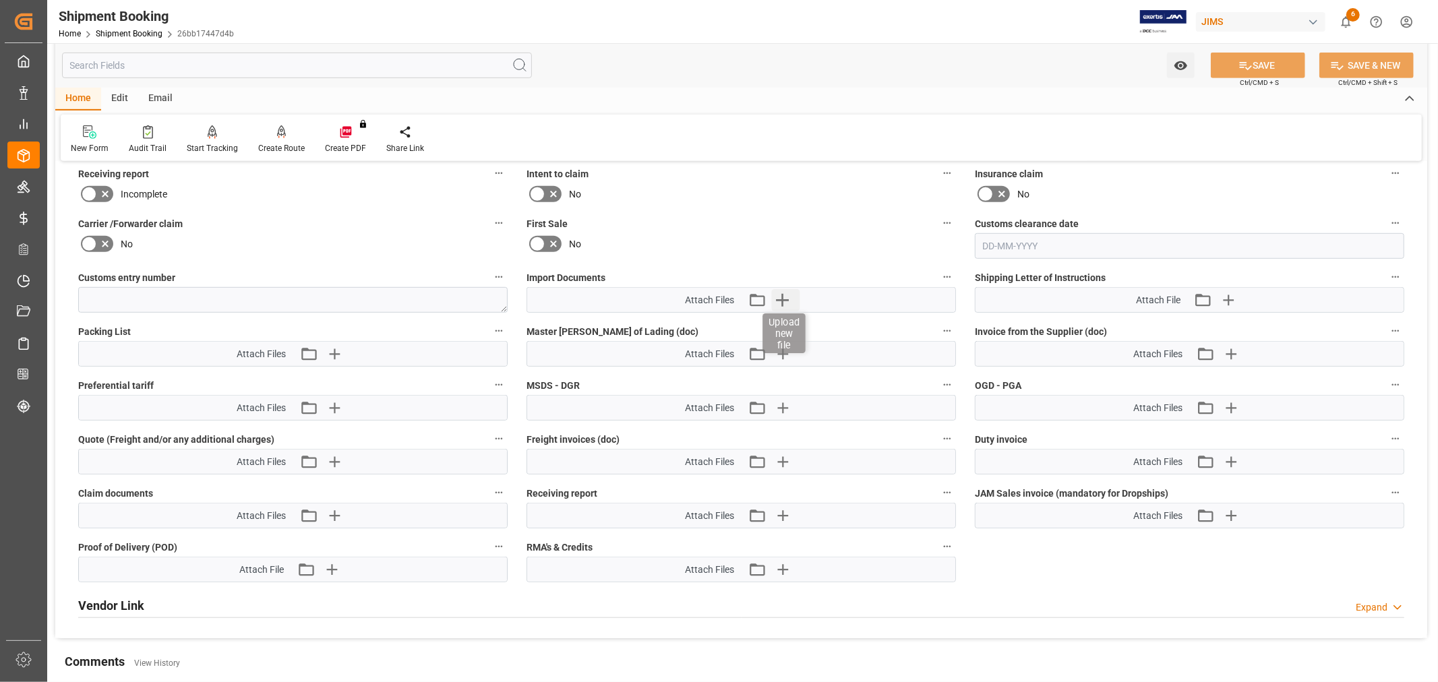
click at [782, 295] on icon "button" at bounding box center [782, 300] width 13 height 13
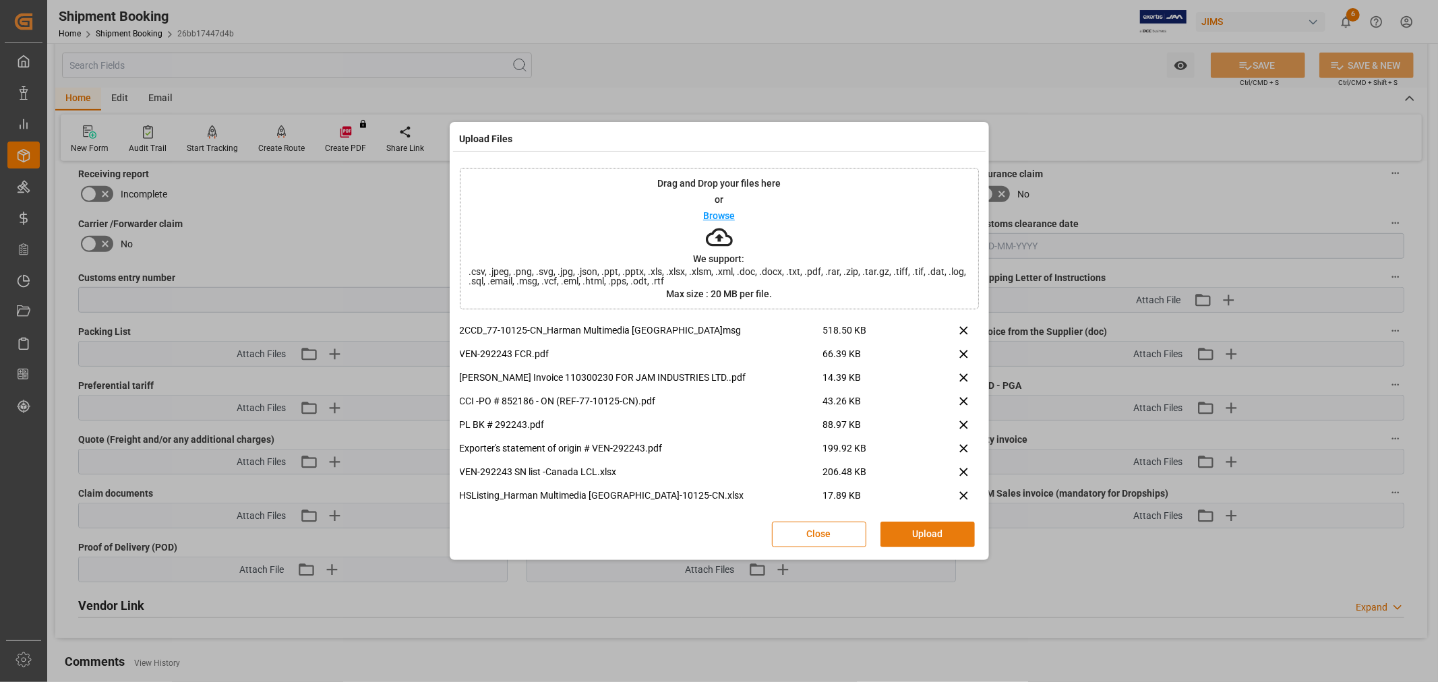
click at [937, 526] on button "Upload" at bounding box center [927, 535] width 94 height 26
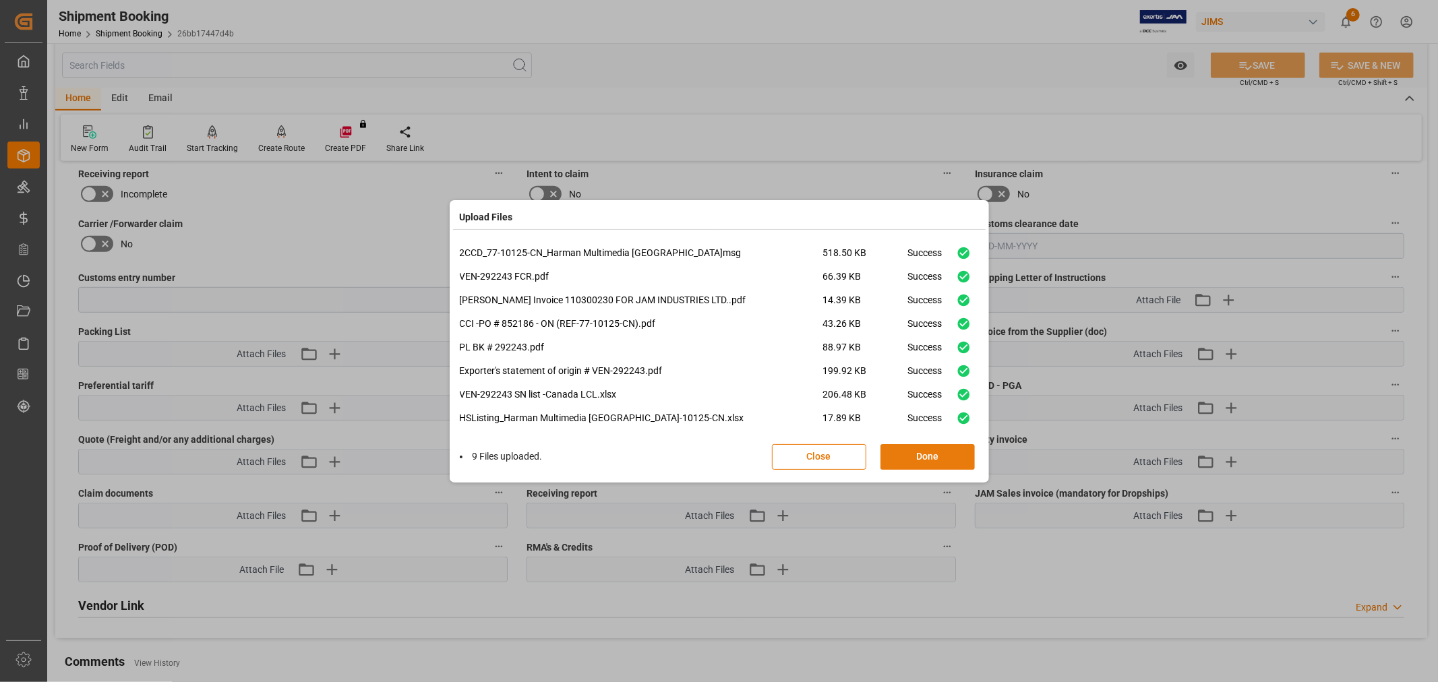
click at [904, 449] on button "Done" at bounding box center [927, 457] width 94 height 26
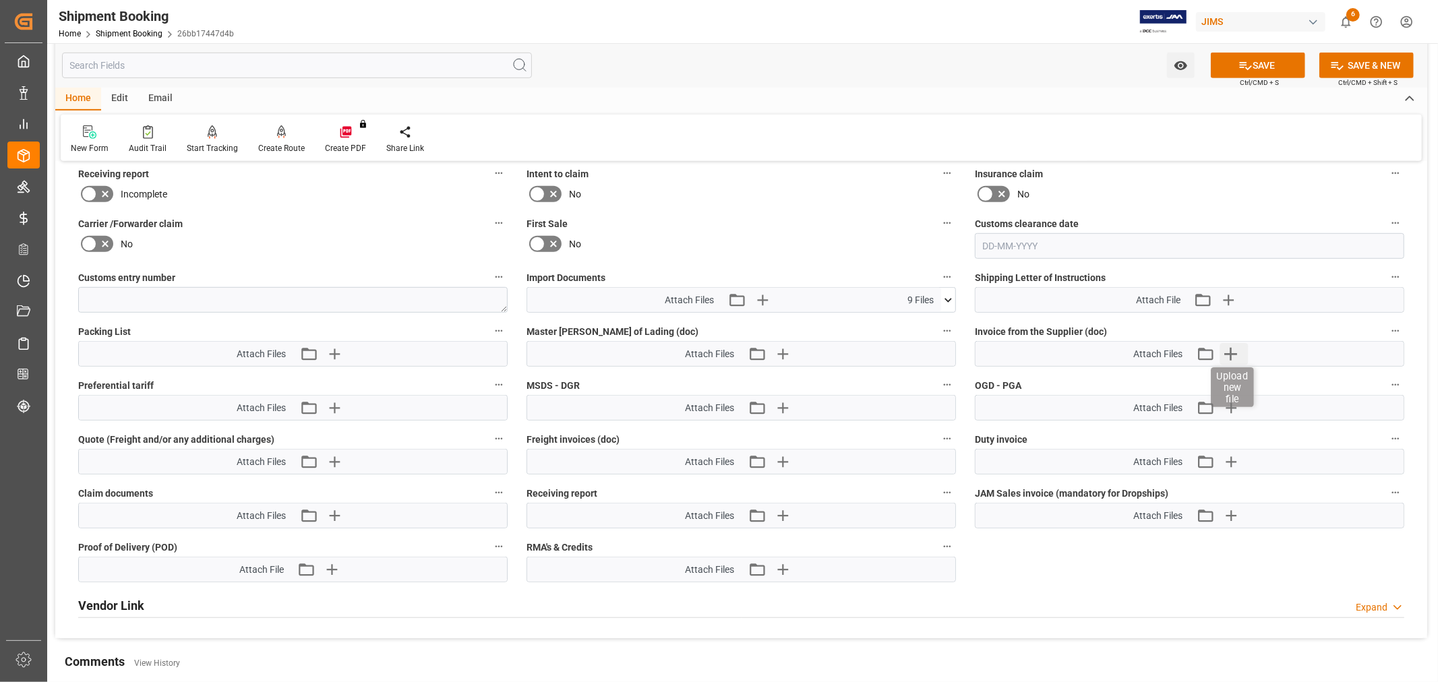
click at [1228, 350] on icon "button" at bounding box center [1230, 354] width 13 height 13
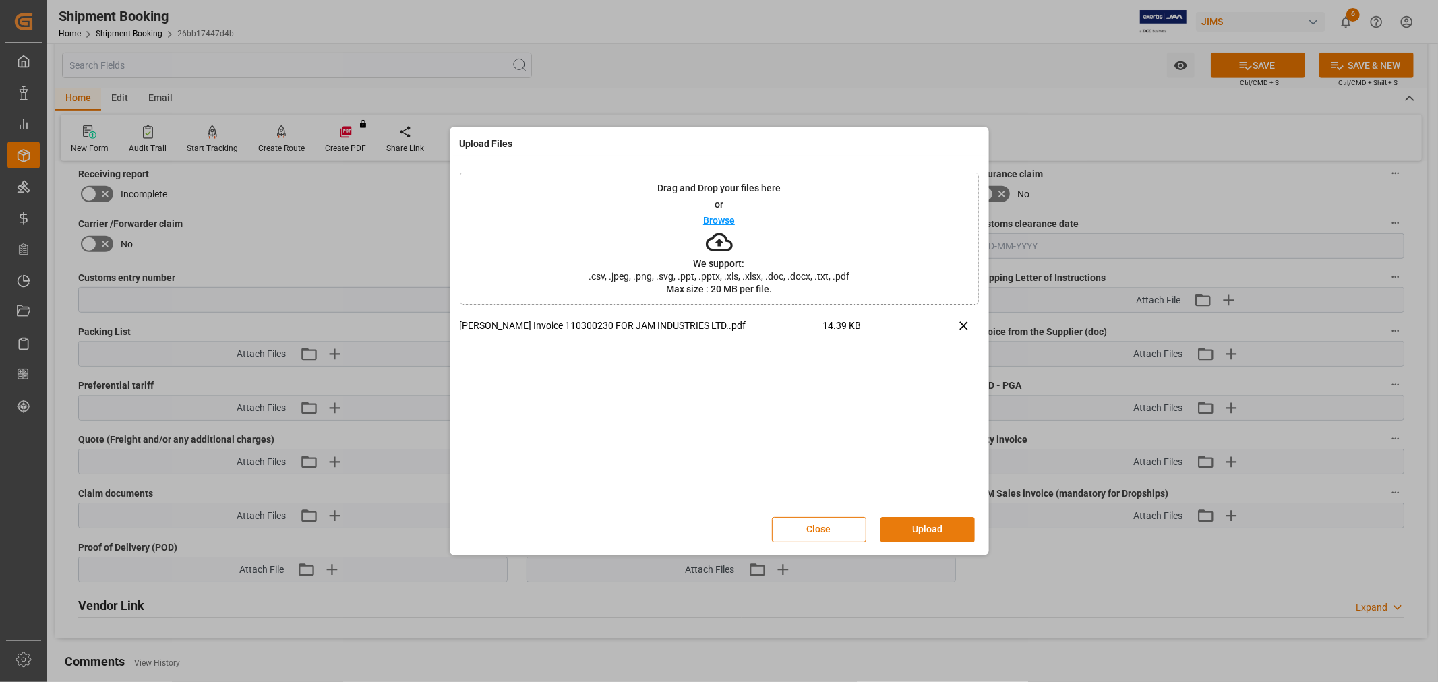
click at [886, 527] on button "Upload" at bounding box center [927, 530] width 94 height 26
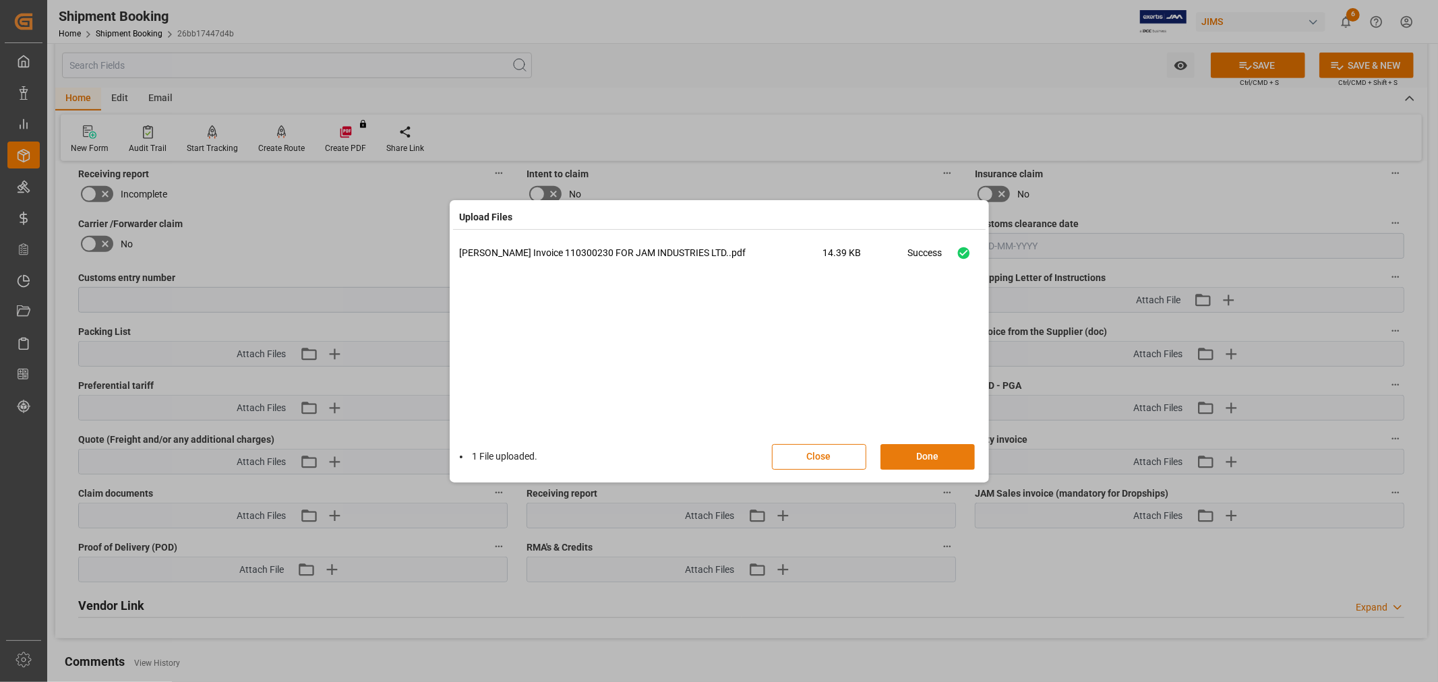
click at [893, 453] on button "Done" at bounding box center [927, 457] width 94 height 26
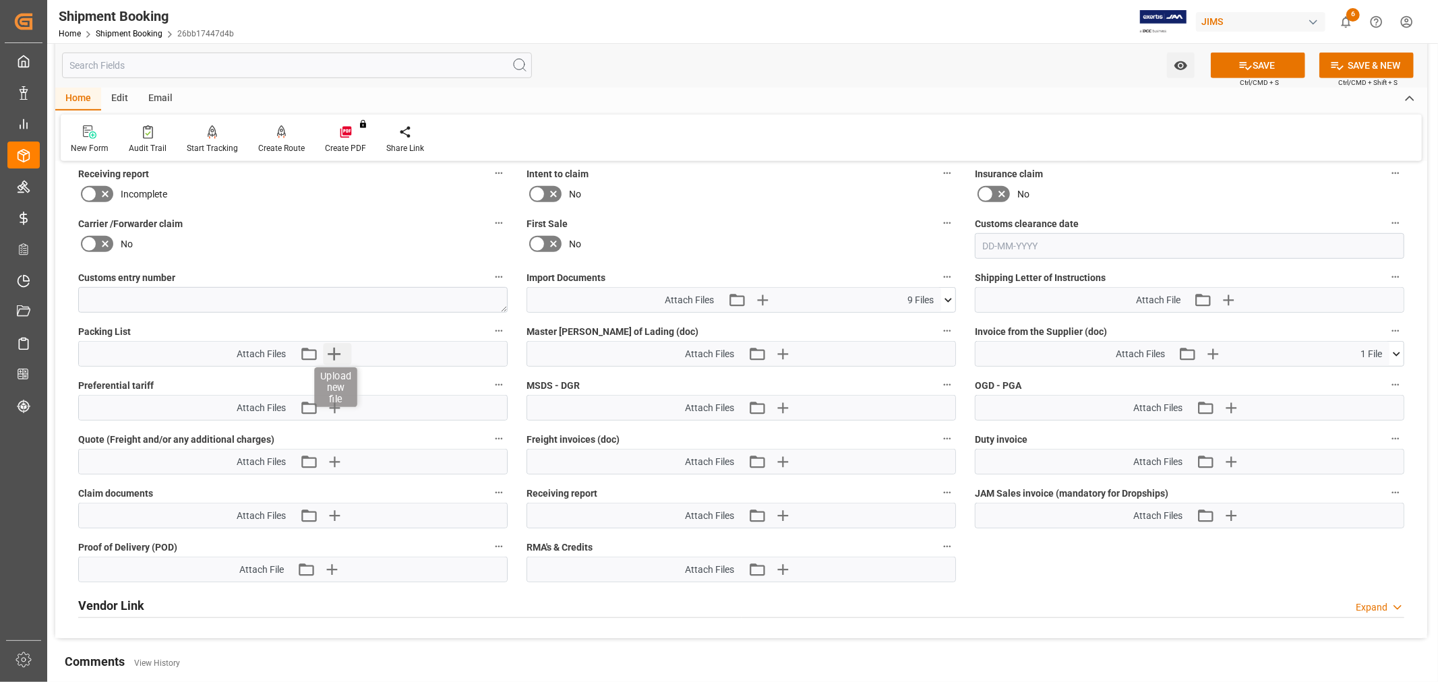
click at [327, 349] on icon "button" at bounding box center [334, 354] width 22 height 22
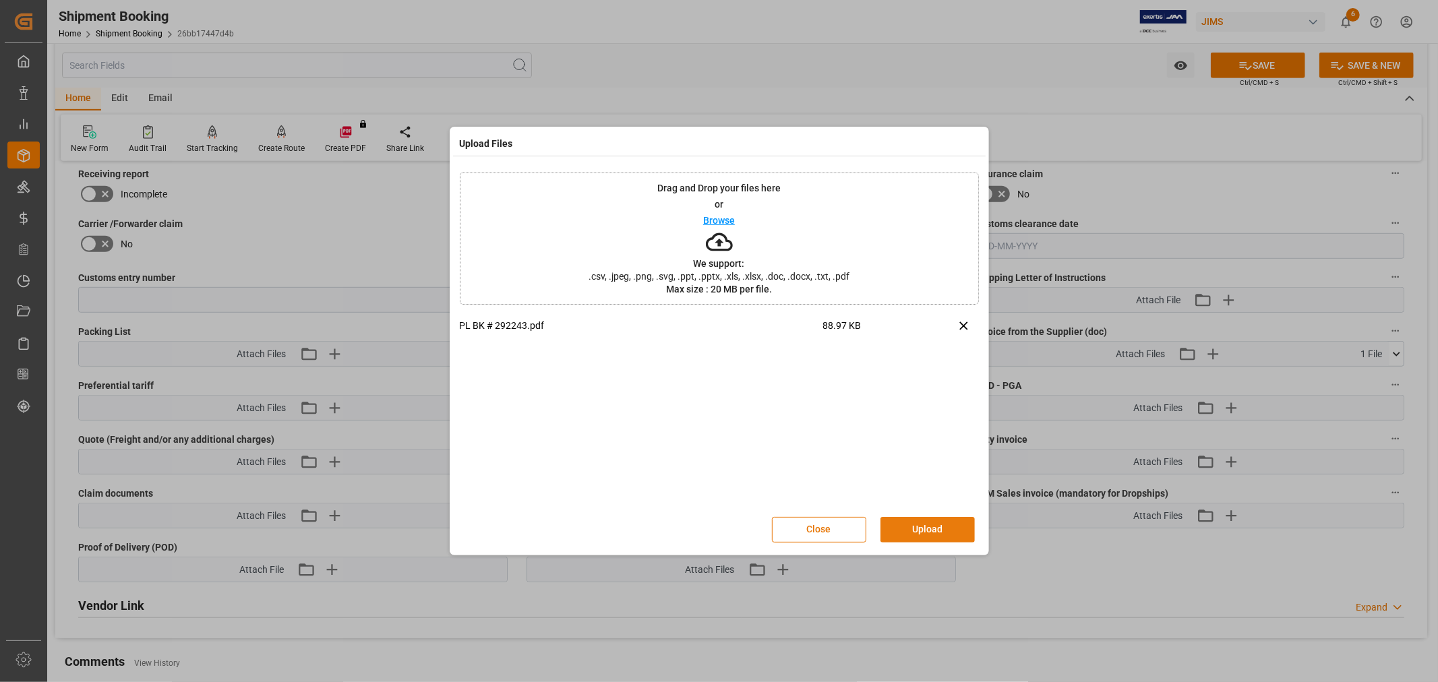
click at [900, 530] on button "Upload" at bounding box center [927, 530] width 94 height 26
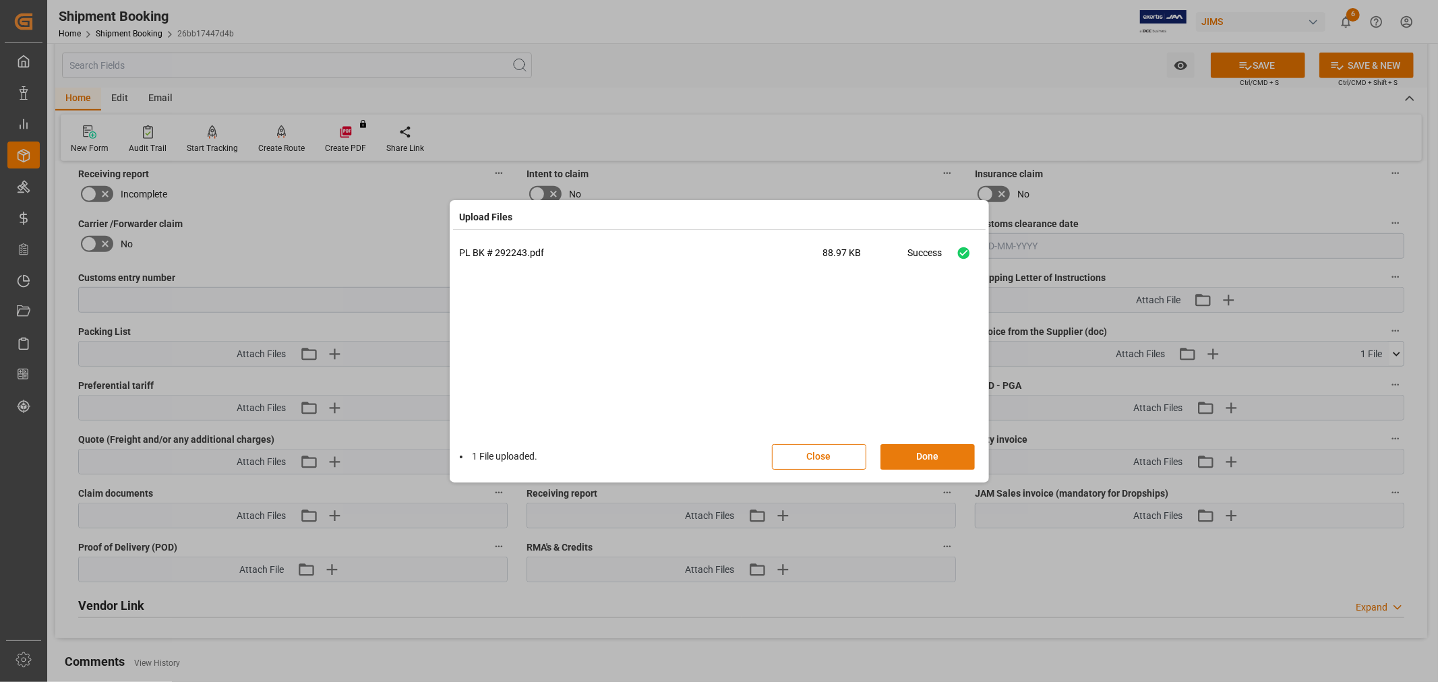
click at [926, 445] on button "Done" at bounding box center [927, 457] width 94 height 26
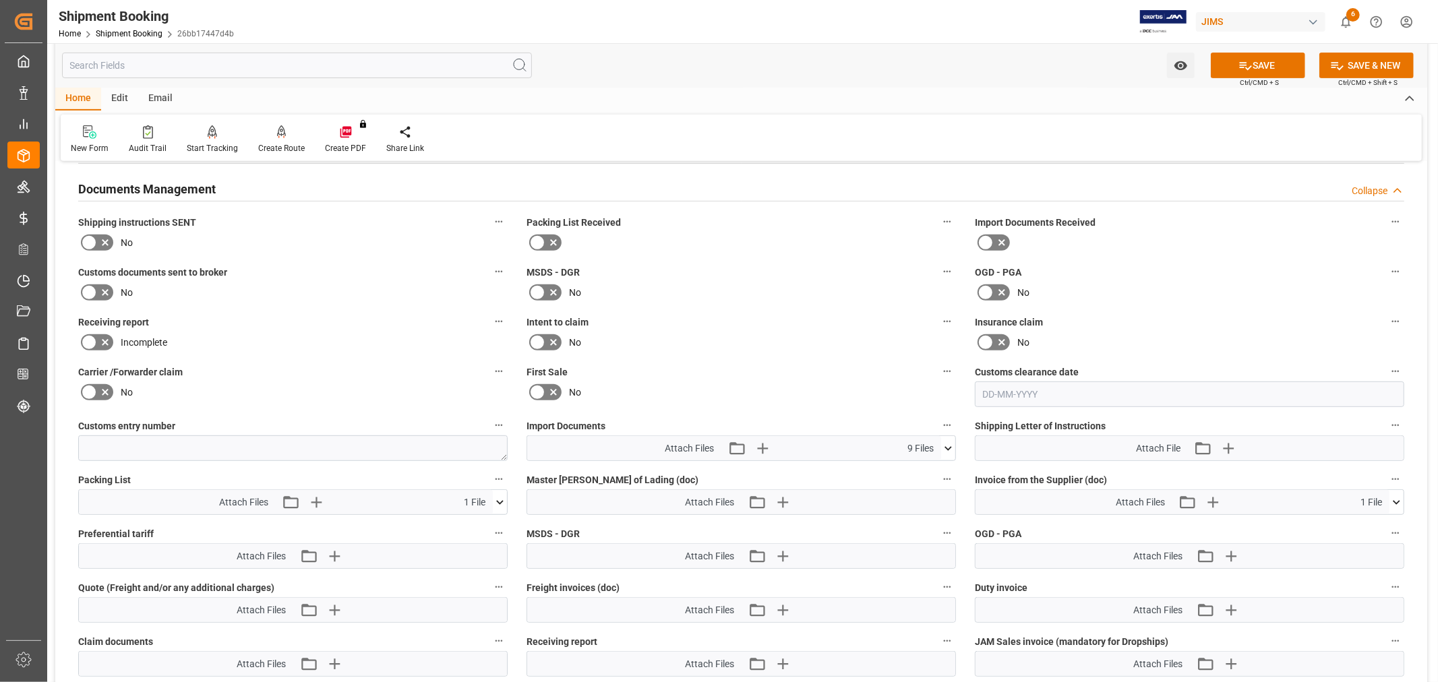
scroll to position [481, 0]
click at [92, 290] on icon at bounding box center [89, 294] width 16 height 16
click at [0, 0] on input "checkbox" at bounding box center [0, 0] width 0 height 0
click at [1224, 67] on button "SAVE" at bounding box center [1257, 66] width 94 height 26
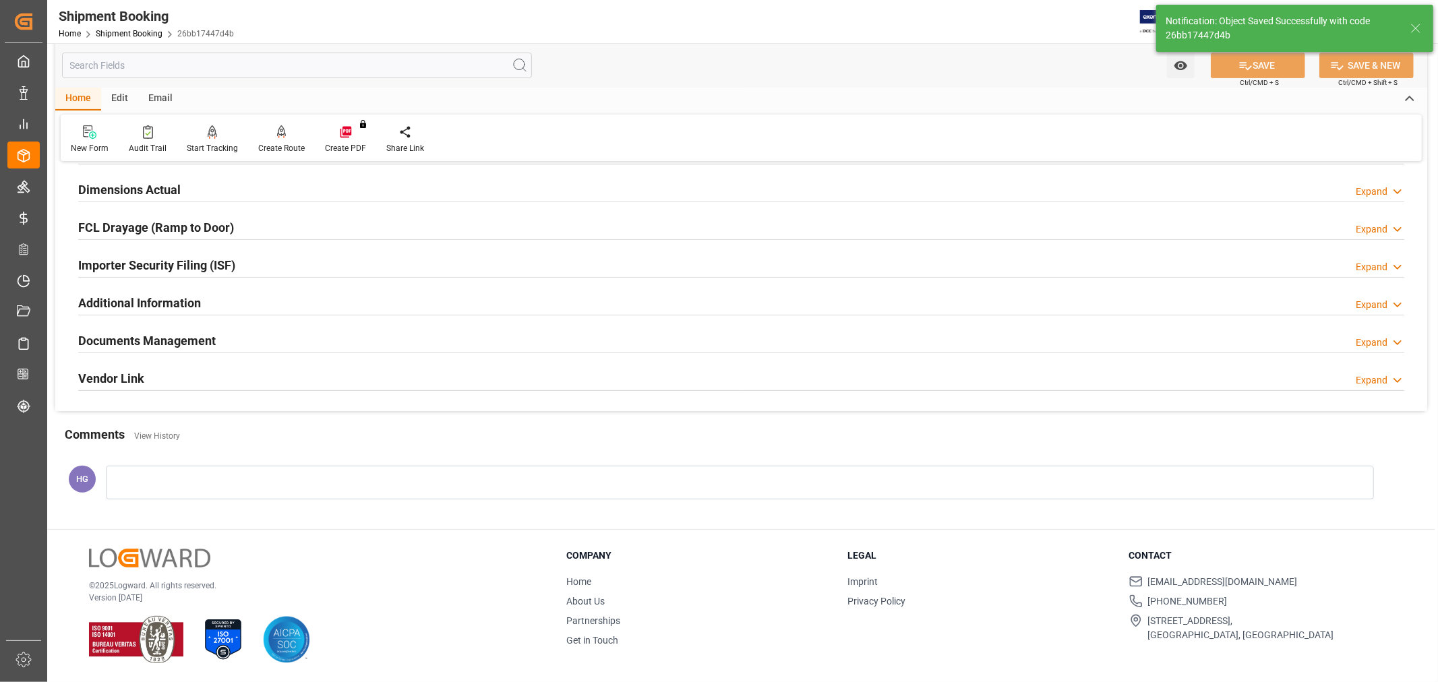
scroll to position [331, 0]
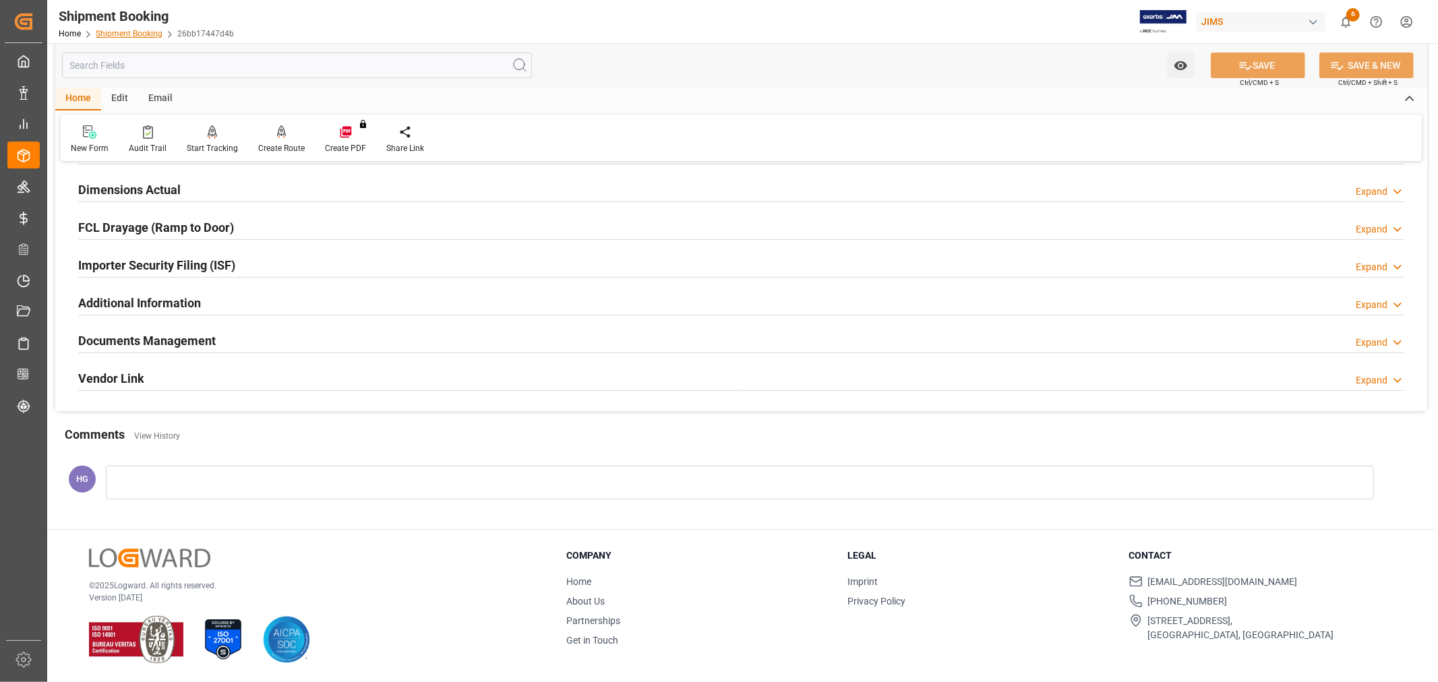
click at [112, 32] on link "Shipment Booking" at bounding box center [129, 33] width 67 height 9
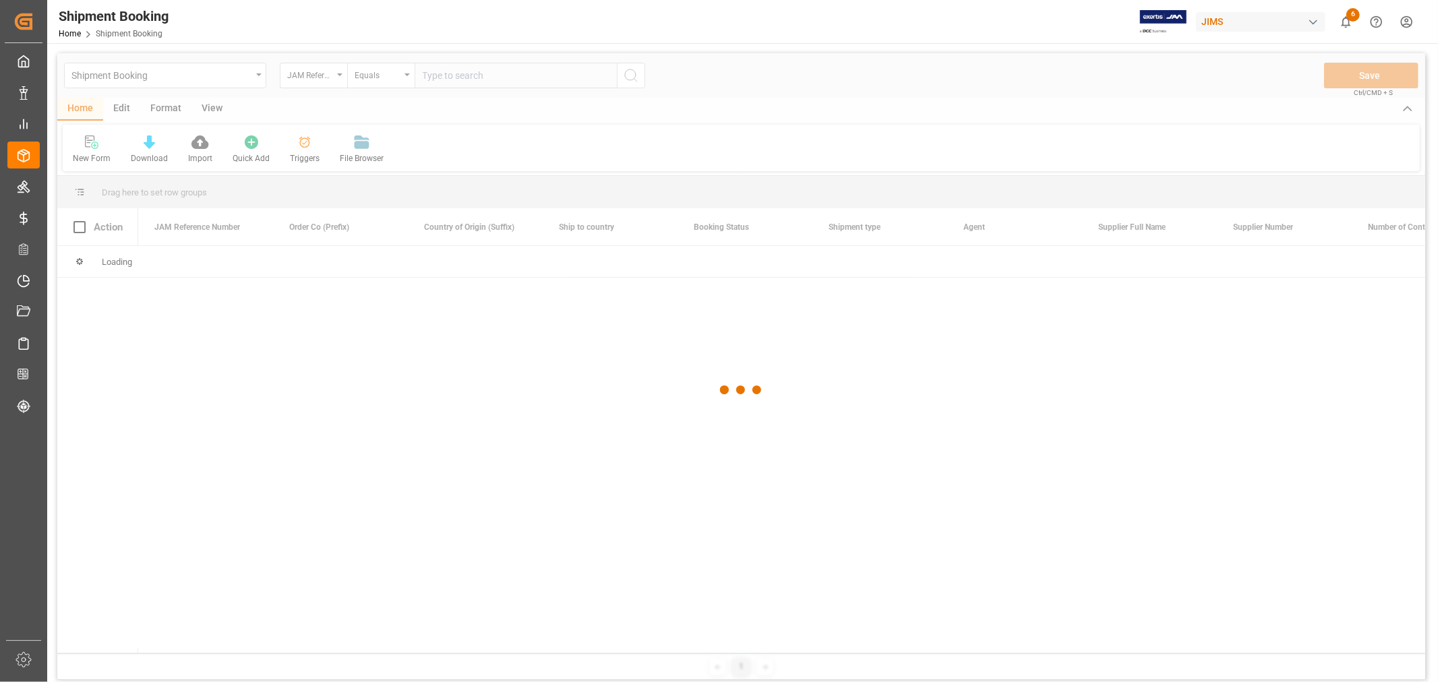
click at [445, 76] on div at bounding box center [741, 390] width 1368 height 674
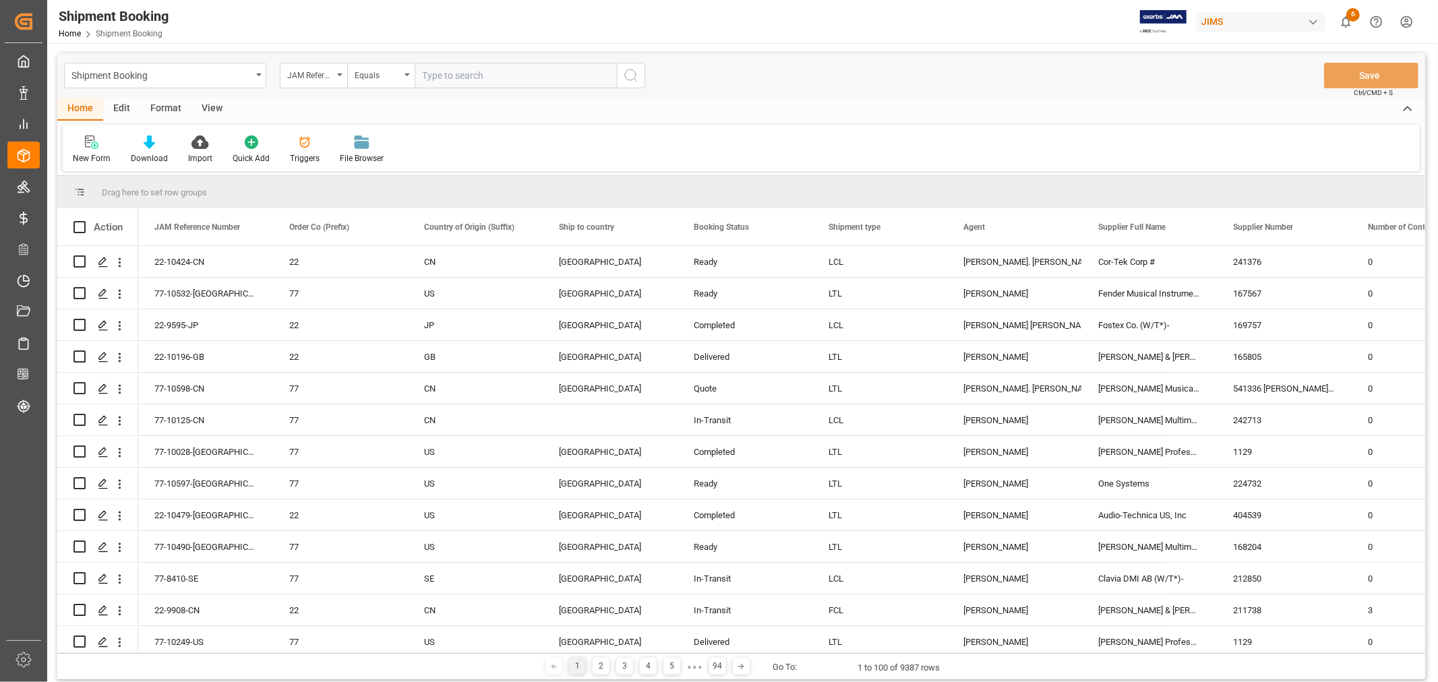
click at [437, 70] on input "text" at bounding box center [516, 76] width 202 height 26
type input "77-10136-CN"
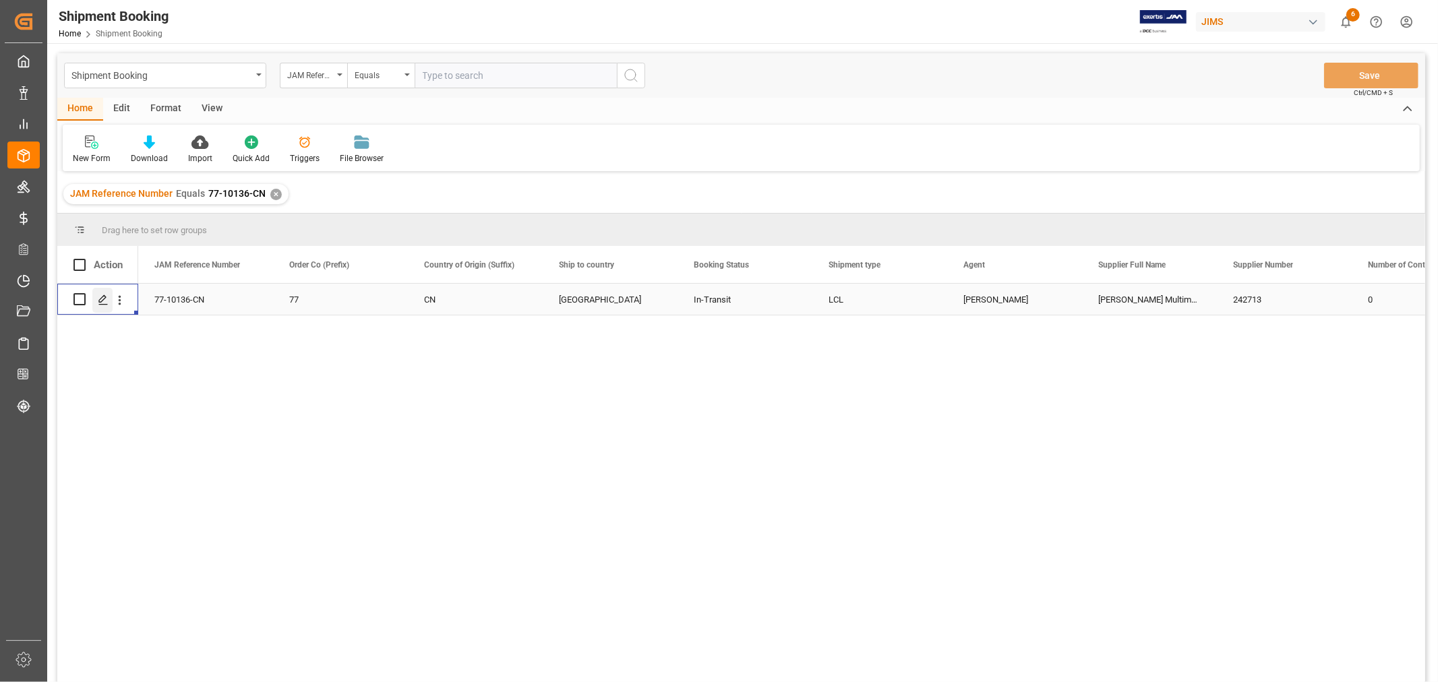
click at [98, 300] on icon "Press SPACE to select this row." at bounding box center [103, 300] width 11 height 11
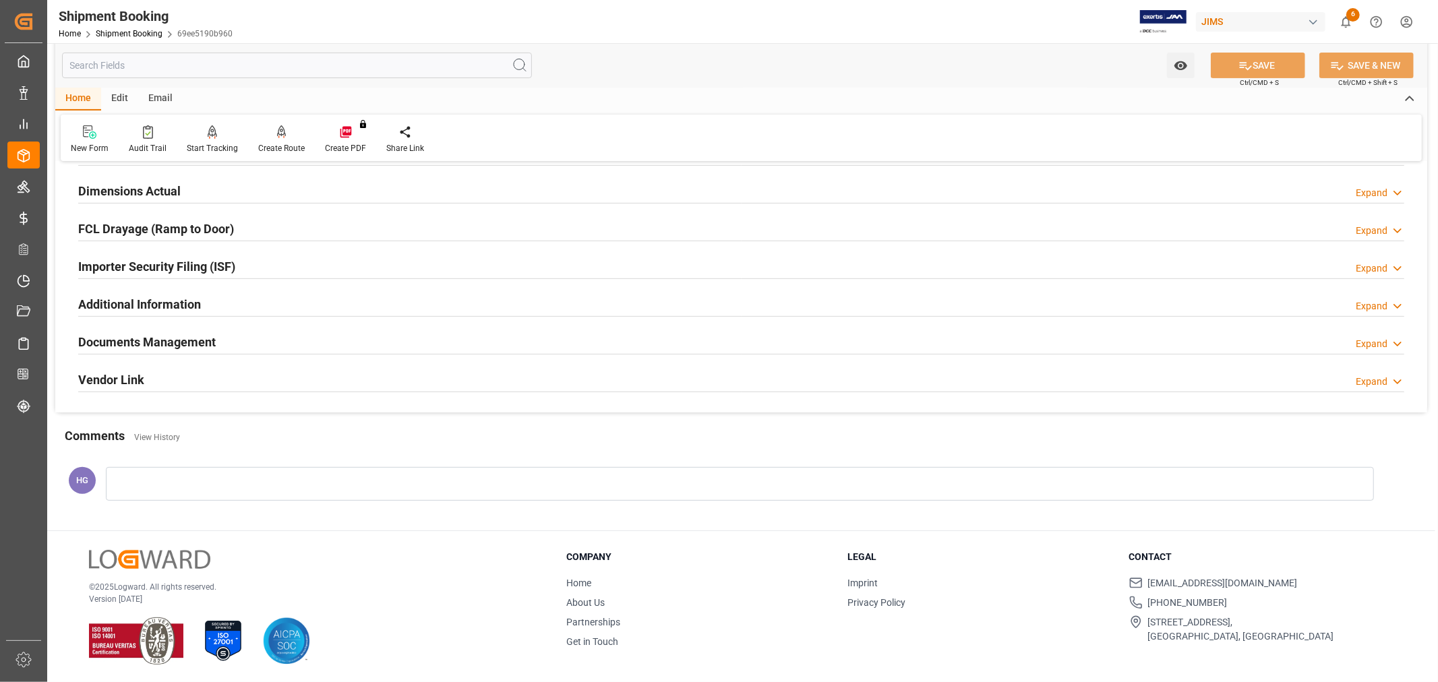
scroll to position [331, 0]
click at [156, 342] on h2 "Documents Management" at bounding box center [146, 341] width 137 height 18
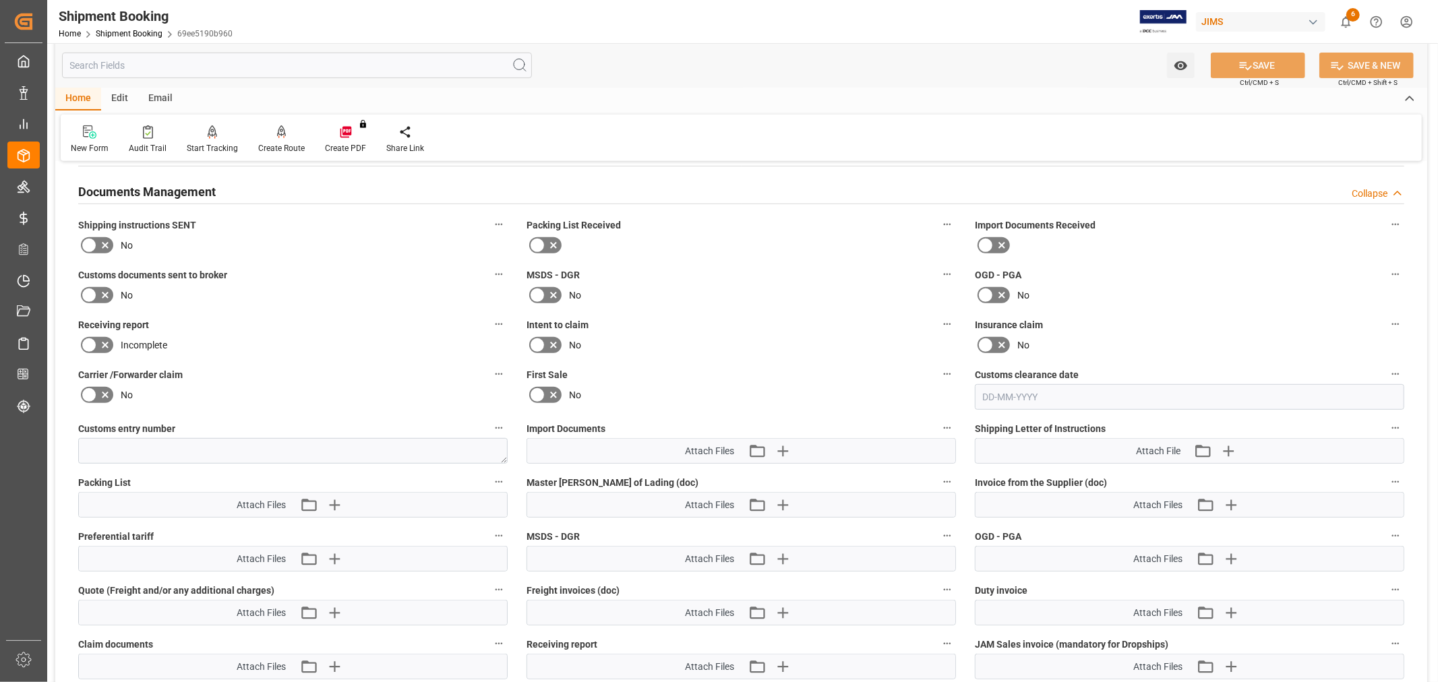
scroll to position [481, 0]
click at [99, 288] on icon at bounding box center [105, 294] width 16 height 16
click at [0, 0] on input "checkbox" at bounding box center [0, 0] width 0 height 0
click at [771, 441] on button "Attach existing file" at bounding box center [759, 450] width 28 height 22
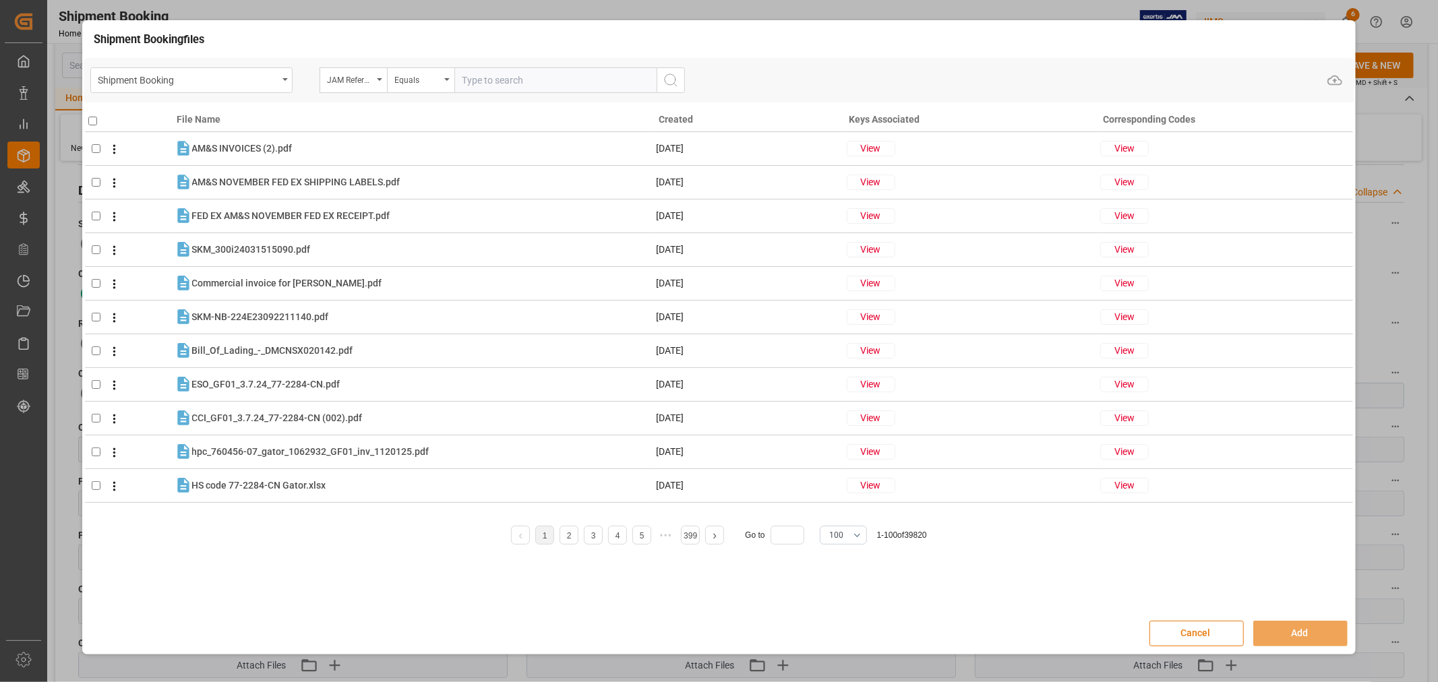
drag, startPoint x: 1198, startPoint y: 632, endPoint x: 1137, endPoint y: 615, distance: 62.8
click at [1198, 632] on button "Cancel" at bounding box center [1196, 634] width 94 height 26
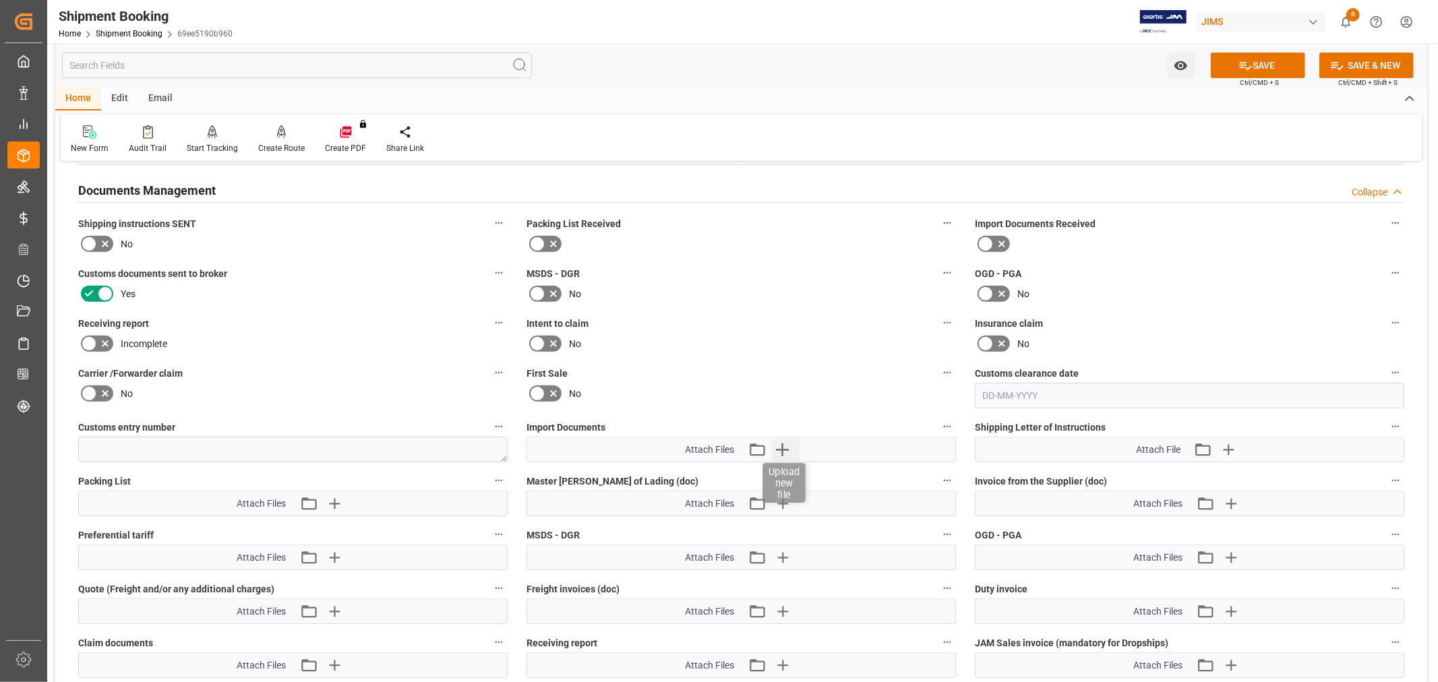
click at [782, 454] on icon "button" at bounding box center [782, 450] width 22 height 22
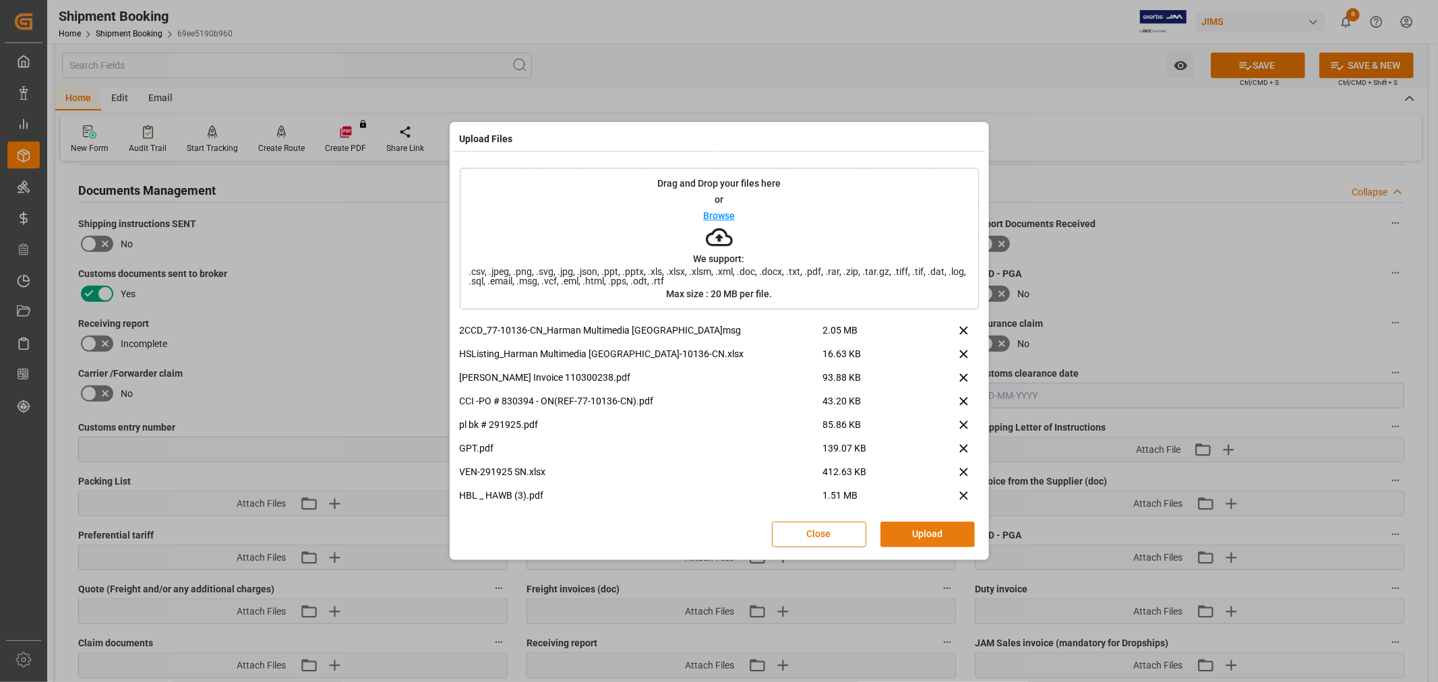
click at [911, 531] on button "Upload" at bounding box center [927, 535] width 94 height 26
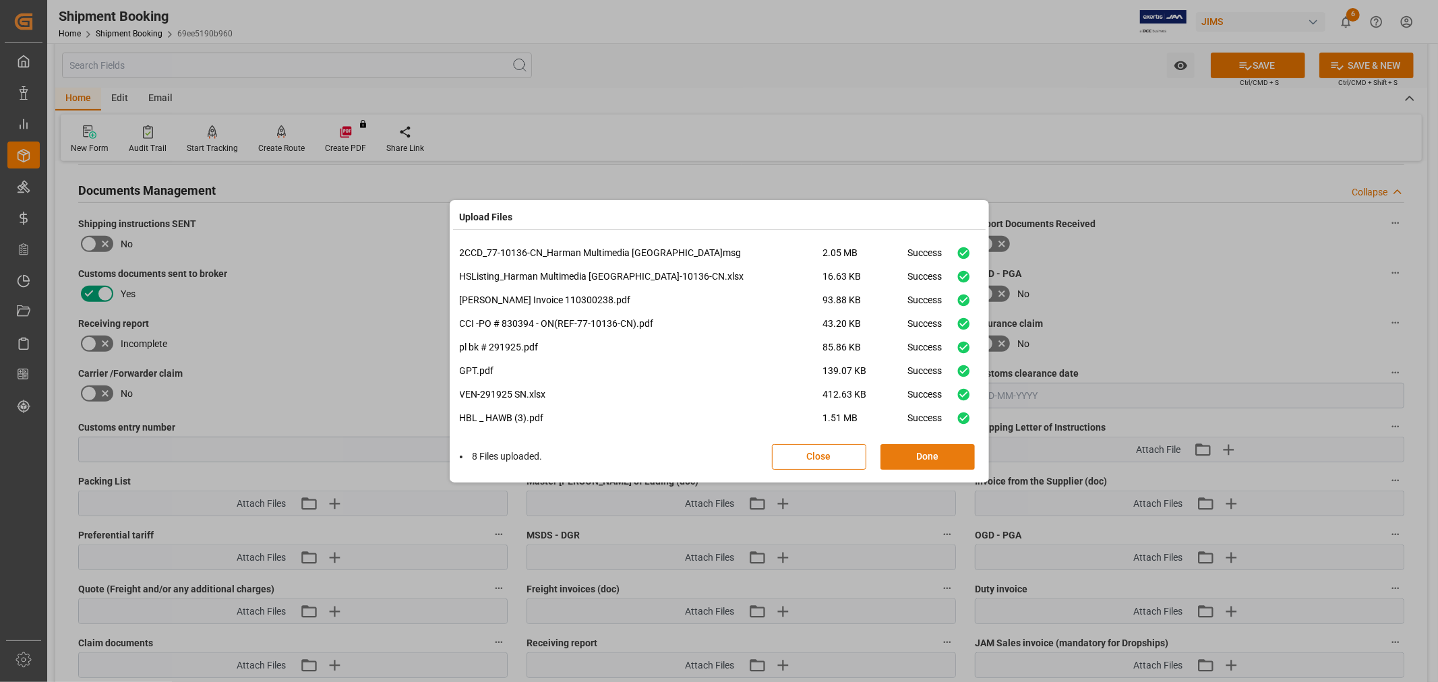
click at [914, 454] on button "Done" at bounding box center [927, 457] width 94 height 26
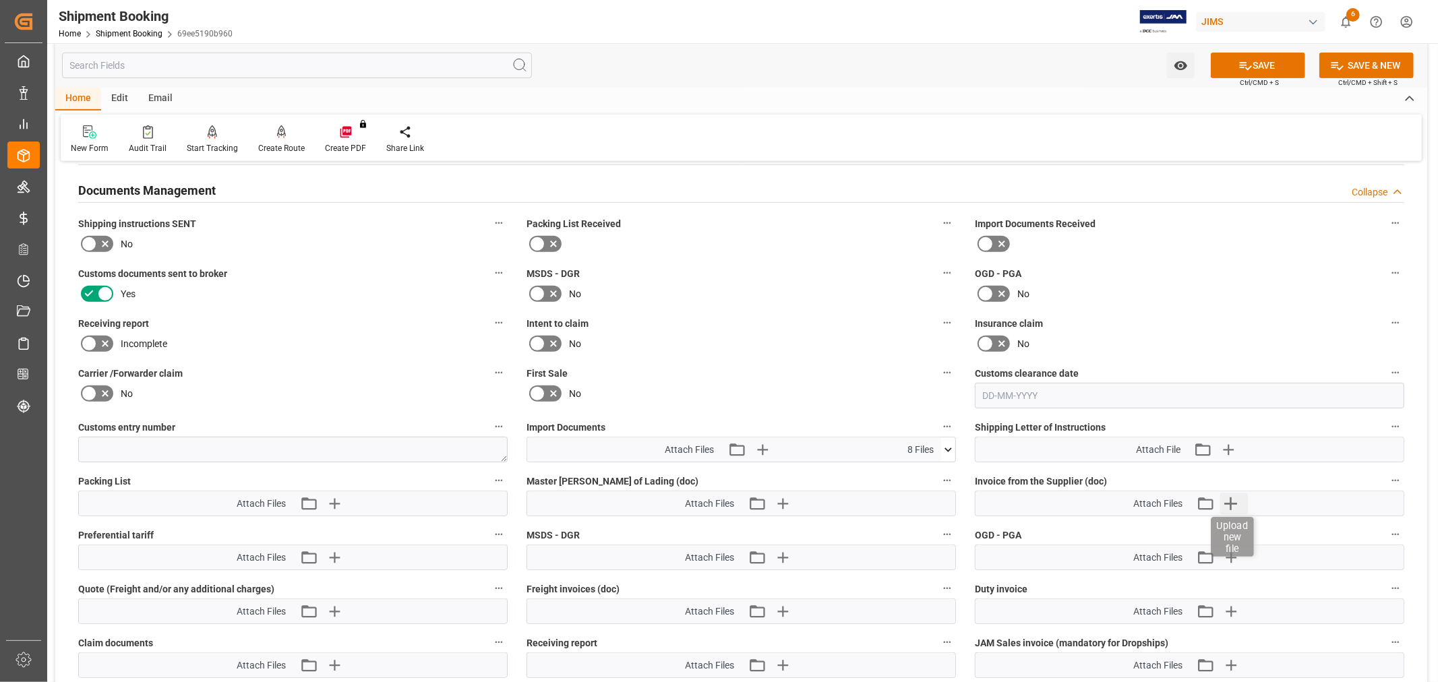
click at [1227, 499] on icon "button" at bounding box center [1230, 503] width 13 height 13
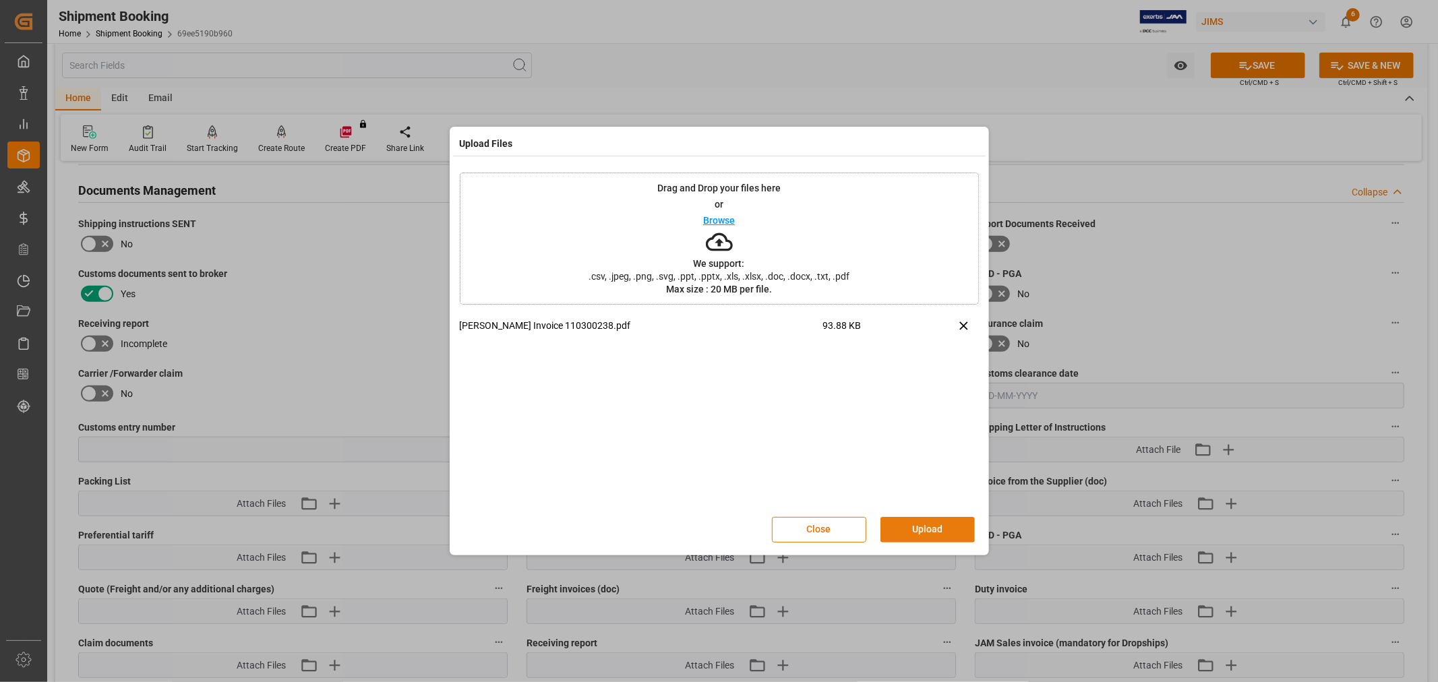
click at [911, 528] on button "Upload" at bounding box center [927, 530] width 94 height 26
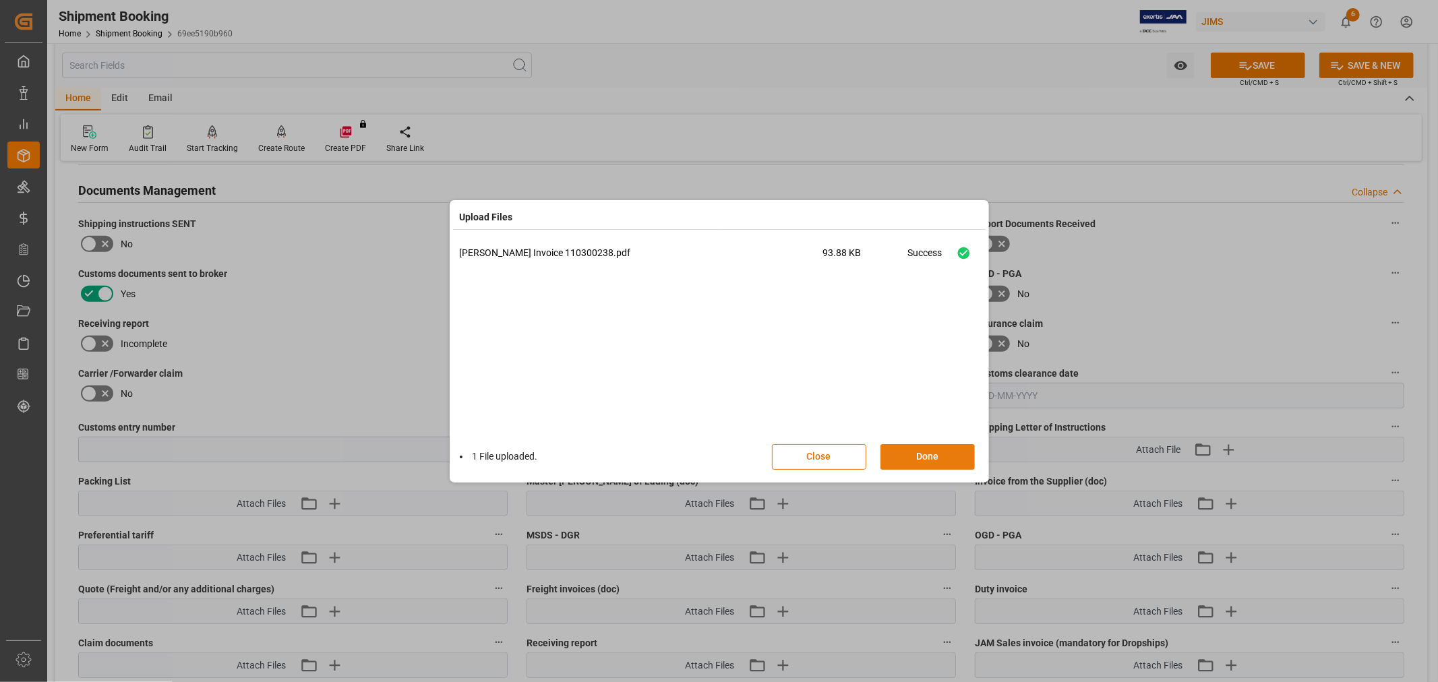
click at [904, 458] on button "Done" at bounding box center [927, 457] width 94 height 26
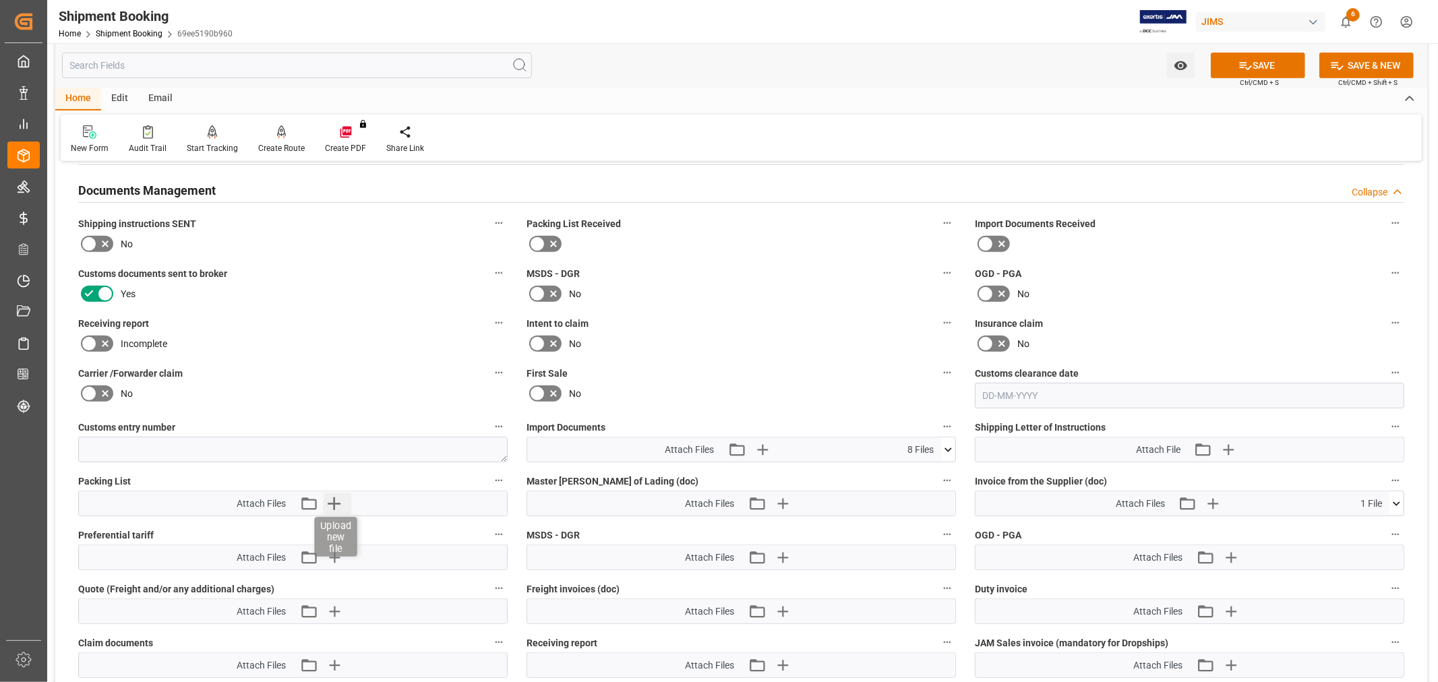
click at [333, 497] on icon "button" at bounding box center [334, 504] width 22 height 22
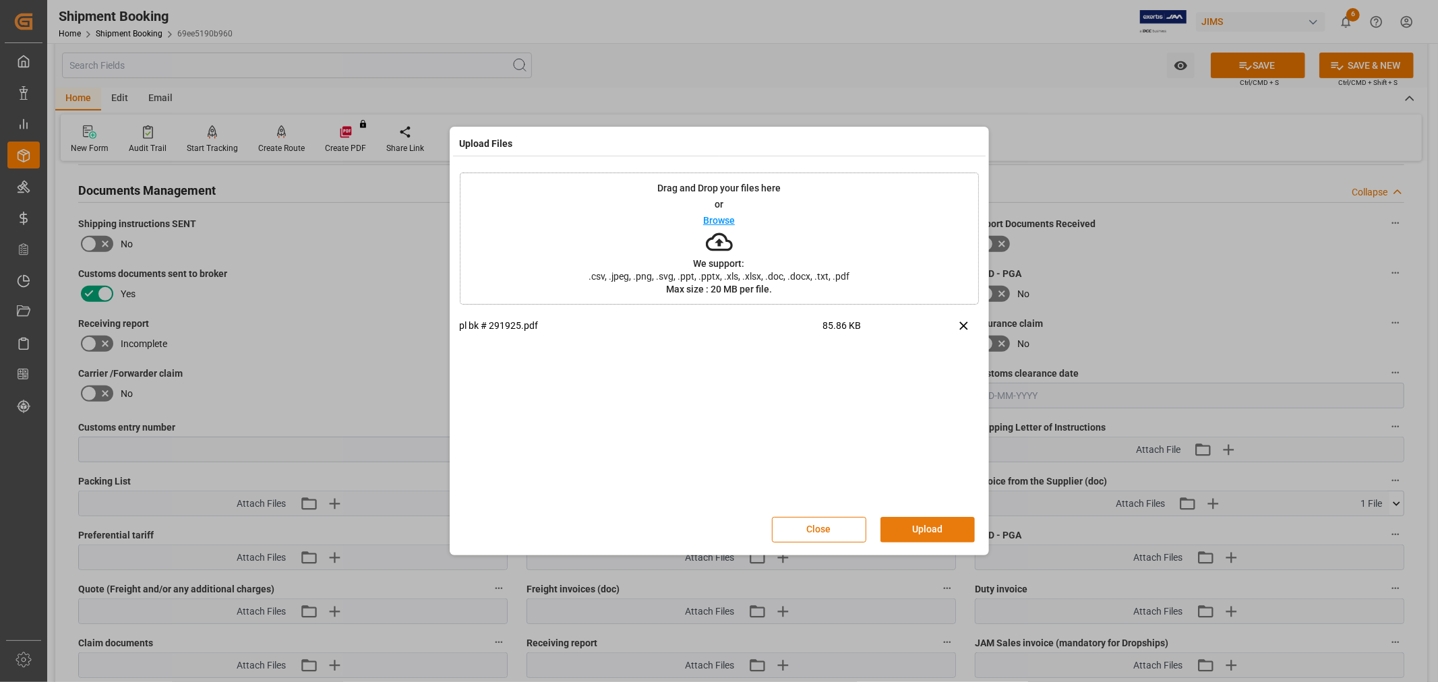
click at [919, 527] on button "Upload" at bounding box center [927, 530] width 94 height 26
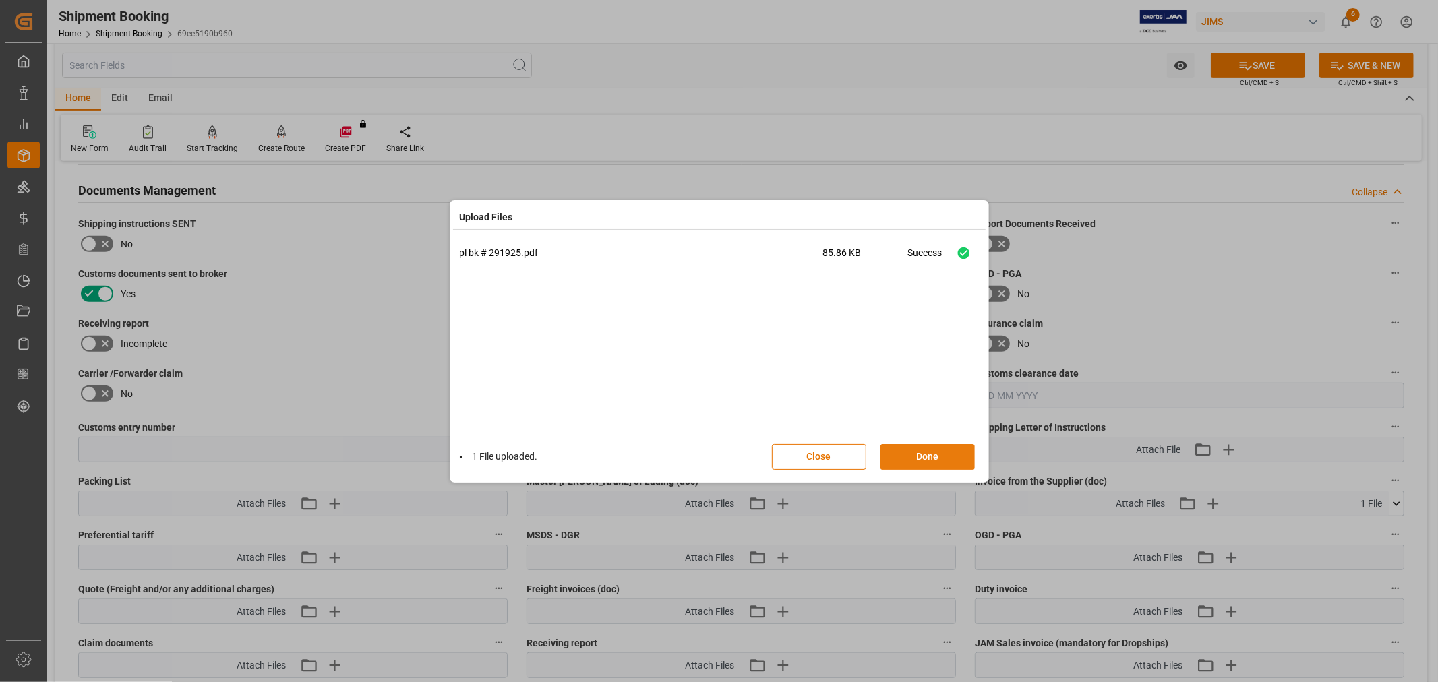
click at [909, 460] on button "Done" at bounding box center [927, 457] width 94 height 26
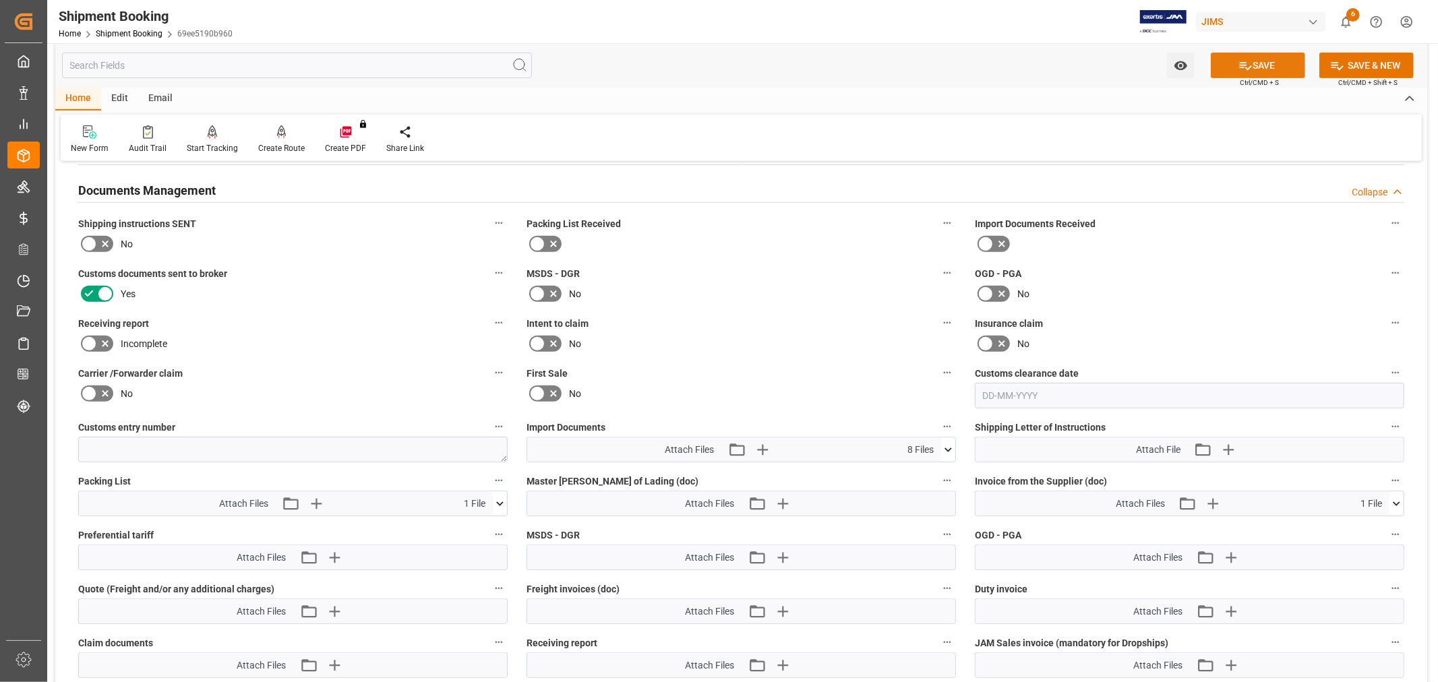
click at [1224, 59] on button "SAVE" at bounding box center [1257, 66] width 94 height 26
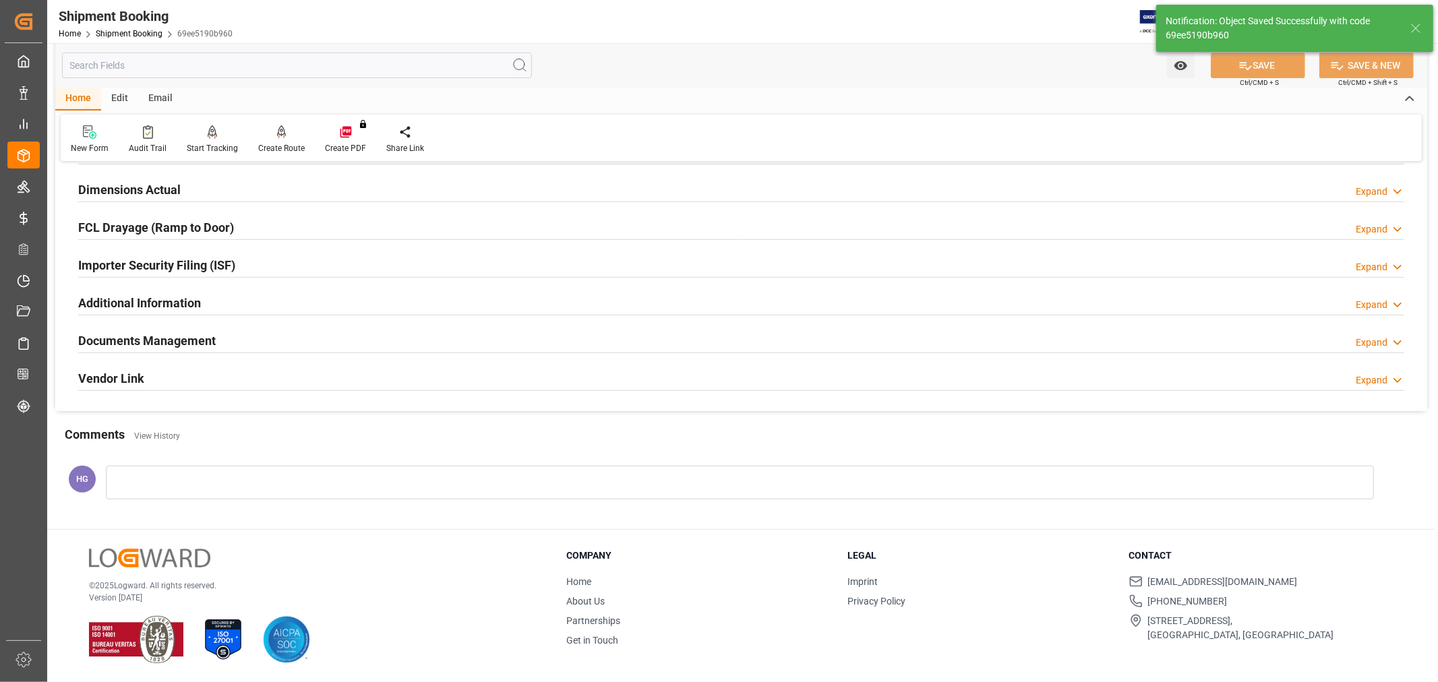
scroll to position [331, 0]
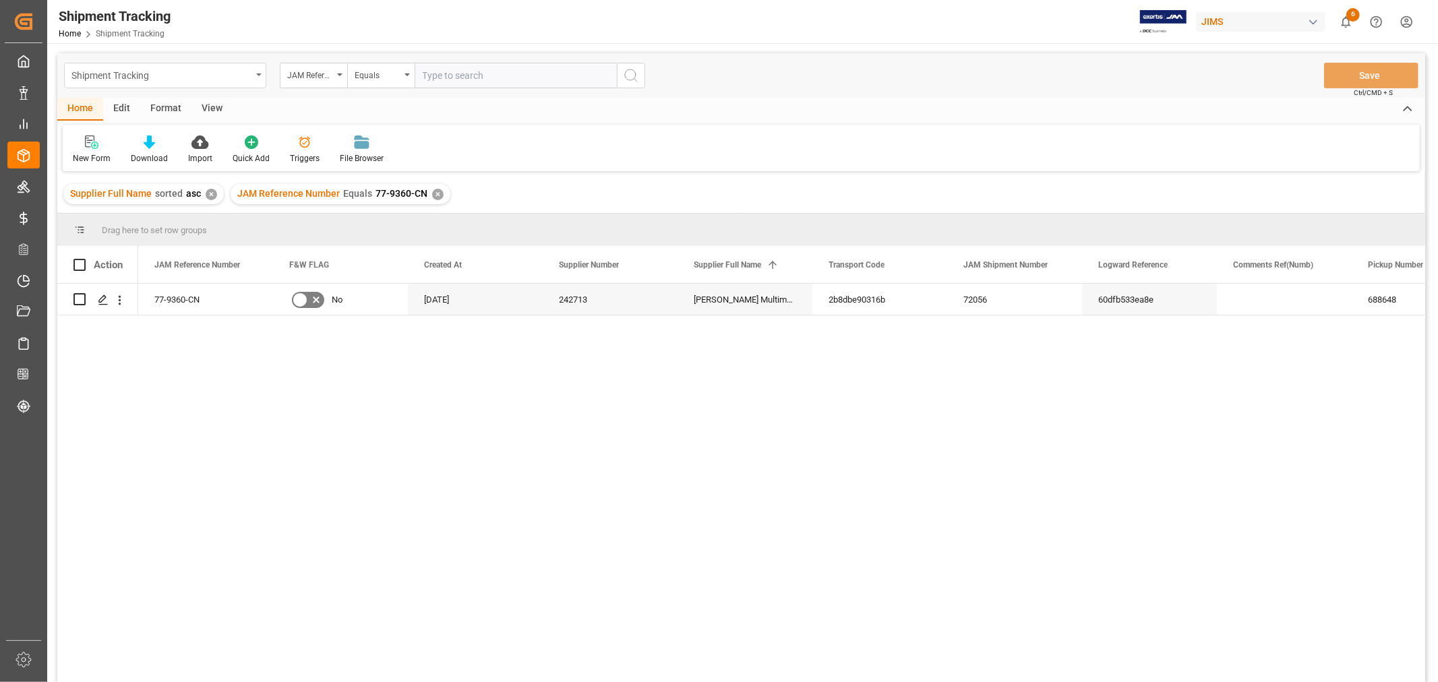
click at [191, 75] on div "Shipment Tracking" at bounding box center [161, 74] width 180 height 17
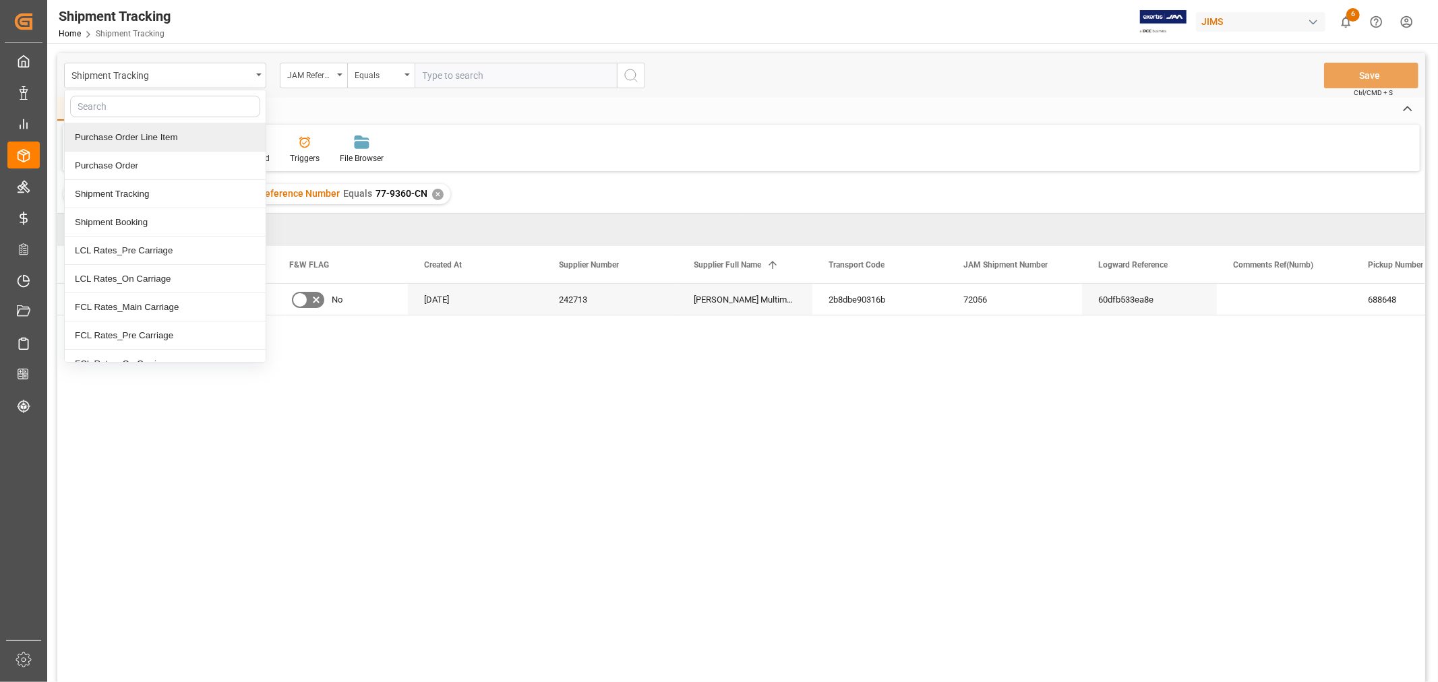
click at [156, 144] on div "Purchase Order Line Item" at bounding box center [165, 137] width 201 height 28
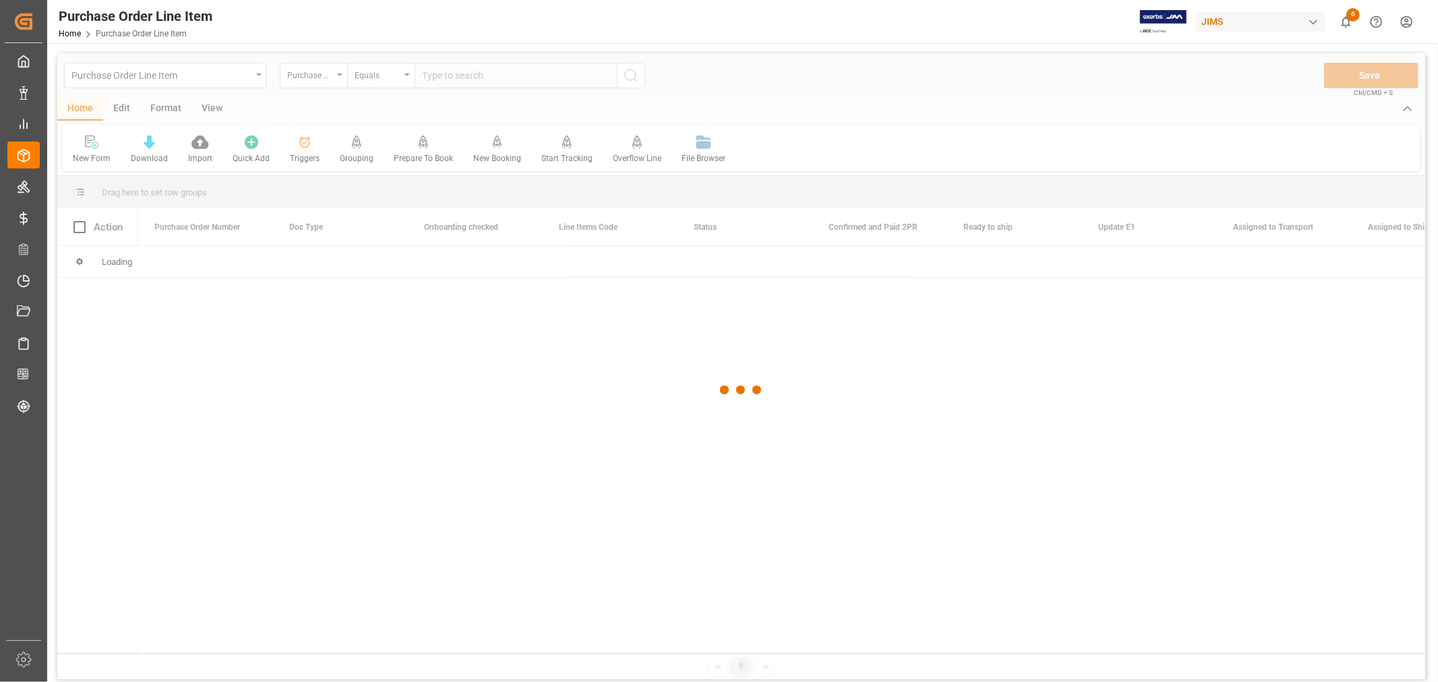
click at [328, 77] on div at bounding box center [741, 390] width 1368 height 674
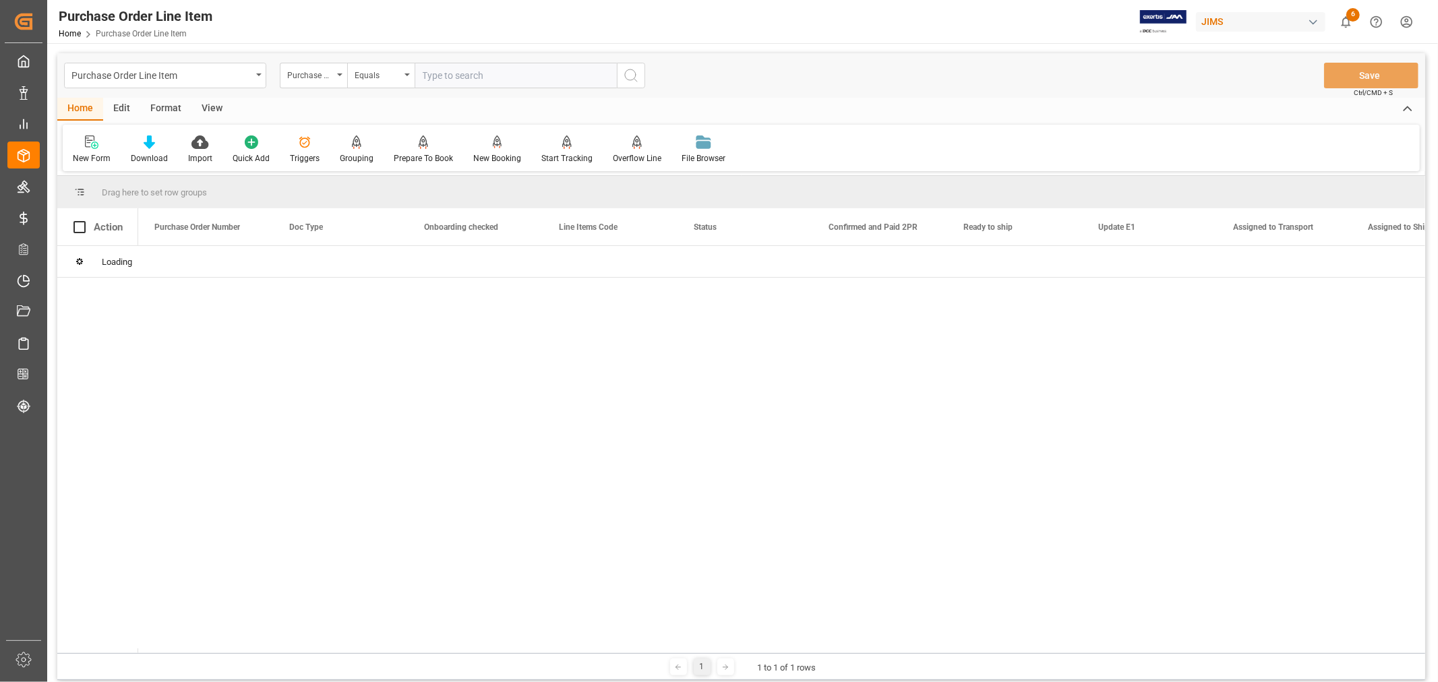
click at [320, 77] on div "Purchase Order Number" at bounding box center [310, 74] width 46 height 16
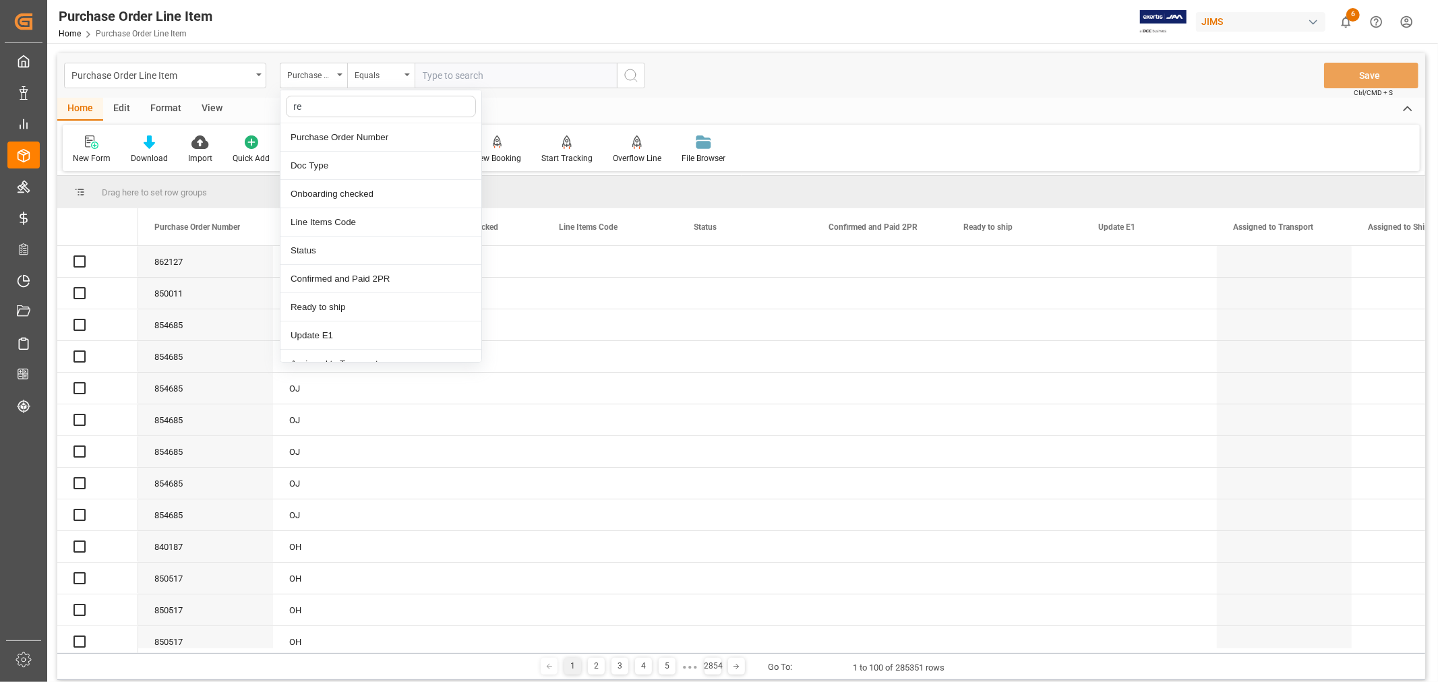
type input "ref"
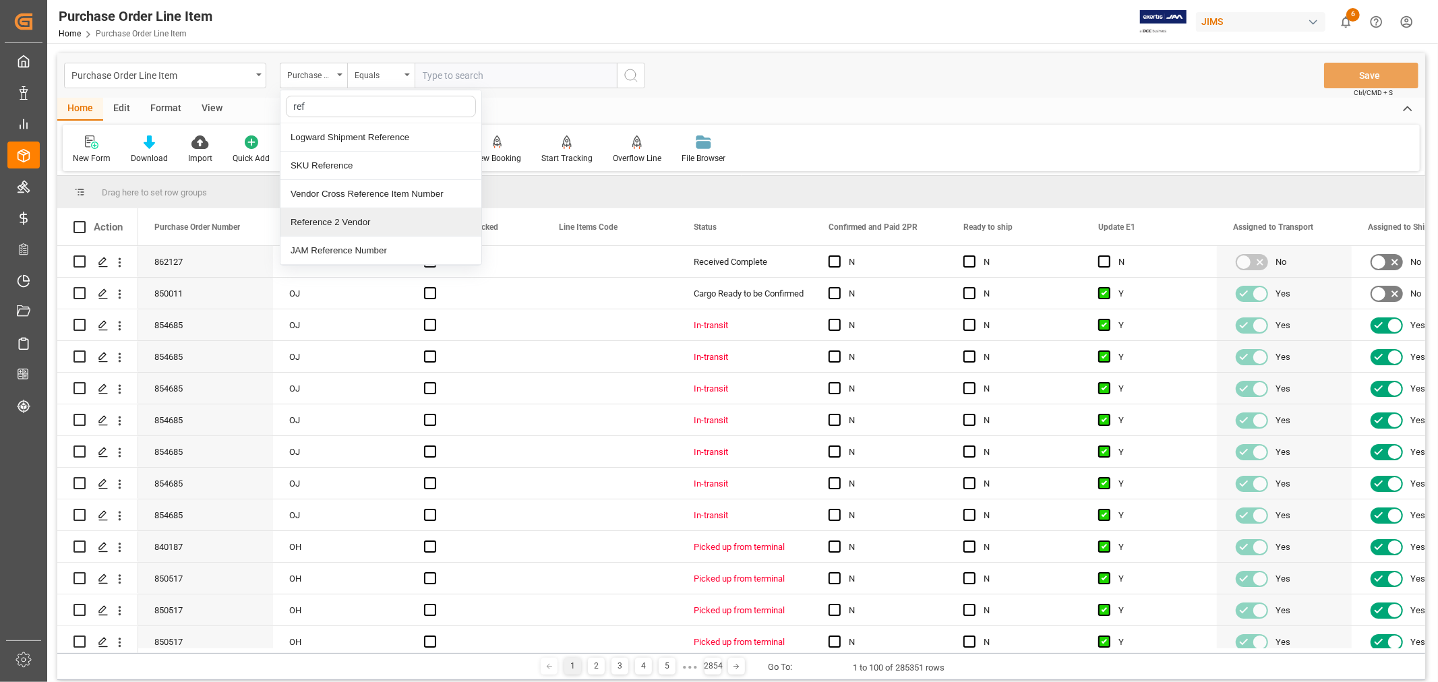
click at [309, 224] on div "Reference 2 Vendor" at bounding box center [380, 222] width 201 height 28
click at [472, 69] on input "text" at bounding box center [516, 76] width 202 height 26
type input "77-10092-cn"
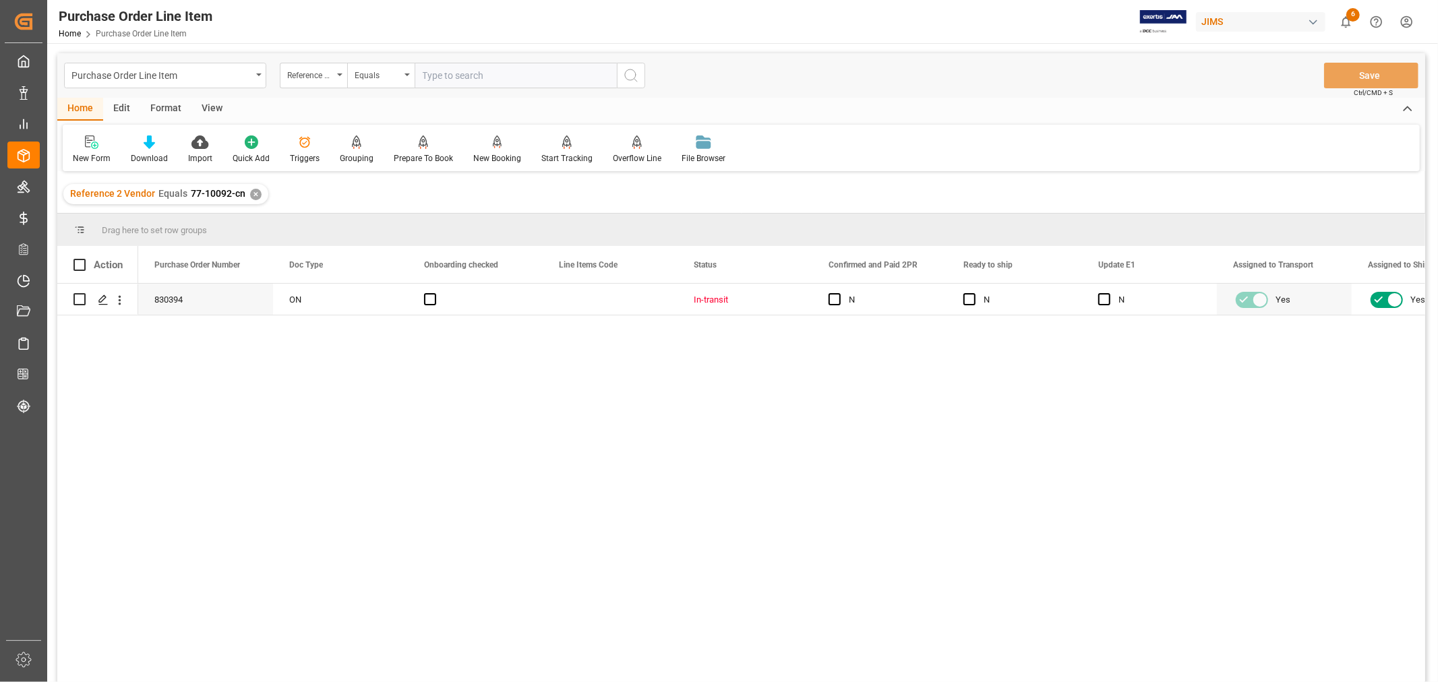
click at [206, 108] on div "View" at bounding box center [211, 109] width 41 height 23
click at [75, 147] on div at bounding box center [86, 142] width 26 height 14
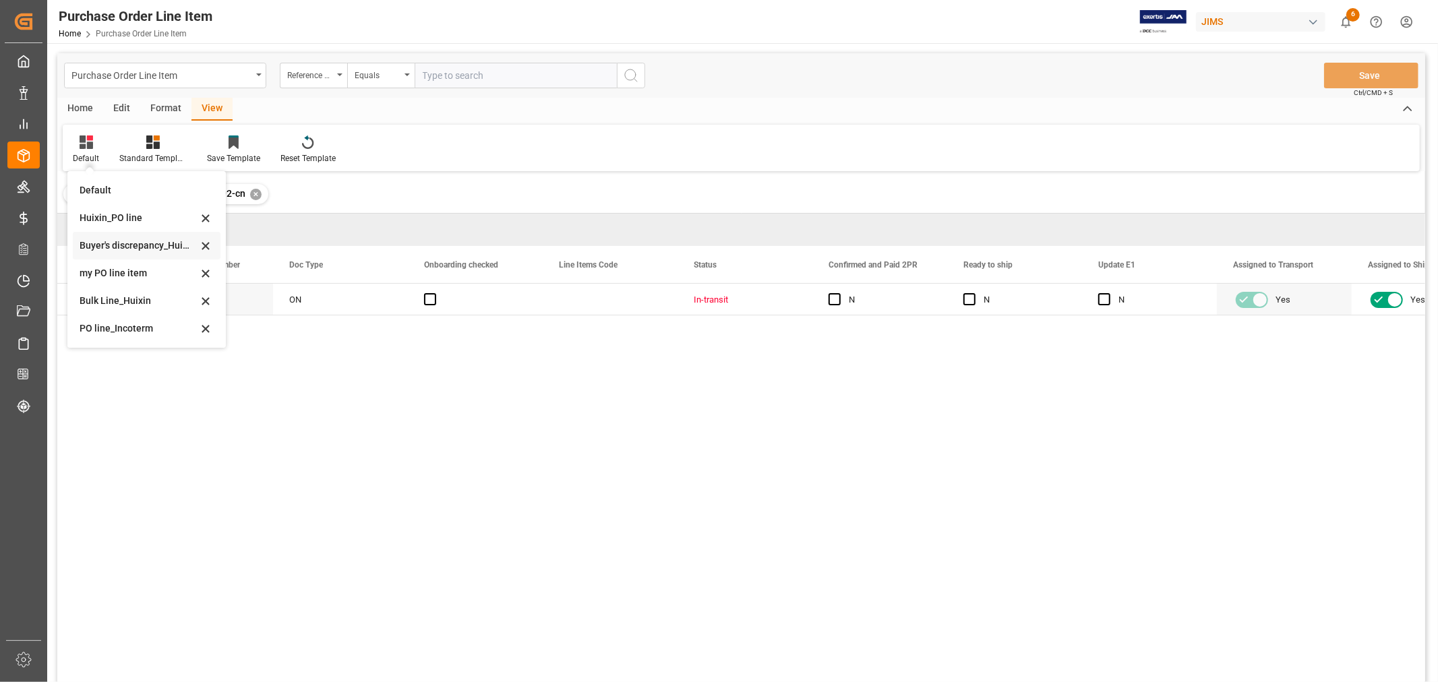
click at [105, 243] on div "Buyer's discrepancy_Huixin" at bounding box center [139, 246] width 118 height 14
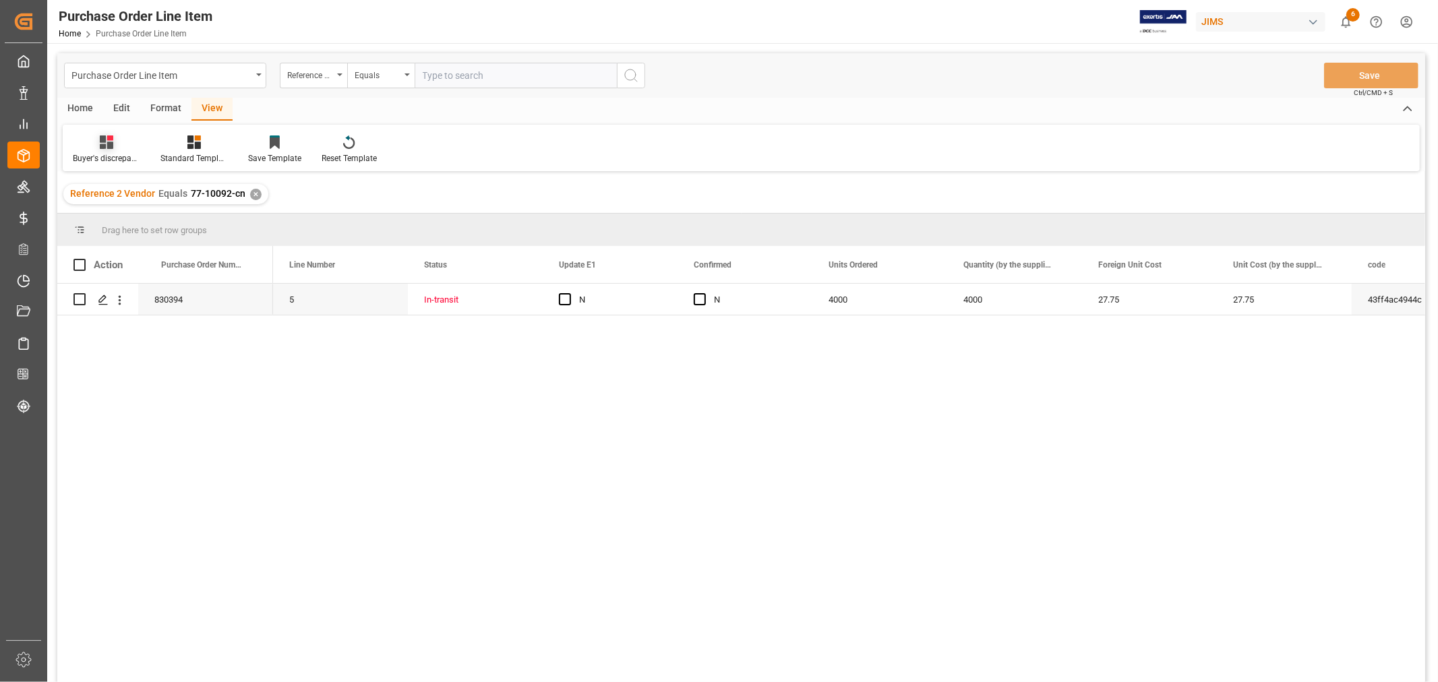
click at [113, 155] on div "Buyer's discrepancy_Huixin" at bounding box center [106, 158] width 67 height 12
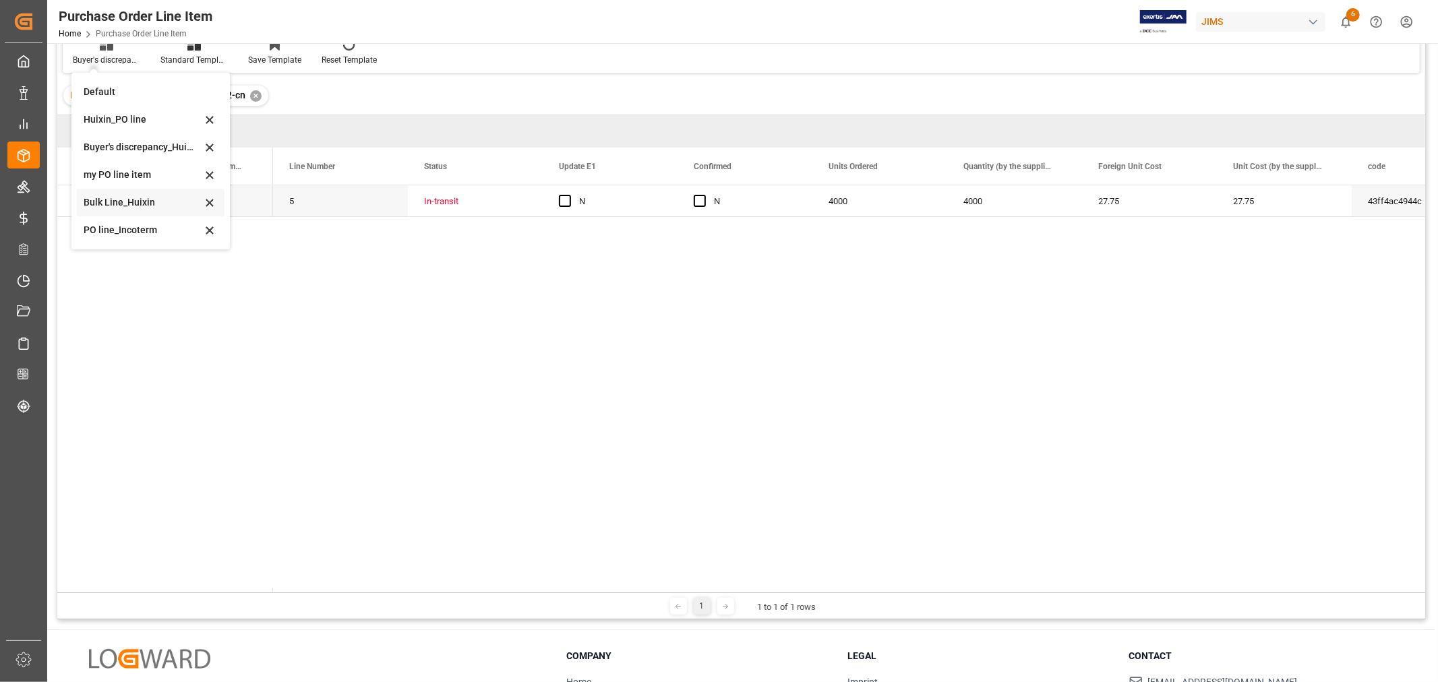
scroll to position [75, 0]
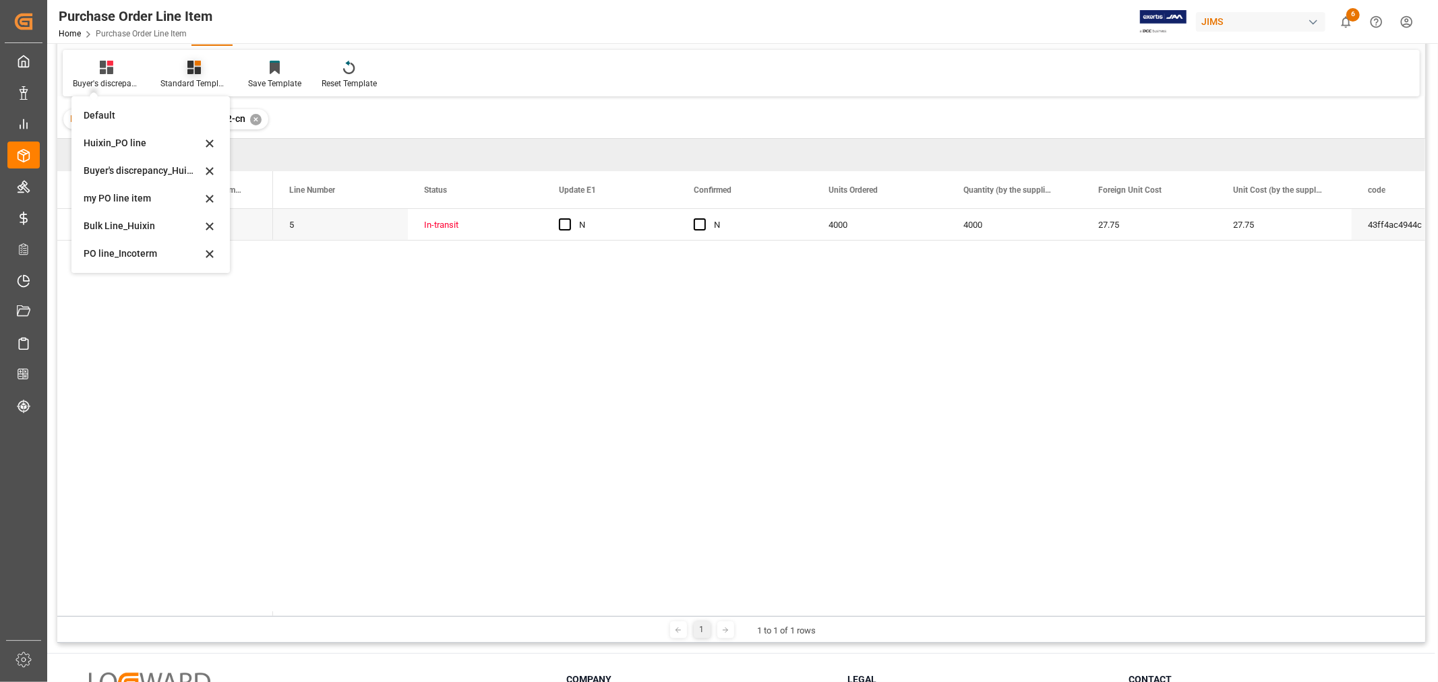
click at [189, 75] on div "Standard Templates" at bounding box center [194, 75] width 88 height 30
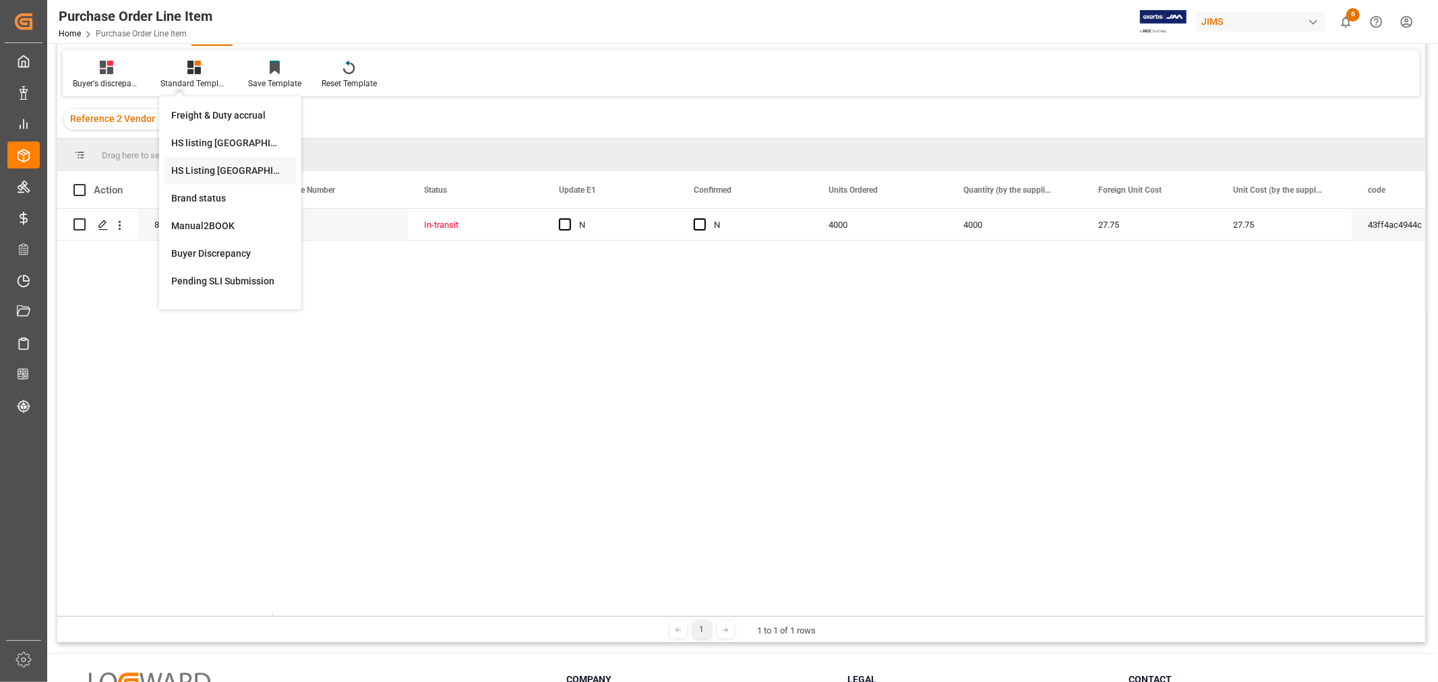
click at [191, 170] on div "HS Listing CANADA" at bounding box center [230, 171] width 118 height 14
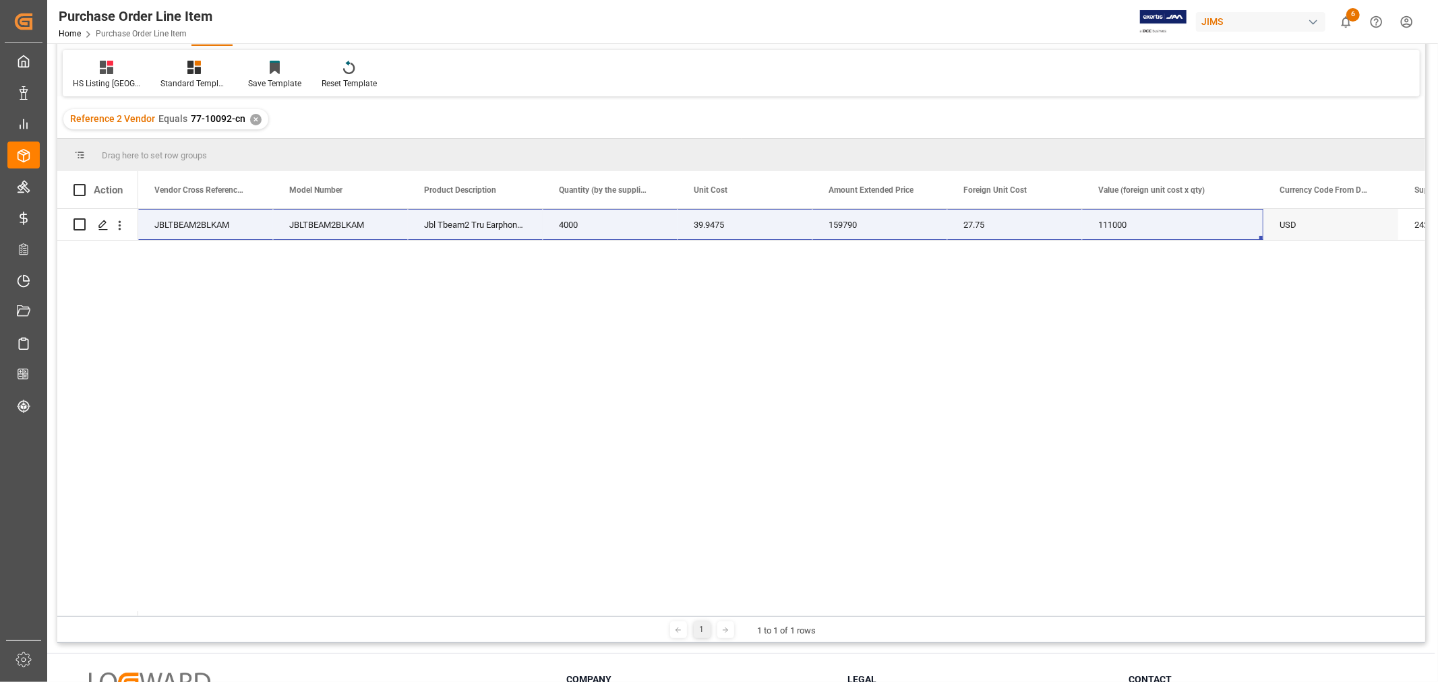
scroll to position [0, 431]
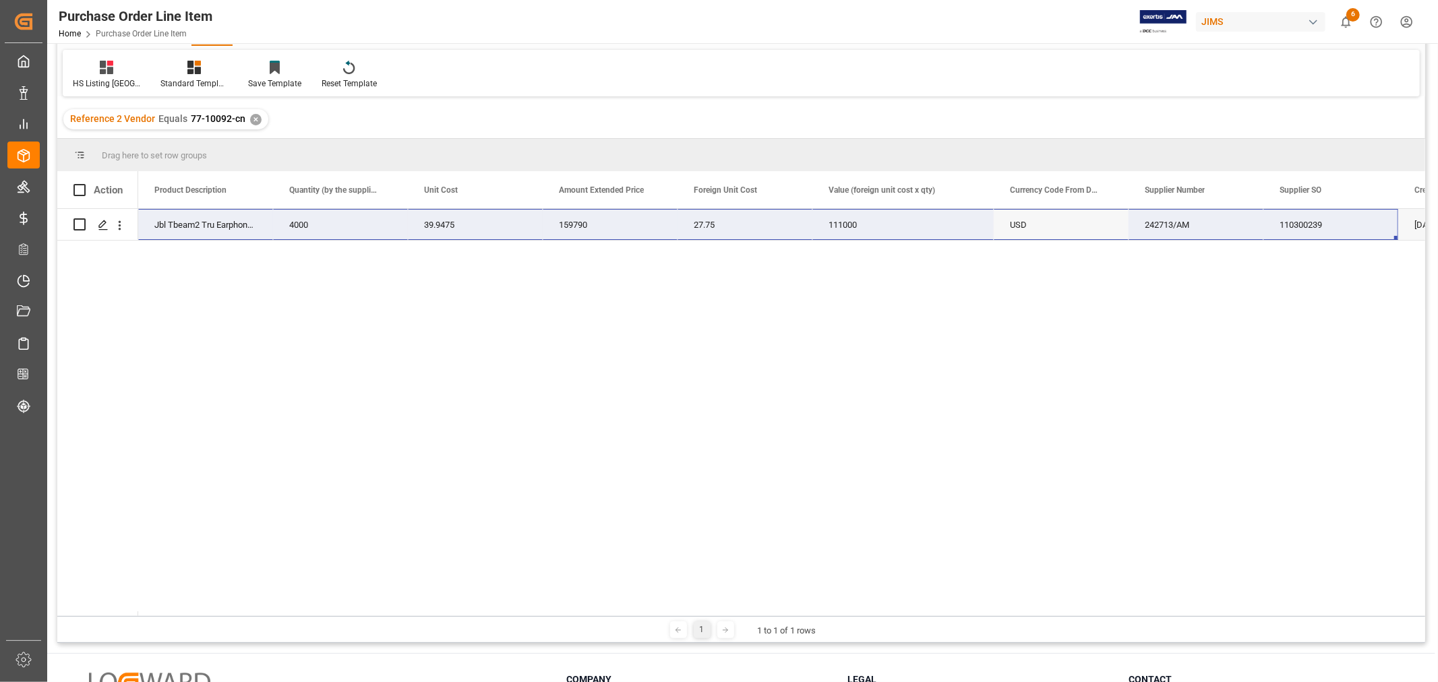
drag, startPoint x: 156, startPoint y: 216, endPoint x: 1361, endPoint y: 224, distance: 1205.8
click at [1361, 224] on div "77-10092-CN JBLTBEAM2BLKAM JBLTBEAM2BLKAM Jbl Tbeam2 Tru Earphone Blk 4000 39.9…" at bounding box center [498, 225] width 2068 height 32
click at [692, 516] on div "77-10092-CN JBLTBEAM2BLKAM JBLTBEAM2BLKAM Jbl Tbeam2 Tru Earphone Blk 4000 39.9…" at bounding box center [781, 412] width 1287 height 407
click at [250, 119] on div "✕" at bounding box center [255, 119] width 11 height 11
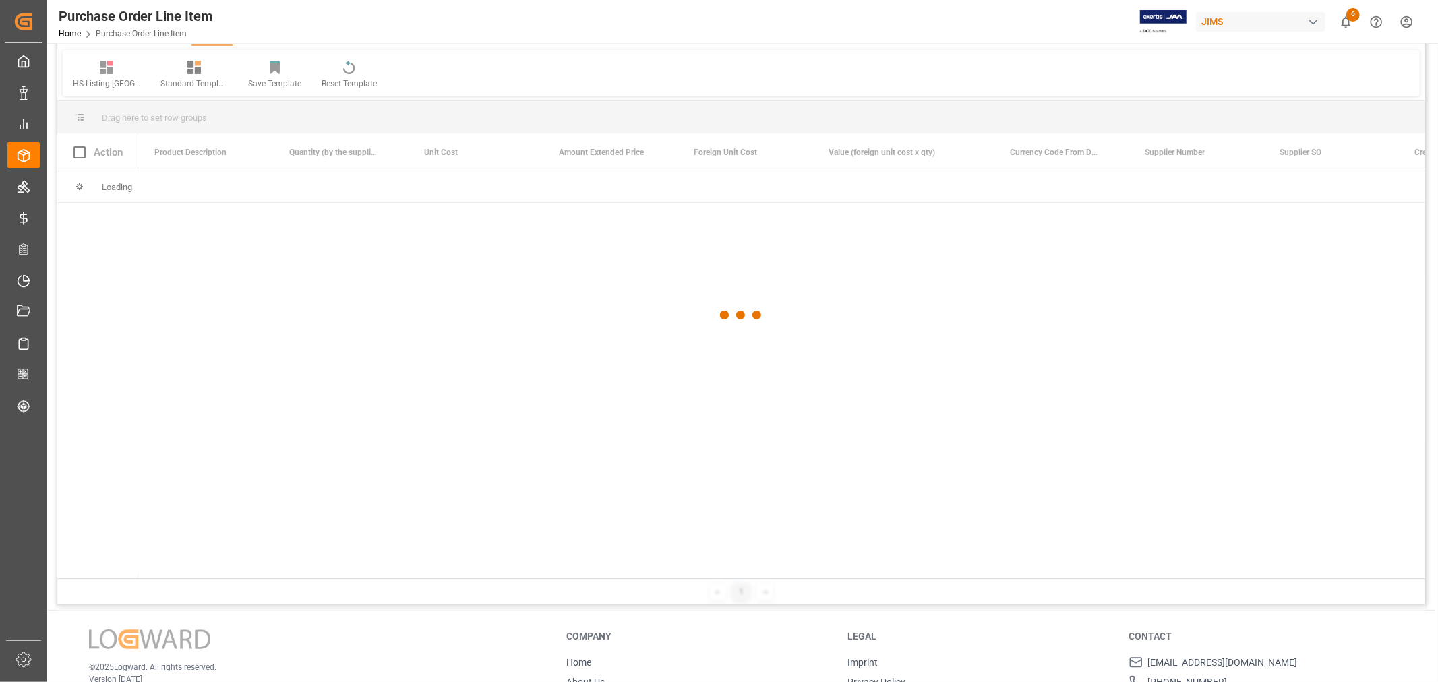
click at [487, 113] on div at bounding box center [741, 315] width 1368 height 674
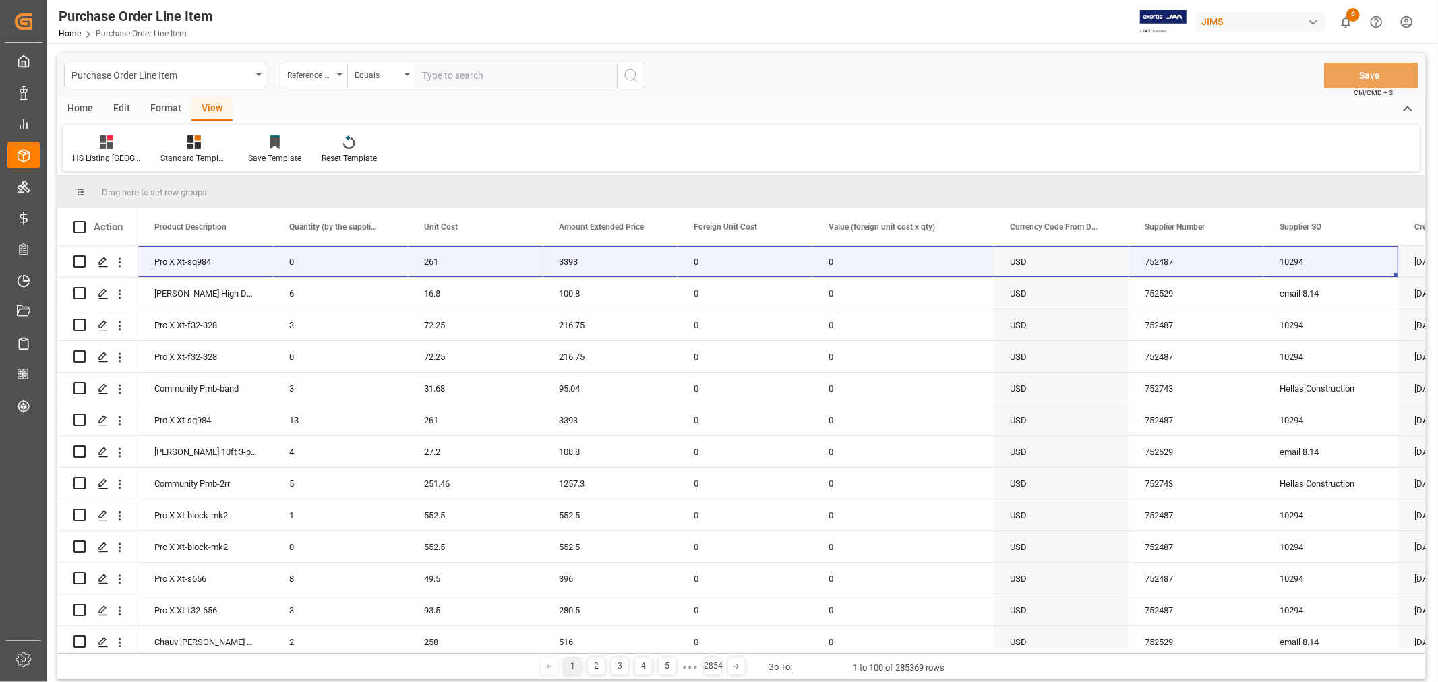
click at [456, 78] on input "text" at bounding box center [516, 76] width 202 height 26
type input "77-10096-VN"
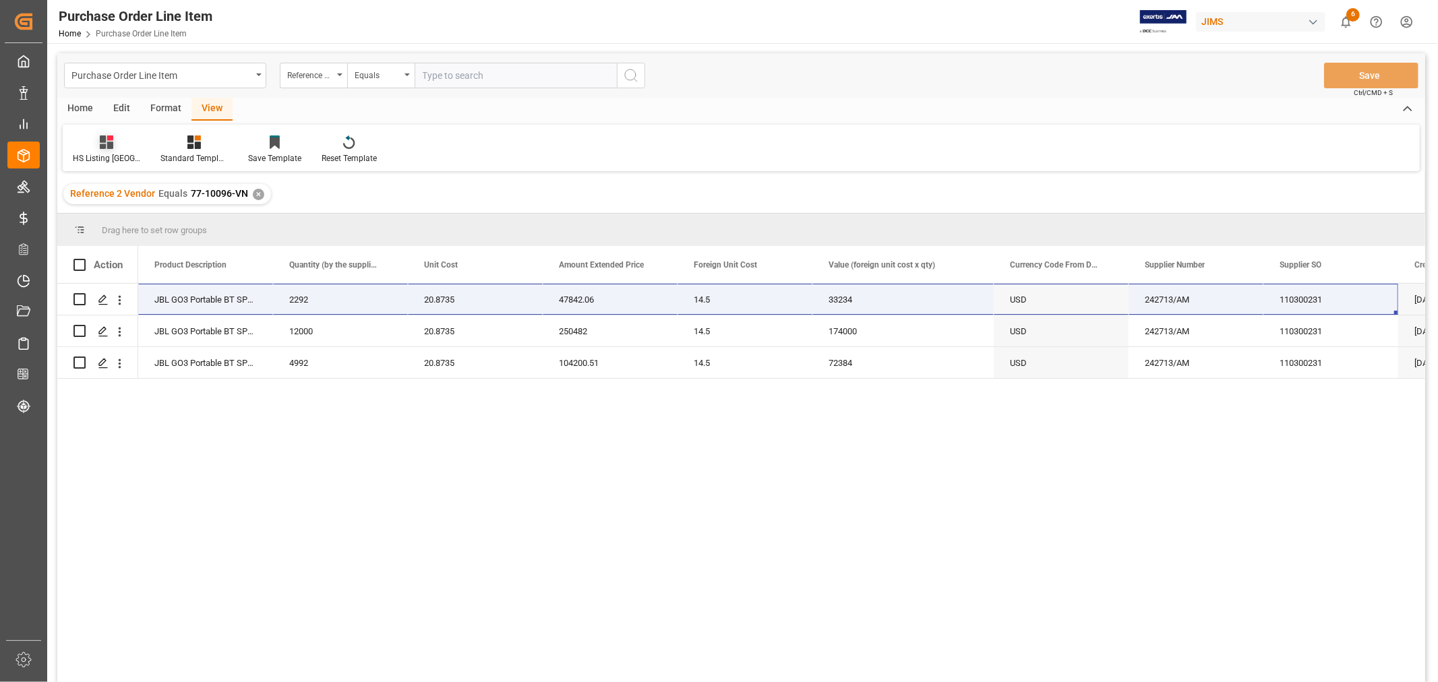
click at [96, 151] on div "HS Listing CANADA" at bounding box center [107, 150] width 88 height 30
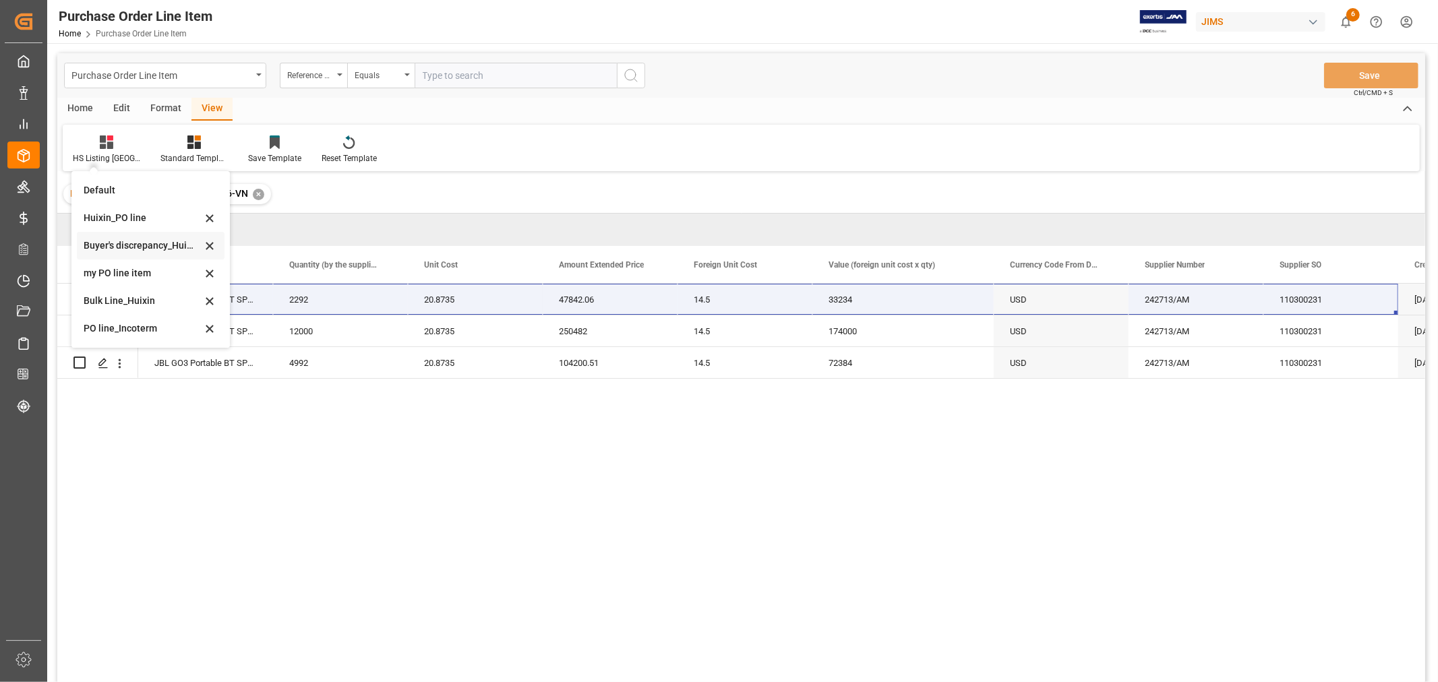
click at [127, 239] on div "Buyer's discrepancy_Huixin" at bounding box center [143, 246] width 118 height 14
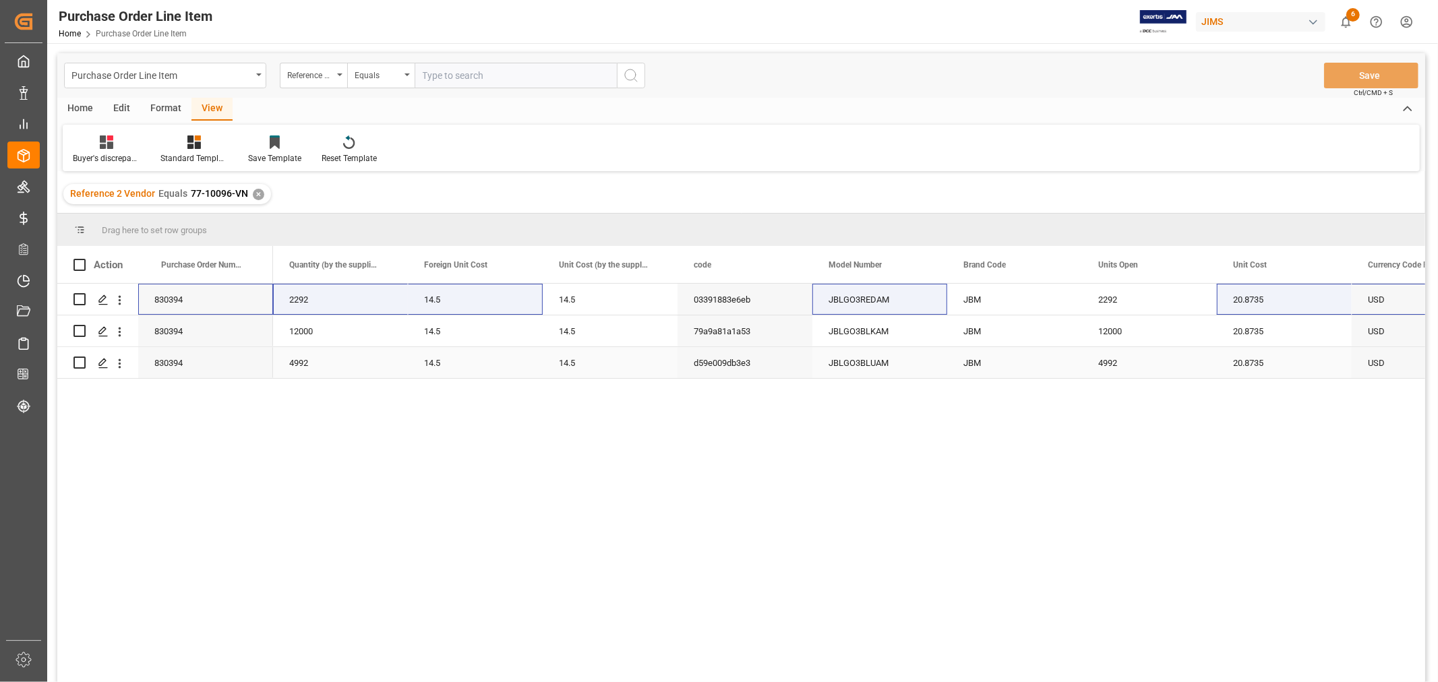
click at [360, 373] on div "4992" at bounding box center [340, 362] width 135 height 31
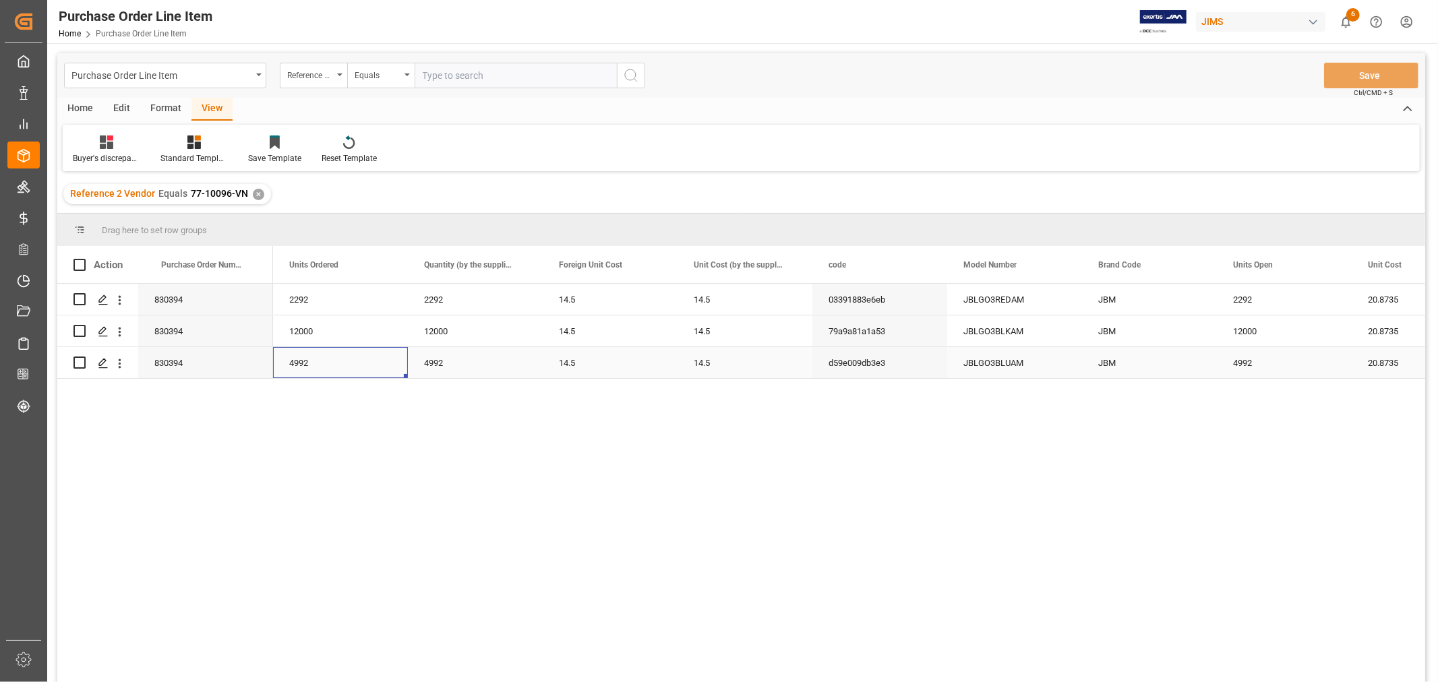
scroll to position [0, 404]
click at [187, 158] on div "Standard Templates" at bounding box center [193, 158] width 67 height 12
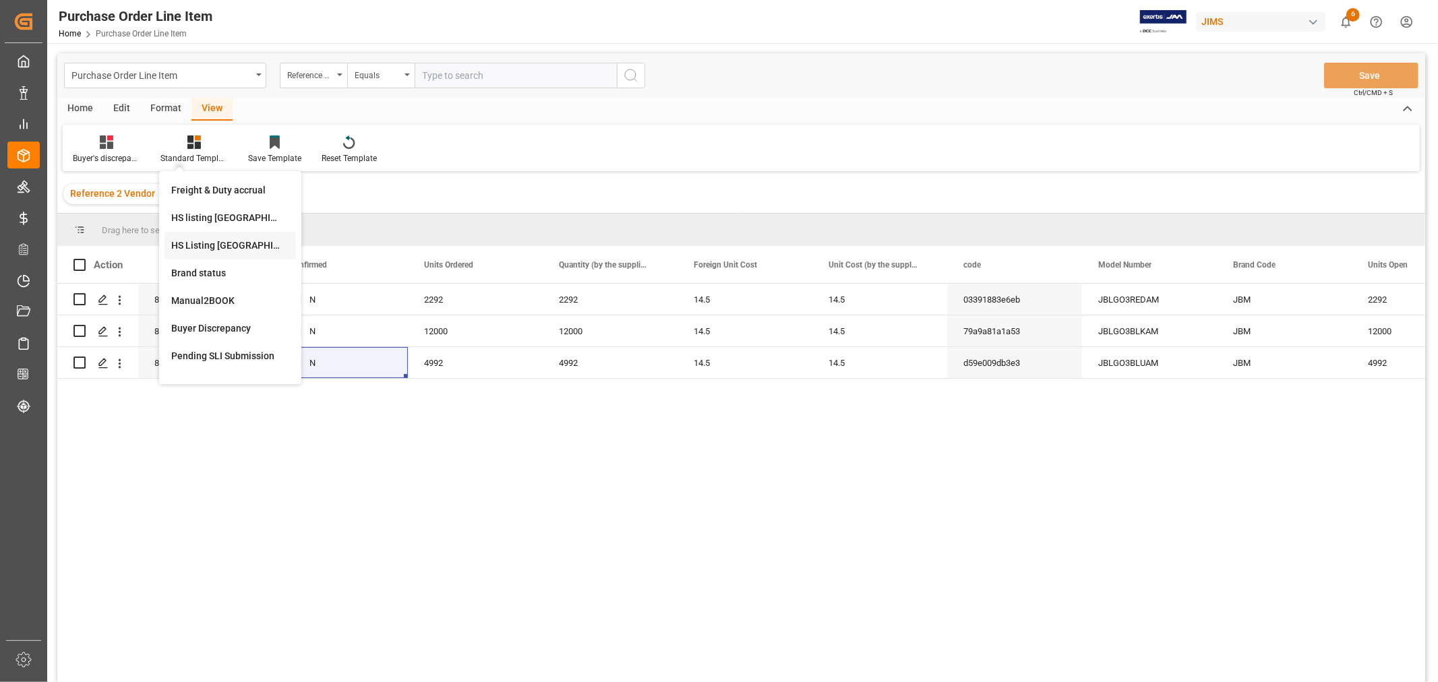
click at [233, 248] on div "HS Listing CANADA" at bounding box center [230, 246] width 118 height 14
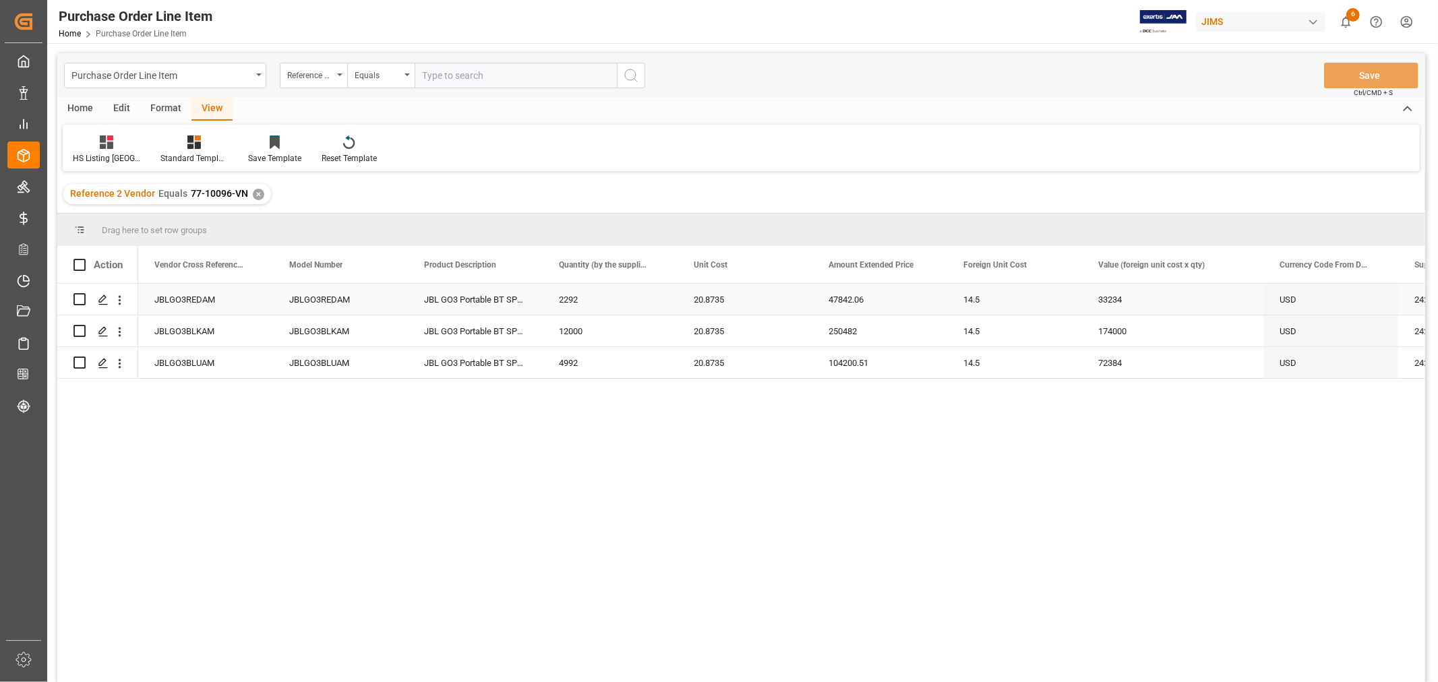
click at [182, 295] on div "JBLGO3REDAM" at bounding box center [205, 299] width 135 height 31
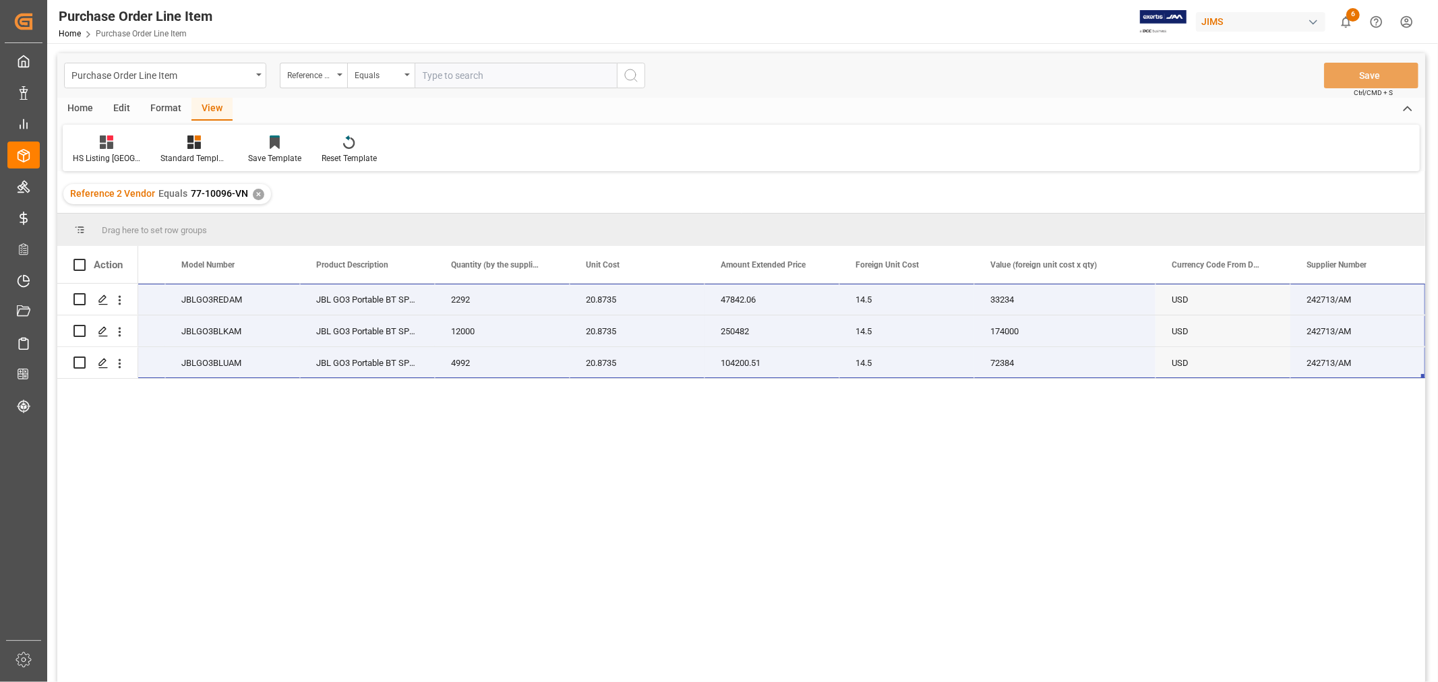
scroll to position [0, 566]
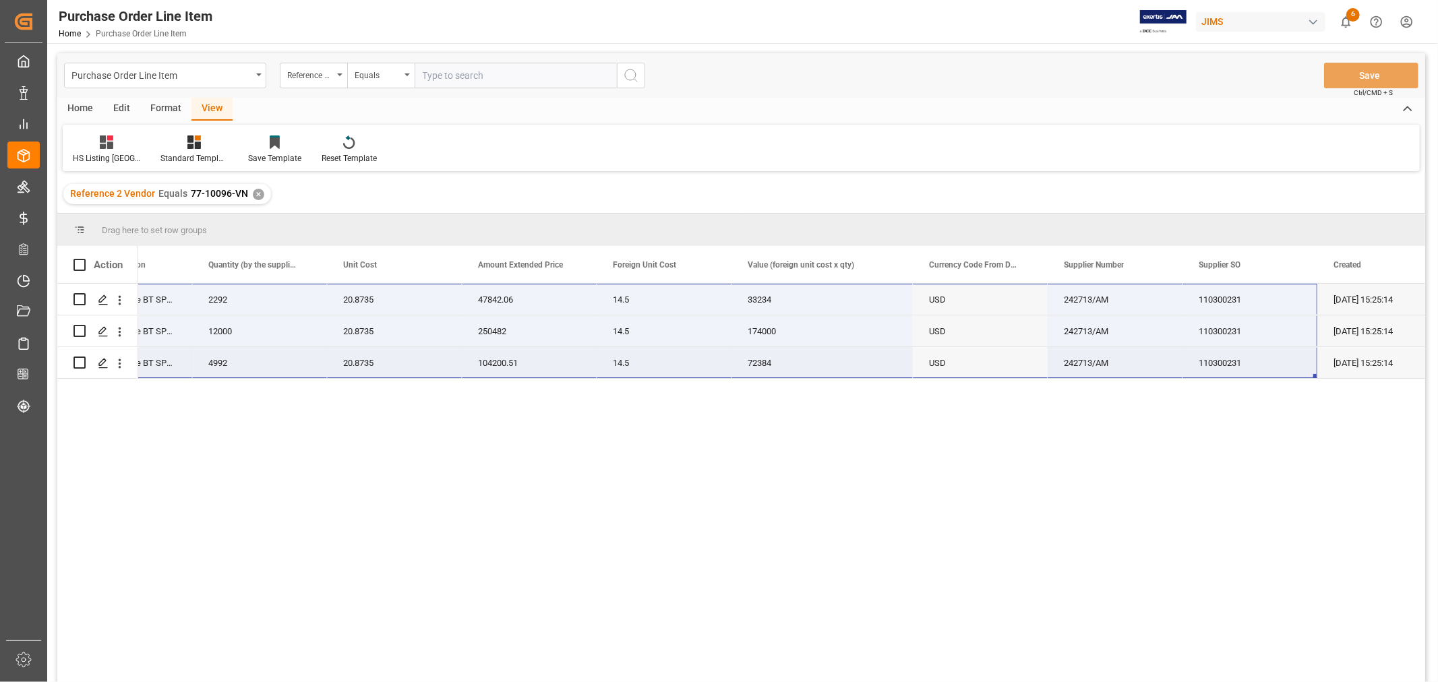
drag, startPoint x: 182, startPoint y: 295, endPoint x: 1304, endPoint y: 349, distance: 1123.5
click at [1304, 349] on div "JBLGO3REDAM JBL GO3 Portable BT SPKR - RED 2292 20.8735 47842.06 14.5 33234 77-…" at bounding box center [417, 331] width 2068 height 95
click at [257, 189] on div "✕" at bounding box center [258, 194] width 11 height 11
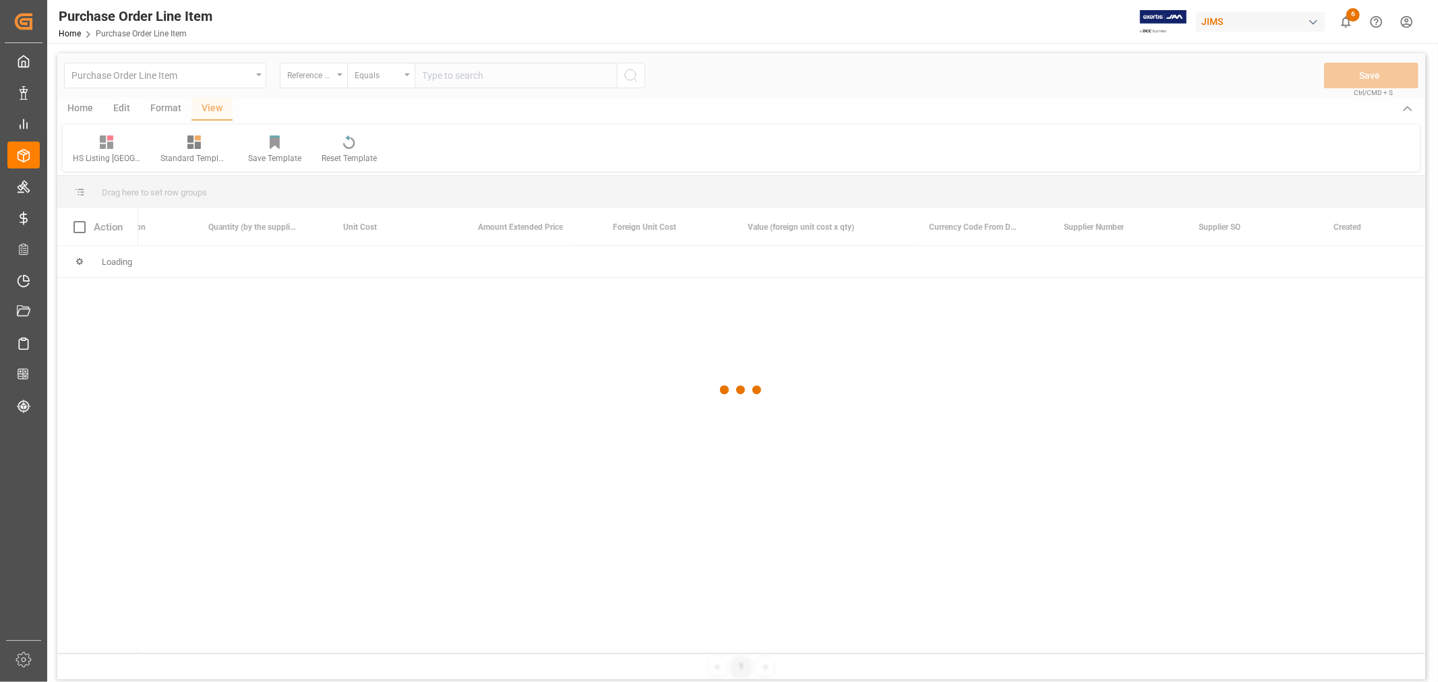
click at [436, 80] on div at bounding box center [741, 390] width 1368 height 674
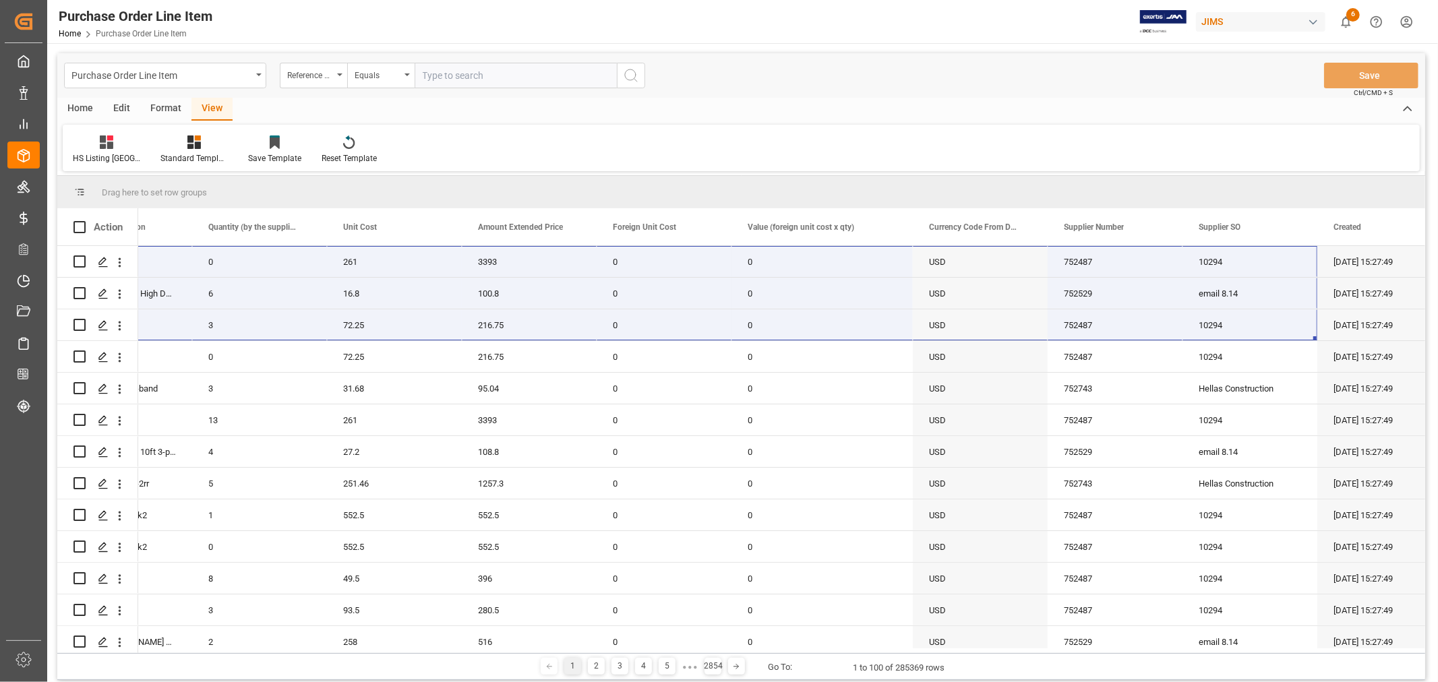
click at [436, 80] on input "text" at bounding box center [516, 76] width 202 height 26
type input "77-10124-VN"
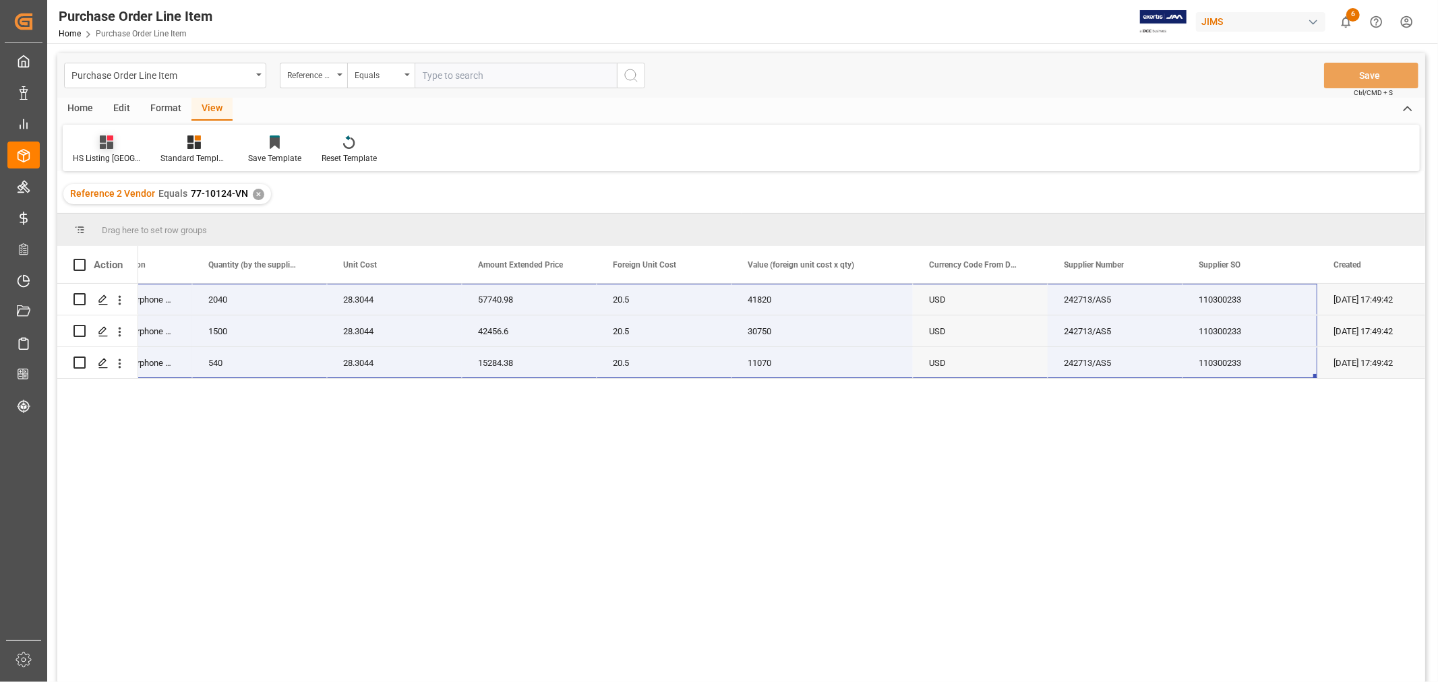
click at [106, 150] on div "HS Listing CANADA" at bounding box center [107, 150] width 88 height 30
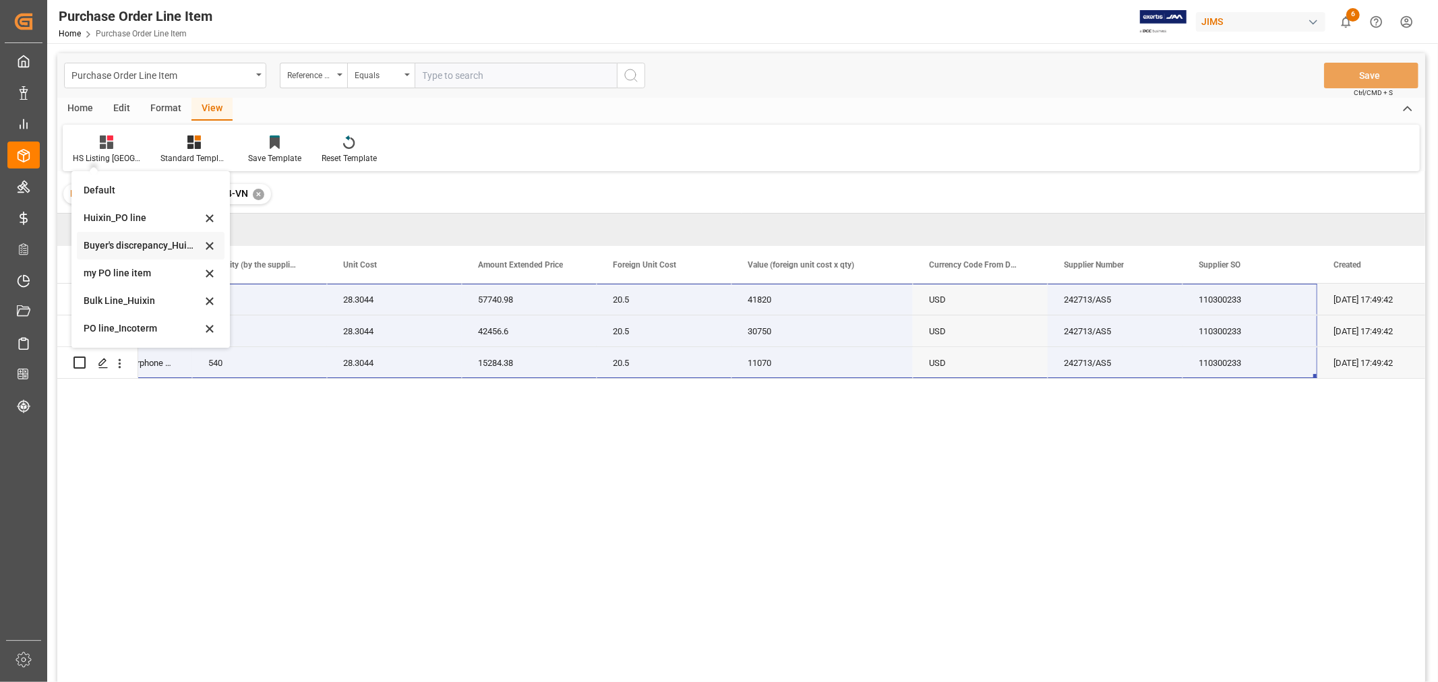
click at [131, 245] on div "Buyer's discrepancy_Huixin" at bounding box center [143, 246] width 118 height 14
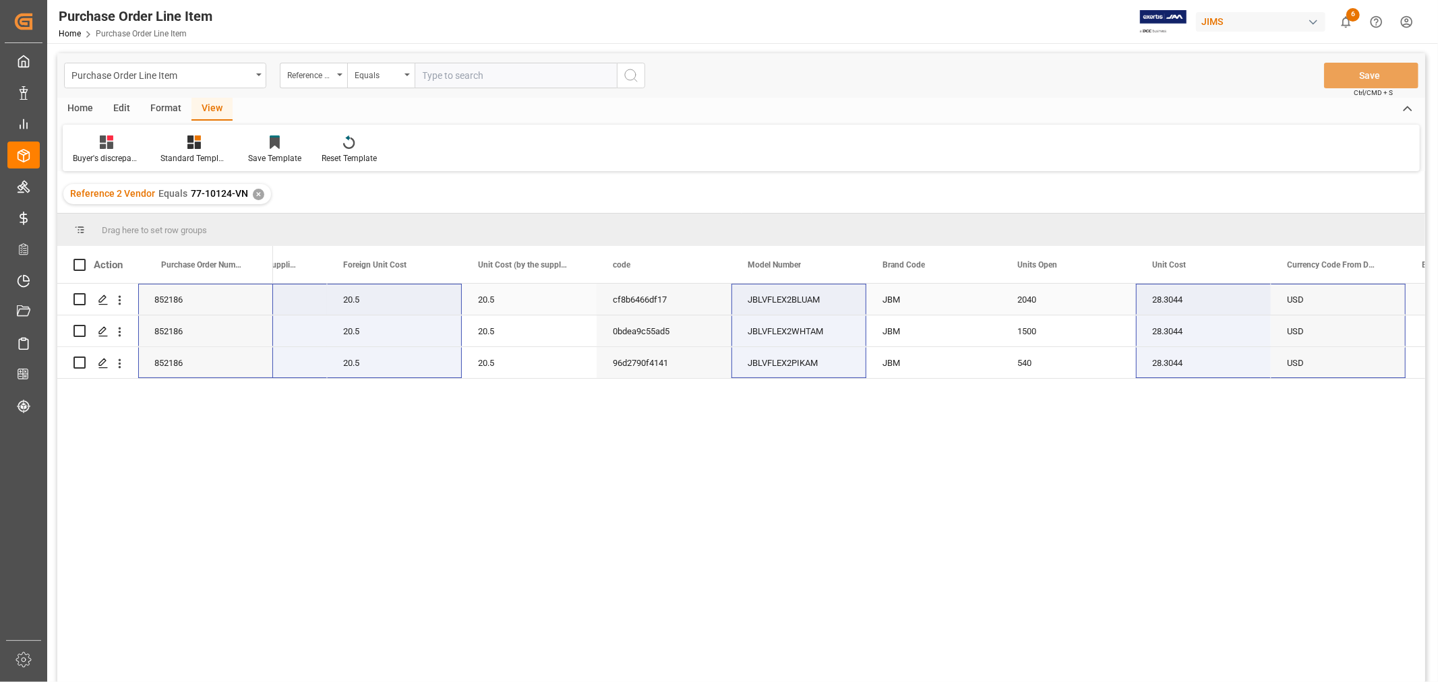
click at [354, 307] on div "20.5" at bounding box center [394, 299] width 135 height 31
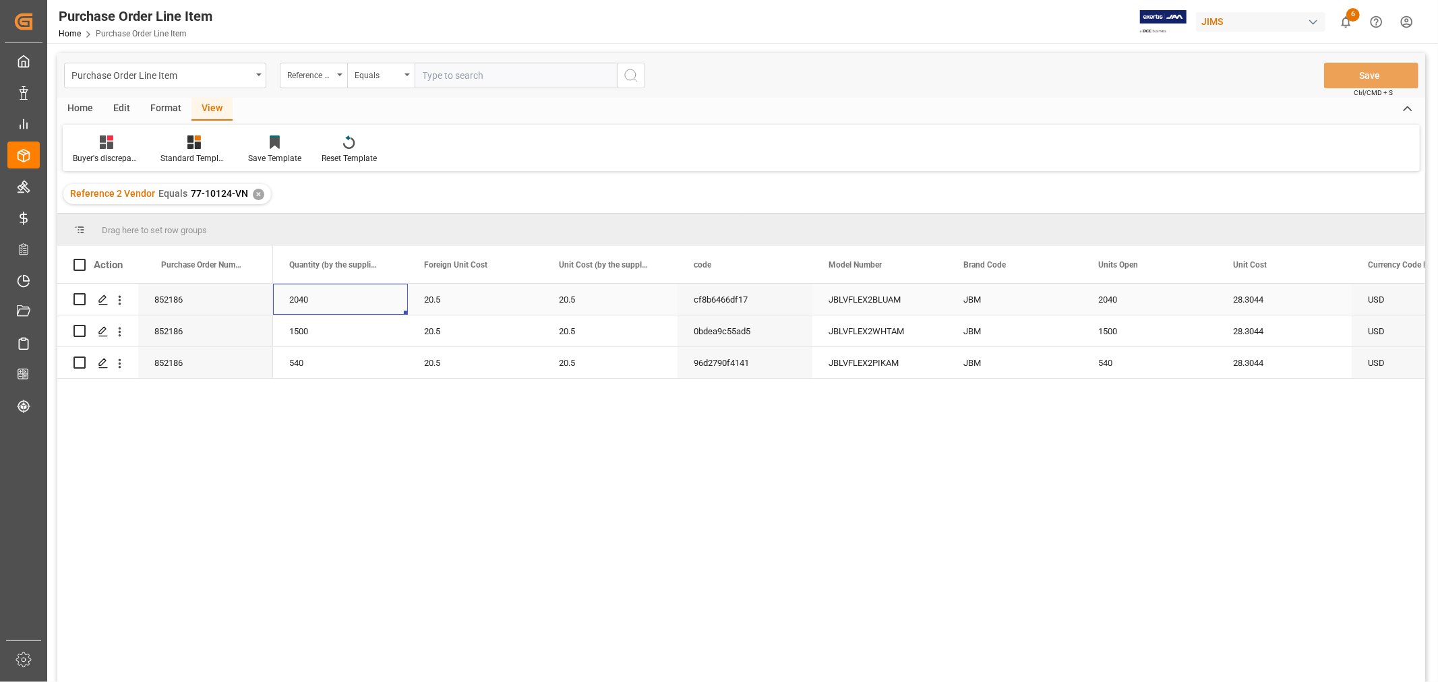
scroll to position [0, 539]
click at [189, 147] on icon at bounding box center [193, 141] width 13 height 13
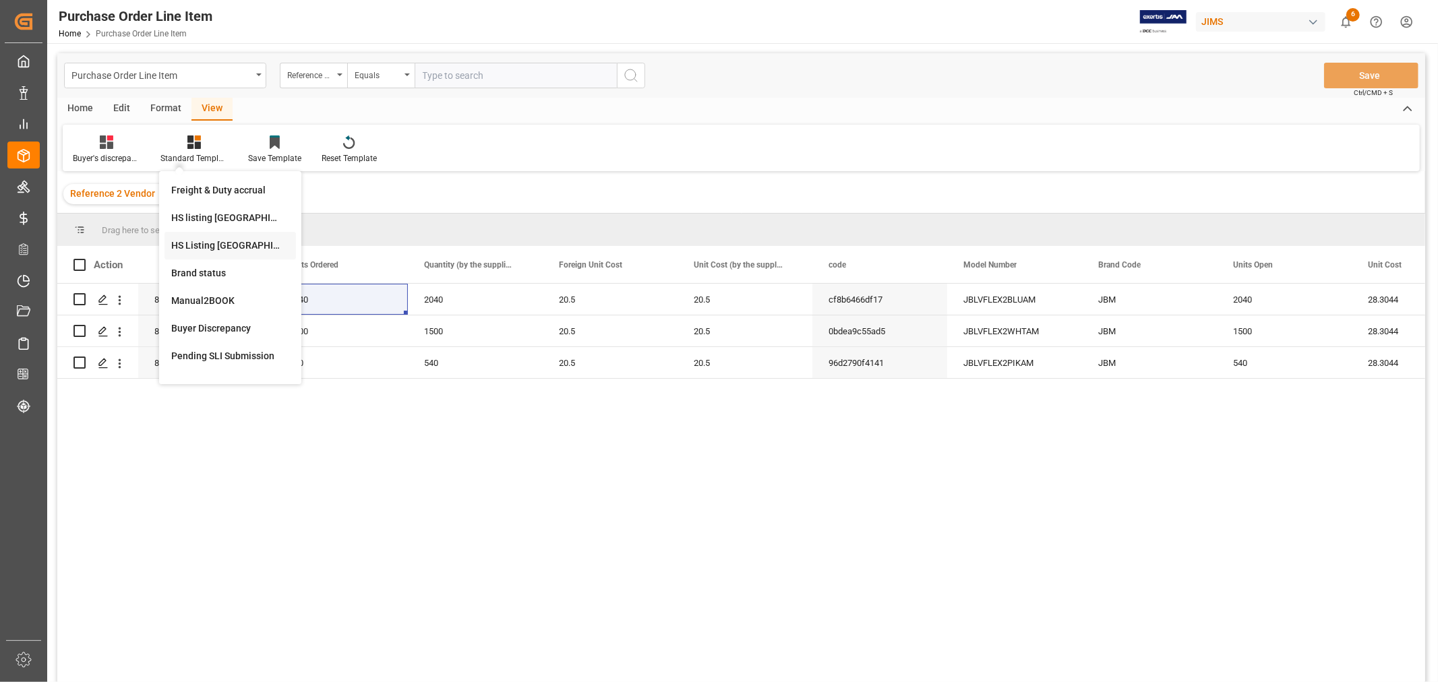
click at [231, 245] on div "HS Listing CANADA" at bounding box center [230, 246] width 118 height 14
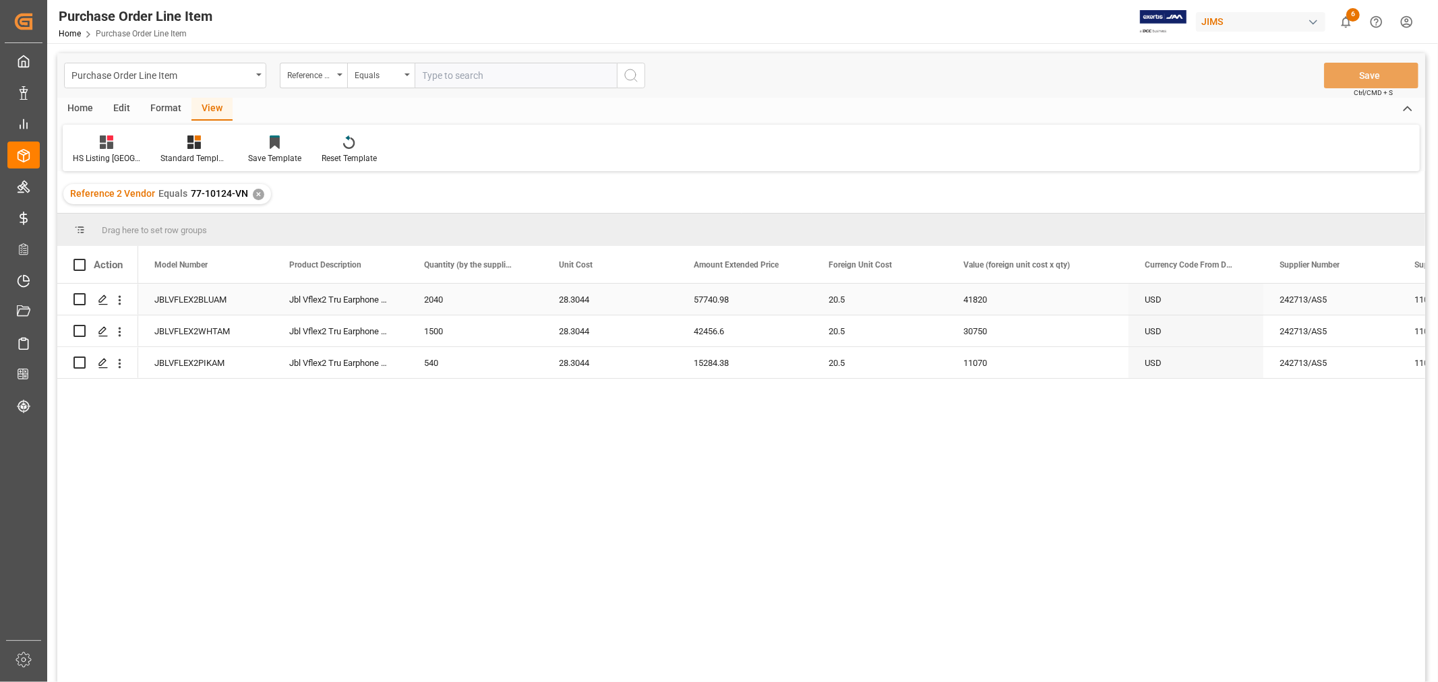
scroll to position [0, 1]
click at [203, 299] on div "JBLVFLEX2BLUAM" at bounding box center [205, 299] width 135 height 31
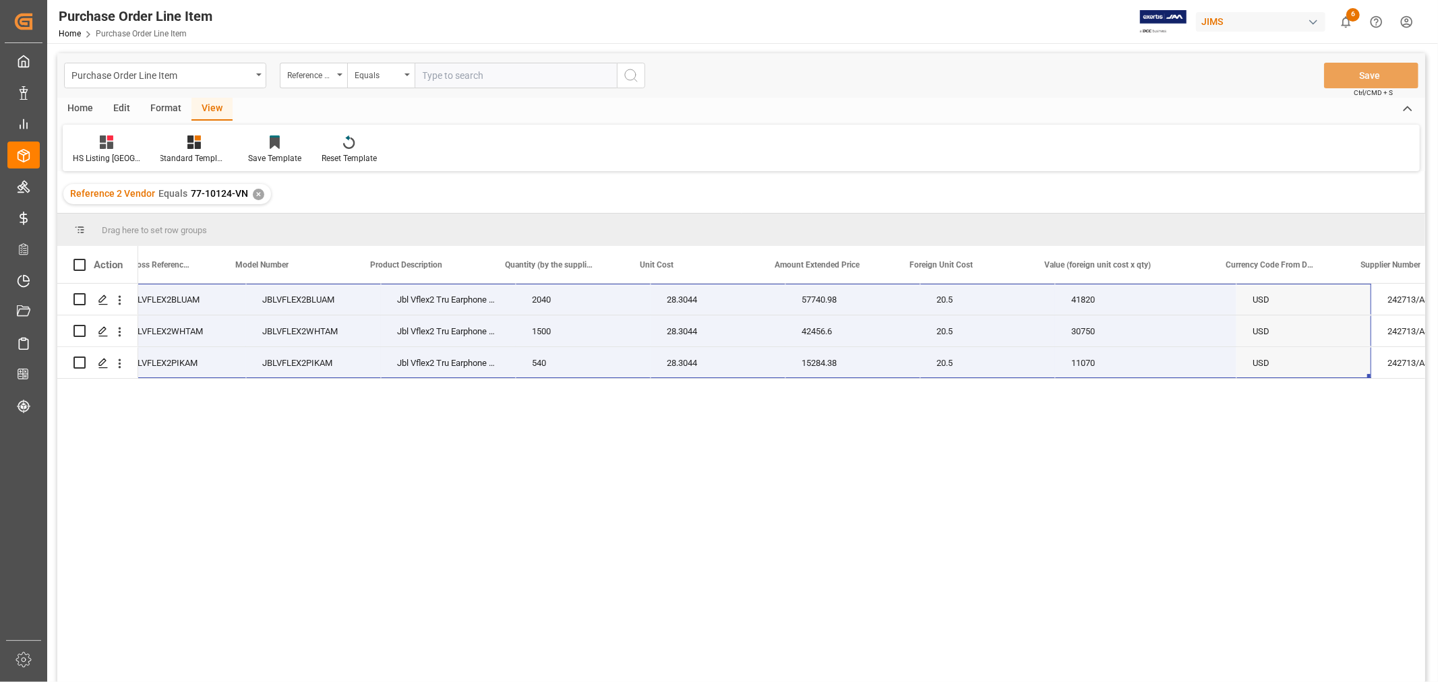
scroll to position [0, 485]
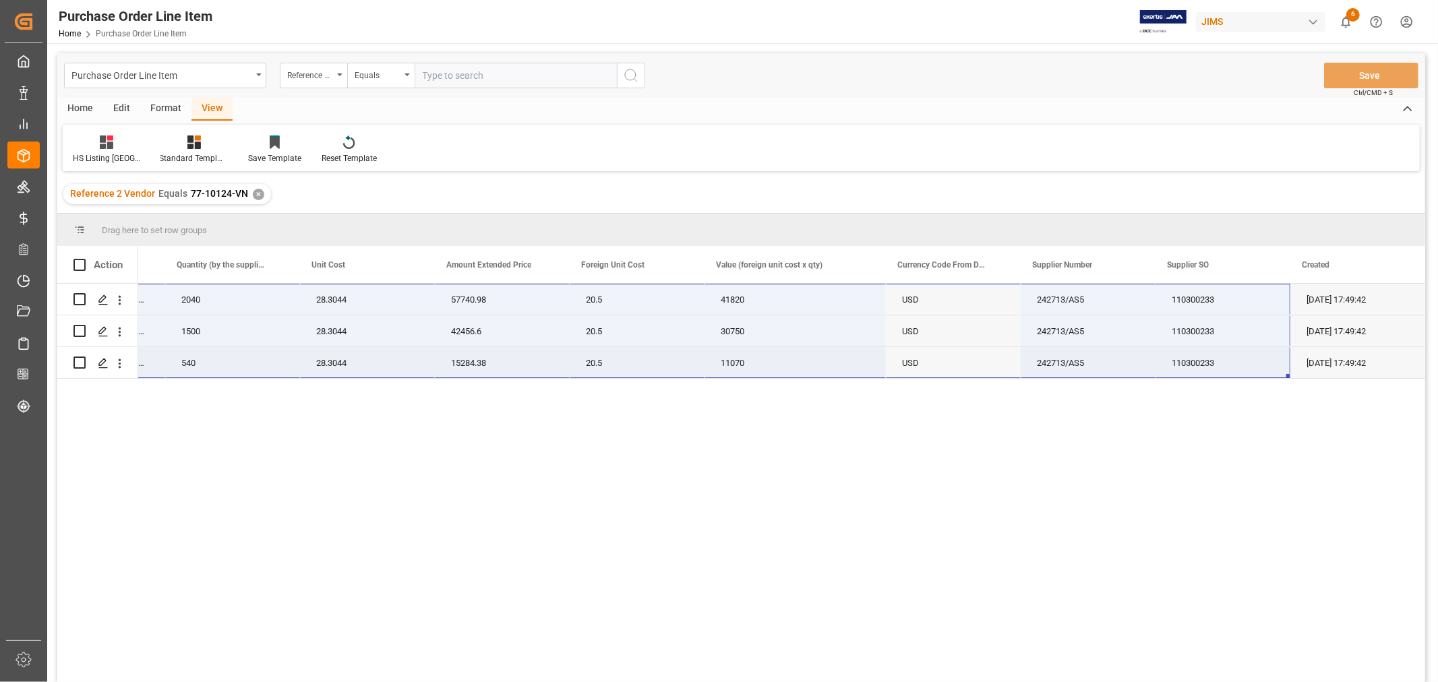
drag, startPoint x: 198, startPoint y: 299, endPoint x: 1231, endPoint y: 356, distance: 1034.1
click at [1231, 356] on div "JBLVFLEX2BLUAM Jbl Vflex2 Tru Earphone Blue 2040 28.3044 57740.98 20.5 41820 77…" at bounding box center [390, 331] width 2068 height 95
click at [649, 524] on div "JBLVFLEX2BLUAM Jbl Vflex2 Tru Earphone Blue 2040 28.3044 57740.98 20.5 41820 77…" at bounding box center [781, 487] width 1287 height 407
click at [529, 593] on div "JBLVFLEX2BLUAM Jbl Vflex2 Tru Earphone Blue 2040 28.3044 57740.98 20.5 41820 77…" at bounding box center [781, 487] width 1287 height 407
click at [253, 193] on div "✕" at bounding box center [258, 194] width 11 height 11
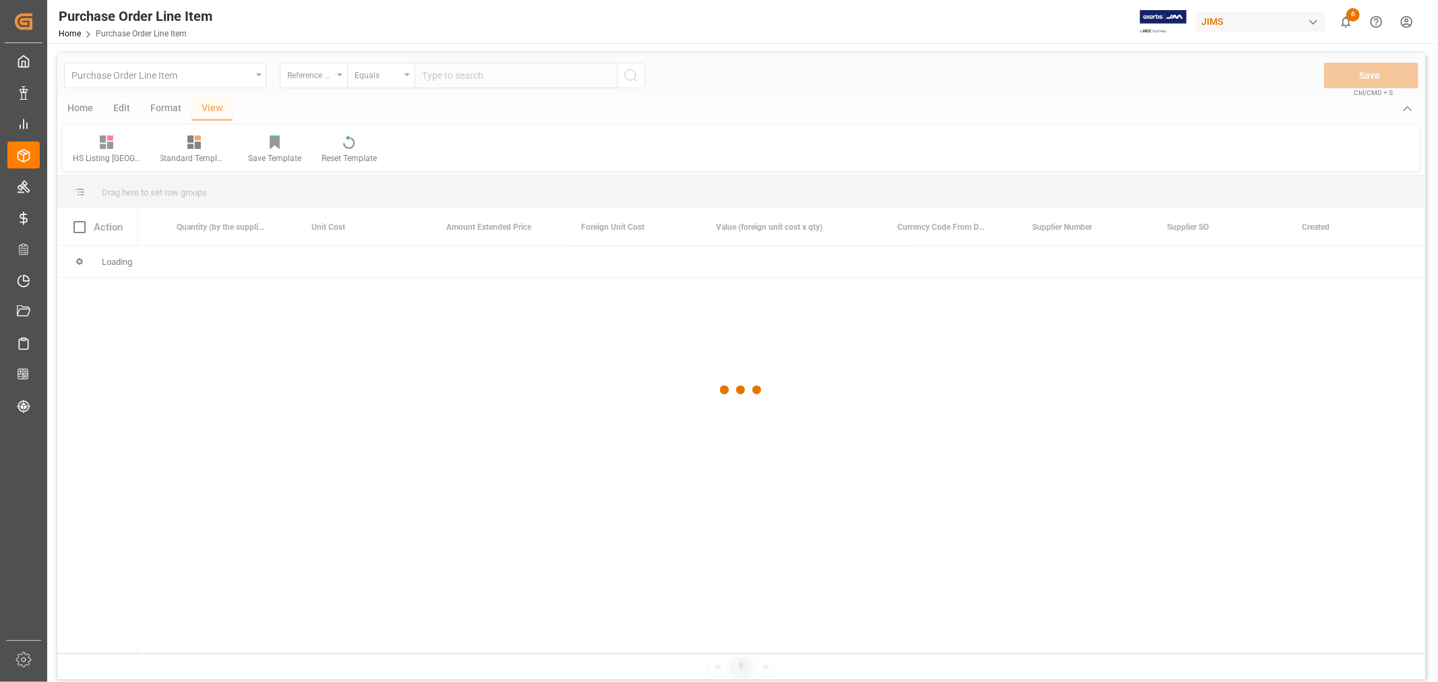
click at [428, 80] on div at bounding box center [741, 390] width 1368 height 674
click at [428, 69] on div at bounding box center [741, 390] width 1368 height 674
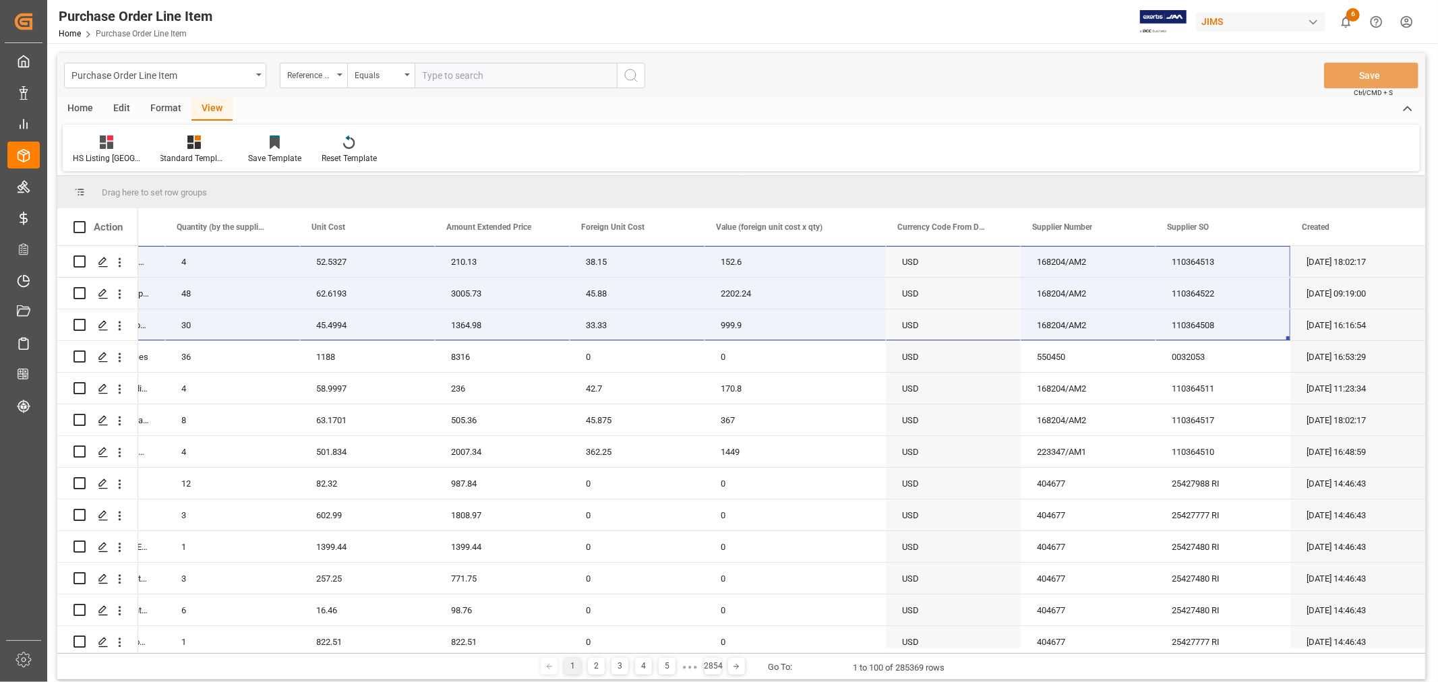
click at [427, 75] on input "text" at bounding box center [516, 76] width 202 height 26
type input "77-10125-CN"
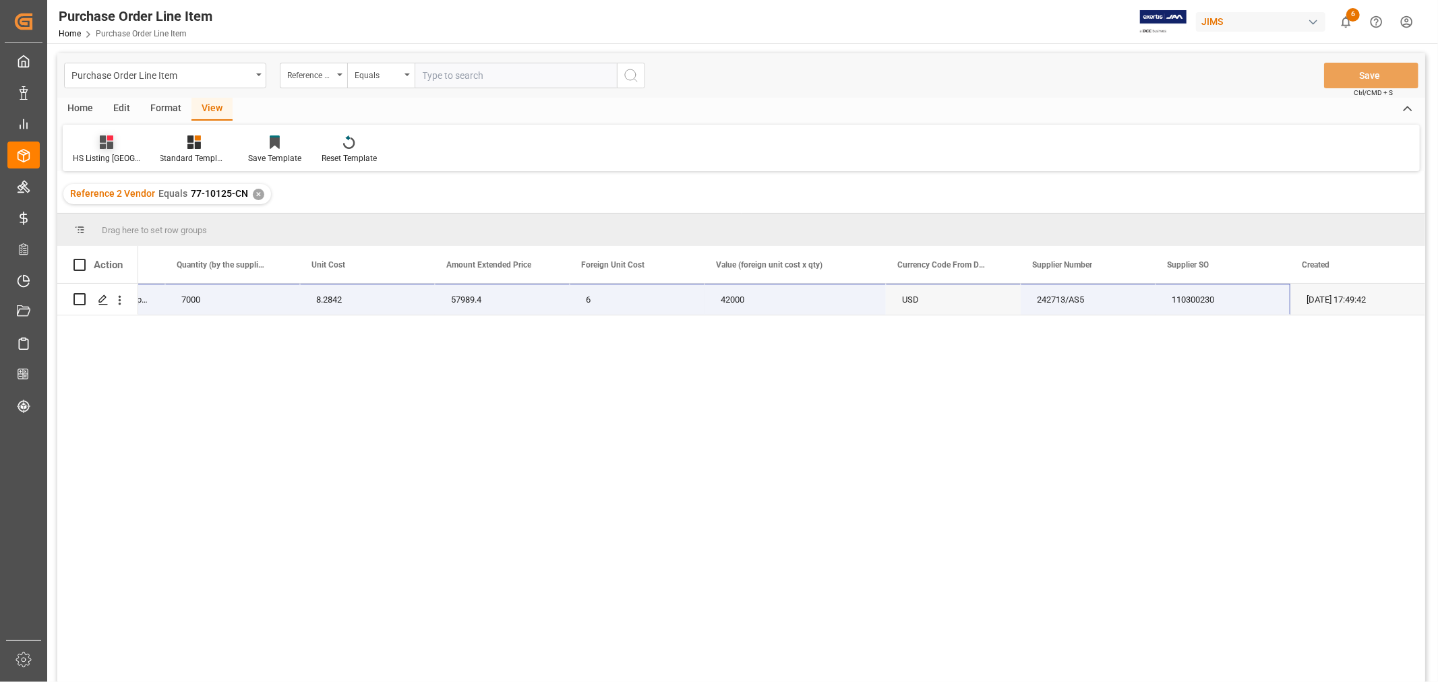
click at [102, 150] on div "HS Listing CANADA" at bounding box center [107, 150] width 88 height 30
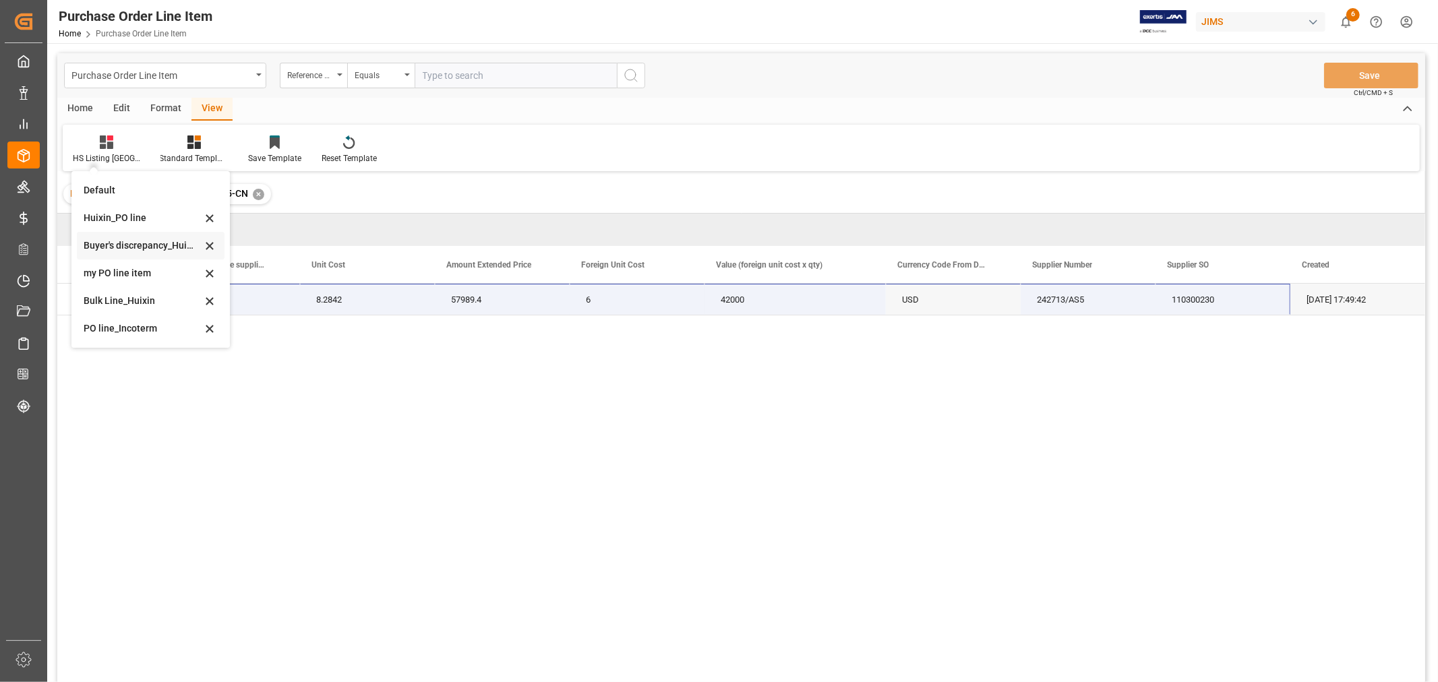
click at [129, 248] on div "Buyer's discrepancy_Huixin" at bounding box center [143, 246] width 118 height 14
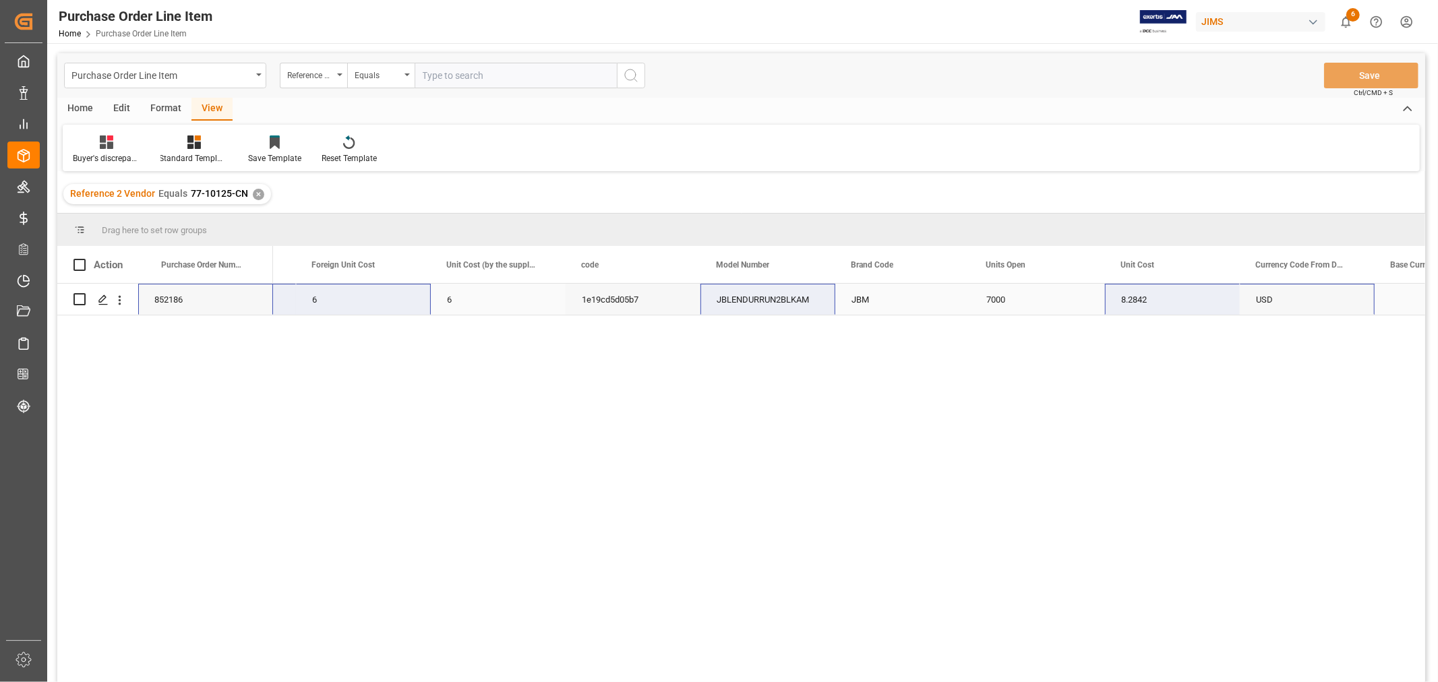
click at [276, 301] on div "7000" at bounding box center [228, 299] width 135 height 31
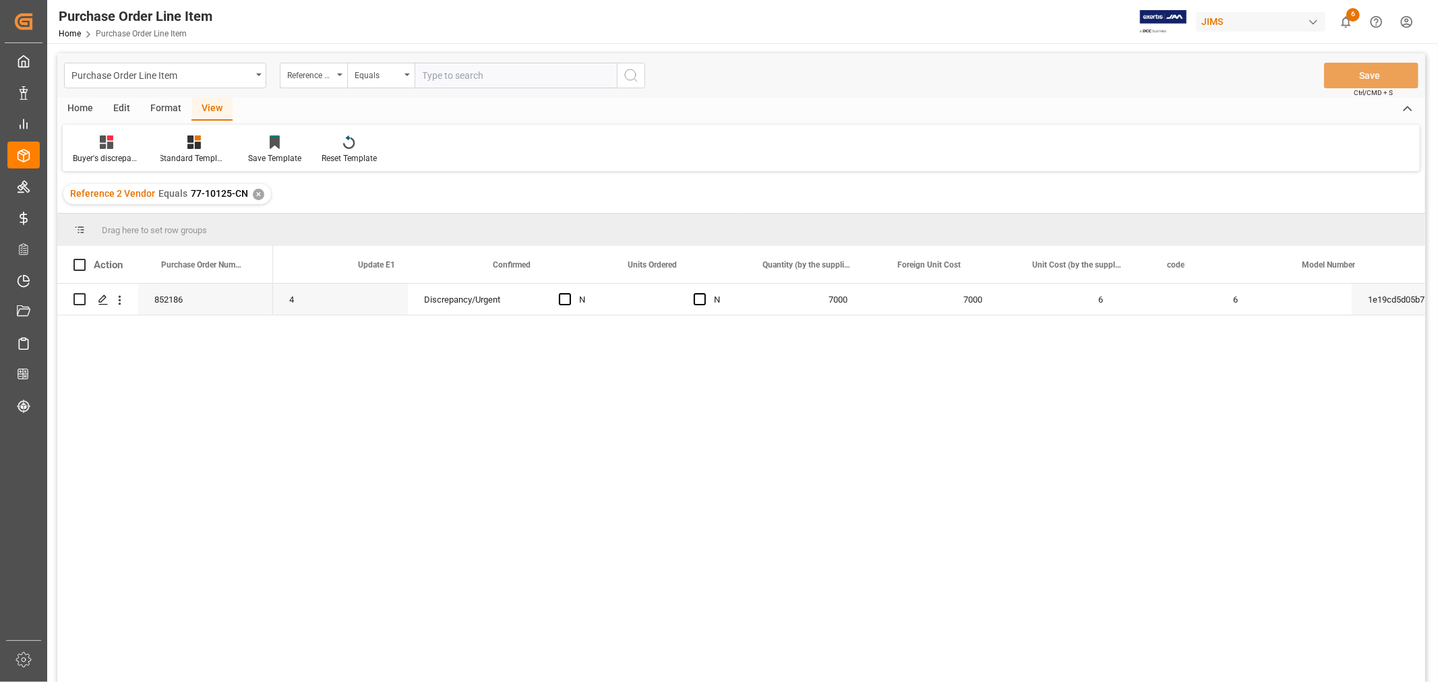
scroll to position [0, 605]
click at [198, 156] on div "Standard Templates" at bounding box center [193, 158] width 67 height 12
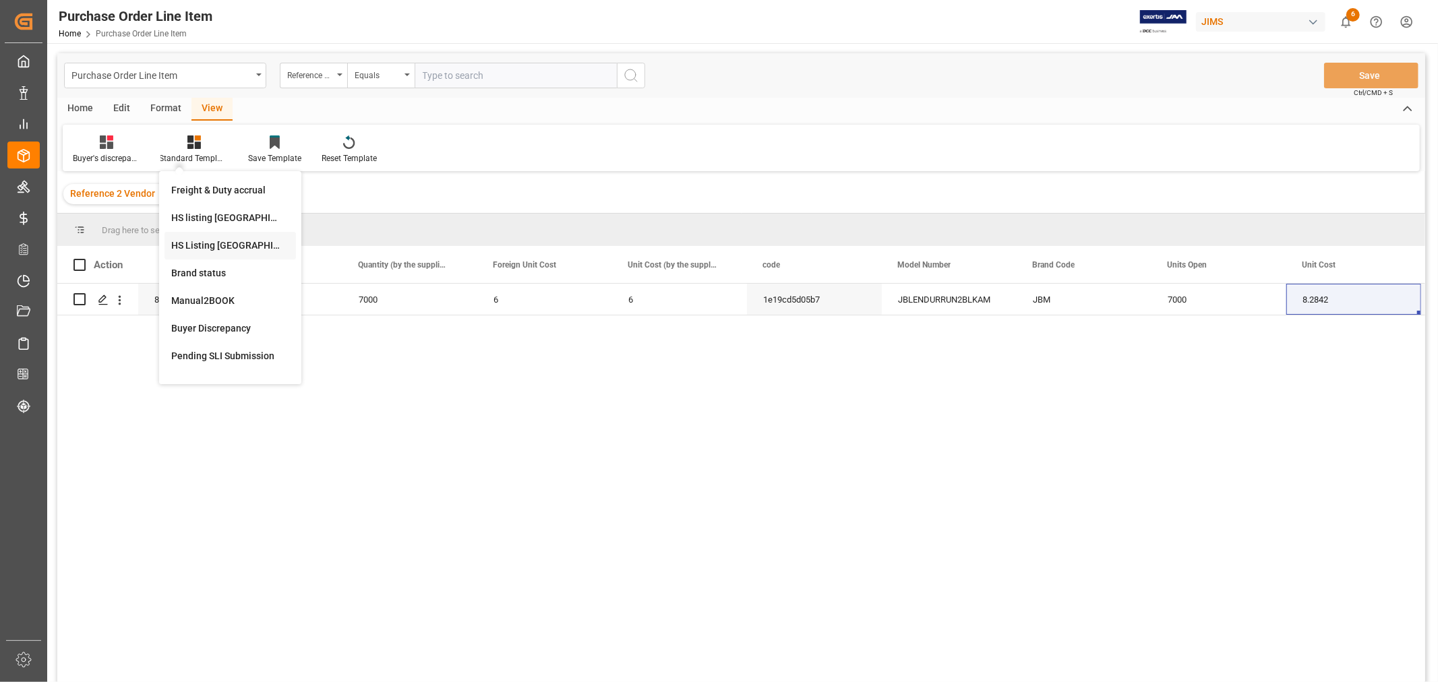
click at [227, 249] on div "HS Listing CANADA" at bounding box center [230, 246] width 118 height 14
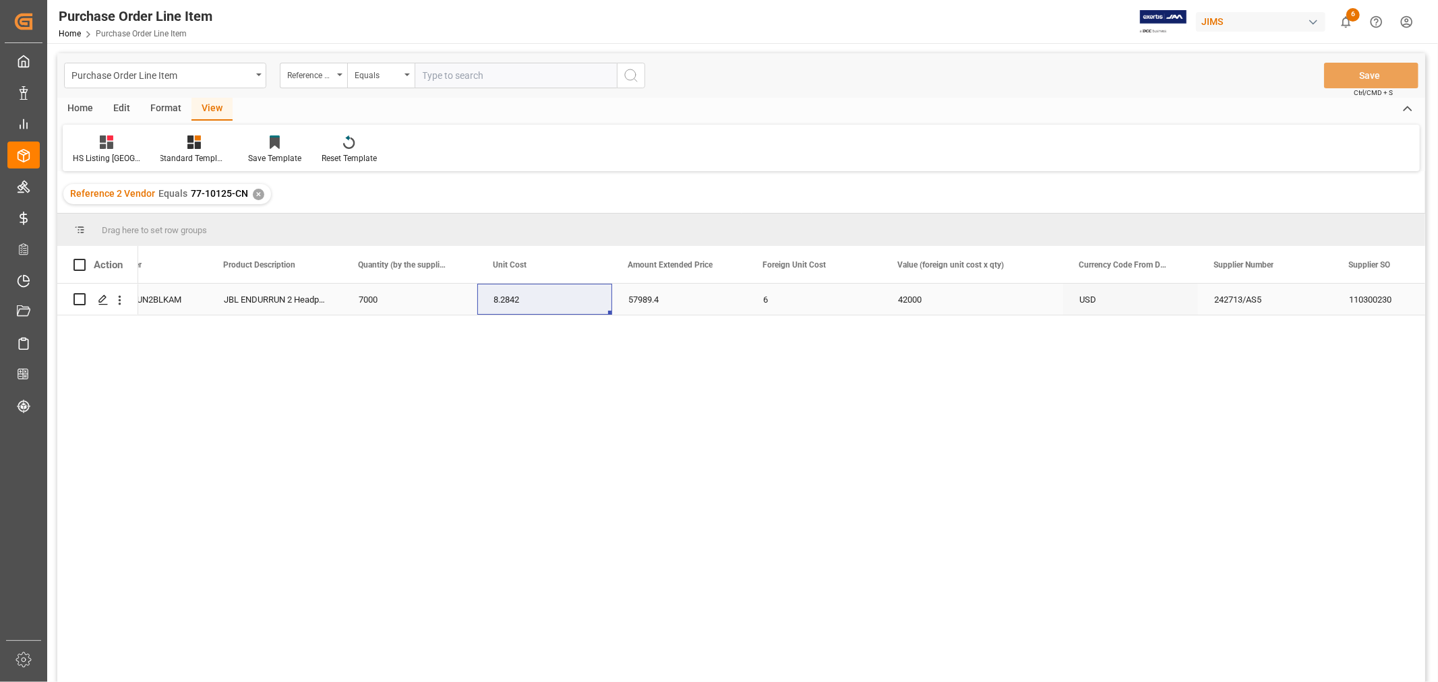
click at [232, 300] on div "JBL ENDURRUN 2 Headphones BLK" at bounding box center [275, 299] width 135 height 31
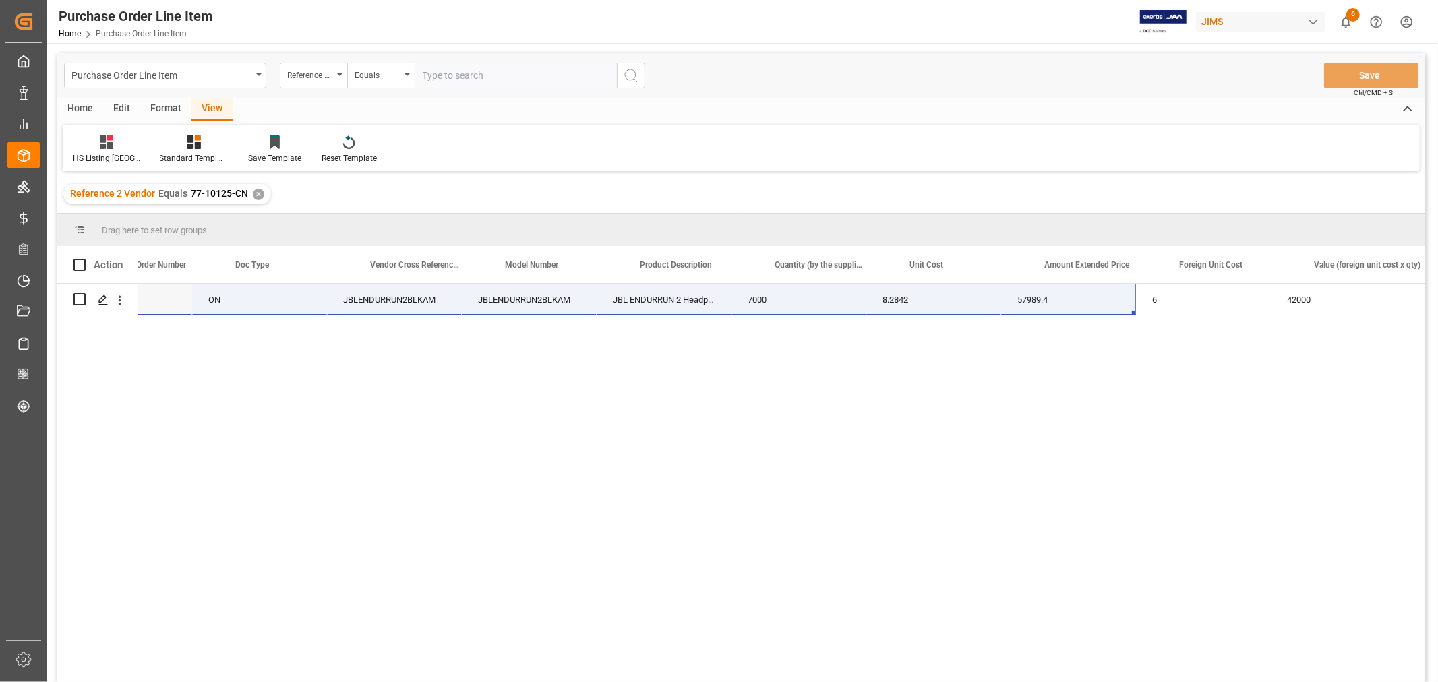
scroll to position [0, 216]
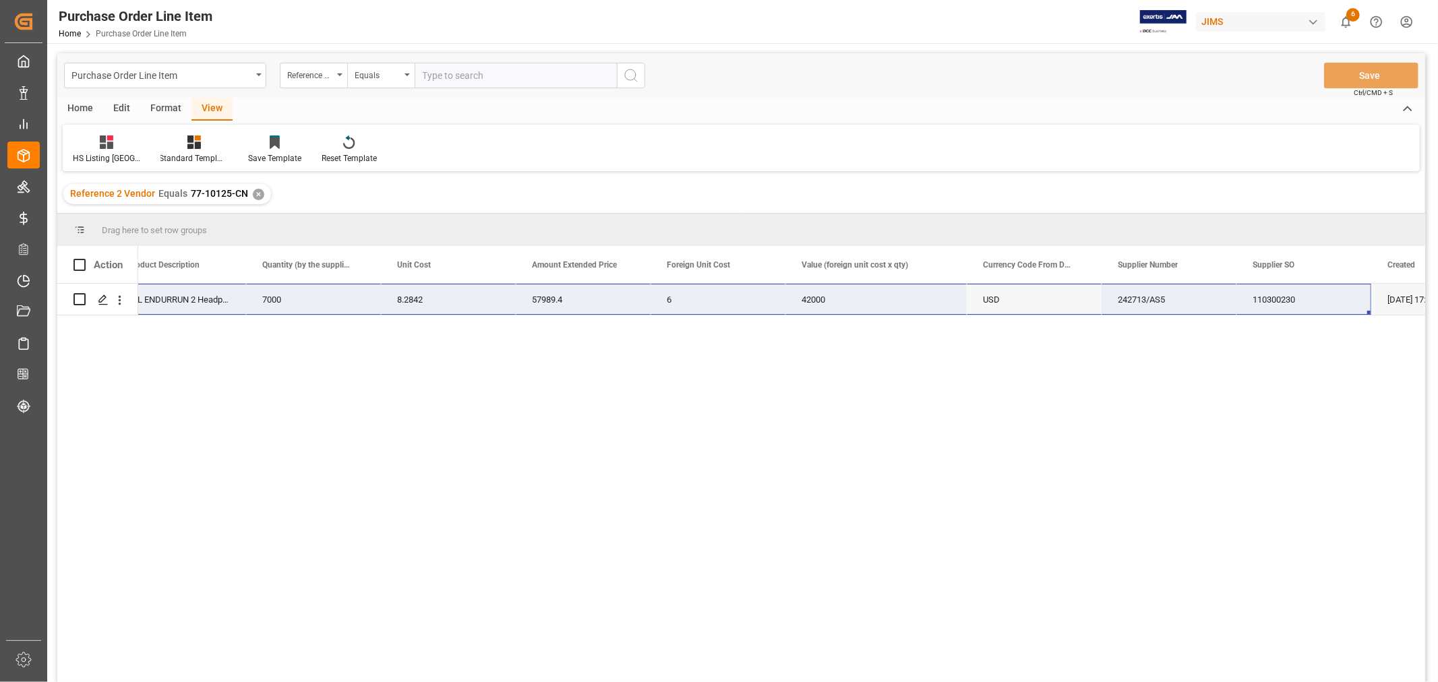
drag, startPoint x: 162, startPoint y: 300, endPoint x: 1365, endPoint y: 295, distance: 1202.4
click at [1365, 295] on div "JBLENDURRUN2BLKAM JBL ENDURRUN 2 Headphones BLK 7000 8.2842 57989.4 6 42000 77-…" at bounding box center [471, 300] width 2068 height 32
click at [253, 192] on div "✕" at bounding box center [258, 194] width 11 height 11
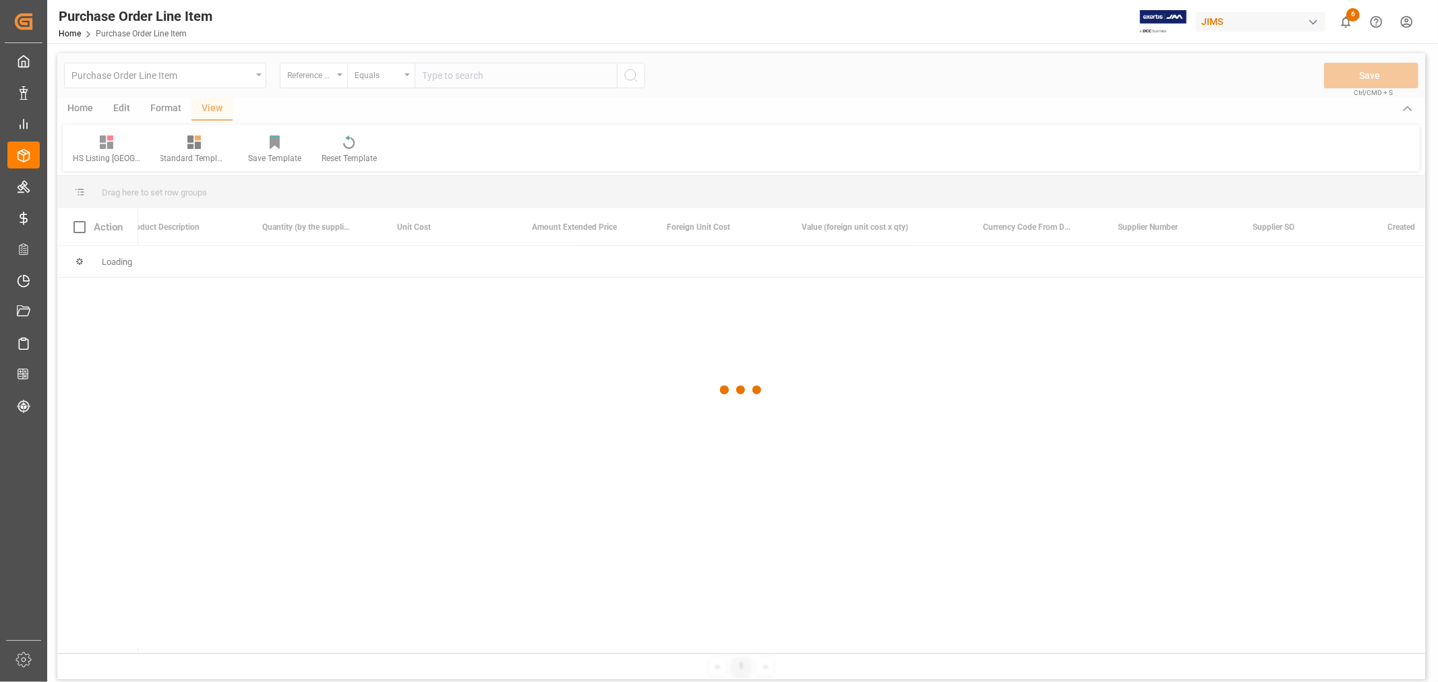
click at [441, 71] on div at bounding box center [741, 390] width 1368 height 674
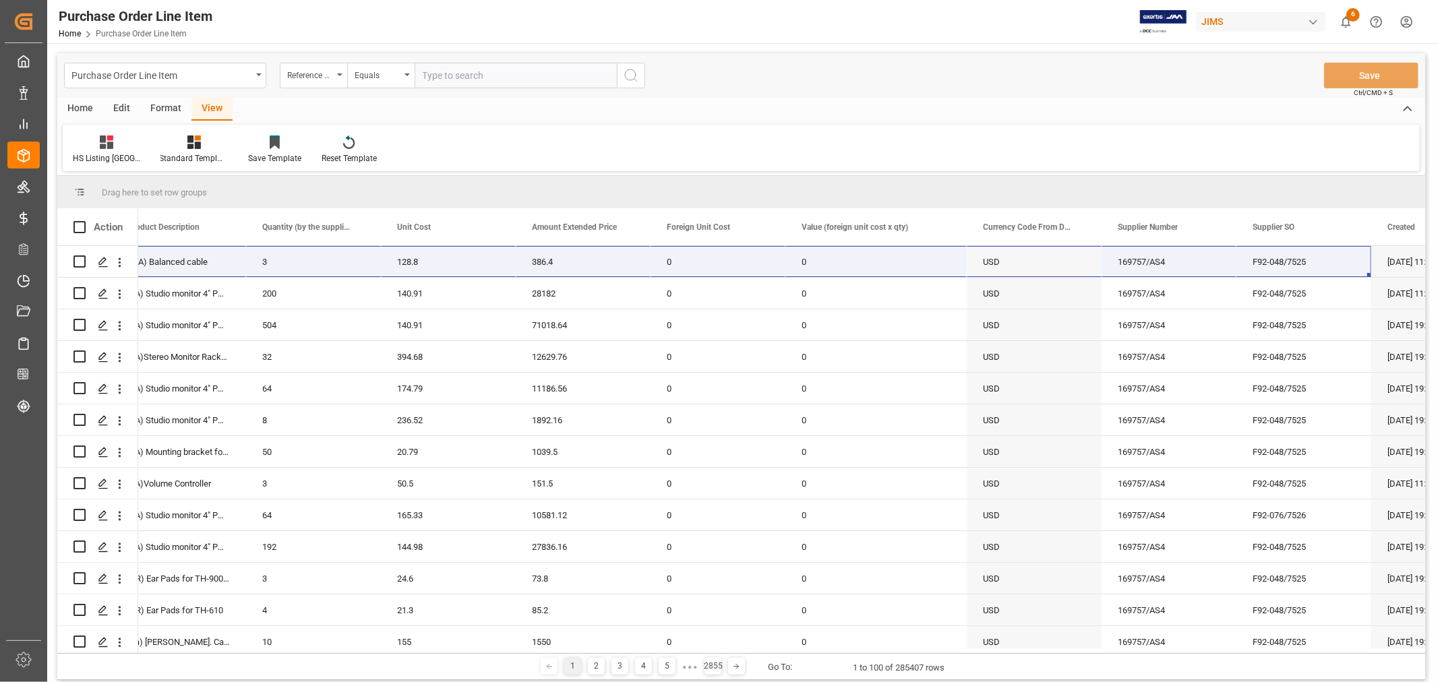
click at [452, 78] on input "text" at bounding box center [516, 76] width 202 height 26
type input "77-10136-cn"
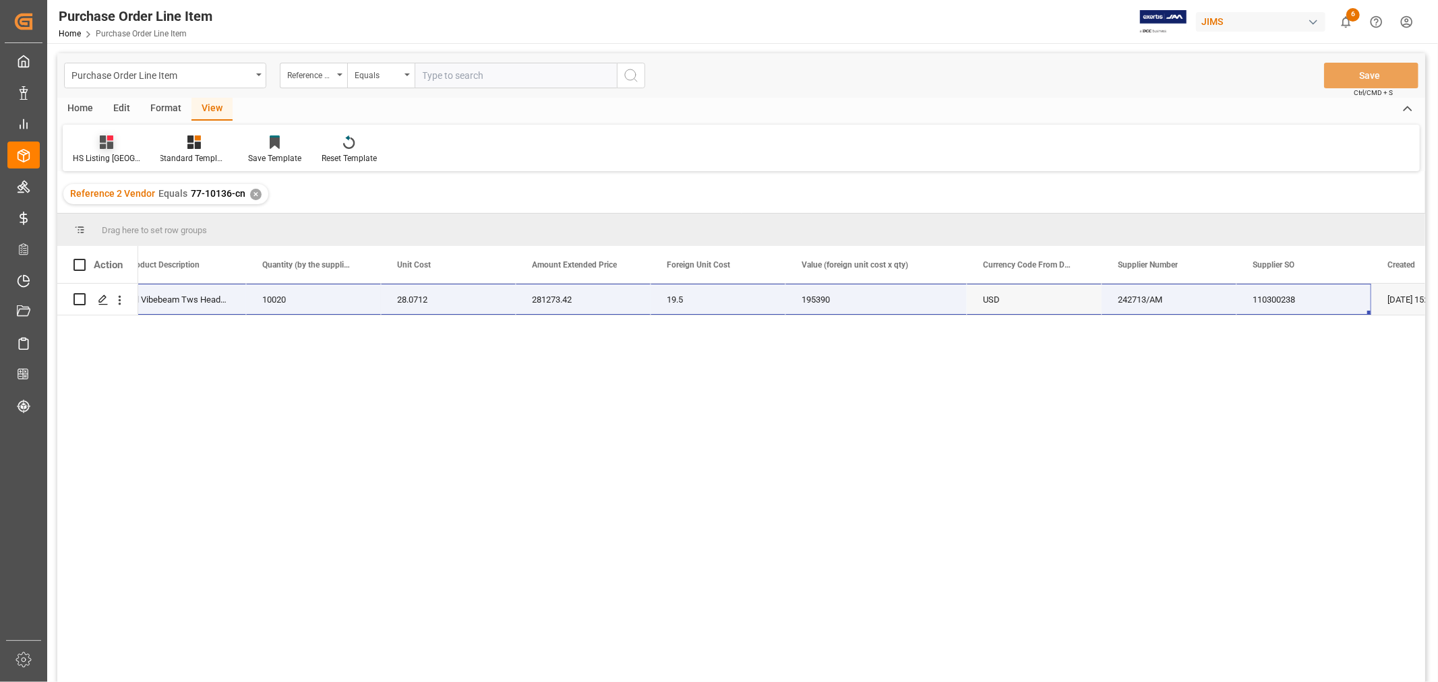
click at [98, 155] on div "HS Listing CANADA" at bounding box center [106, 158] width 67 height 12
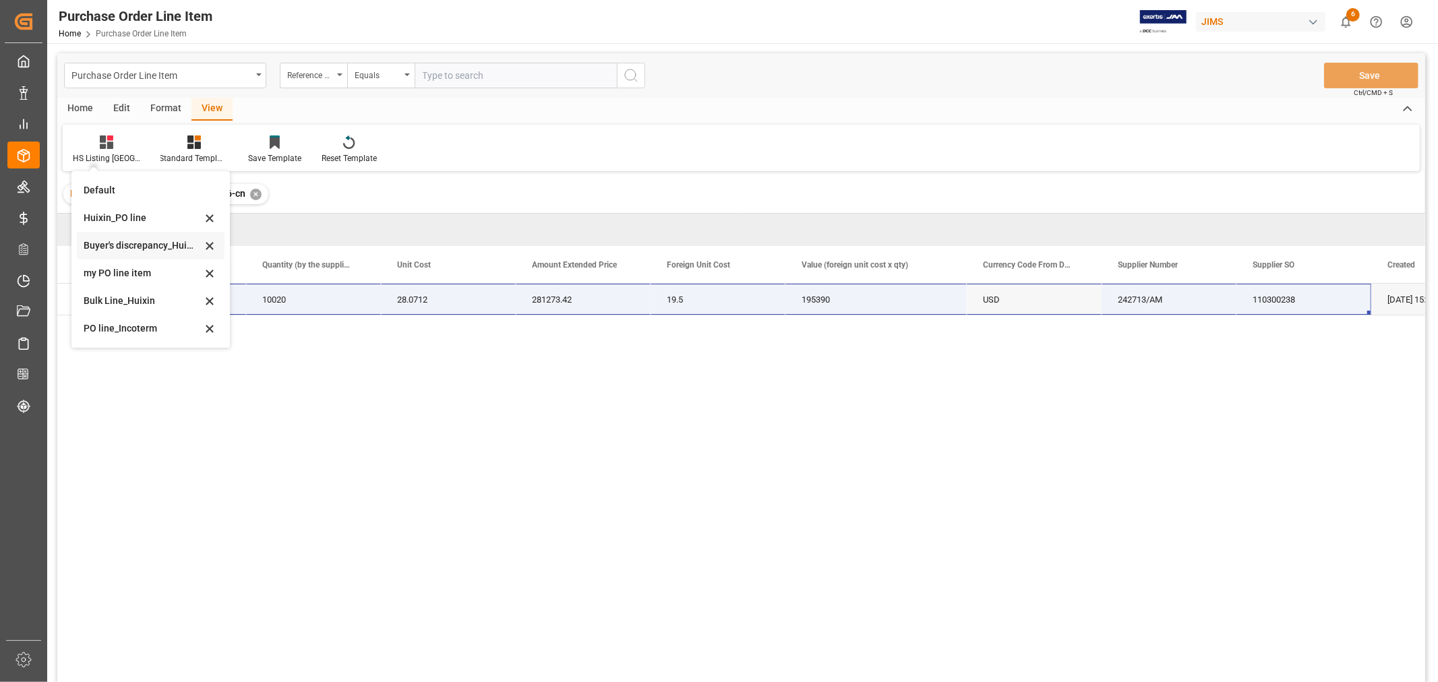
click at [113, 249] on div "Buyer's discrepancy_Huixin" at bounding box center [143, 246] width 118 height 14
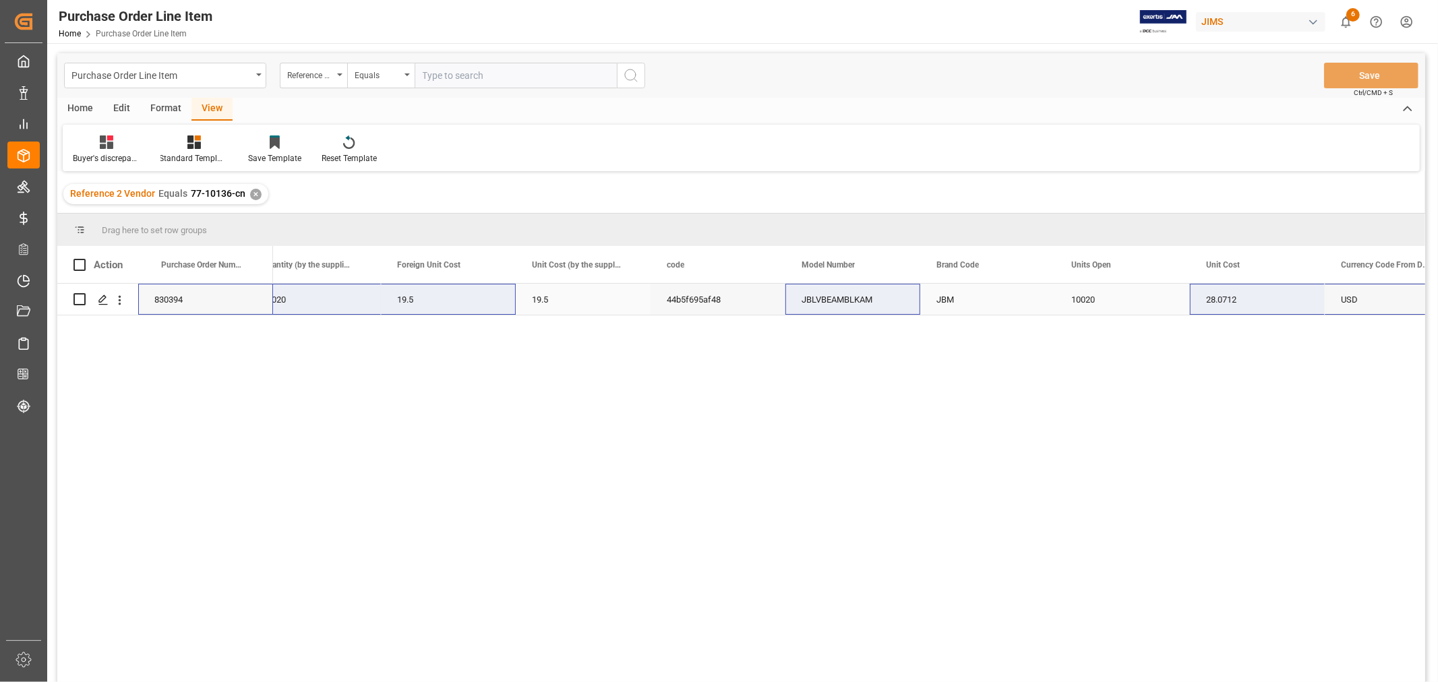
click at [359, 306] on div "10020" at bounding box center [313, 299] width 135 height 31
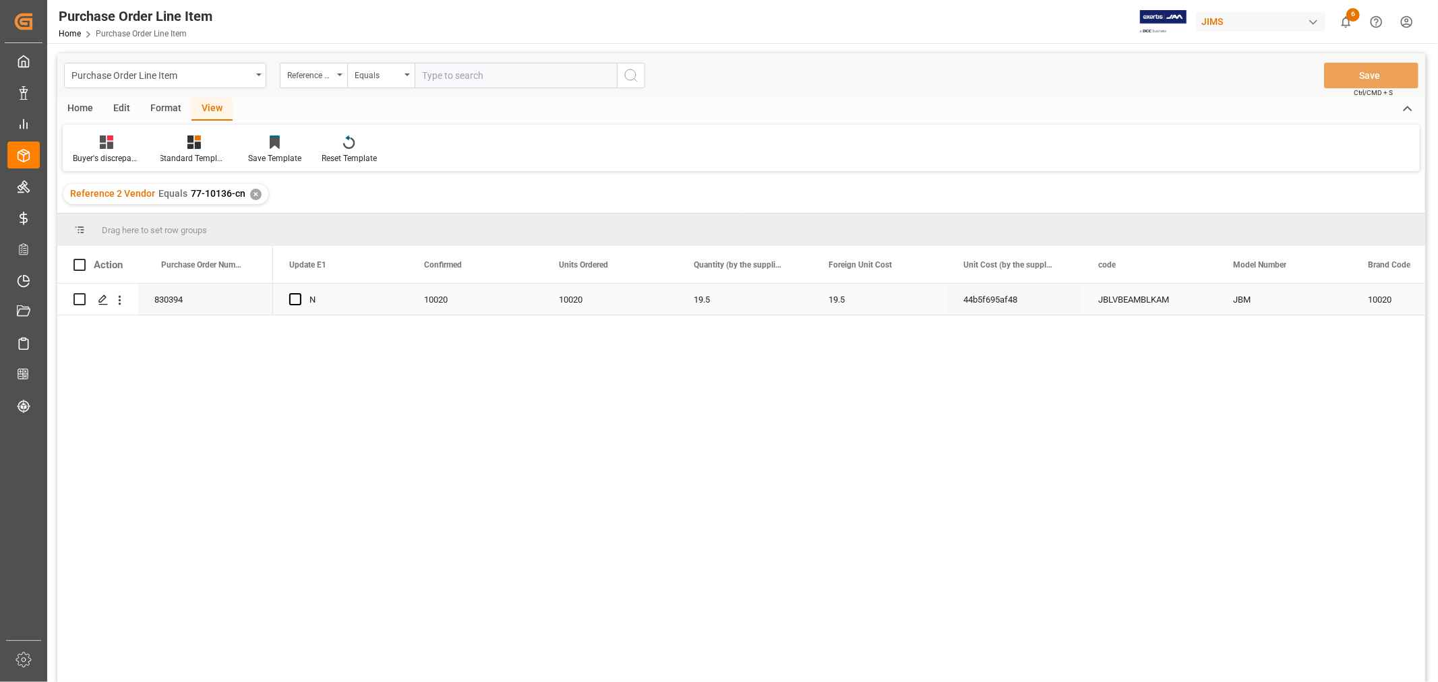
scroll to position [0, 270]
click at [202, 154] on div "Standard Templates" at bounding box center [193, 158] width 67 height 12
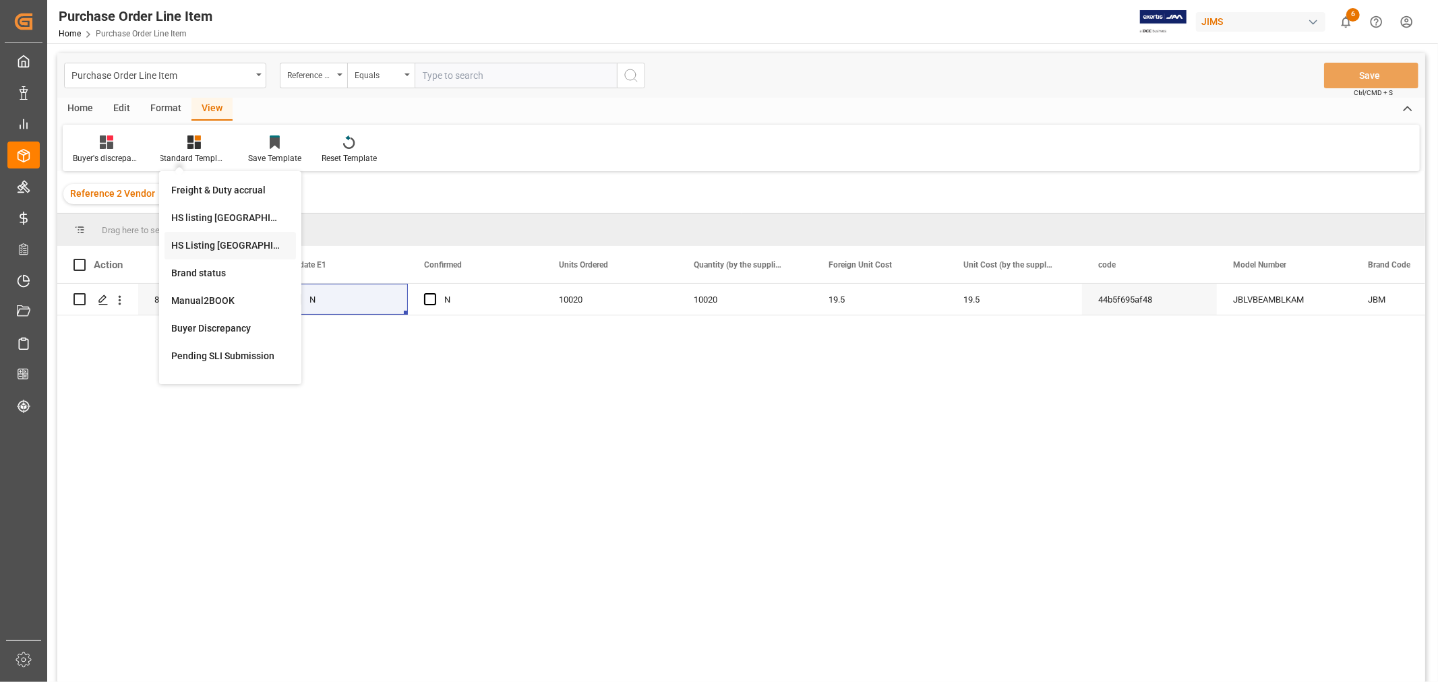
click at [232, 247] on div "HS Listing CANADA" at bounding box center [230, 246] width 118 height 14
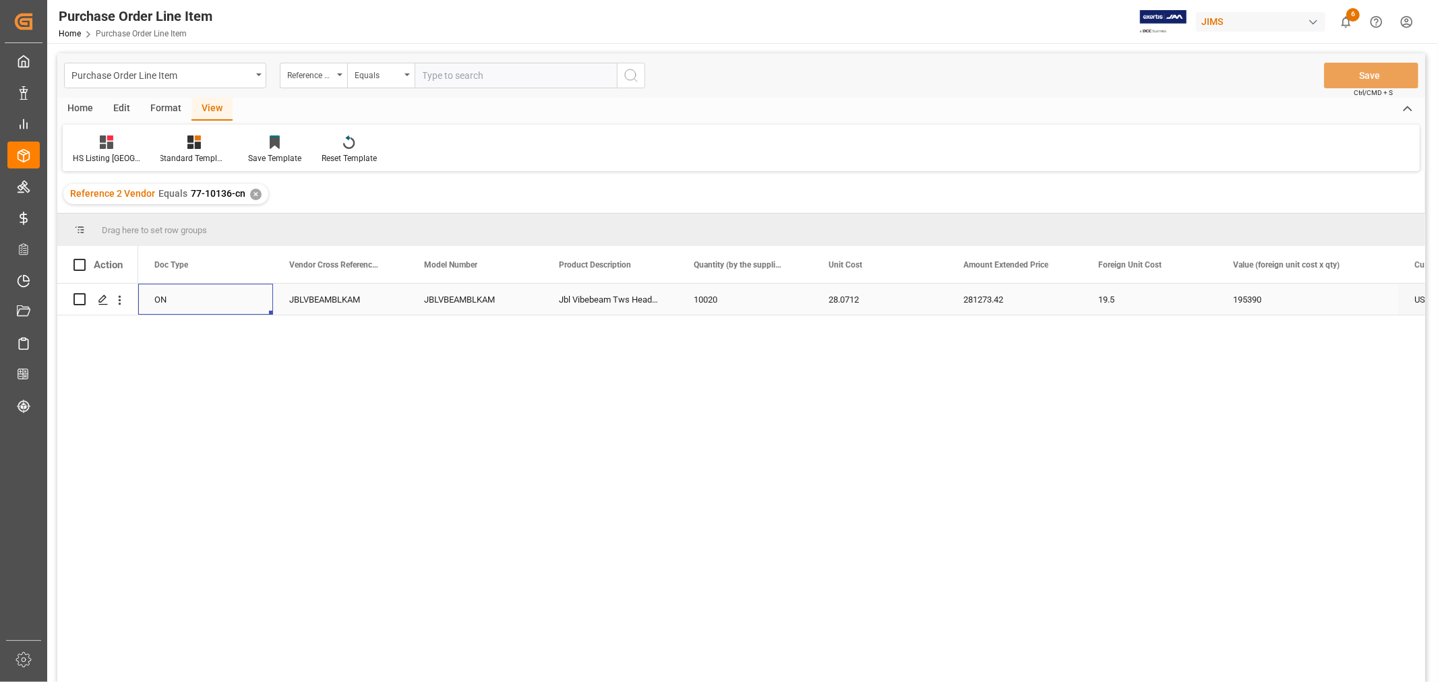
click at [203, 297] on div "ON" at bounding box center [205, 299] width 135 height 31
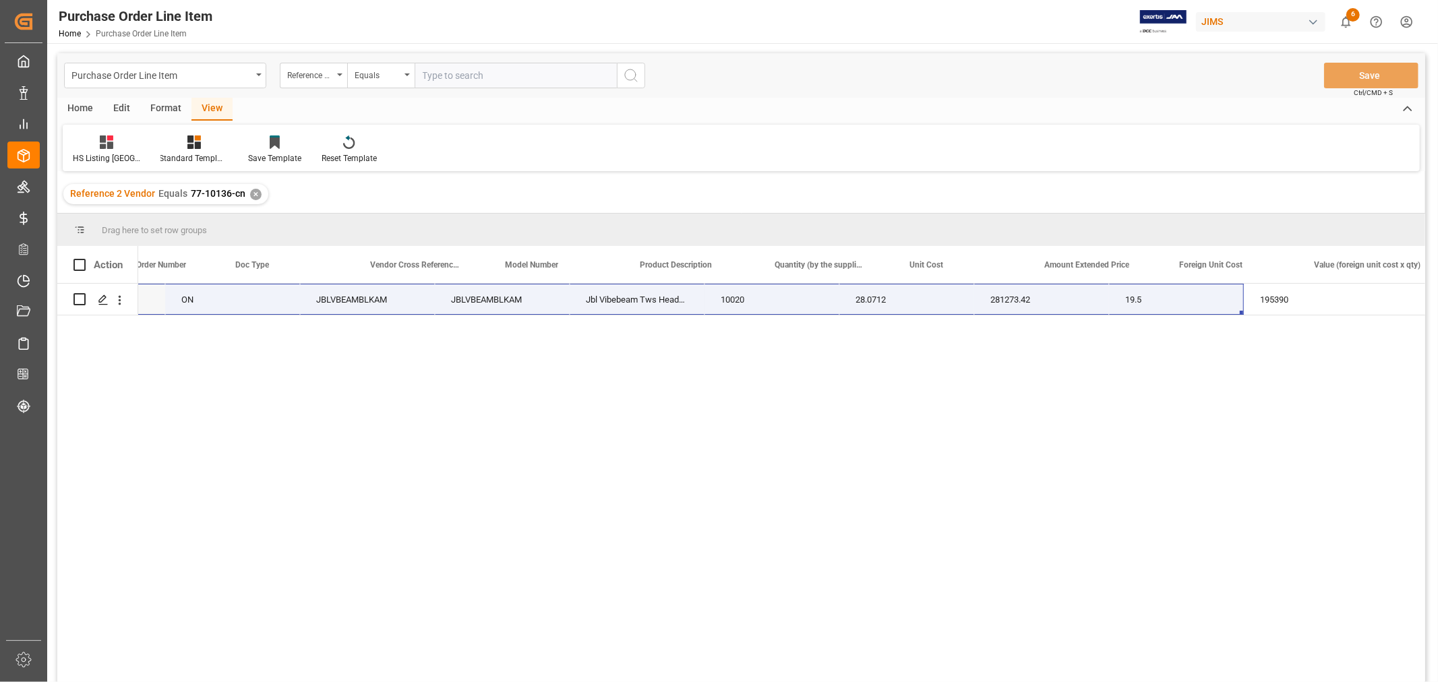
scroll to position [0, 243]
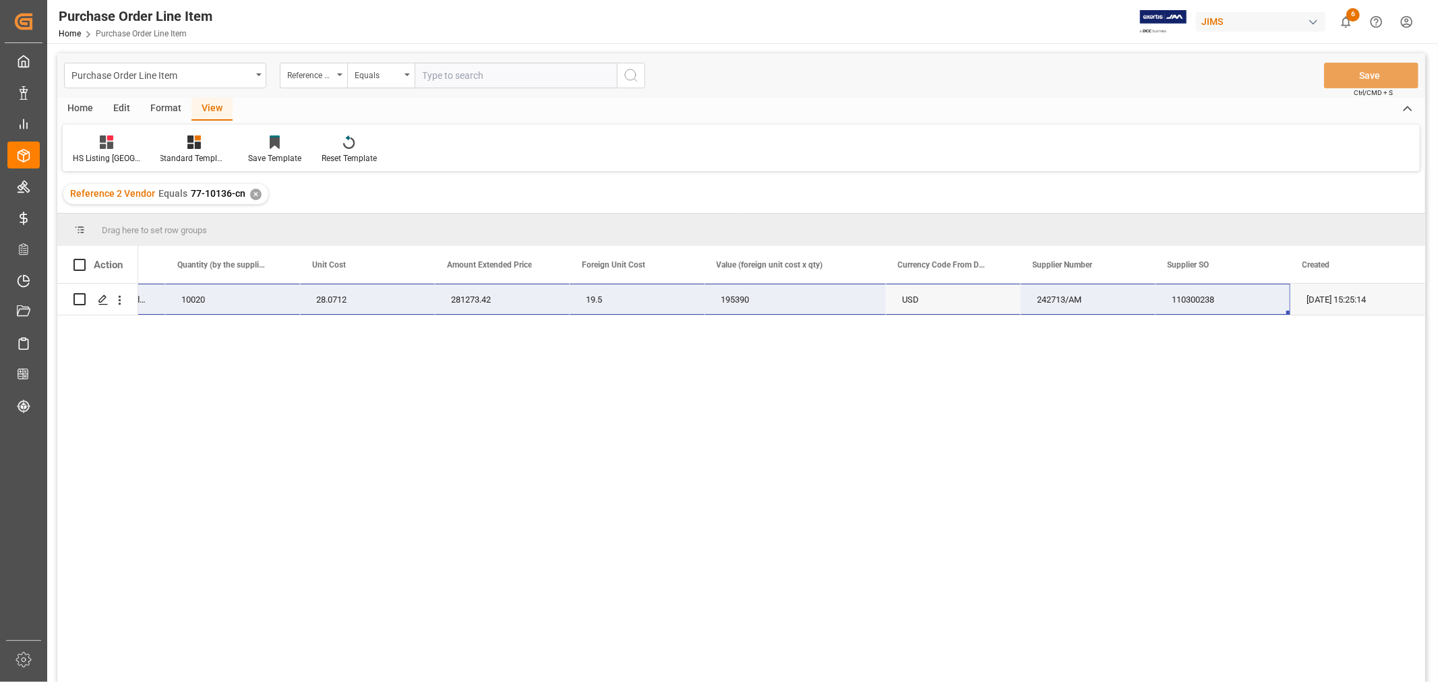
drag, startPoint x: 180, startPoint y: 299, endPoint x: 1241, endPoint y: 291, distance: 1061.6
click at [1241, 291] on div "77-10136-CN JBLVBEAMBLKAM Jbl Vibebeam Tws Headphone Blk 10020 28.0712 281273.4…" at bounding box center [390, 300] width 2068 height 32
click at [692, 597] on div "77-10136-CN JBLVBEAMBLKAM Jbl Vibebeam Tws Headphone Blk 10020 28.0712 281273.4…" at bounding box center [781, 487] width 1287 height 407
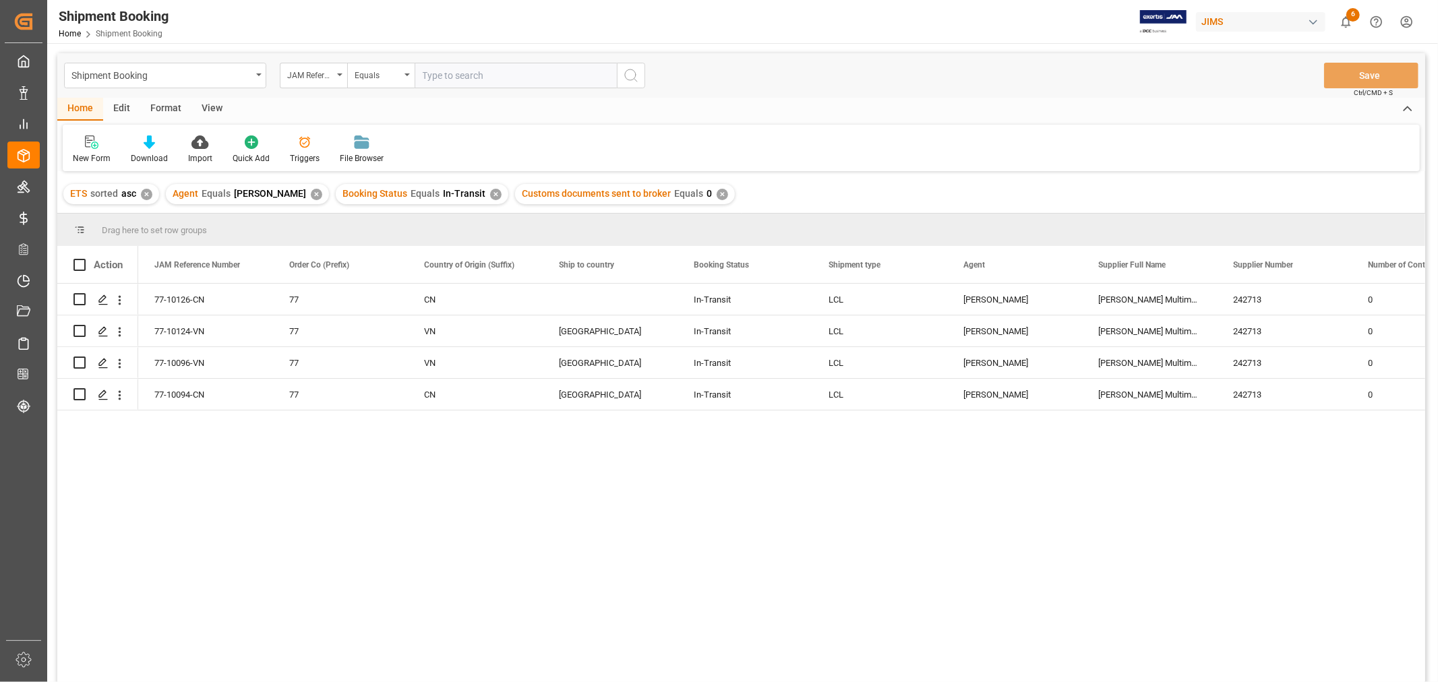
click at [490, 191] on div "✕" at bounding box center [495, 194] width 11 height 11
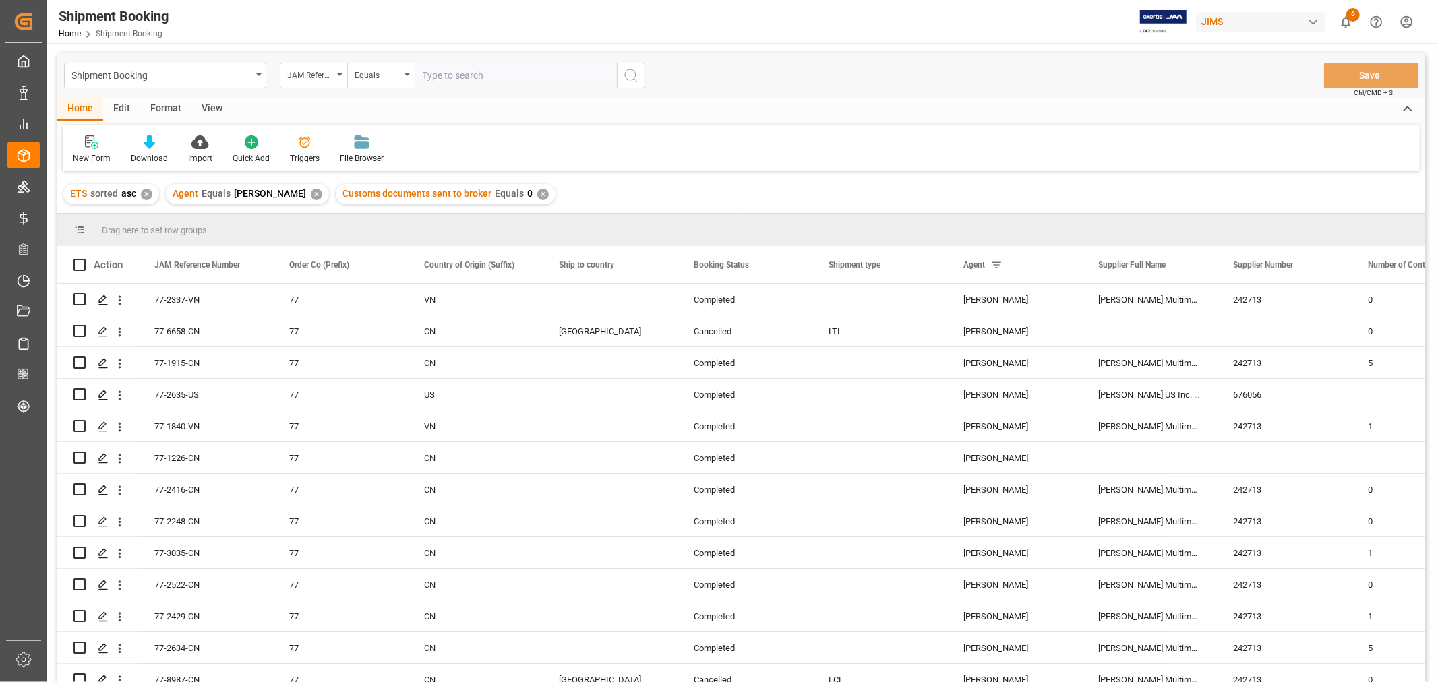
click at [212, 110] on div "View" at bounding box center [211, 109] width 41 height 23
click at [79, 155] on div "Default" at bounding box center [86, 158] width 26 height 12
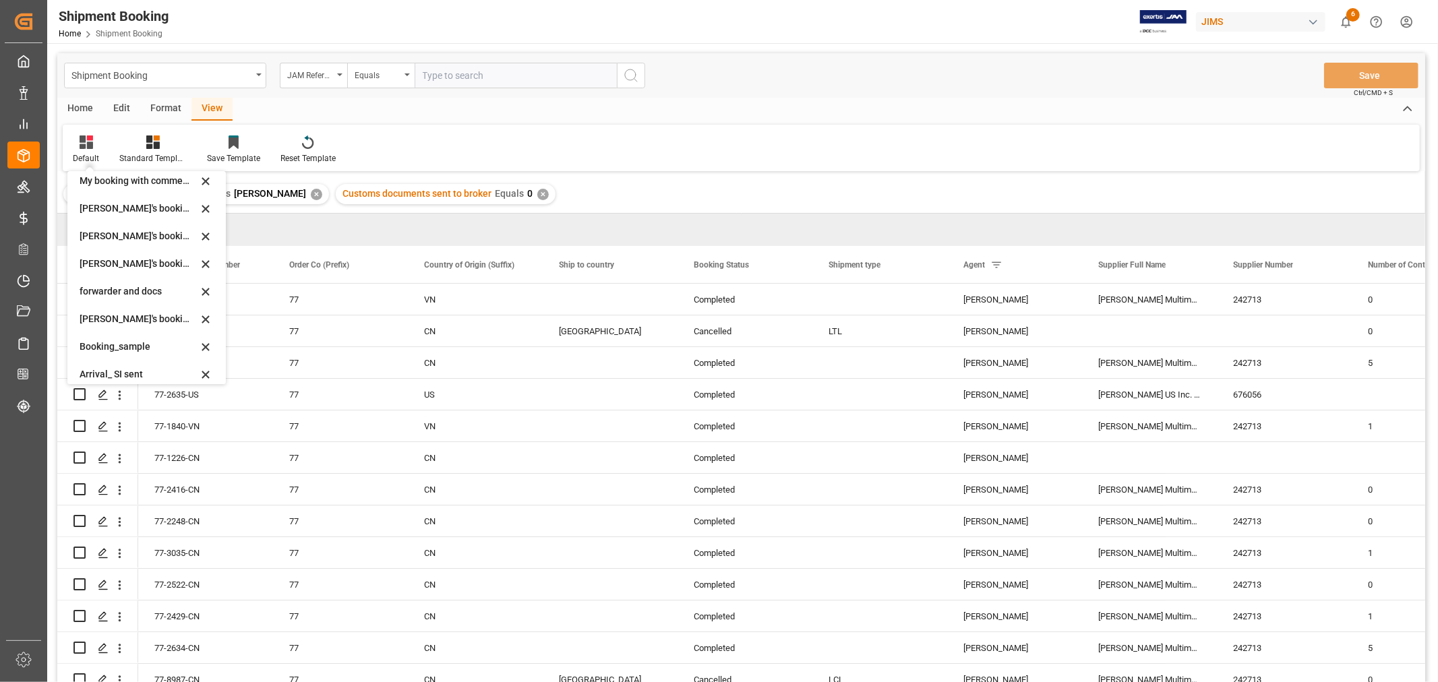
scroll to position [129, 0]
click at [121, 363] on div "booking_5" at bounding box center [139, 366] width 118 height 14
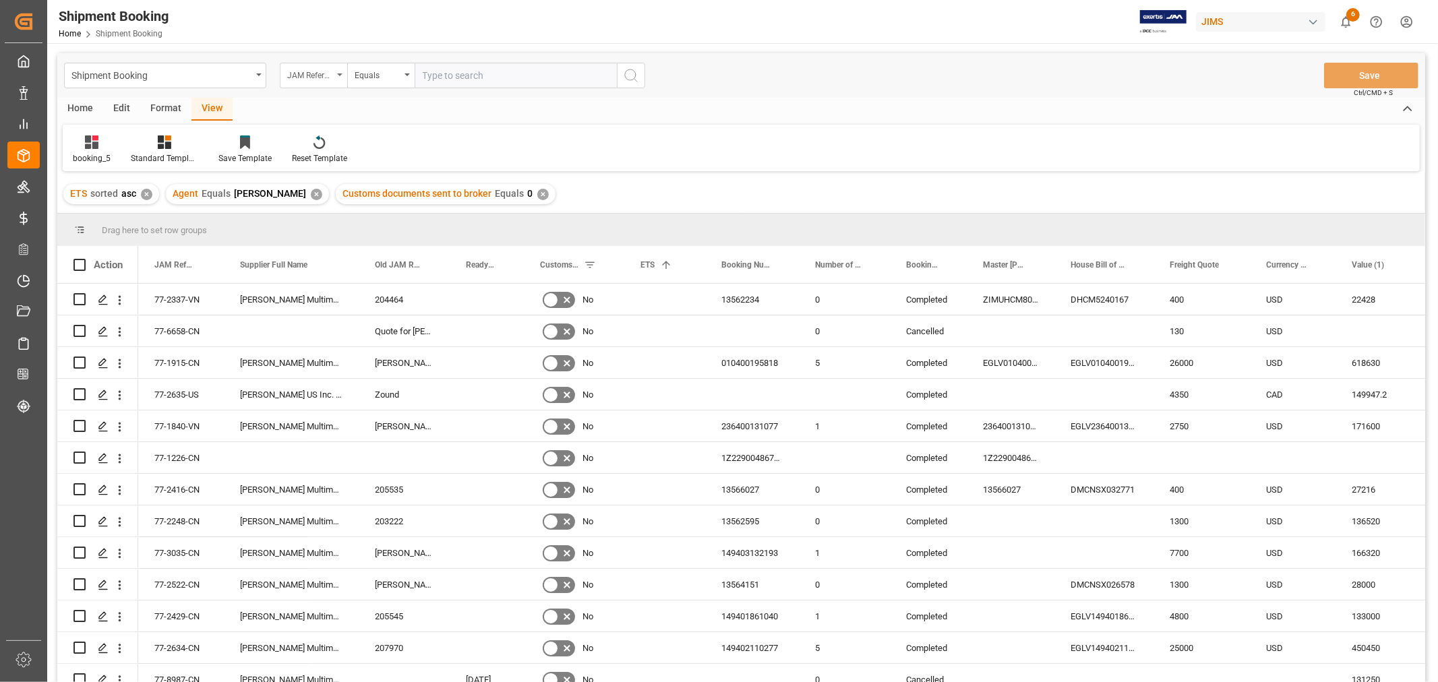
click at [338, 76] on div "JAM Reference Number" at bounding box center [313, 76] width 67 height 26
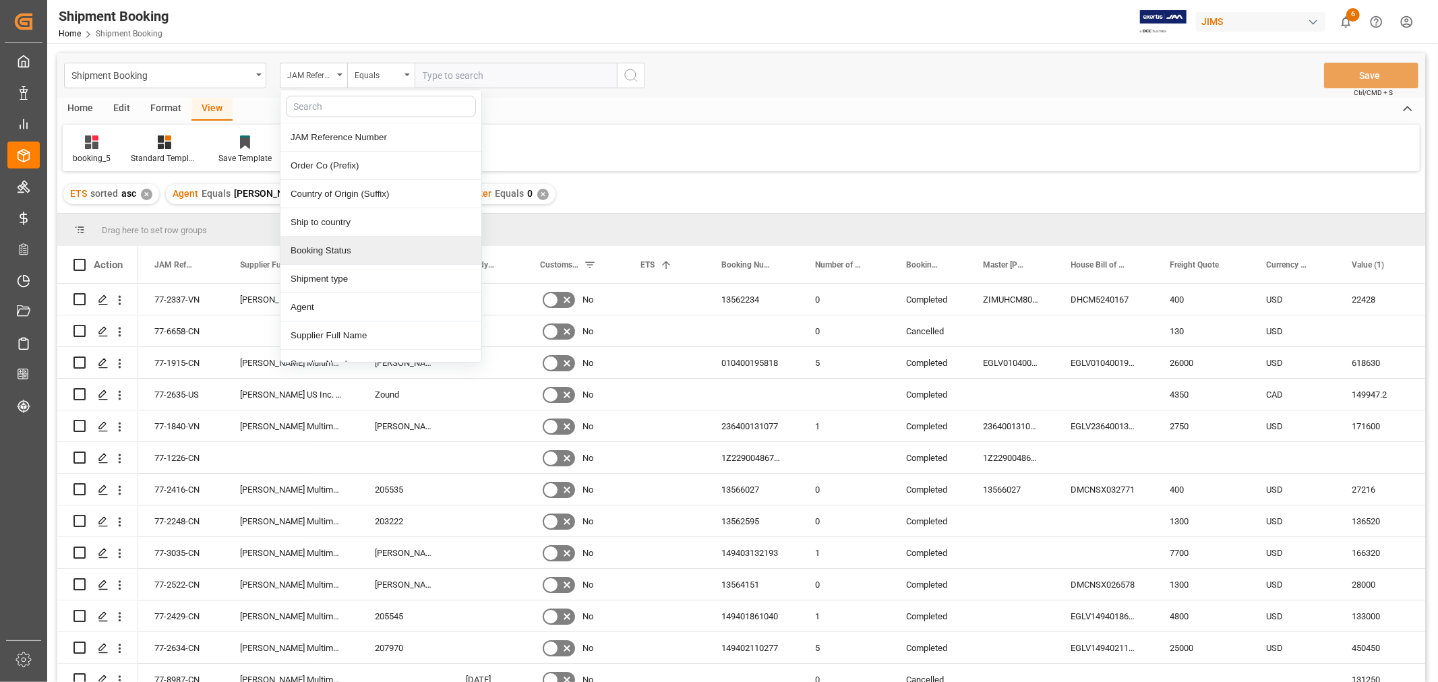
click at [338, 251] on div "Booking Status" at bounding box center [380, 251] width 201 height 28
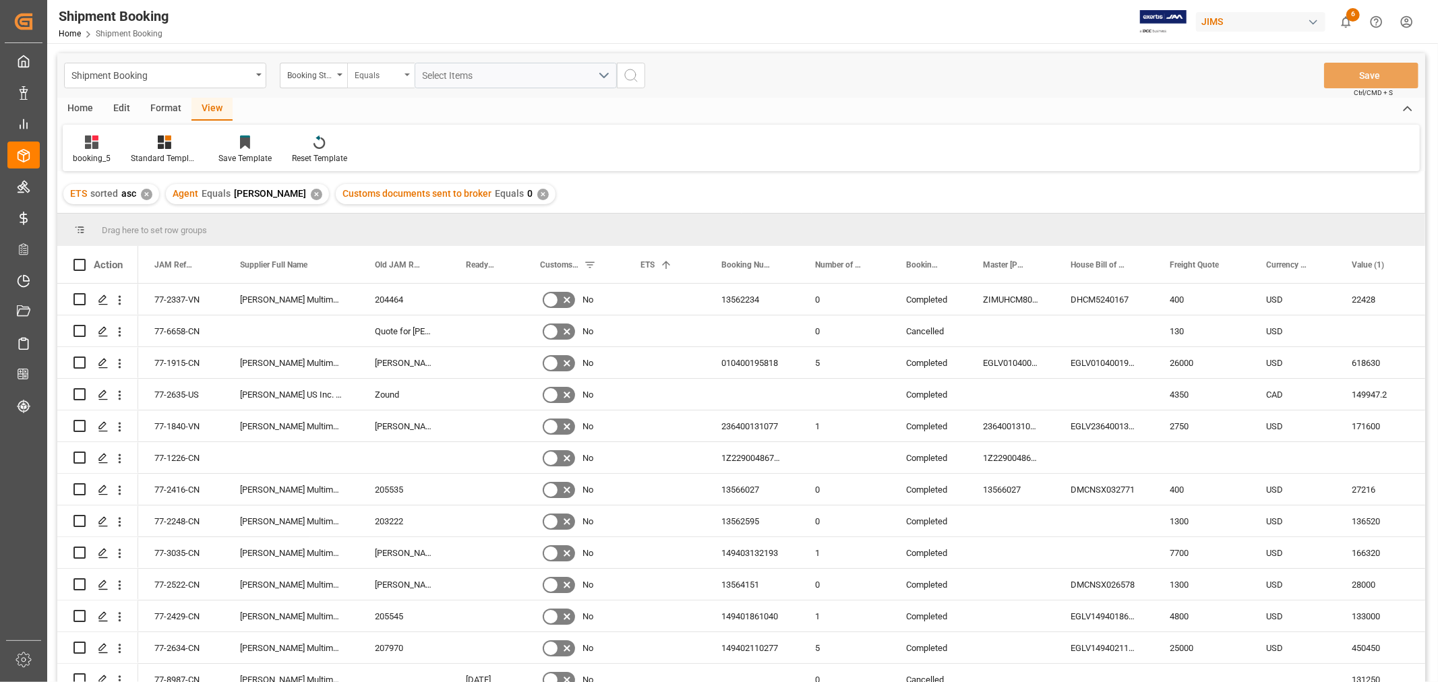
click at [388, 75] on div "Equals" at bounding box center [378, 74] width 46 height 16
click at [373, 189] on div "Contains" at bounding box center [448, 194] width 201 height 28
click at [455, 76] on span "Select Items" at bounding box center [451, 75] width 57 height 11
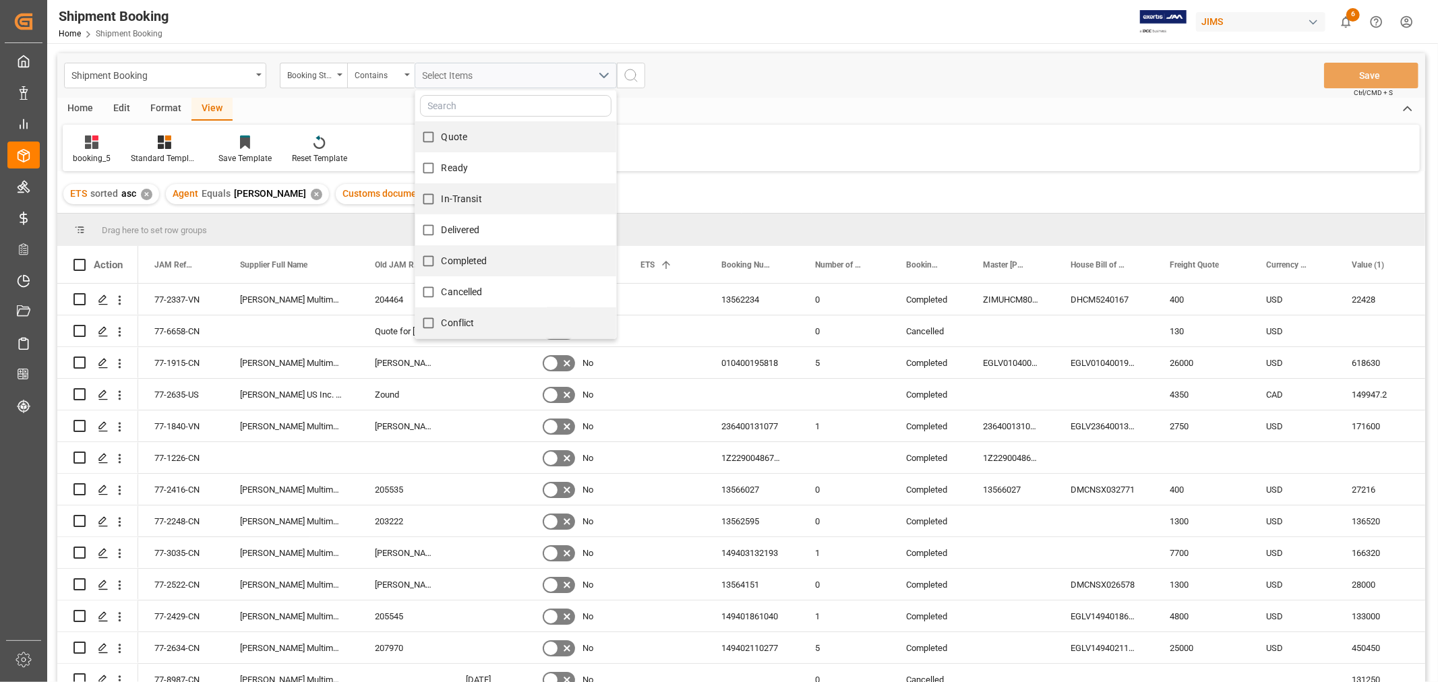
click at [454, 133] on span "Quote" at bounding box center [454, 136] width 26 height 11
click at [441, 133] on input "Quote" at bounding box center [428, 137] width 26 height 26
checkbox input "true"
click at [458, 169] on span "Ready" at bounding box center [454, 167] width 27 height 11
click at [441, 169] on input "Ready" at bounding box center [428, 168] width 26 height 26
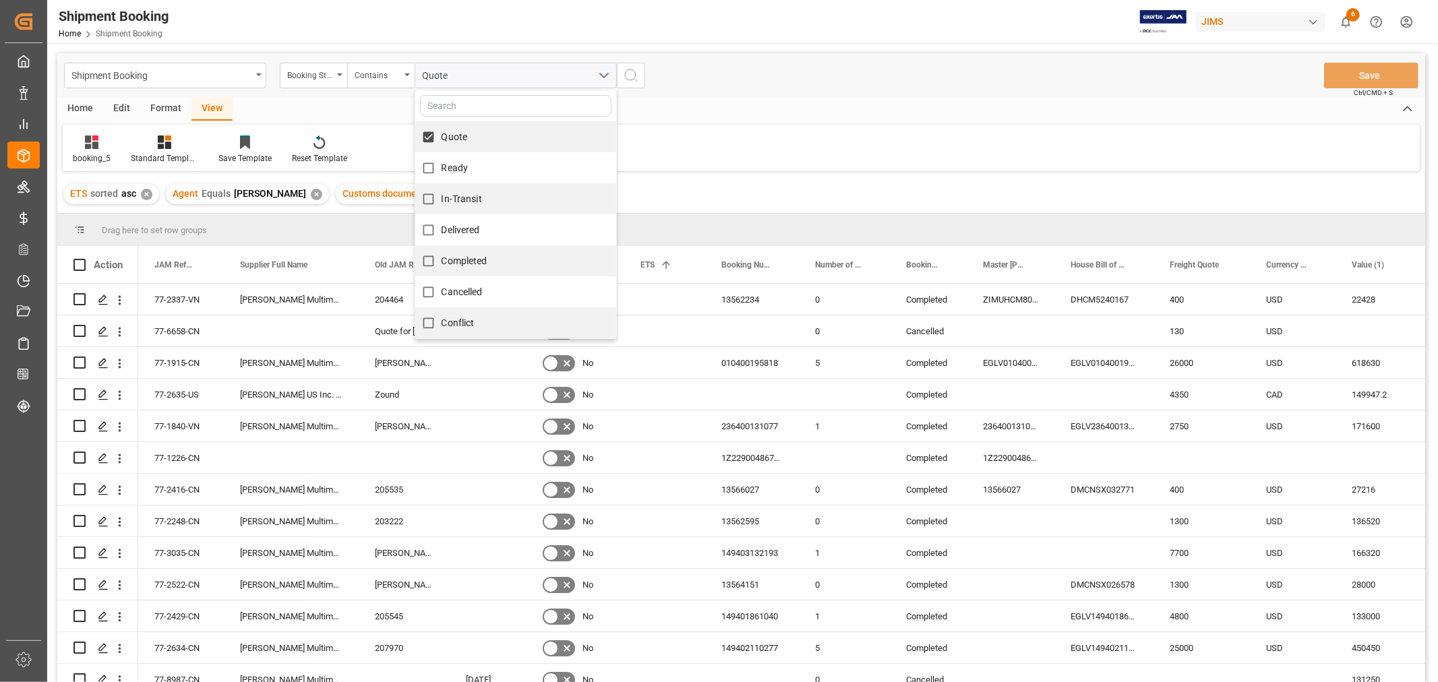
checkbox input "true"
click at [454, 193] on span "In-Transit" at bounding box center [461, 198] width 40 height 11
click at [441, 192] on input "In-Transit" at bounding box center [428, 199] width 26 height 26
checkbox input "true"
click at [631, 71] on icon "search button" at bounding box center [631, 75] width 16 height 16
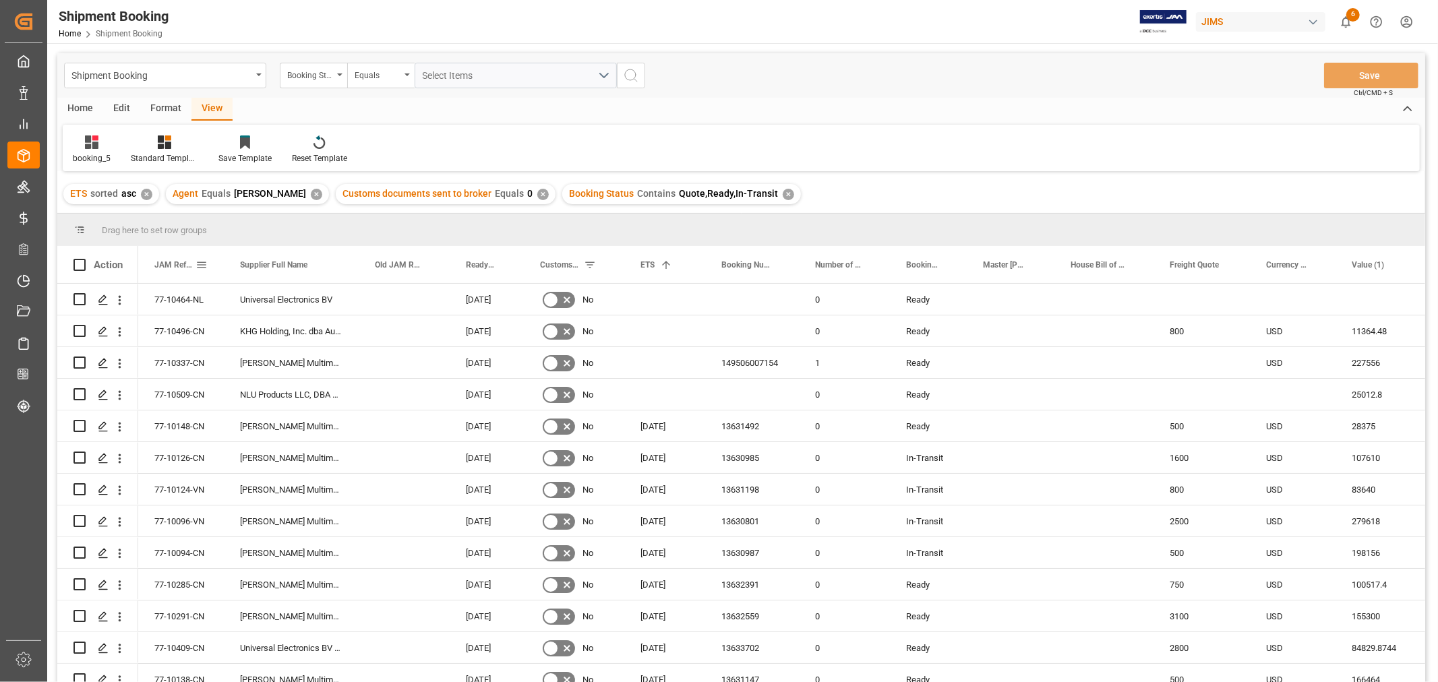
click at [178, 265] on span "JAM Reference Number" at bounding box center [174, 264] width 41 height 9
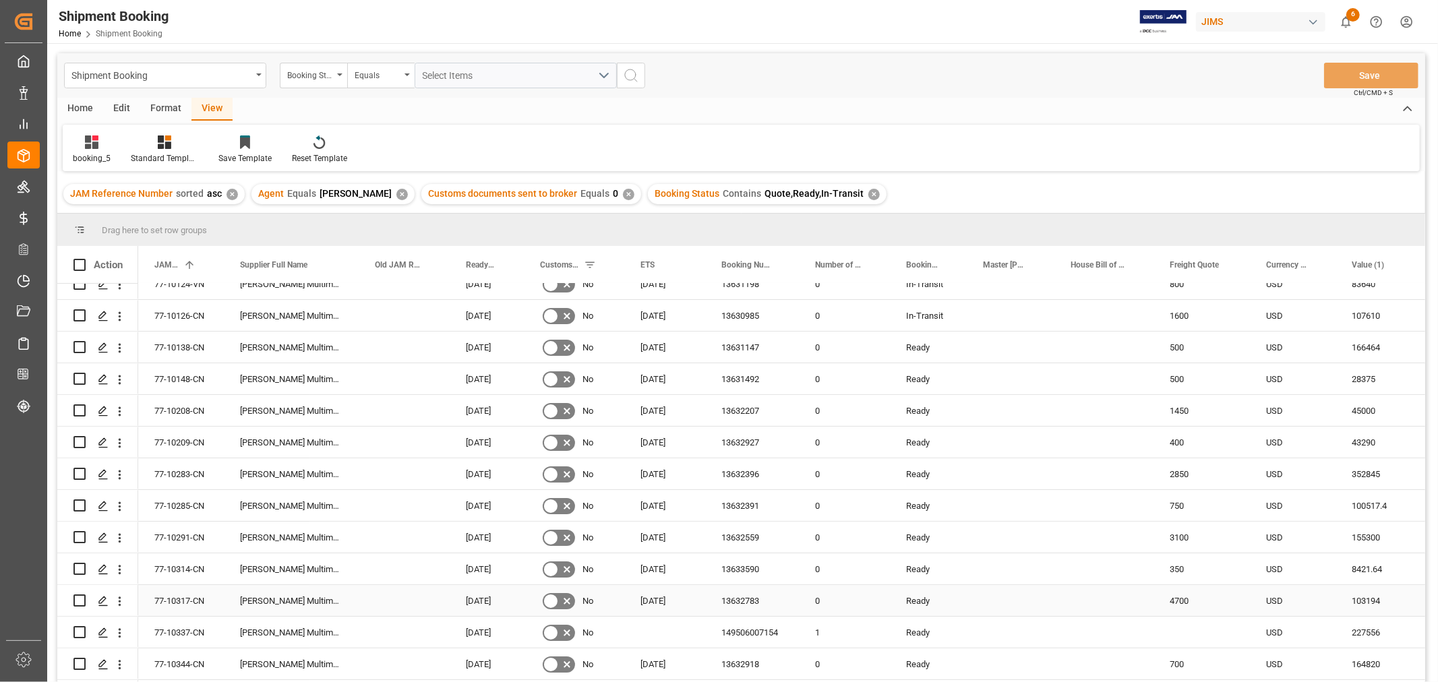
scroll to position [4, 0]
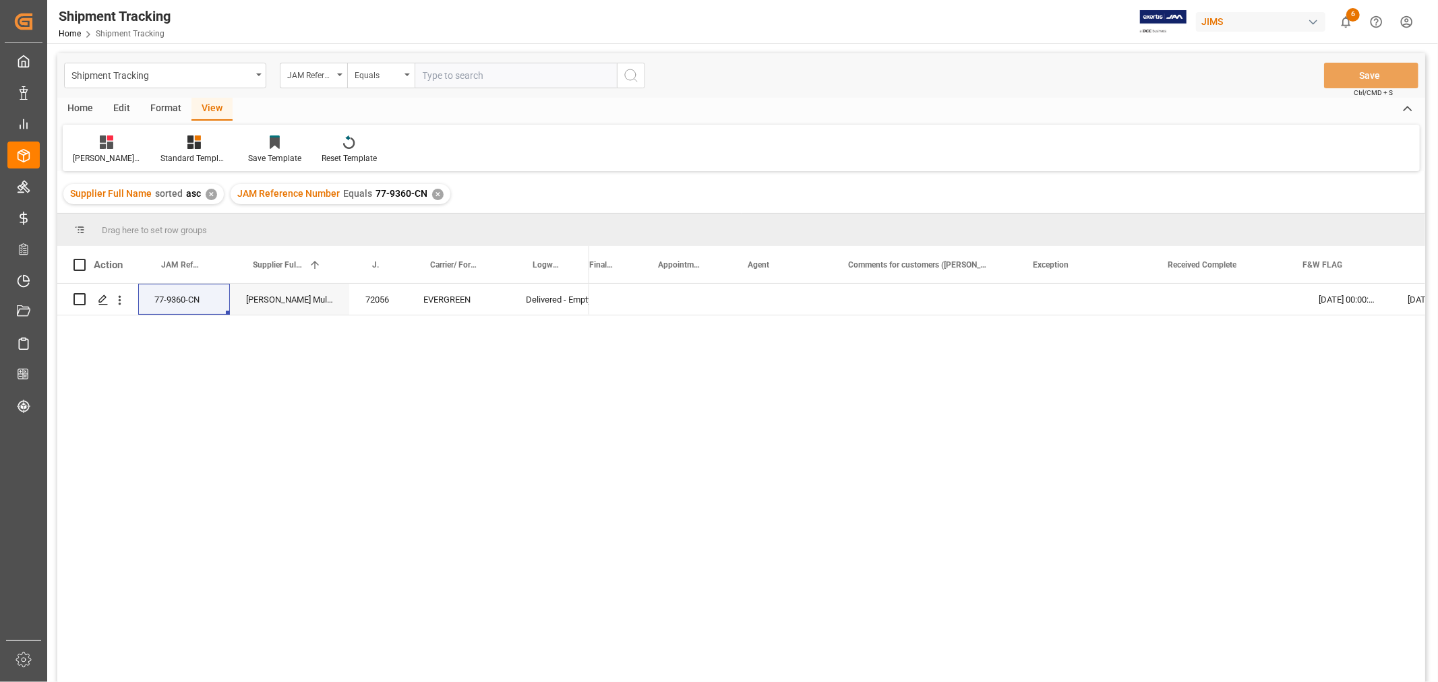
scroll to position [0, 837]
click at [432, 193] on div "✕" at bounding box center [437, 194] width 11 height 11
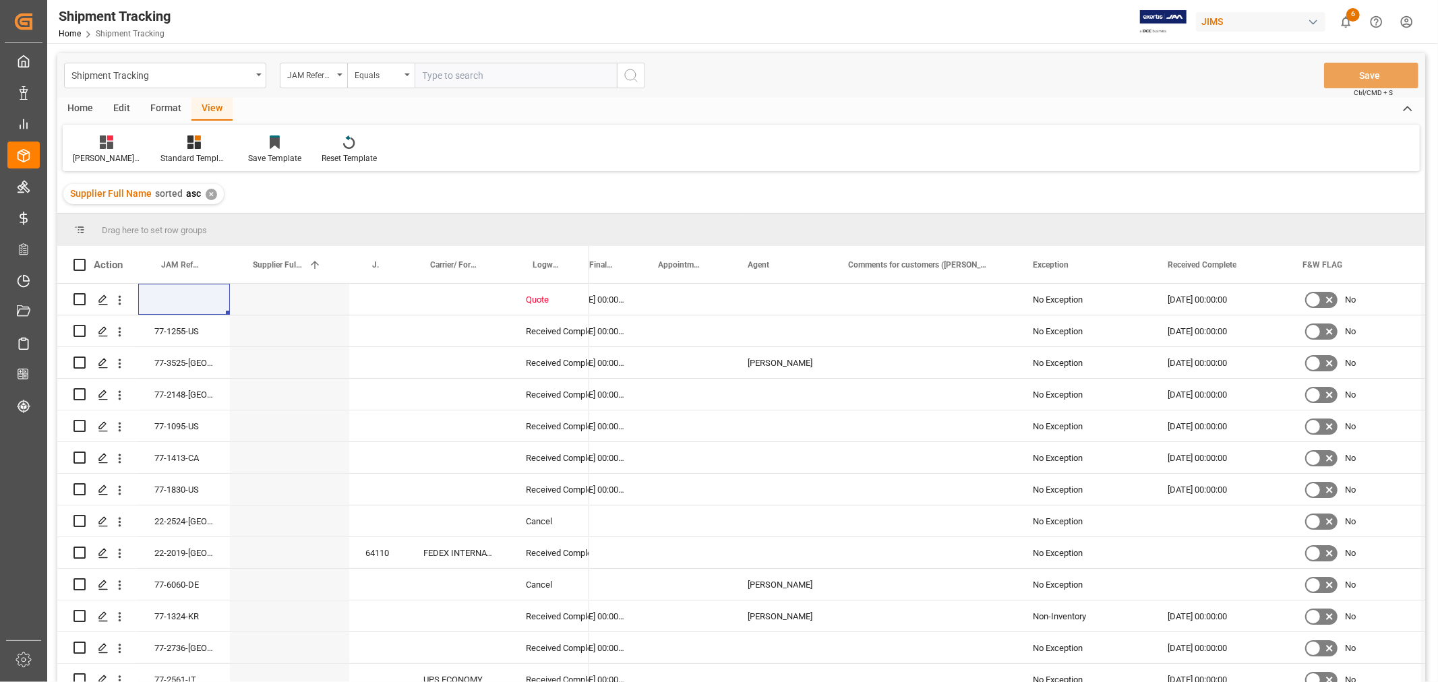
click at [305, 73] on div "JAM Reference Number" at bounding box center [310, 74] width 46 height 16
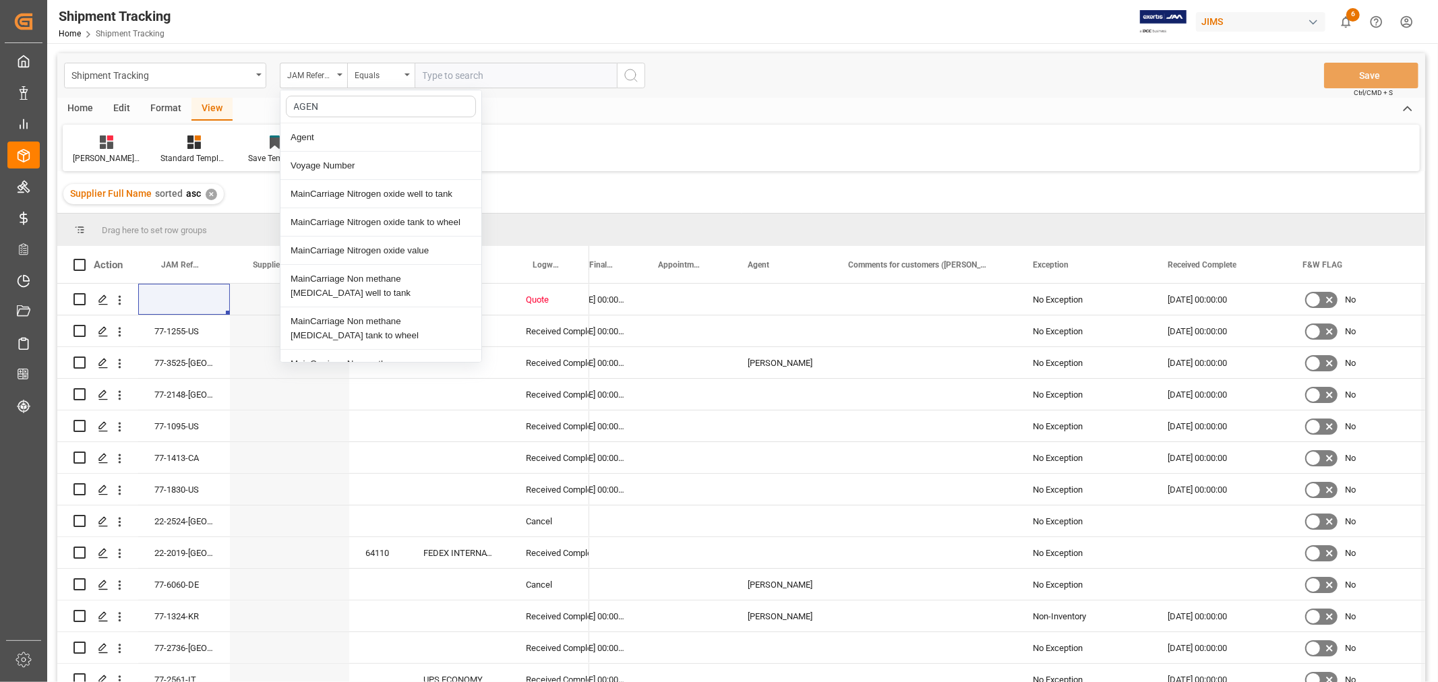
type input "AGENT"
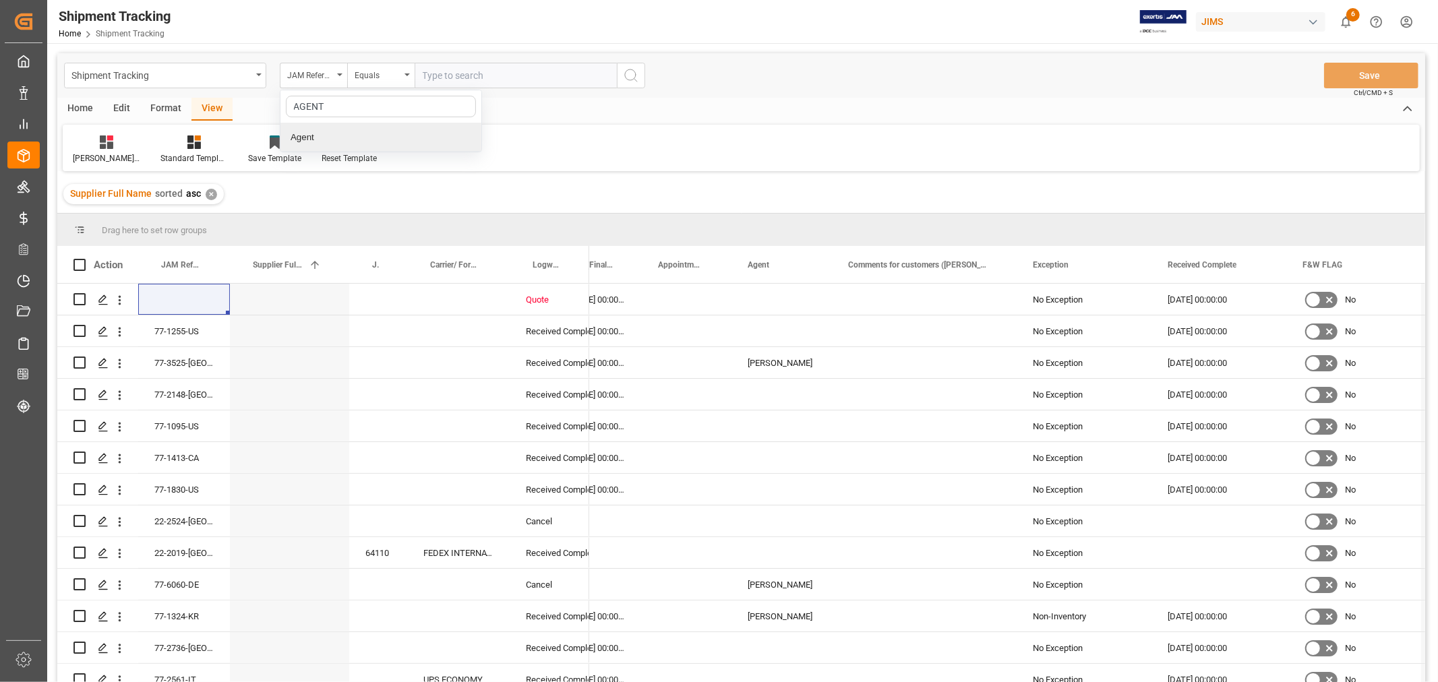
click at [311, 133] on div "Agent" at bounding box center [380, 137] width 201 height 28
click at [435, 77] on span "Select Items" at bounding box center [451, 75] width 57 height 11
type input "HUI"
click at [426, 133] on input "[PERSON_NAME]" at bounding box center [428, 137] width 26 height 26
checkbox input "true"
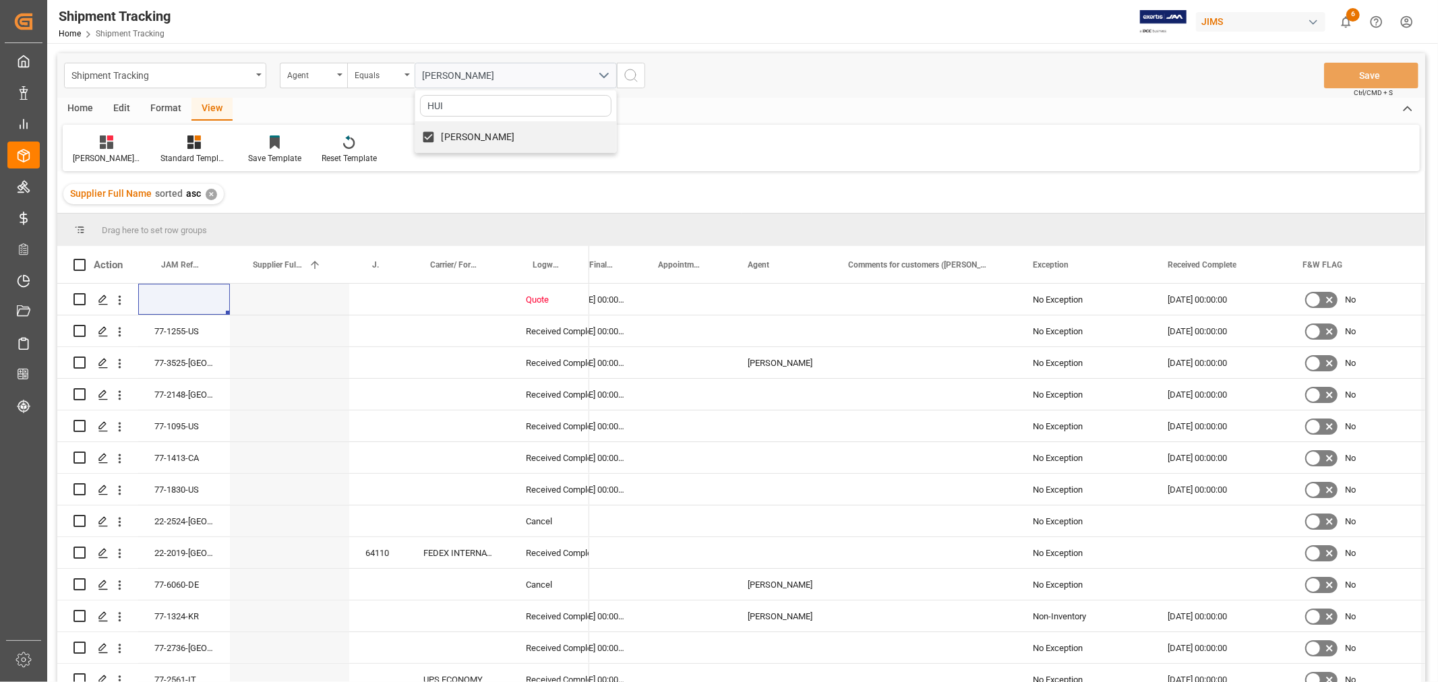
click at [634, 75] on icon "search button" at bounding box center [631, 75] width 16 height 16
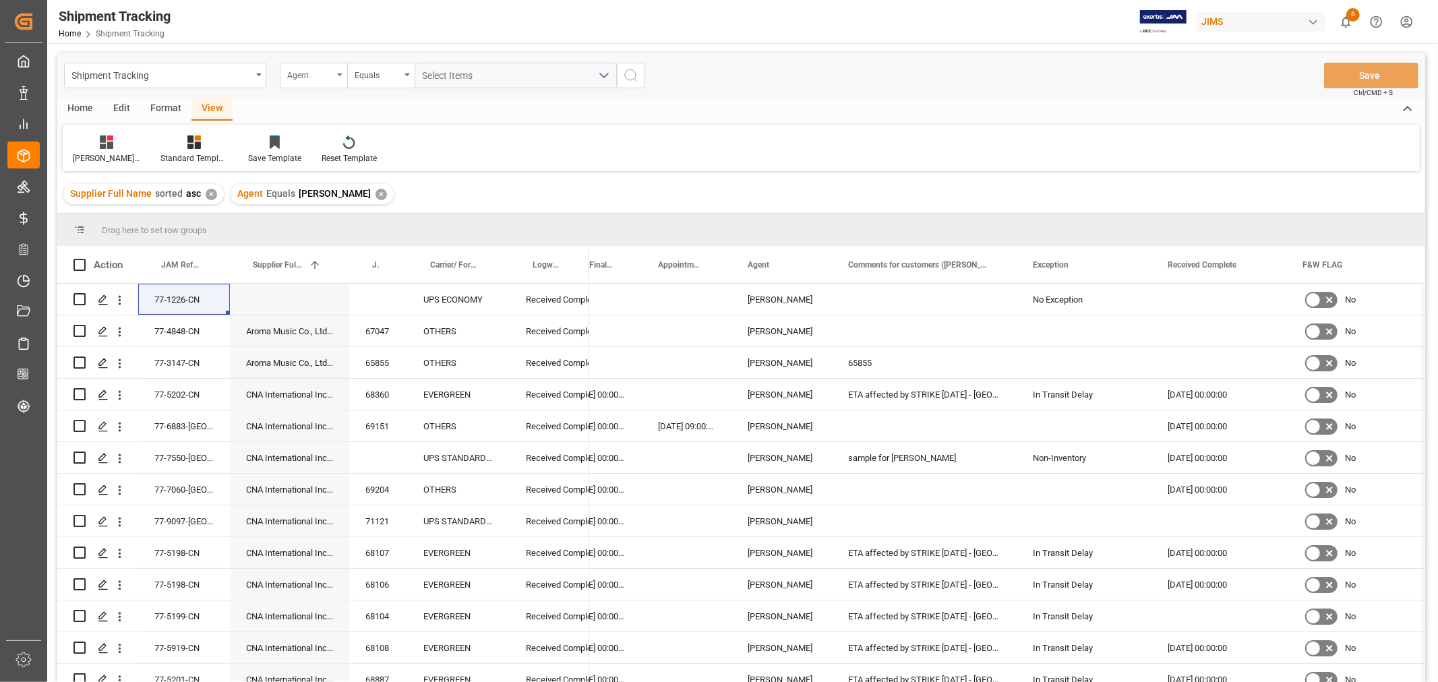
click at [339, 73] on icon "open menu" at bounding box center [339, 74] width 5 height 3
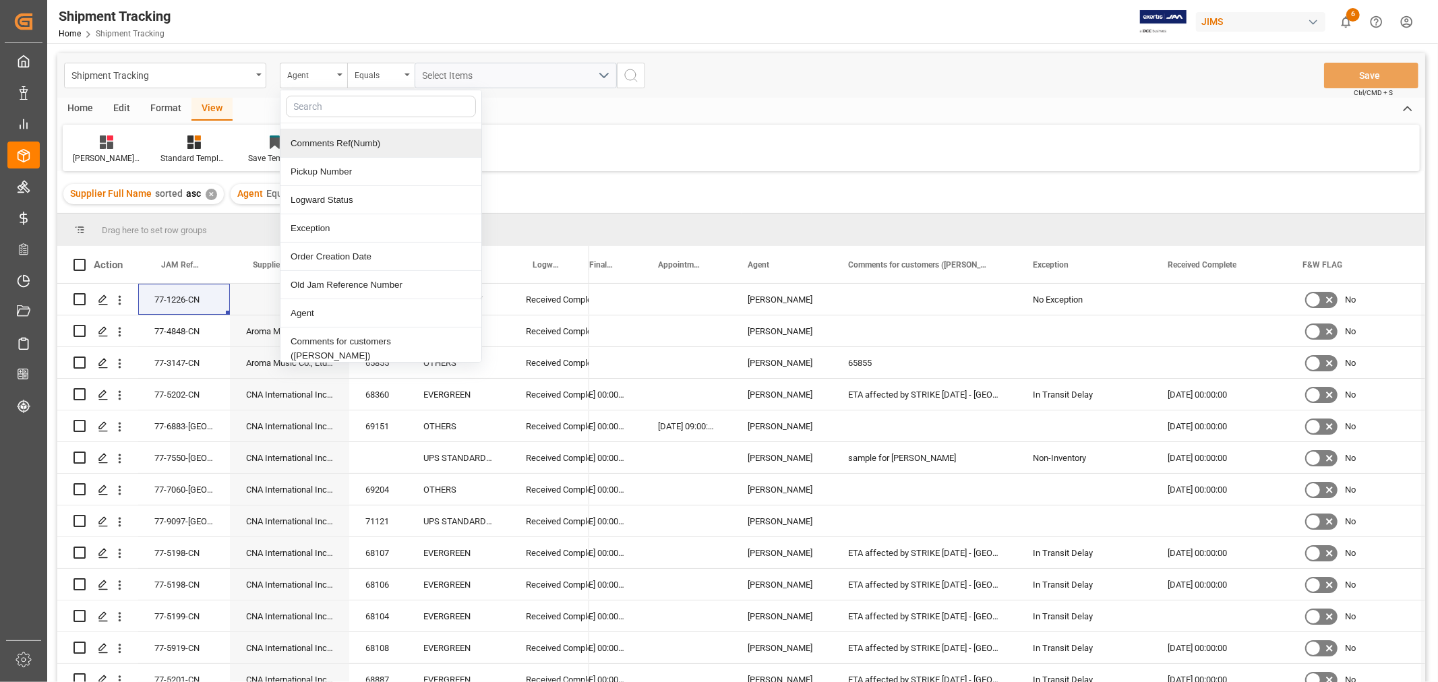
scroll to position [224, 0]
click at [338, 196] on div "Logward Status" at bounding box center [380, 196] width 201 height 28
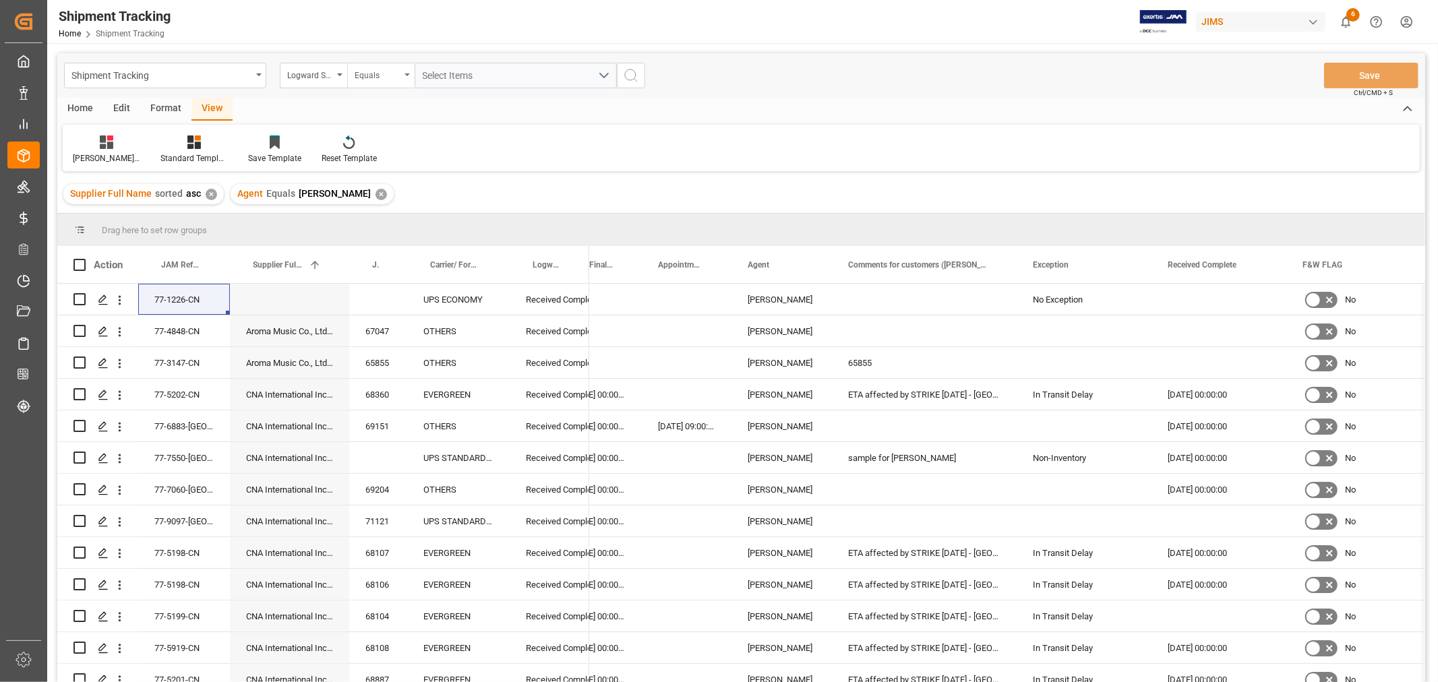
click at [396, 76] on div "Equals" at bounding box center [378, 74] width 46 height 16
click at [402, 194] on div "Contains" at bounding box center [448, 194] width 201 height 28
click at [605, 74] on button "Select Items" at bounding box center [516, 76] width 202 height 26
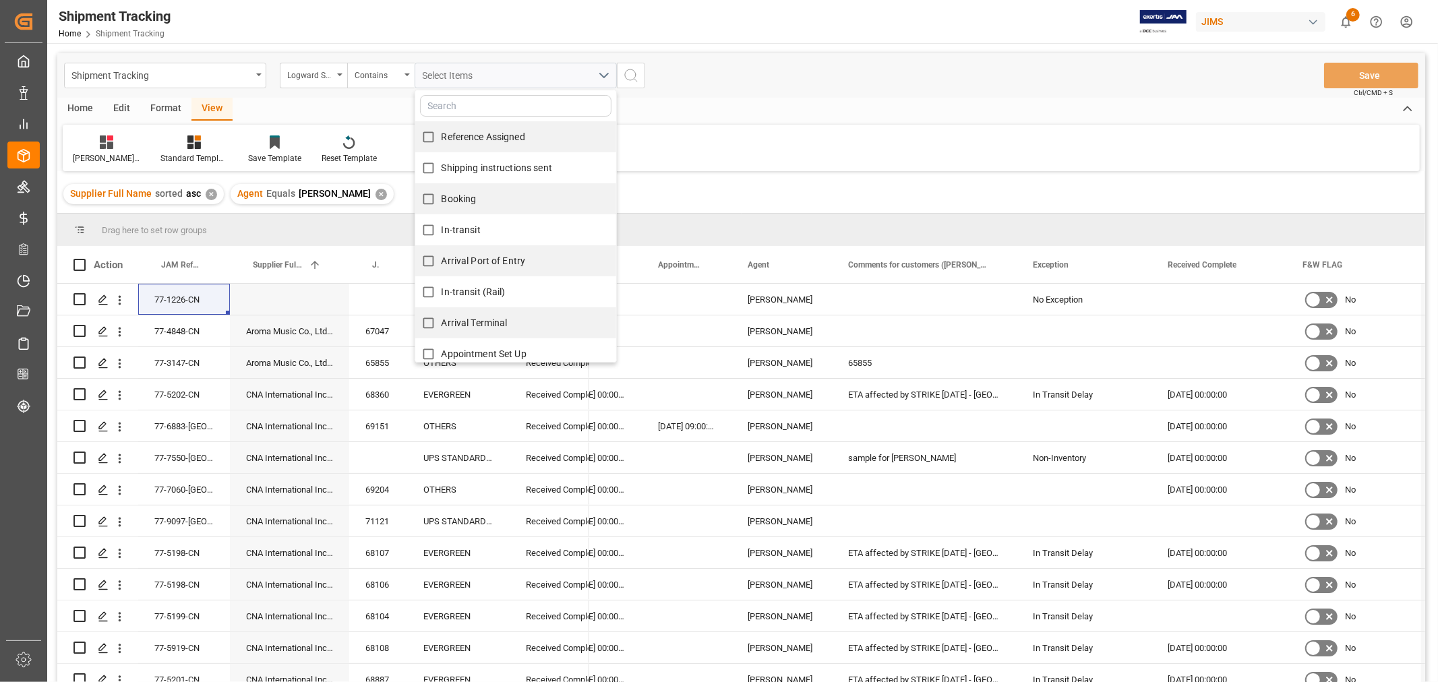
click at [492, 137] on span "Reference Assigned" at bounding box center [483, 136] width 84 height 11
click at [441, 137] on input "Reference Assigned" at bounding box center [428, 137] width 26 height 26
checkbox input "true"
click at [456, 166] on span "Shipping instructions sent" at bounding box center [496, 167] width 111 height 11
click at [441, 166] on input "Shipping instructions sent" at bounding box center [428, 168] width 26 height 26
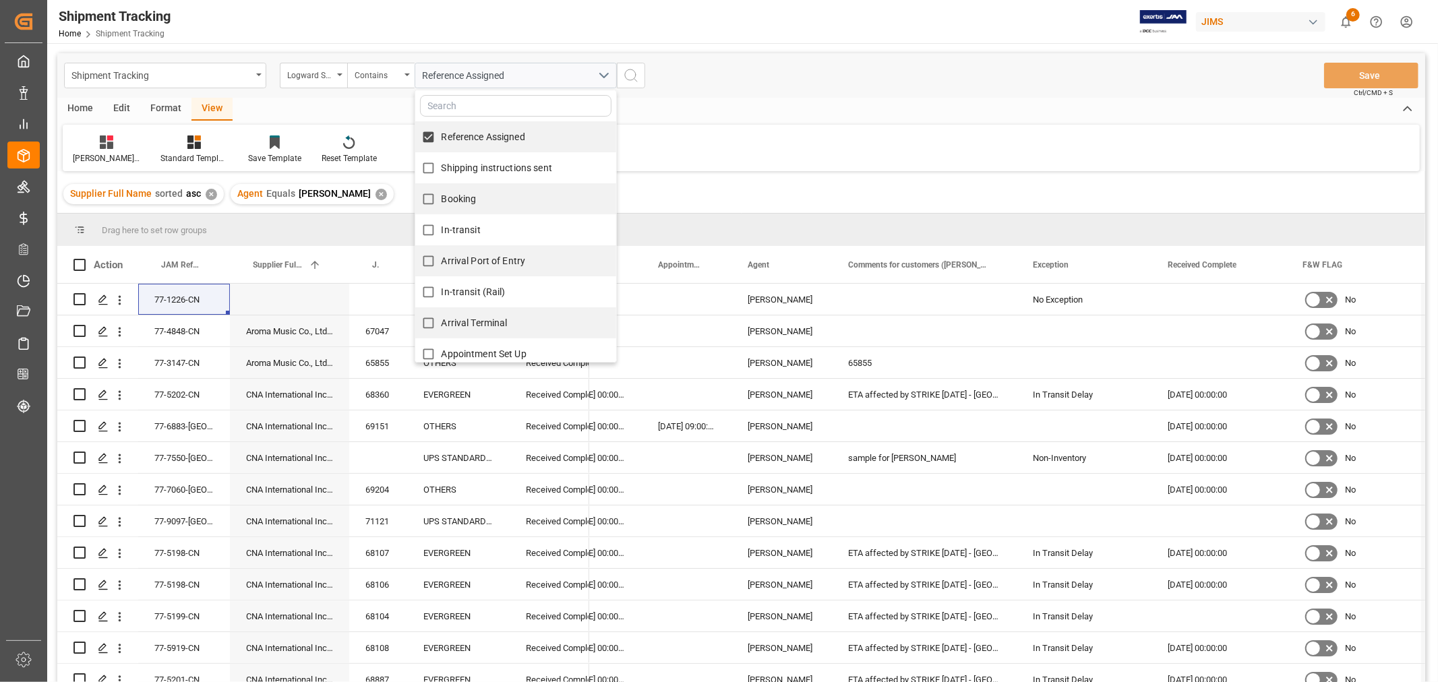
checkbox input "true"
click at [450, 193] on span "Booking" at bounding box center [458, 198] width 35 height 11
click at [441, 193] on input "Booking" at bounding box center [428, 199] width 26 height 26
checkbox input "true"
click at [457, 226] on span "In-transit" at bounding box center [460, 229] width 39 height 11
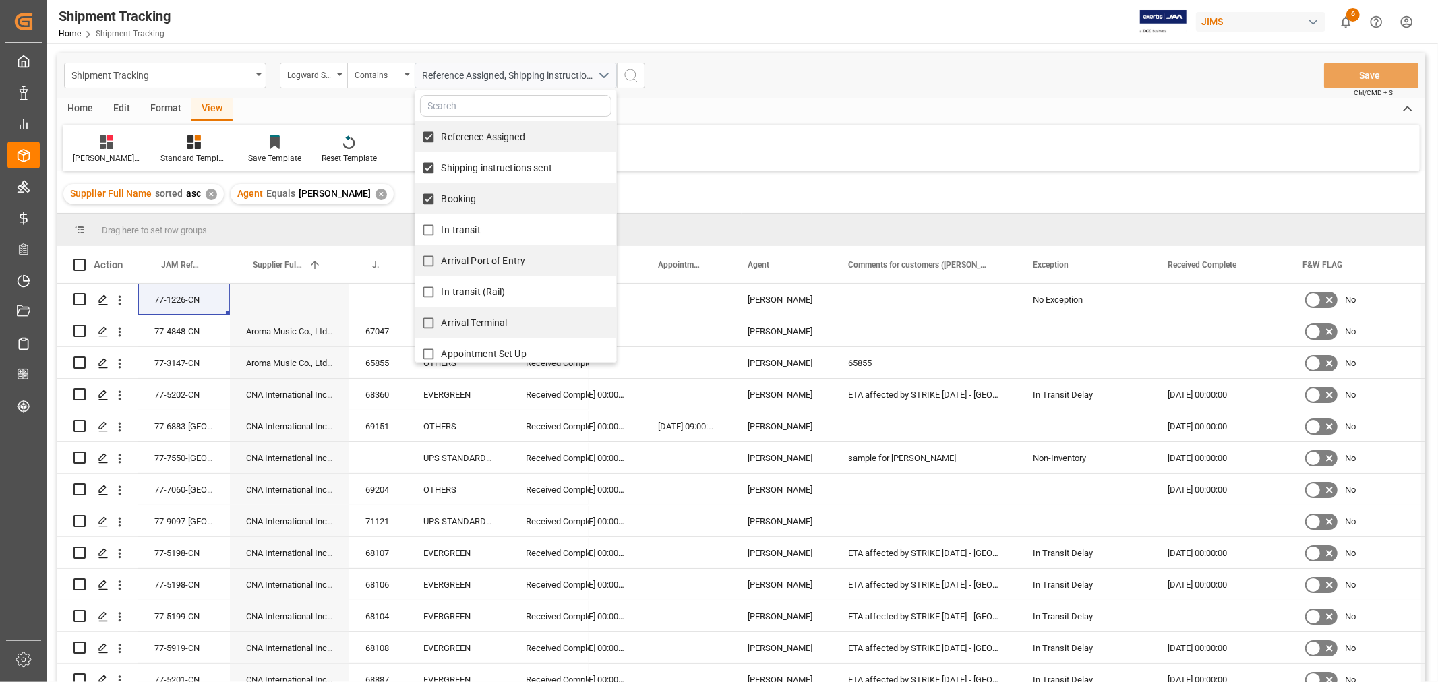
click at [441, 226] on input "In-transit" at bounding box center [428, 230] width 26 height 26
checkbox input "true"
click at [468, 261] on span "Arrival Port of Entry" at bounding box center [483, 260] width 84 height 11
click at [441, 261] on input "Arrival Port of Entry" at bounding box center [428, 261] width 26 height 26
checkbox input "true"
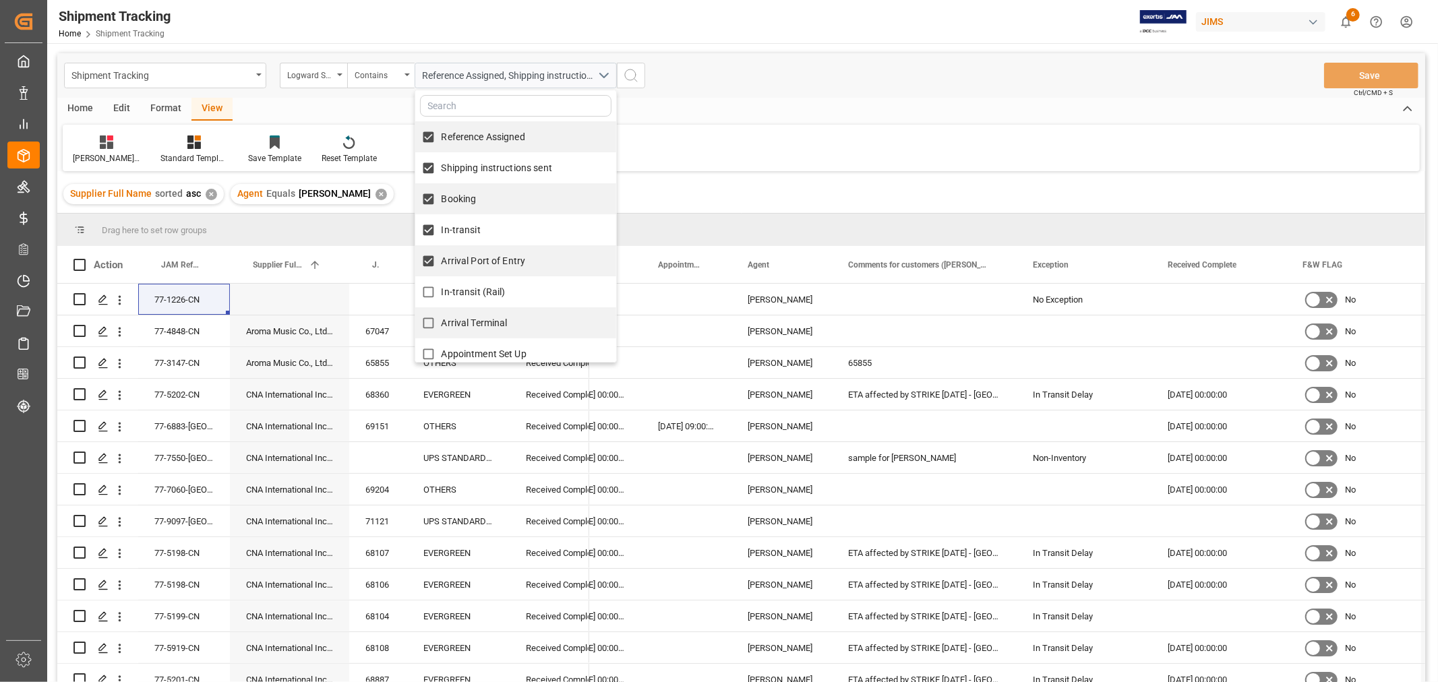
click at [470, 288] on span "In-transit (Rail)" at bounding box center [473, 291] width 64 height 11
click at [441, 288] on input "In-transit (Rail)" at bounding box center [428, 292] width 26 height 26
checkbox input "true"
click at [470, 317] on span "Arrival Terminal" at bounding box center [474, 322] width 66 height 11
click at [441, 317] on input "Arrival Terminal" at bounding box center [428, 323] width 26 height 26
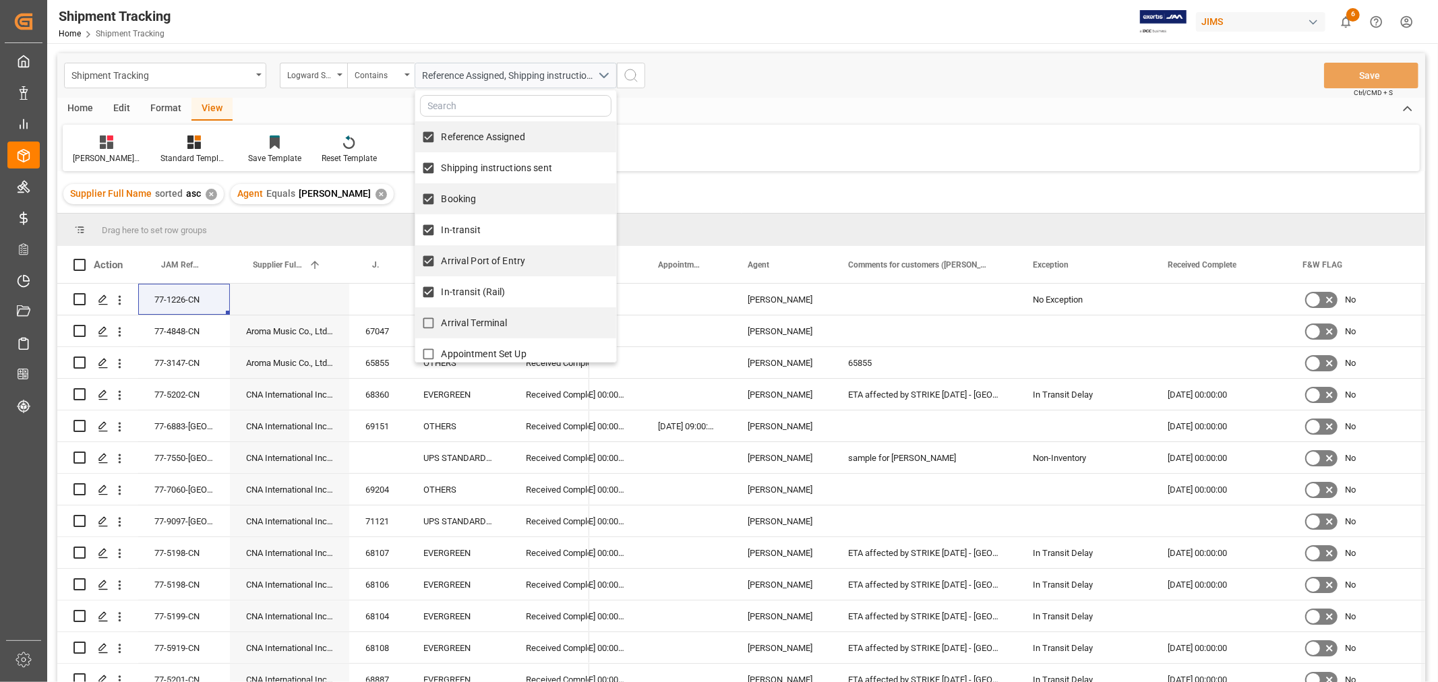
checkbox input "true"
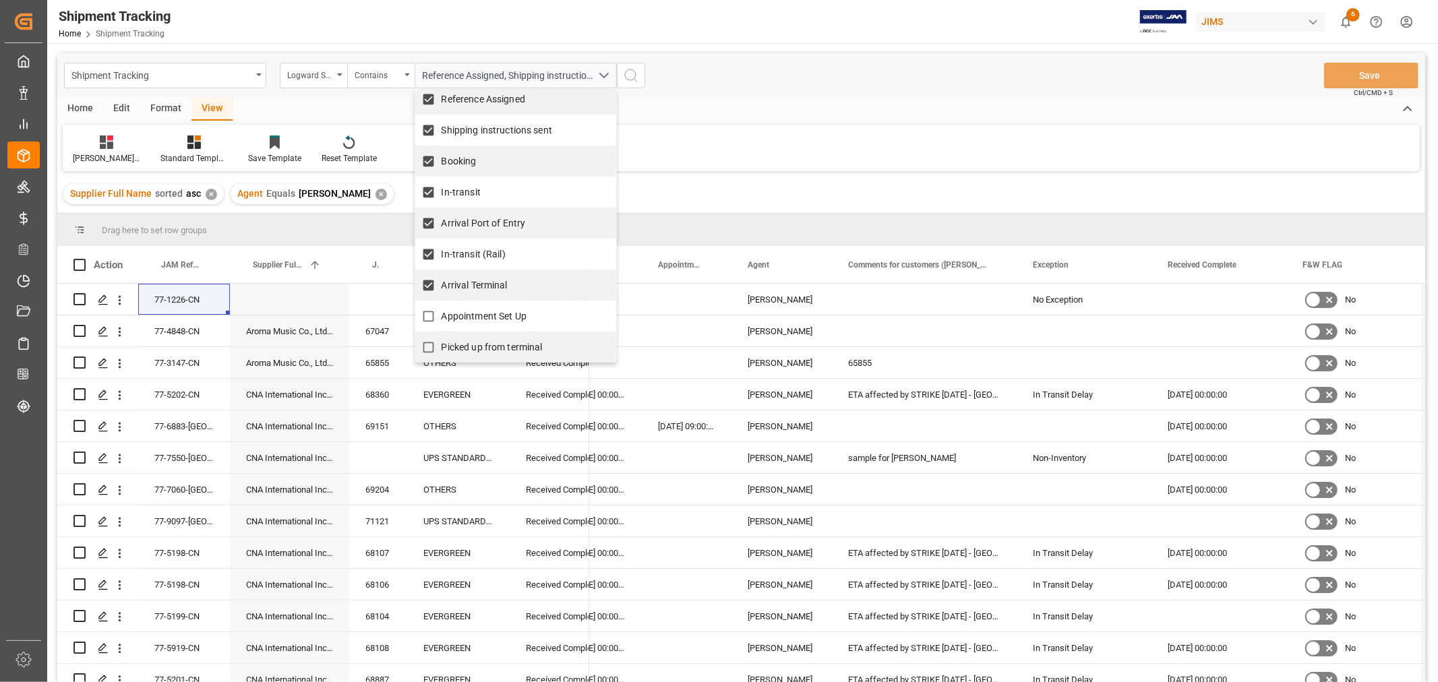
scroll to position [75, 0]
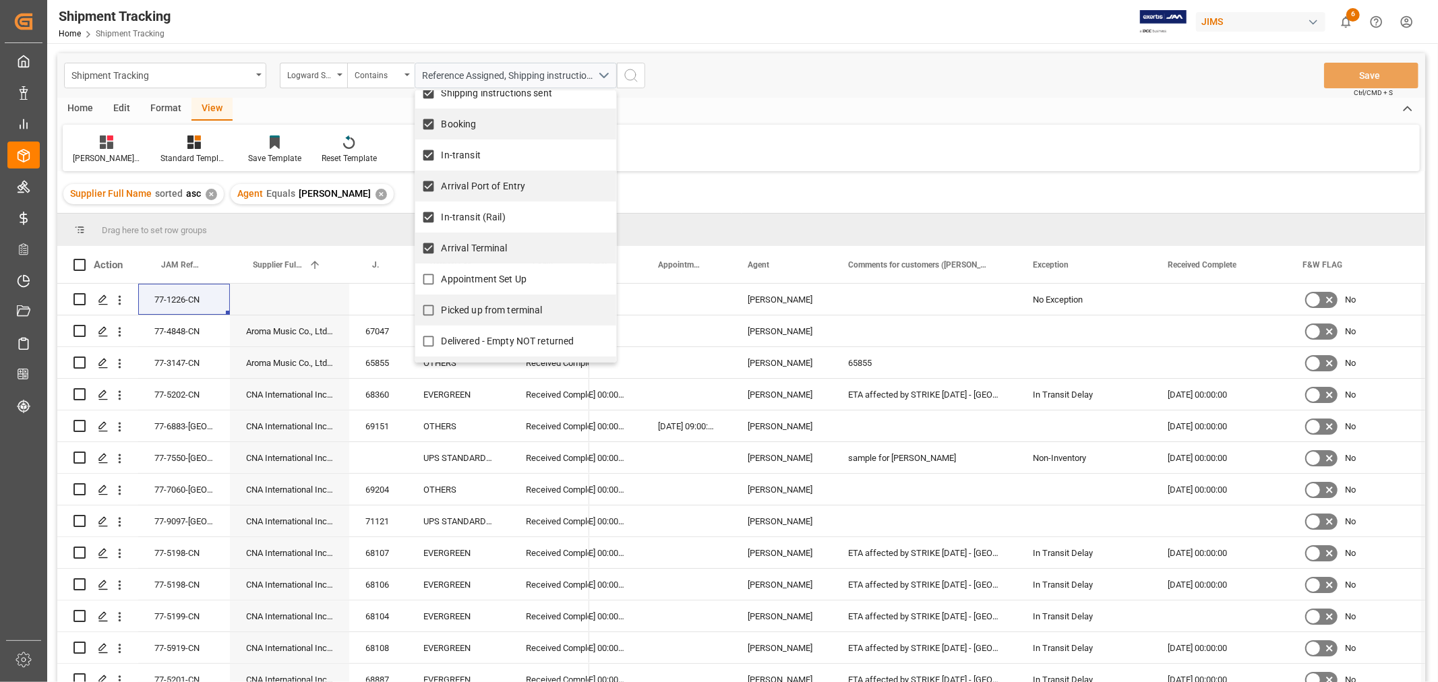
click at [480, 274] on span "Appointment Set Up" at bounding box center [483, 279] width 85 height 11
click at [441, 274] on input "Appointment Set Up" at bounding box center [428, 279] width 26 height 26
checkbox input "true"
click at [483, 300] on label "Picked up from terminal" at bounding box center [478, 310] width 127 height 26
click at [441, 300] on input "Picked up from terminal" at bounding box center [428, 310] width 26 height 26
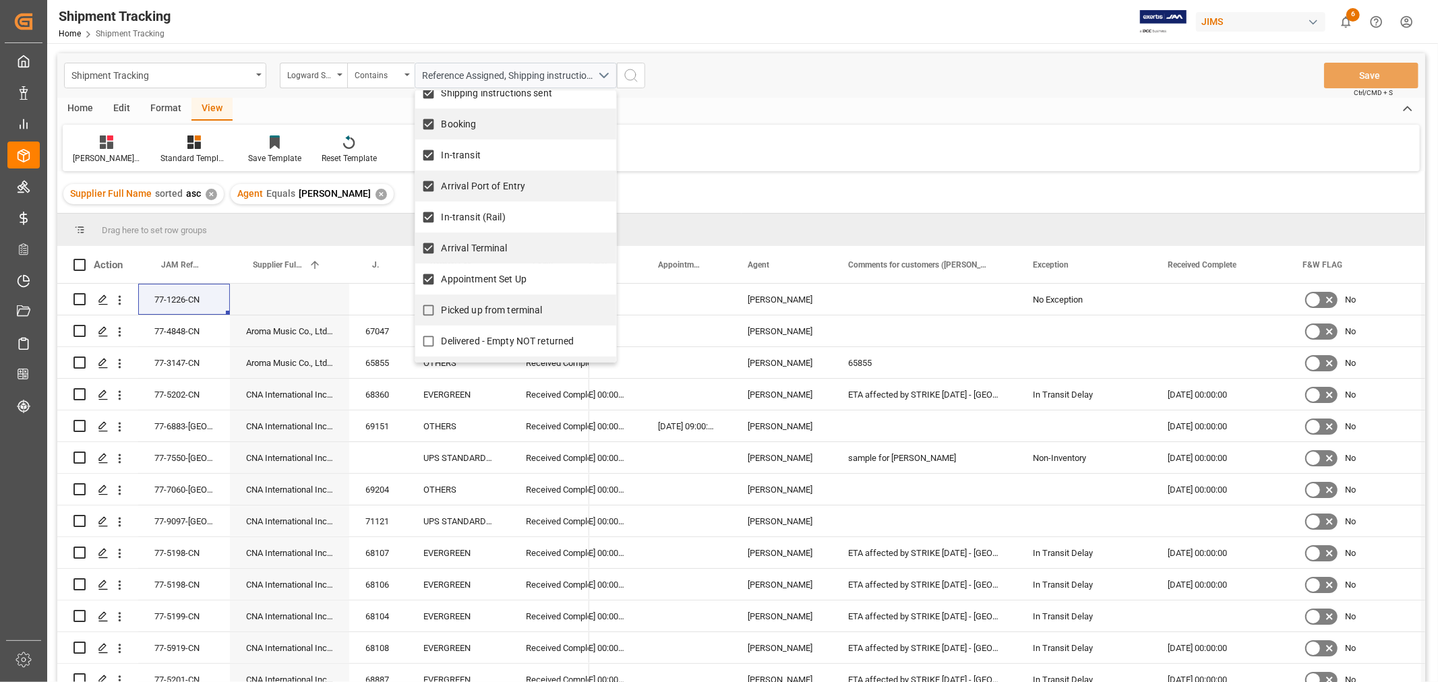
checkbox input "true"
click at [632, 77] on icon "search button" at bounding box center [631, 75] width 16 height 16
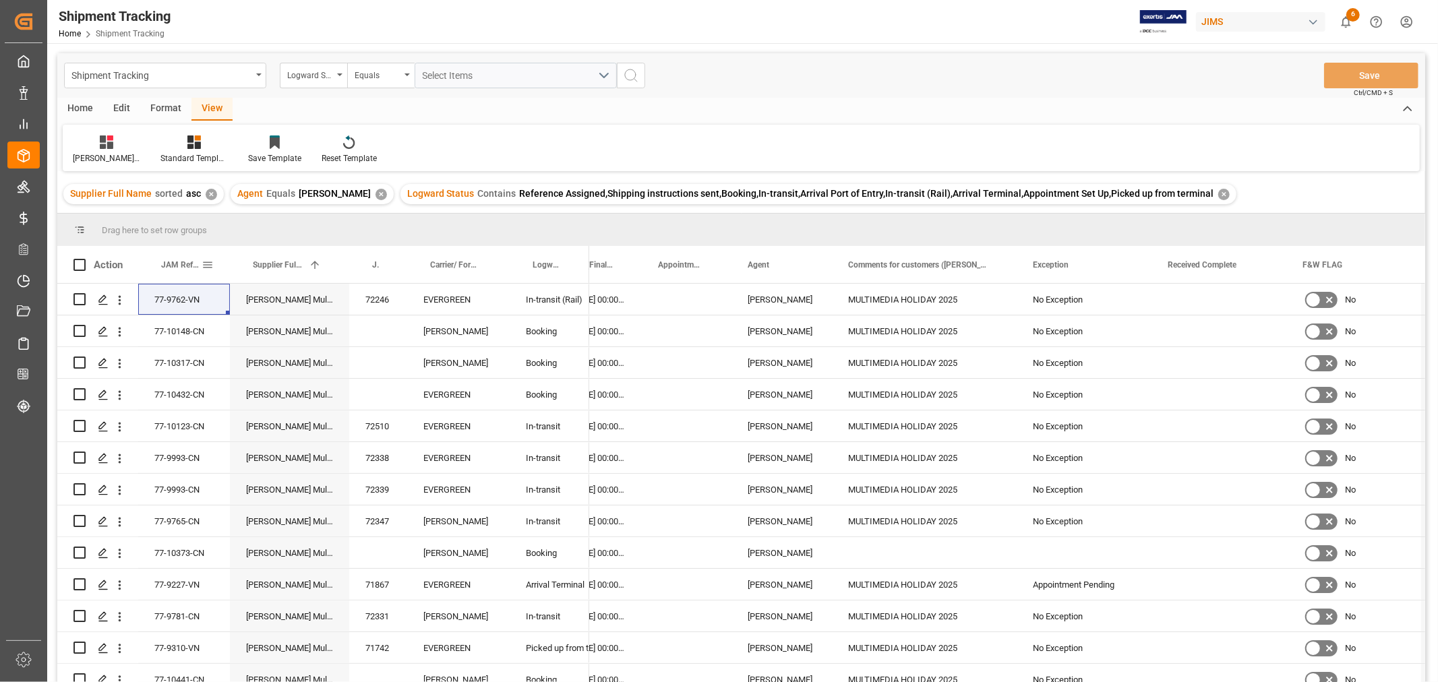
click at [167, 266] on span "JAM Reference Number" at bounding box center [181, 264] width 40 height 9
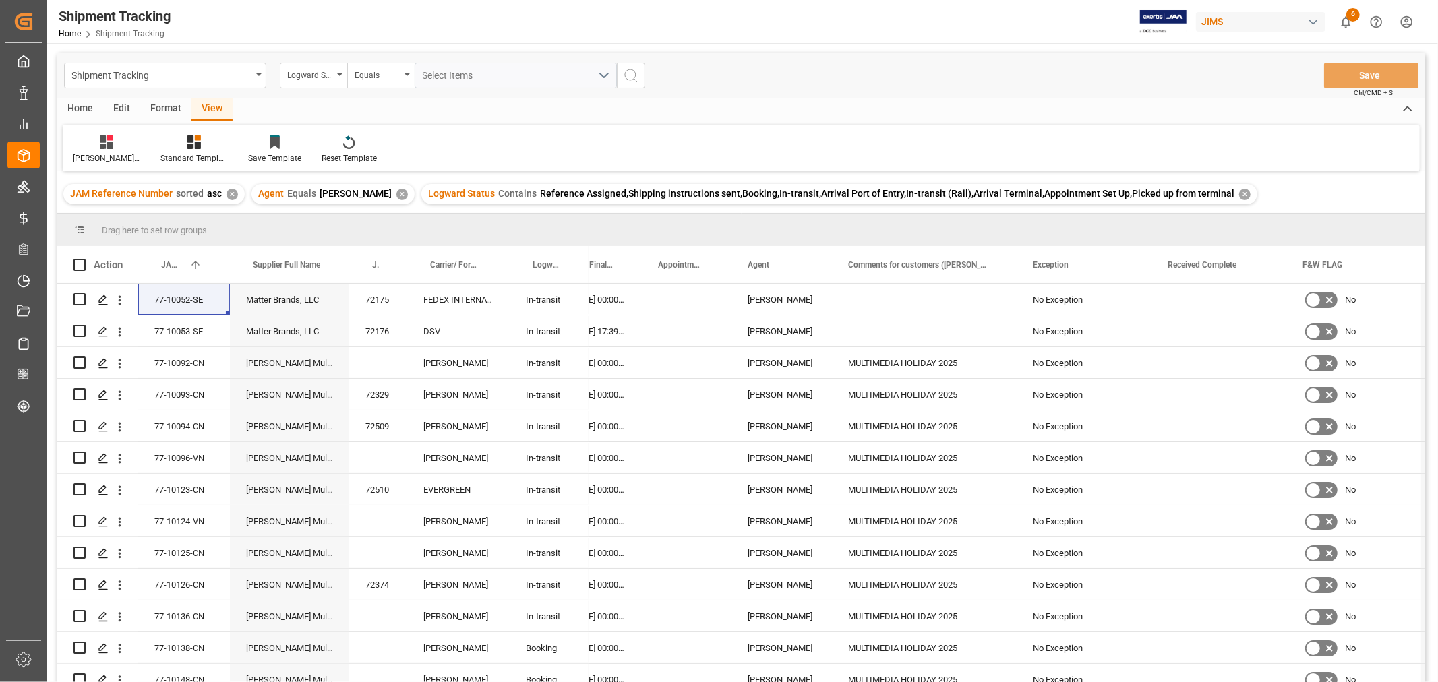
click at [192, 109] on div "View" at bounding box center [211, 109] width 41 height 23
click at [102, 148] on icon at bounding box center [106, 141] width 13 height 13
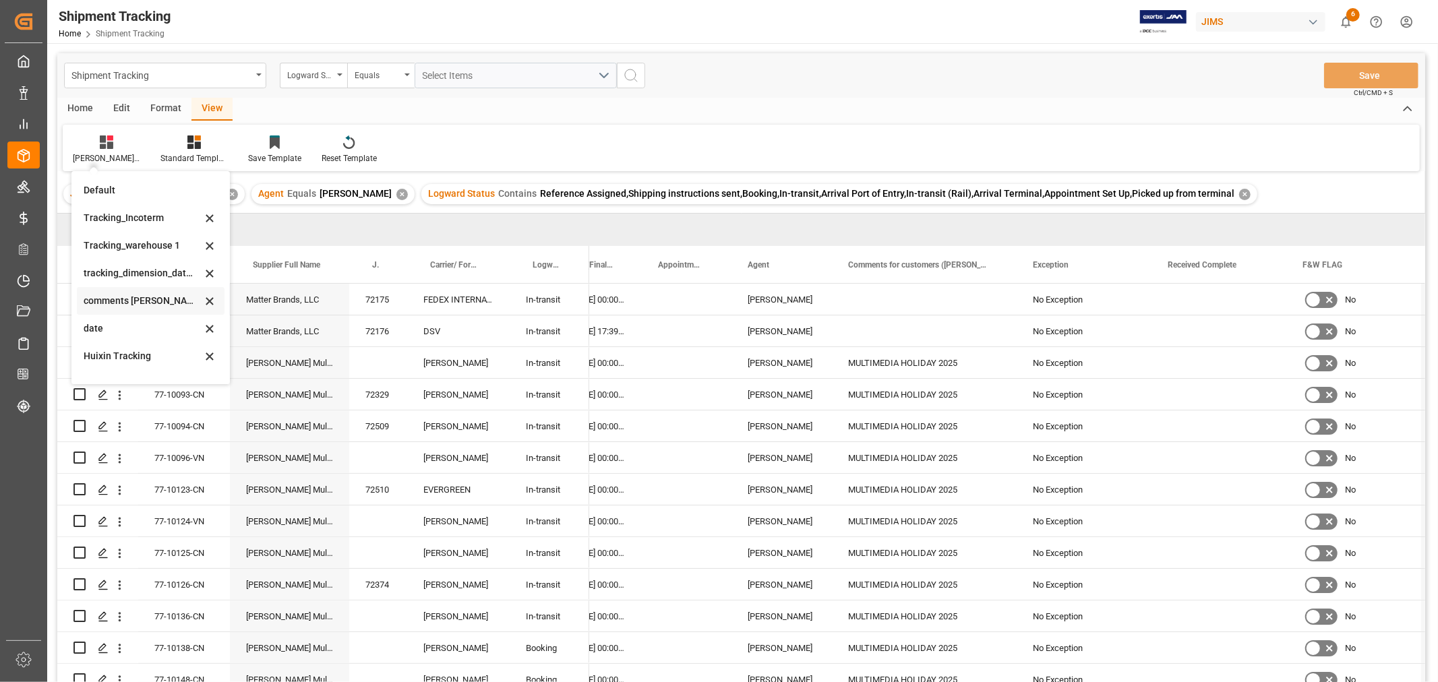
scroll to position [224, 0]
click at [152, 268] on div "Huixin's tracking all # _5" at bounding box center [143, 270] width 118 height 14
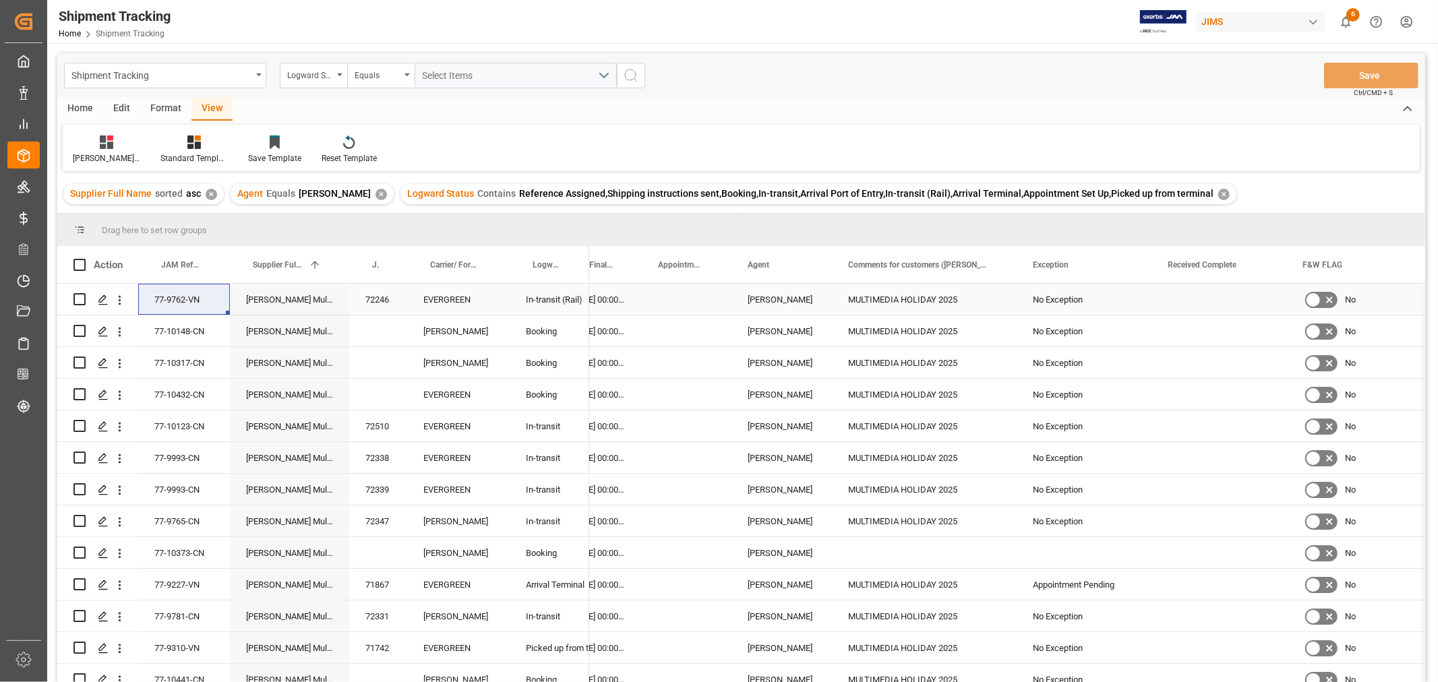
click at [679, 301] on div "Press SPACE to select this row." at bounding box center [687, 299] width 90 height 31
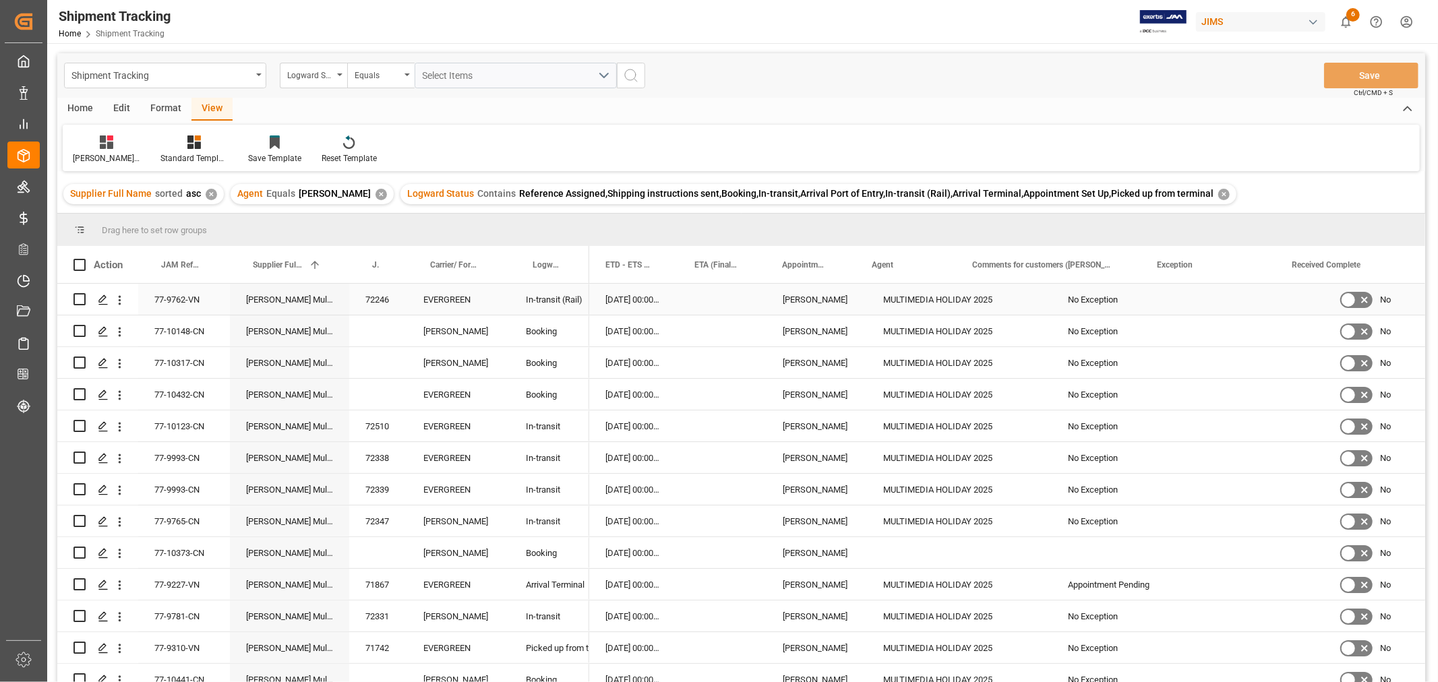
scroll to position [0, 712]
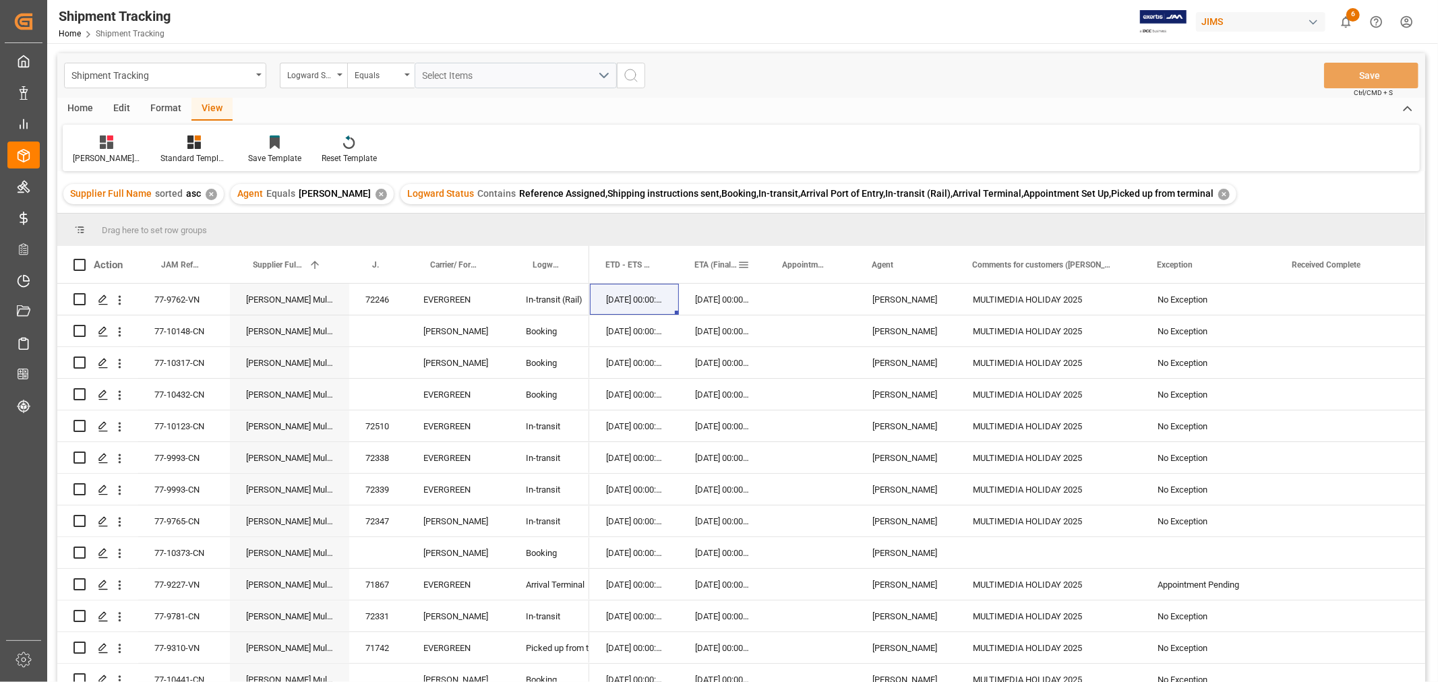
click at [699, 257] on div "ETA (Final Delivery Location)" at bounding box center [715, 264] width 43 height 37
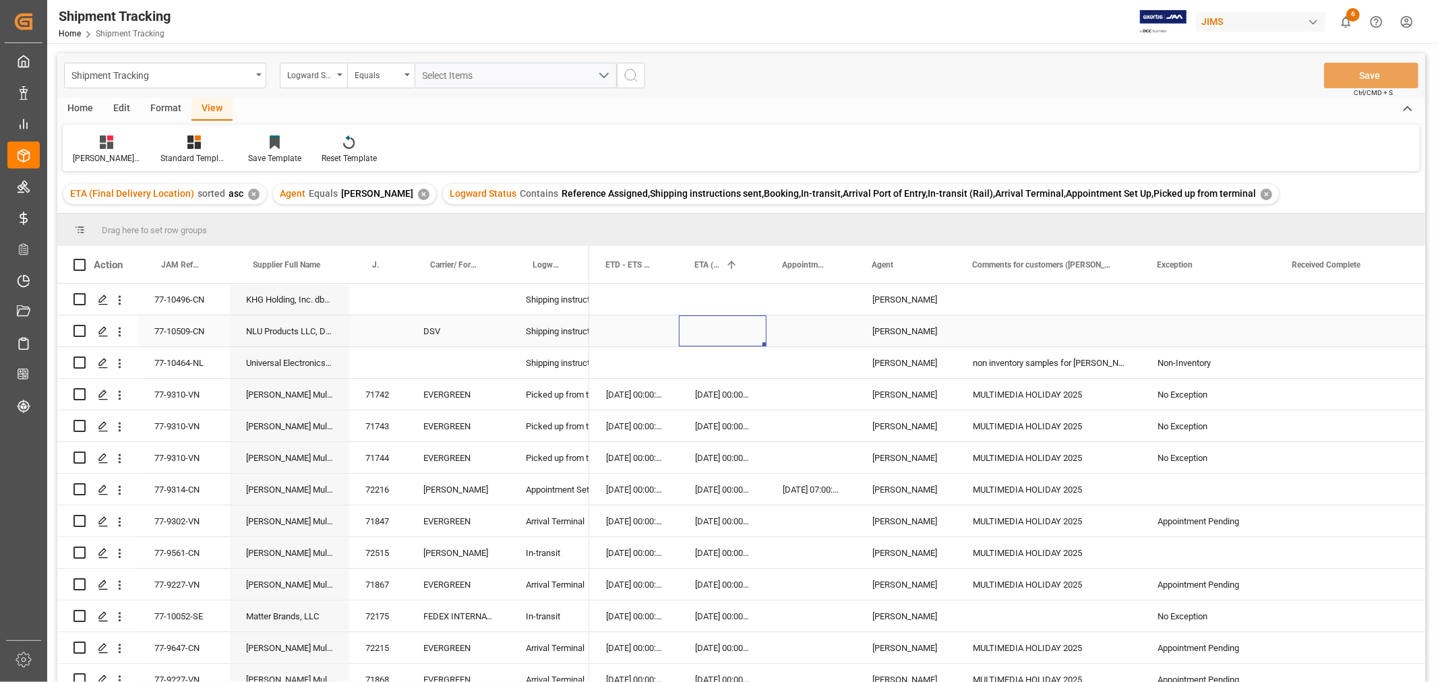
click at [702, 342] on div "Press SPACE to select this row." at bounding box center [723, 330] width 88 height 31
click at [713, 374] on div "Press SPACE to select this row." at bounding box center [723, 362] width 88 height 31
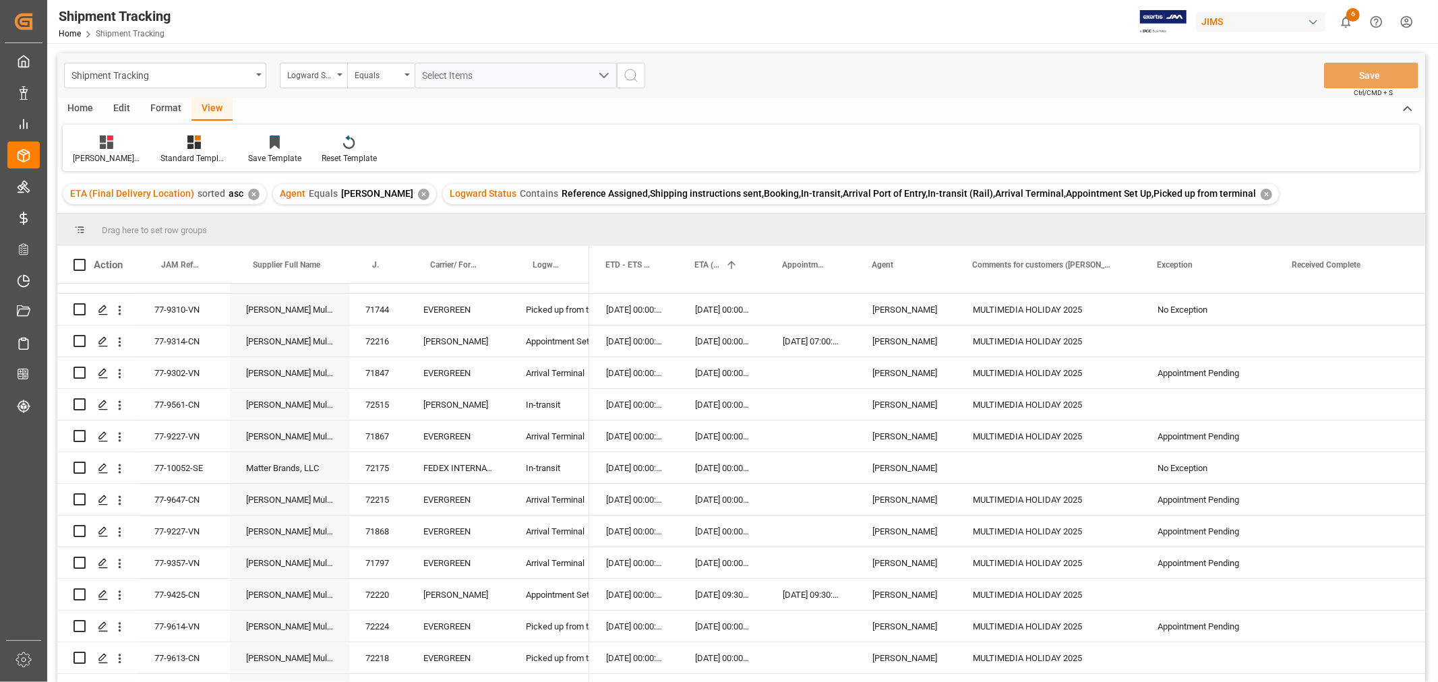
scroll to position [150, 0]
click at [1303, 306] on div "Press SPACE to select this row." at bounding box center [1343, 308] width 135 height 31
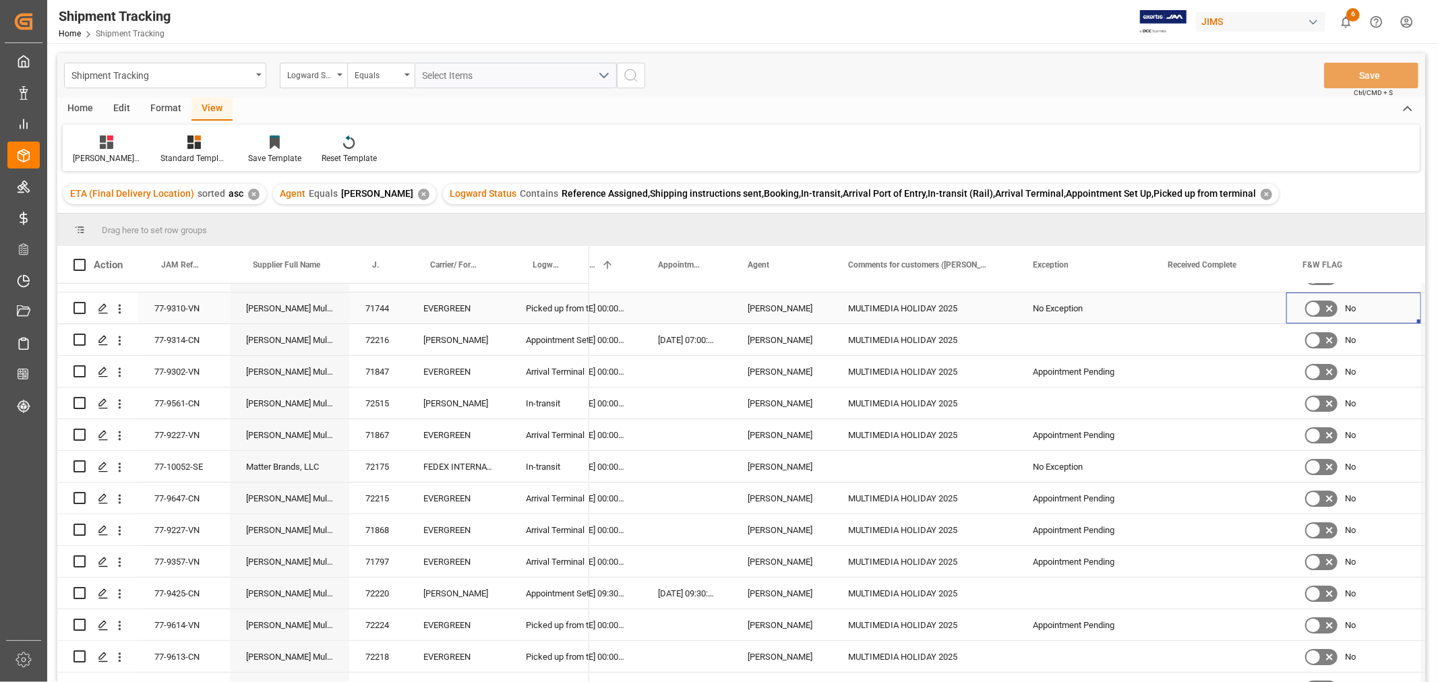
scroll to position [0, 972]
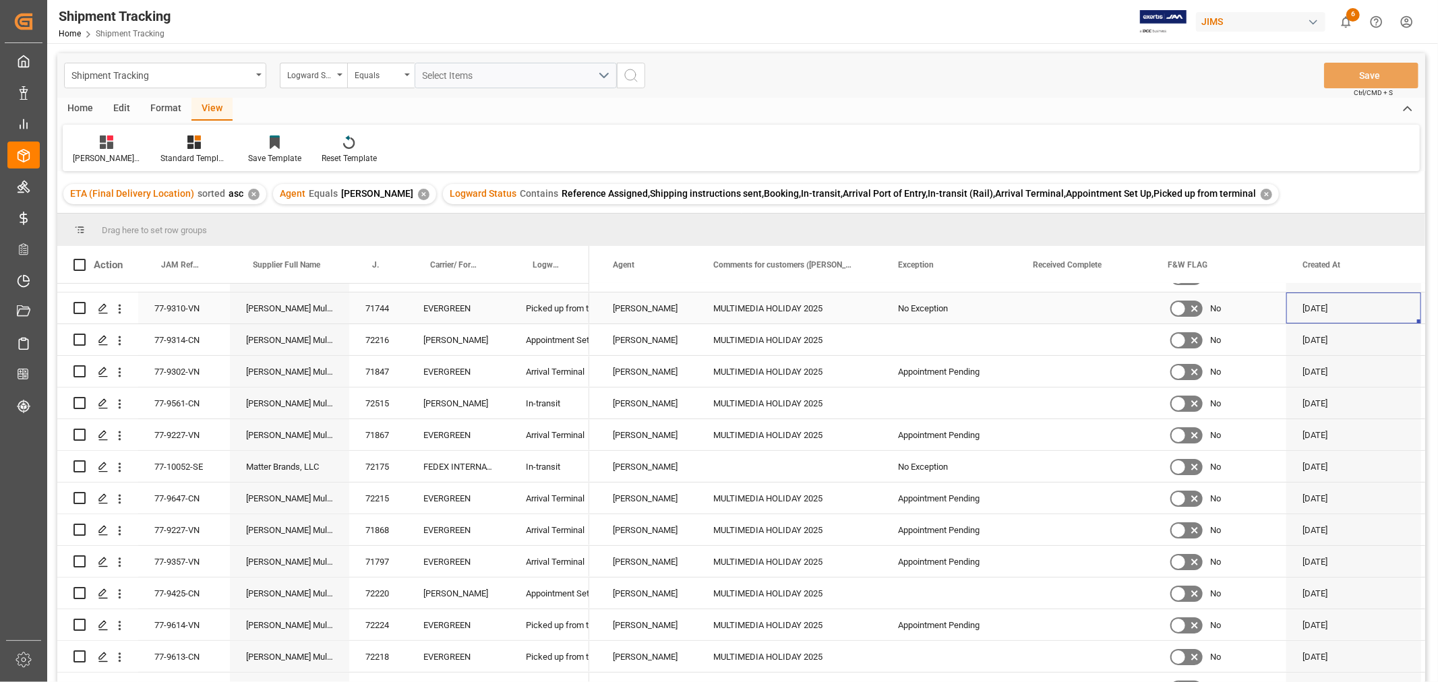
click at [1067, 309] on div "Press SPACE to select this row." at bounding box center [1083, 308] width 135 height 31
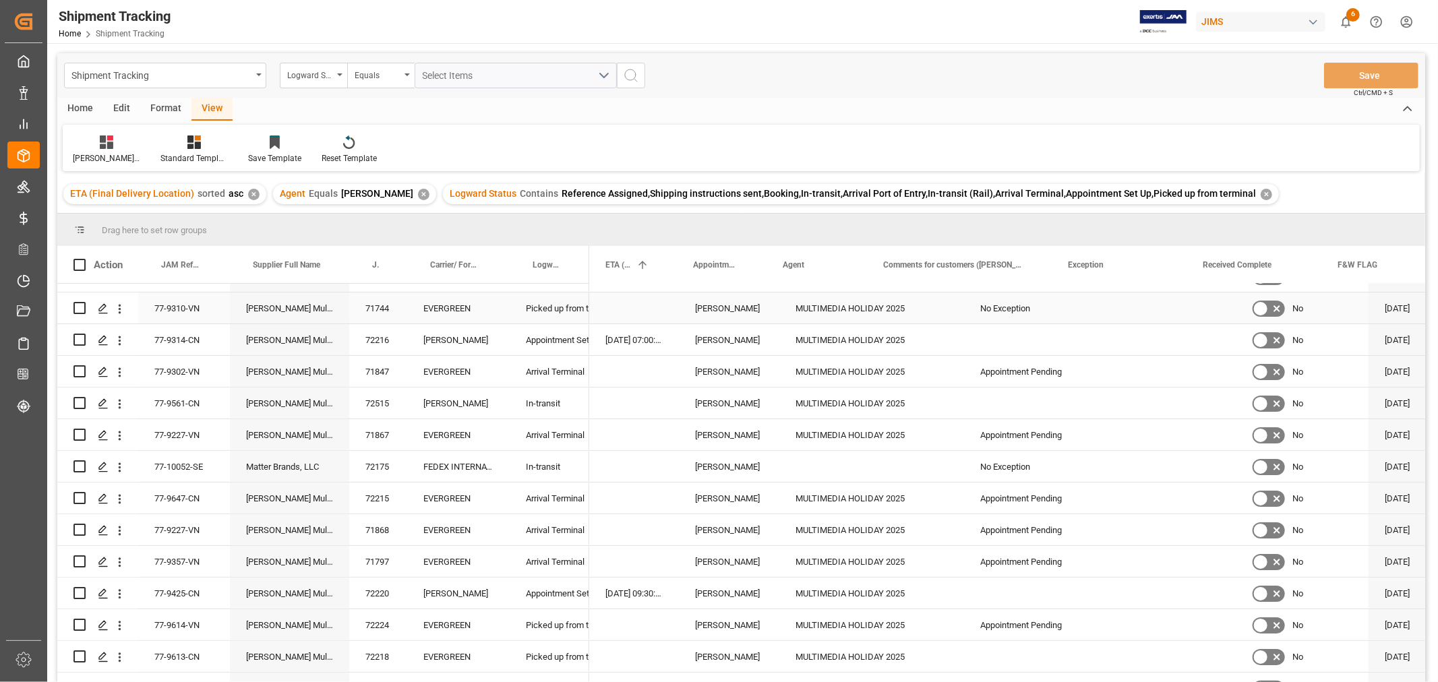
scroll to position [0, 802]
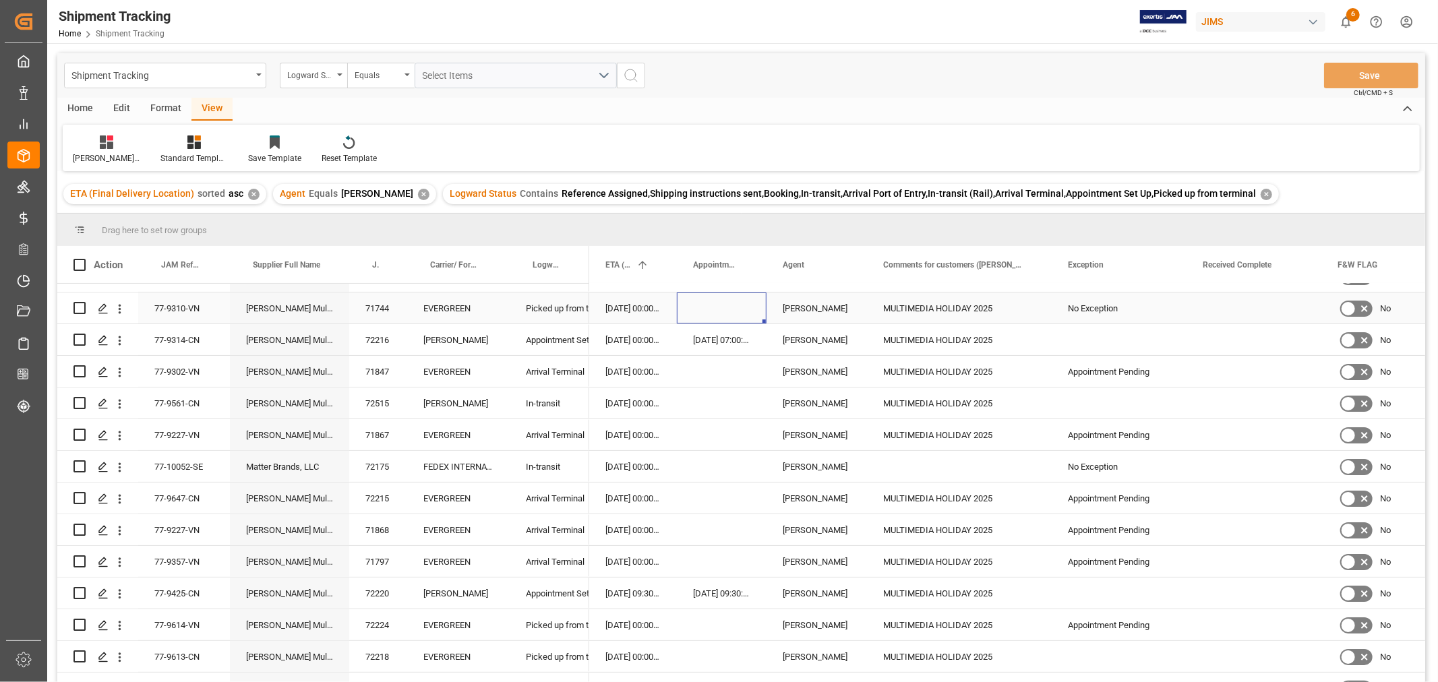
click at [697, 298] on div "Press SPACE to select this row." at bounding box center [722, 308] width 90 height 31
click at [344, 77] on div "Logward Status" at bounding box center [313, 76] width 67 height 26
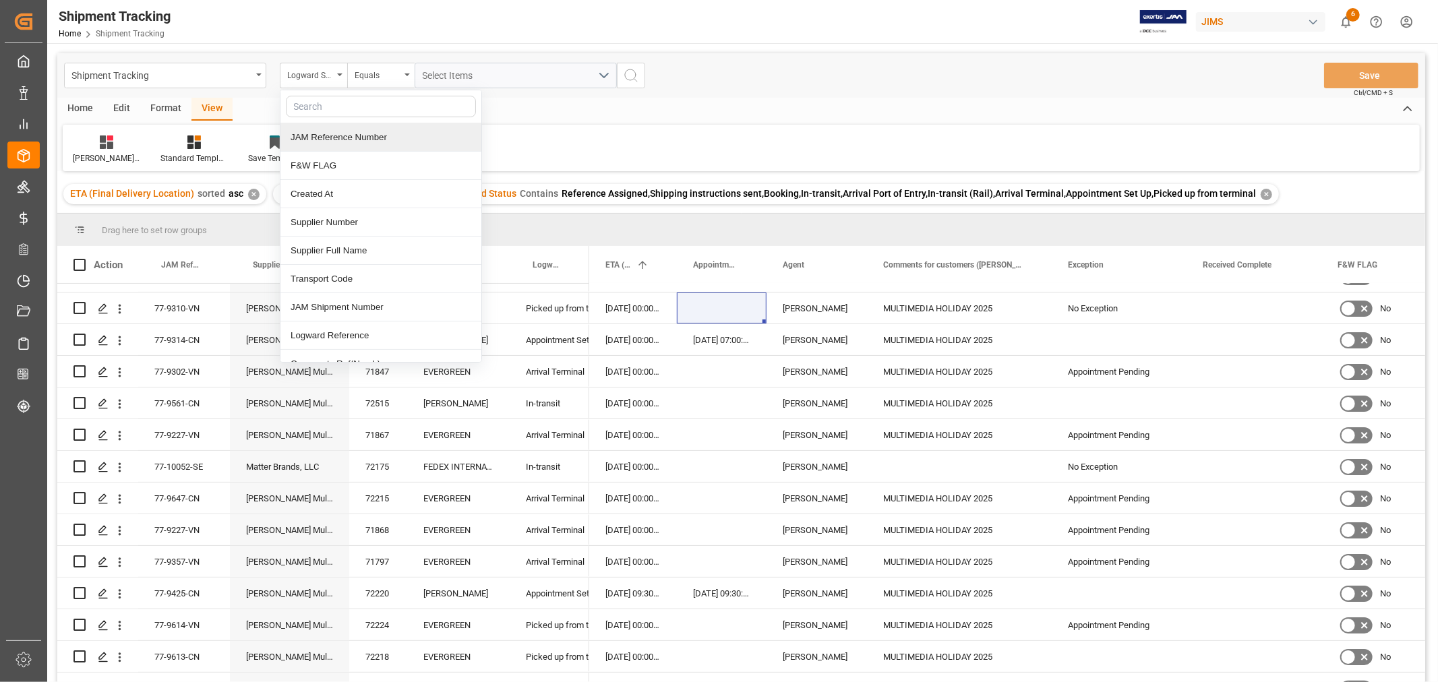
click at [322, 137] on div "JAM Reference Number" at bounding box center [380, 137] width 201 height 28
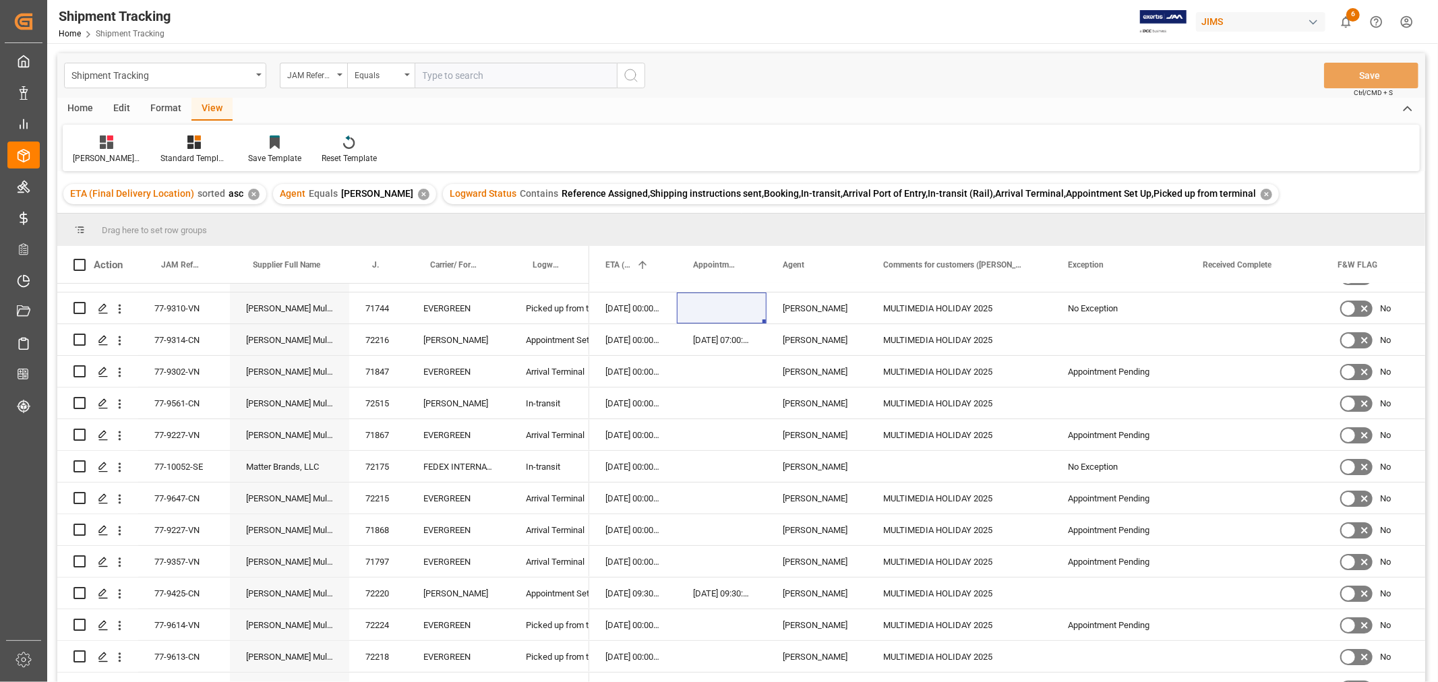
click at [450, 67] on input "text" at bounding box center [516, 76] width 202 height 26
type input "77-9310-VN"
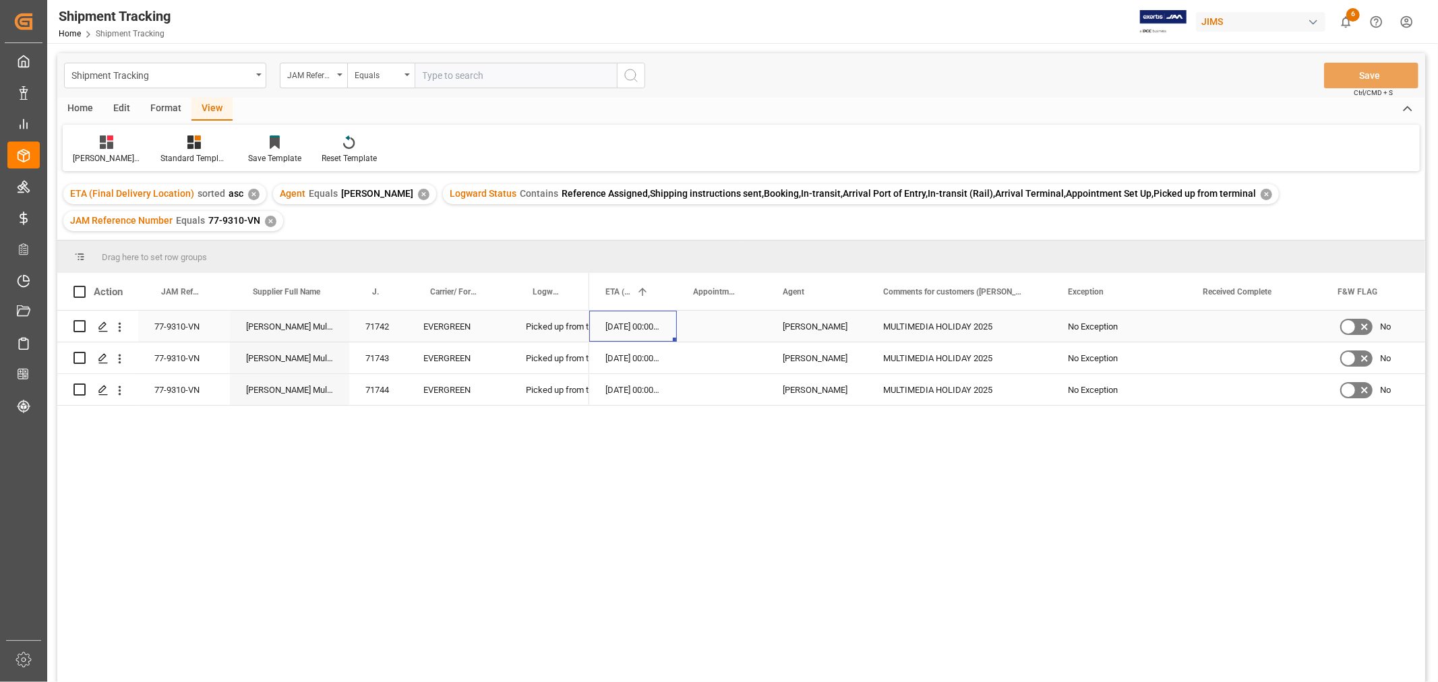
click at [620, 328] on div "11-08-2025 00:00:00" at bounding box center [633, 326] width 88 height 31
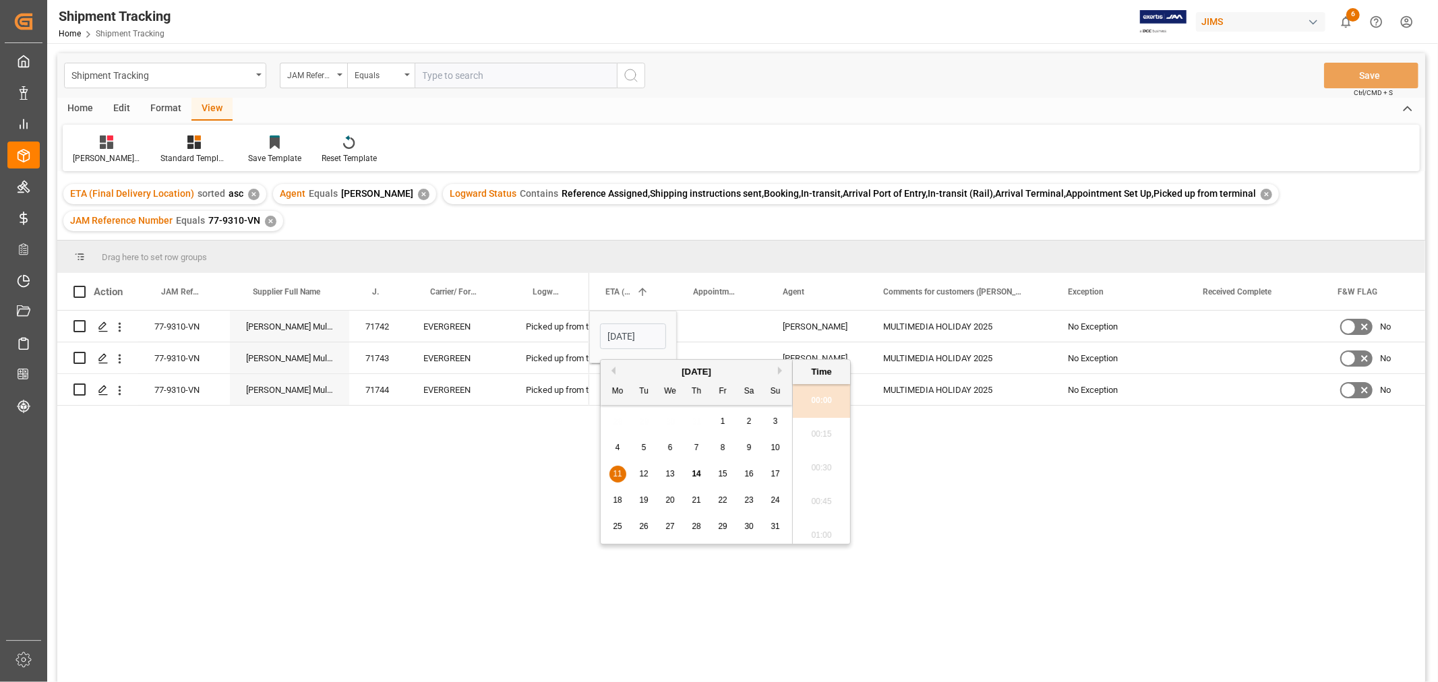
click at [645, 500] on span "19" at bounding box center [643, 499] width 9 height 9
type input "19-08-2025 00:00"
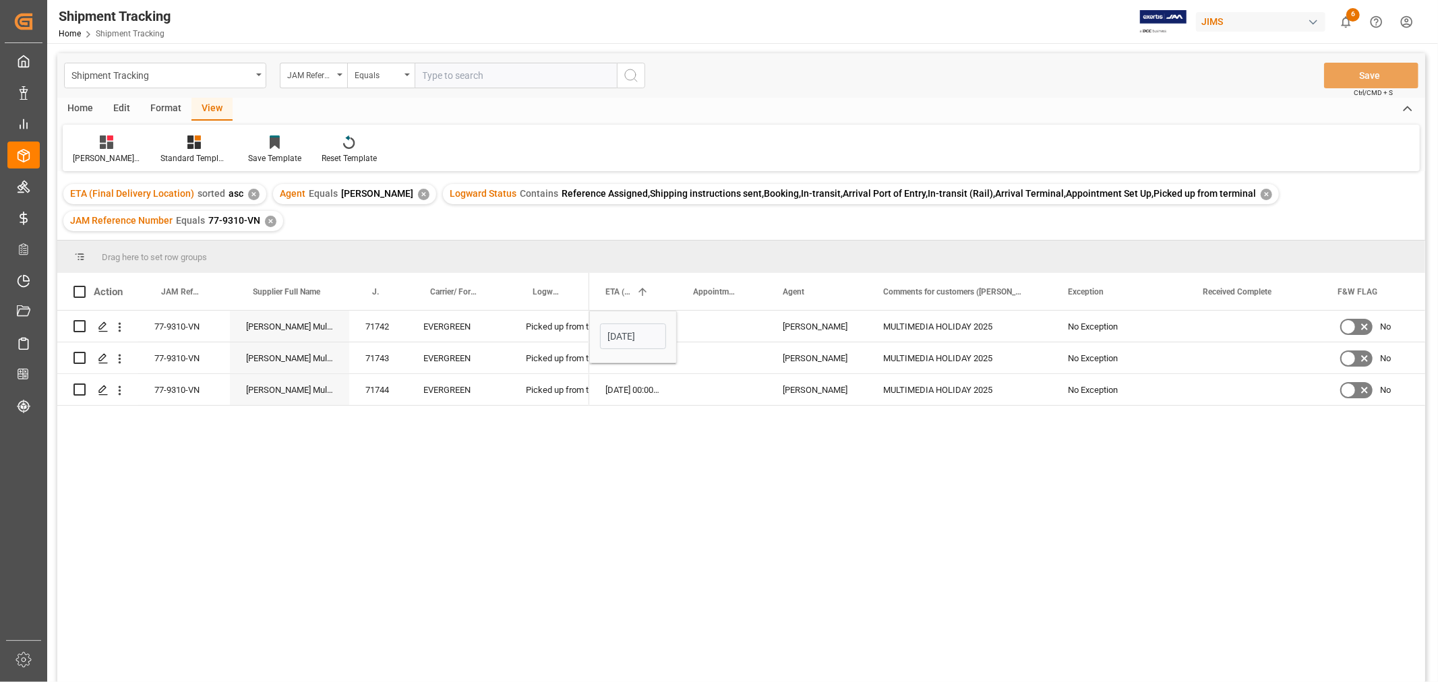
click at [1123, 510] on div "17-06-2025 00:00:00 19-08-2025 00:00 HuiXin Gao MULTIMEDIA HOLIDAY 2025 No Exce…" at bounding box center [1007, 514] width 836 height 407
click at [735, 404] on div "17-06-2025 00:00:00 11-08-2025 00:00:00 HuiXin Gao MULTIMEDIA HOLIDAY 2025 No E…" at bounding box center [823, 390] width 2073 height 32
click at [708, 328] on div "Press SPACE to select this row." at bounding box center [722, 326] width 90 height 31
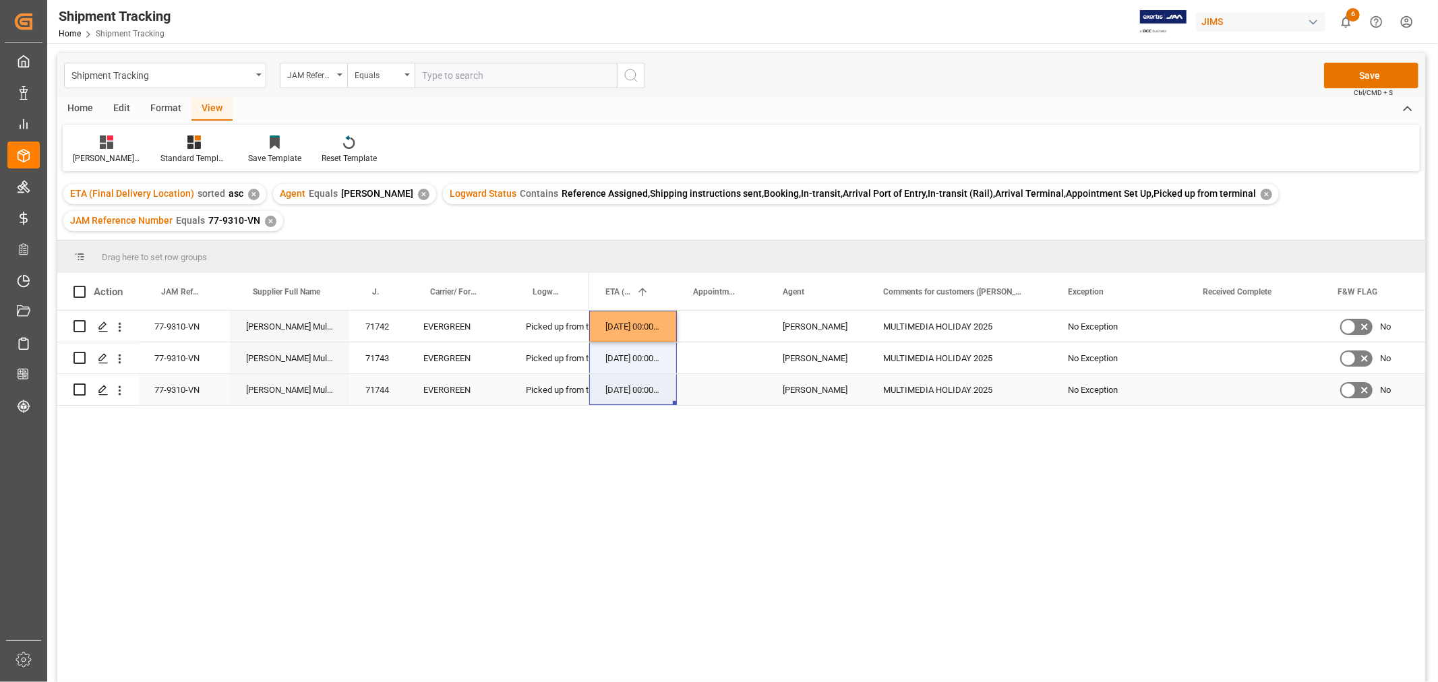
drag, startPoint x: 621, startPoint y: 326, endPoint x: 620, endPoint y: 389, distance: 63.4
click at [620, 389] on div "17-06-2025 00:00:00 19-08-2025 00:00:00 HuiXin Gao MULTIMEDIA HOLIDAY 2025 No E…" at bounding box center [823, 358] width 2073 height 95
click at [711, 365] on div "Press SPACE to select this row." at bounding box center [722, 357] width 90 height 31
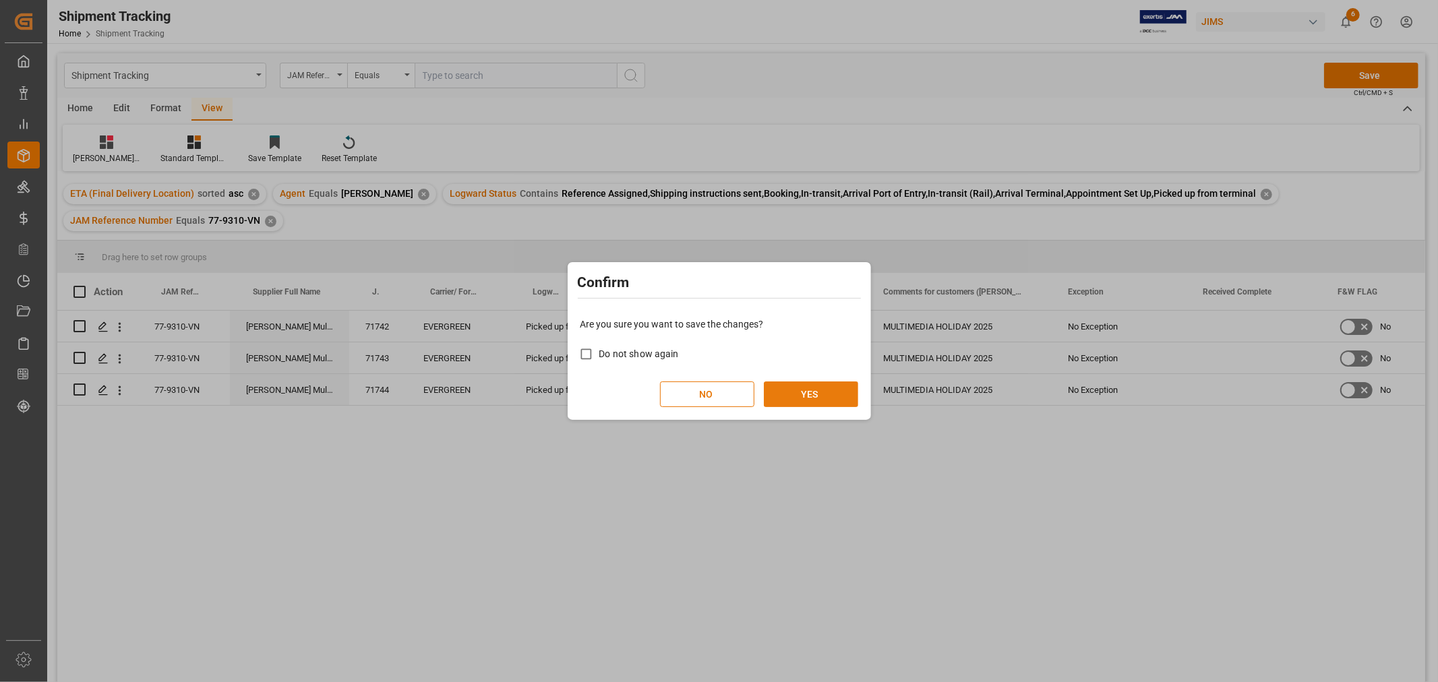
click at [810, 394] on button "YES" at bounding box center [811, 394] width 94 height 26
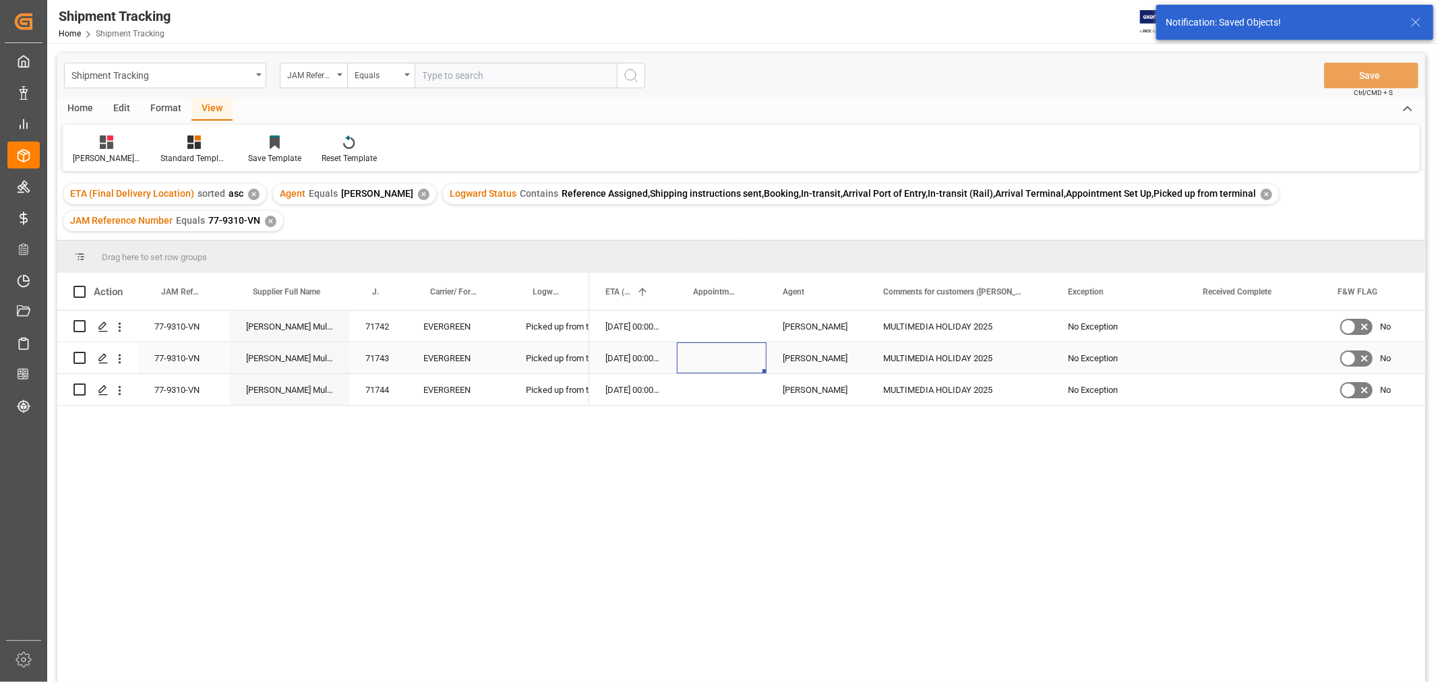
click at [706, 361] on div "Press SPACE to select this row." at bounding box center [722, 357] width 90 height 31
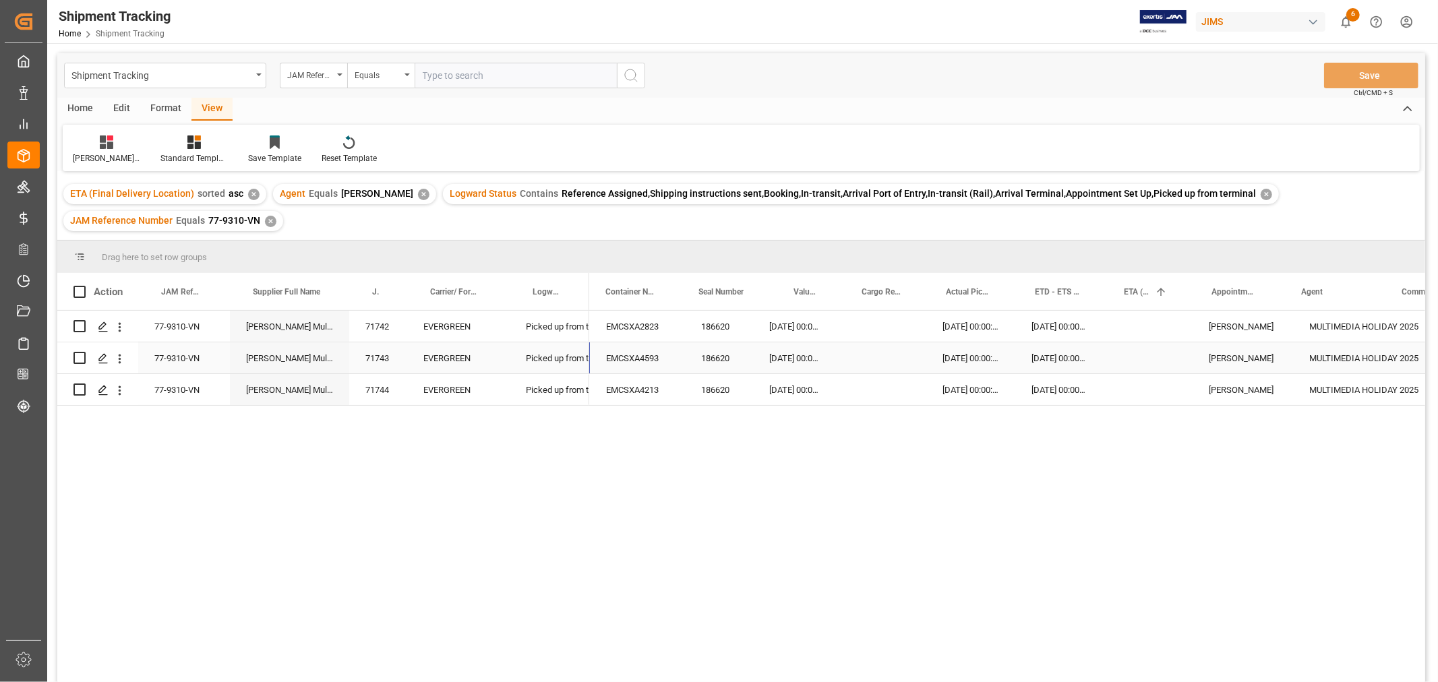
scroll to position [0, 284]
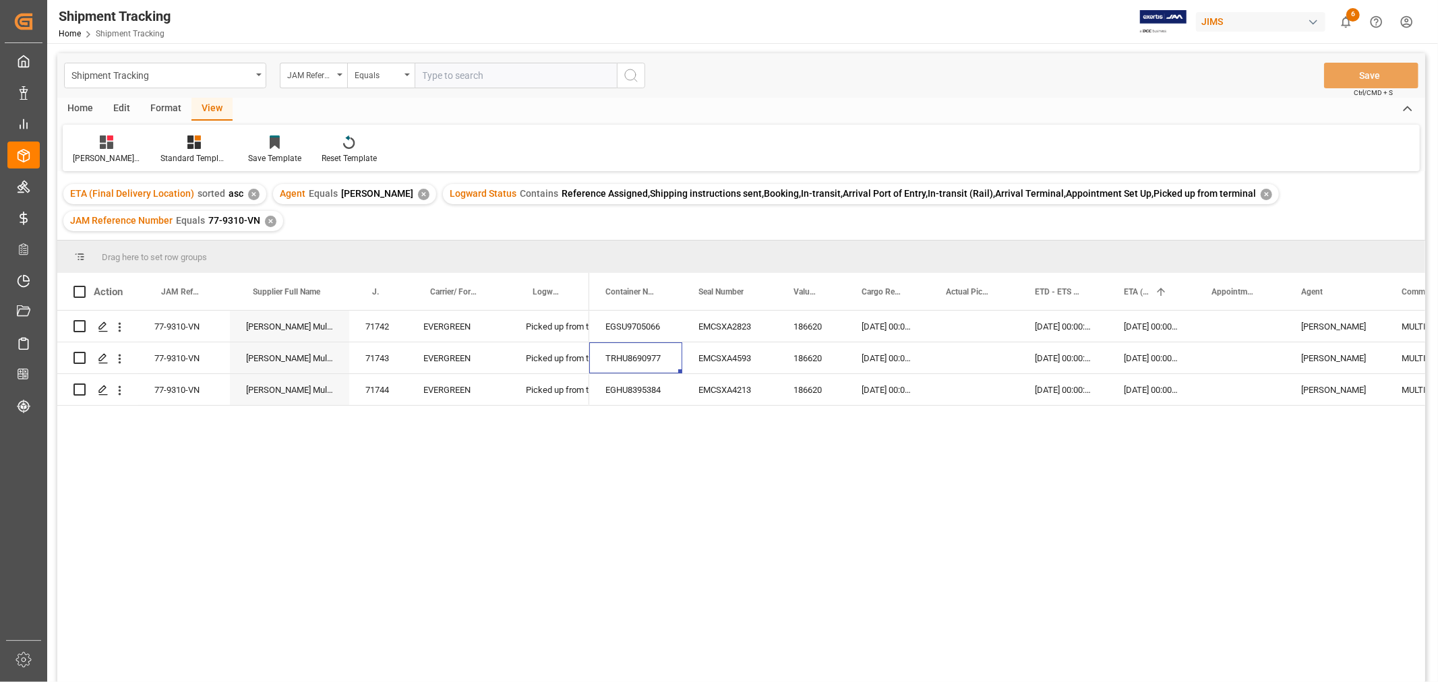
click at [266, 220] on div "✕" at bounding box center [270, 221] width 11 height 11
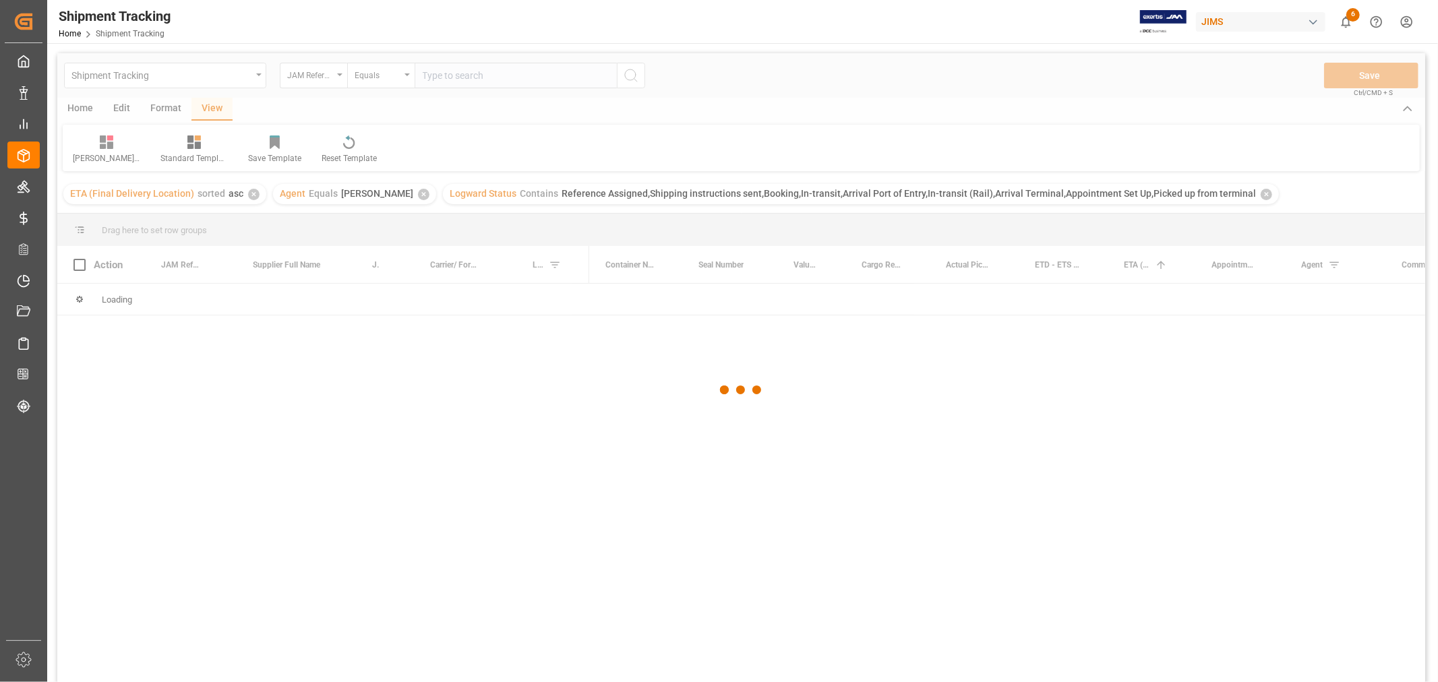
click at [430, 81] on div at bounding box center [741, 390] width 1368 height 674
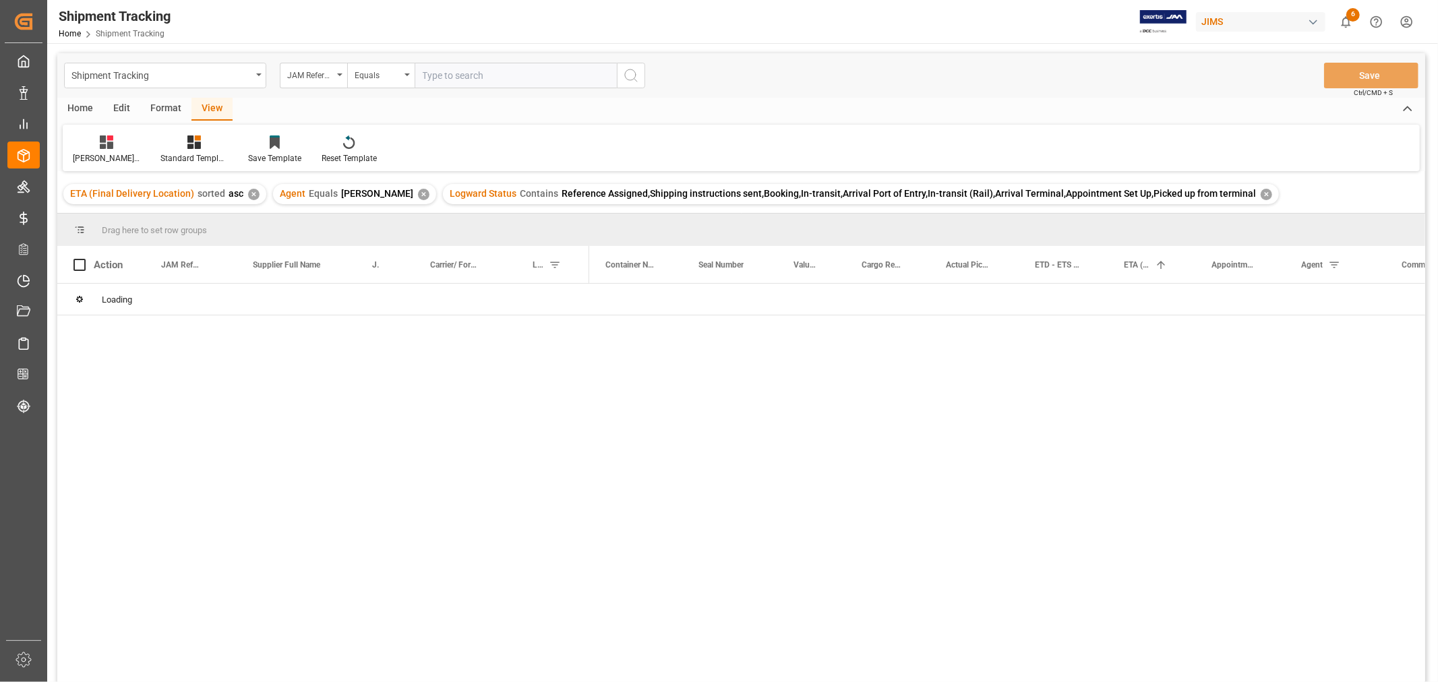
click at [441, 75] on input "text" at bounding box center [516, 76] width 202 height 26
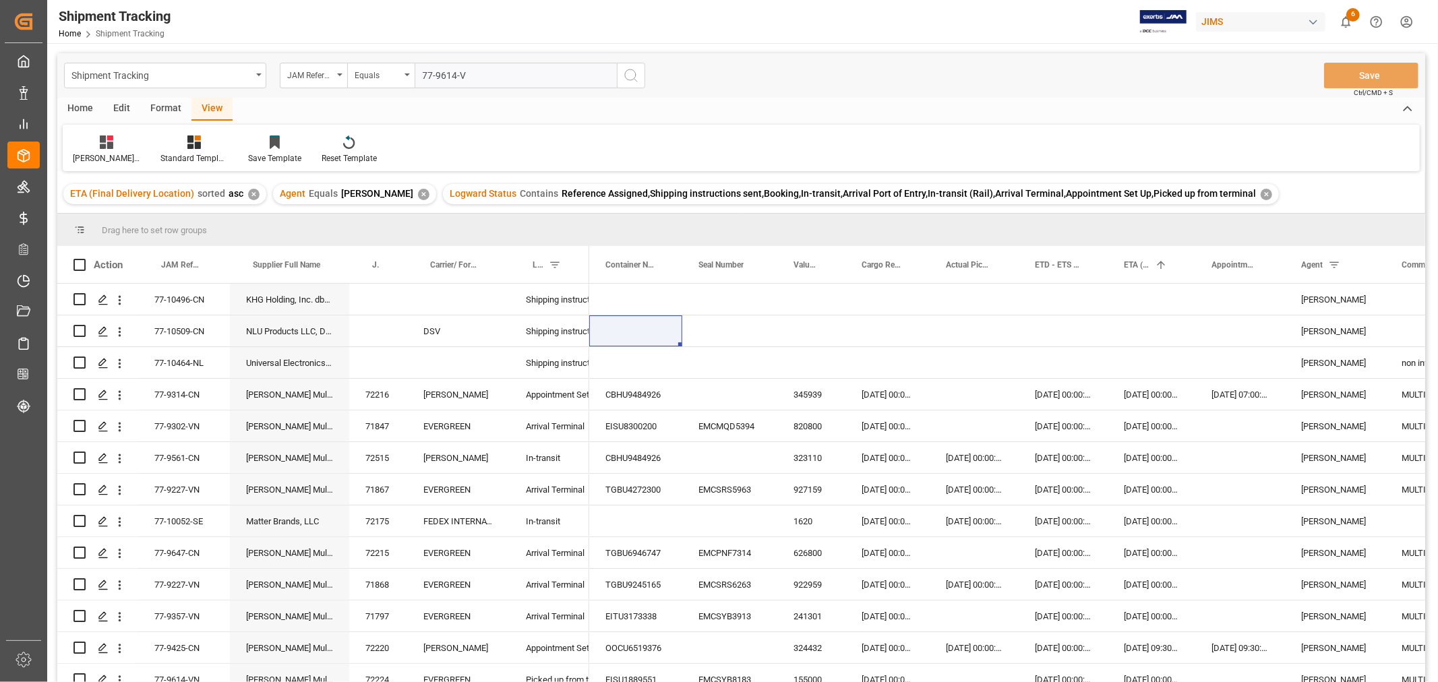
type input "77-9614-VN"
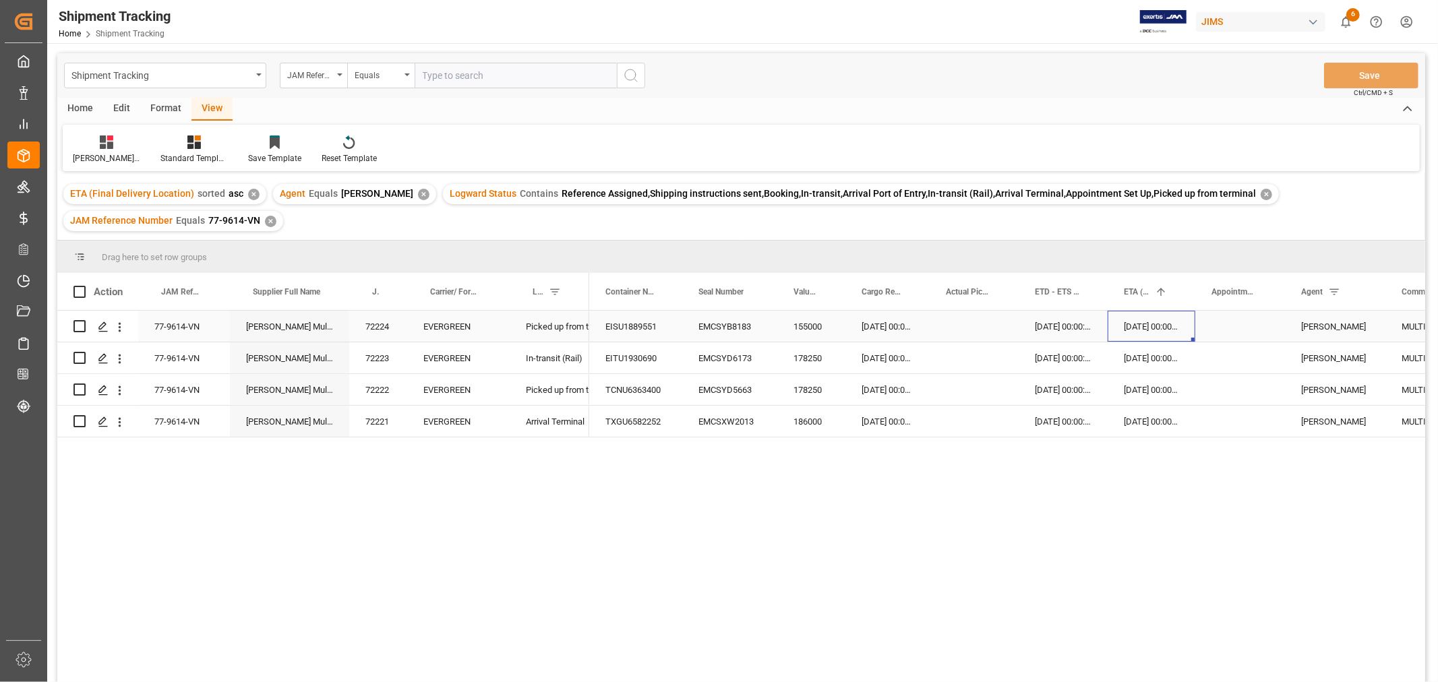
click at [1146, 328] on div "18-08-2025 00:00:00" at bounding box center [1151, 326] width 88 height 31
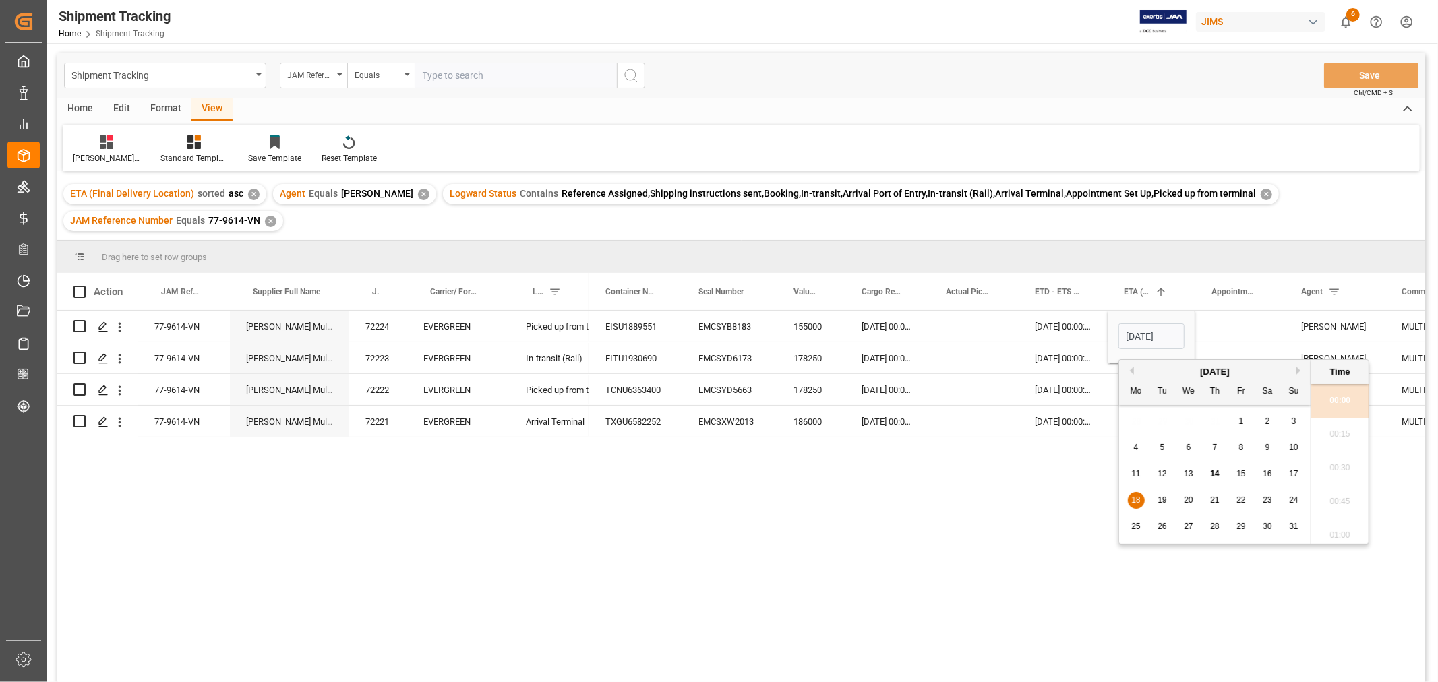
click at [1192, 501] on span "20" at bounding box center [1188, 499] width 9 height 9
type input "20-08-2025 00:00"
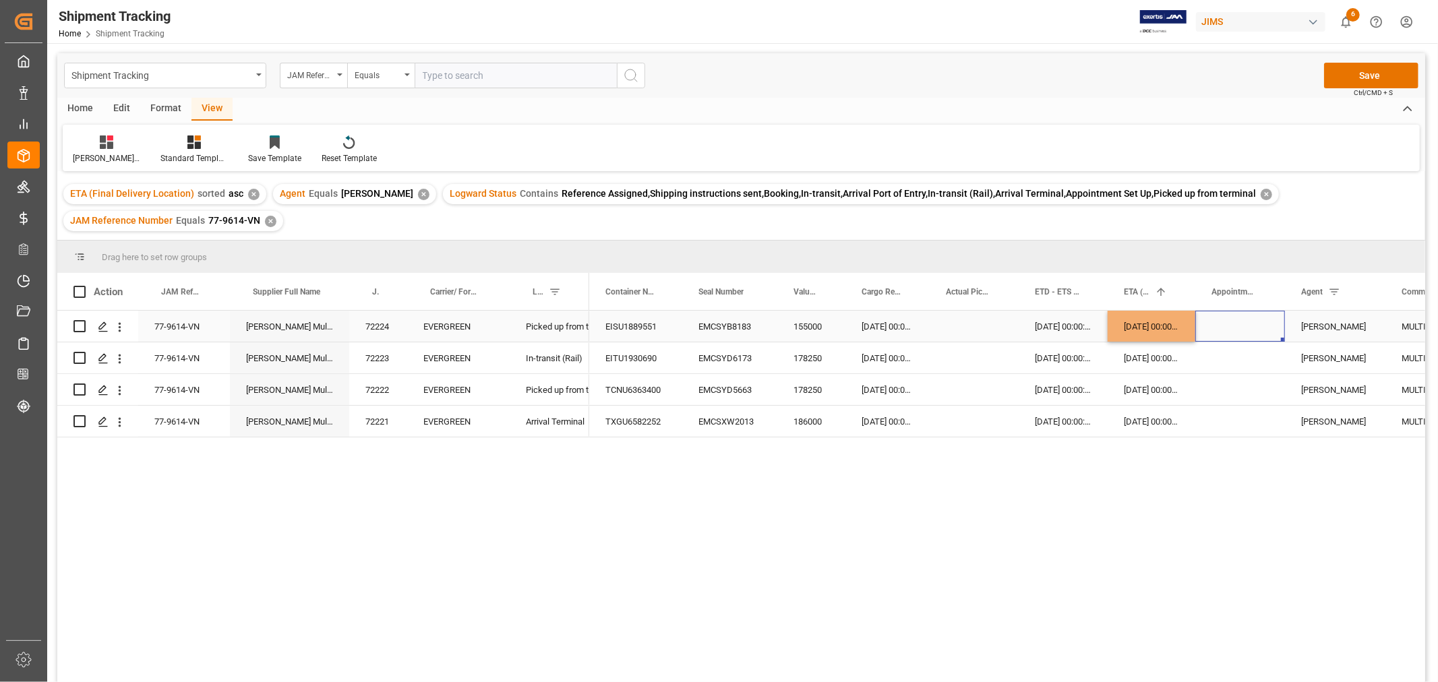
click at [1224, 326] on div "Press SPACE to select this row." at bounding box center [1240, 326] width 90 height 31
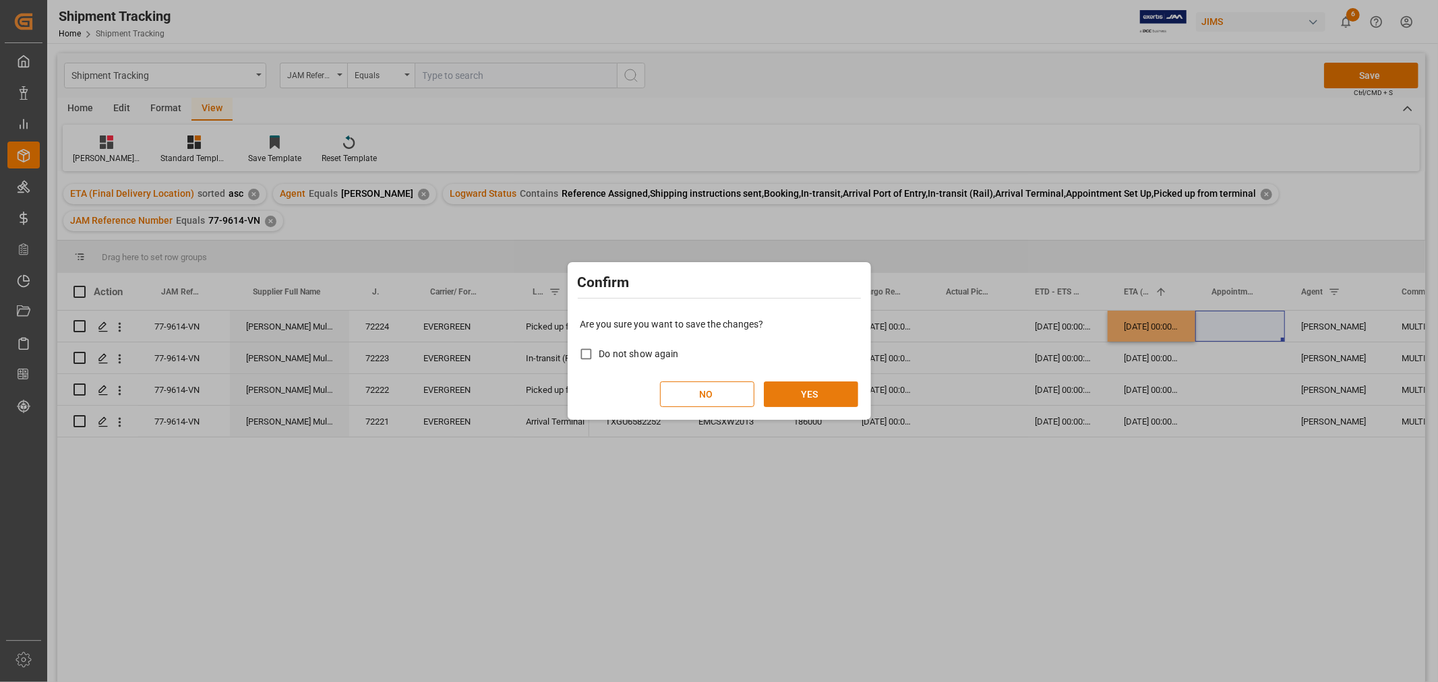
click at [791, 382] on button "YES" at bounding box center [811, 394] width 94 height 26
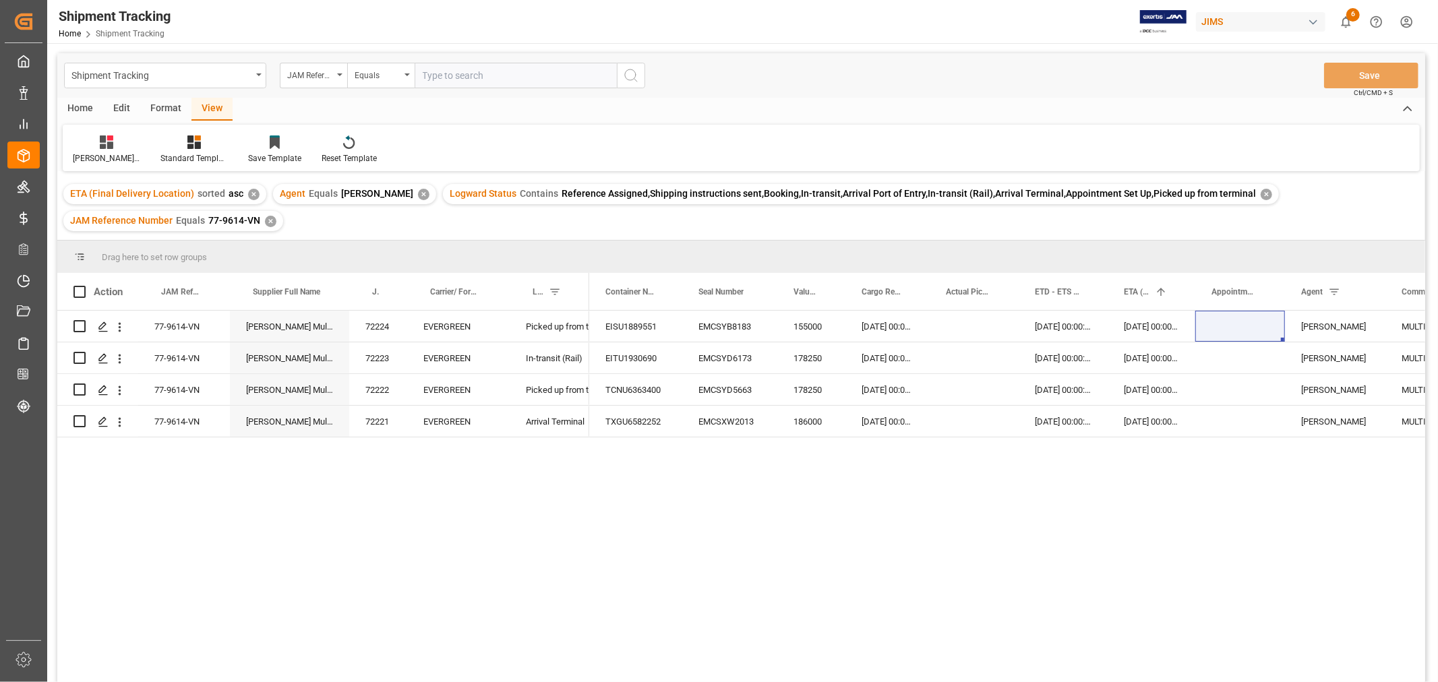
click at [259, 216] on div "JAM Reference Number Equals 77-9614-VN ✕" at bounding box center [173, 221] width 220 height 20
click at [266, 218] on div "✕" at bounding box center [270, 221] width 11 height 11
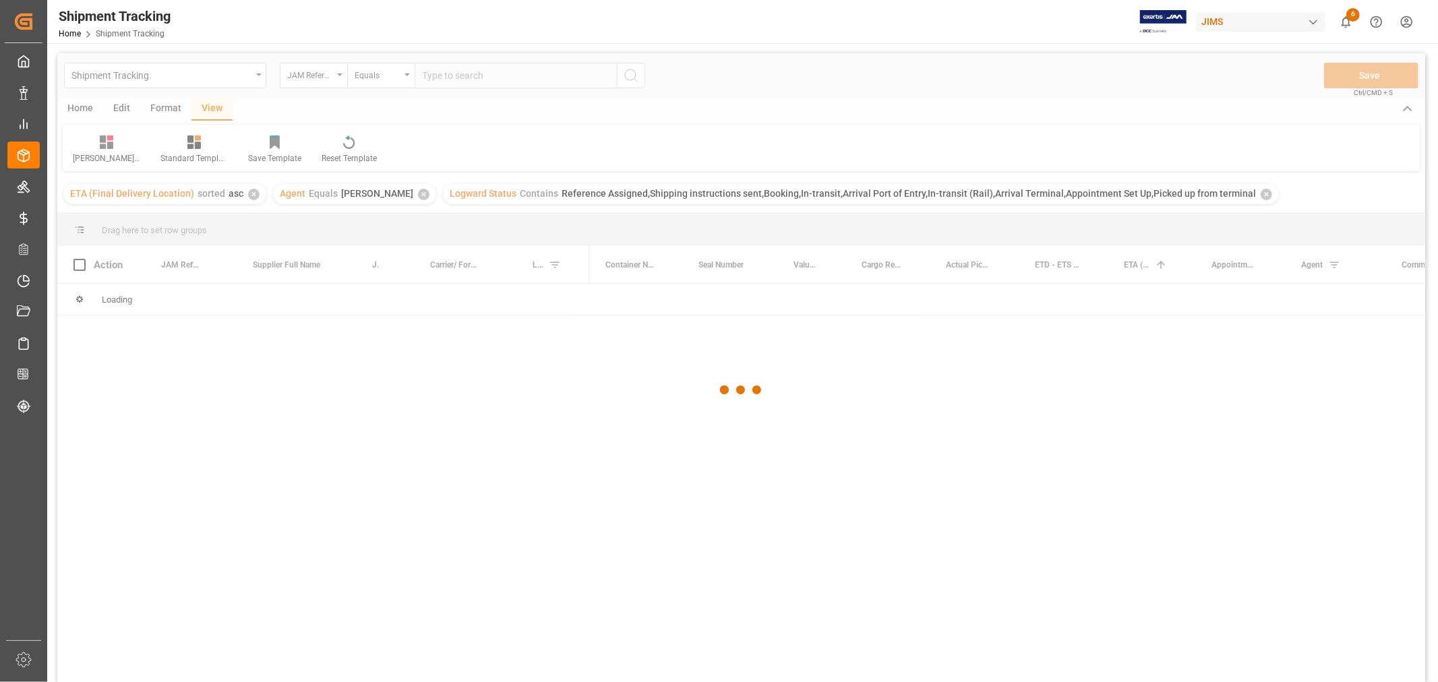
click at [266, 218] on div at bounding box center [741, 390] width 1368 height 674
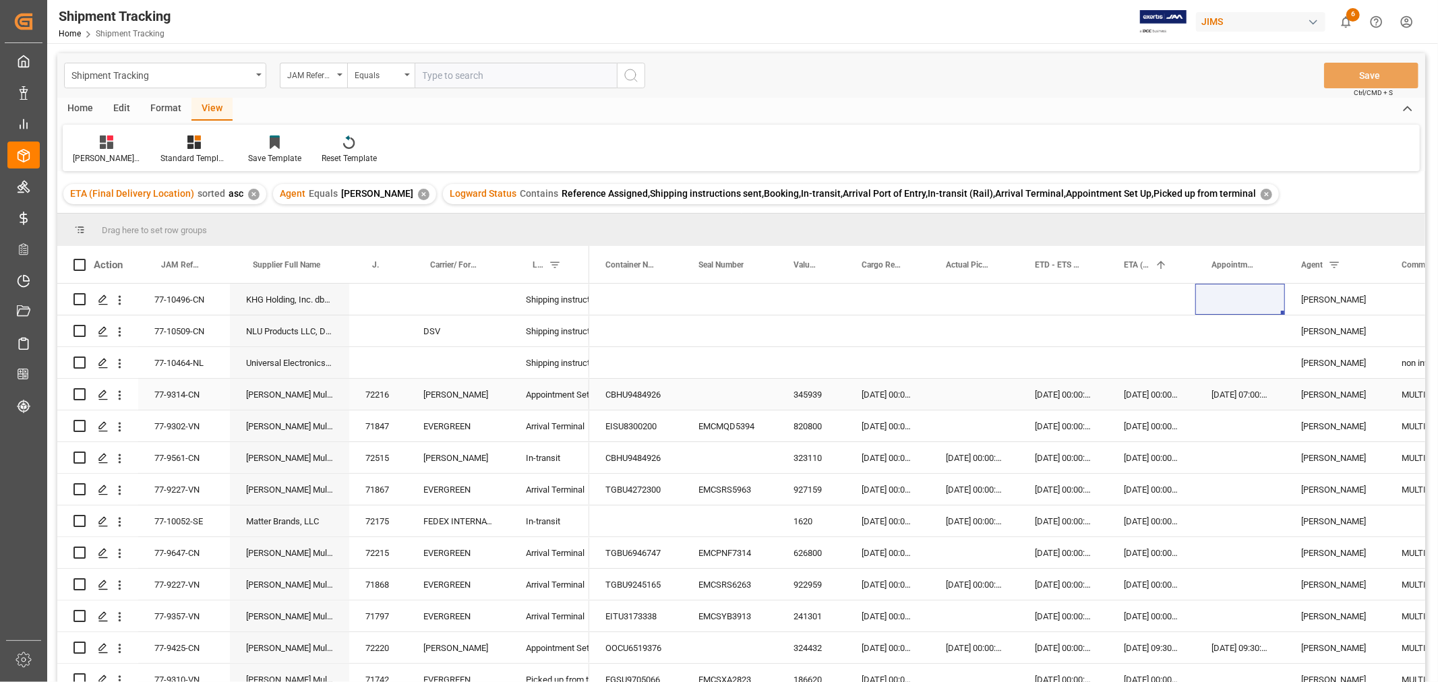
click at [1153, 398] on div "11-08-2025 00:00:00" at bounding box center [1151, 394] width 88 height 31
click at [1149, 435] on div "12-08-2025 00:00:00" at bounding box center [1151, 425] width 88 height 31
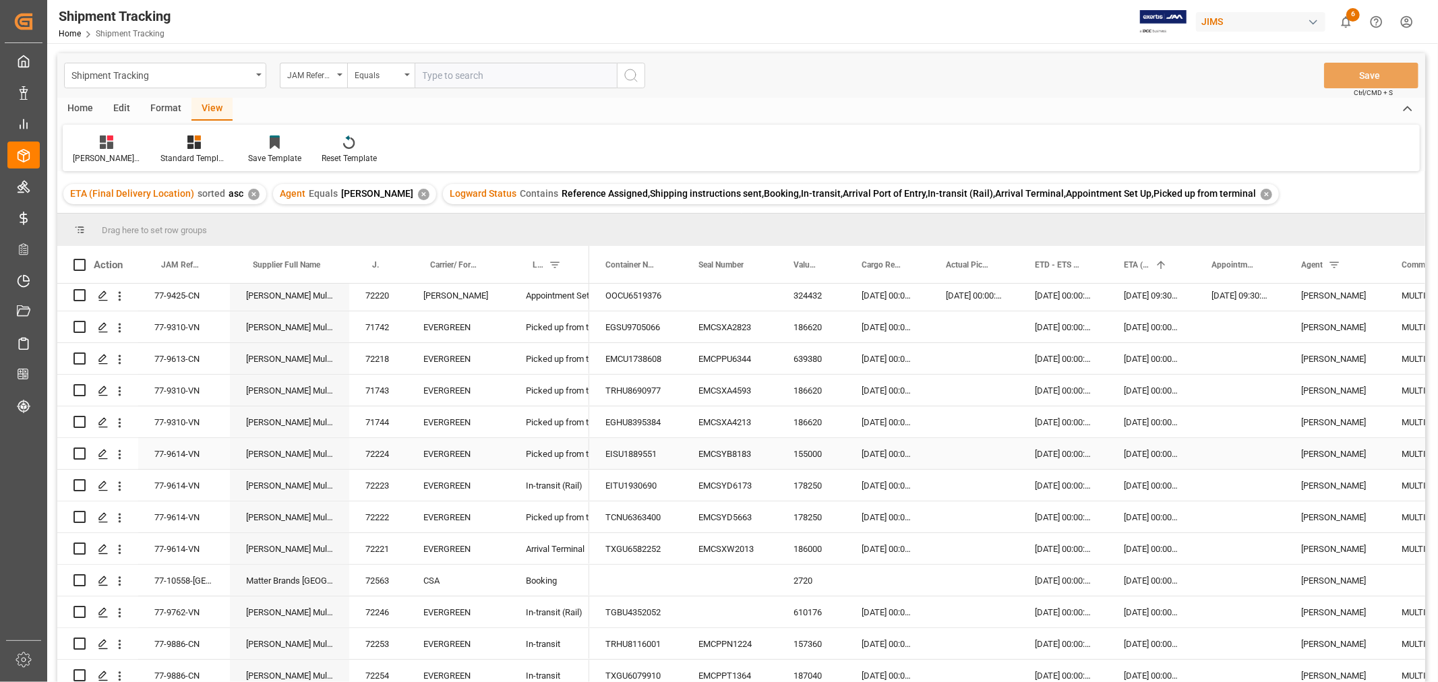
scroll to position [374, 0]
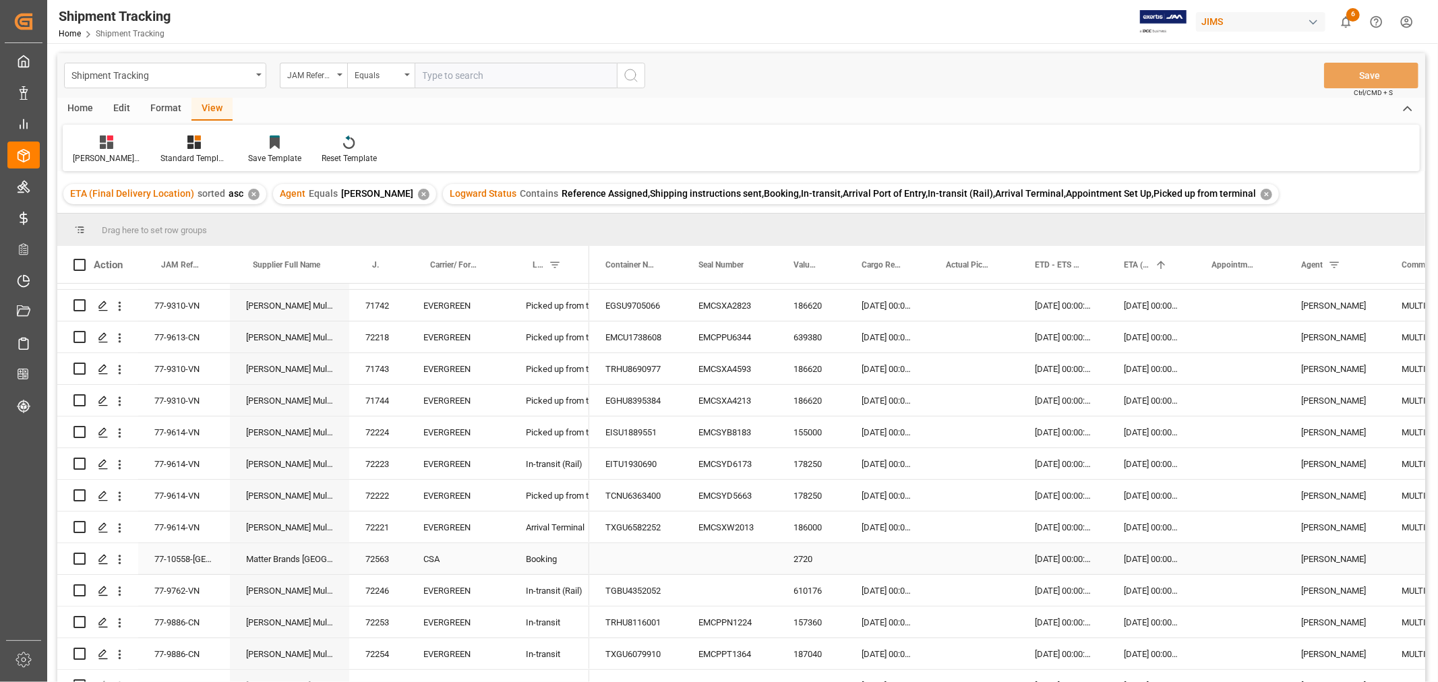
click at [1153, 558] on div "22-08-2025 00:00:00" at bounding box center [1151, 558] width 88 height 31
click at [1150, 588] on div "28-08-2025 00:00:00" at bounding box center [1151, 590] width 88 height 31
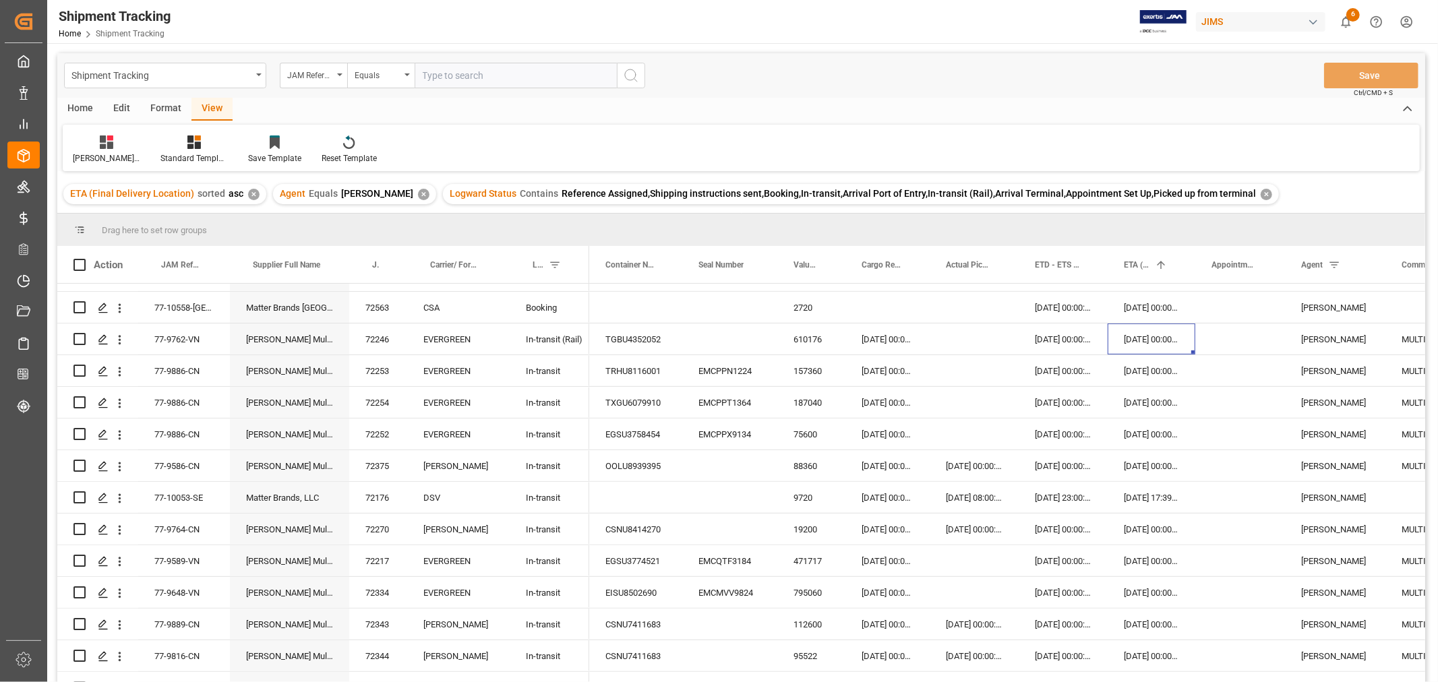
scroll to position [598, 0]
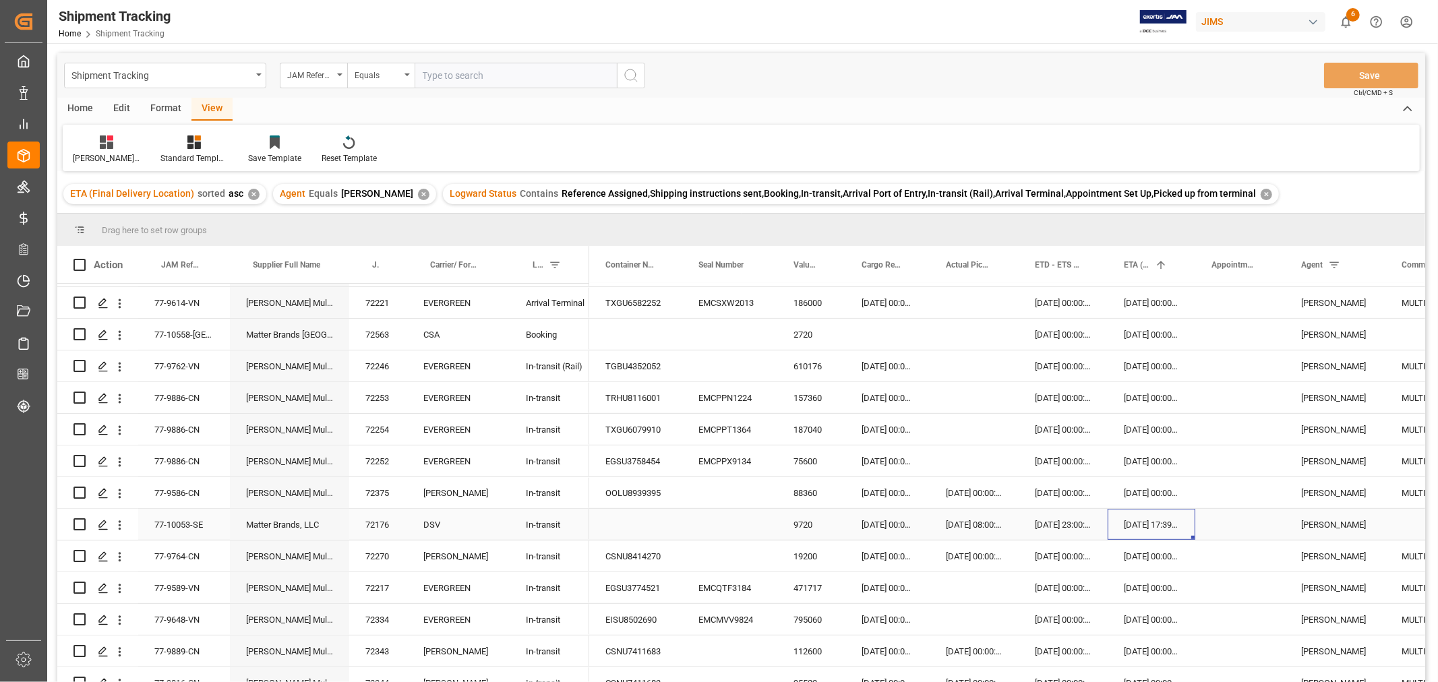
click at [1138, 529] on div "28-08-2025 17:39:00" at bounding box center [1151, 524] width 88 height 31
click at [1132, 558] on div "29-08-2025 00:00:00" at bounding box center [1151, 556] width 88 height 31
click at [962, 561] on div "07-11-2001 00:00:00" at bounding box center [973, 556] width 89 height 31
click at [167, 555] on div "77-9764-CN" at bounding box center [184, 556] width 92 height 31
click at [960, 553] on div "07-11-2001 00:00:00" at bounding box center [973, 556] width 89 height 31
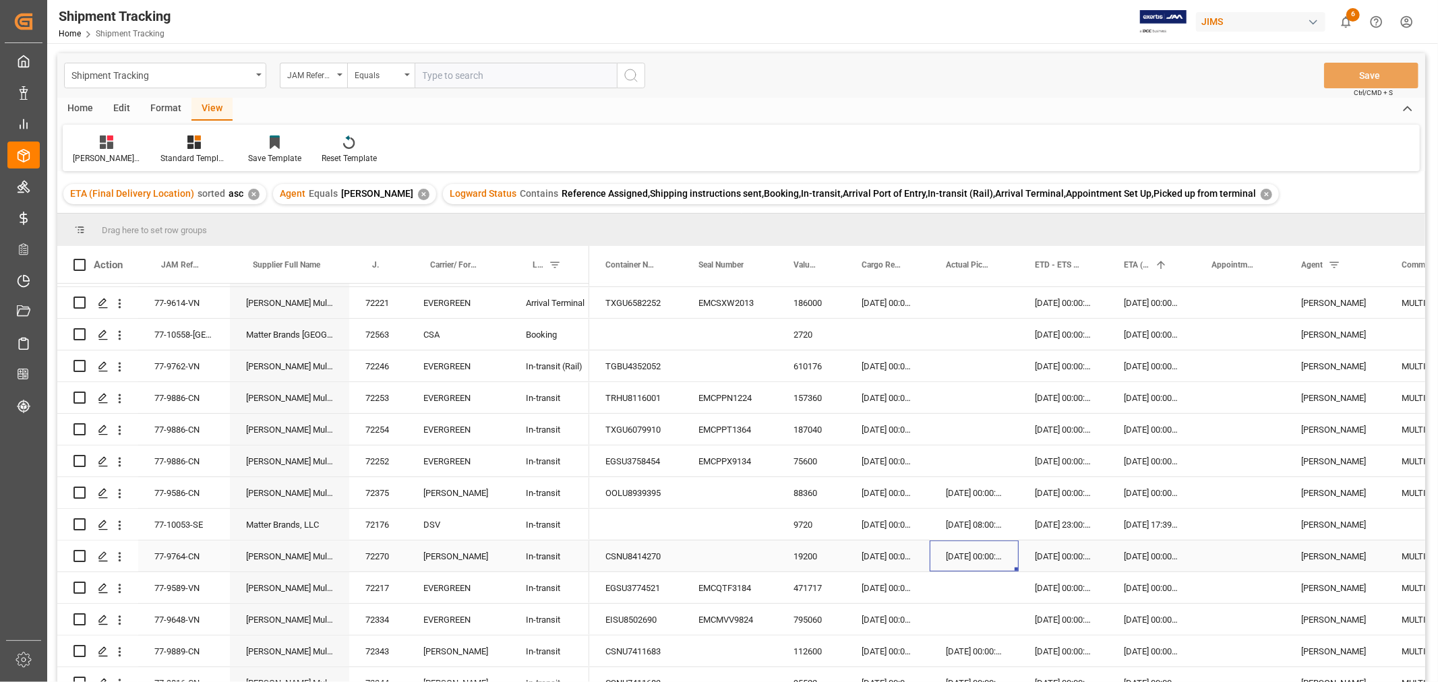
click at [960, 553] on div "07-11-2001 00:00:00" at bounding box center [973, 556] width 89 height 31
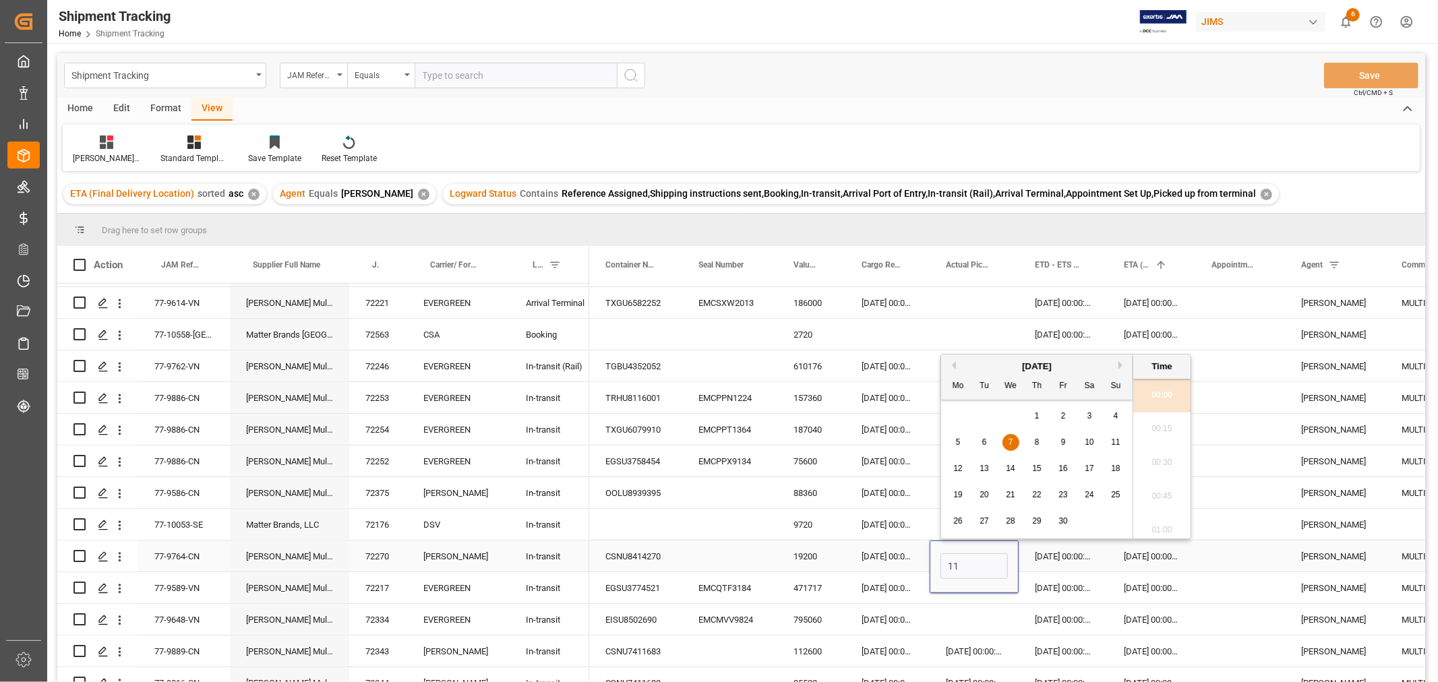
scroll to position [0, 0]
click at [1060, 441] on span "11" at bounding box center [1062, 441] width 9 height 9
type input "11-07-2025 00:00"
click at [1039, 560] on div "26-07-2025 00:00:00" at bounding box center [1062, 556] width 89 height 31
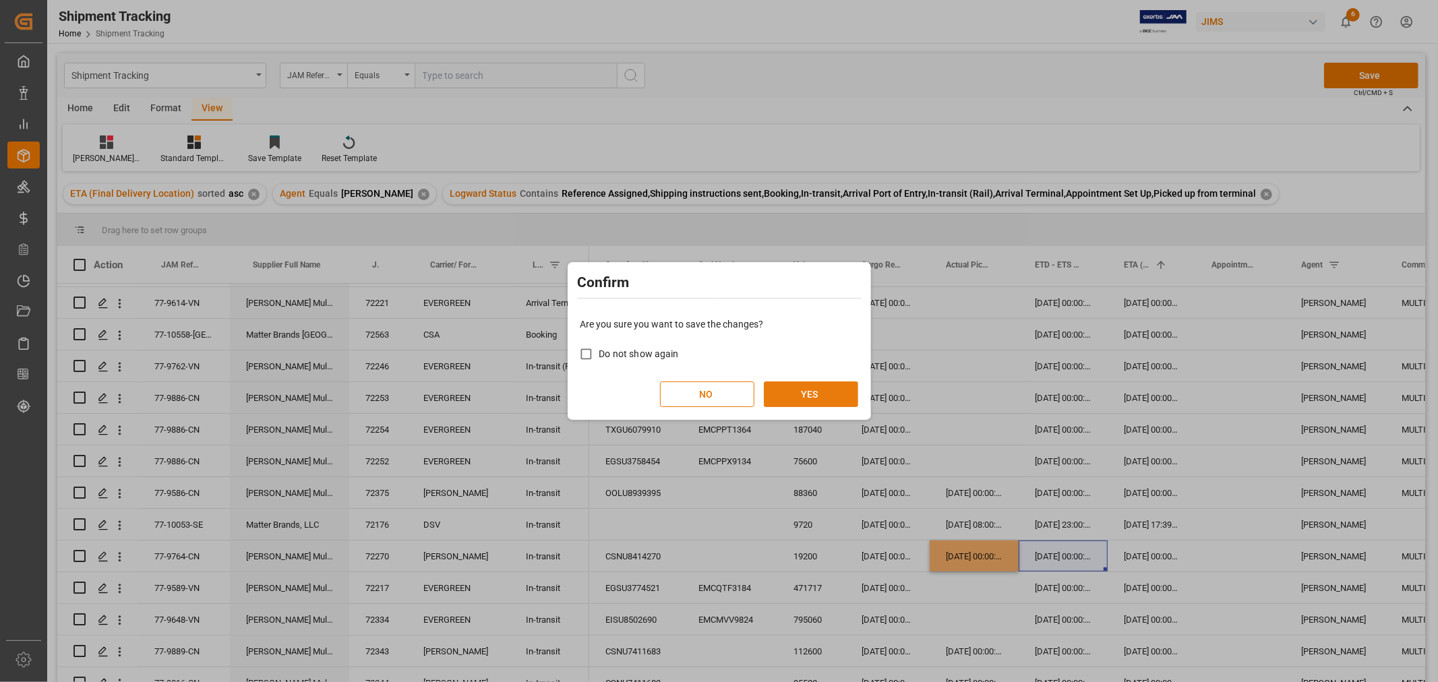
click at [805, 398] on button "YES" at bounding box center [811, 394] width 94 height 26
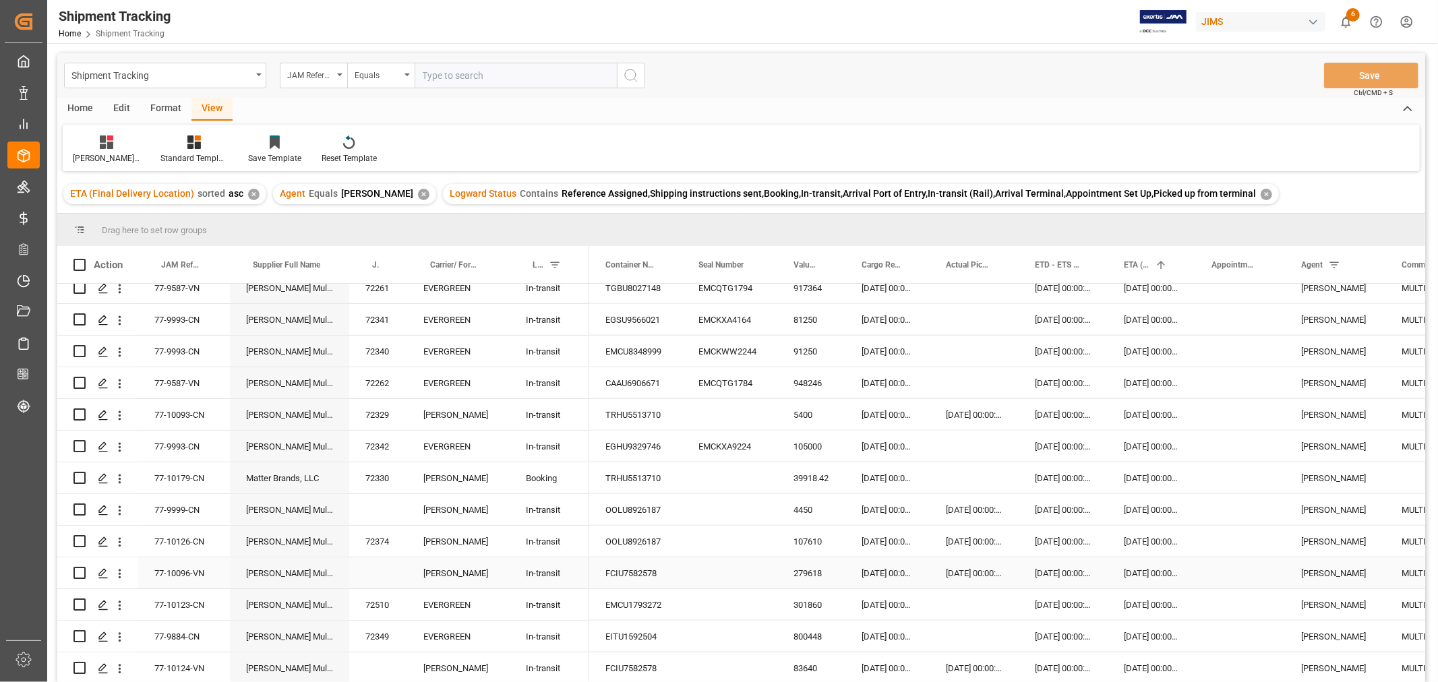
scroll to position [1272, 0]
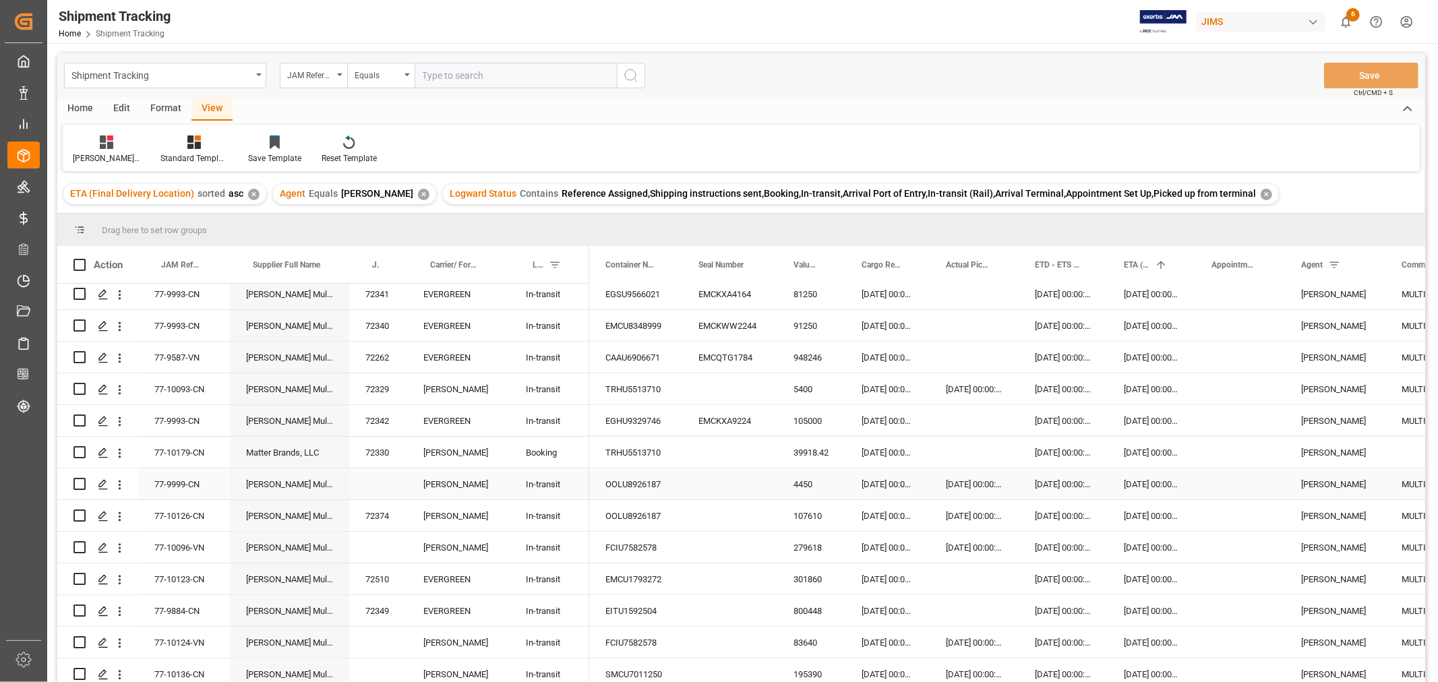
click at [206, 481] on div "77-9999-CN" at bounding box center [184, 483] width 92 height 31
click at [374, 483] on div "Press SPACE to select this row." at bounding box center [378, 483] width 58 height 31
click at [374, 483] on input "Press SPACE to select this row." at bounding box center [378, 492] width 36 height 26
type input "72590"
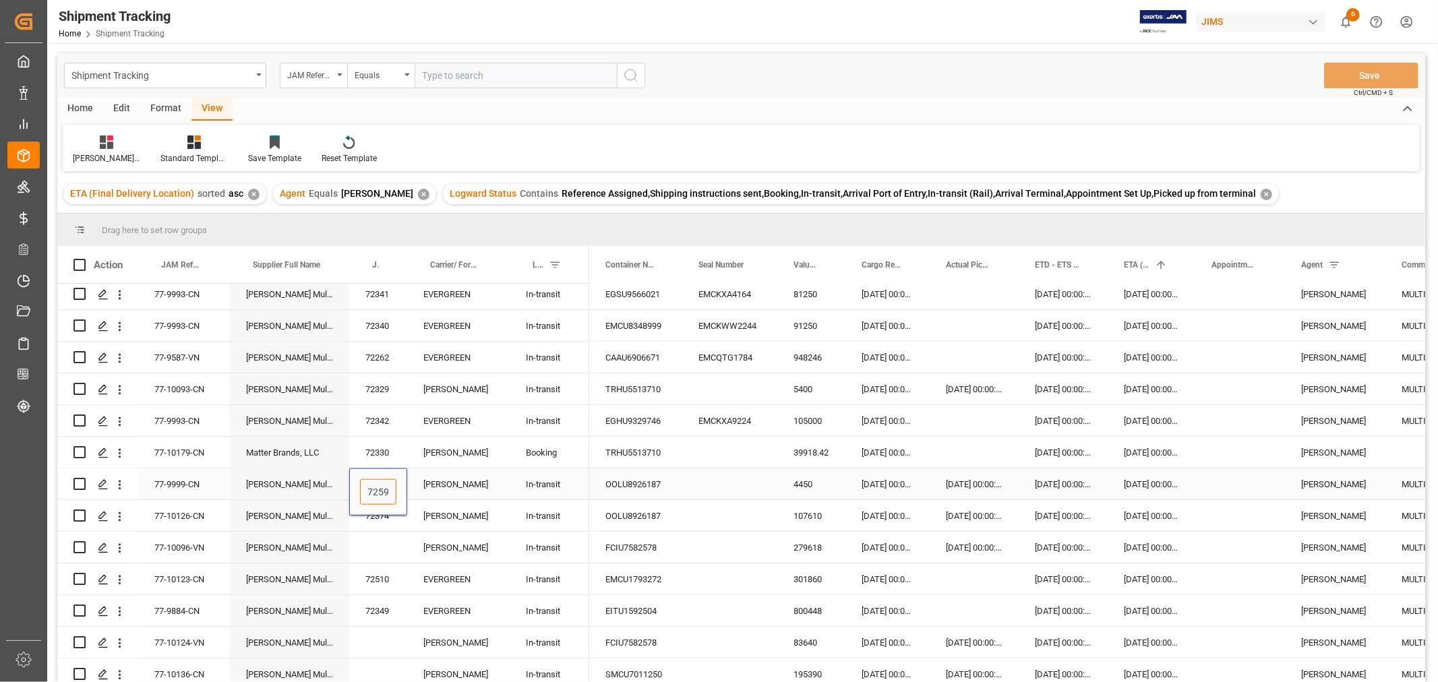
scroll to position [0, 5]
click at [482, 485] on div "[PERSON_NAME]" at bounding box center [458, 483] width 102 height 31
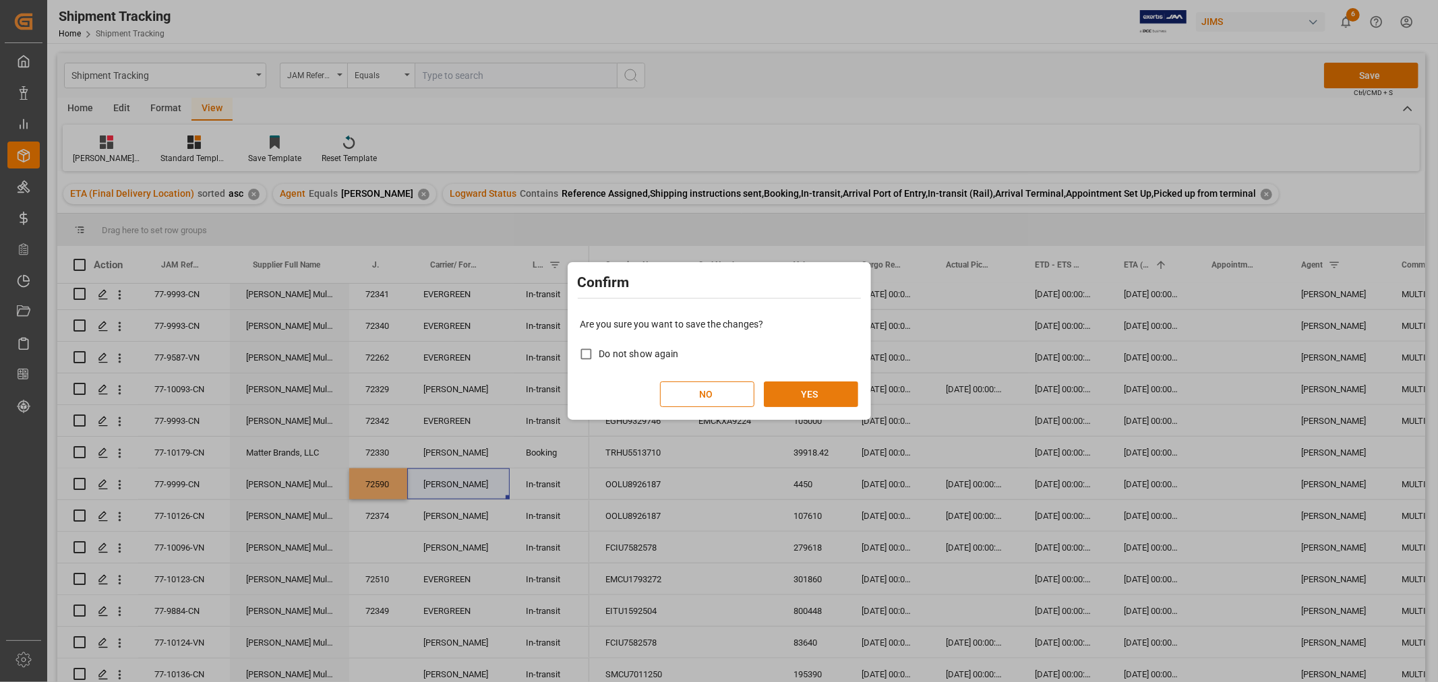
click at [818, 388] on button "YES" at bounding box center [811, 394] width 94 height 26
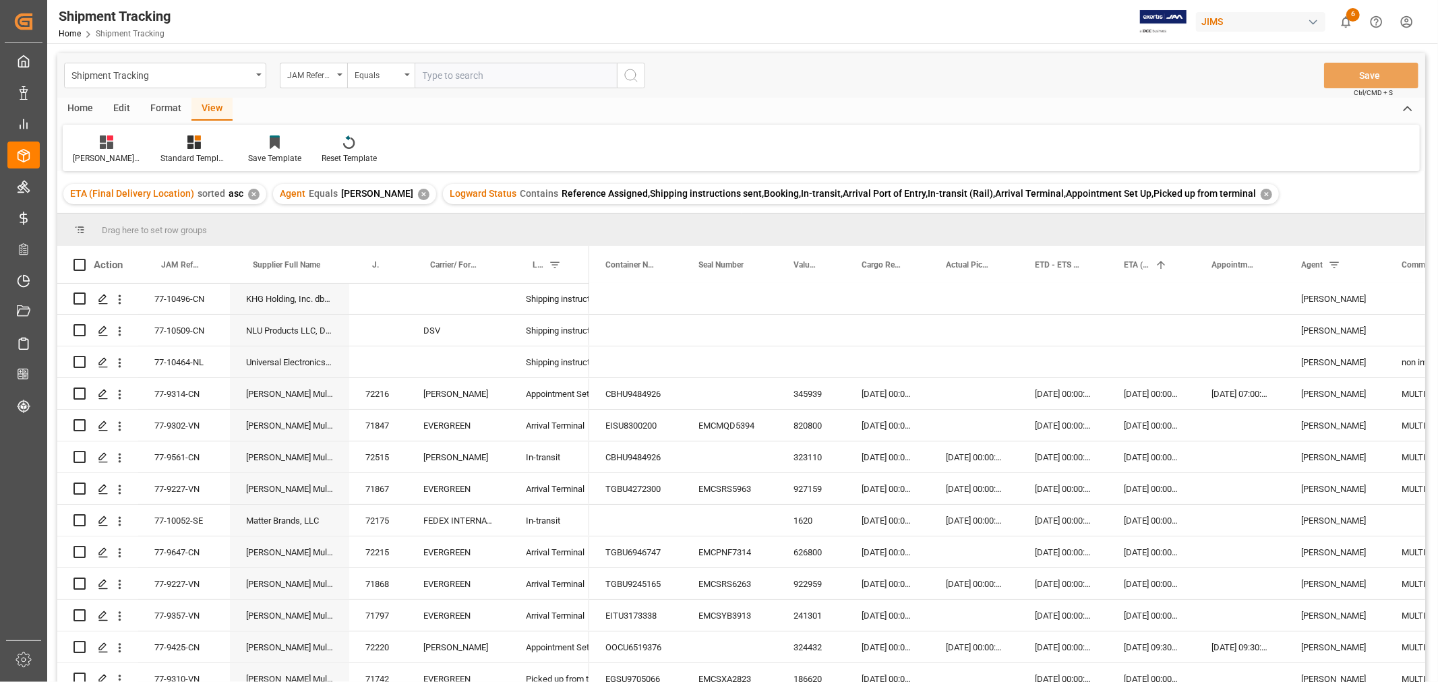
scroll to position [0, 0]
drag, startPoint x: 199, startPoint y: 361, endPoint x: 209, endPoint y: 365, distance: 10.9
click at [199, 361] on div "77-10464-NL" at bounding box center [184, 362] width 92 height 31
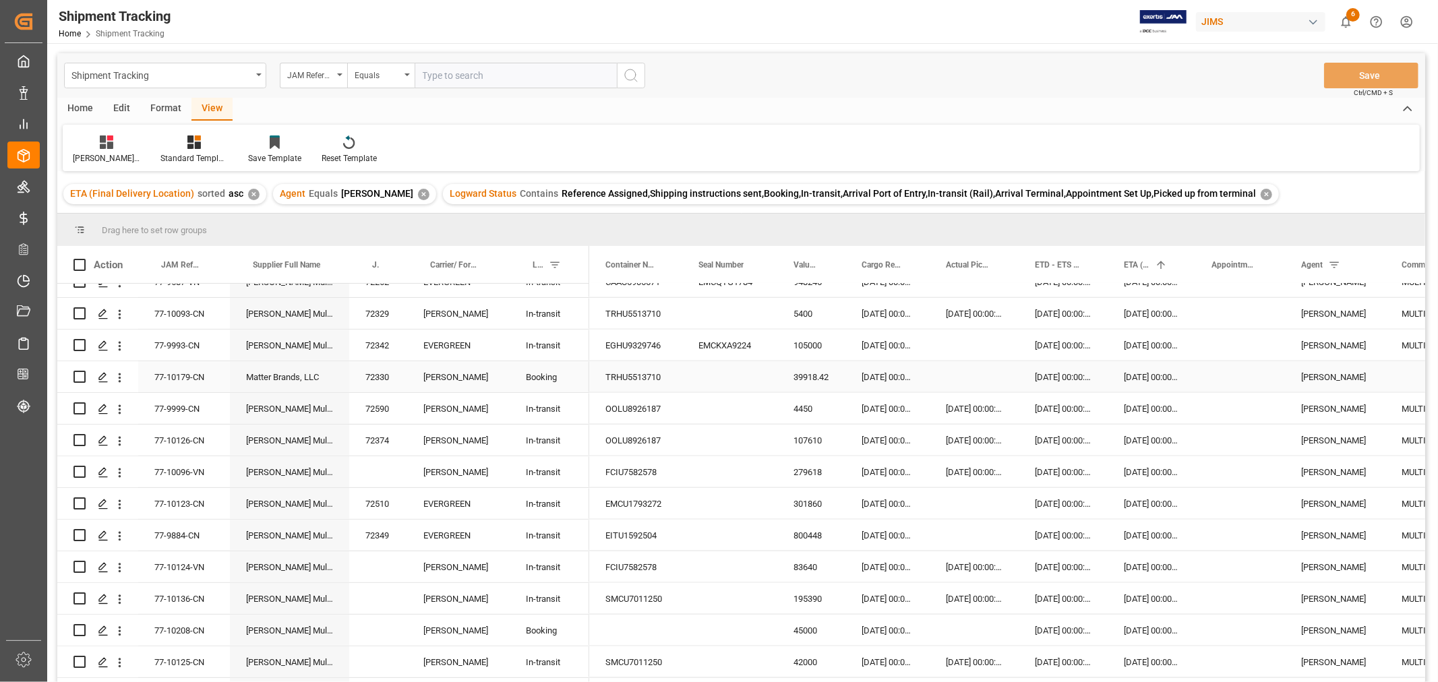
scroll to position [1423, 0]
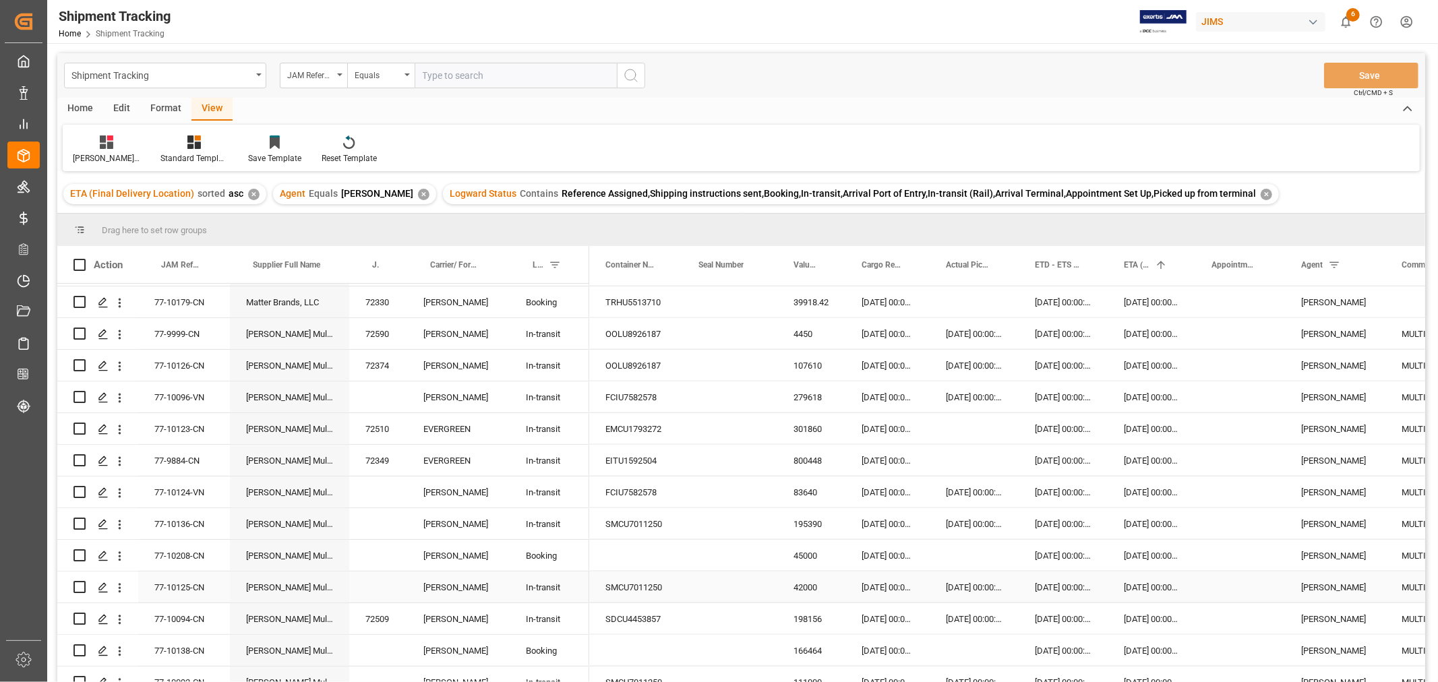
click at [206, 578] on div "77-10125-CN" at bounding box center [184, 587] width 92 height 31
click at [395, 583] on div "Press SPACE to select this row." at bounding box center [378, 587] width 58 height 31
click at [393, 586] on div "Press SPACE to select this row." at bounding box center [378, 587] width 58 height 31
click at [393, 587] on div "Press SPACE to select this row." at bounding box center [378, 587] width 58 height 31
click at [392, 588] on input "Press SPACE to select this row." at bounding box center [378, 595] width 36 height 26
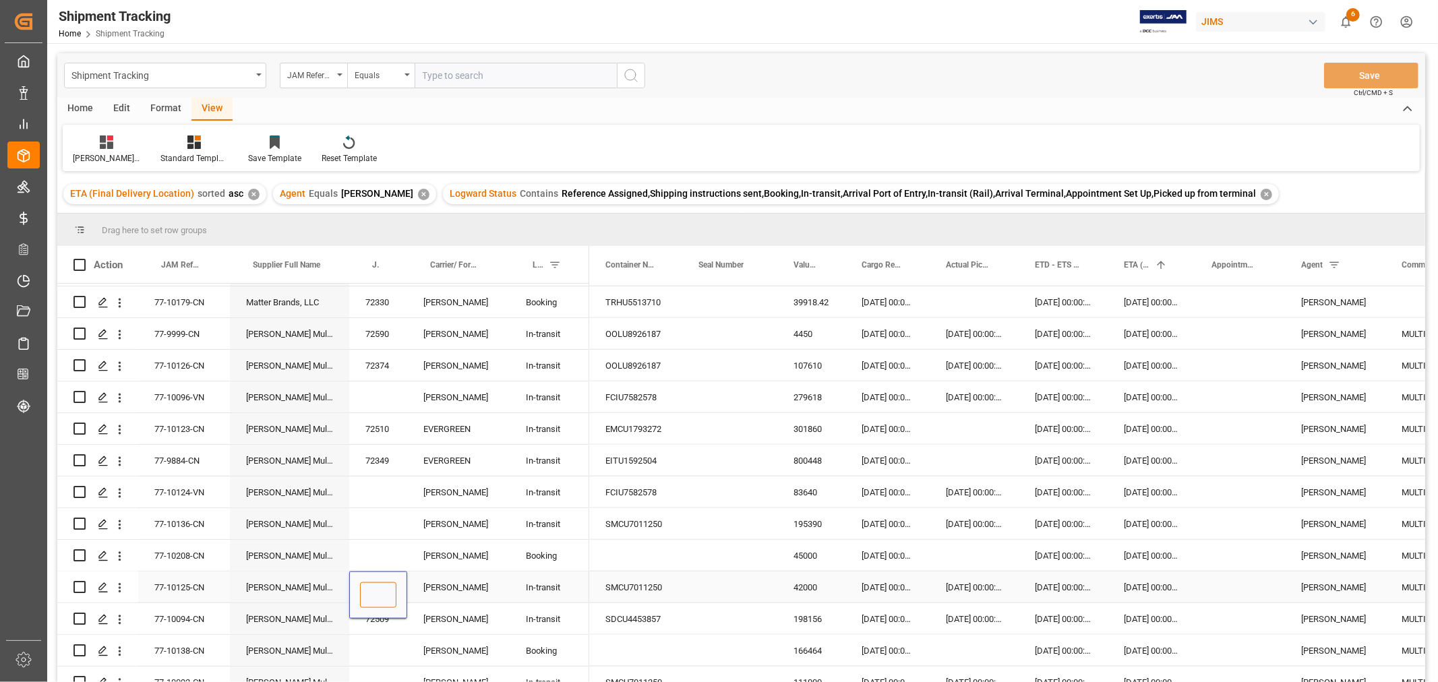
paste input "72591"
type input "72591"
click at [486, 595] on div "[PERSON_NAME]" at bounding box center [458, 587] width 102 height 31
click at [550, 547] on div "Booking" at bounding box center [549, 556] width 47 height 31
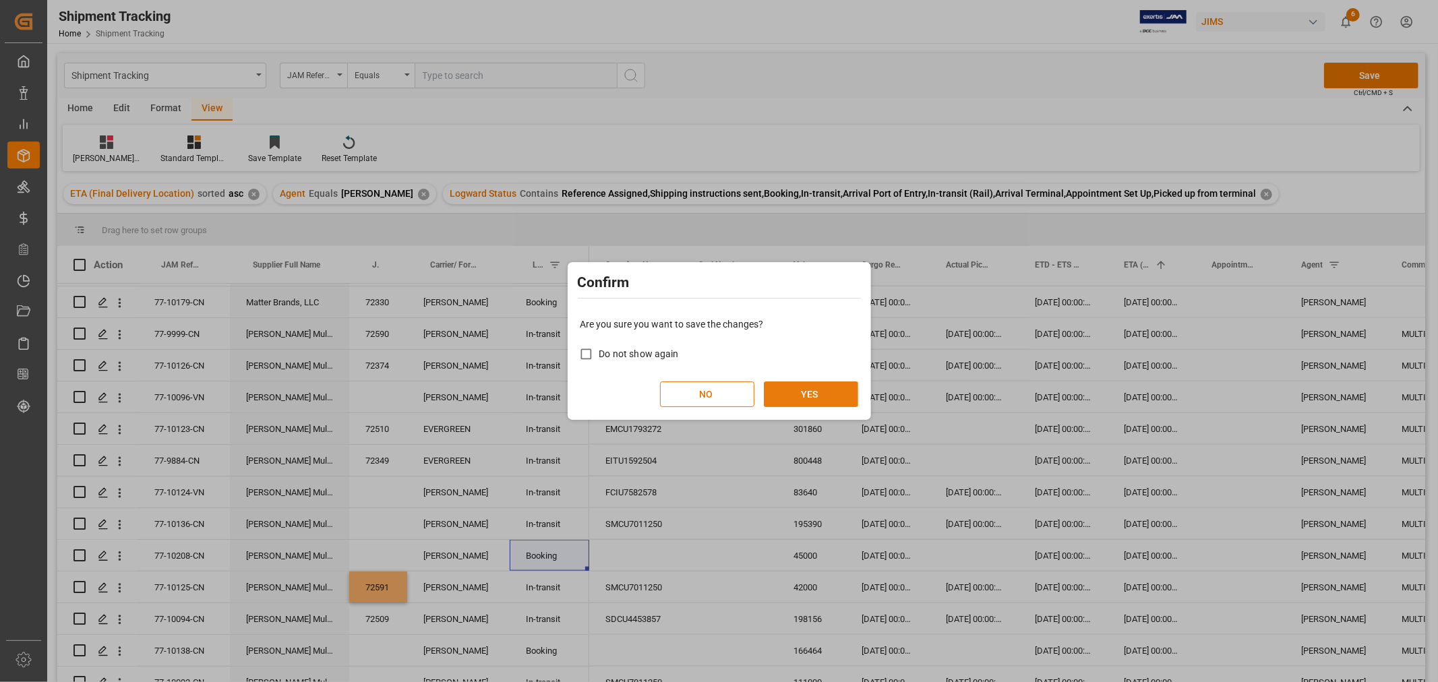
click at [810, 388] on button "YES" at bounding box center [811, 394] width 94 height 26
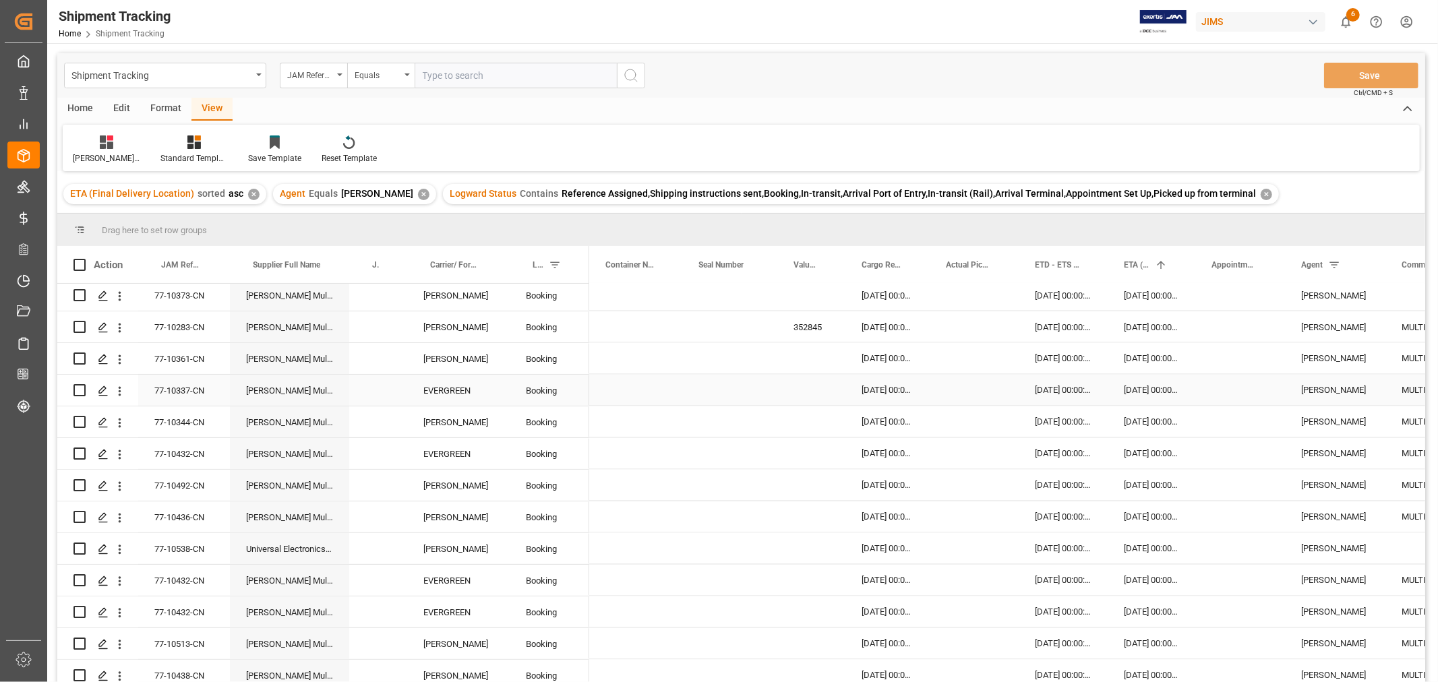
scroll to position [2097, 0]
click at [499, 81] on input "text" at bounding box center [516, 76] width 202 height 26
paste input "77-10136-CN"
type input "77-10136-CN"
click at [628, 79] on icon "search button" at bounding box center [631, 75] width 16 height 16
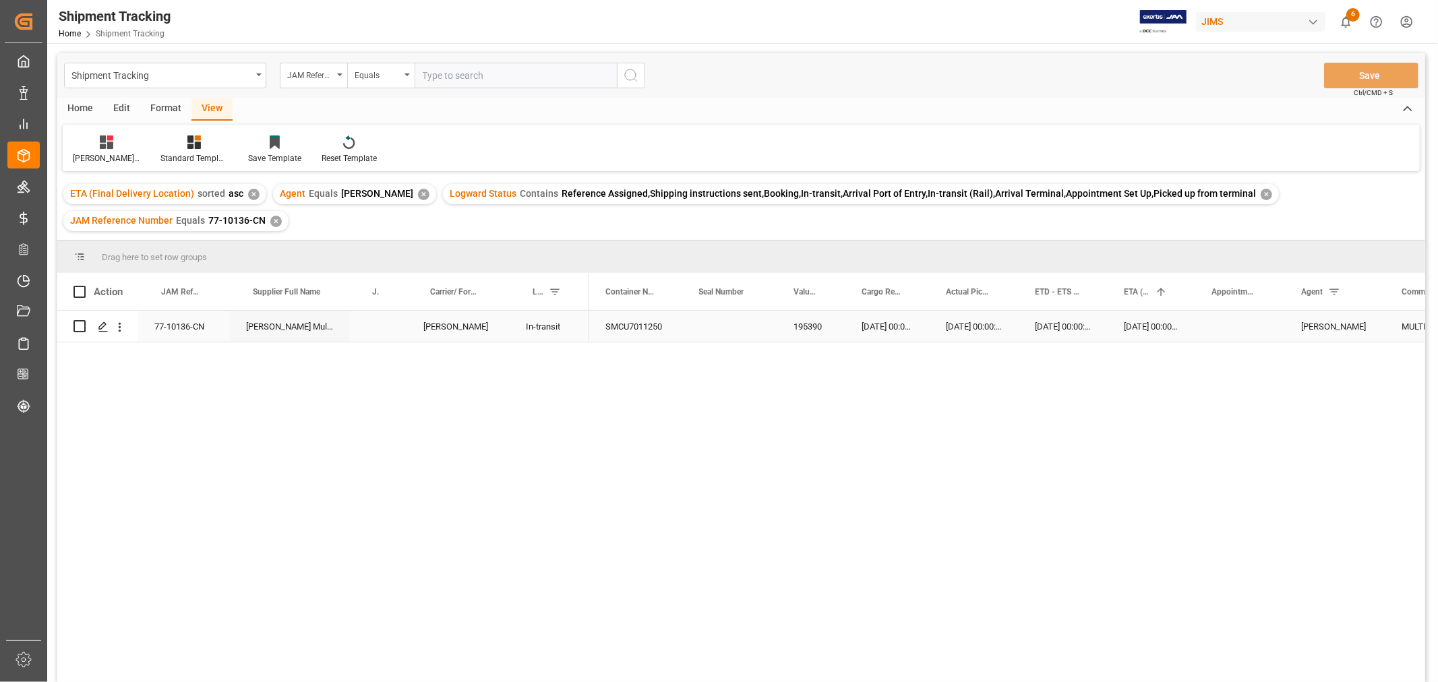
click at [377, 328] on div "Press SPACE to select this row." at bounding box center [378, 326] width 58 height 31
click at [377, 328] on input "Press SPACE to select this row." at bounding box center [378, 334] width 36 height 26
type input "72592"
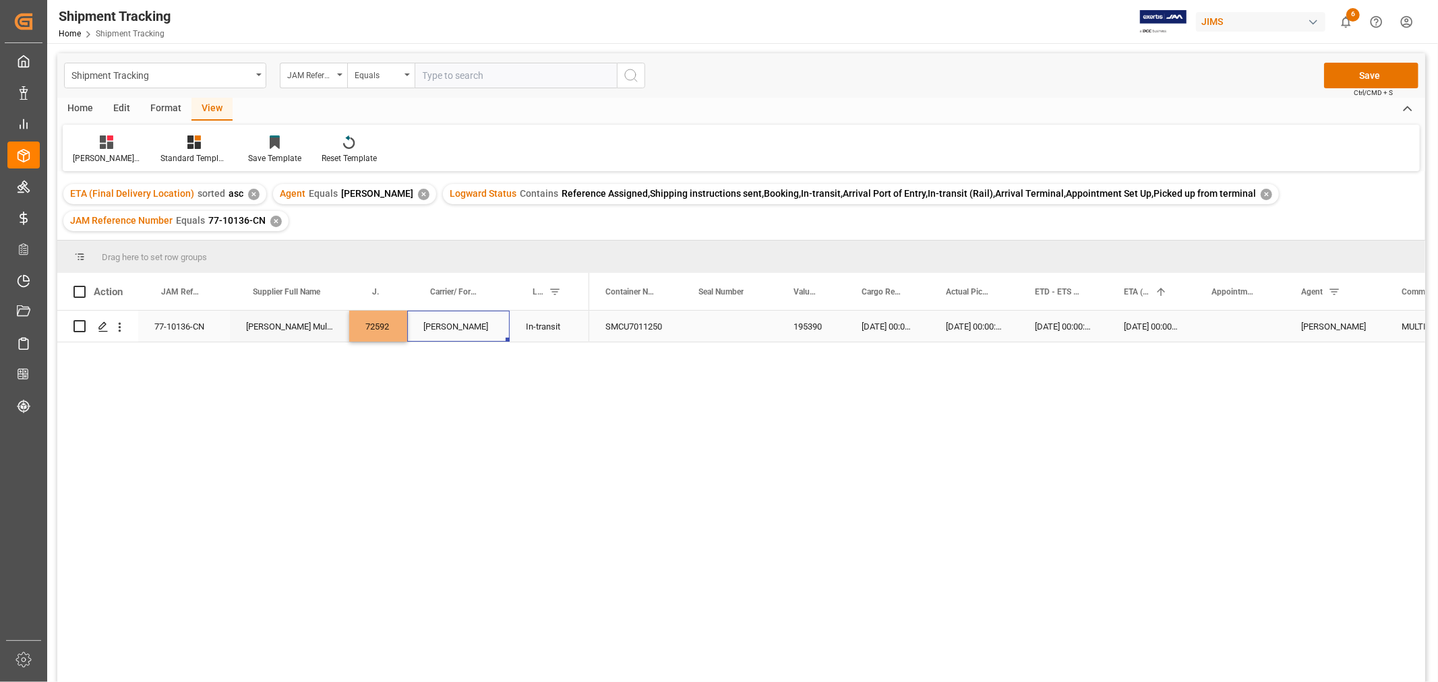
click at [494, 331] on div "[PERSON_NAME]" at bounding box center [458, 326] width 102 height 31
click at [1360, 67] on button "Save" at bounding box center [1371, 76] width 94 height 26
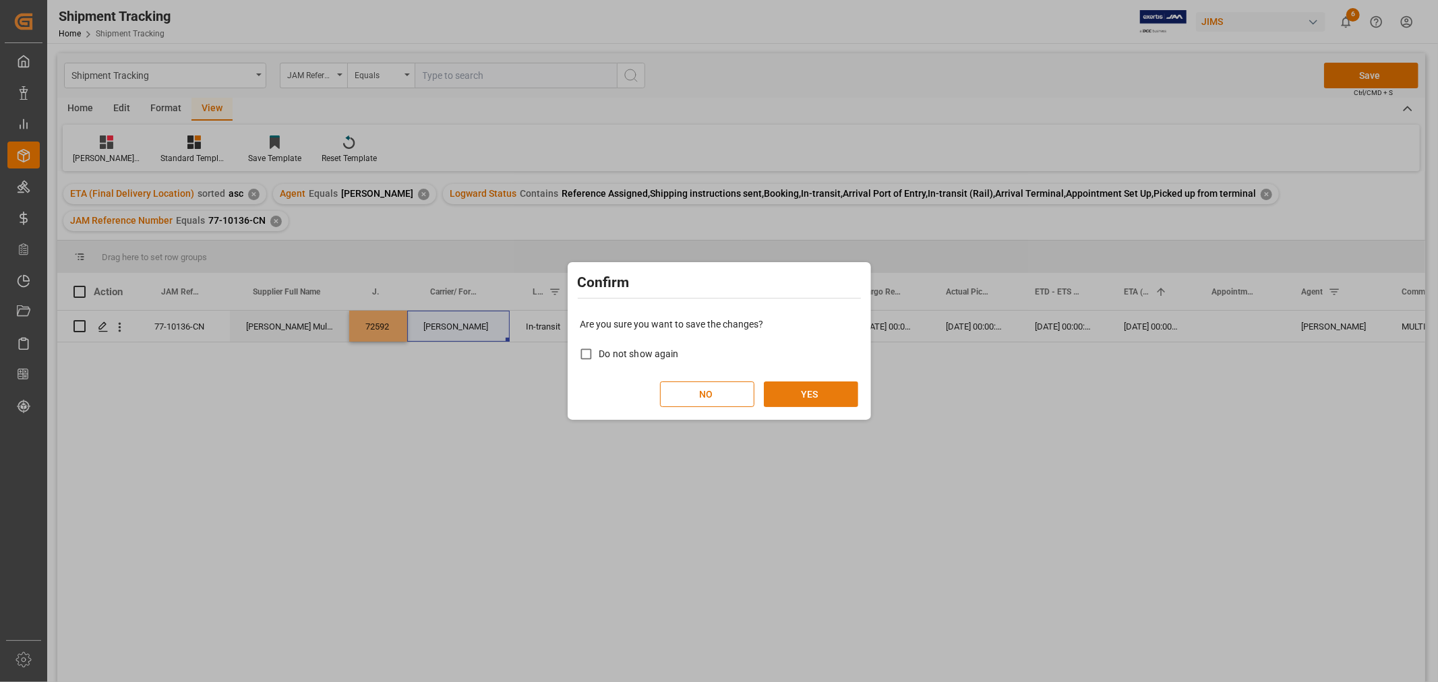
click at [784, 389] on button "YES" at bounding box center [811, 394] width 94 height 26
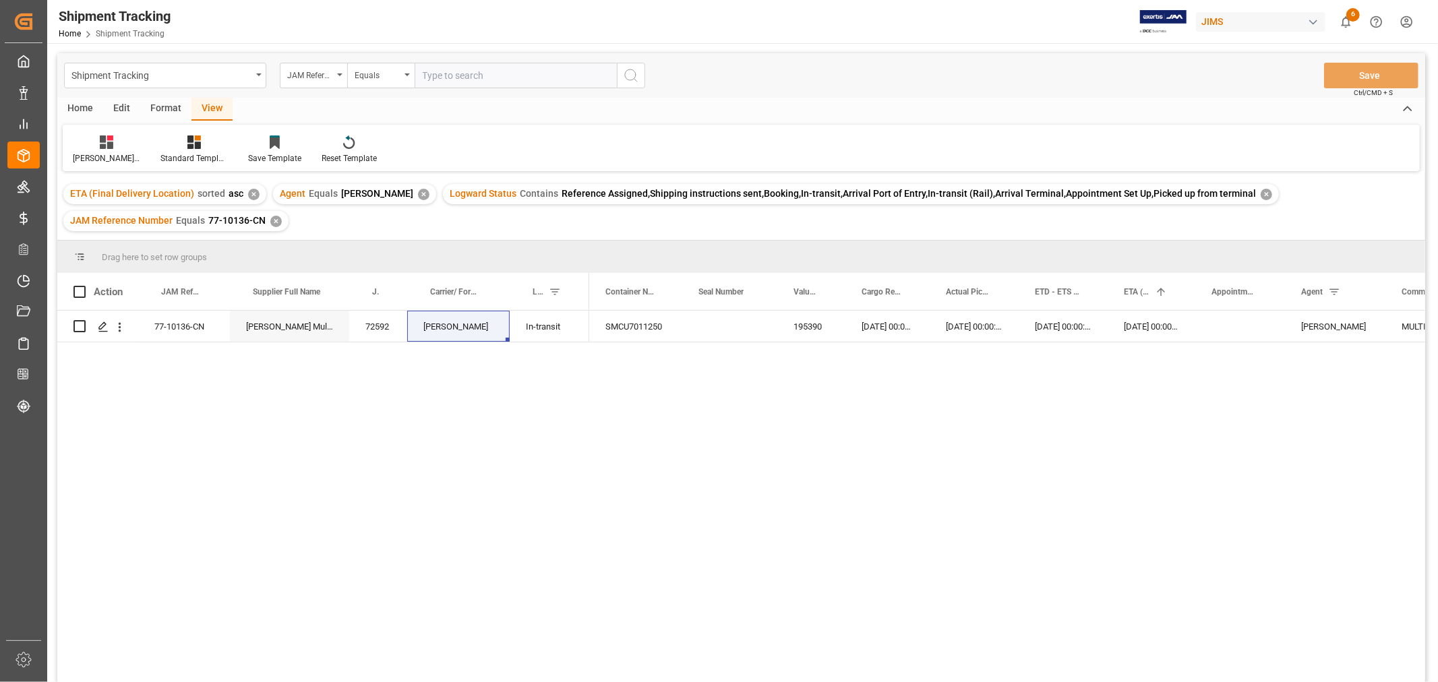
click at [272, 217] on div "✕" at bounding box center [275, 221] width 11 height 11
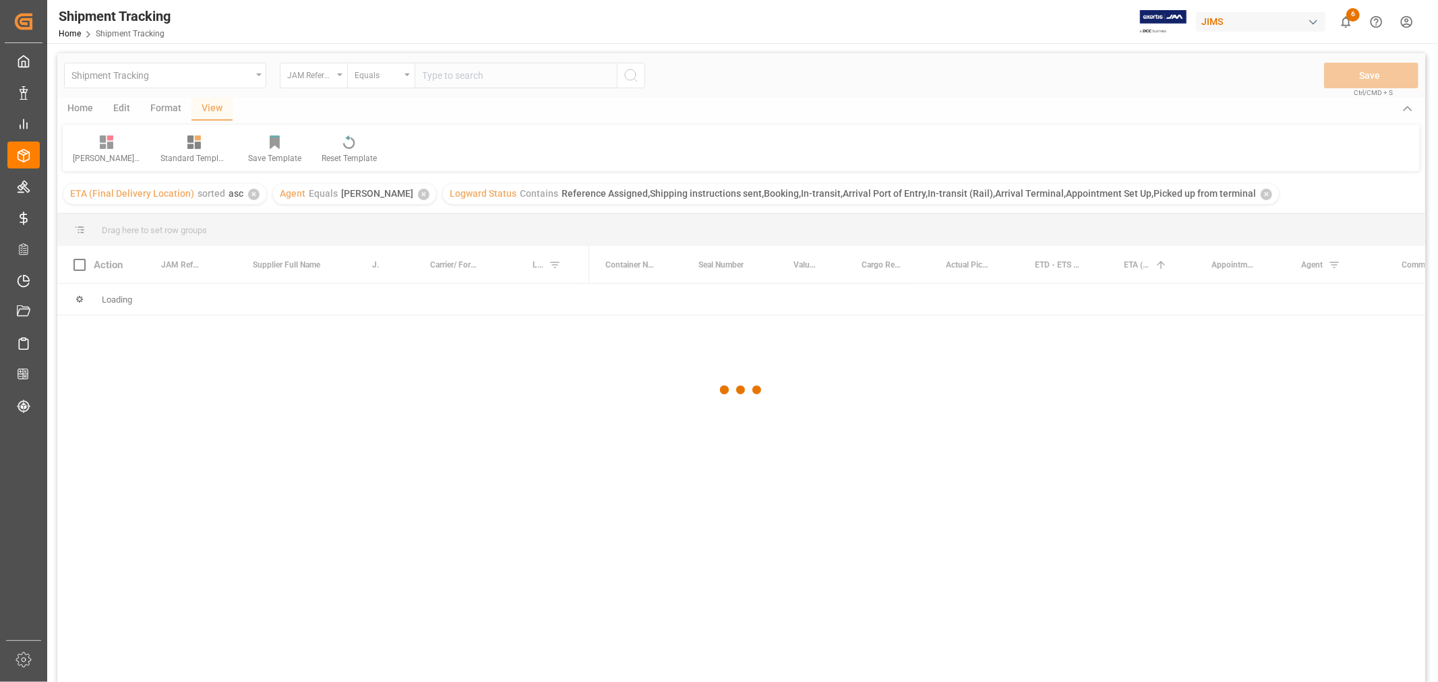
click at [457, 75] on div at bounding box center [741, 390] width 1368 height 674
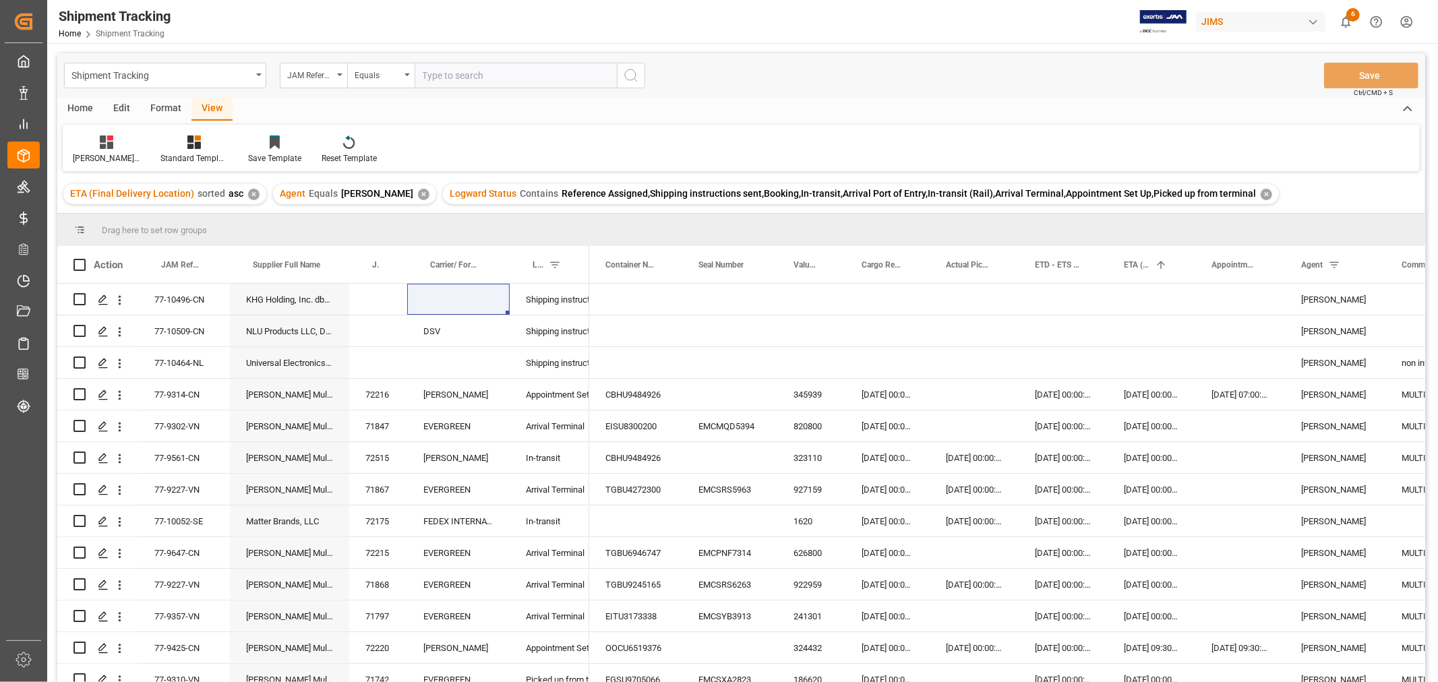
click at [462, 77] on input "text" at bounding box center [516, 76] width 202 height 26
paste input "77-10092-CN"
type input "77-10092-CN"
click at [638, 74] on icon "search button" at bounding box center [631, 75] width 16 height 16
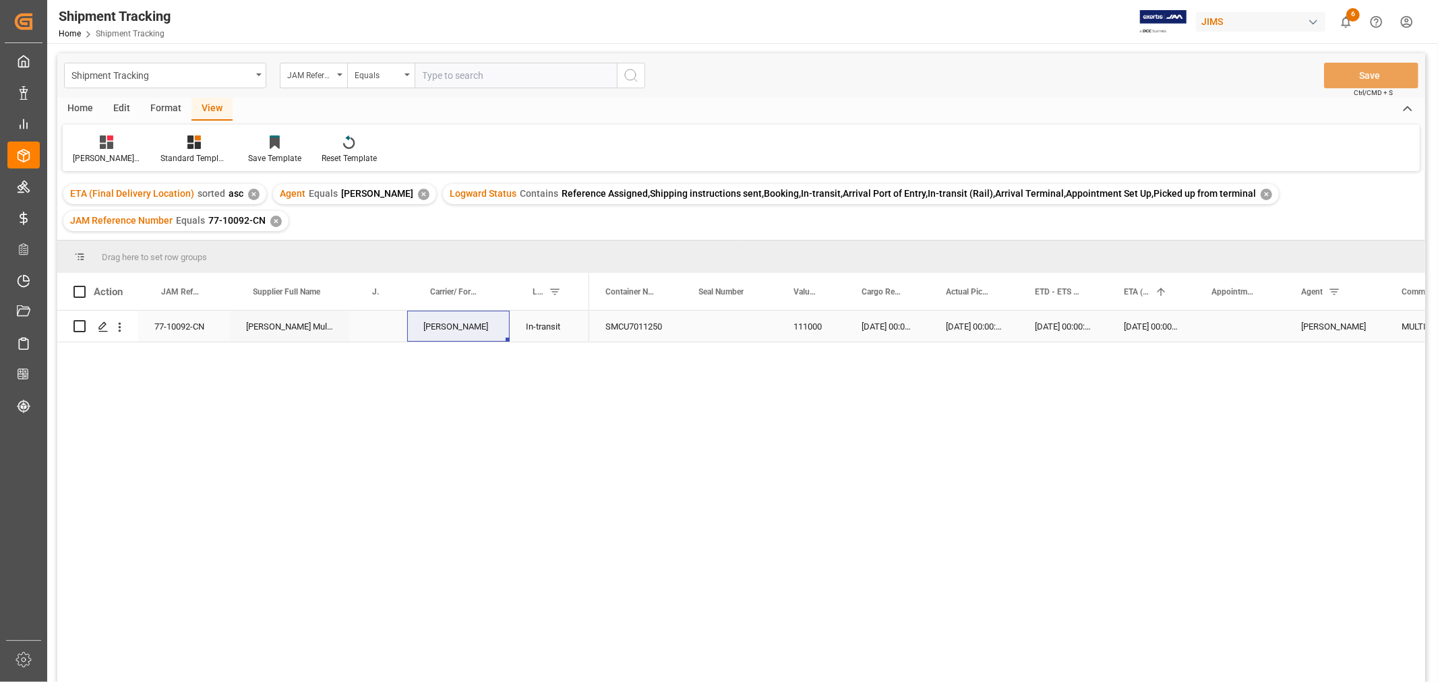
click at [379, 328] on div "Press SPACE to select this row." at bounding box center [378, 326] width 58 height 31
click at [379, 328] on input "Press SPACE to select this row." at bounding box center [378, 334] width 36 height 26
type input "72593"
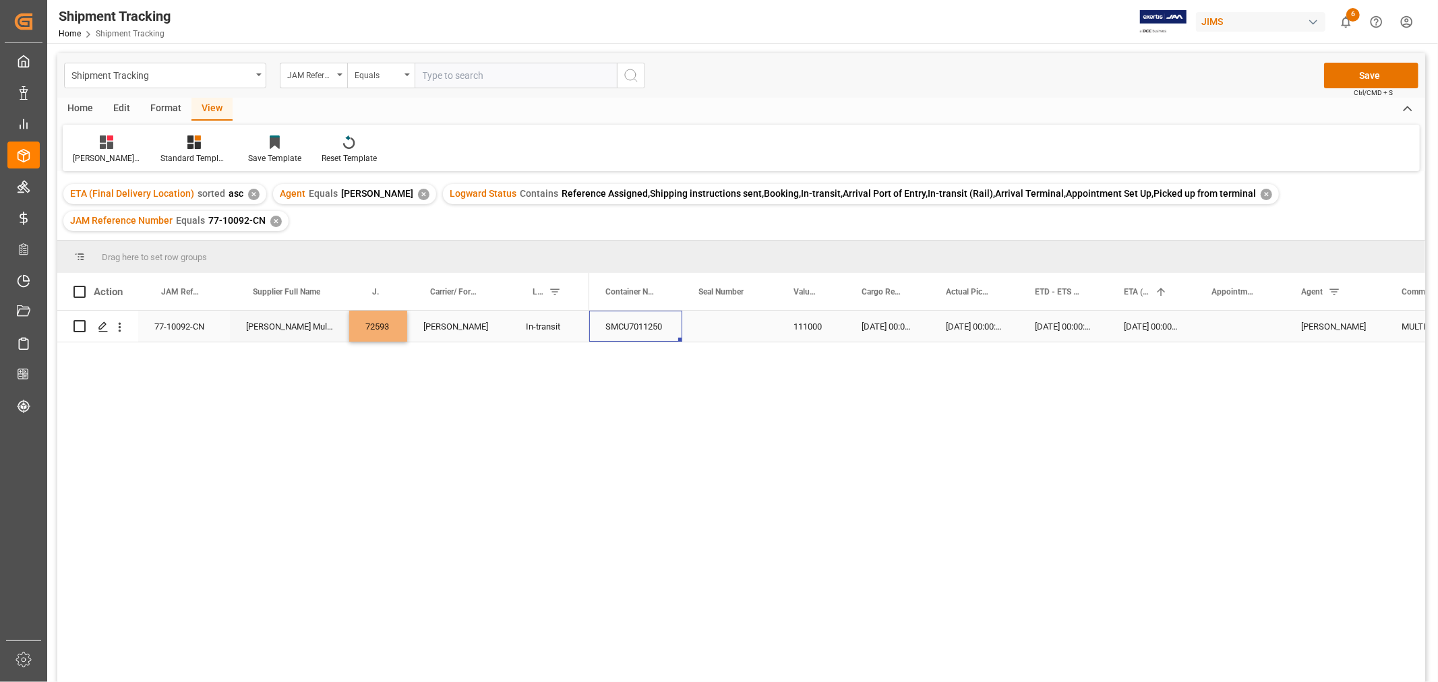
click at [611, 327] on div "SMCU7011250" at bounding box center [635, 326] width 93 height 31
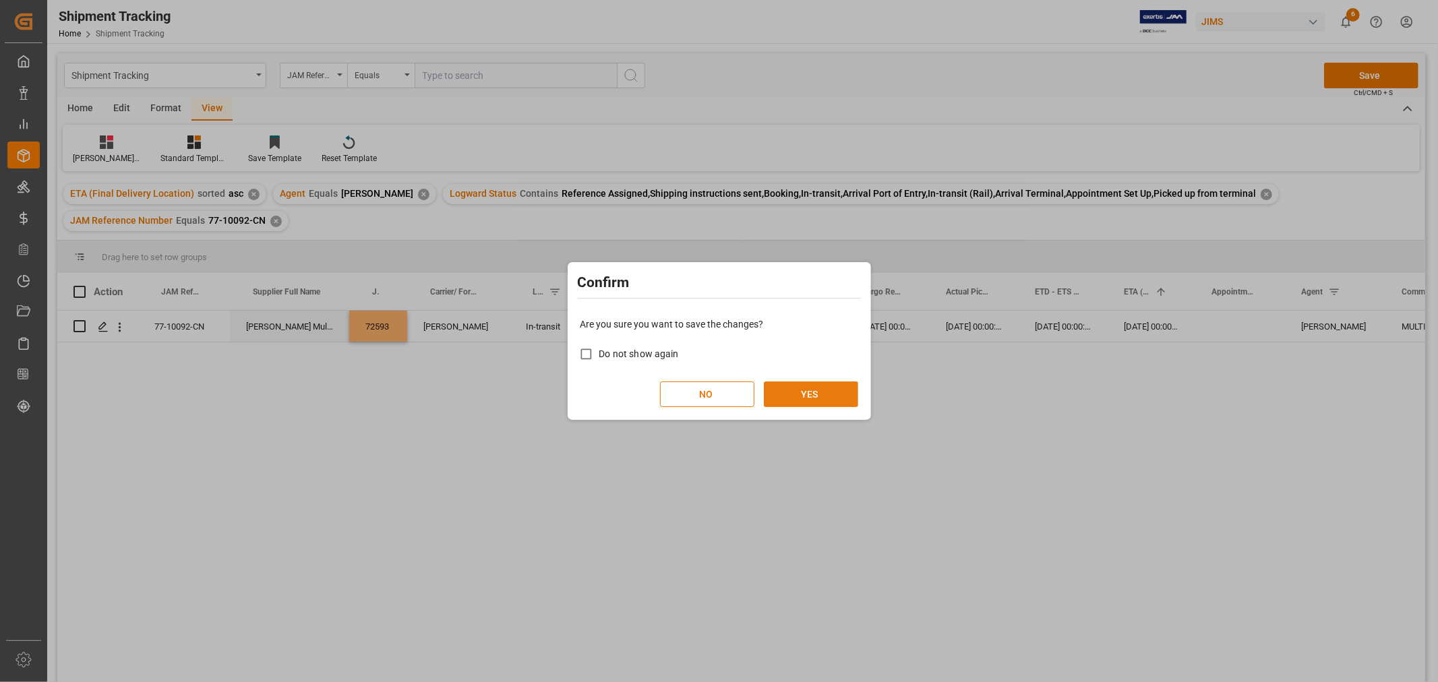
click at [785, 399] on button "YES" at bounding box center [811, 394] width 94 height 26
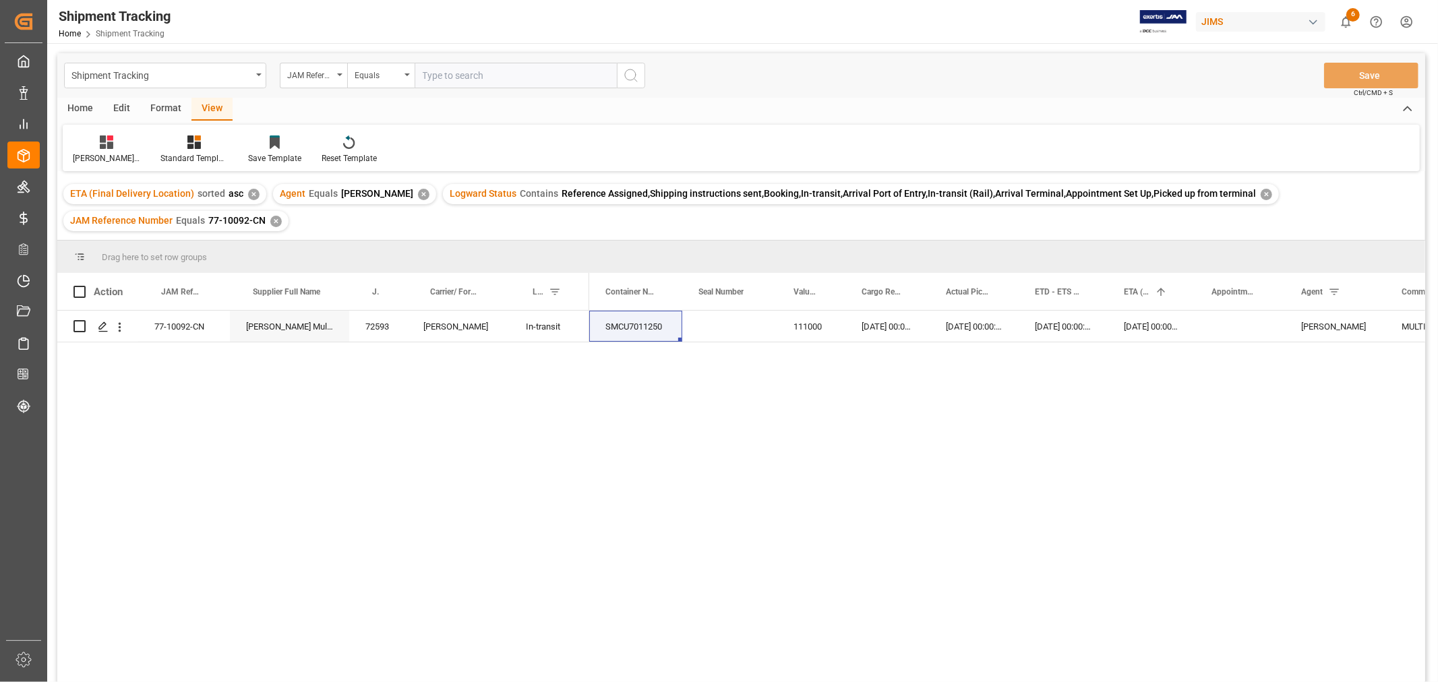
click at [270, 220] on div "✕" at bounding box center [275, 221] width 11 height 11
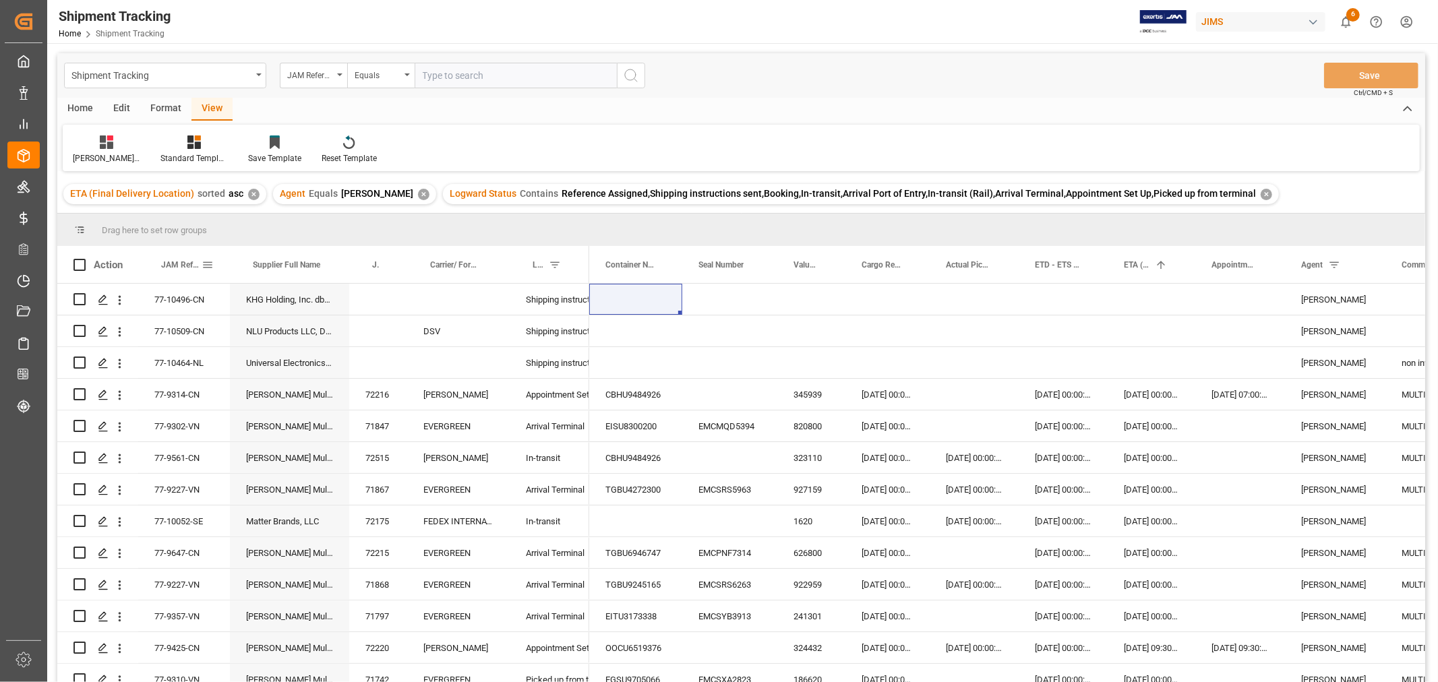
click at [169, 267] on span "JAM Reference Number" at bounding box center [181, 264] width 40 height 9
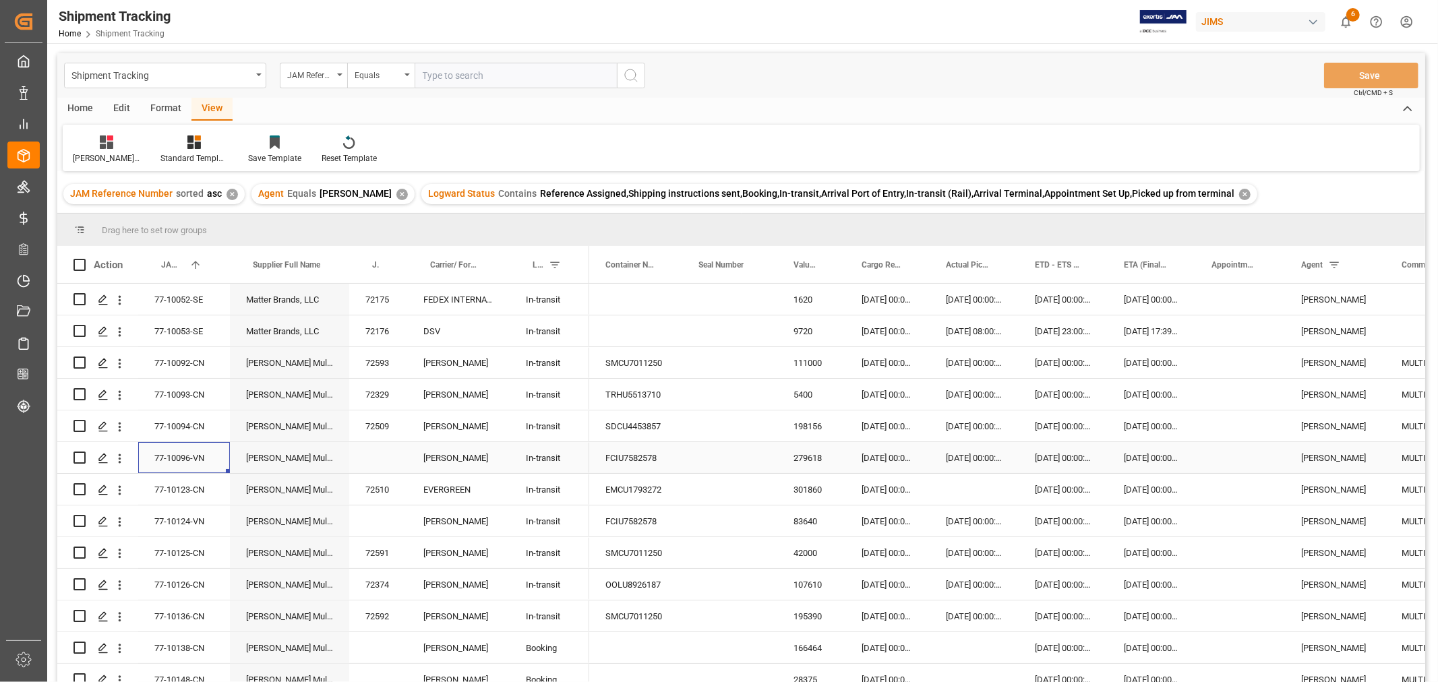
click at [195, 450] on div "77-10096-VN" at bounding box center [184, 457] width 92 height 31
click at [381, 467] on div "Press SPACE to select this row." at bounding box center [378, 457] width 58 height 31
click at [380, 465] on input "Press SPACE to select this row." at bounding box center [378, 466] width 36 height 26
type input "72594"
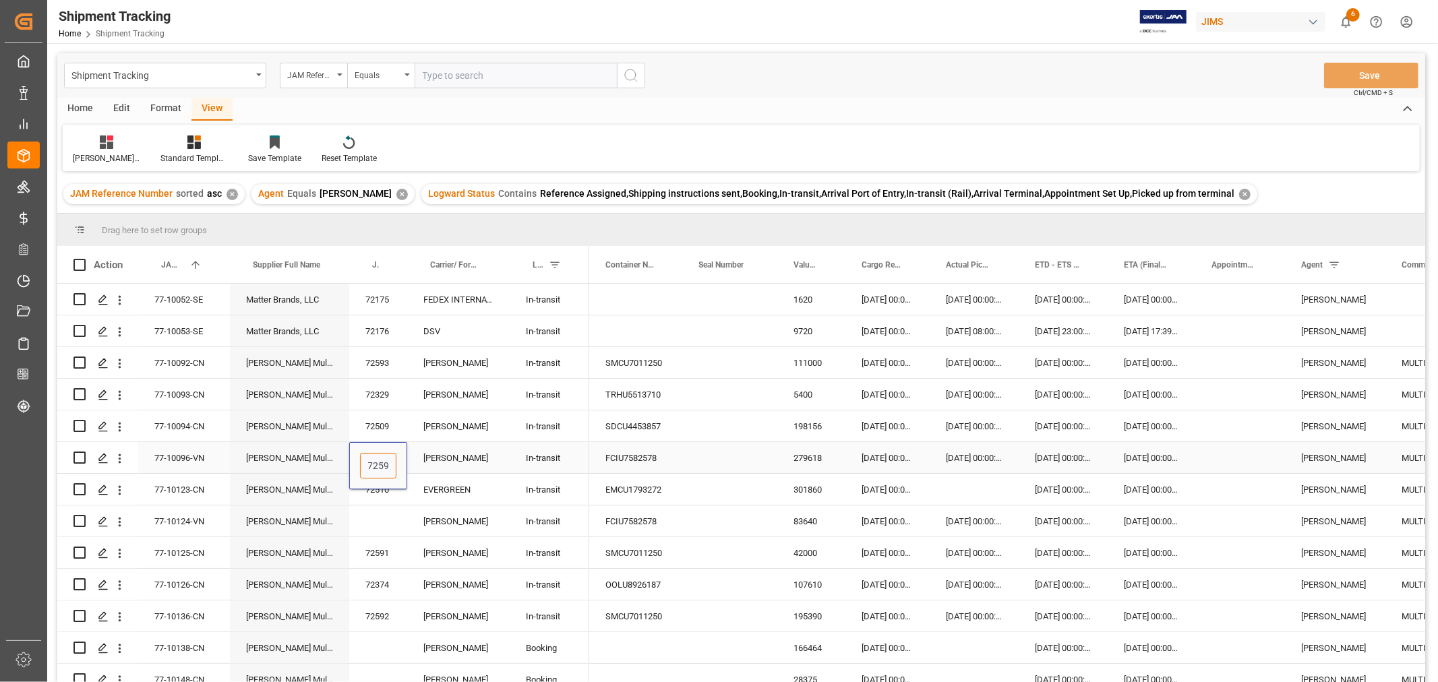
scroll to position [0, 5]
click at [475, 452] on div "[PERSON_NAME]" at bounding box center [458, 457] width 102 height 31
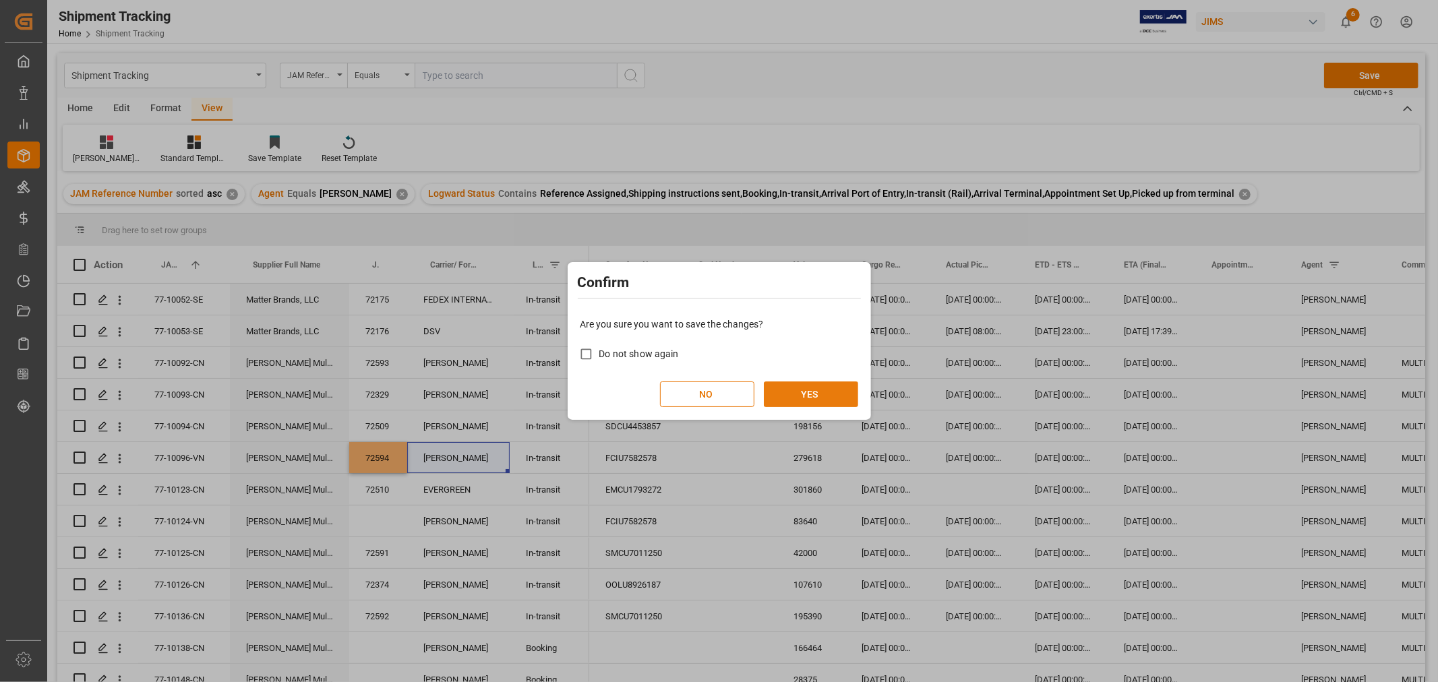
click at [810, 390] on button "YES" at bounding box center [811, 394] width 94 height 26
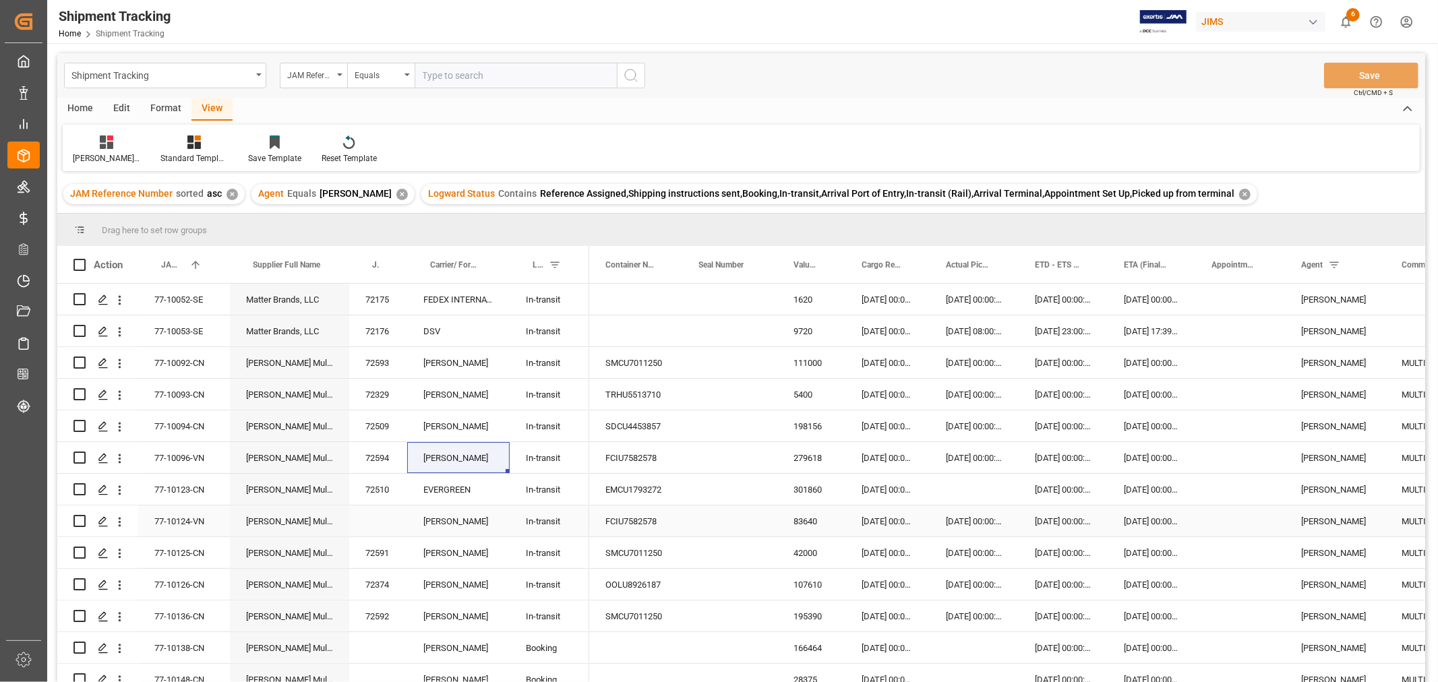
click at [193, 516] on div "77-10124-VN" at bounding box center [184, 520] width 92 height 31
click at [377, 517] on div "Press SPACE to select this row." at bounding box center [378, 520] width 58 height 31
click at [377, 517] on input "Press SPACE to select this row." at bounding box center [378, 529] width 36 height 26
type input "72596"
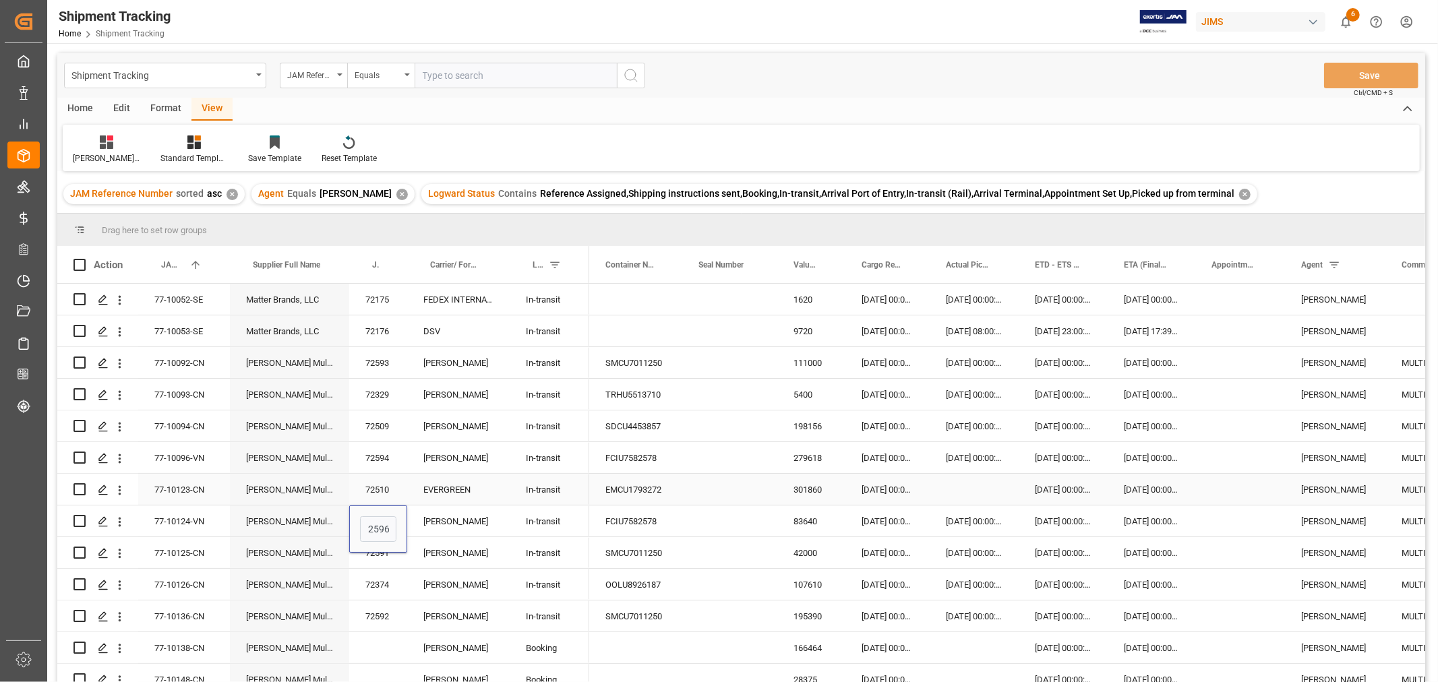
click at [481, 503] on div "EVERGREEN" at bounding box center [458, 489] width 102 height 31
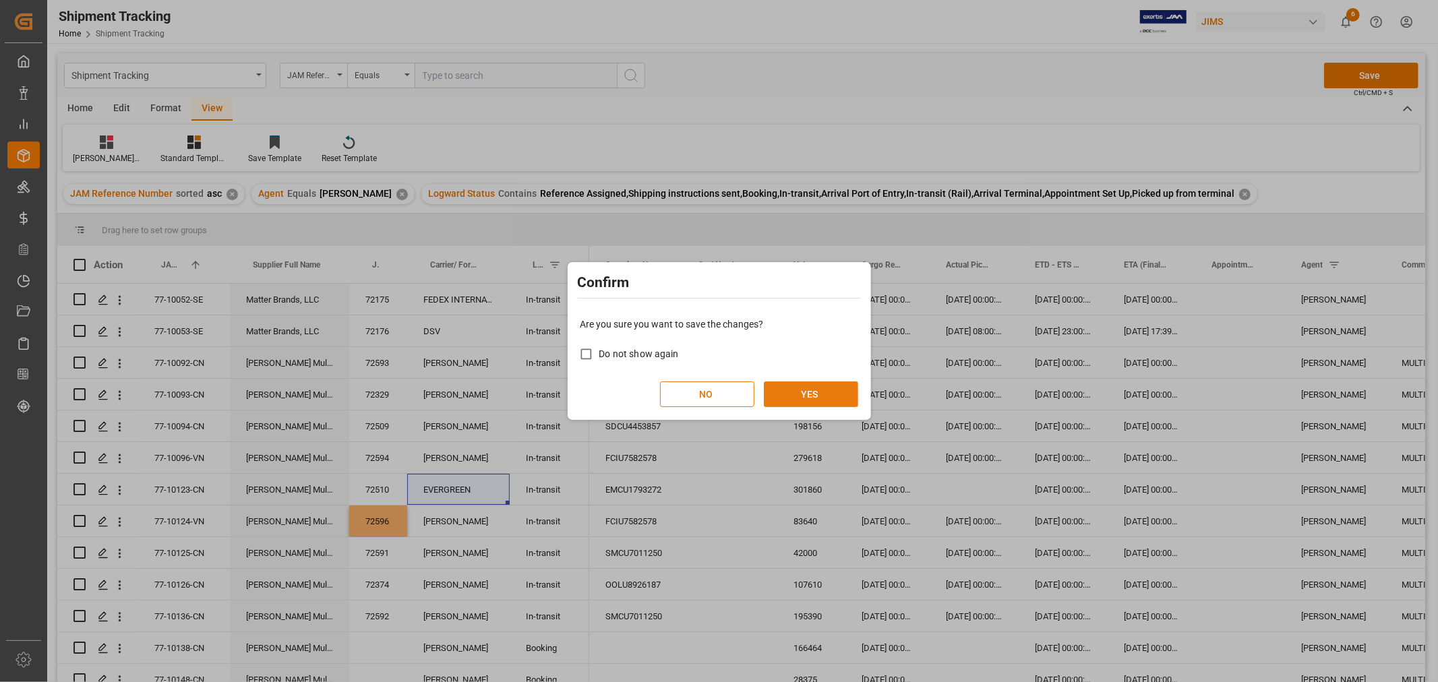
click at [828, 389] on button "YES" at bounding box center [811, 394] width 94 height 26
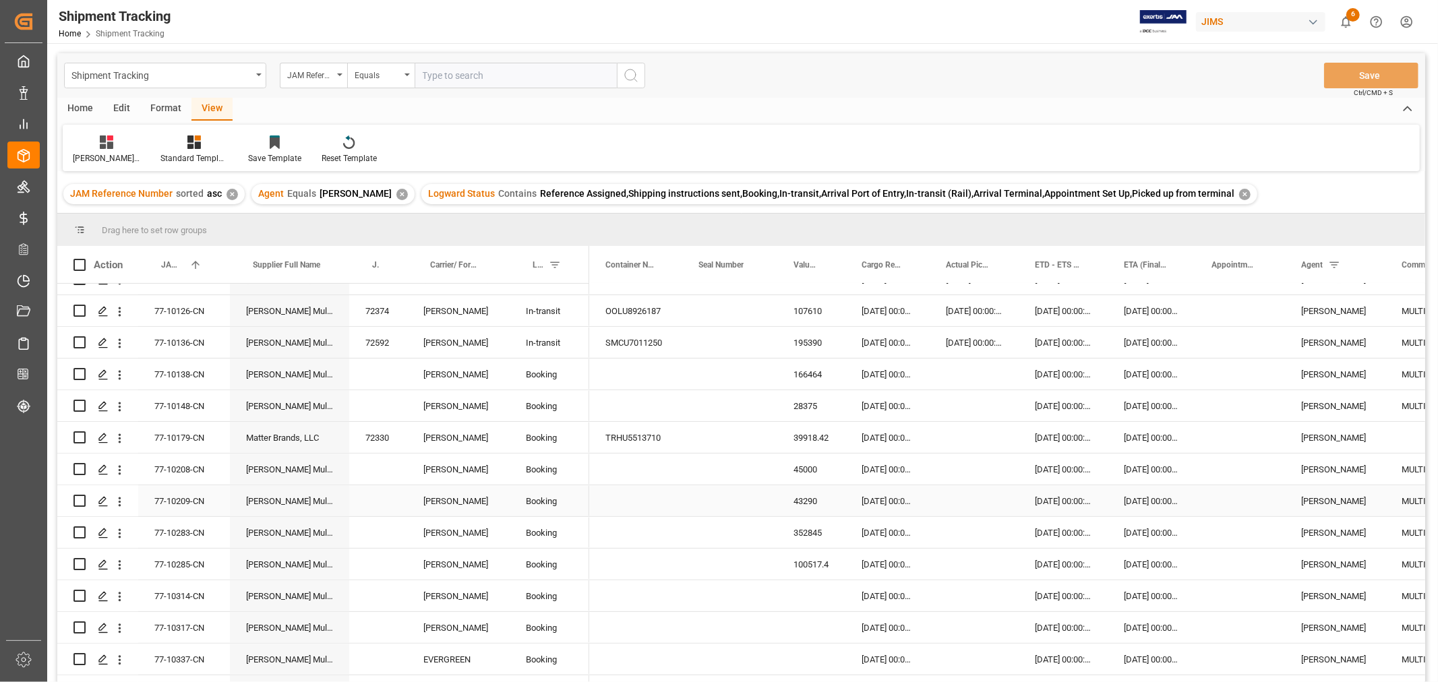
scroll to position [299, 0]
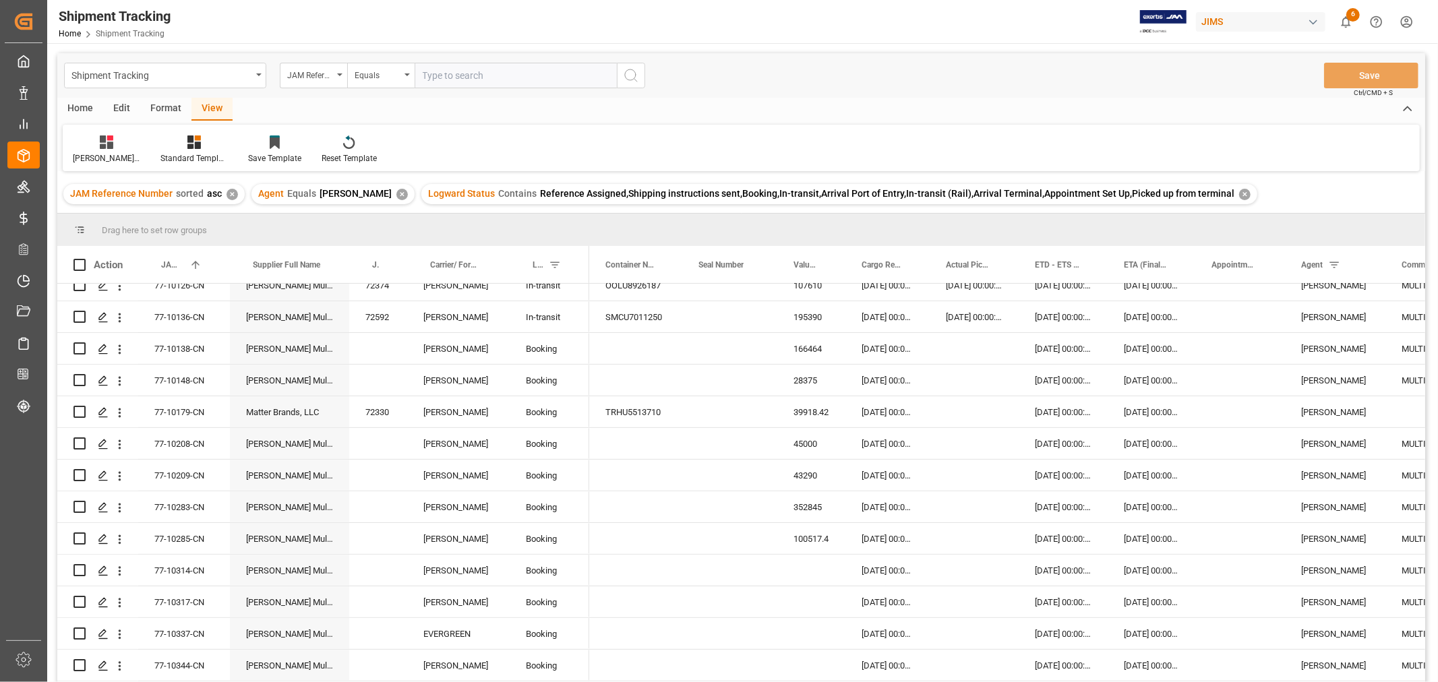
click at [1055, 116] on div "Home Edit Format View" at bounding box center [741, 109] width 1368 height 23
click at [708, 142] on div "Huixin's tracking all # _5 Standard Templates Save Template Reset Template" at bounding box center [741, 148] width 1357 height 47
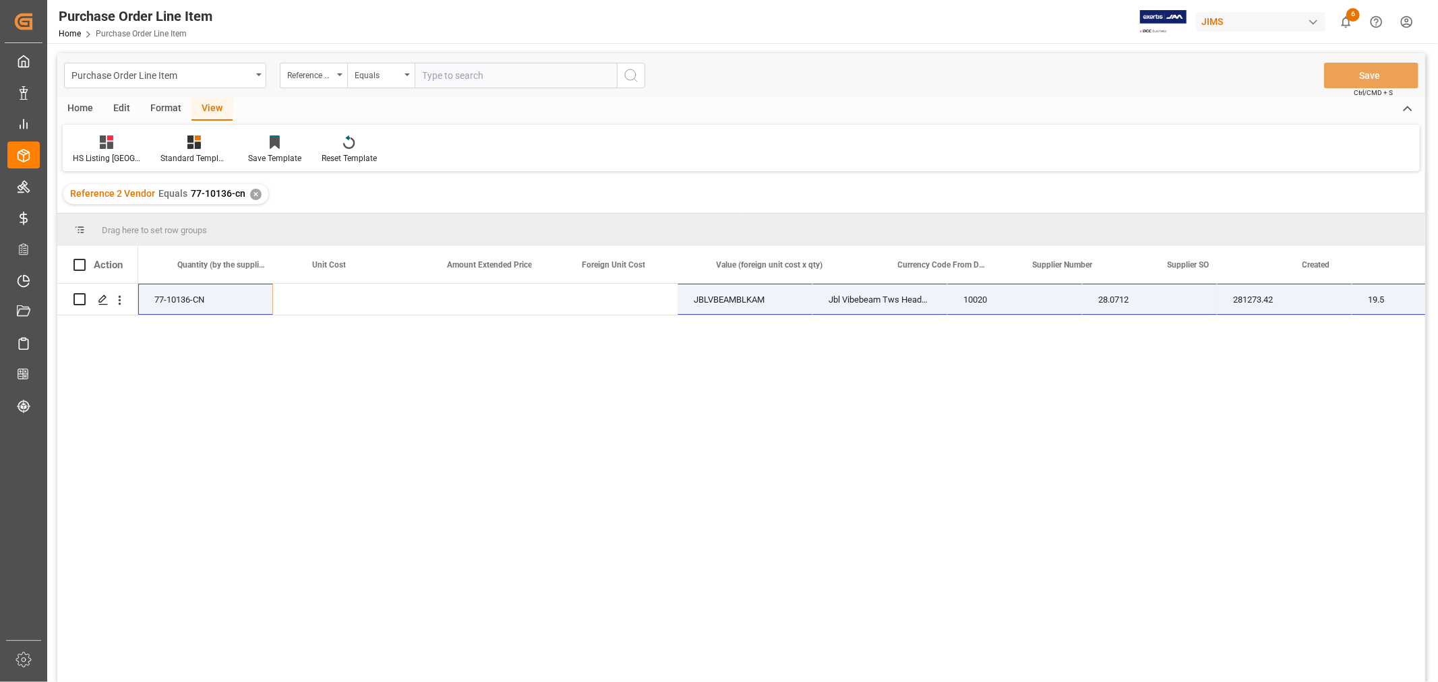
scroll to position [0, 782]
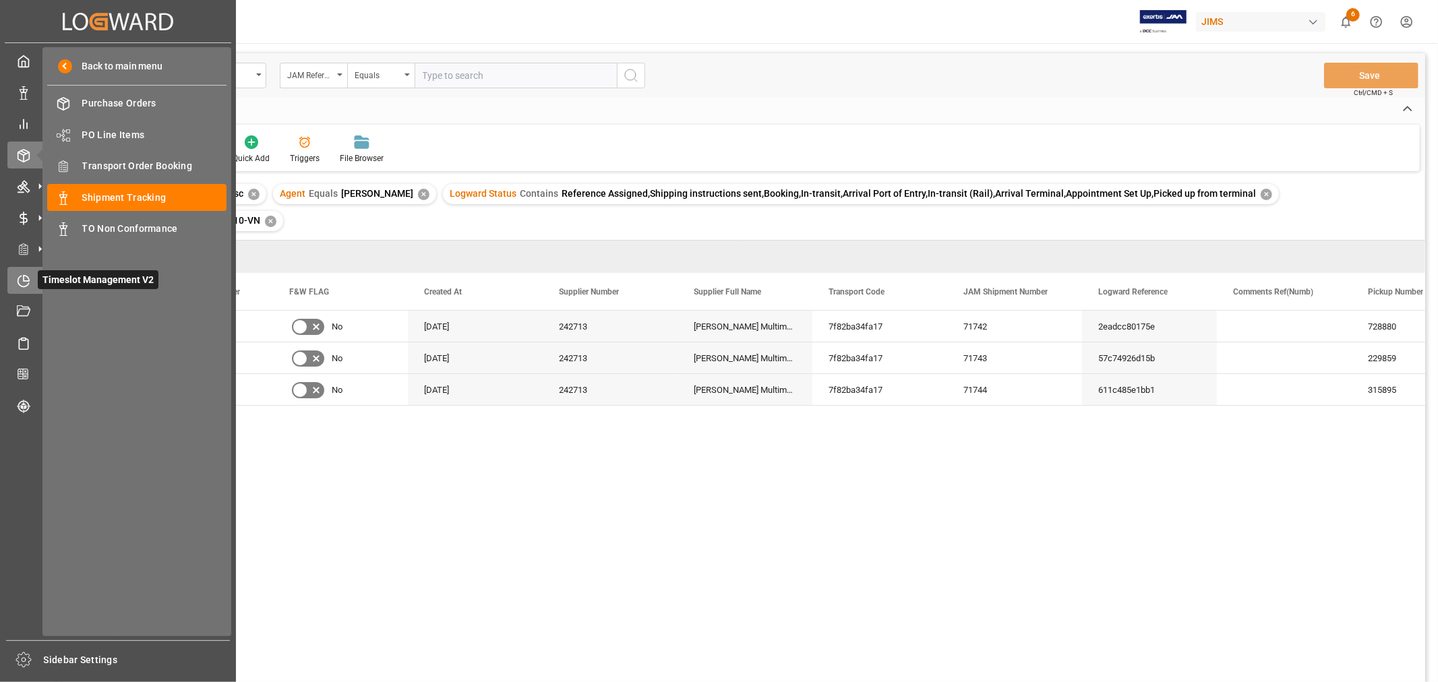
click at [22, 274] on icon at bounding box center [23, 280] width 13 height 13
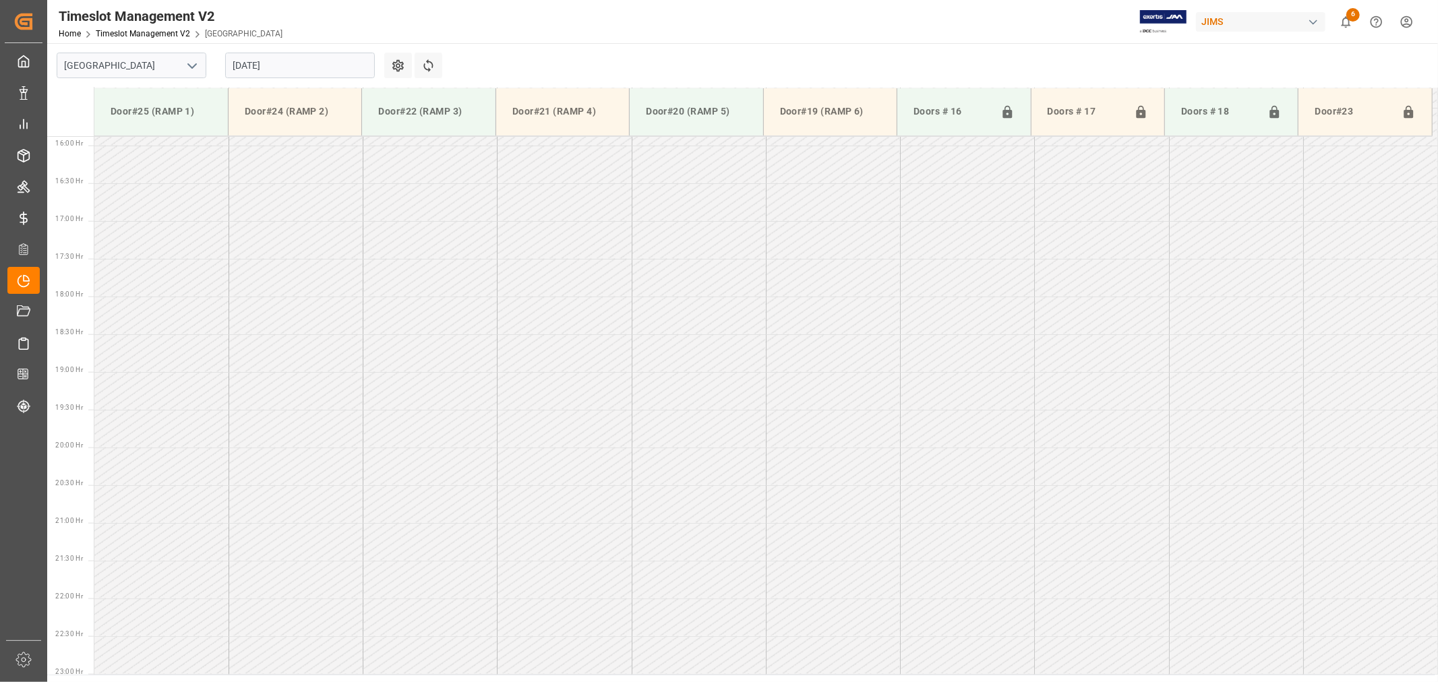
scroll to position [1198, 0]
click at [199, 65] on icon "open menu" at bounding box center [192, 66] width 16 height 16
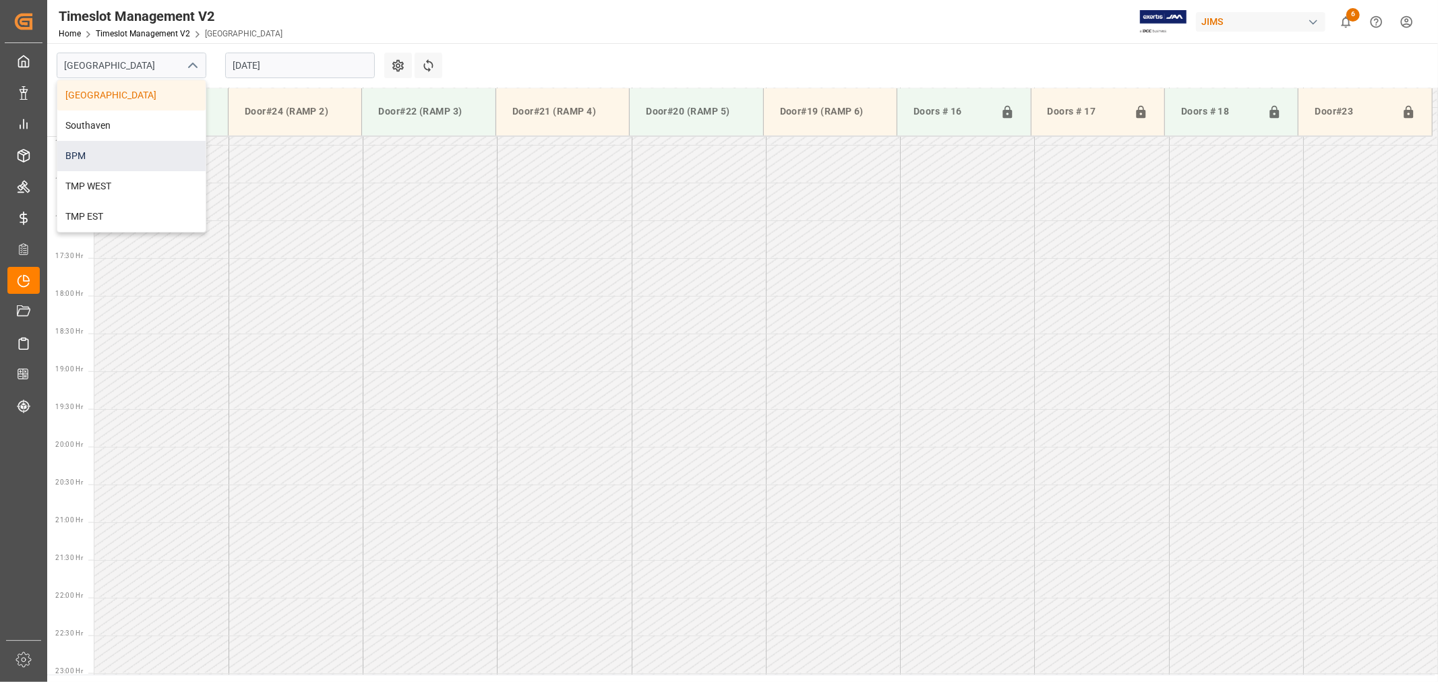
click at [109, 162] on div "BPM" at bounding box center [131, 156] width 148 height 30
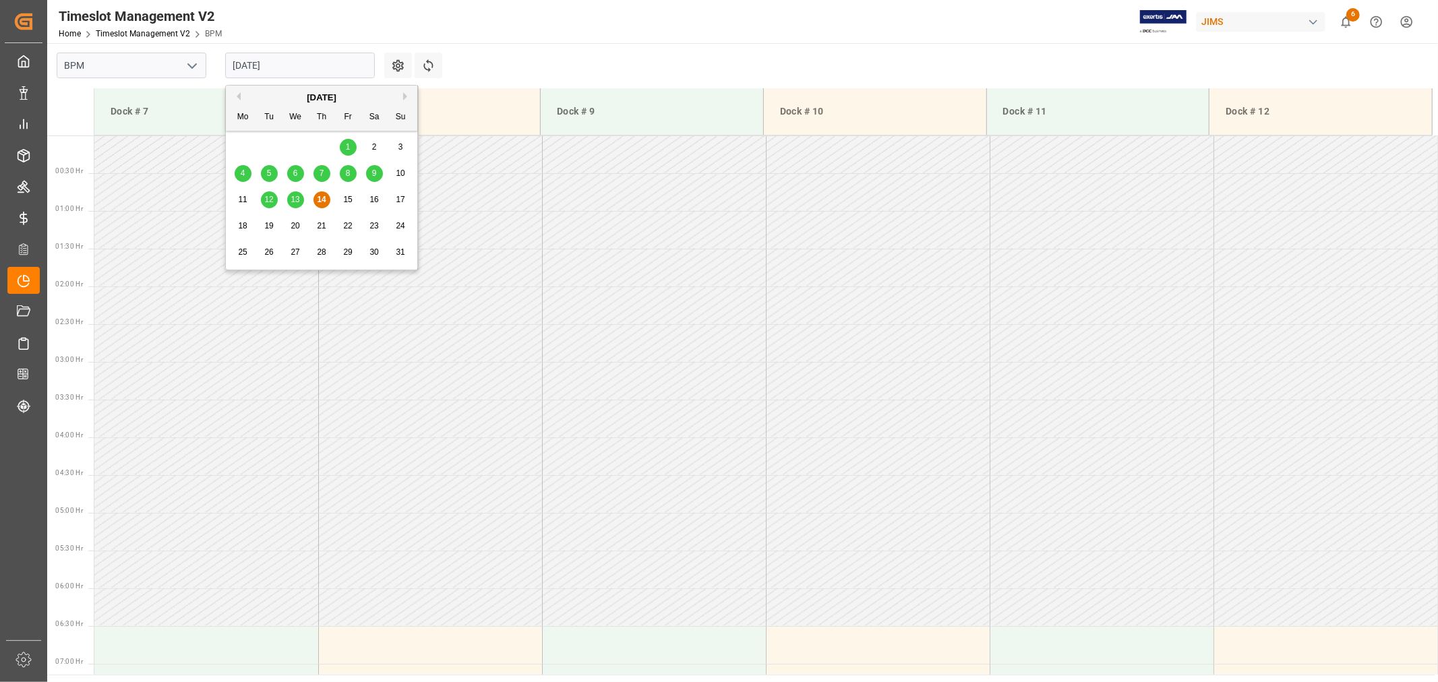
click at [339, 64] on input "[DATE]" at bounding box center [300, 66] width 150 height 26
click at [347, 204] on span "15" at bounding box center [347, 199] width 9 height 9
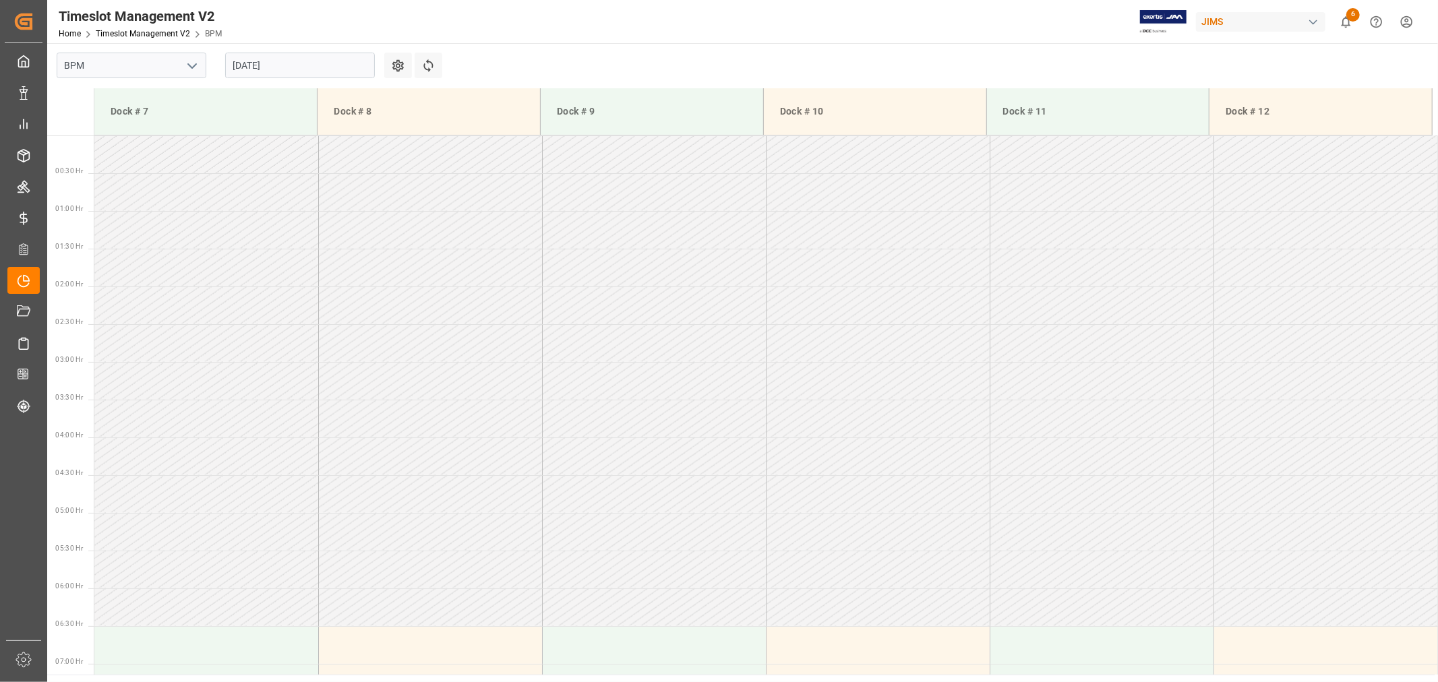
click at [307, 61] on input "[DATE]" at bounding box center [300, 66] width 150 height 26
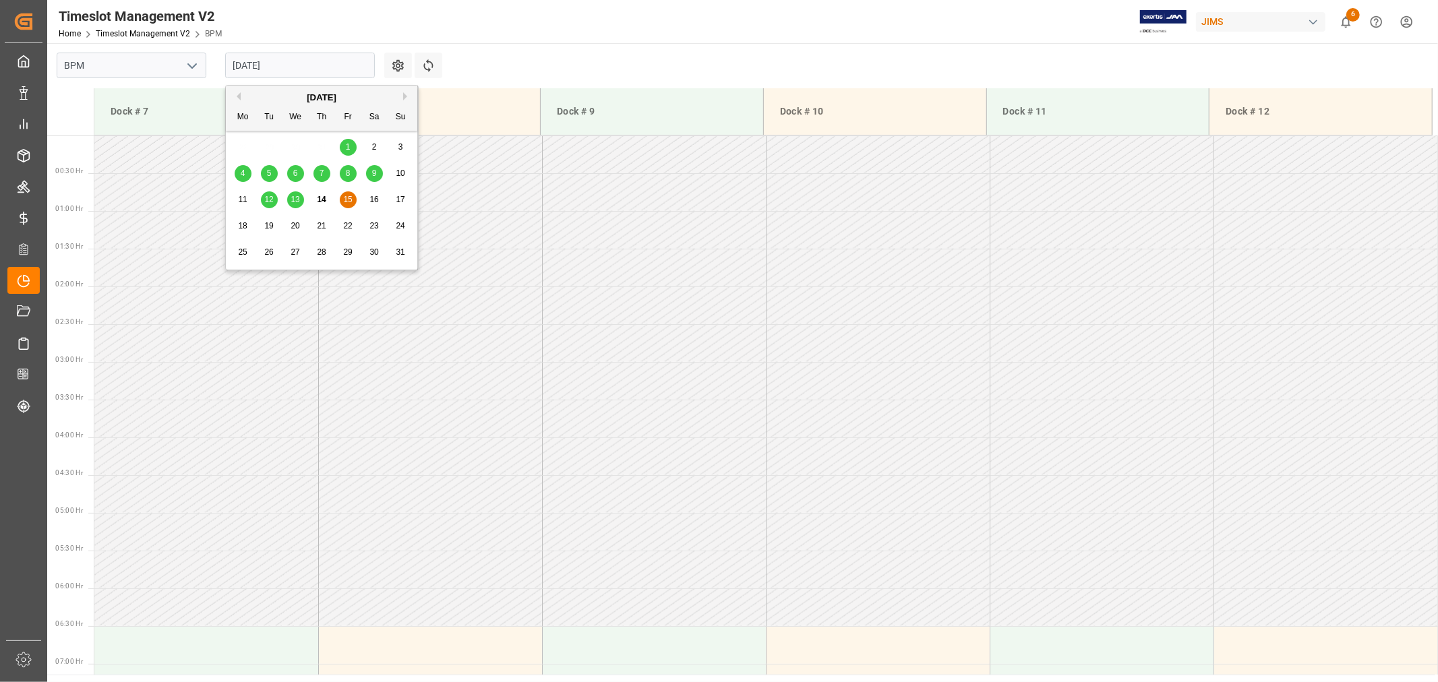
click at [235, 229] on div "18" at bounding box center [243, 226] width 17 height 16
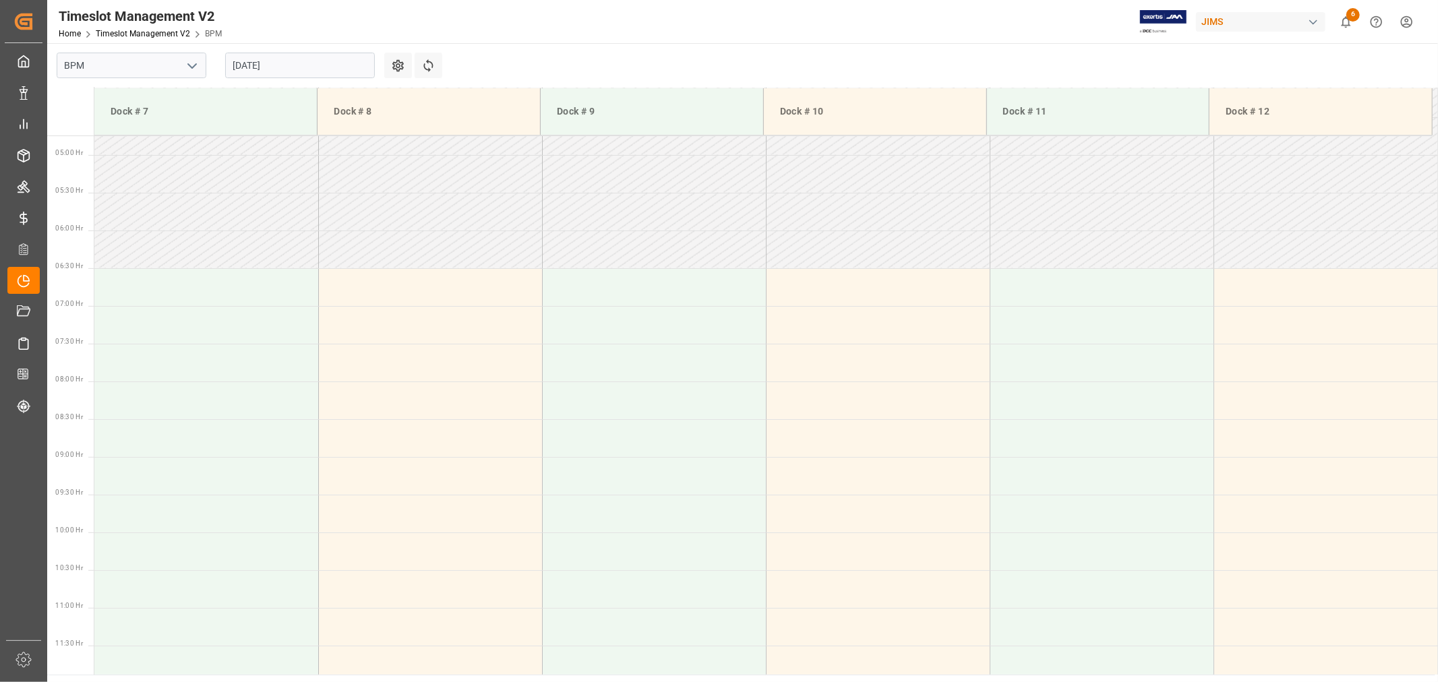
scroll to position [225, 0]
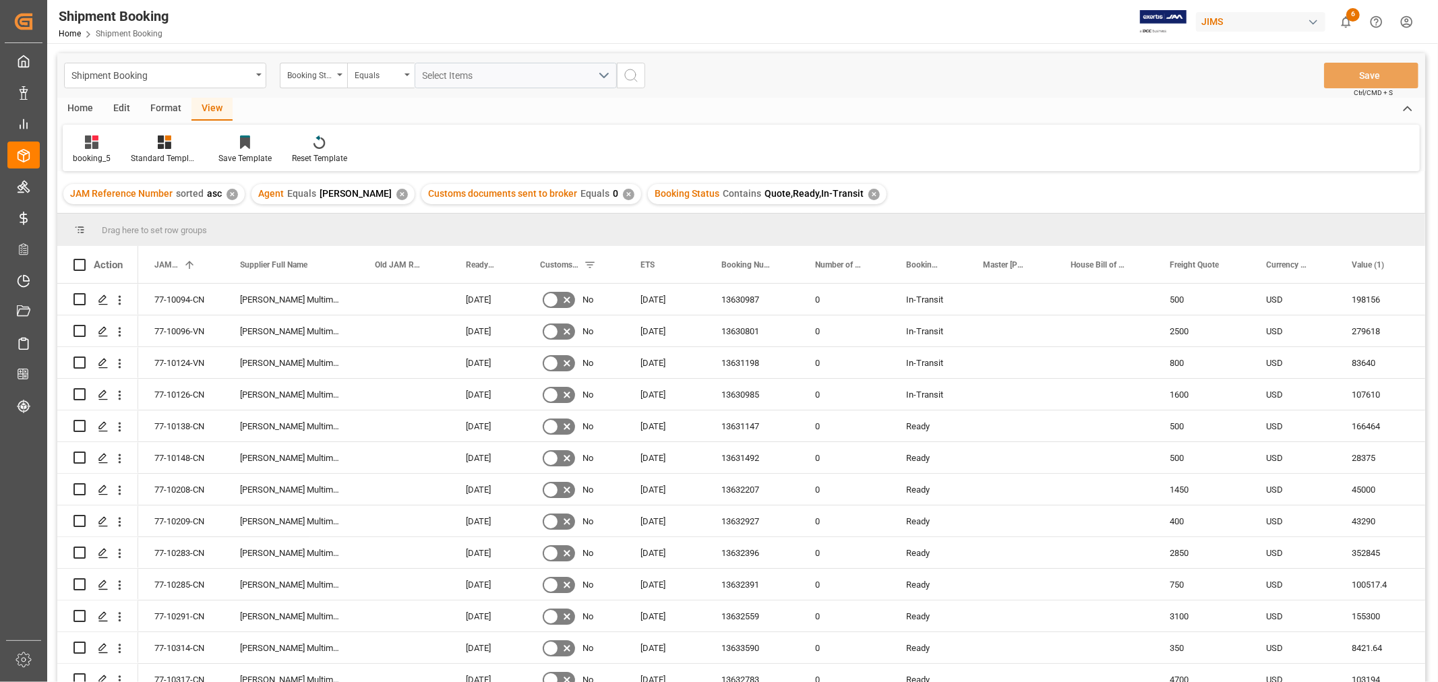
scroll to position [4, 0]
click at [837, 103] on div "Home Edit Format View" at bounding box center [741, 109] width 1368 height 23
click at [450, 117] on div "Home Edit Format View" at bounding box center [741, 109] width 1368 height 23
drag, startPoint x: 838, startPoint y: 127, endPoint x: 838, endPoint y: 133, distance: 6.8
click at [838, 127] on div "booking_5 Standard Templates Save Template Reset Template" at bounding box center [741, 148] width 1357 height 47
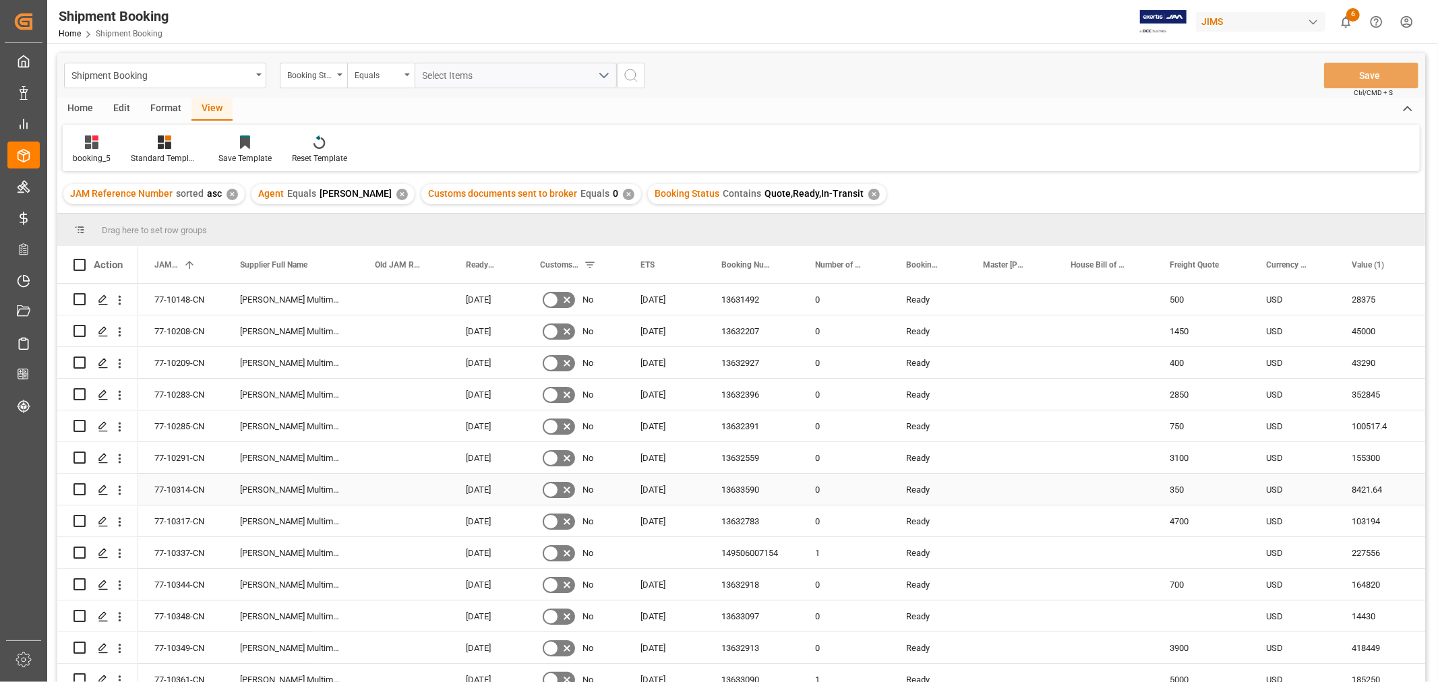
scroll to position [150, 0]
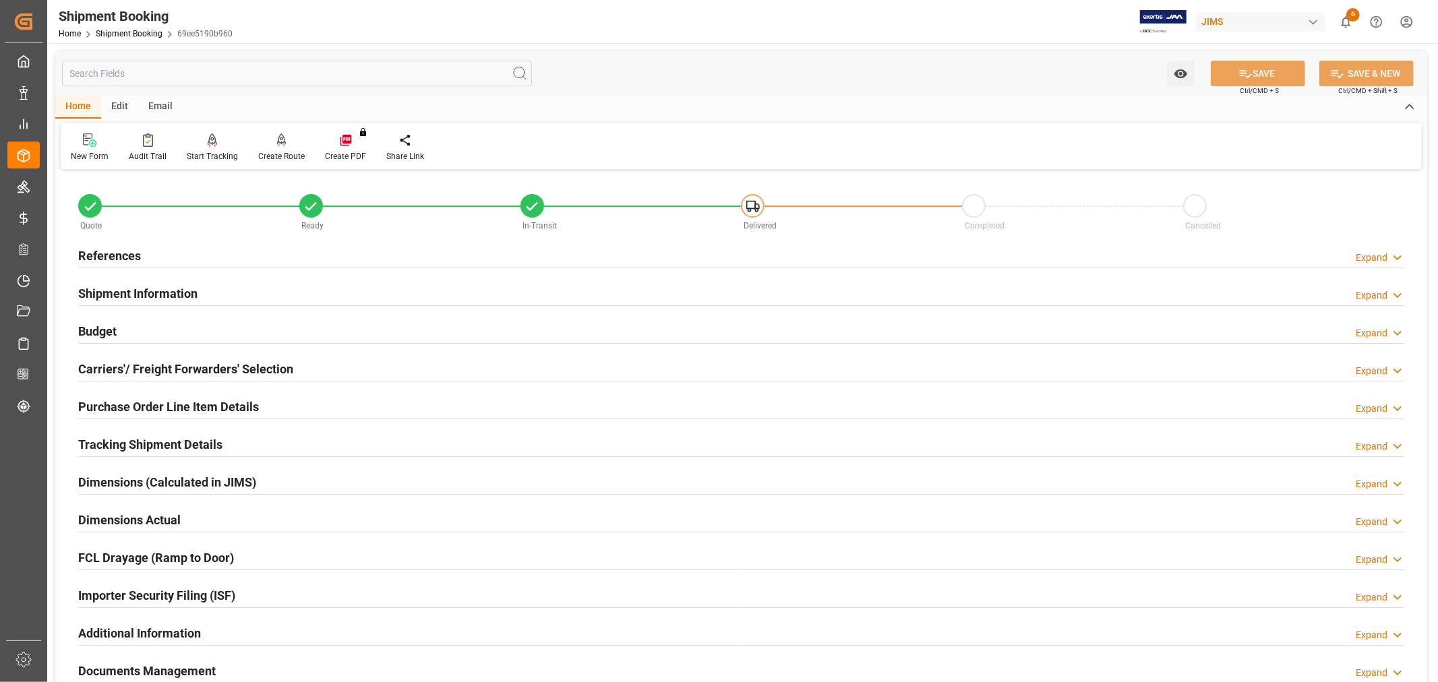
scroll to position [331, 0]
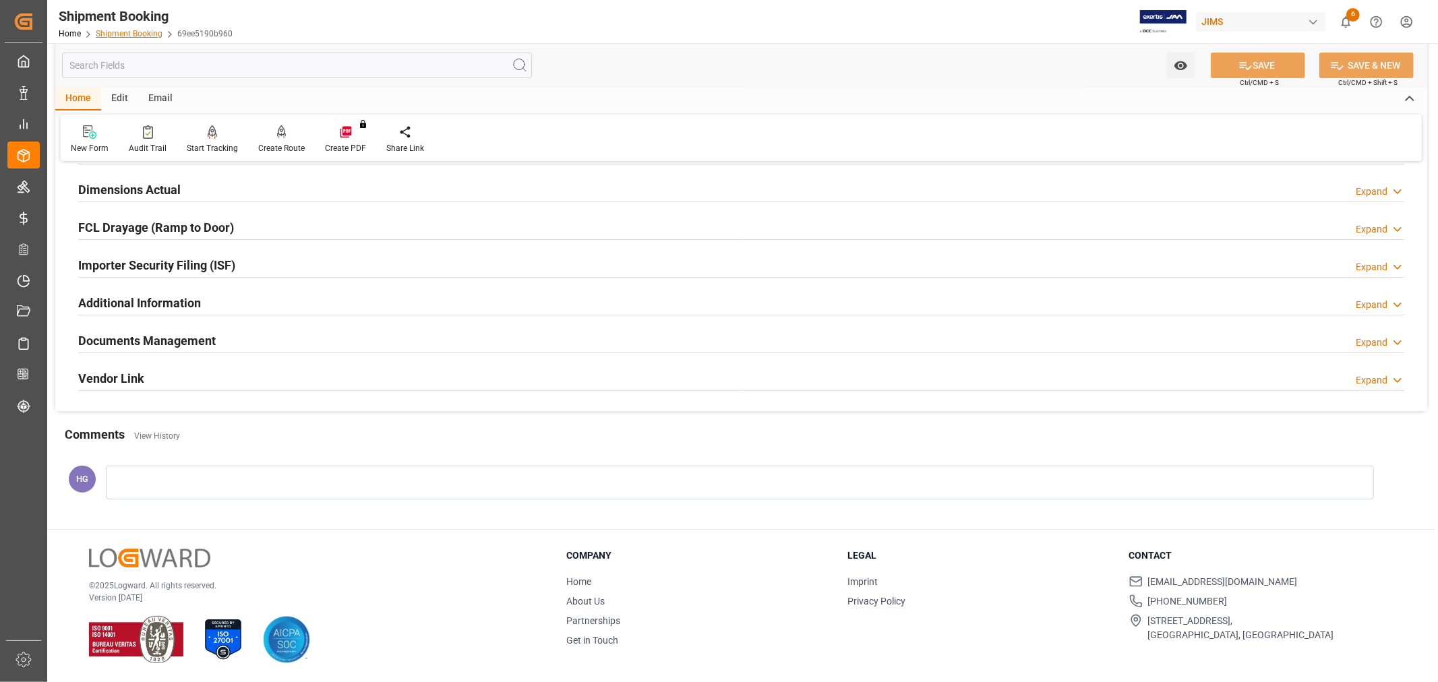
click at [138, 38] on link "Shipment Booking" at bounding box center [129, 33] width 67 height 9
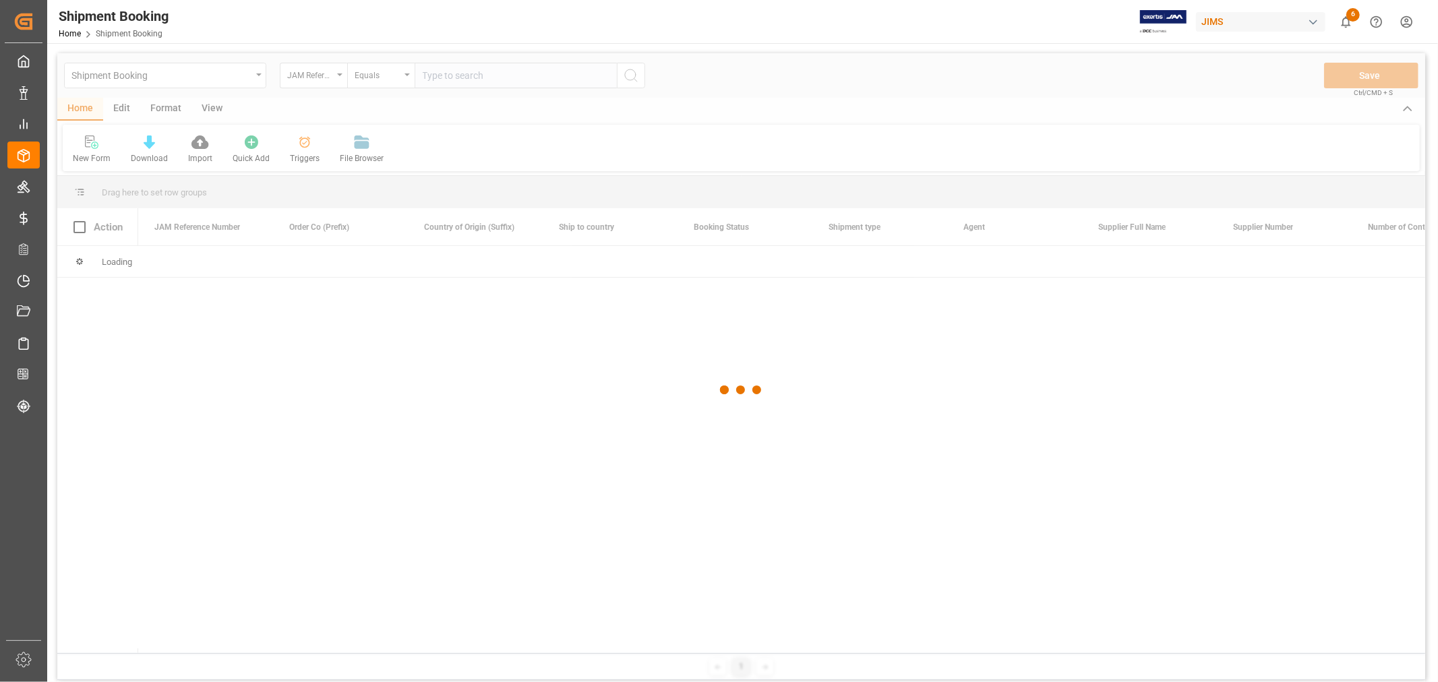
click at [518, 79] on div at bounding box center [741, 390] width 1368 height 674
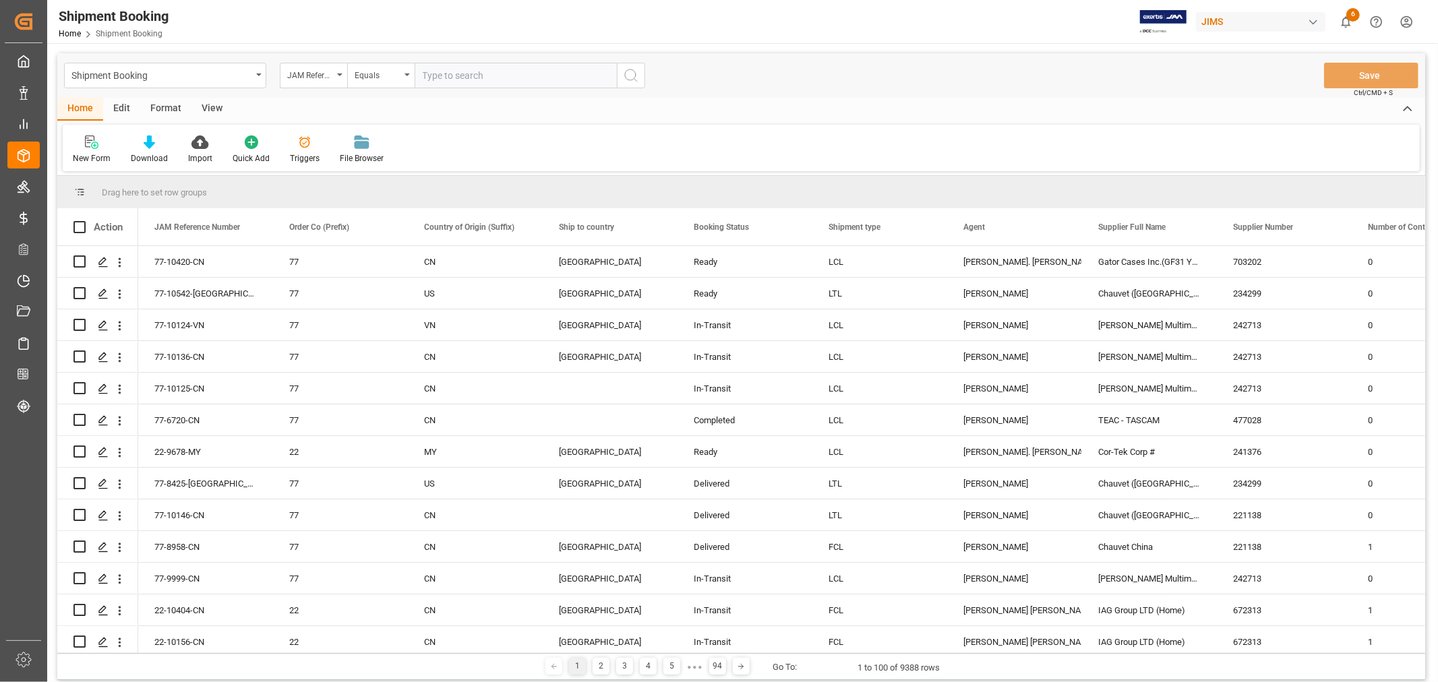
click at [518, 79] on input "text" at bounding box center [516, 76] width 202 height 26
type input "77-10125-cn"
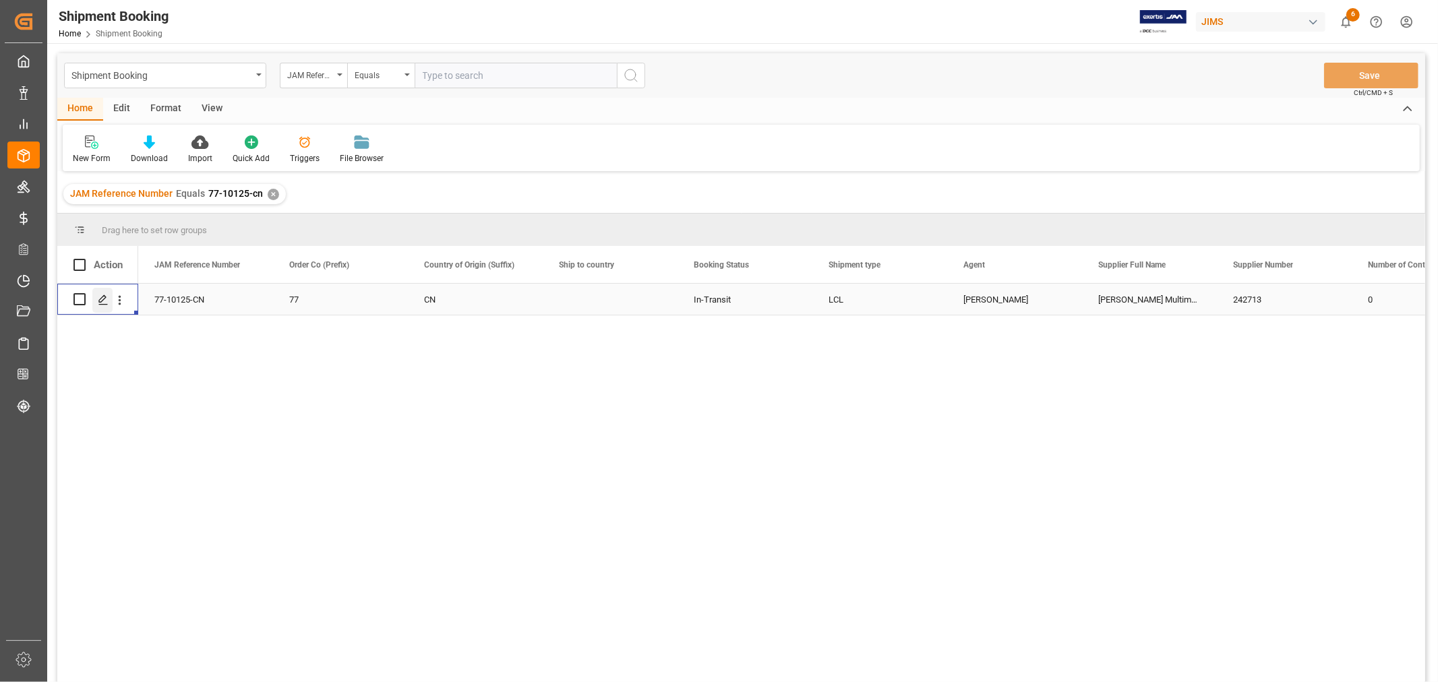
click at [104, 298] on polygon "Press SPACE to select this row." at bounding box center [102, 298] width 7 height 7
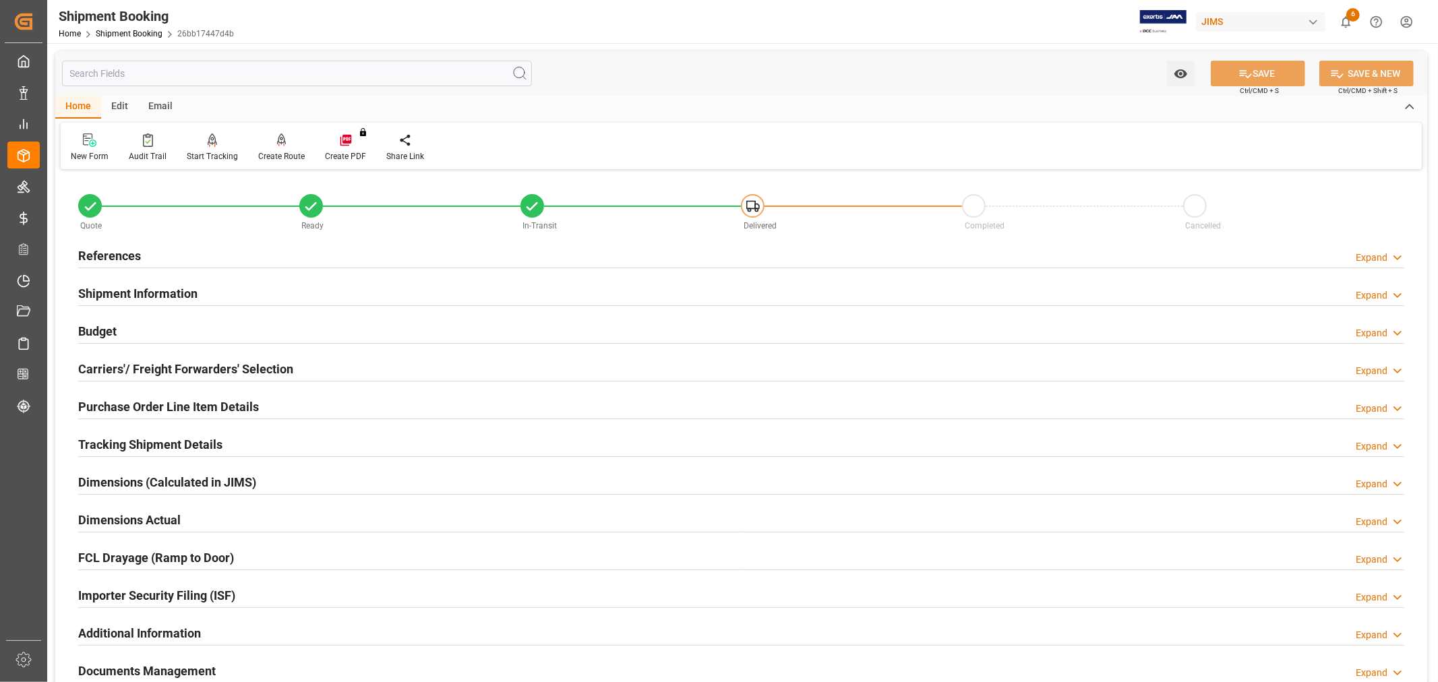
scroll to position [331, 0]
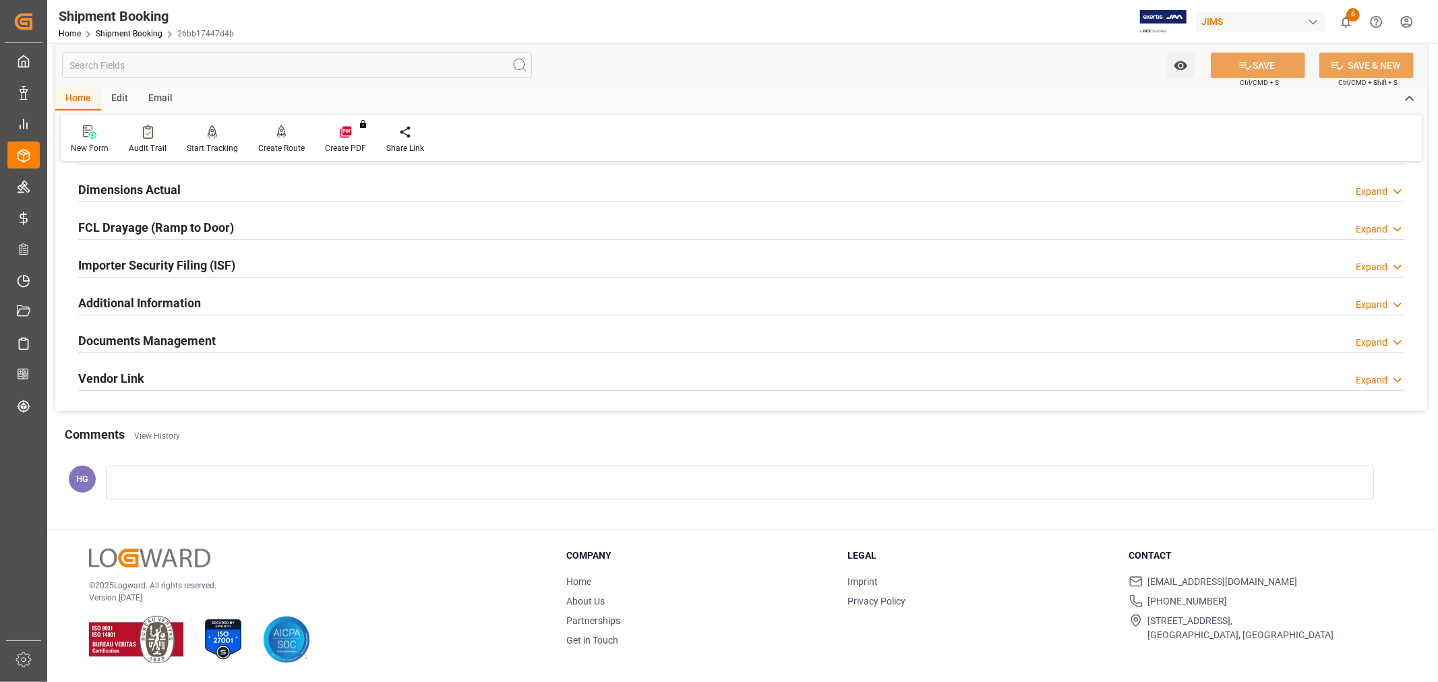
click at [151, 340] on h2 "Documents Management" at bounding box center [146, 341] width 137 height 18
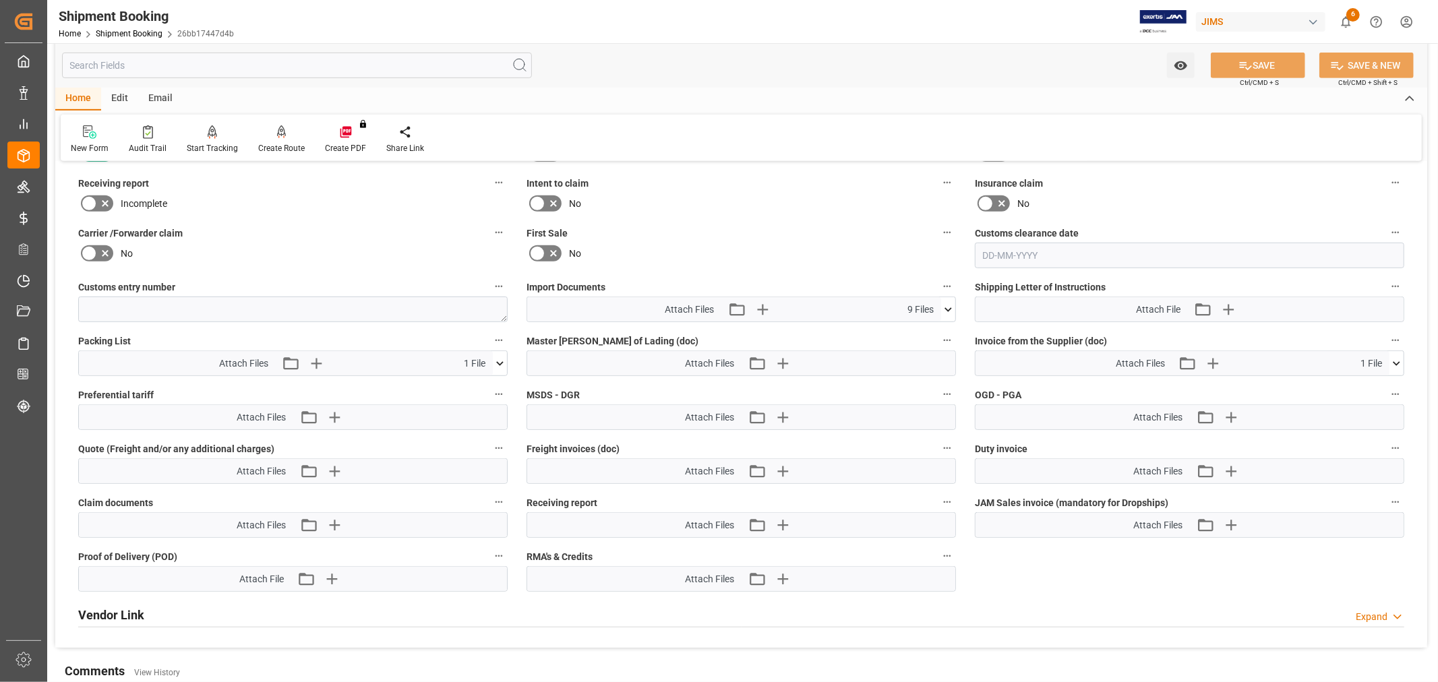
scroll to position [630, 0]
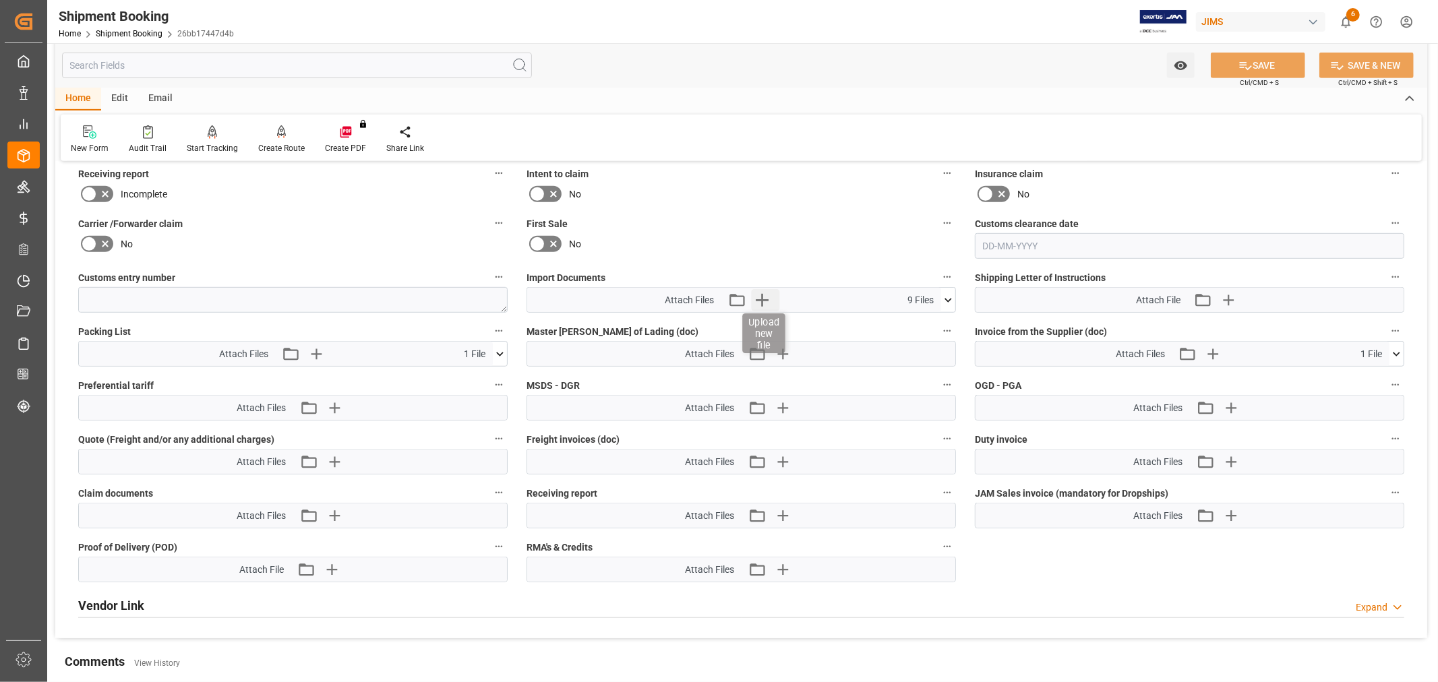
click at [765, 291] on icon "button" at bounding box center [762, 300] width 22 height 22
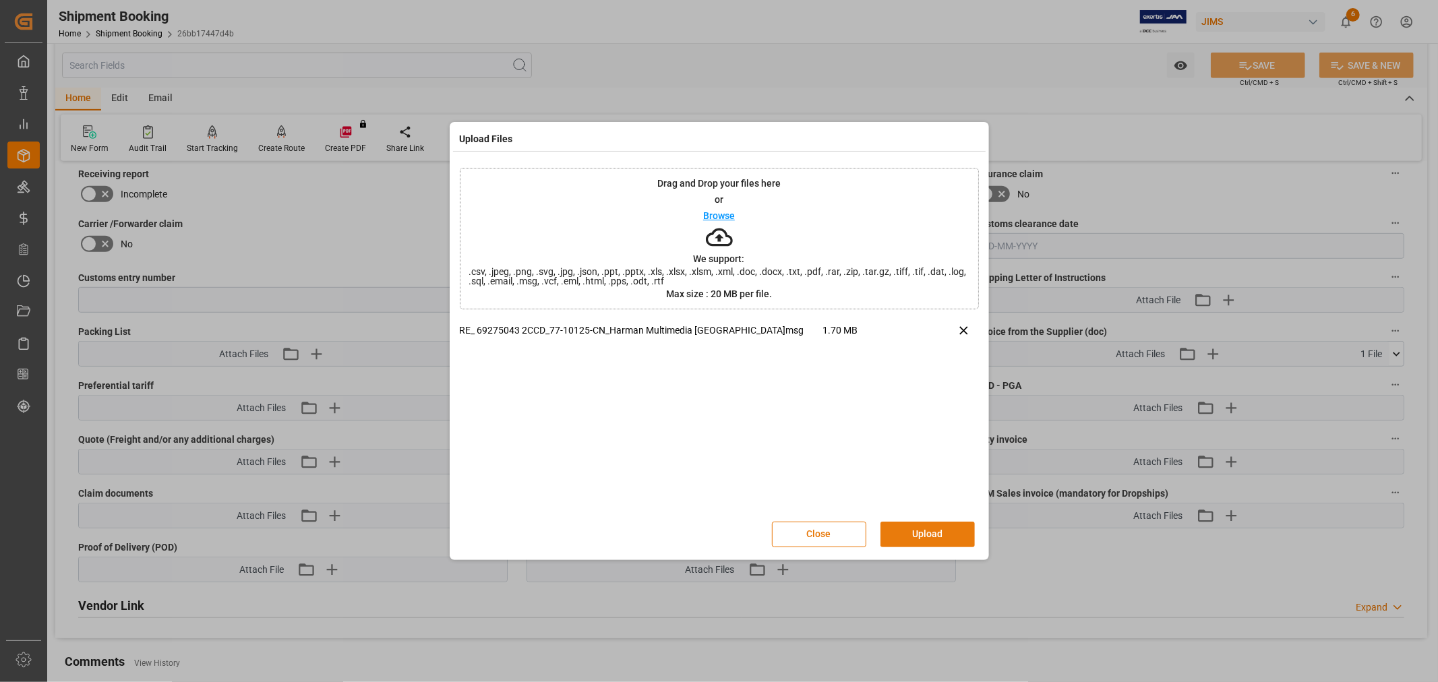
click at [907, 534] on button "Upload" at bounding box center [927, 535] width 94 height 26
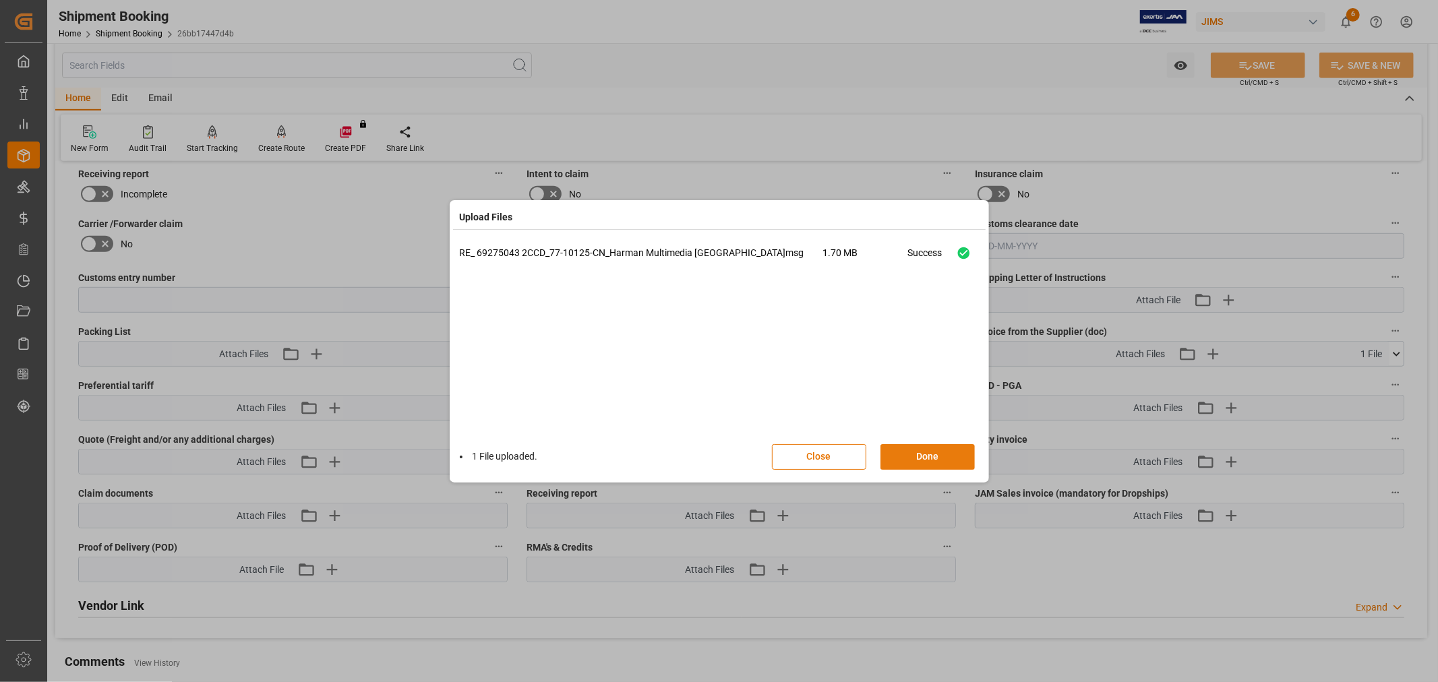
click at [913, 465] on button "Done" at bounding box center [927, 457] width 94 height 26
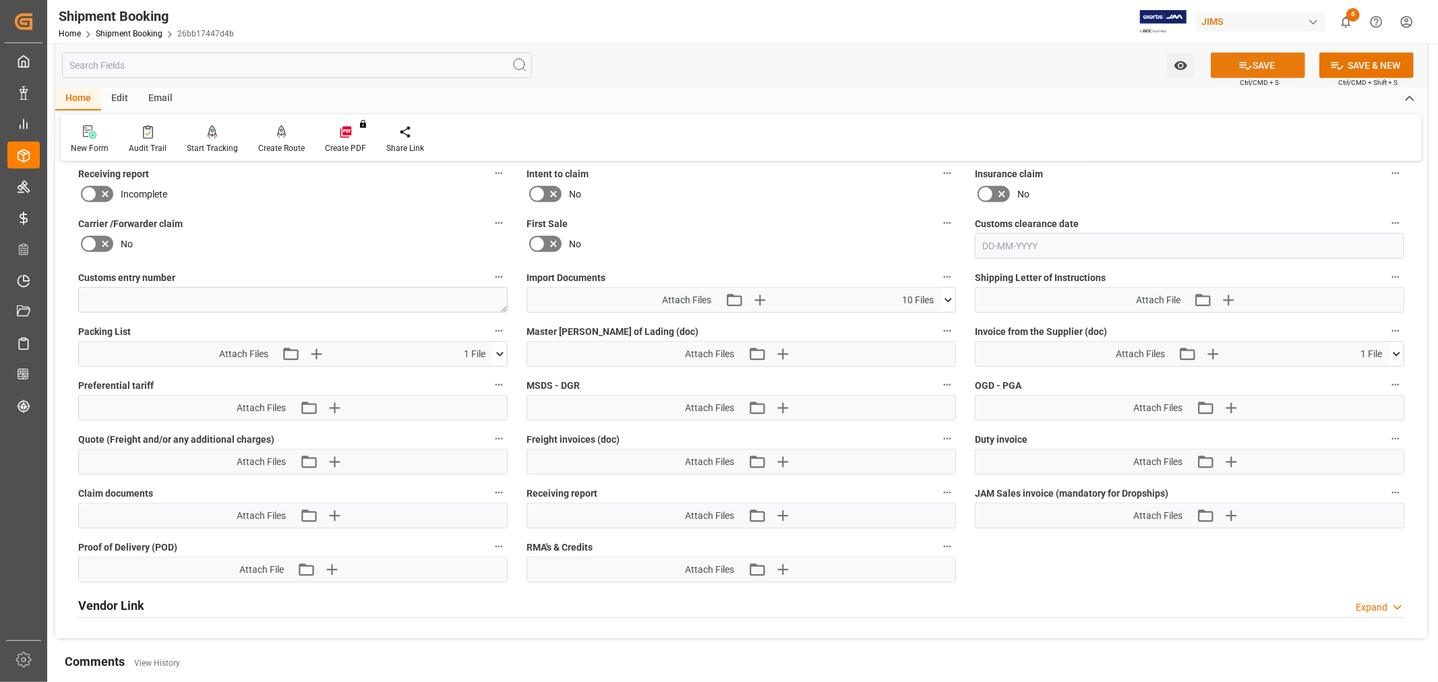
click at [1241, 65] on icon at bounding box center [1245, 66] width 12 height 8
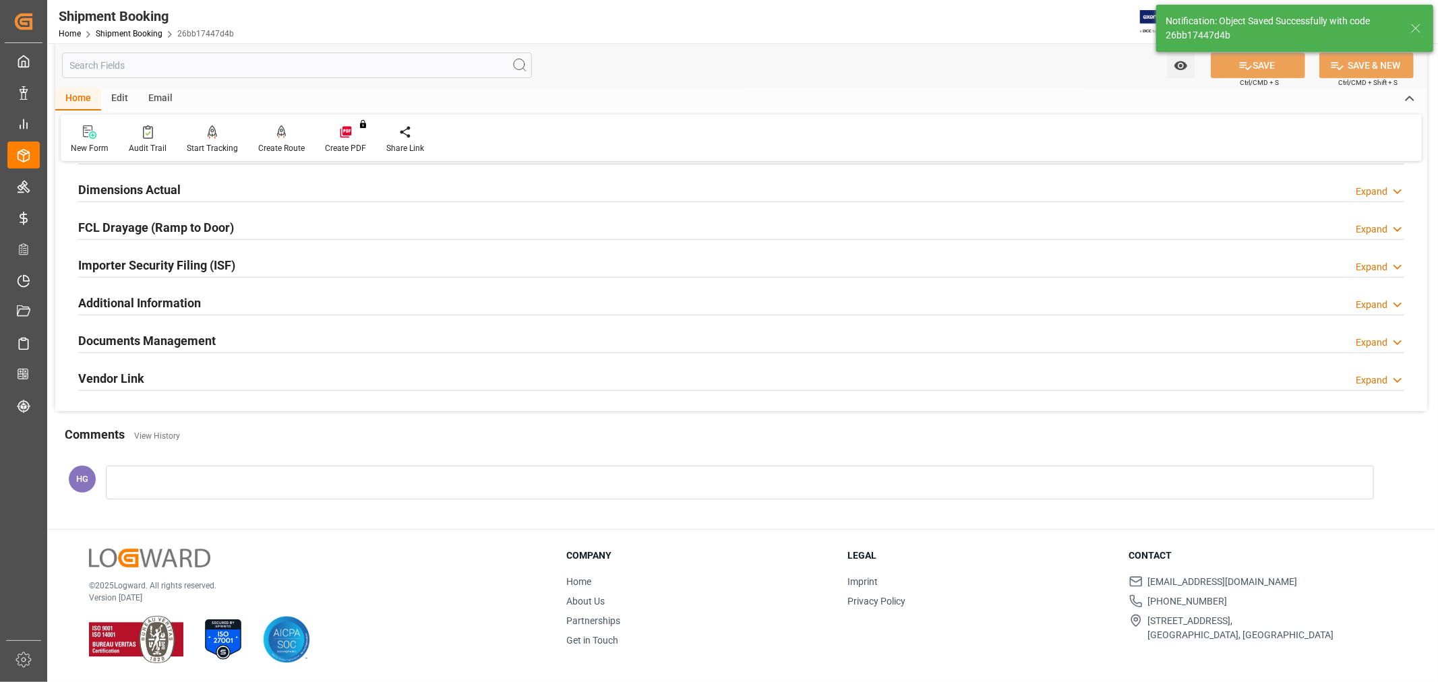
scroll to position [331, 0]
